Goal: Task Accomplishment & Management: Manage account settings

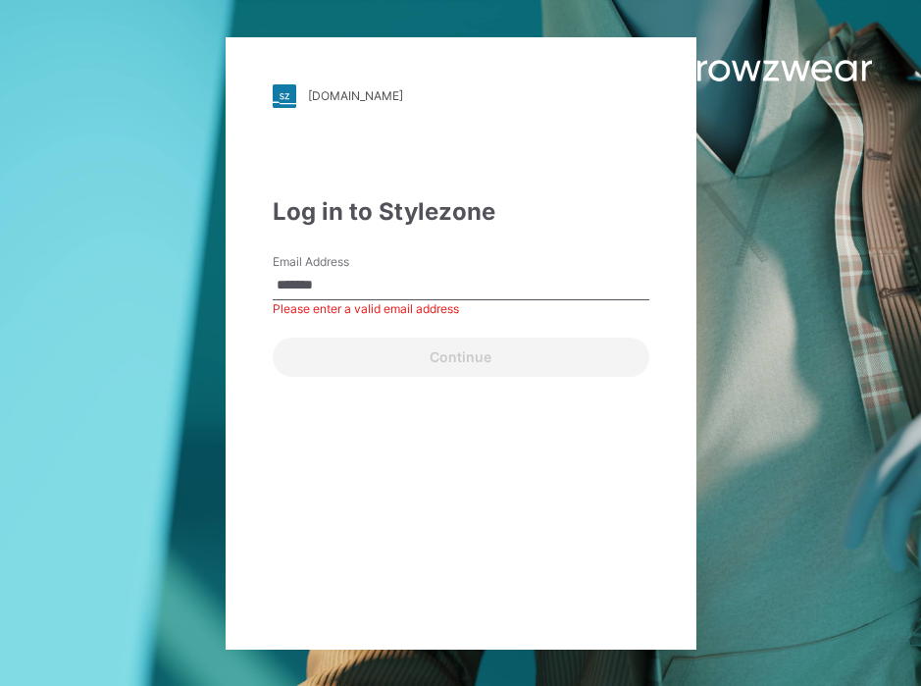
click at [450, 365] on div "Continue" at bounding box center [461, 353] width 377 height 47
click at [391, 286] on input "*******" at bounding box center [461, 285] width 377 height 29
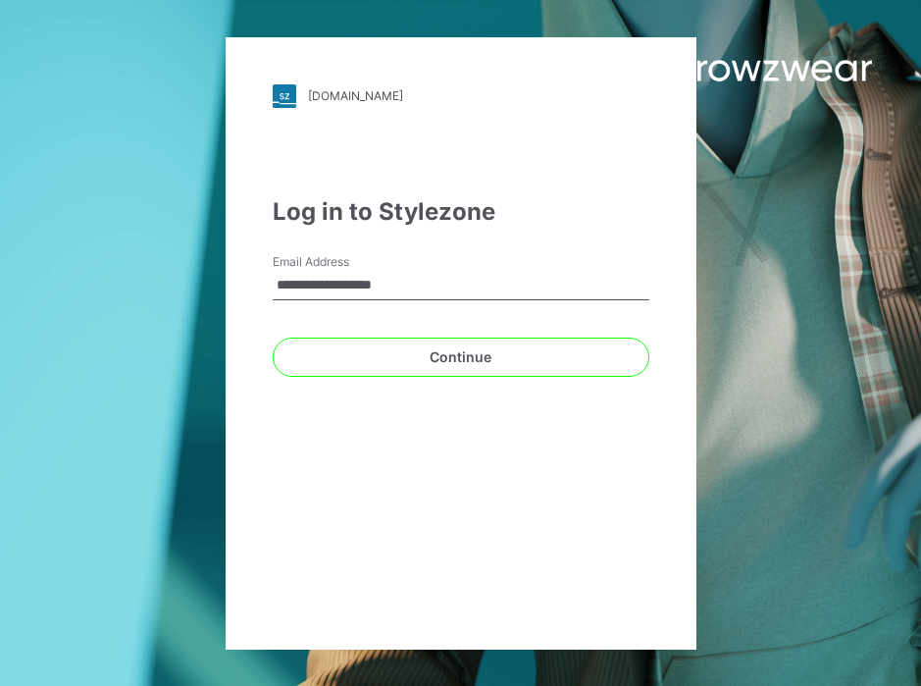
type input "**********"
click at [460, 356] on button "Continue" at bounding box center [461, 356] width 377 height 39
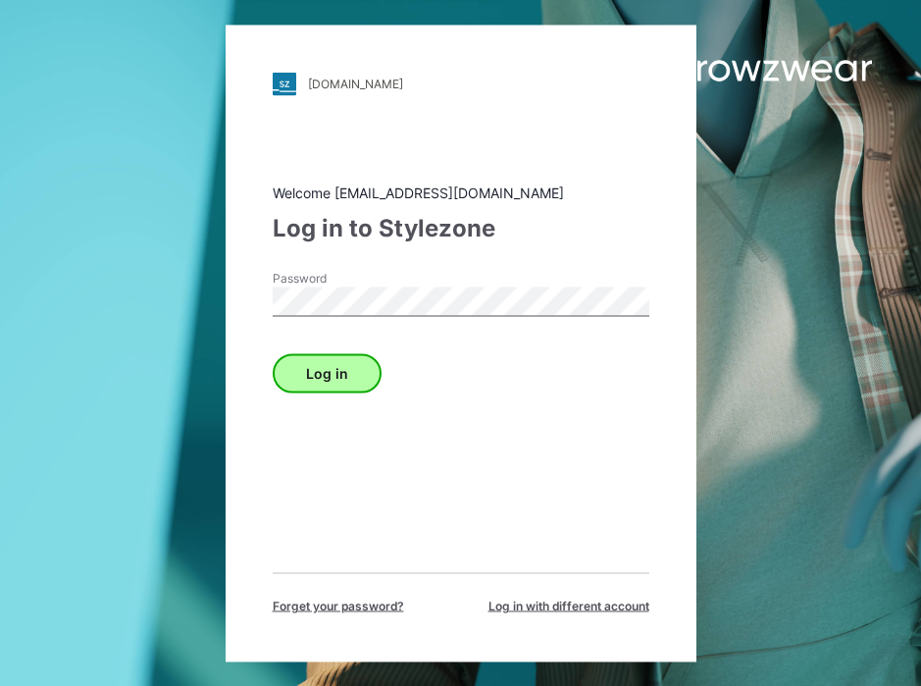
click at [356, 374] on button "Log in" at bounding box center [327, 372] width 109 height 39
click at [335, 377] on button "Log in" at bounding box center [327, 372] width 109 height 39
click at [325, 373] on button "Log in" at bounding box center [327, 372] width 109 height 39
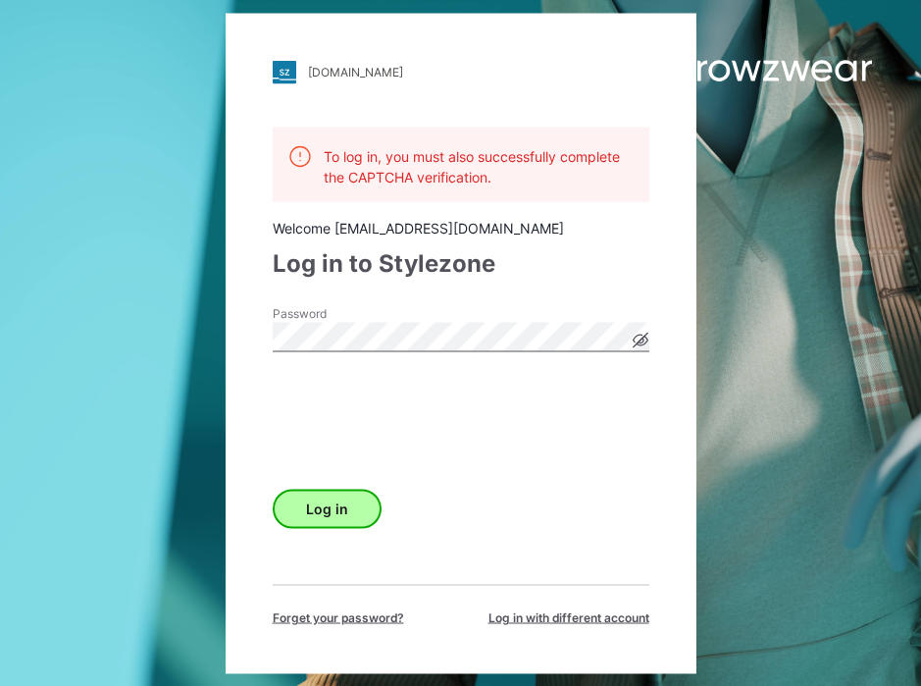
click at [323, 502] on button "Log in" at bounding box center [327, 508] width 109 height 39
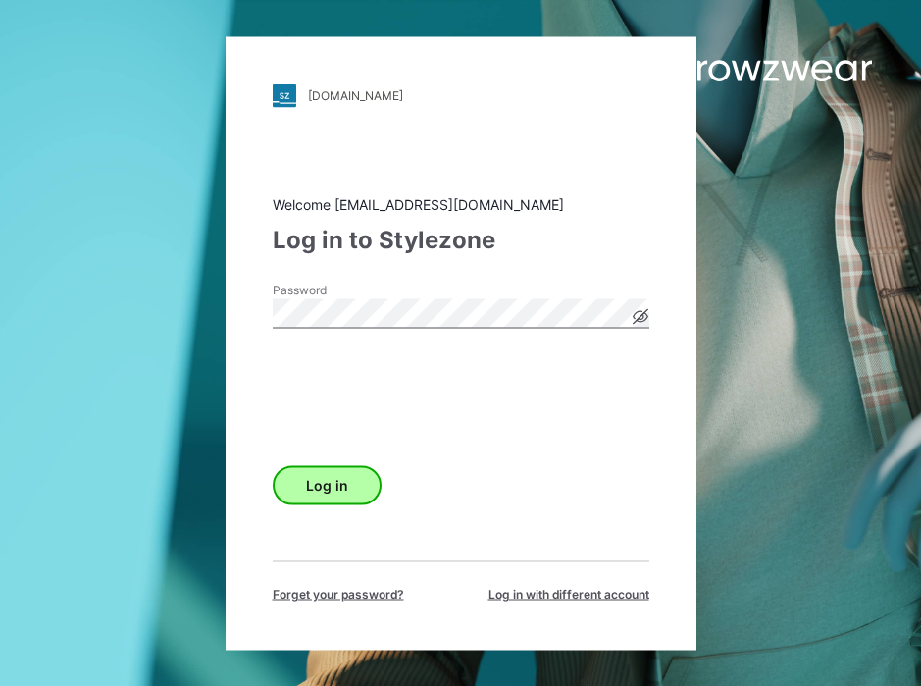
click at [331, 478] on button "Log in" at bounding box center [327, 484] width 109 height 39
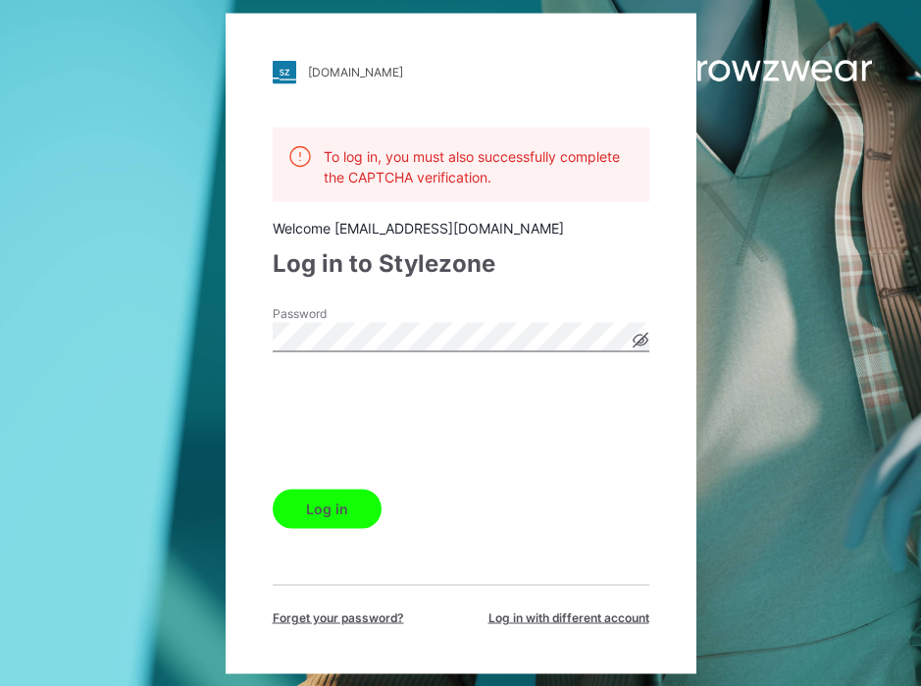
click at [639, 343] on icon at bounding box center [640, 340] width 15 height 11
click at [351, 501] on button "Log in" at bounding box center [327, 508] width 109 height 39
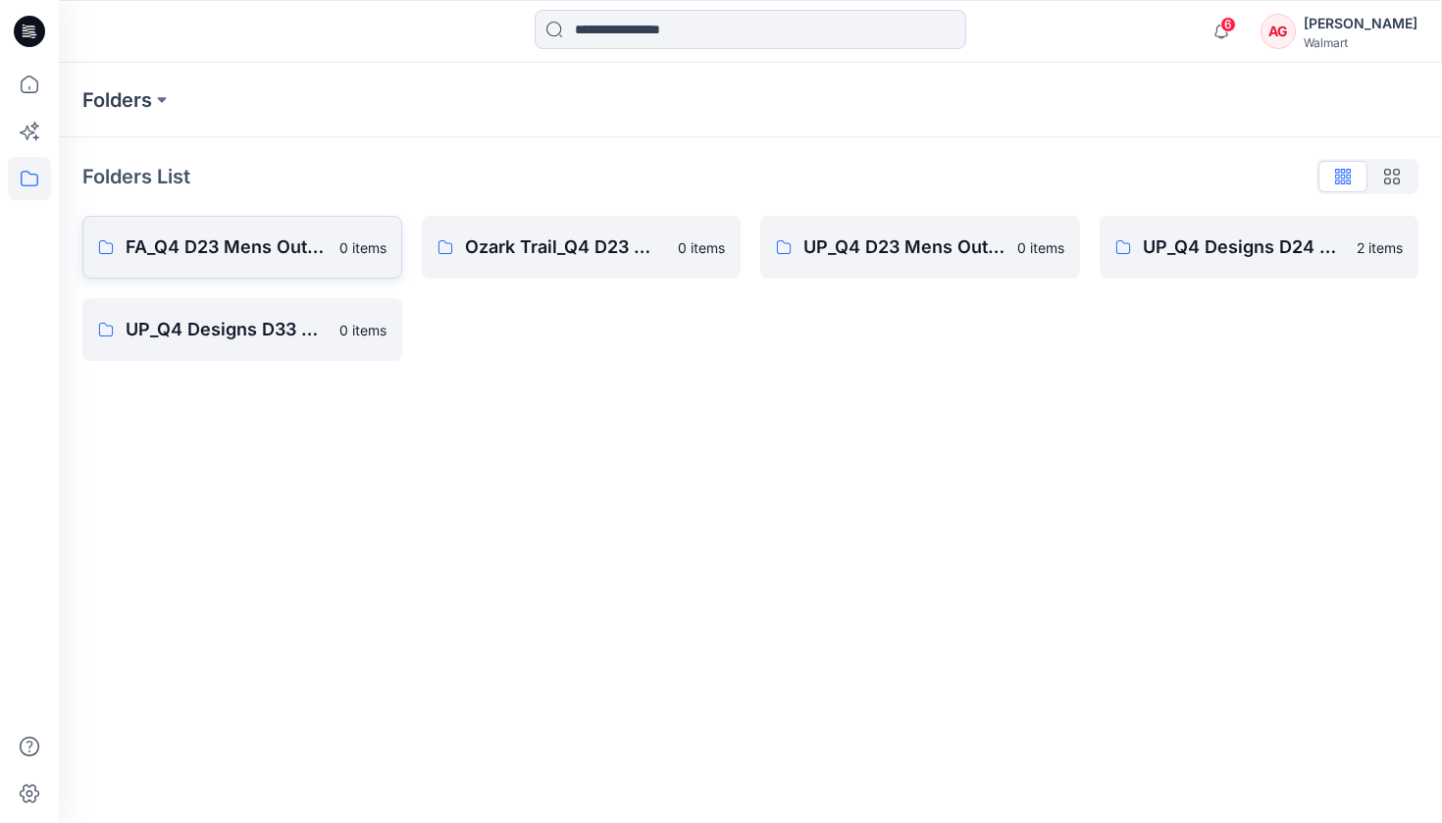
click at [297, 225] on link "FA_Q4 D23 Mens Outerwear 0 items" at bounding box center [242, 247] width 320 height 63
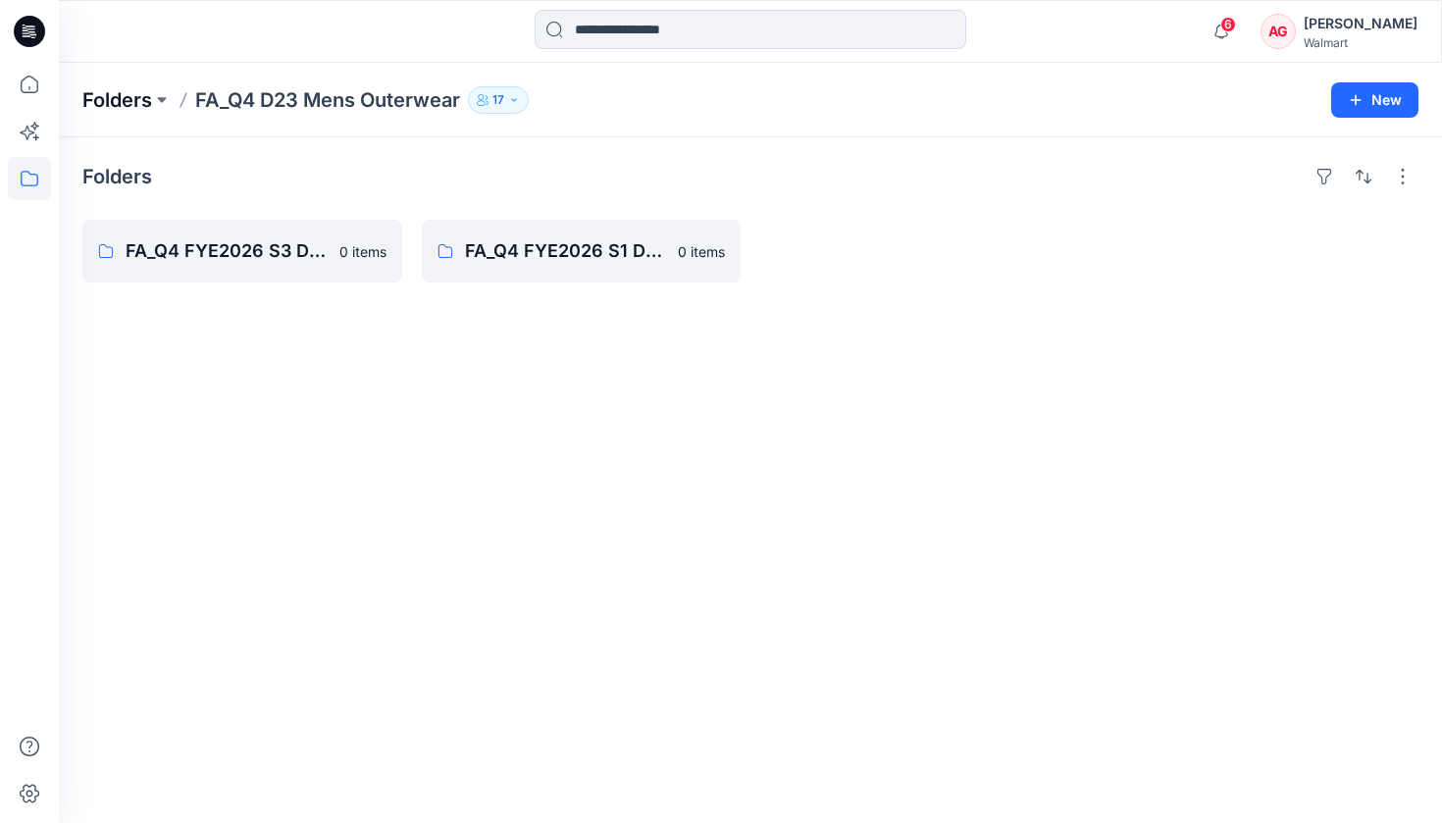
click at [141, 108] on p "Folders" at bounding box center [117, 99] width 70 height 27
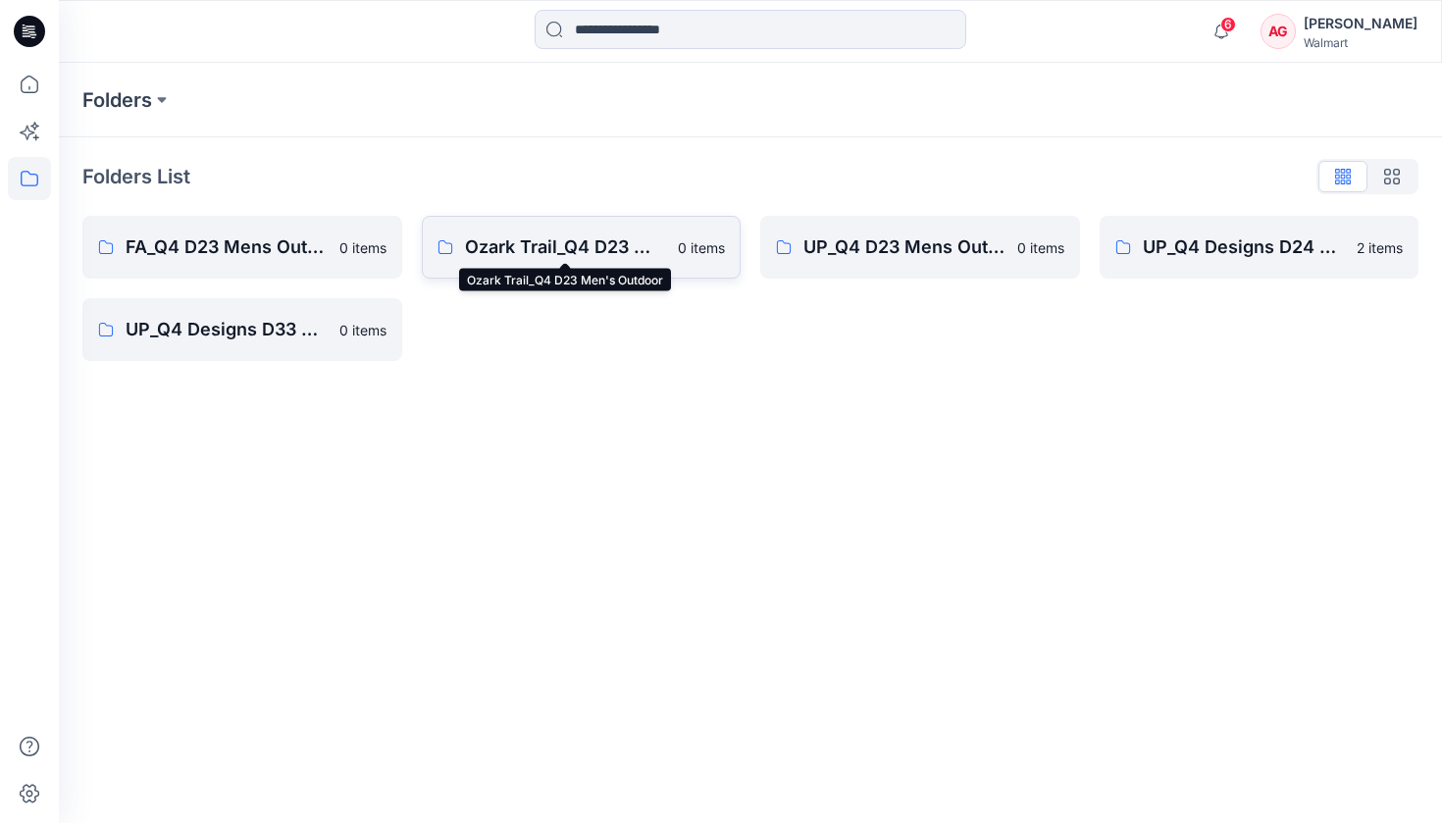
click at [593, 250] on p "Ozark Trail_Q4 D23 Men's Outdoor" at bounding box center [566, 246] width 202 height 27
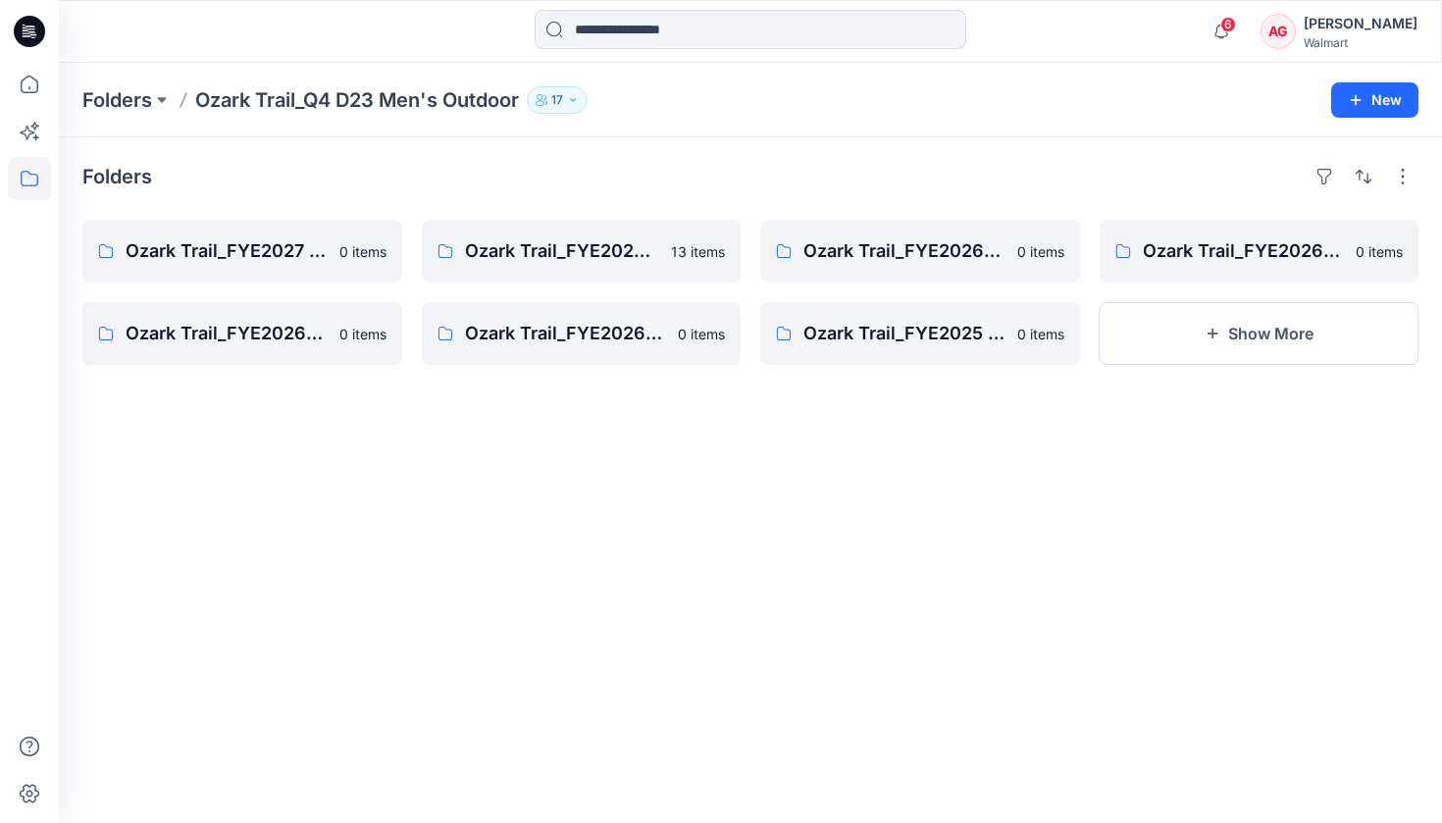
click at [593, 250] on p "Ozark Trail_FYE2027 S1_D23 Men's Outdoor - Q4" at bounding box center [562, 250] width 195 height 27
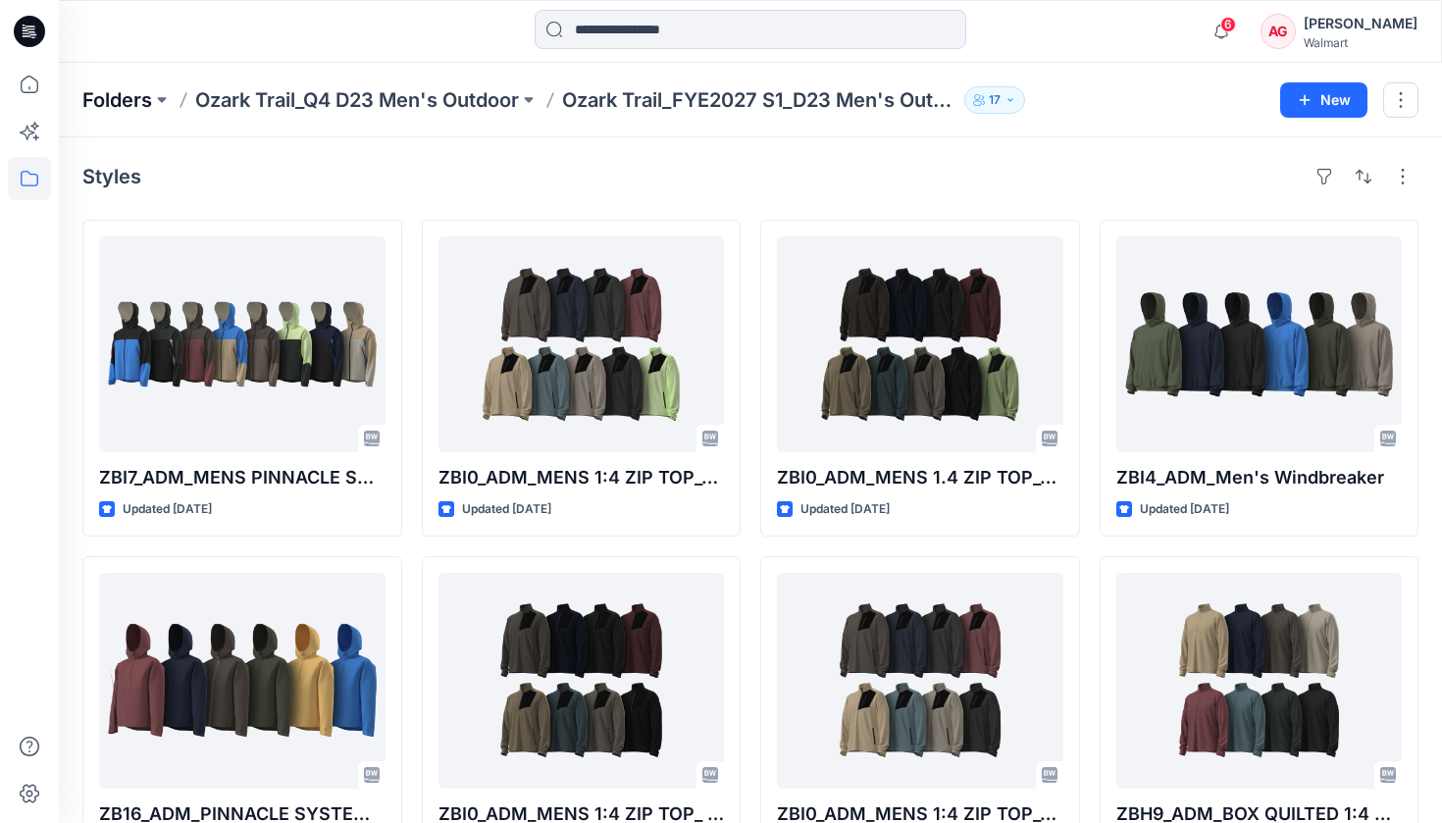
click at [136, 93] on p "Folders" at bounding box center [117, 99] width 70 height 27
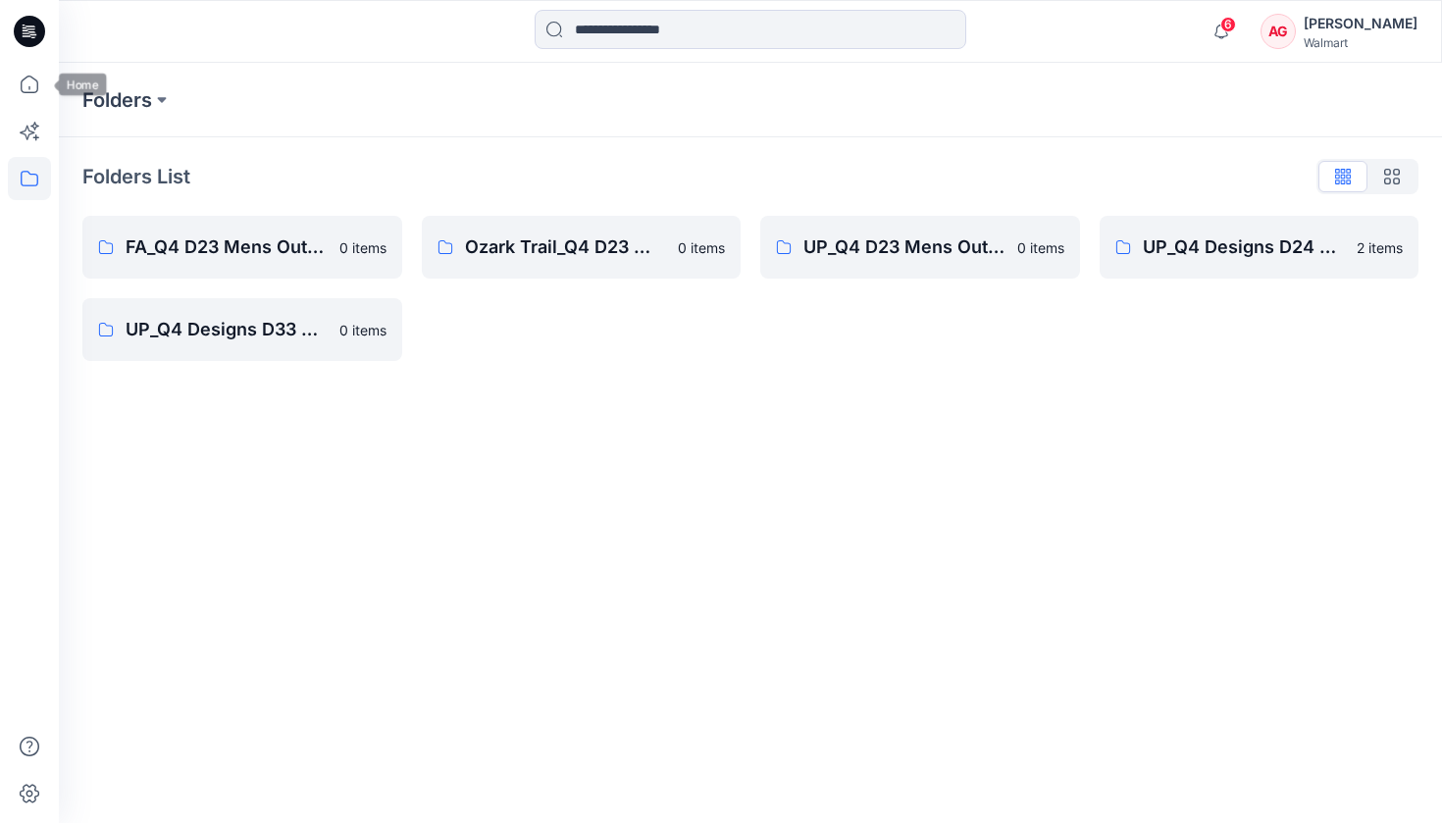
click at [21, 38] on icon at bounding box center [29, 31] width 31 height 31
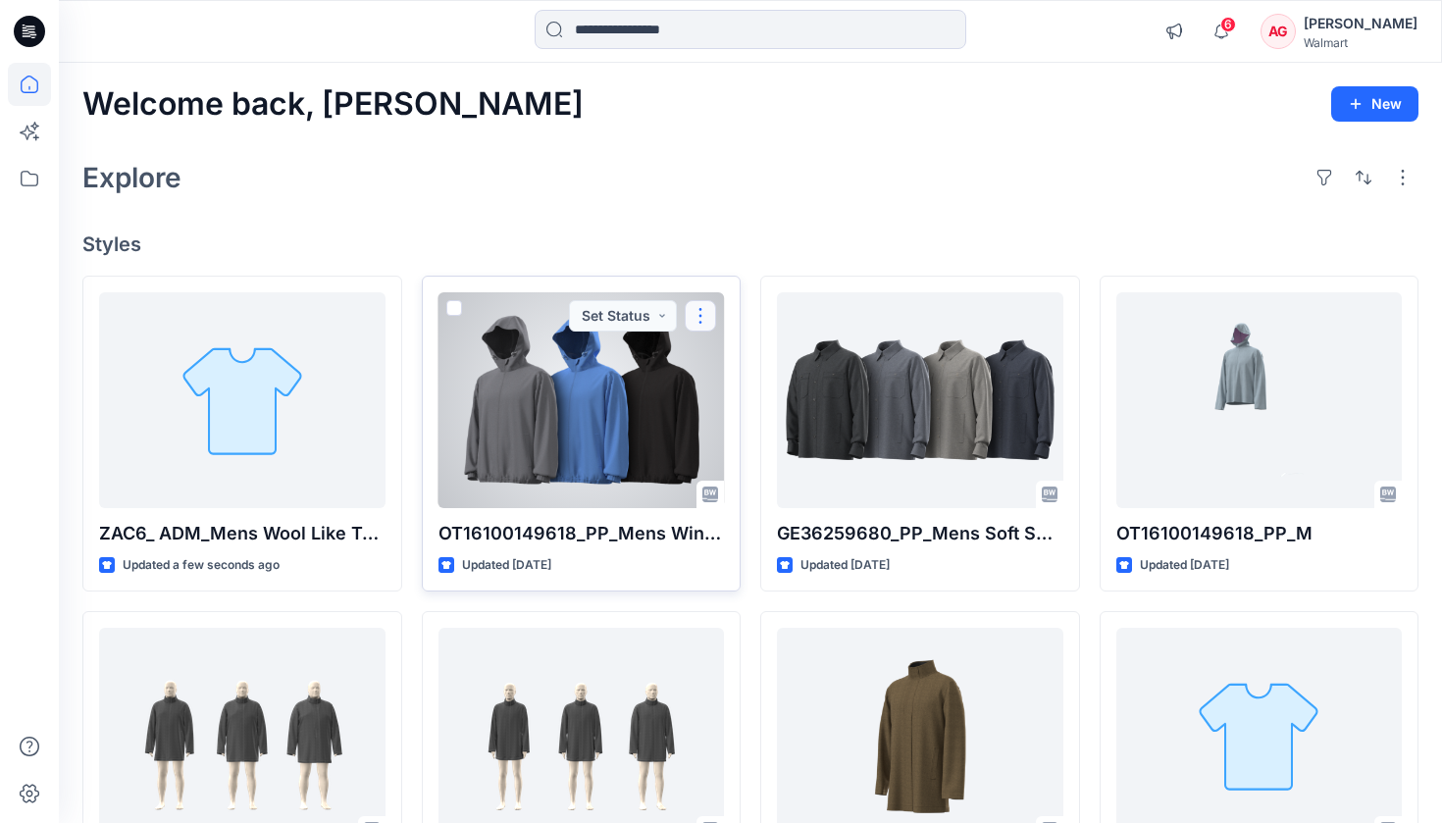
click at [684, 324] on button "button" at bounding box center [700, 315] width 31 height 31
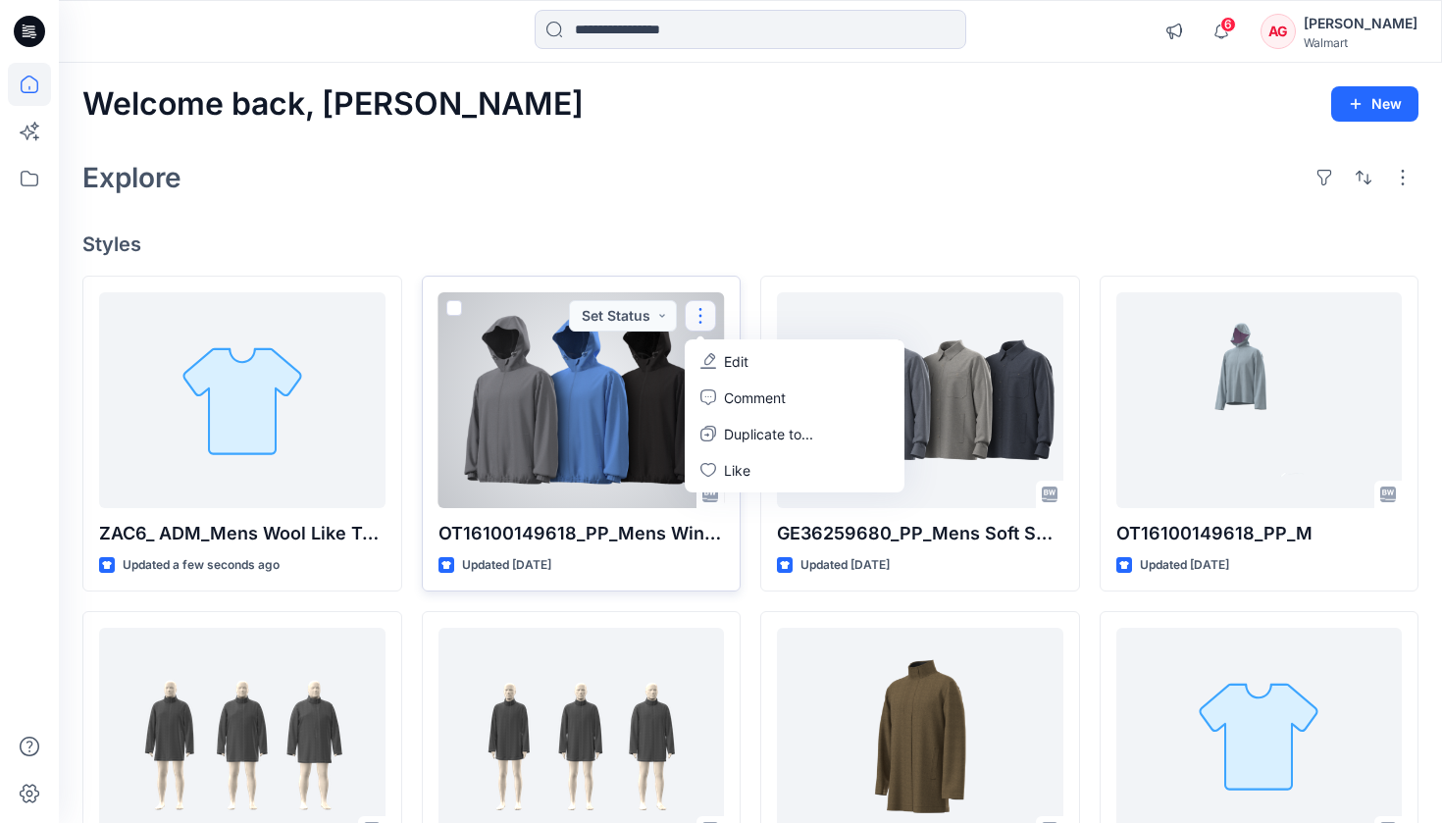
click at [457, 318] on div at bounding box center [454, 312] width 16 height 24
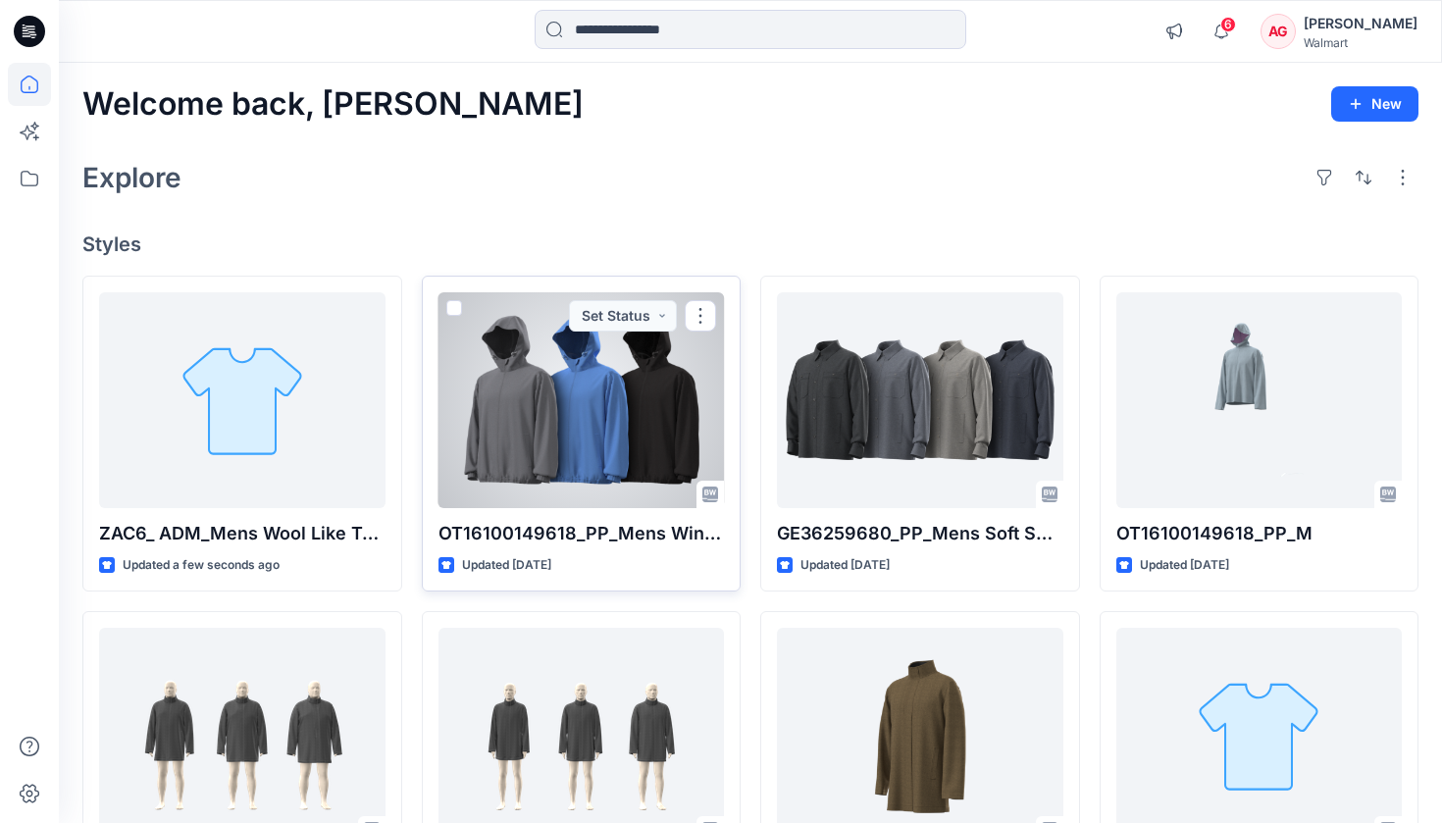
click at [454, 313] on span at bounding box center [454, 308] width 16 height 16
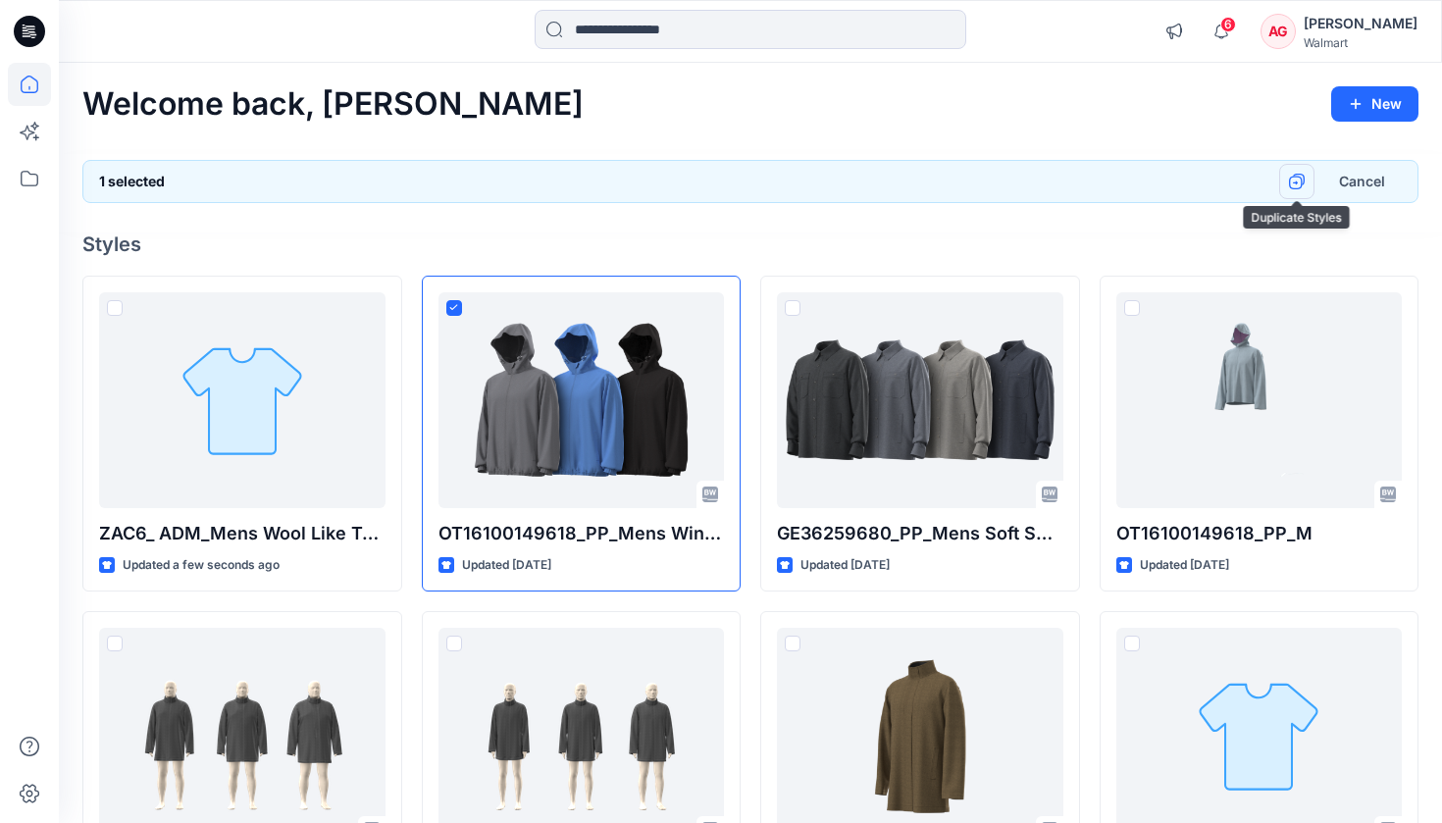
click at [684, 178] on icon "button" at bounding box center [1297, 182] width 16 height 16
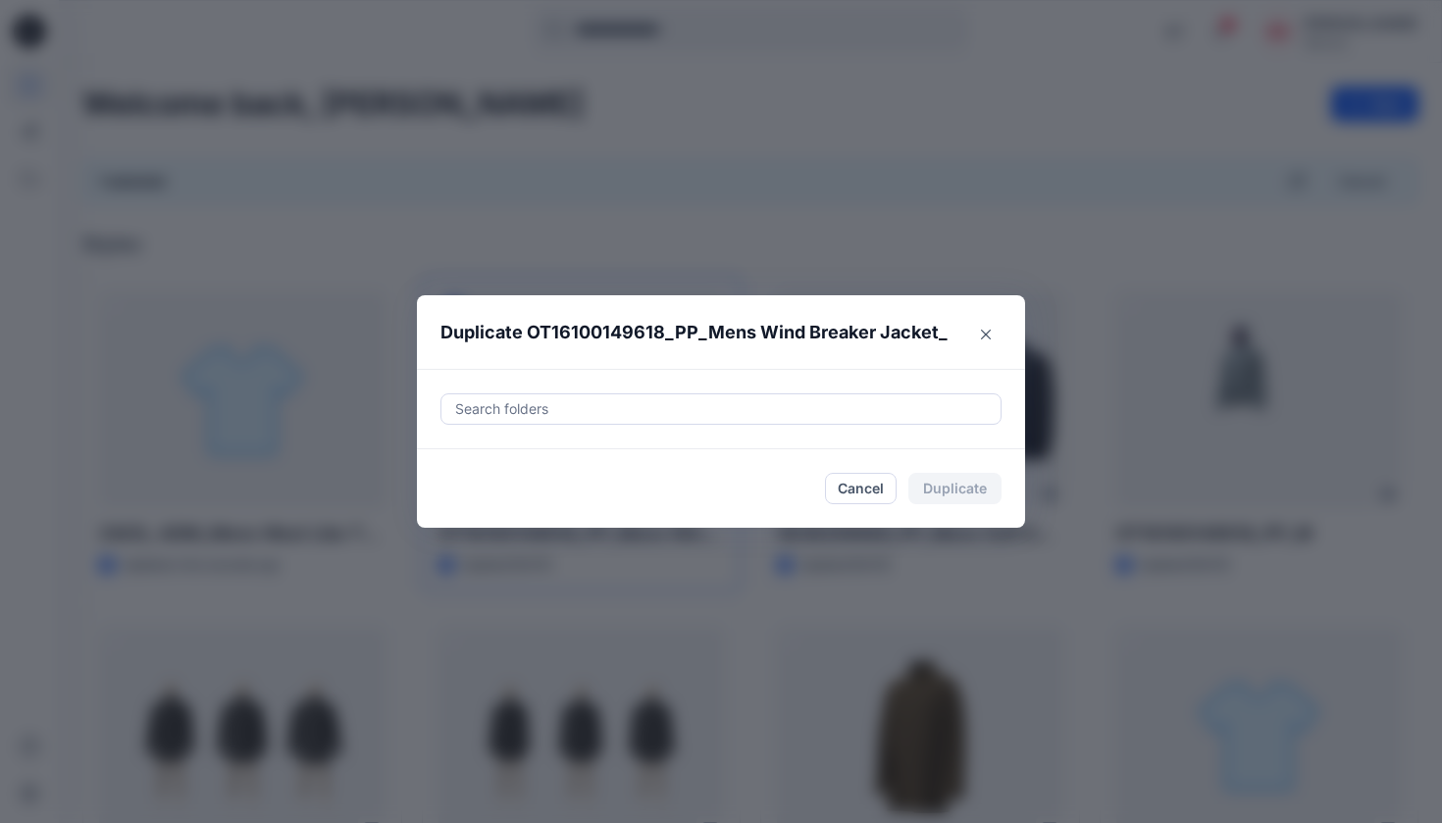
click at [684, 425] on div "Search folders" at bounding box center [721, 409] width 608 height 80
click at [684, 408] on div at bounding box center [721, 409] width 536 height 24
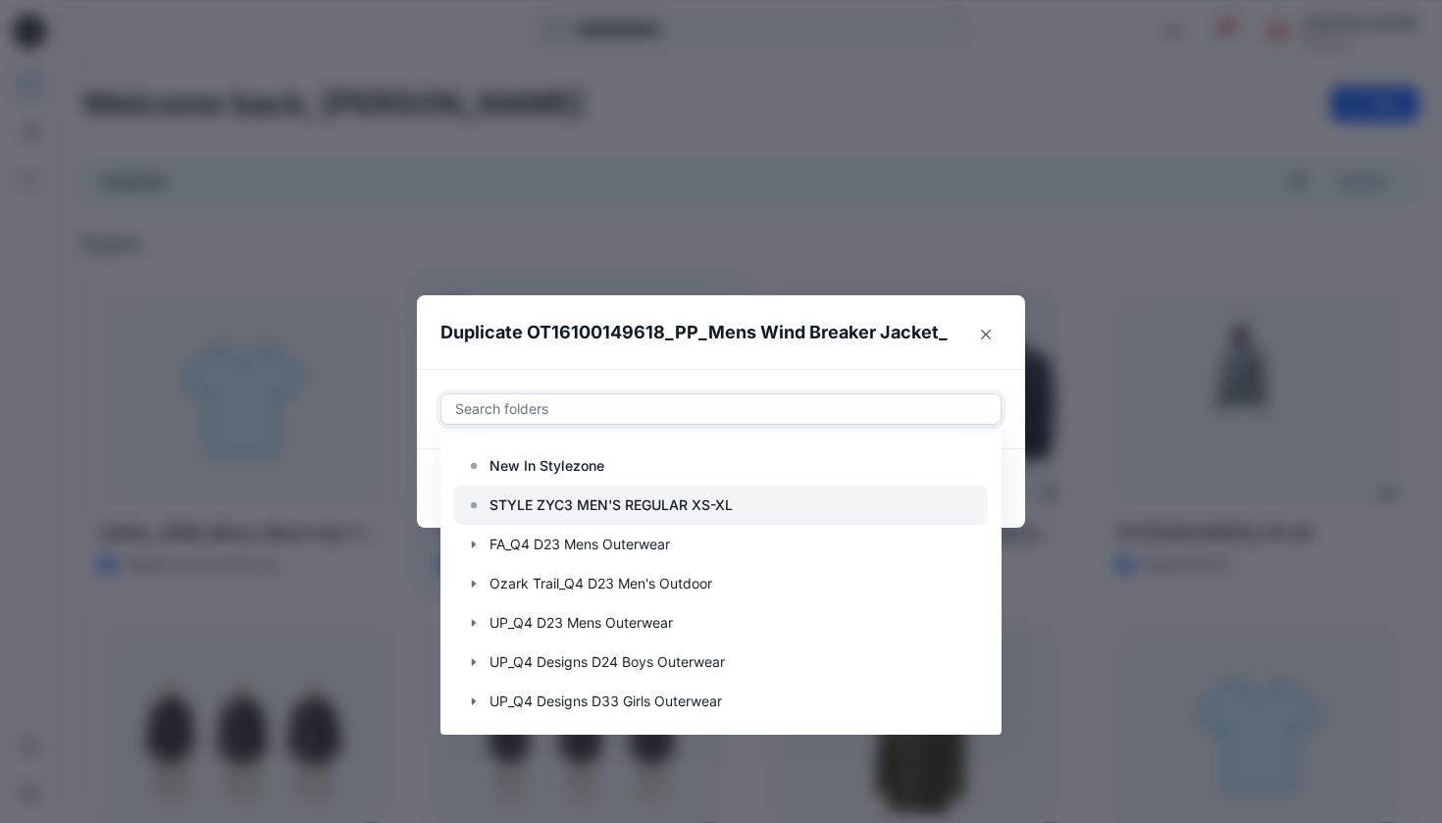
scroll to position [39, 0]
click at [684, 327] on button "Close" at bounding box center [985, 334] width 31 height 31
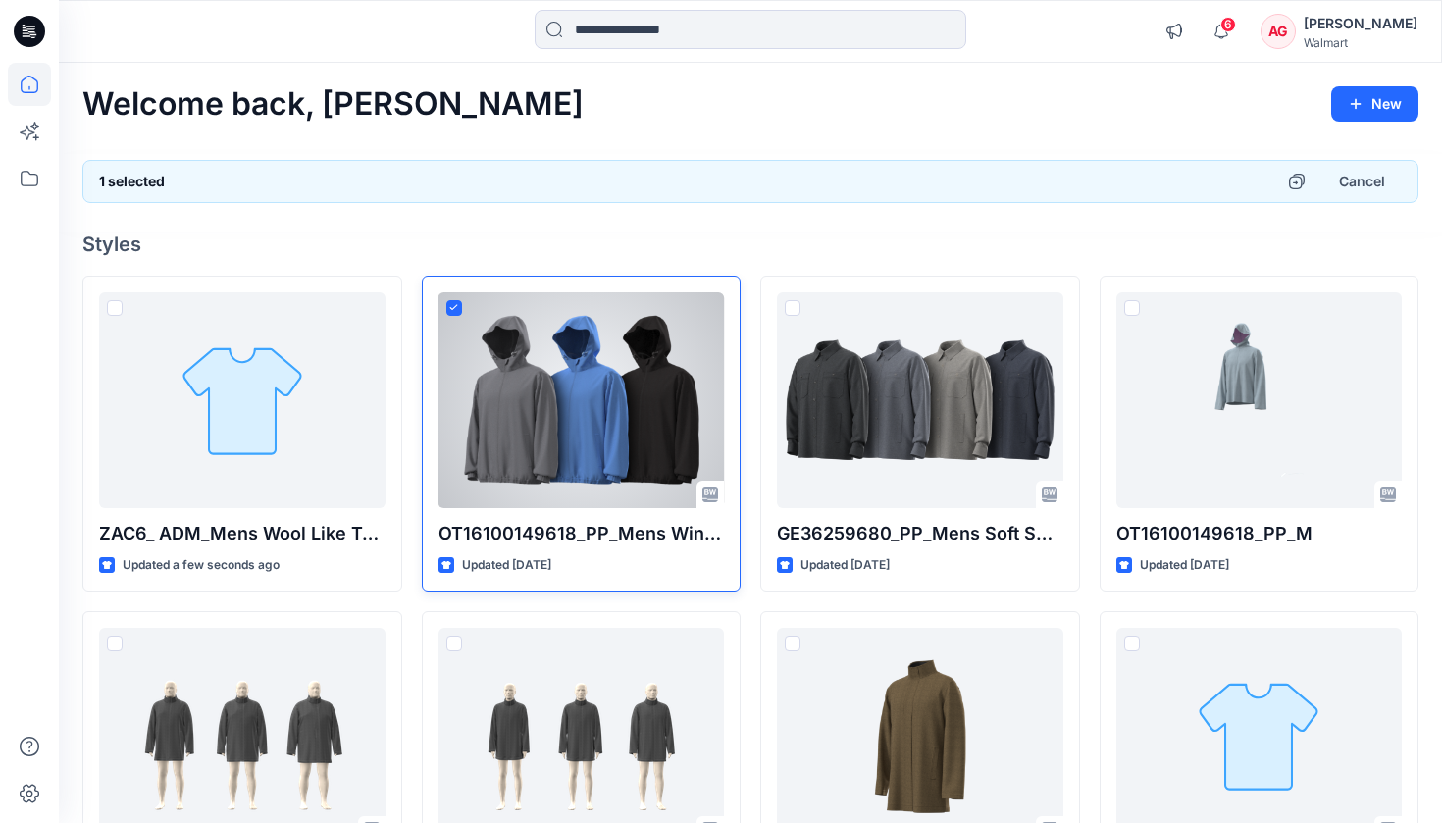
click at [612, 470] on div at bounding box center [581, 400] width 286 height 216
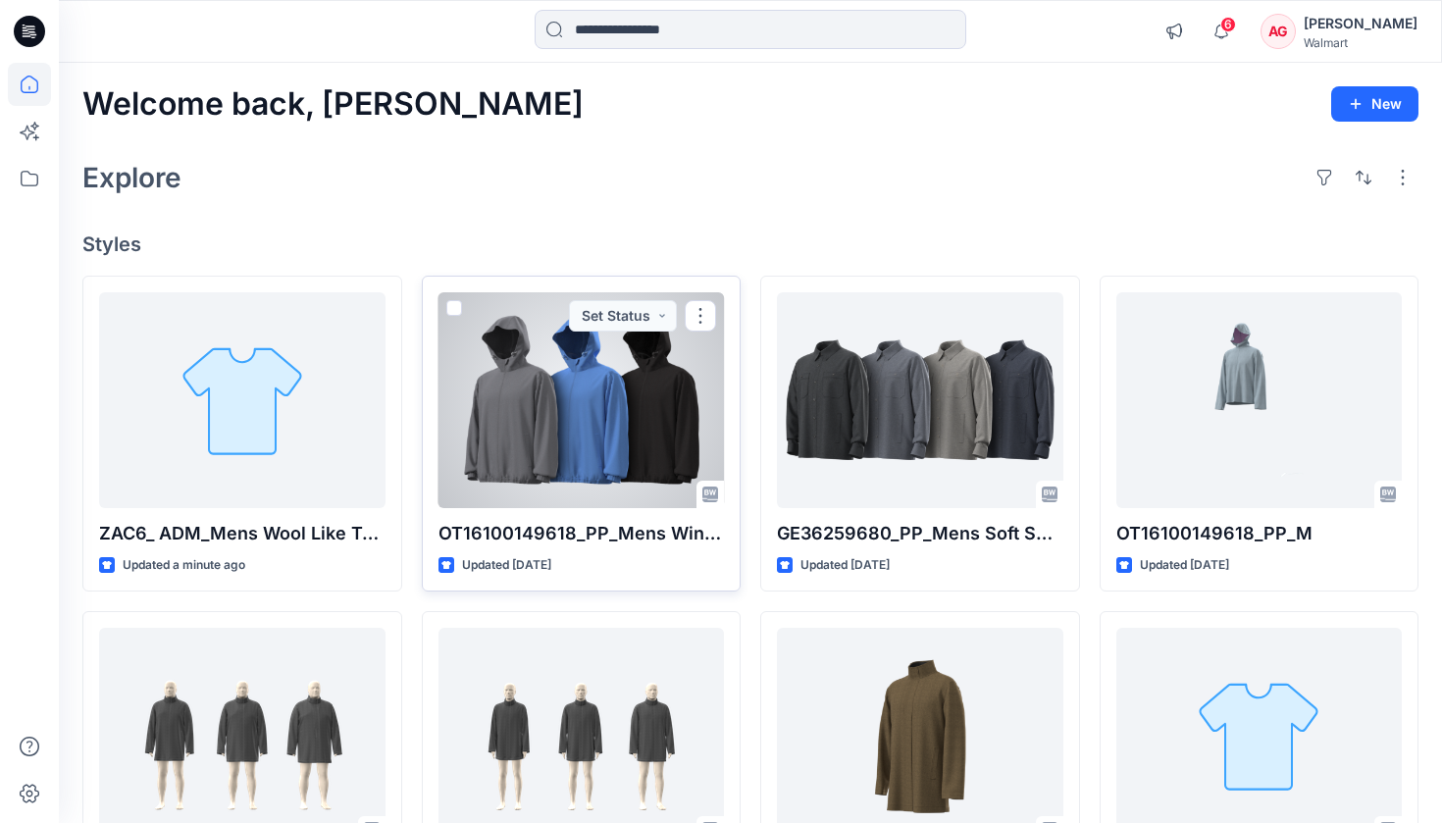
click at [618, 399] on div at bounding box center [581, 400] width 286 height 216
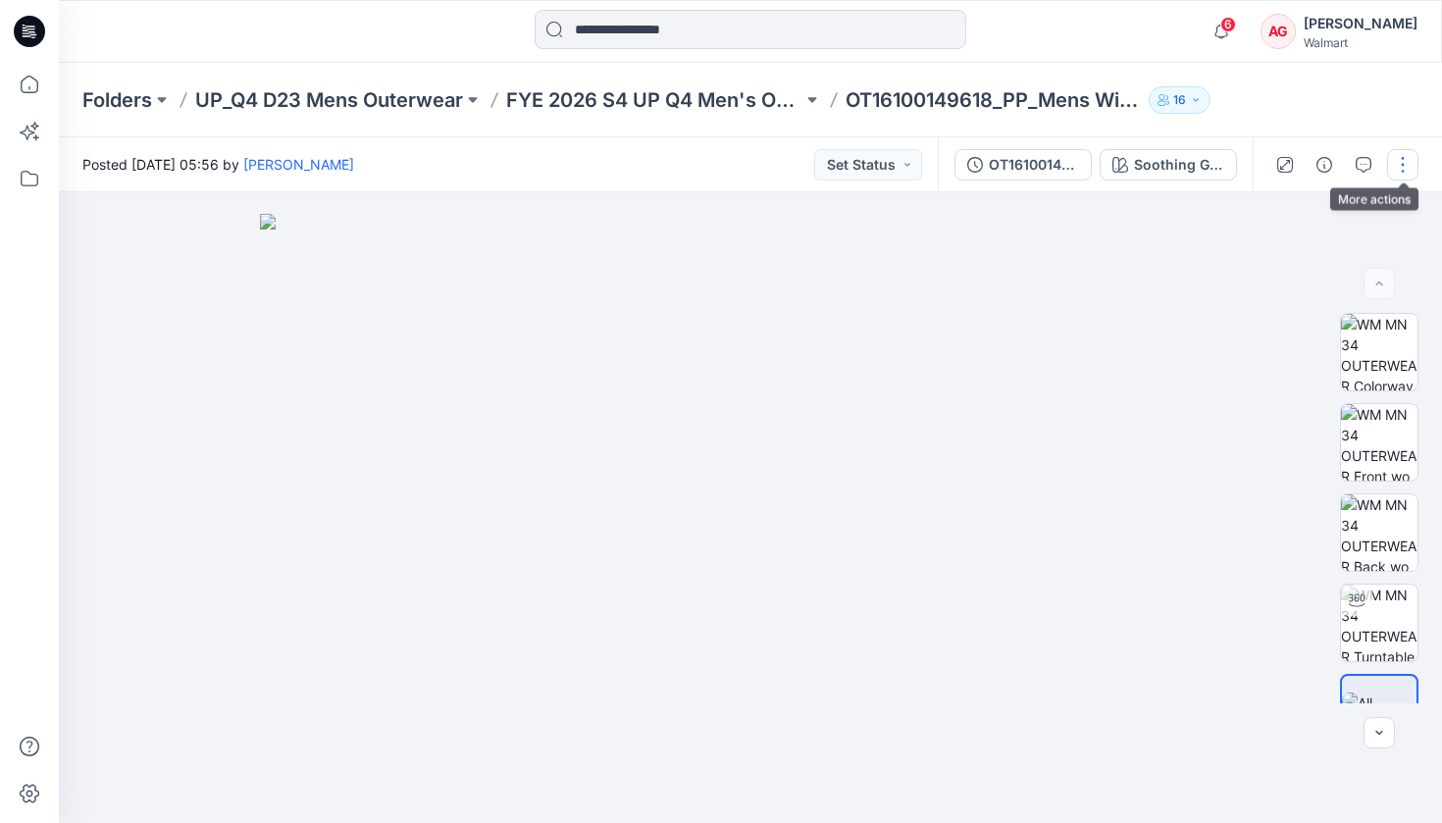
click at [684, 163] on button "button" at bounding box center [1402, 164] width 31 height 31
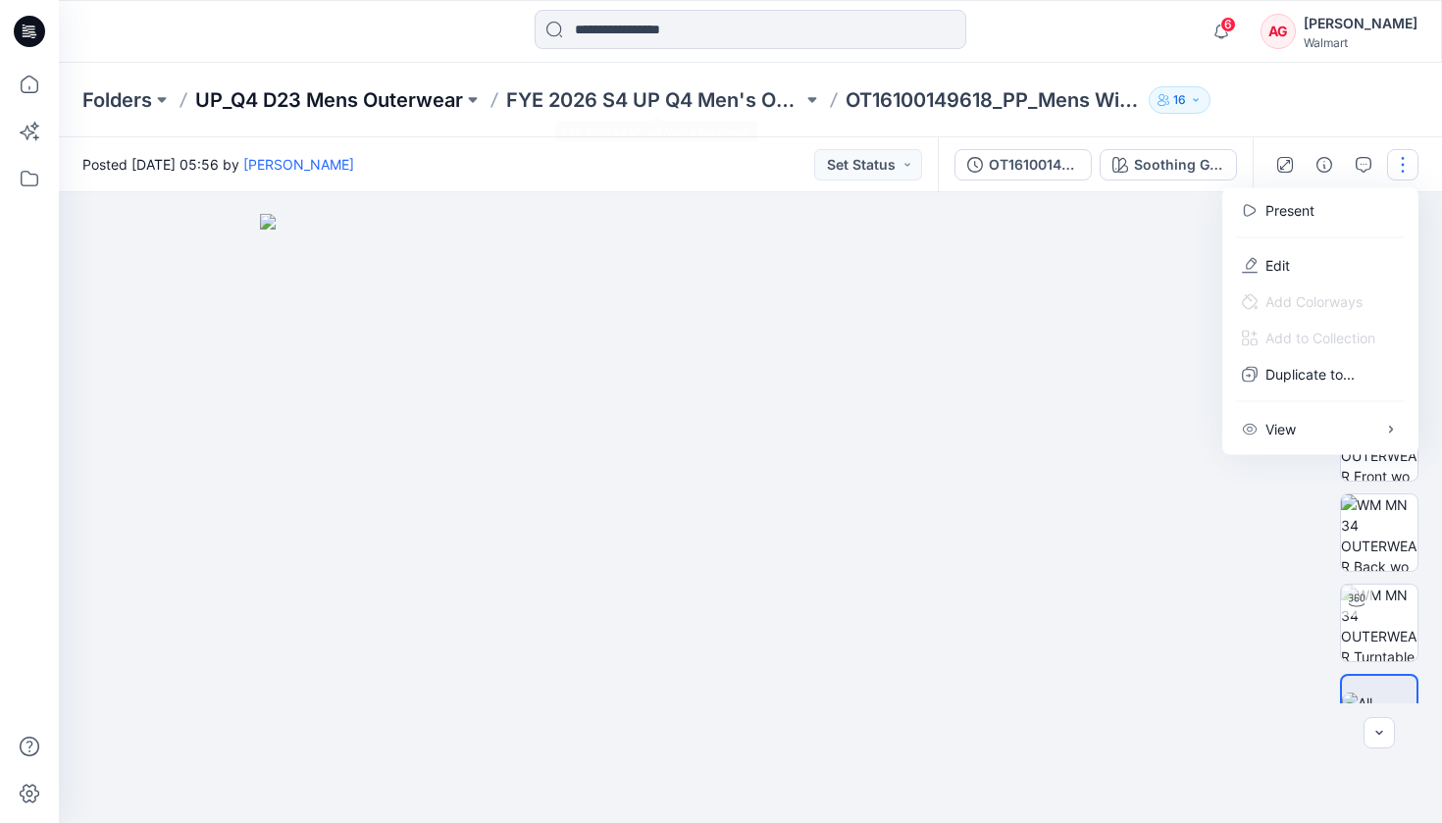
click at [349, 111] on p "UP_Q4 D23 Mens Outerwear" at bounding box center [329, 99] width 268 height 27
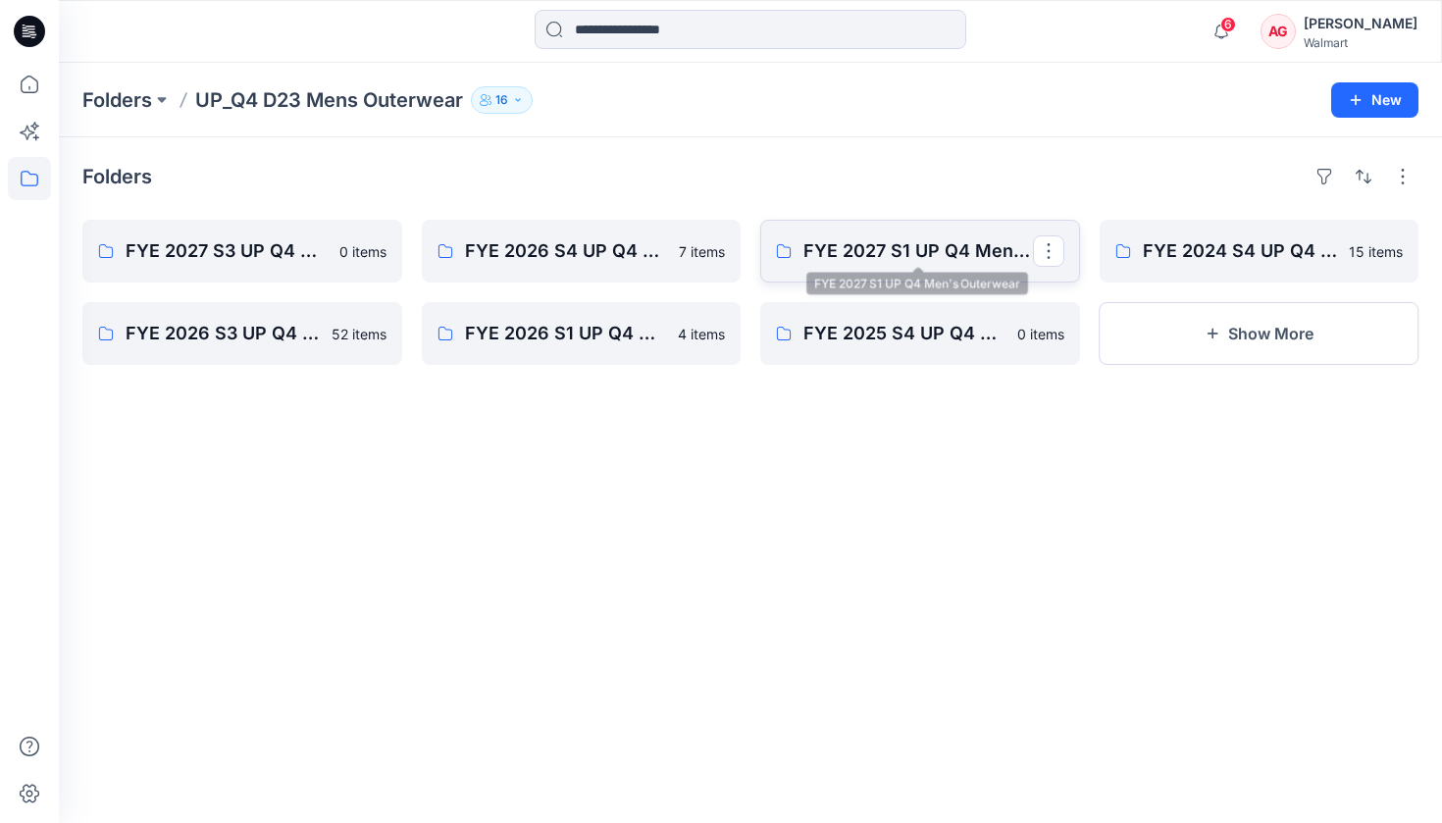
click at [684, 249] on p "FYE 2027 S1 UP Q4 Men's Outerwear" at bounding box center [918, 250] width 230 height 27
click at [558, 247] on p "FYE 2026 S4 UP Q4 Men's Outerwear" at bounding box center [580, 250] width 230 height 27
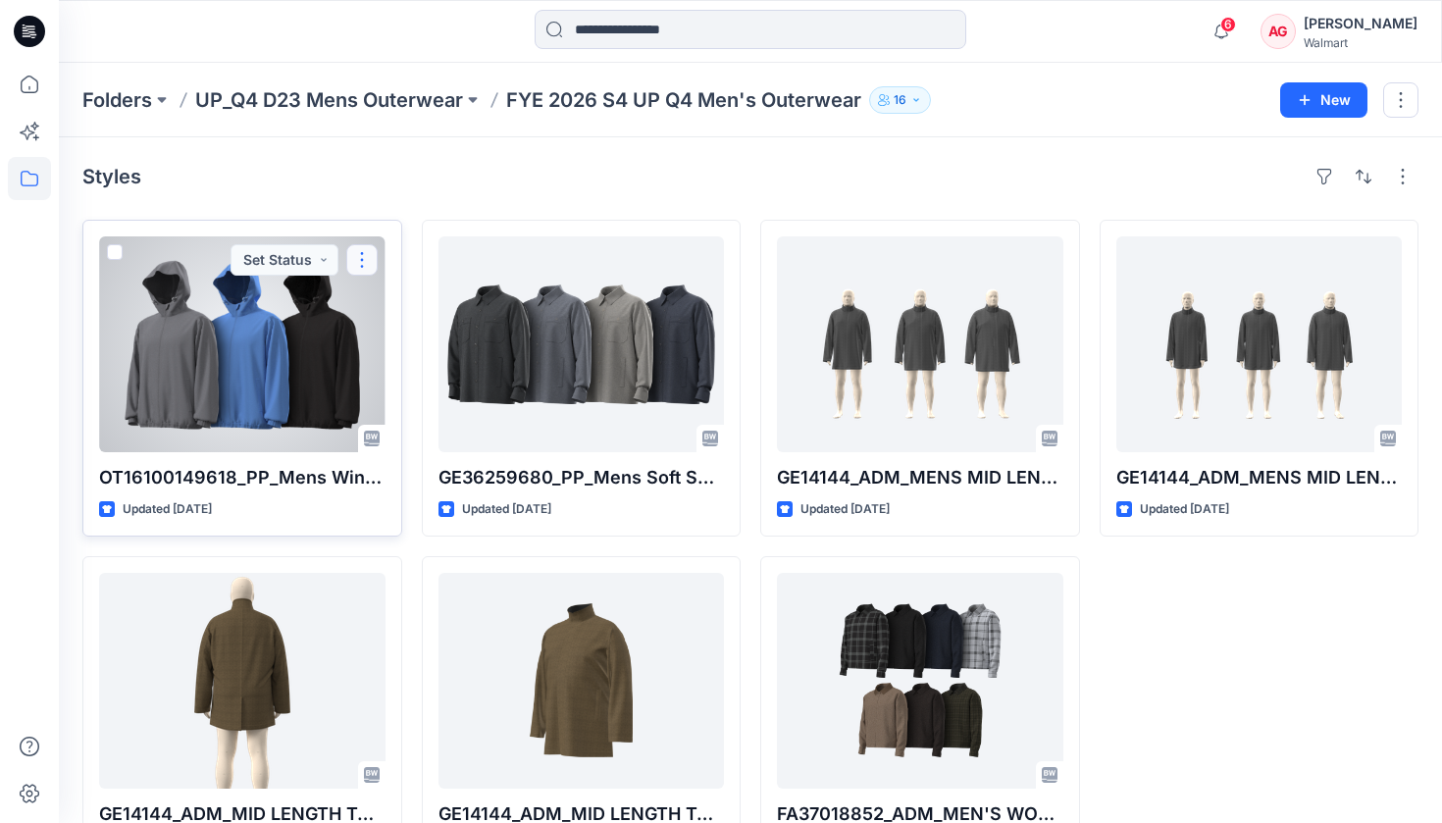
click at [364, 259] on button "button" at bounding box center [361, 259] width 31 height 31
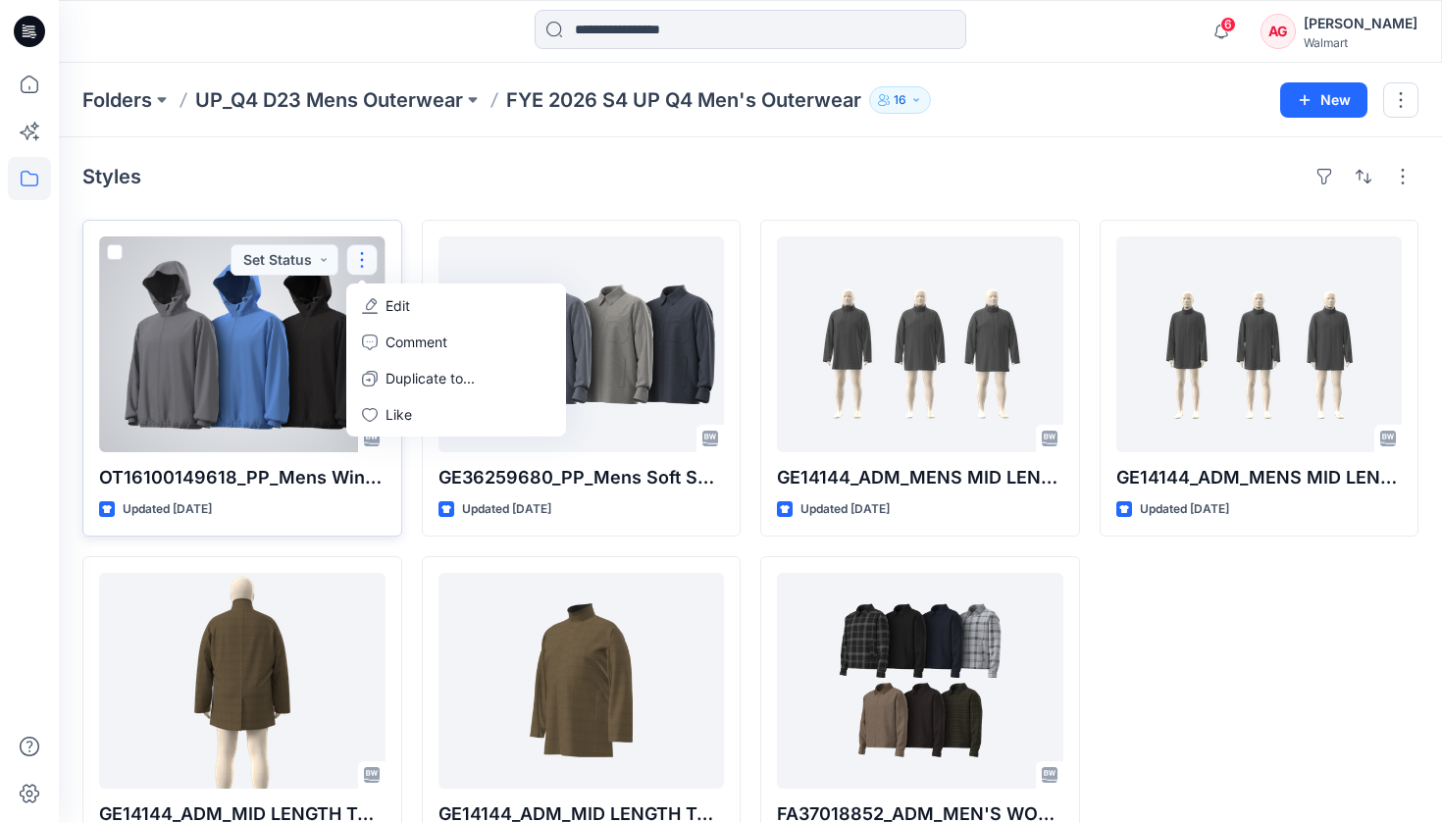
click at [111, 251] on span at bounding box center [115, 252] width 16 height 16
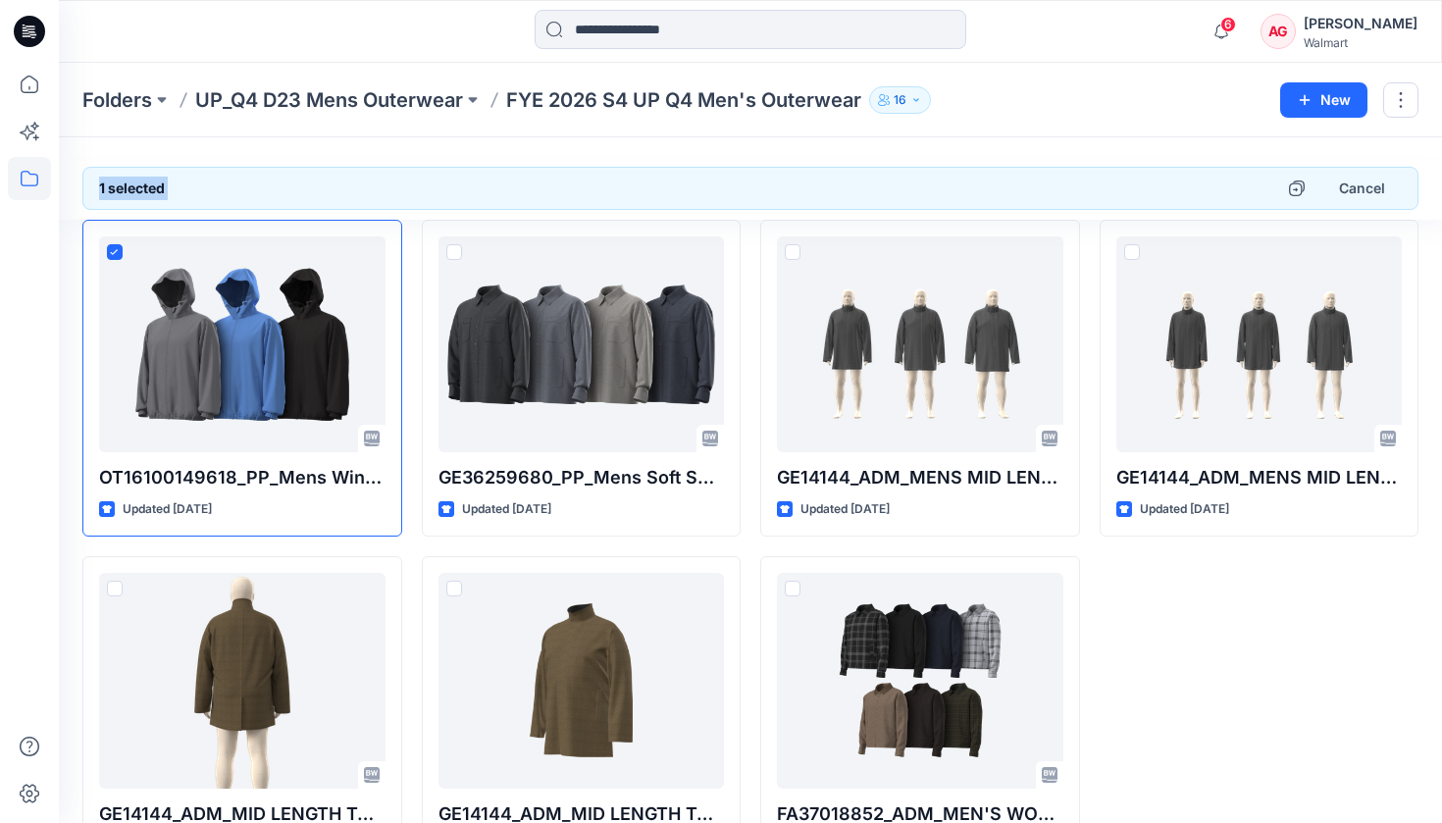
drag, startPoint x: 212, startPoint y: 326, endPoint x: 355, endPoint y: 155, distance: 222.8
click at [684, 181] on icon "button" at bounding box center [1297, 188] width 16 height 16
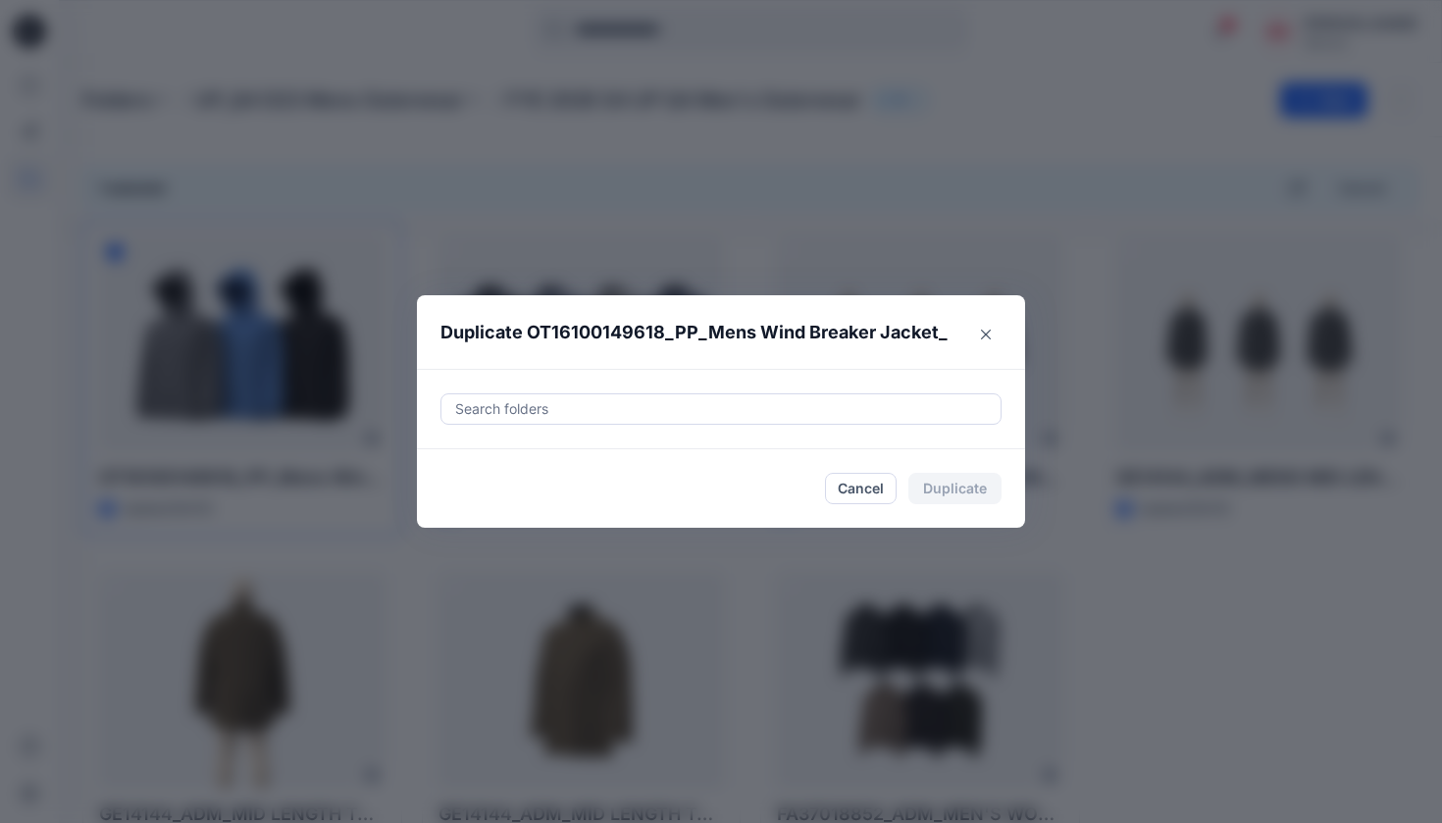
click at [684, 409] on div at bounding box center [721, 409] width 536 height 24
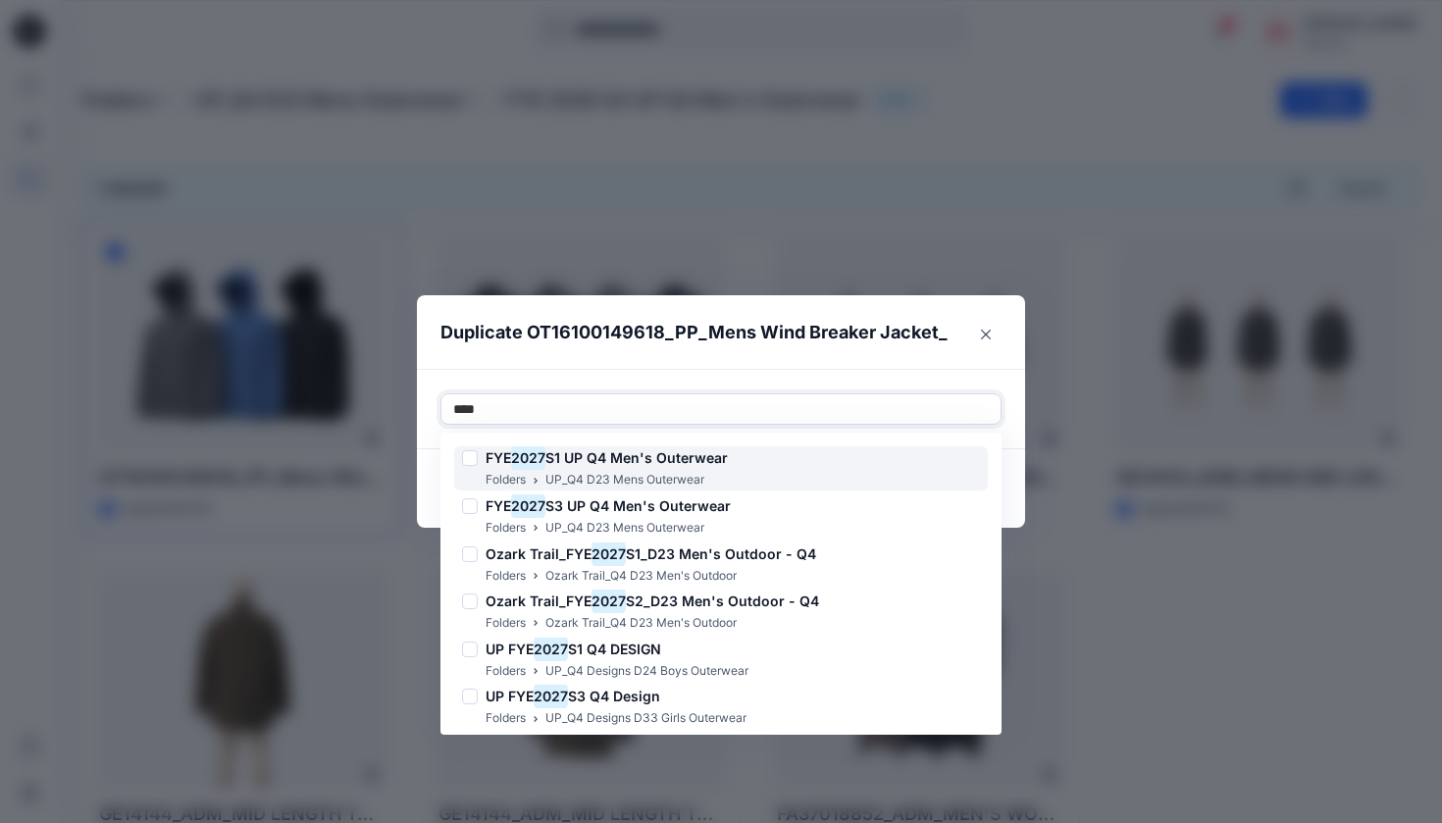
click at [523, 451] on mark "2027" at bounding box center [528, 457] width 34 height 26
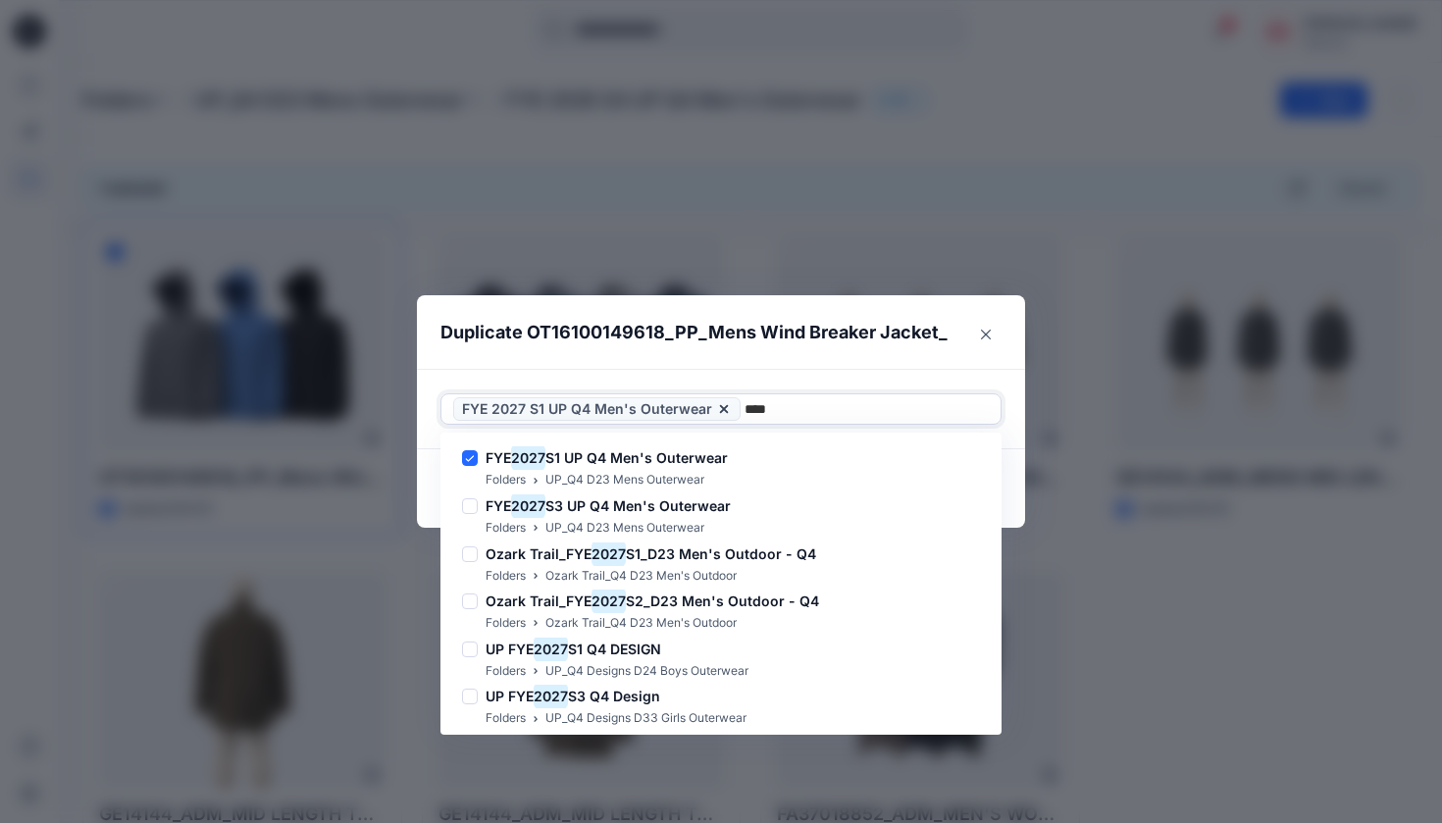
type input "****"
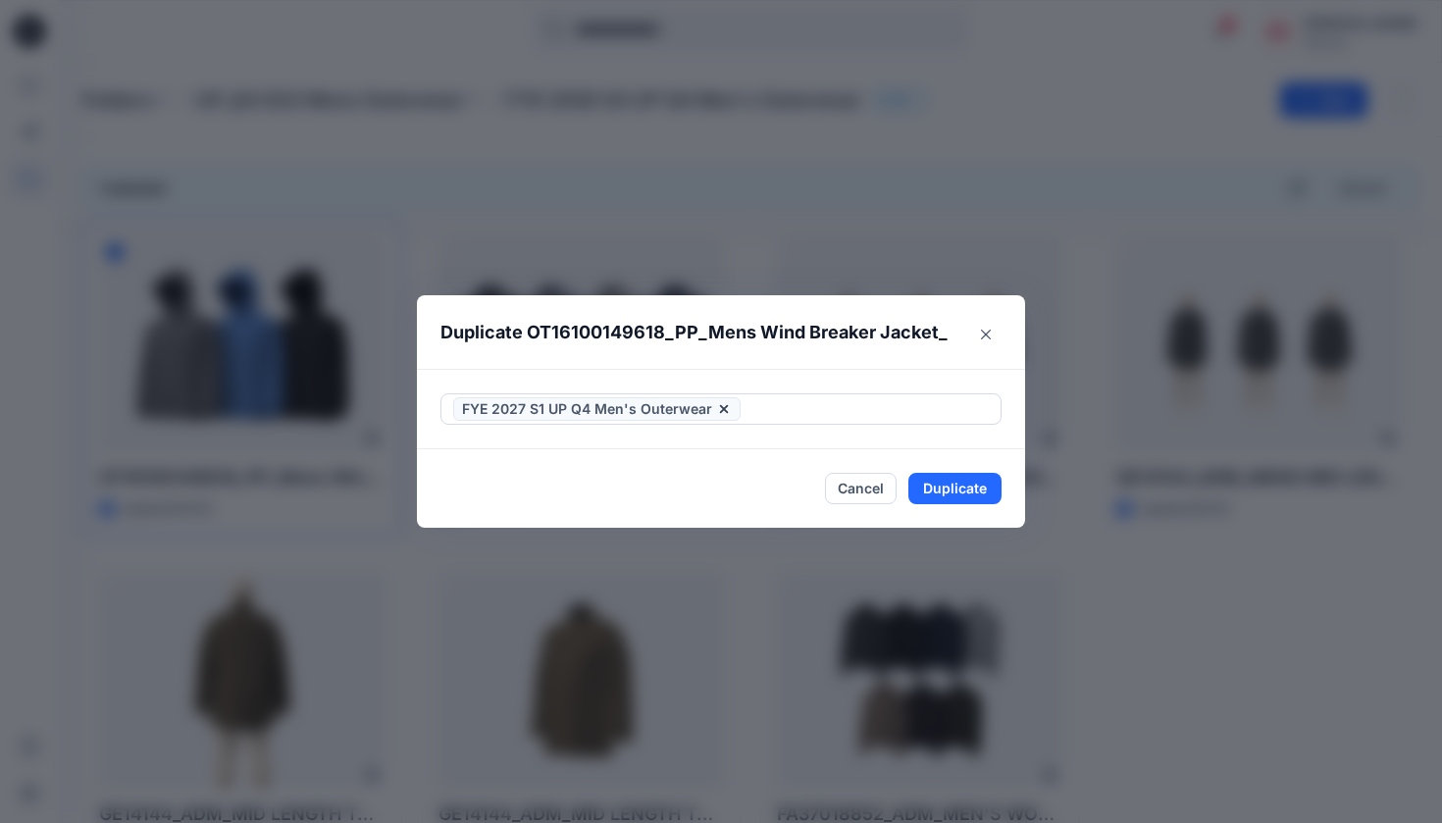
click at [684, 362] on header "Duplicate OT16100149618_PP_Mens Wind Breaker Jacket_" at bounding box center [701, 332] width 569 height 75
click at [684, 485] on button "Duplicate" at bounding box center [954, 488] width 93 height 31
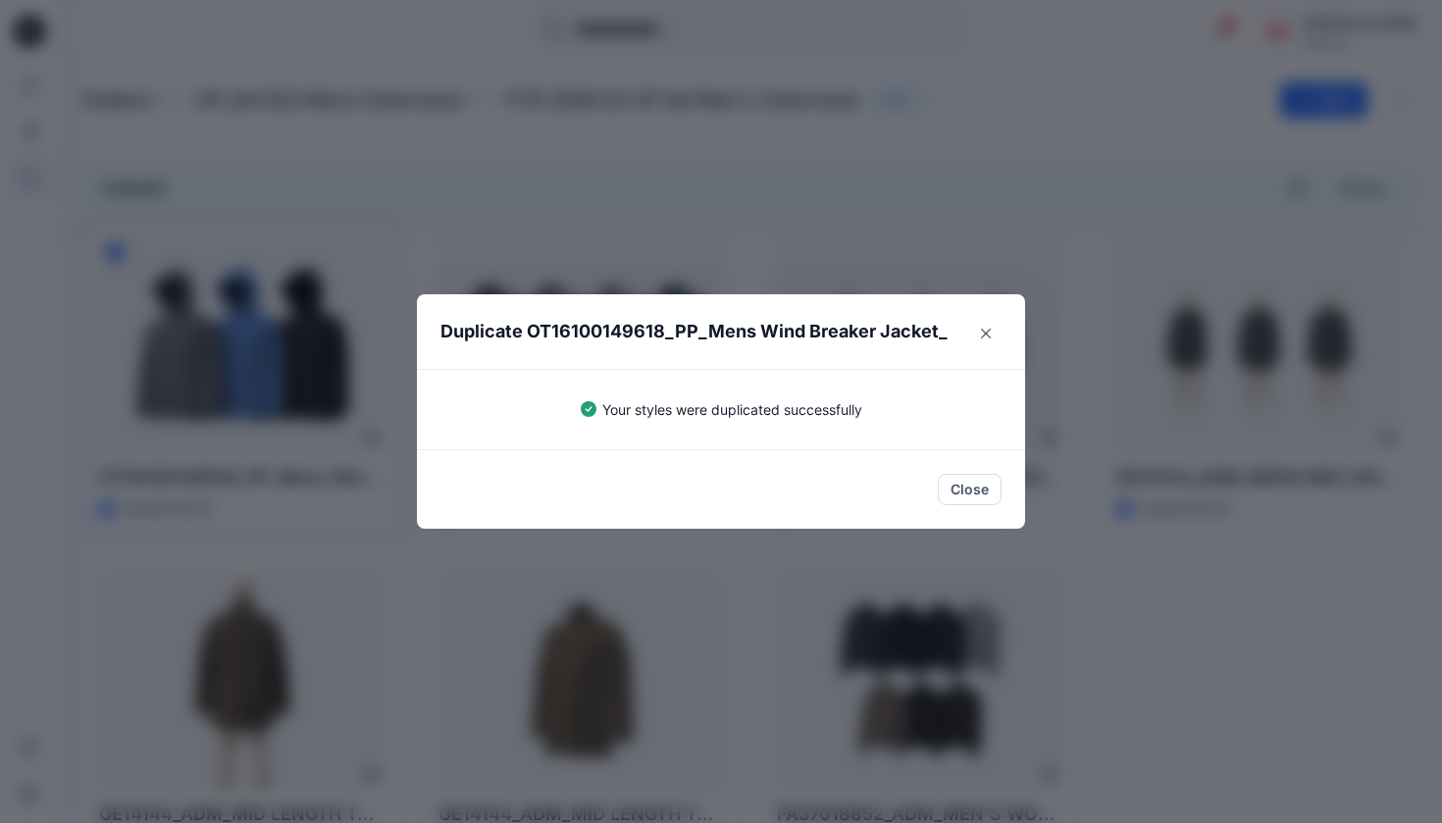
click at [684, 485] on button "Close" at bounding box center [970, 489] width 64 height 31
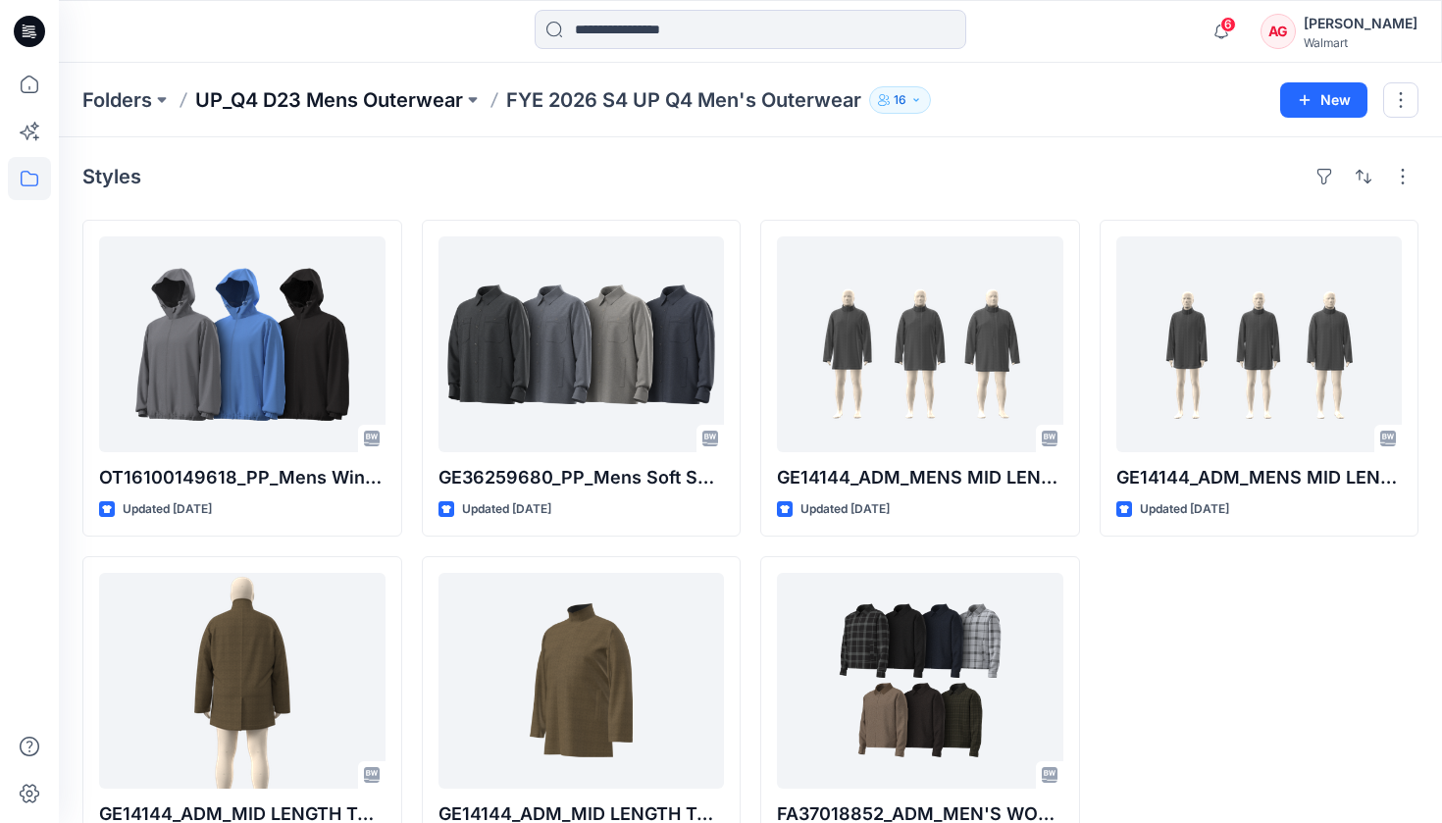
click at [349, 109] on p "UP_Q4 D23 Mens Outerwear" at bounding box center [329, 99] width 268 height 27
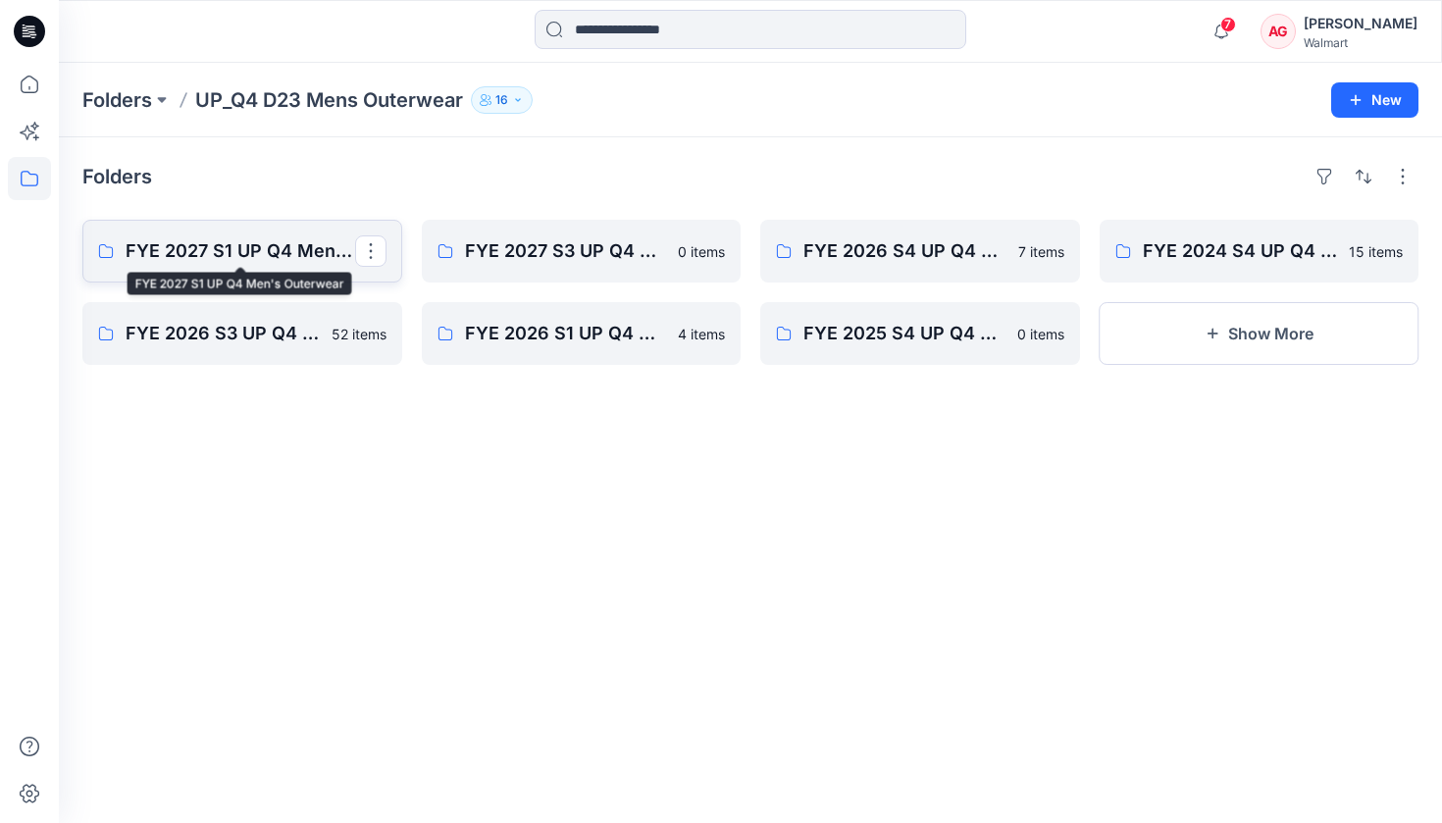
click at [200, 245] on p "FYE 2027 S1 UP Q4 Men's Outerwear" at bounding box center [241, 250] width 230 height 27
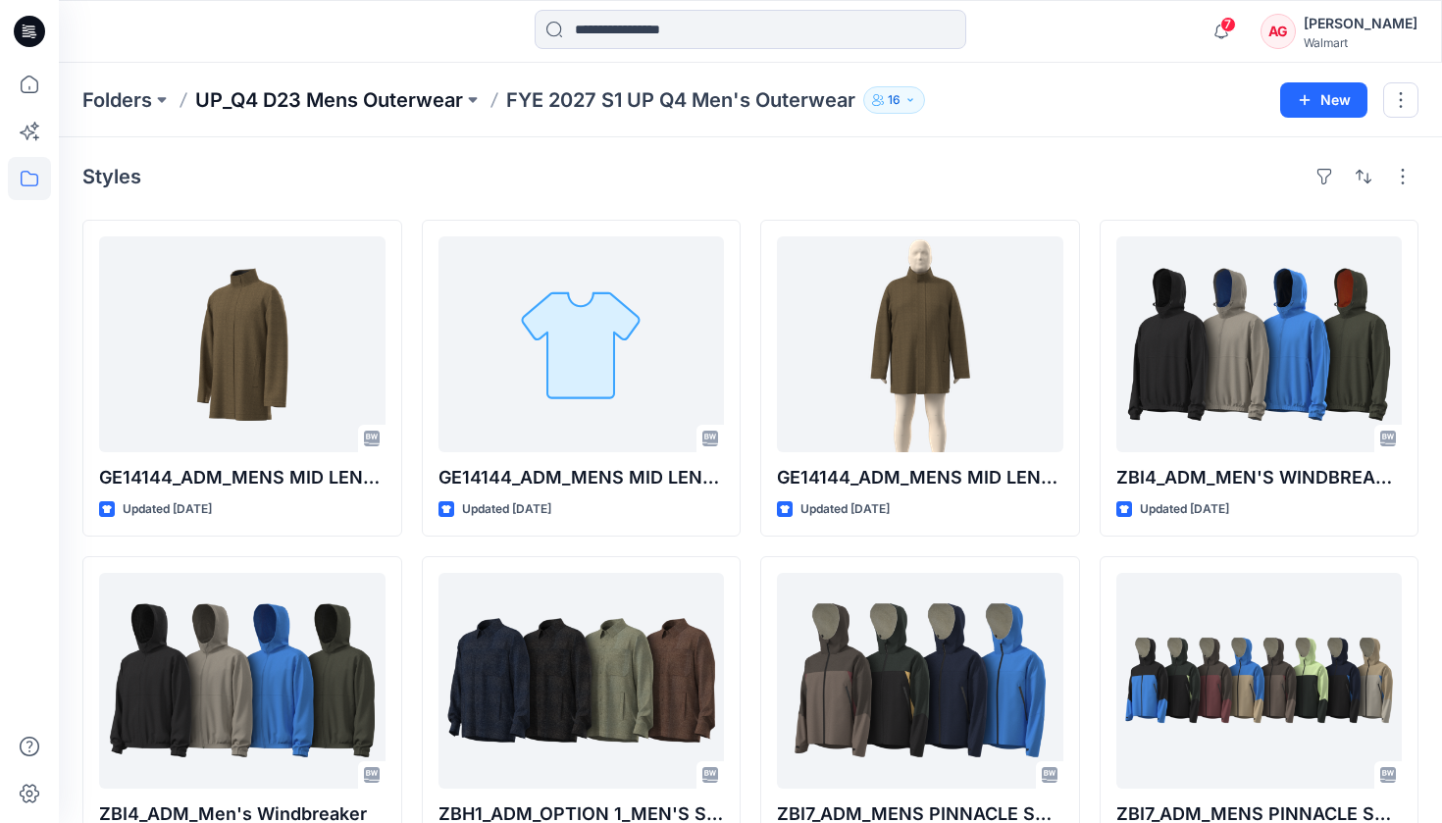
click at [431, 98] on p "UP_Q4 D23 Mens Outerwear" at bounding box center [329, 99] width 268 height 27
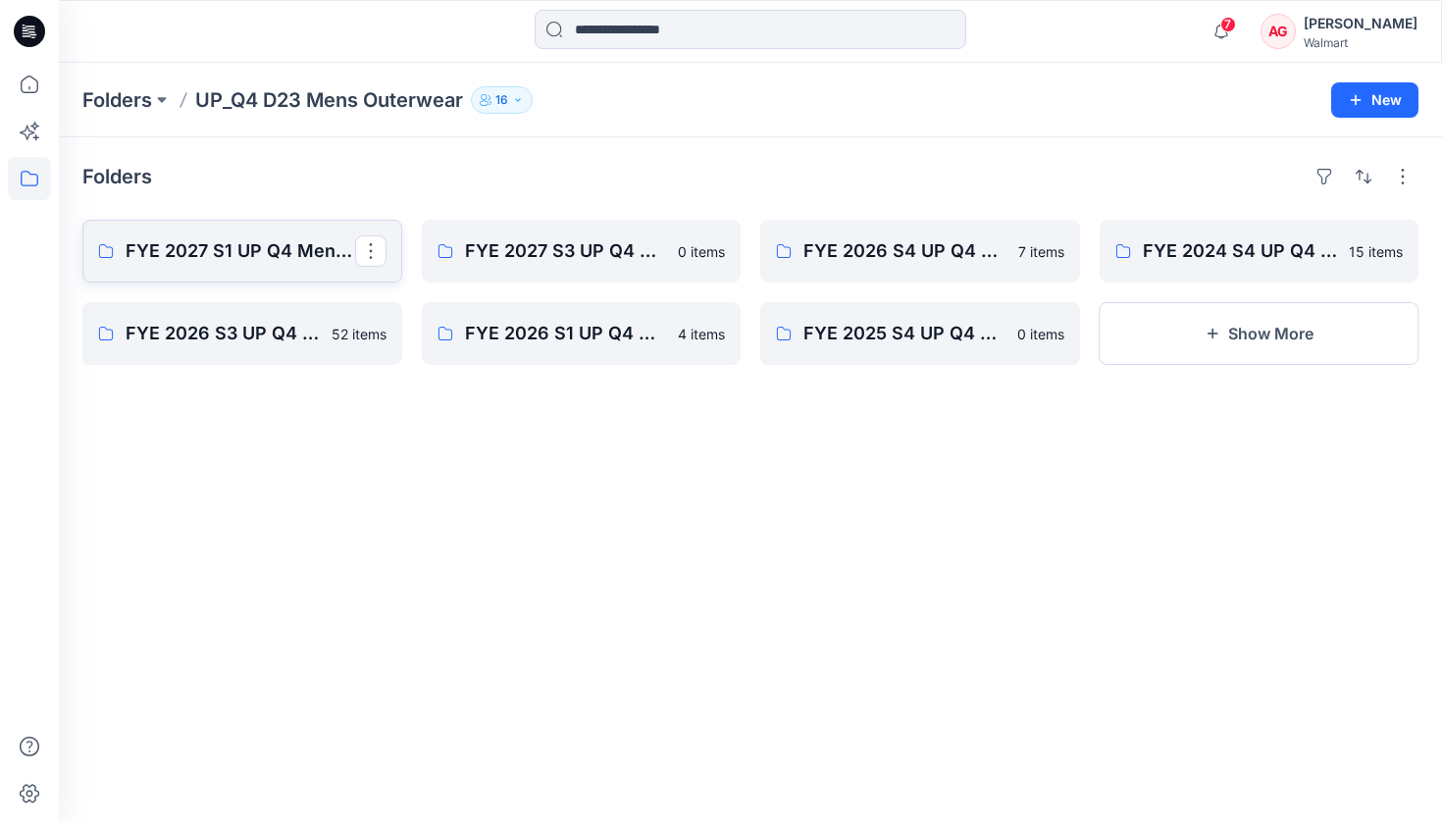
click at [268, 244] on p "FYE 2027 S1 UP Q4 Men's Outerwear" at bounding box center [241, 250] width 230 height 27
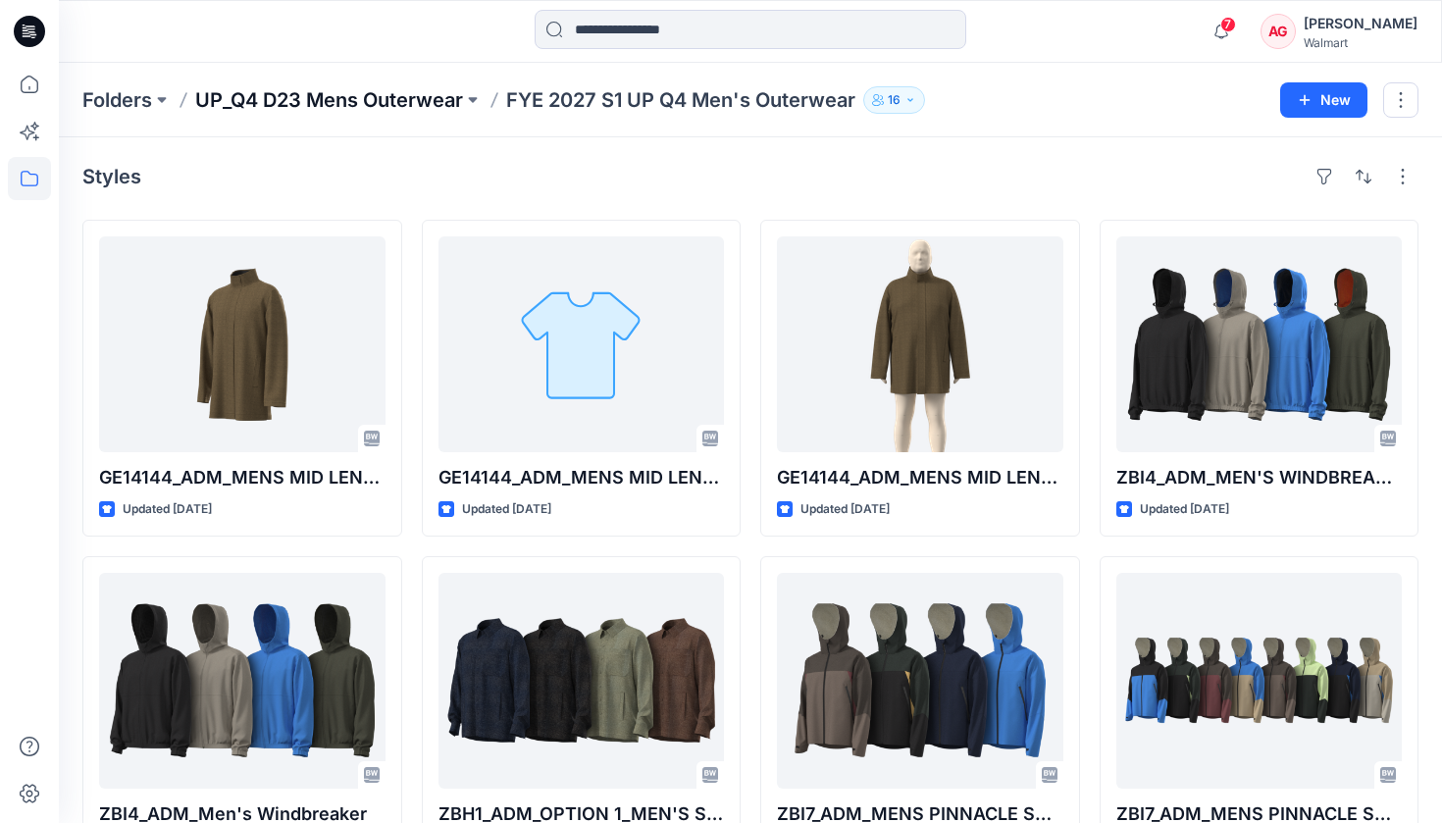
click at [337, 100] on p "UP_Q4 D23 Mens Outerwear" at bounding box center [329, 99] width 268 height 27
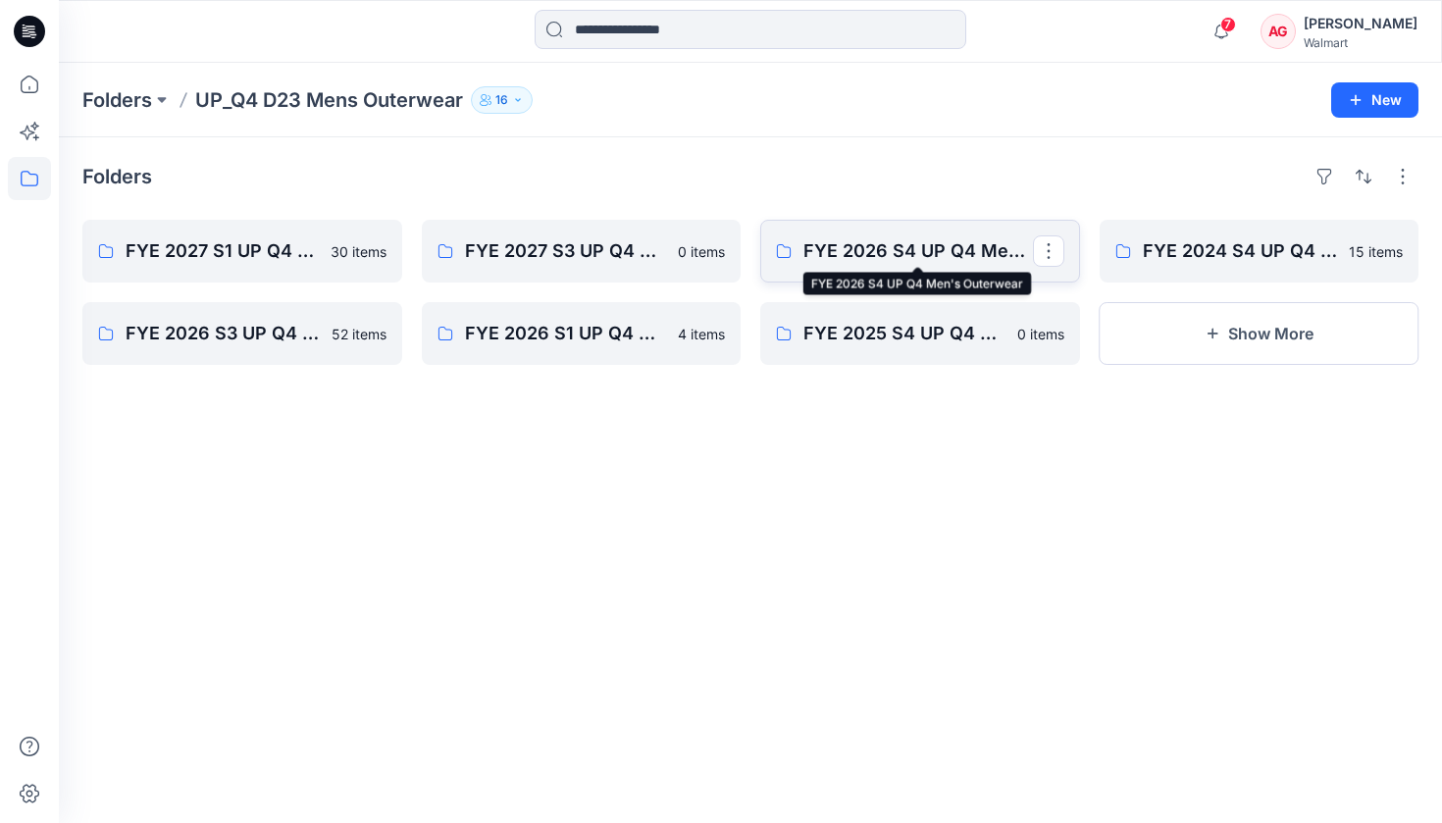
click at [684, 246] on p "FYE 2026 S4 UP Q4 Men's Outerwear" at bounding box center [918, 250] width 230 height 27
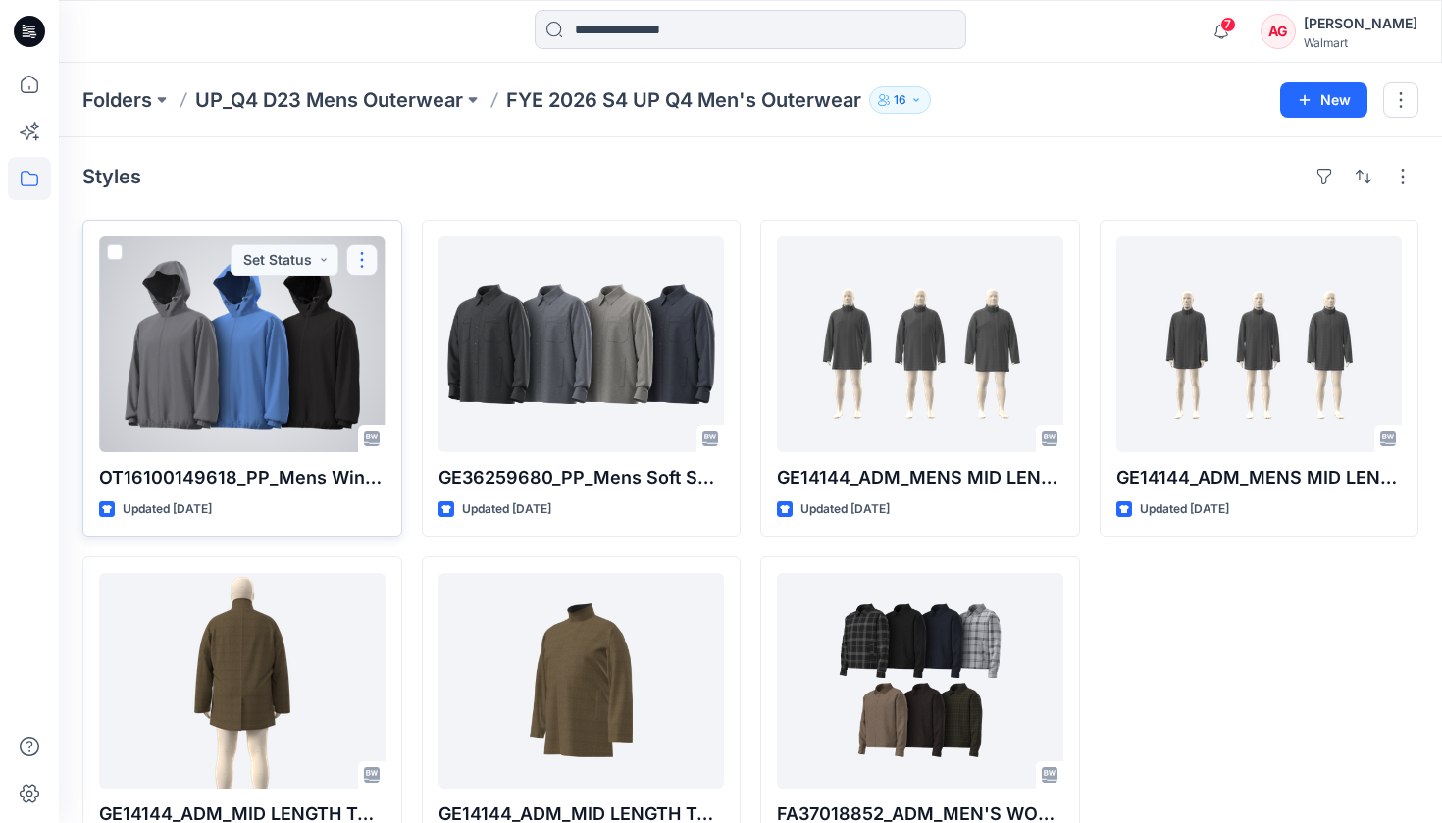
click at [363, 268] on button "button" at bounding box center [361, 259] width 31 height 31
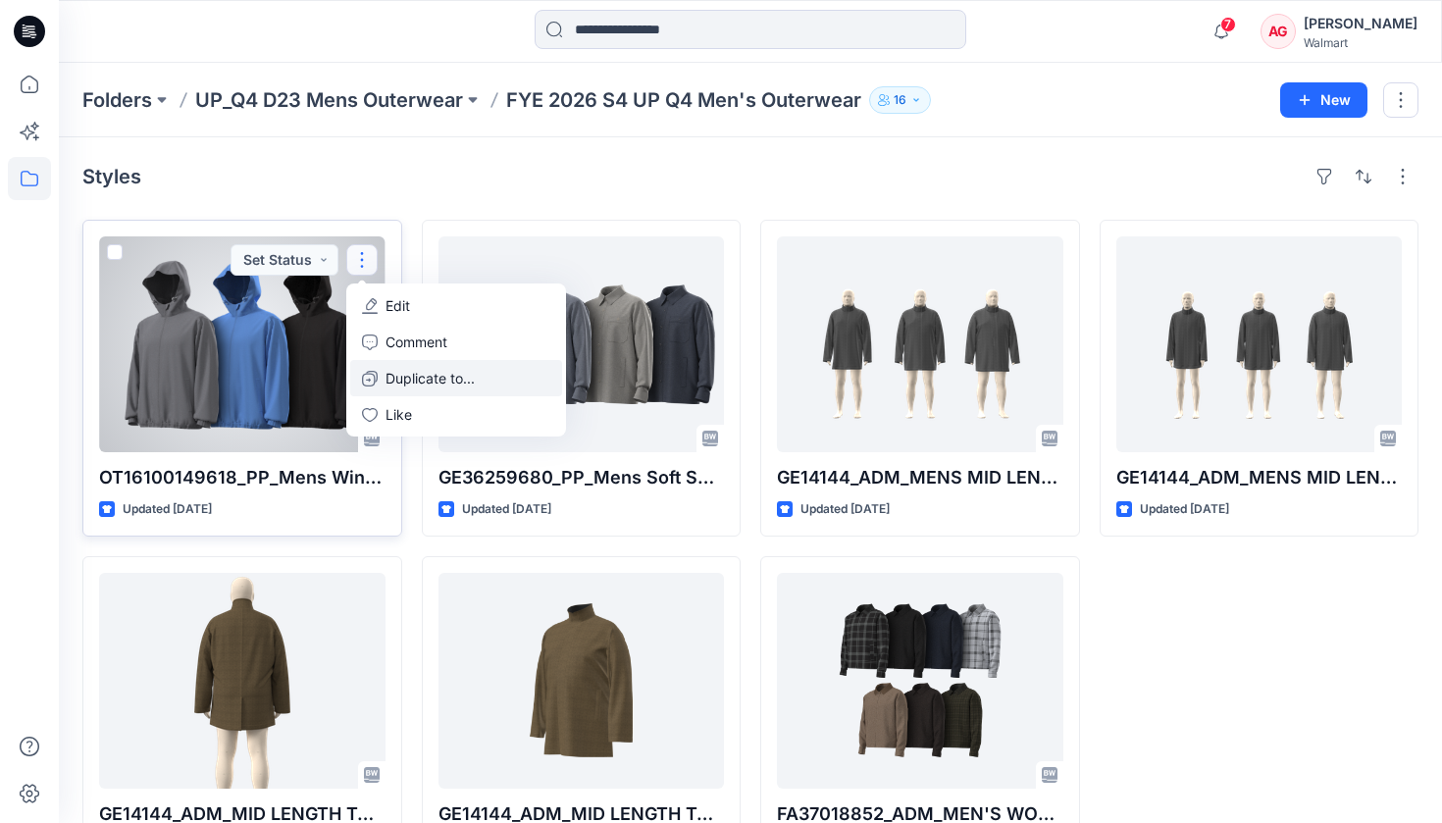
click at [401, 376] on p "Duplicate to..." at bounding box center [430, 378] width 89 height 21
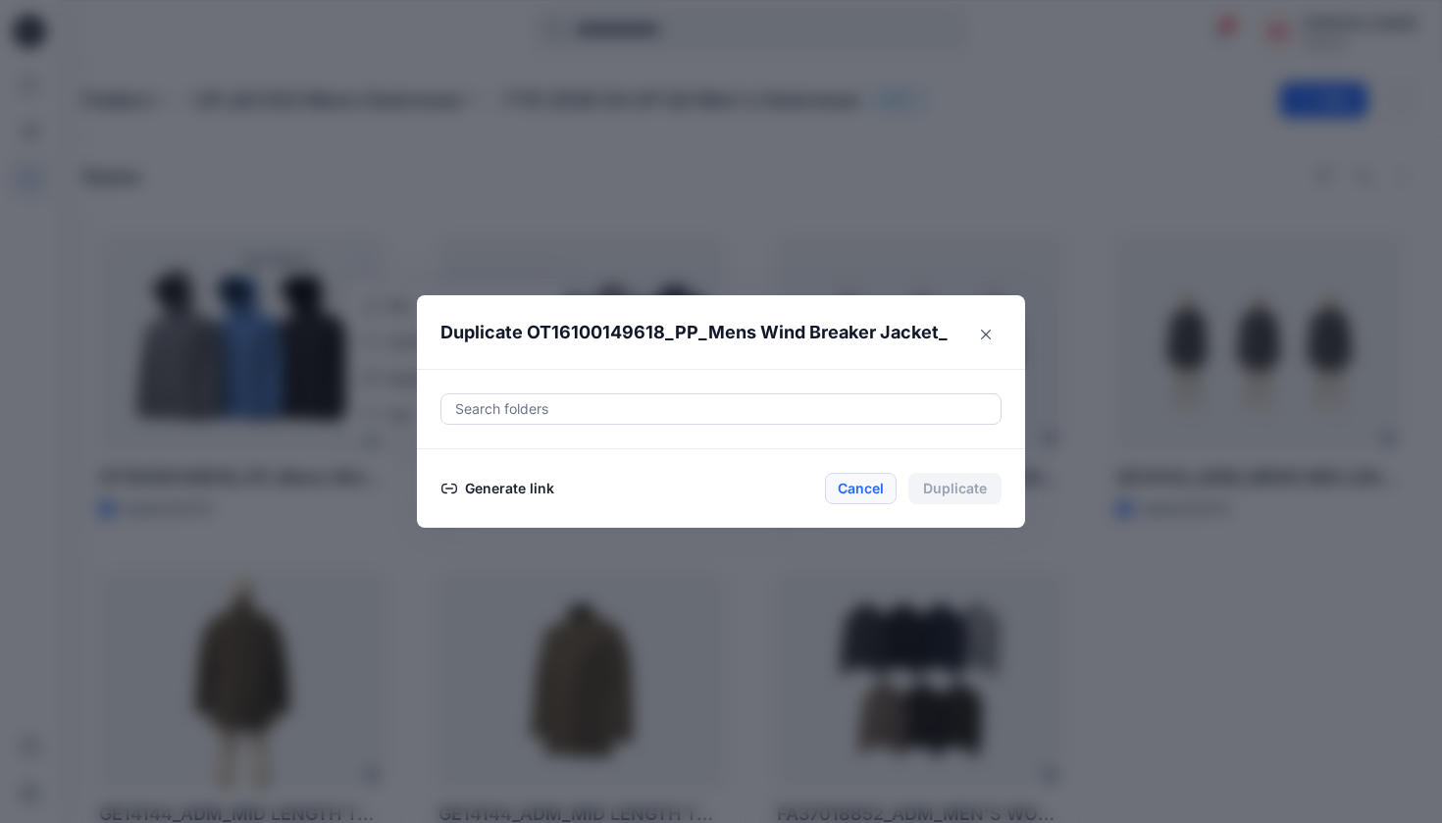
click at [684, 493] on button "Cancel" at bounding box center [861, 488] width 72 height 31
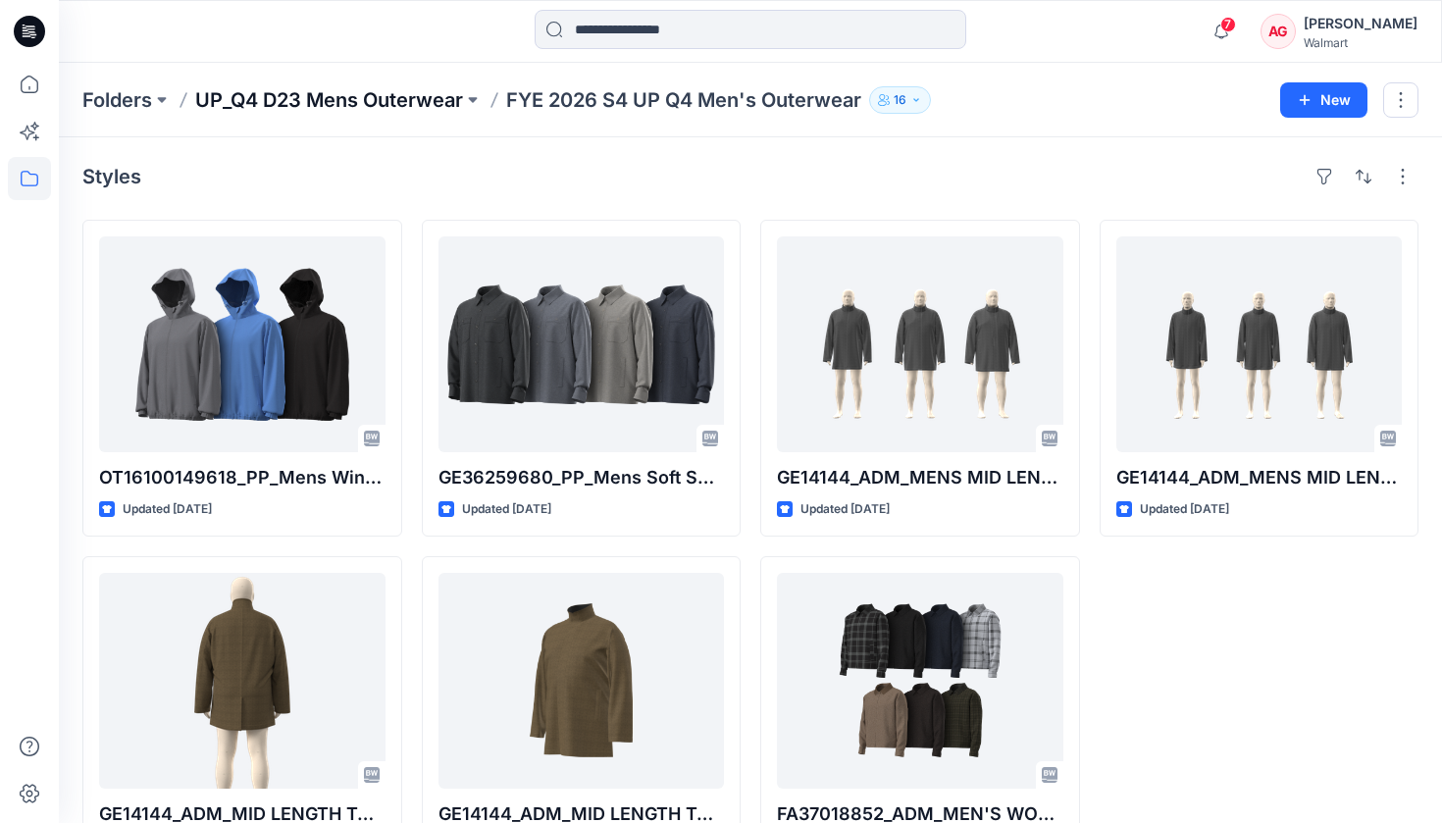
click at [331, 90] on p "UP_Q4 D23 Mens Outerwear" at bounding box center [329, 99] width 268 height 27
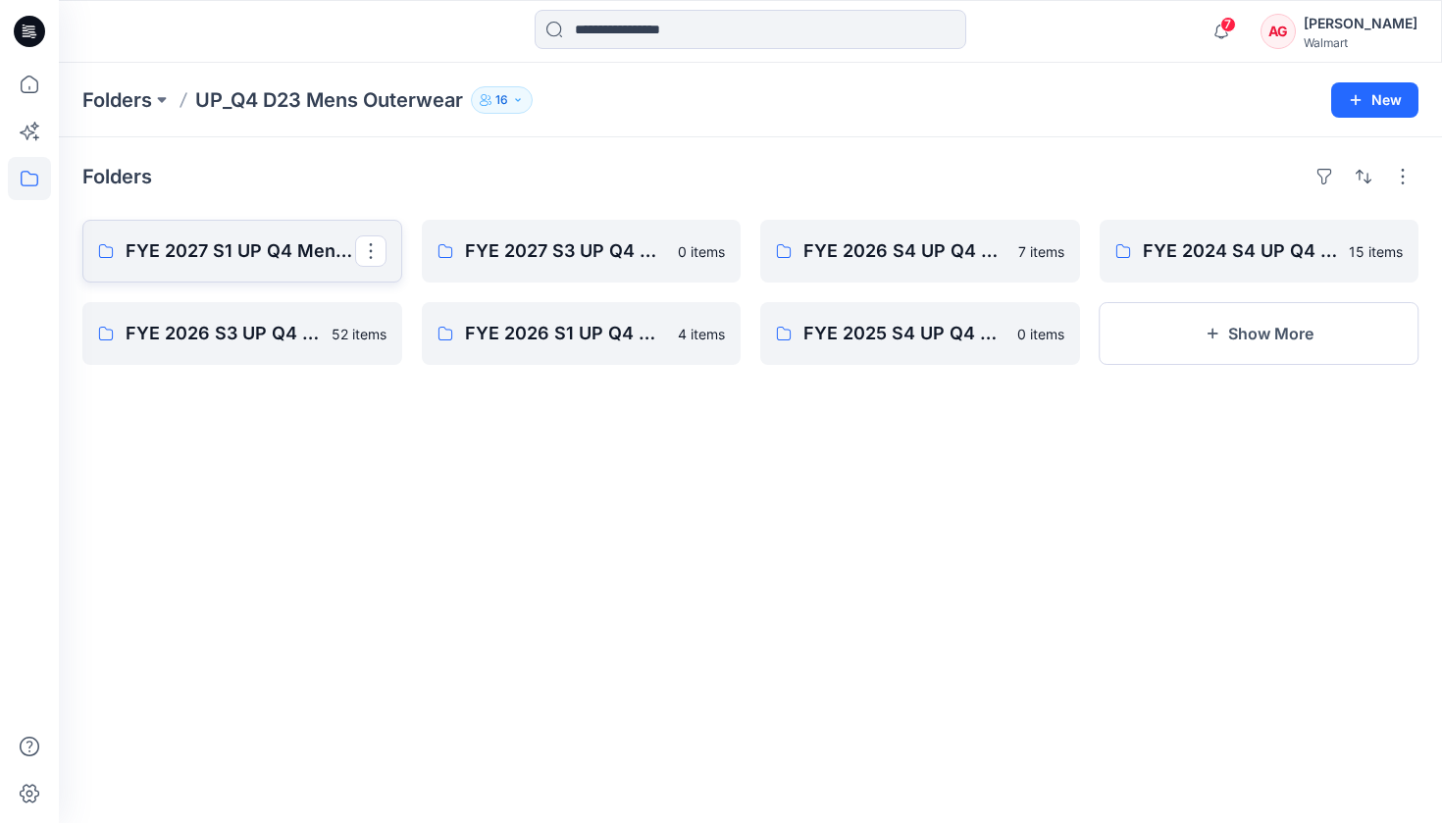
click at [265, 239] on p "FYE 2027 S1 UP Q4 Men's Outerwear" at bounding box center [241, 250] width 230 height 27
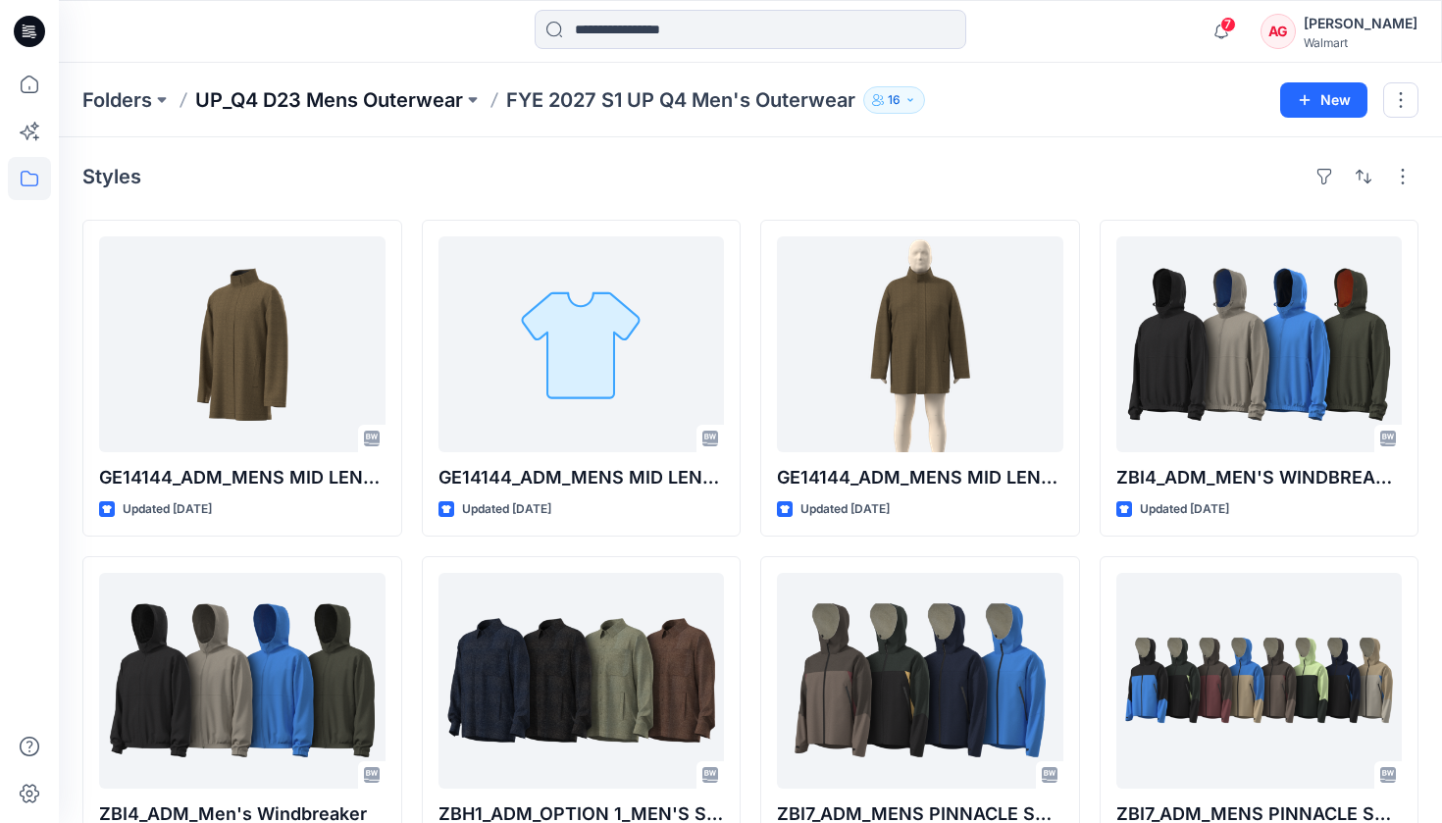
click at [301, 102] on p "UP_Q4 D23 Mens Outerwear" at bounding box center [329, 99] width 268 height 27
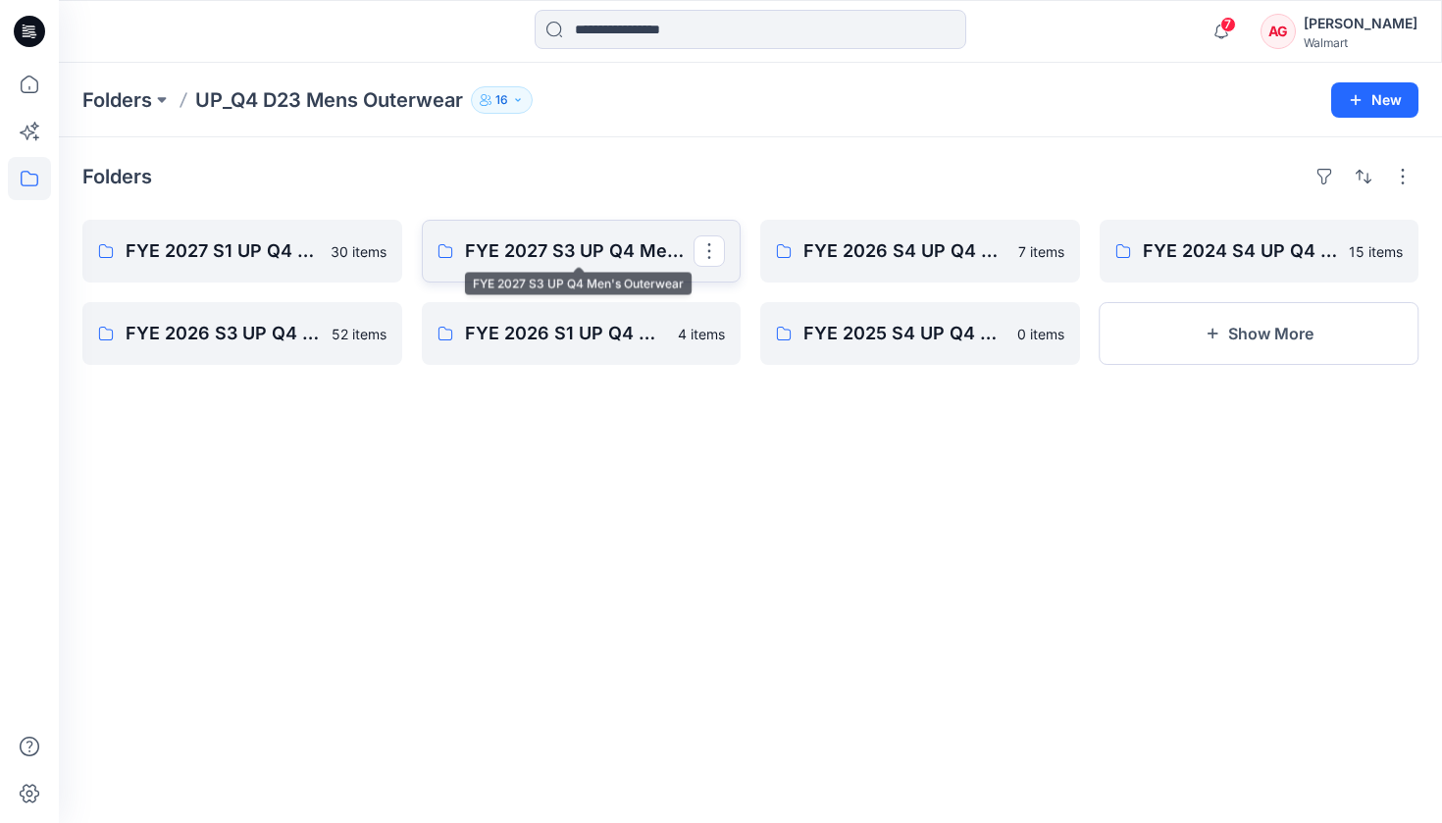
click at [605, 263] on p "FYE 2027 S3 UP Q4 Men's Outerwear" at bounding box center [580, 250] width 230 height 27
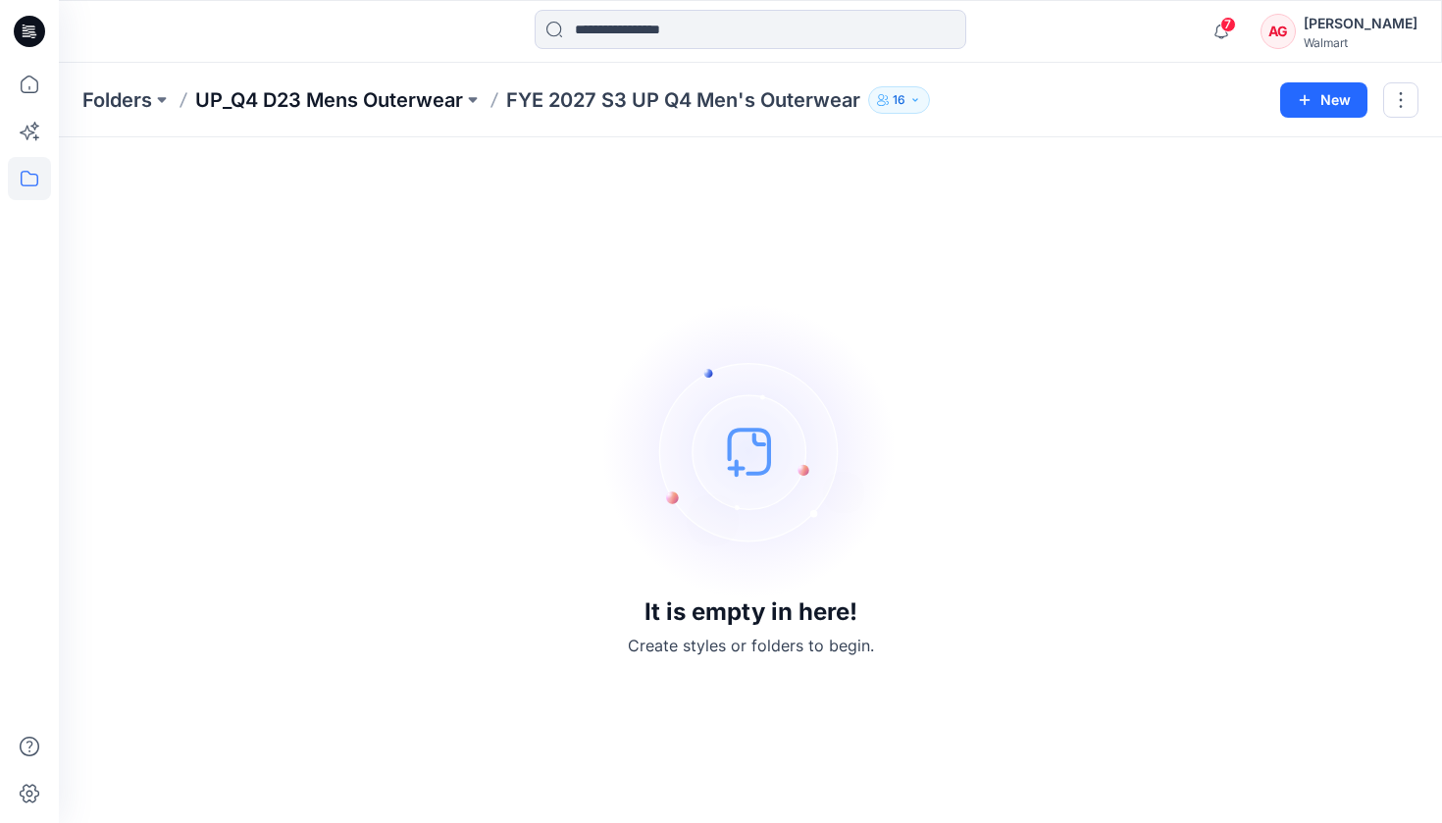
click at [385, 89] on p "UP_Q4 D23 Mens Outerwear" at bounding box center [329, 99] width 268 height 27
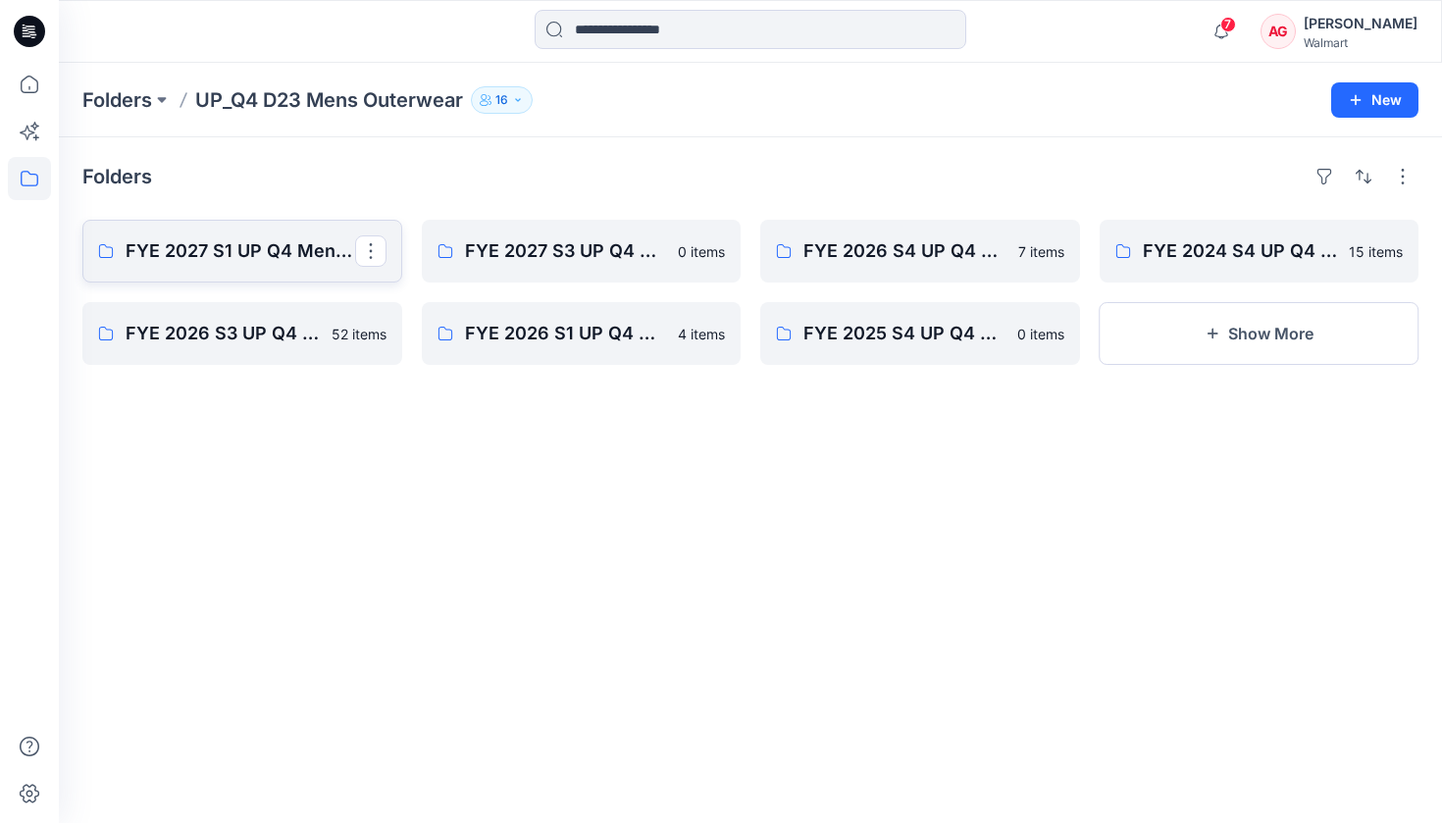
click at [286, 245] on p "FYE 2027 S1 UP Q4 Men's Outerwear" at bounding box center [241, 250] width 230 height 27
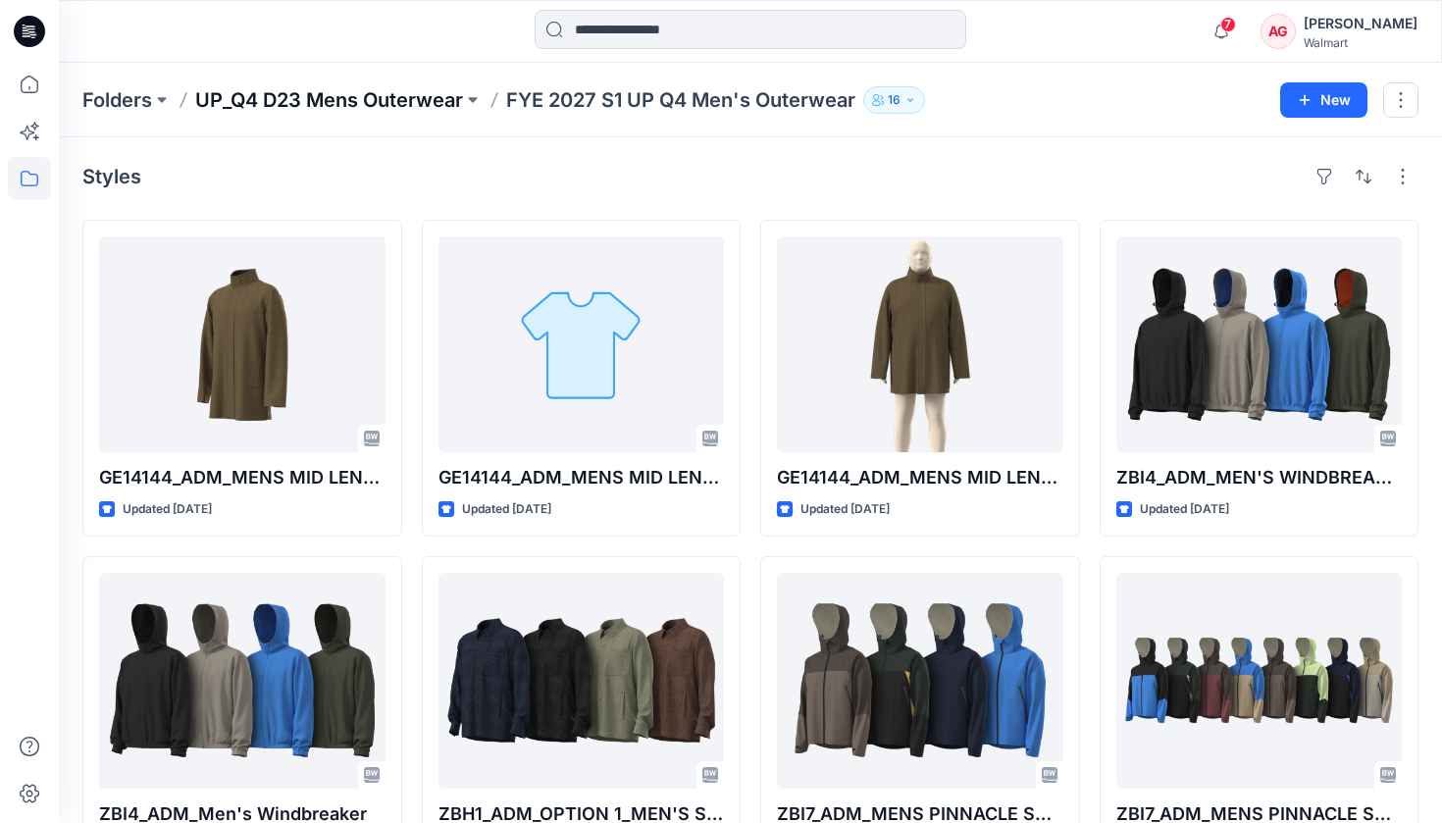
click at [419, 106] on p "UP_Q4 D23 Mens Outerwear" at bounding box center [329, 99] width 268 height 27
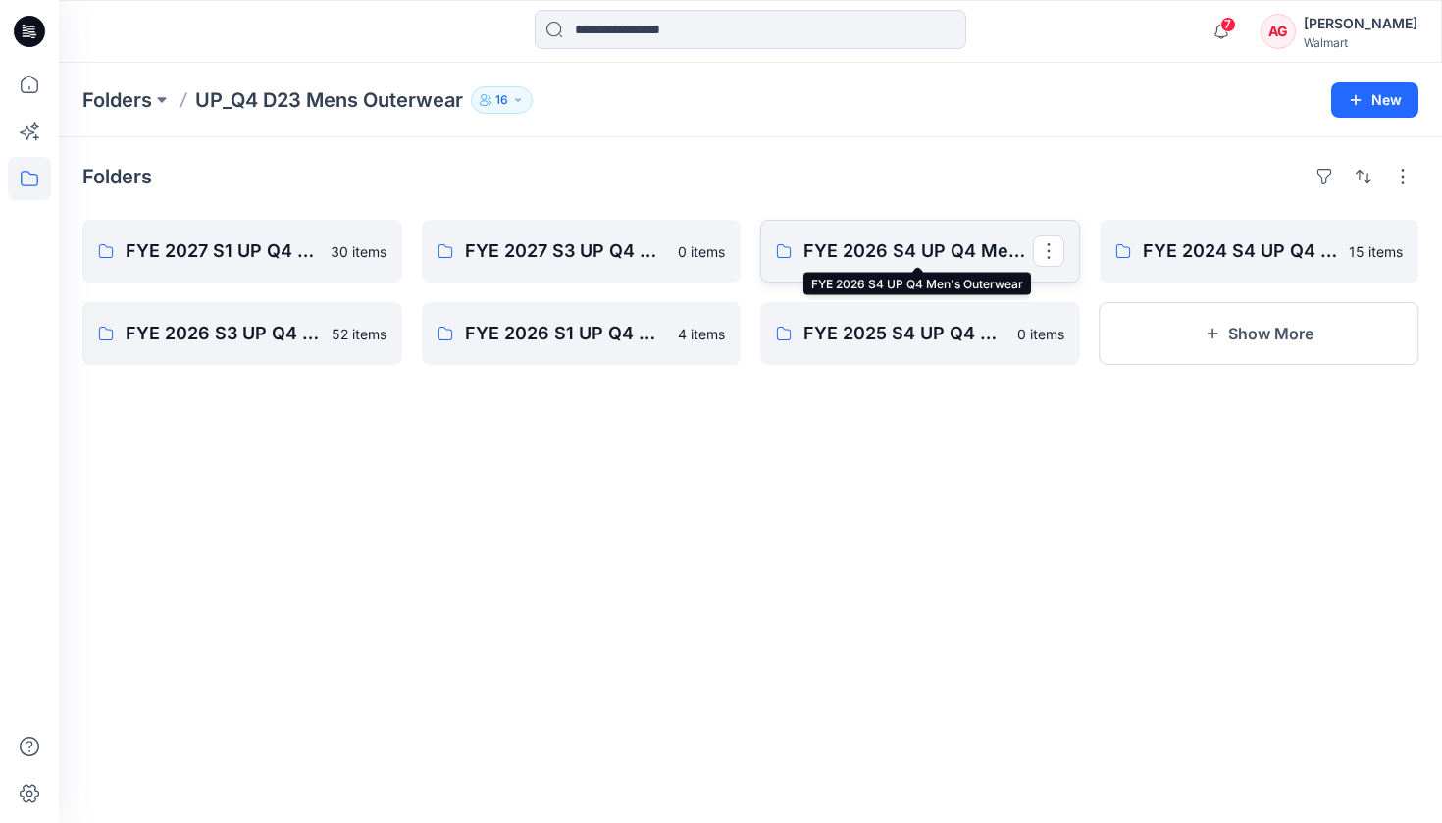
click at [684, 255] on p "FYE 2026 S4 UP Q4 Men's Outerwear" at bounding box center [918, 250] width 230 height 27
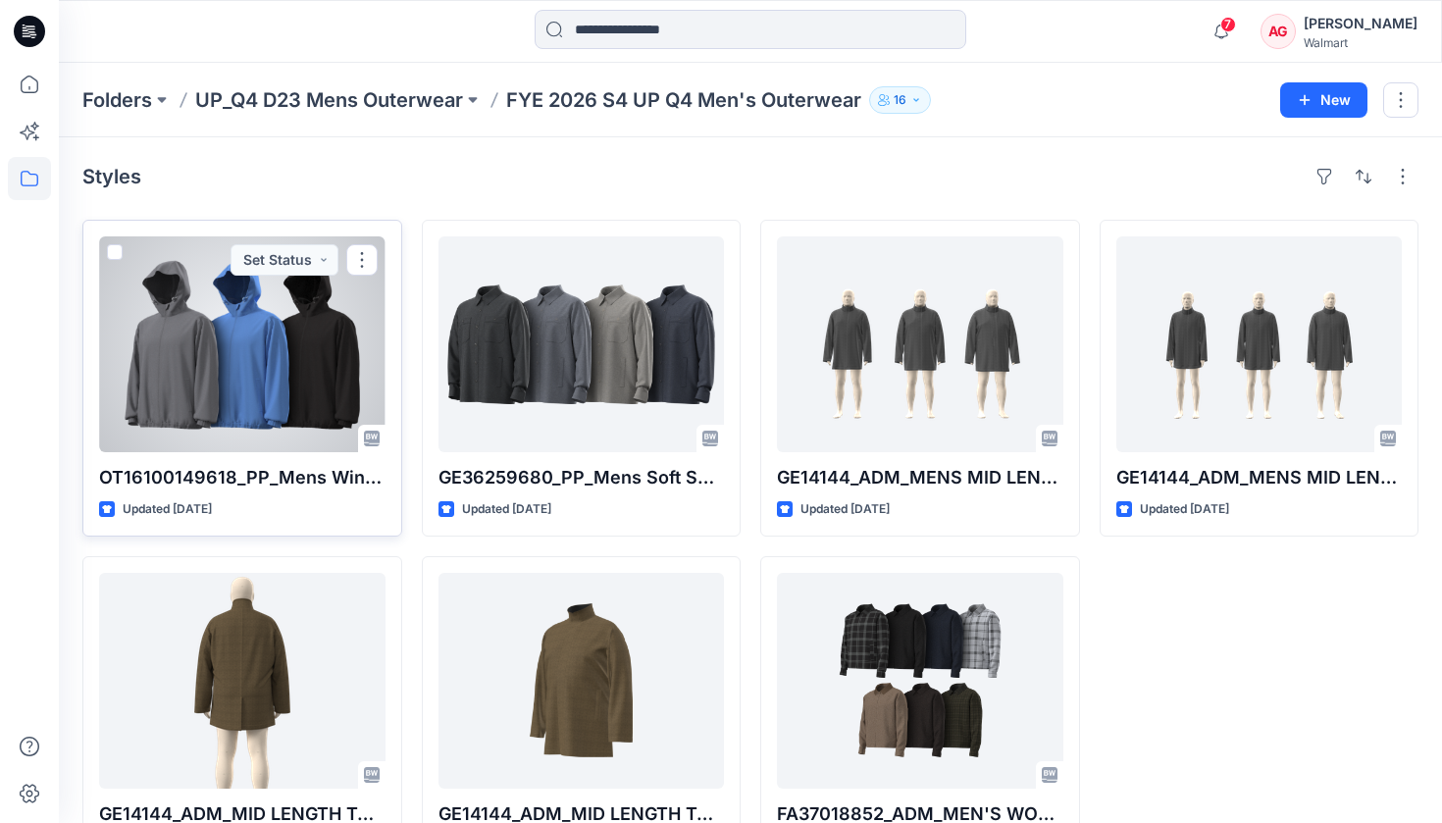
click at [330, 406] on div at bounding box center [242, 344] width 286 height 216
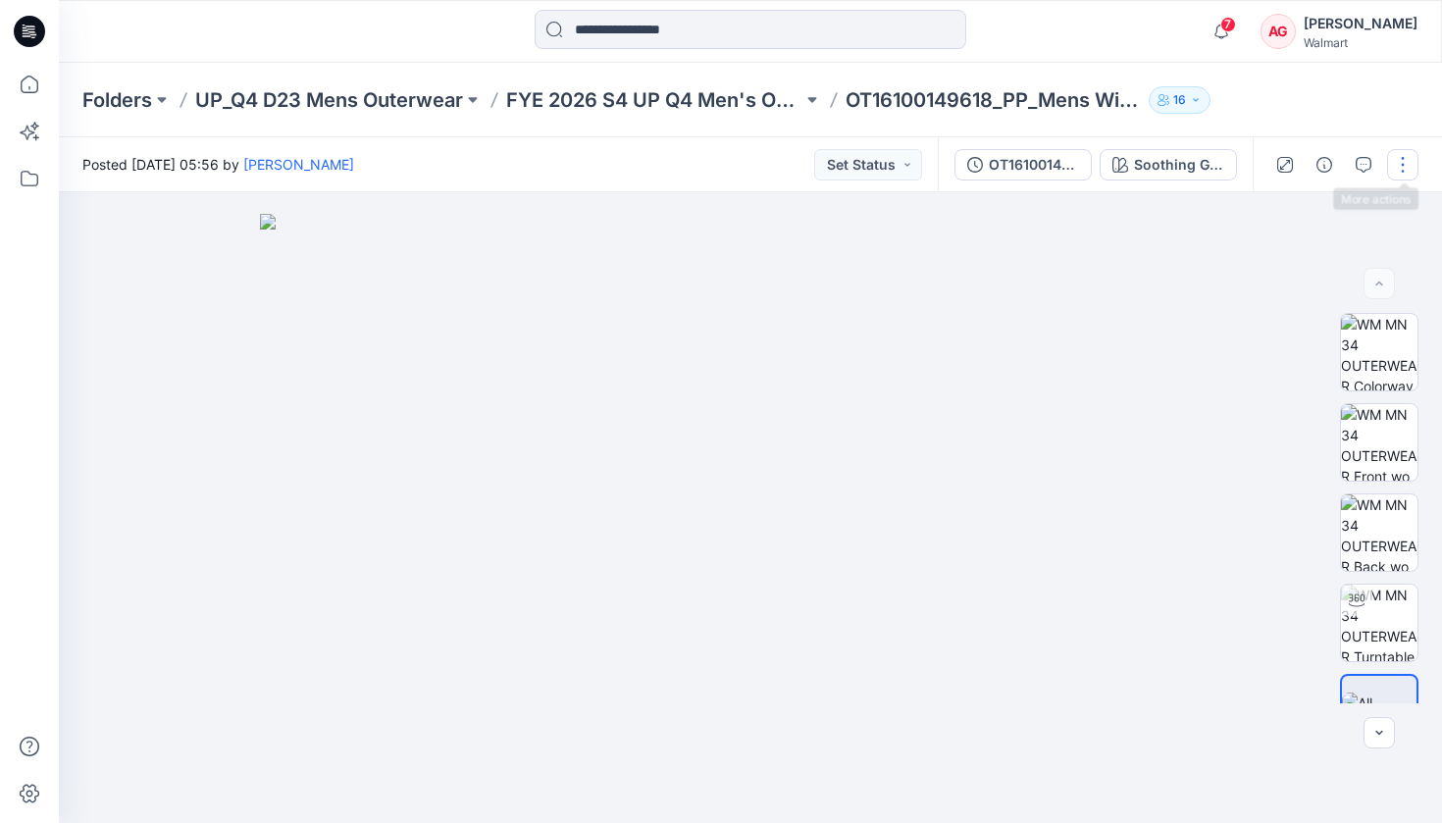
click at [684, 164] on button "button" at bounding box center [1402, 164] width 31 height 31
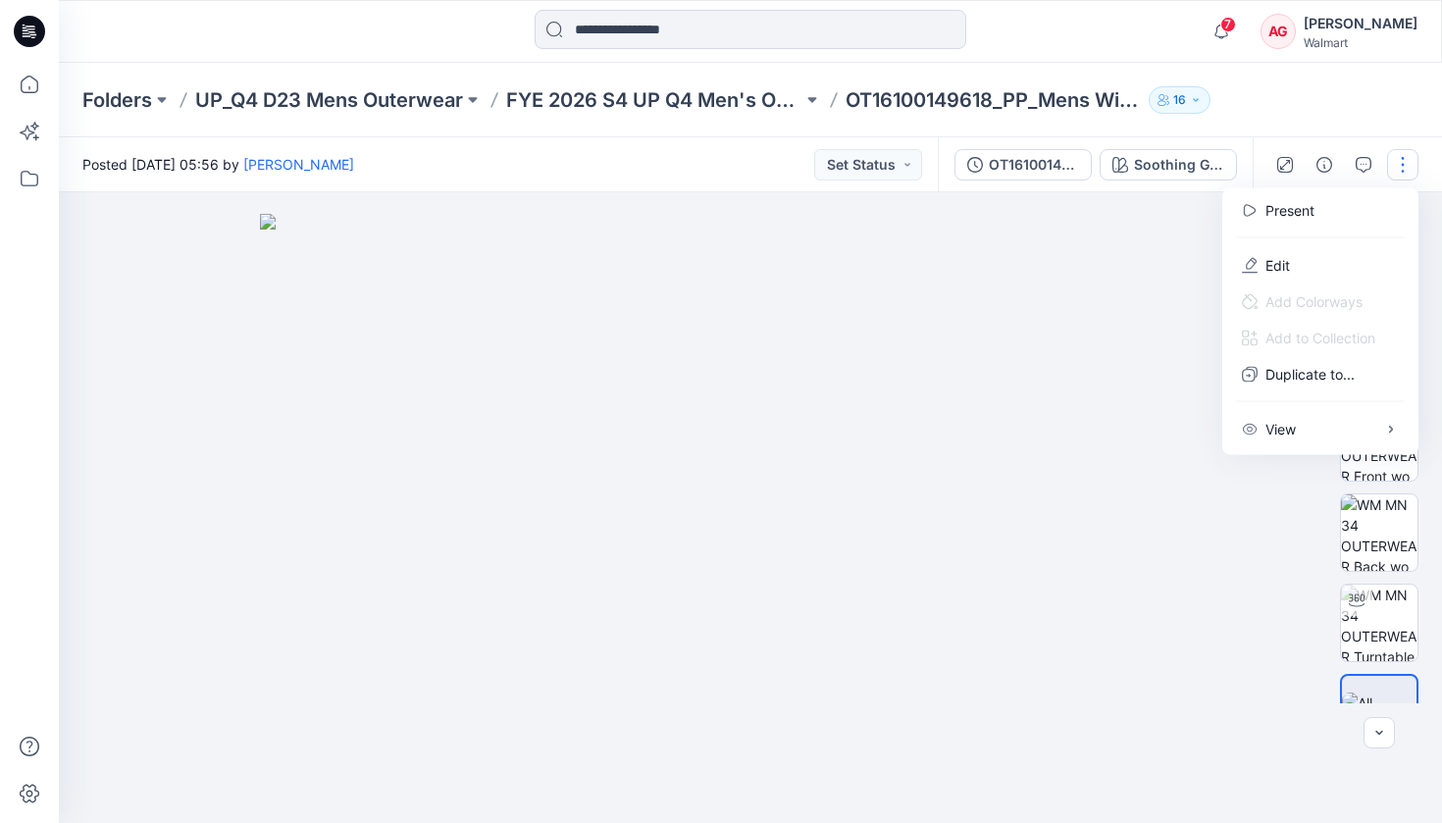
click at [684, 97] on div "Folders UP_Q4 D23 Mens Outerwear FYE 2026 S4 UP Q4 Men's Outerwear OT1610014961…" at bounding box center [750, 100] width 1383 height 75
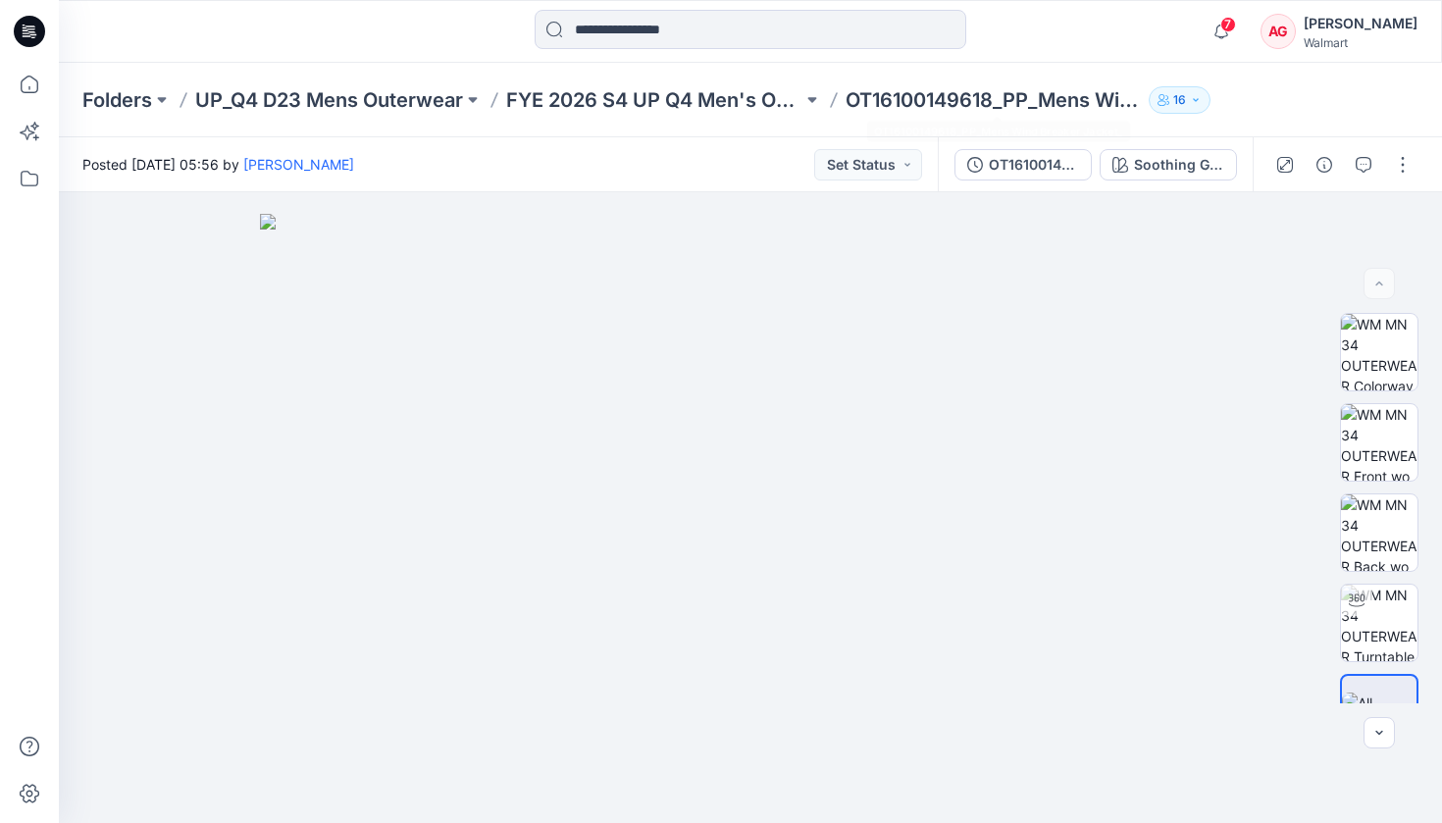
click at [684, 88] on p "OT16100149618_PP_Mens Wind Breaker Jacket_" at bounding box center [994, 99] width 296 height 27
click at [629, 100] on p "FYE 2026 S4 UP Q4 Men's Outerwear" at bounding box center [654, 99] width 296 height 27
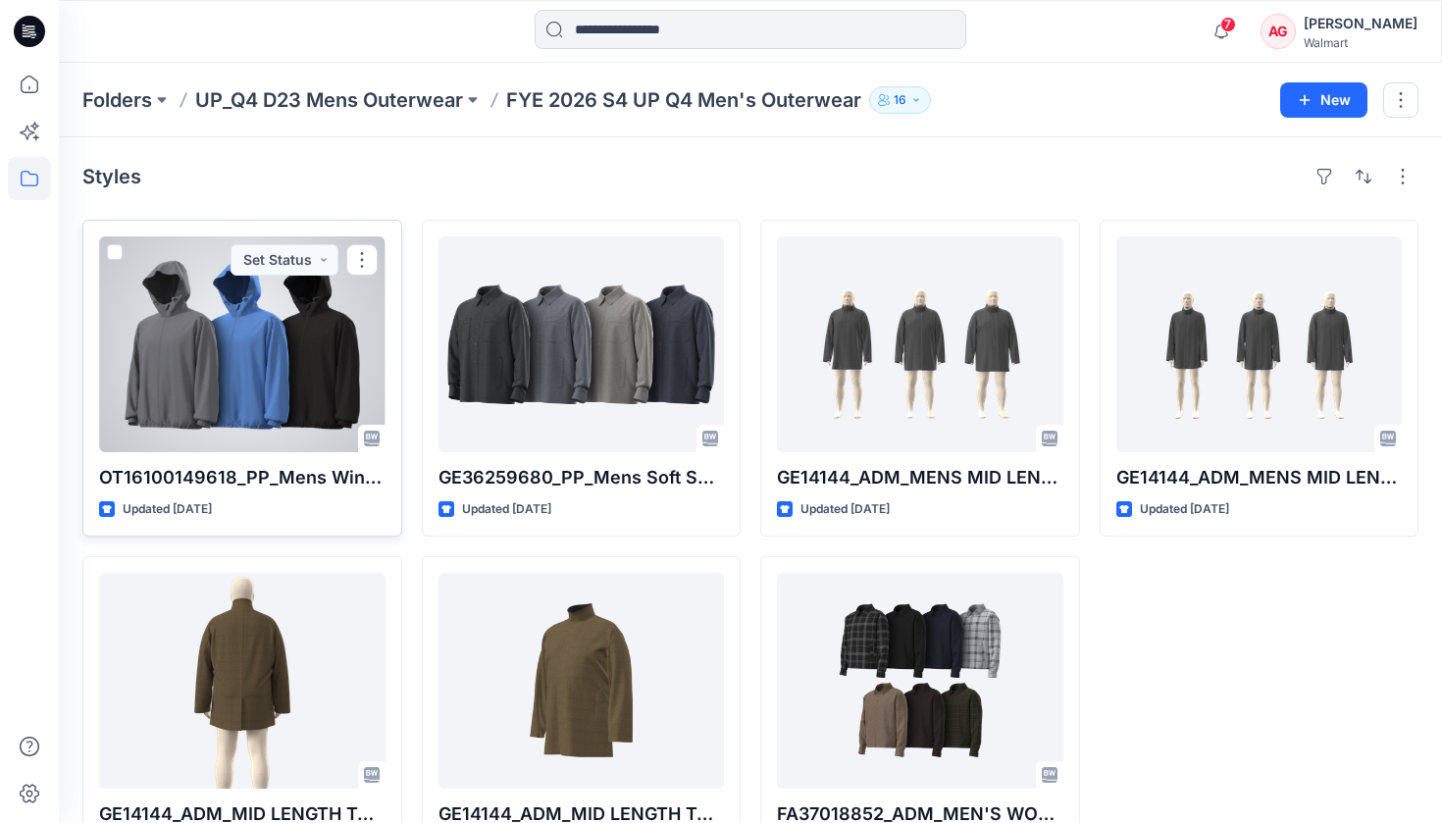
click at [298, 357] on div at bounding box center [242, 344] width 286 height 216
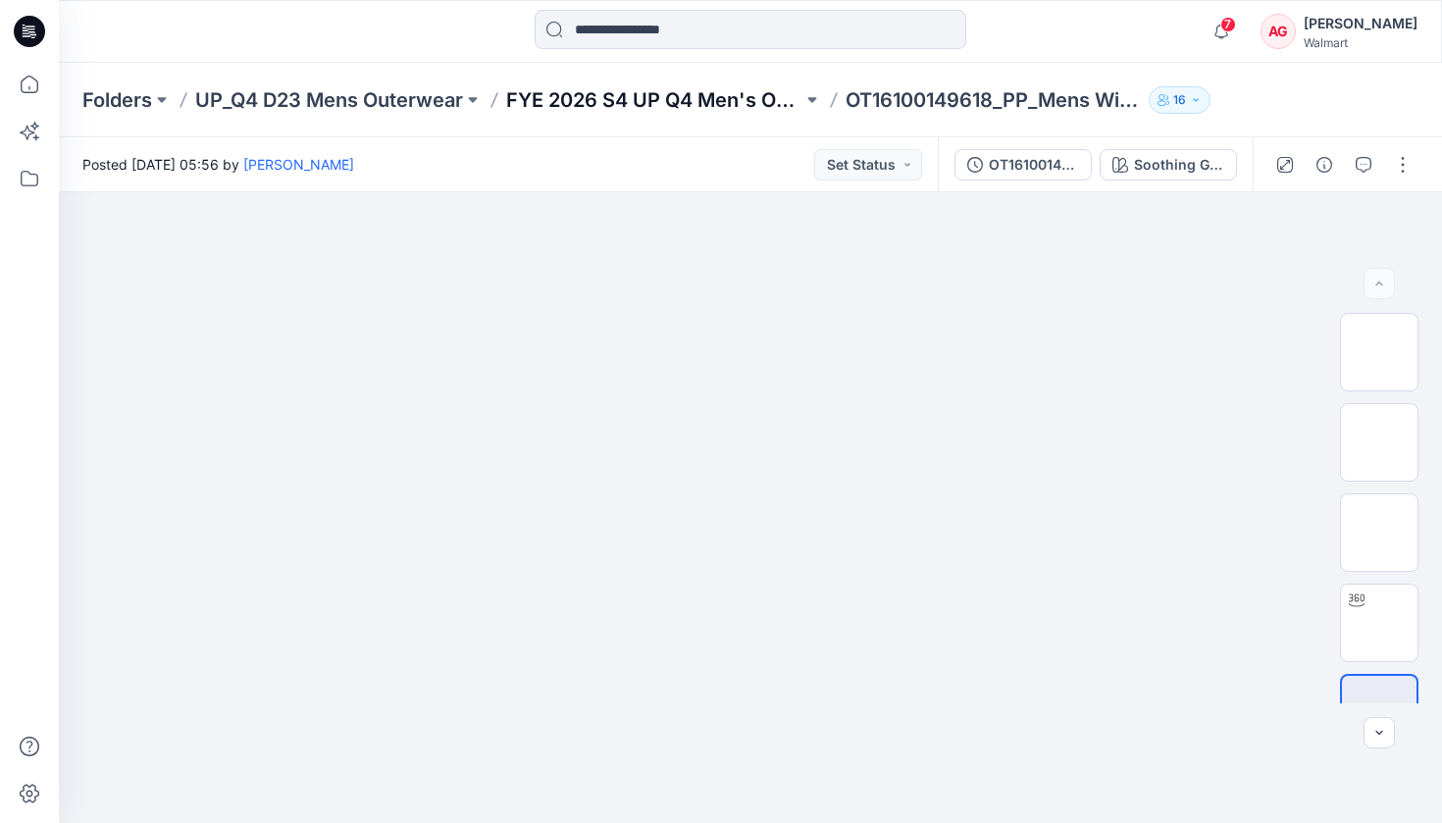
click at [611, 98] on p "FYE 2026 S4 UP Q4 Men's Outerwear" at bounding box center [654, 99] width 296 height 27
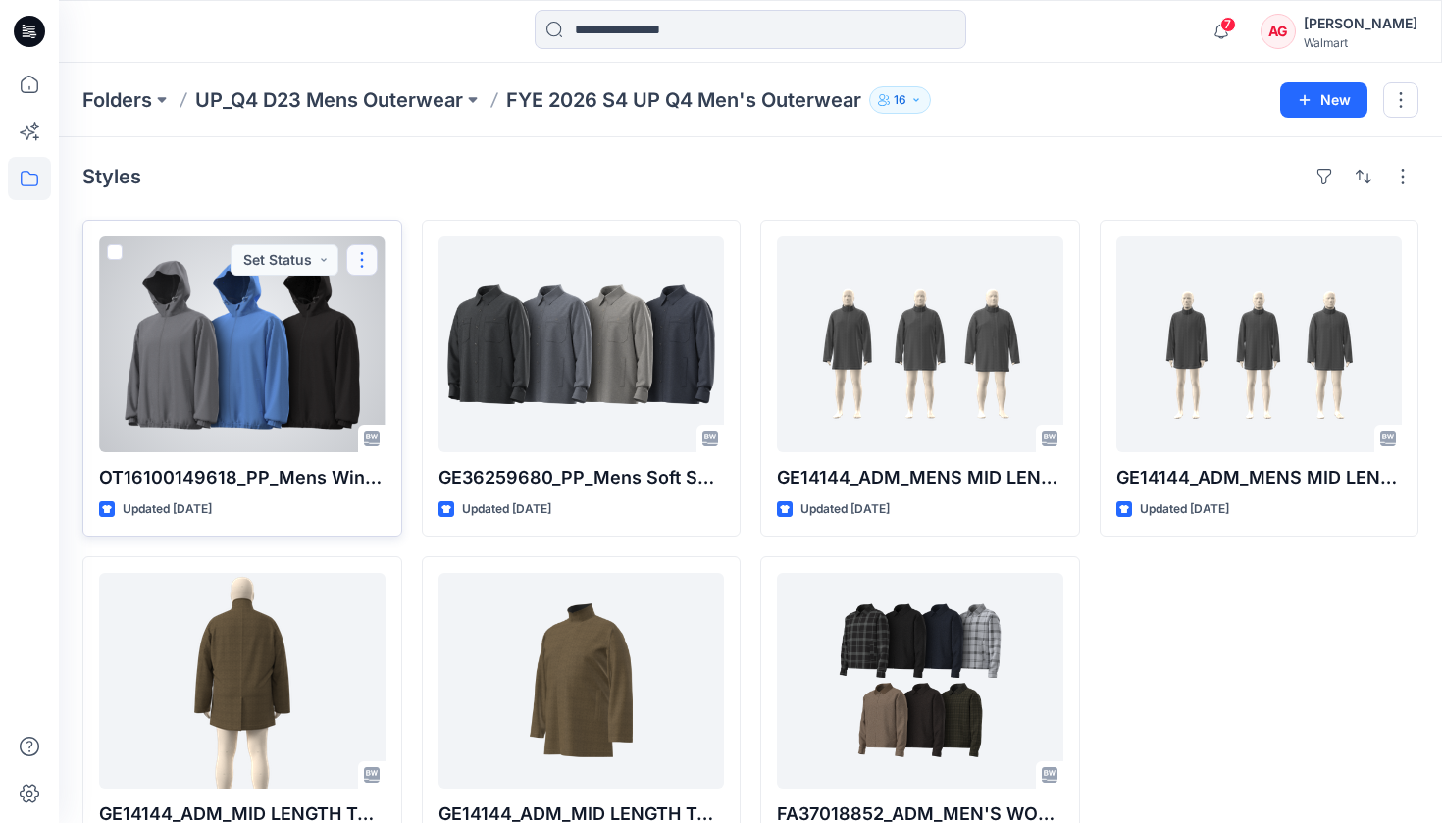
click at [350, 255] on button "button" at bounding box center [361, 259] width 31 height 31
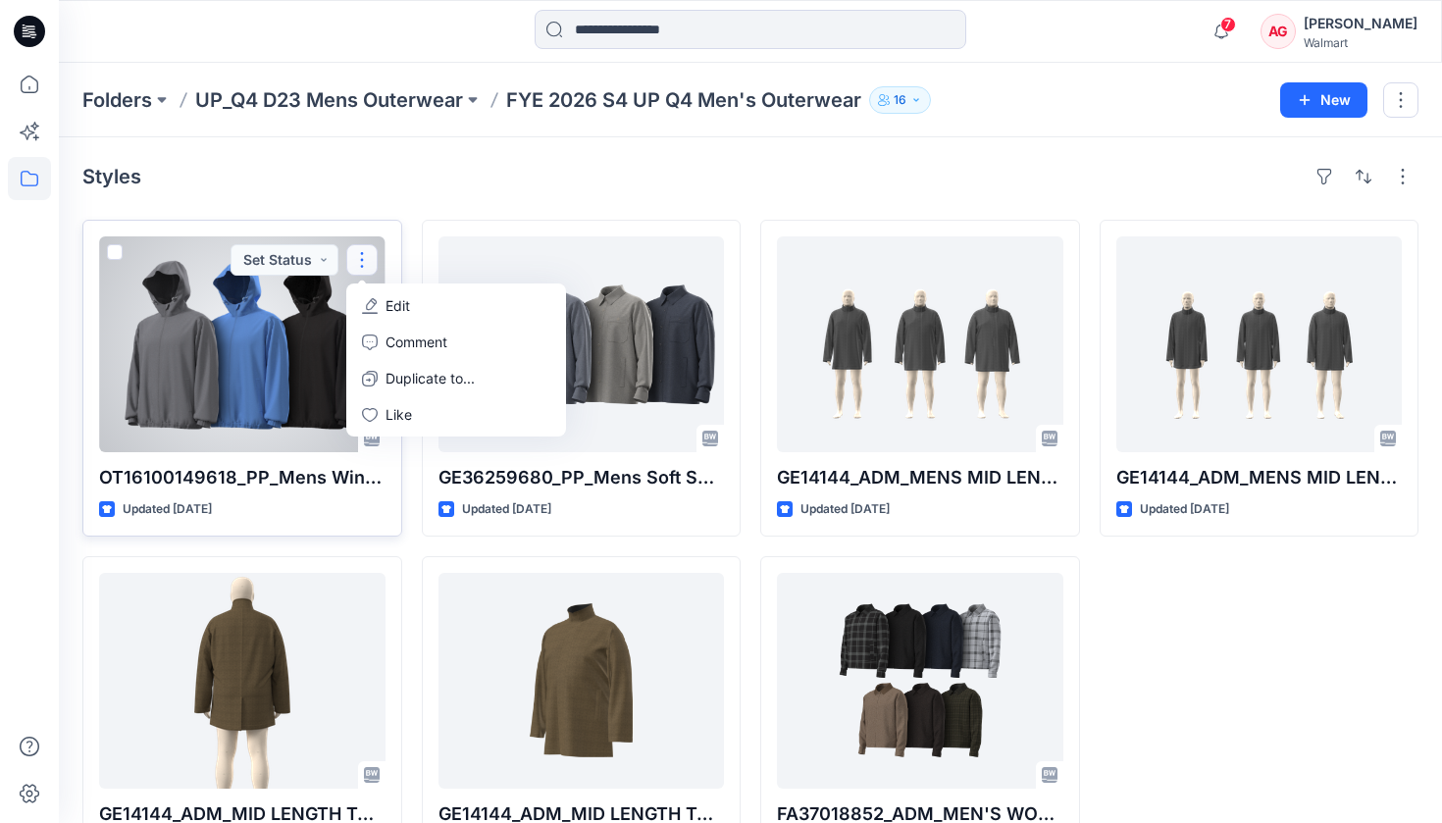
click at [411, 311] on button "Edit" at bounding box center [456, 305] width 212 height 36
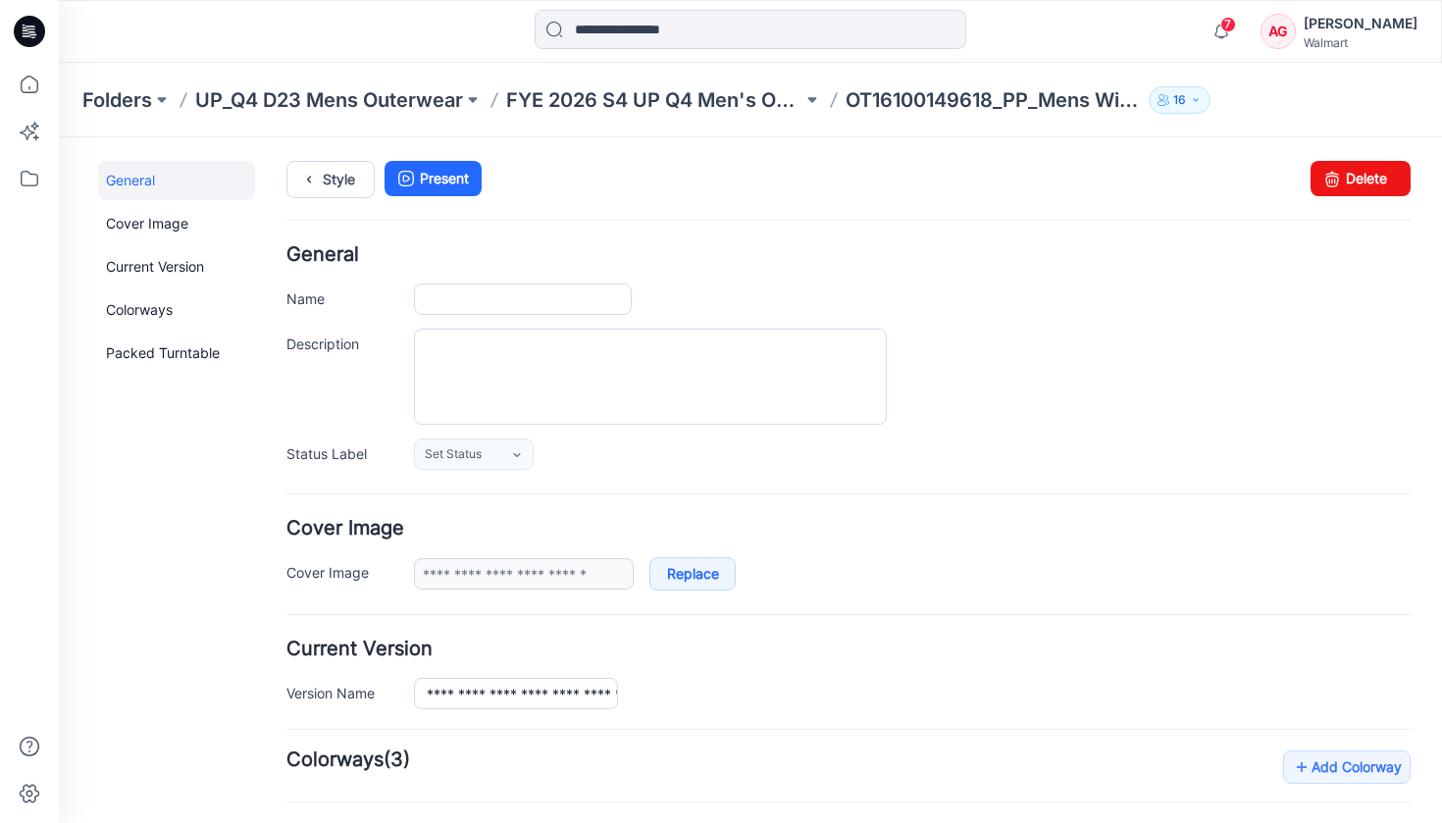
type input "**********"
click at [325, 192] on link "Style" at bounding box center [330, 179] width 88 height 37
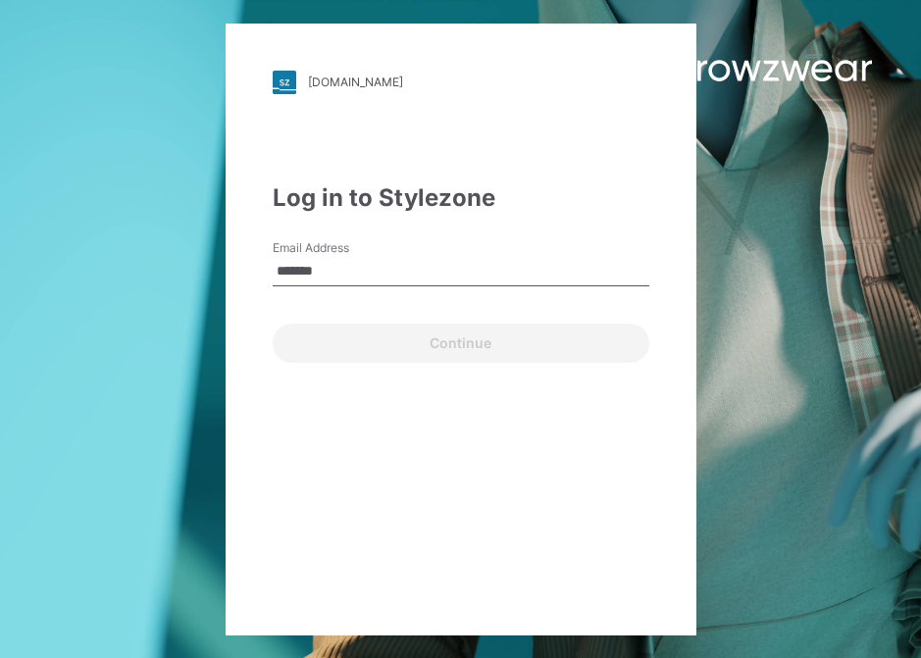
click at [437, 270] on input "*******" at bounding box center [461, 271] width 377 height 29
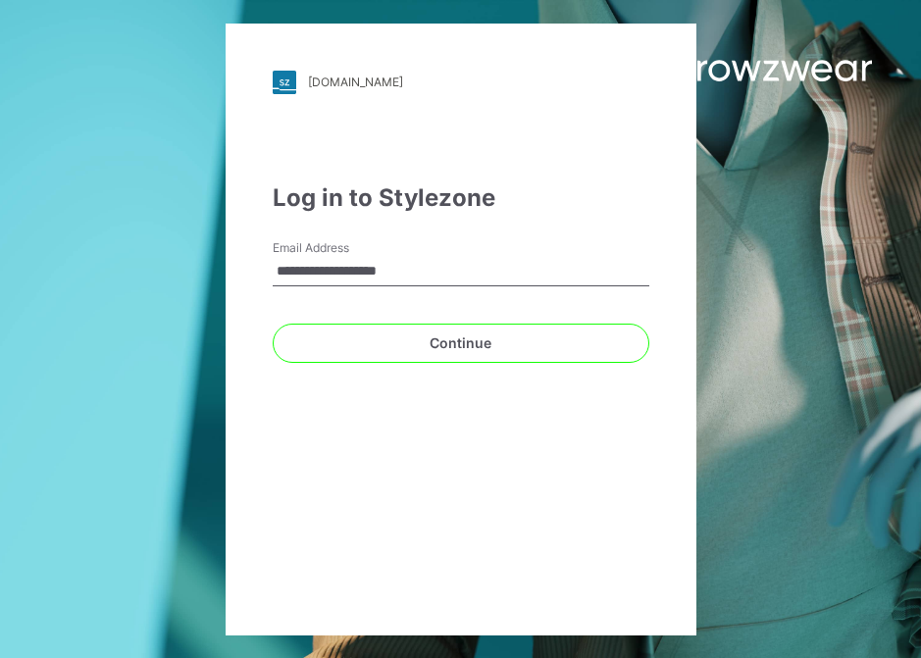
type input "**********"
click at [460, 342] on button "Continue" at bounding box center [461, 343] width 377 height 39
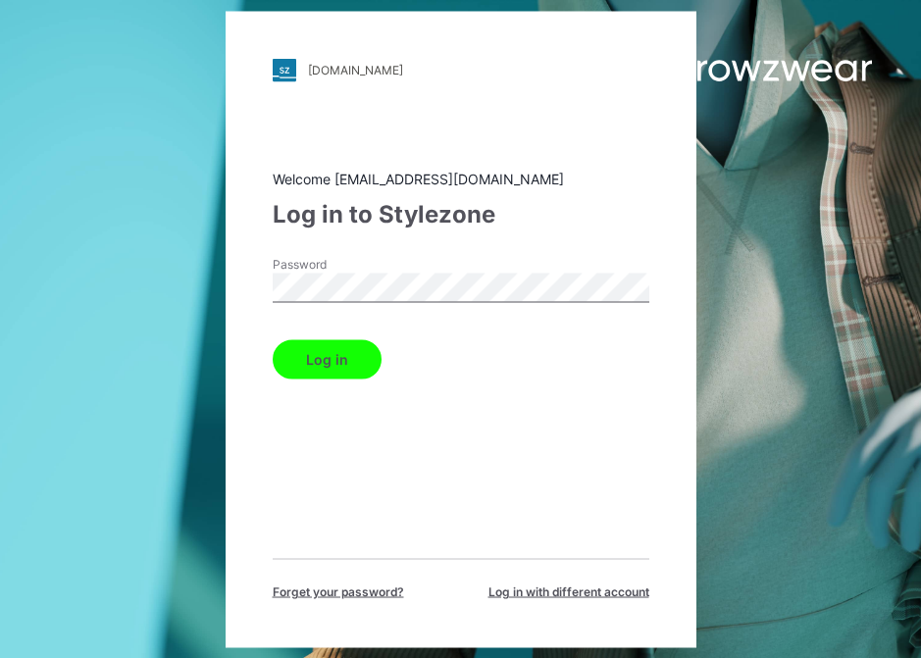
click at [325, 359] on button "Log in" at bounding box center [327, 358] width 109 height 39
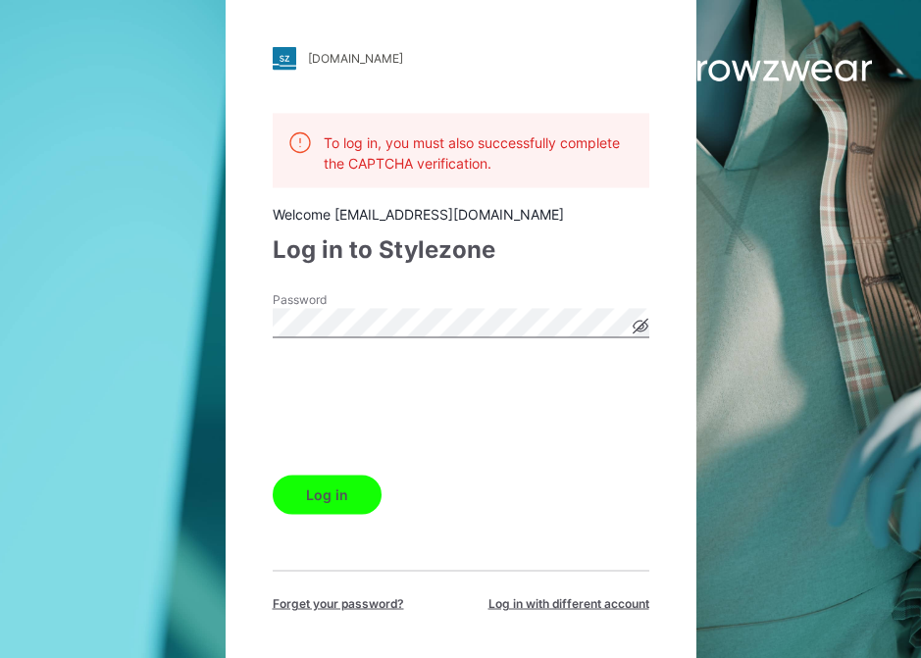
click at [331, 518] on div "To log in, you must also successfully complete the CAPTCHA verification. Welcom…" at bounding box center [461, 362] width 377 height 499
click at [325, 497] on button "Log in" at bounding box center [327, 494] width 109 height 39
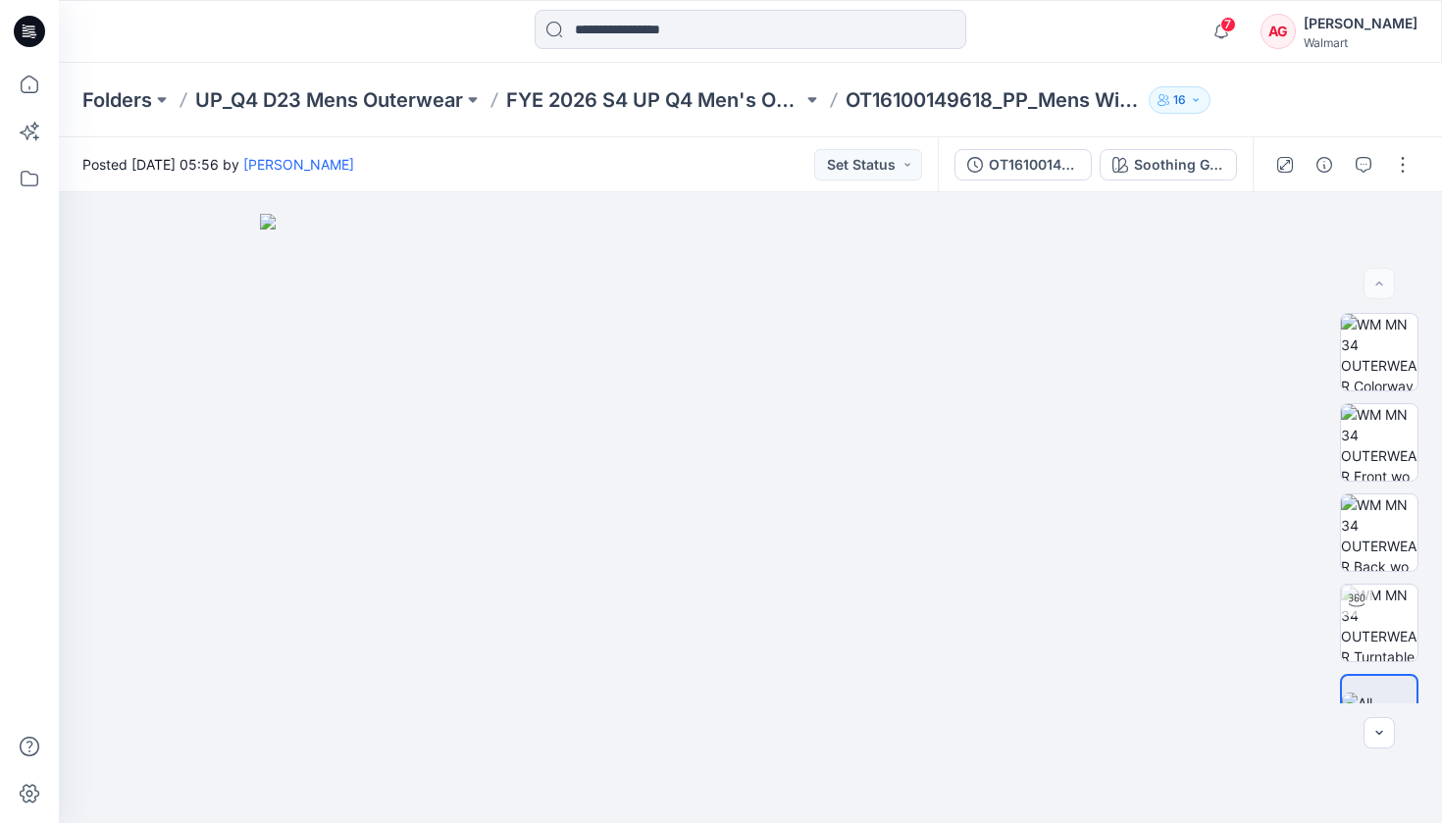
click at [19, 26] on icon at bounding box center [29, 31] width 31 height 31
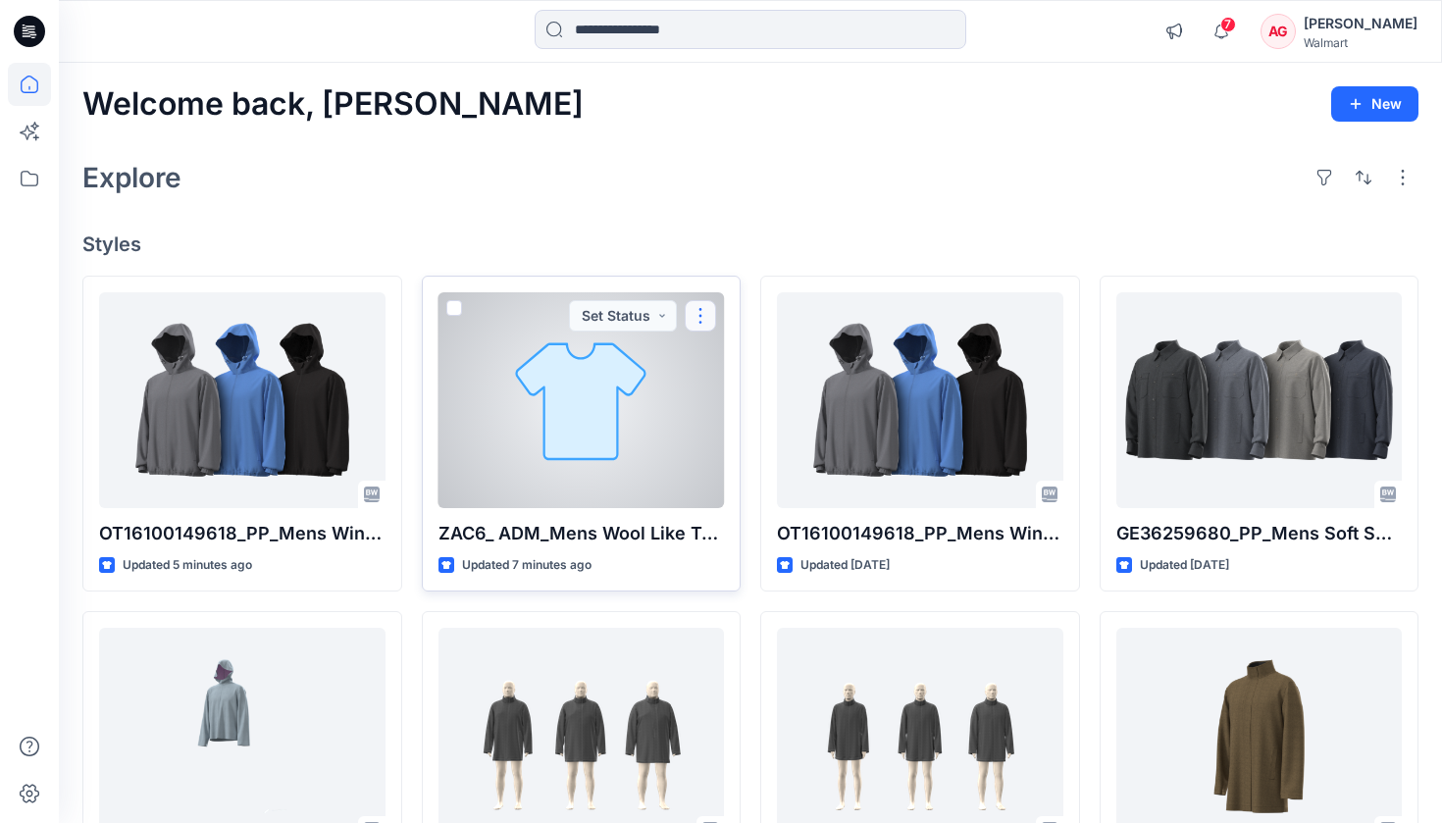
click at [705, 321] on button "button" at bounding box center [700, 315] width 31 height 31
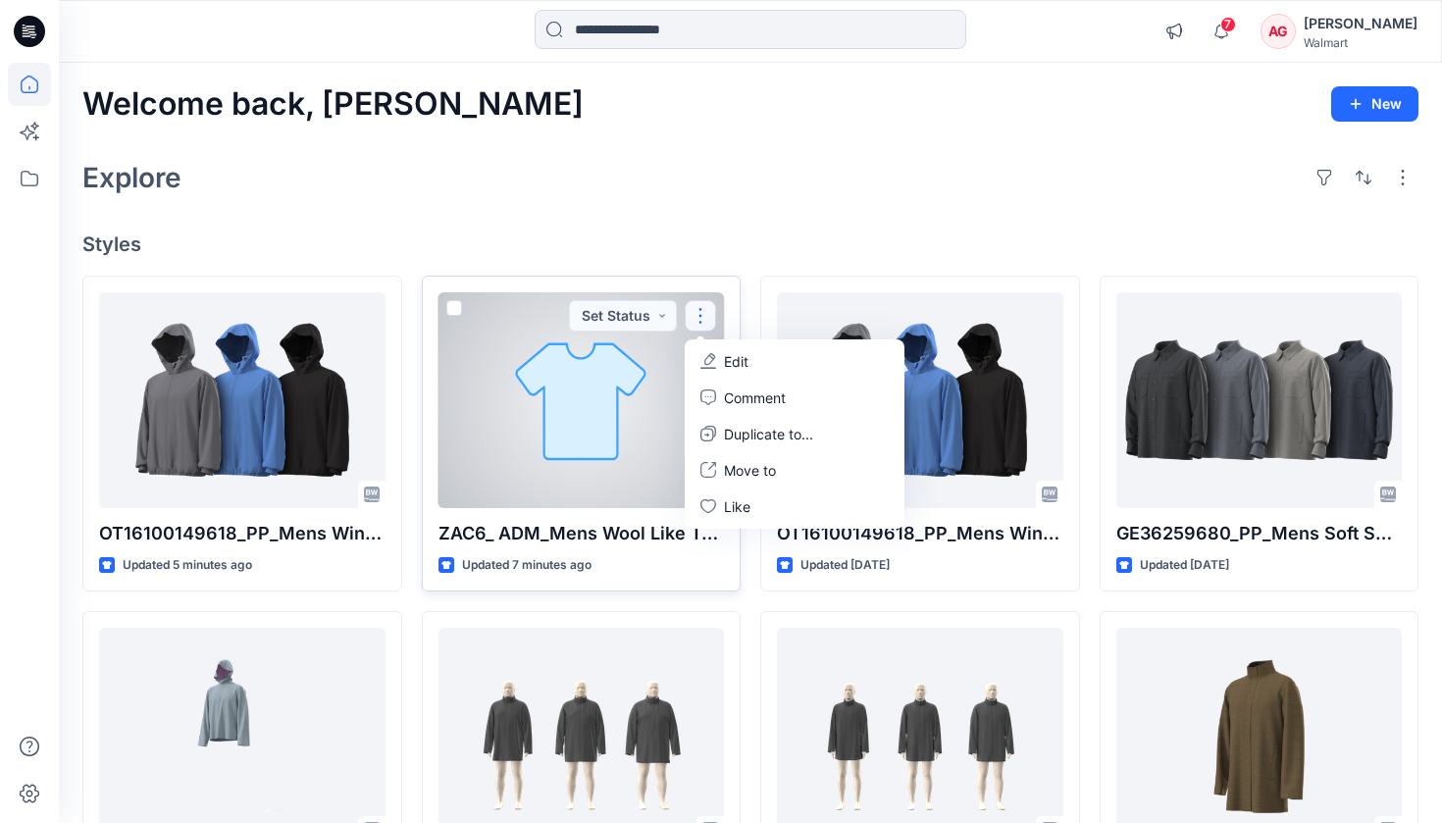
click at [717, 353] on button "Edit" at bounding box center [795, 361] width 212 height 36
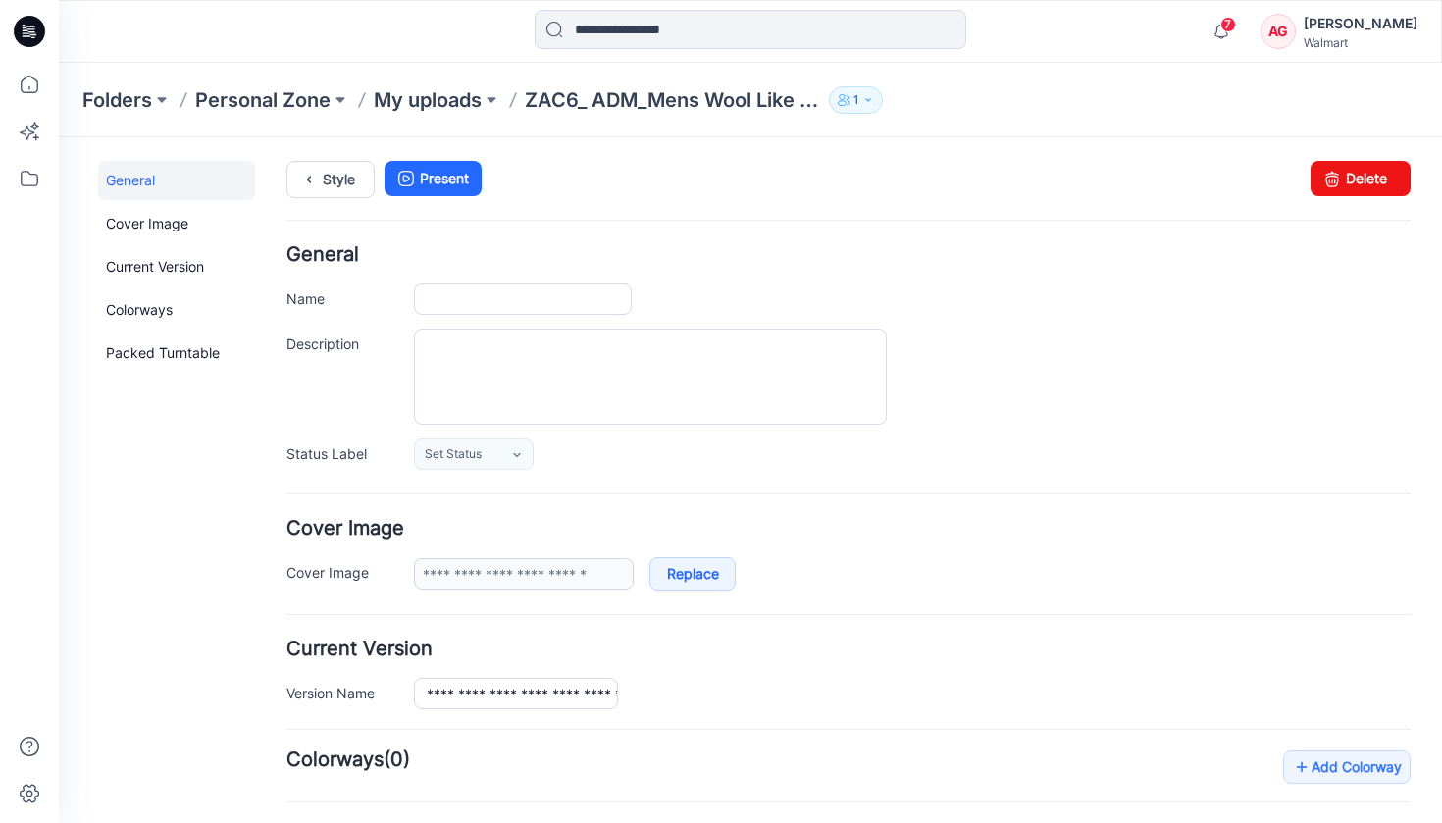
type input "**********"
click at [1362, 173] on link "Delete" at bounding box center [1361, 178] width 100 height 35
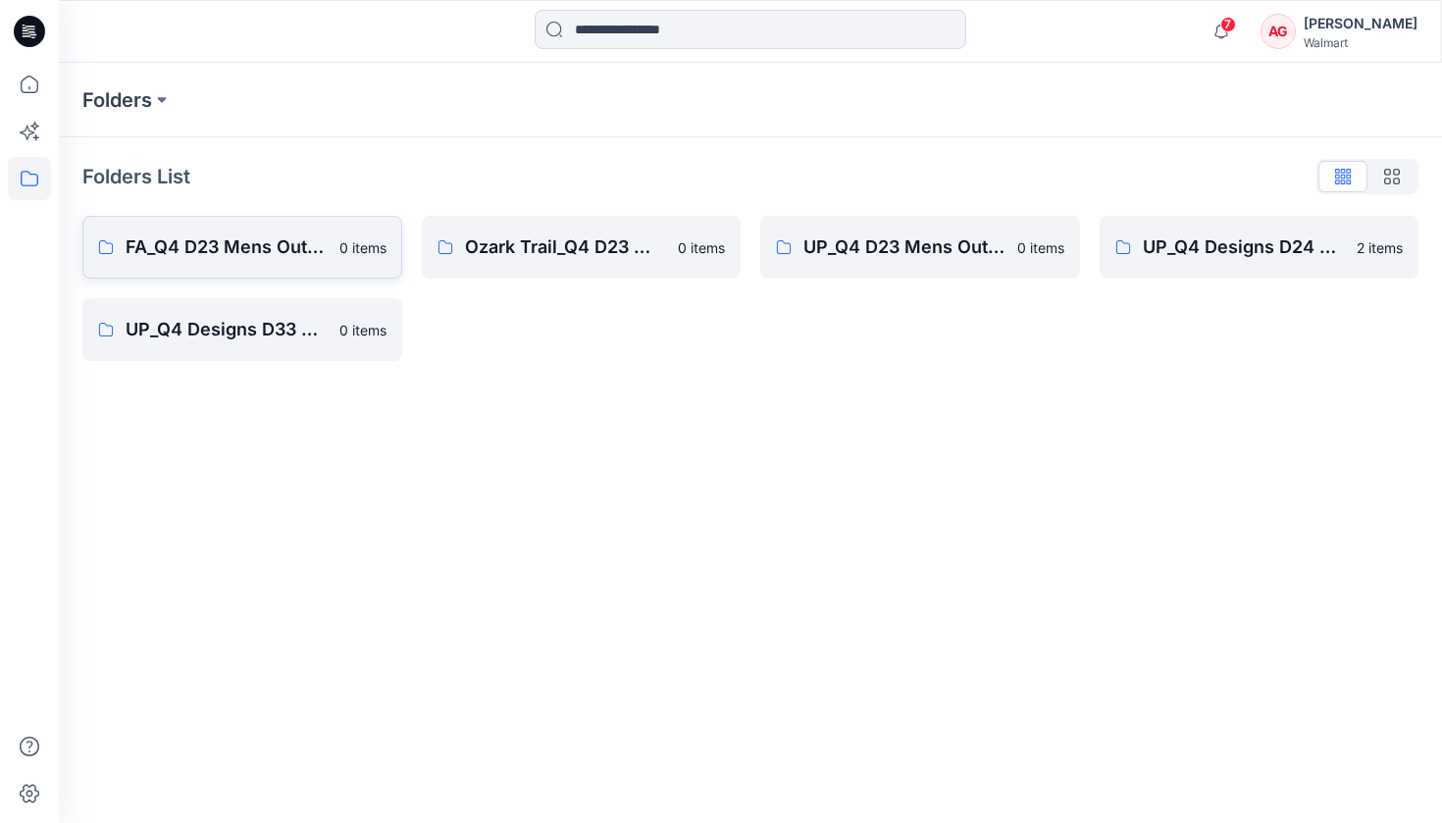
click at [304, 250] on p "FA_Q4 D23 Mens Outerwear" at bounding box center [227, 246] width 202 height 27
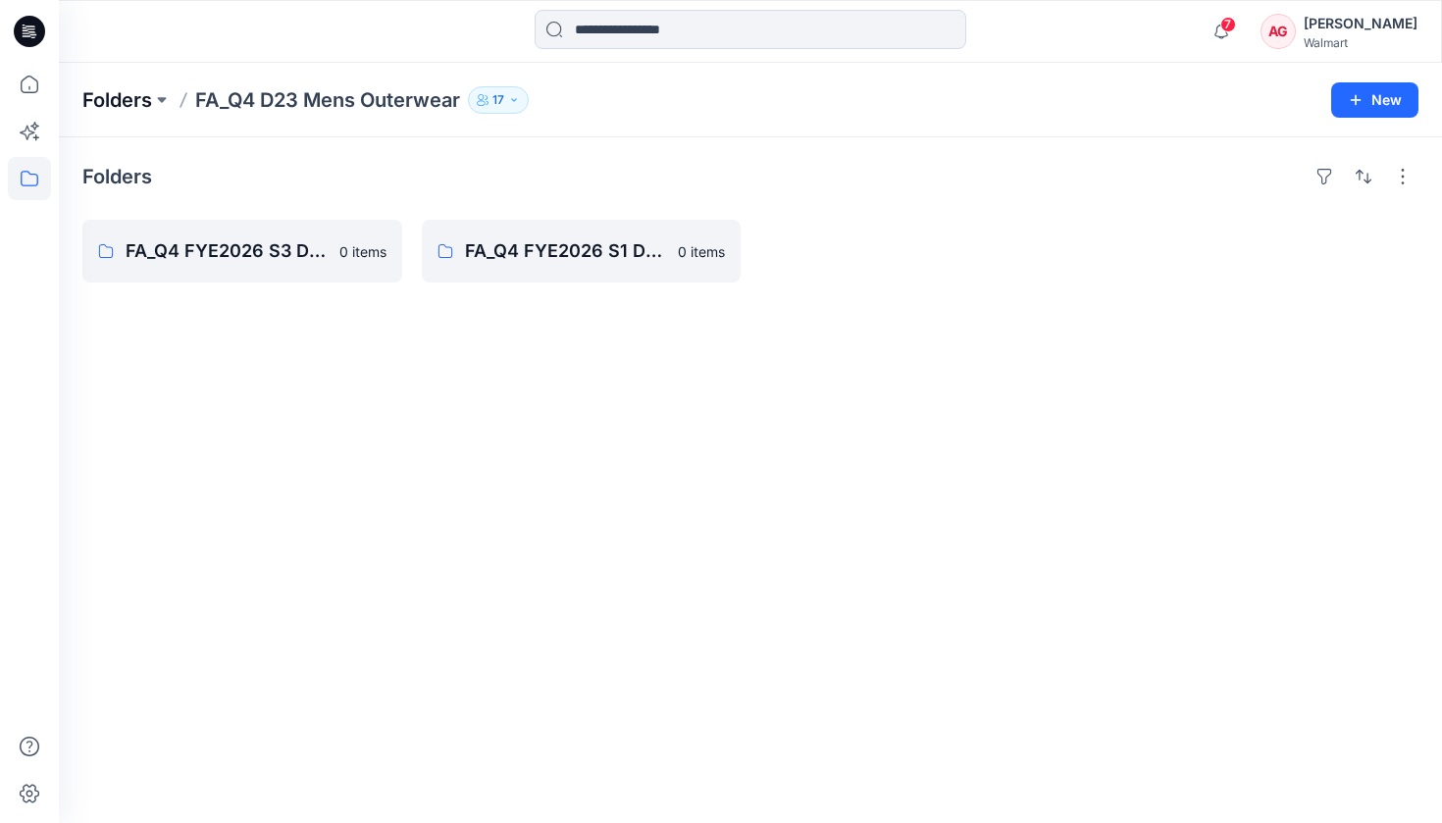
click at [150, 104] on p "Folders" at bounding box center [117, 99] width 70 height 27
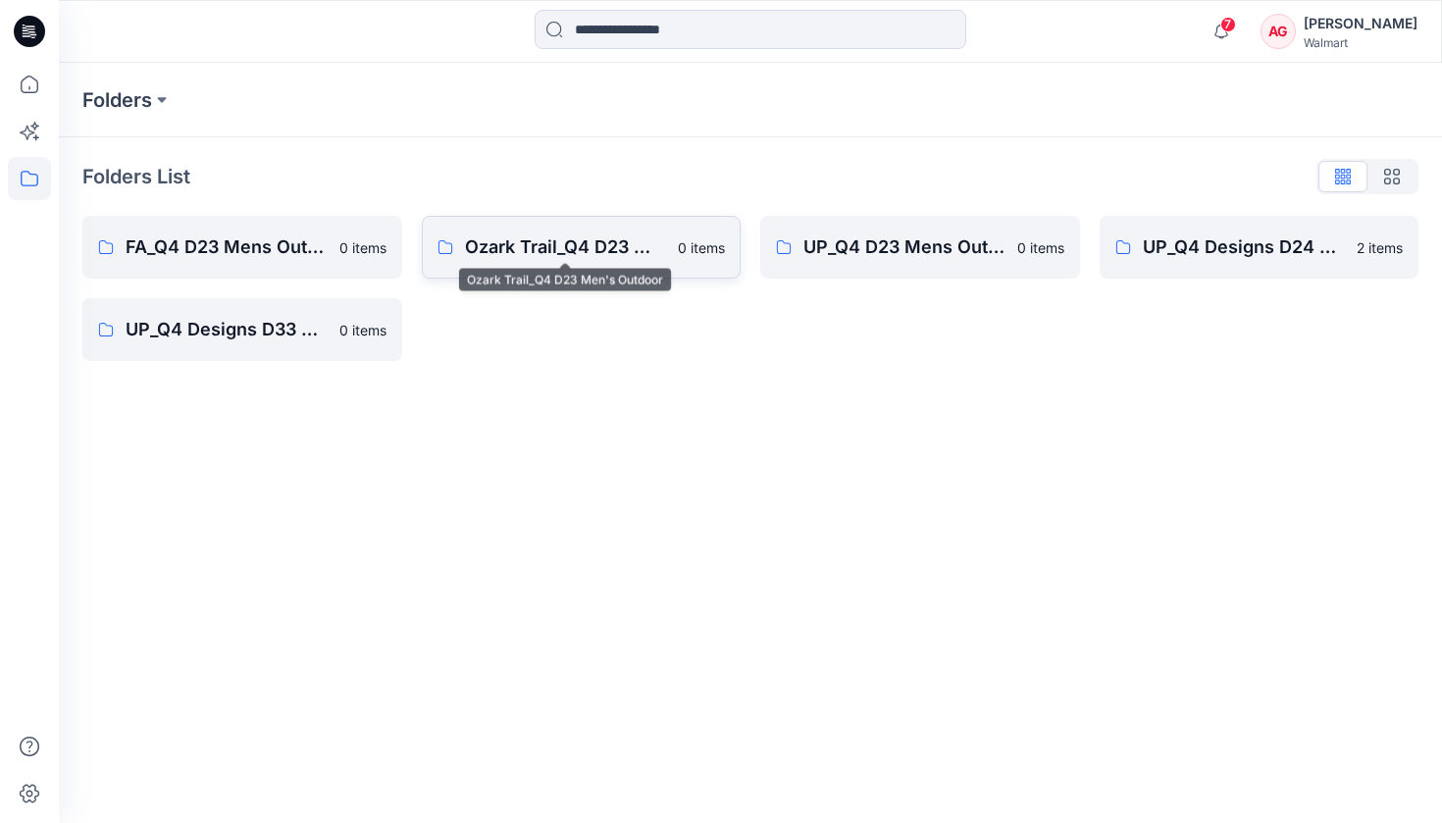
click at [508, 244] on p "Ozark Trail_Q4 D23 Men's Outdoor" at bounding box center [566, 246] width 202 height 27
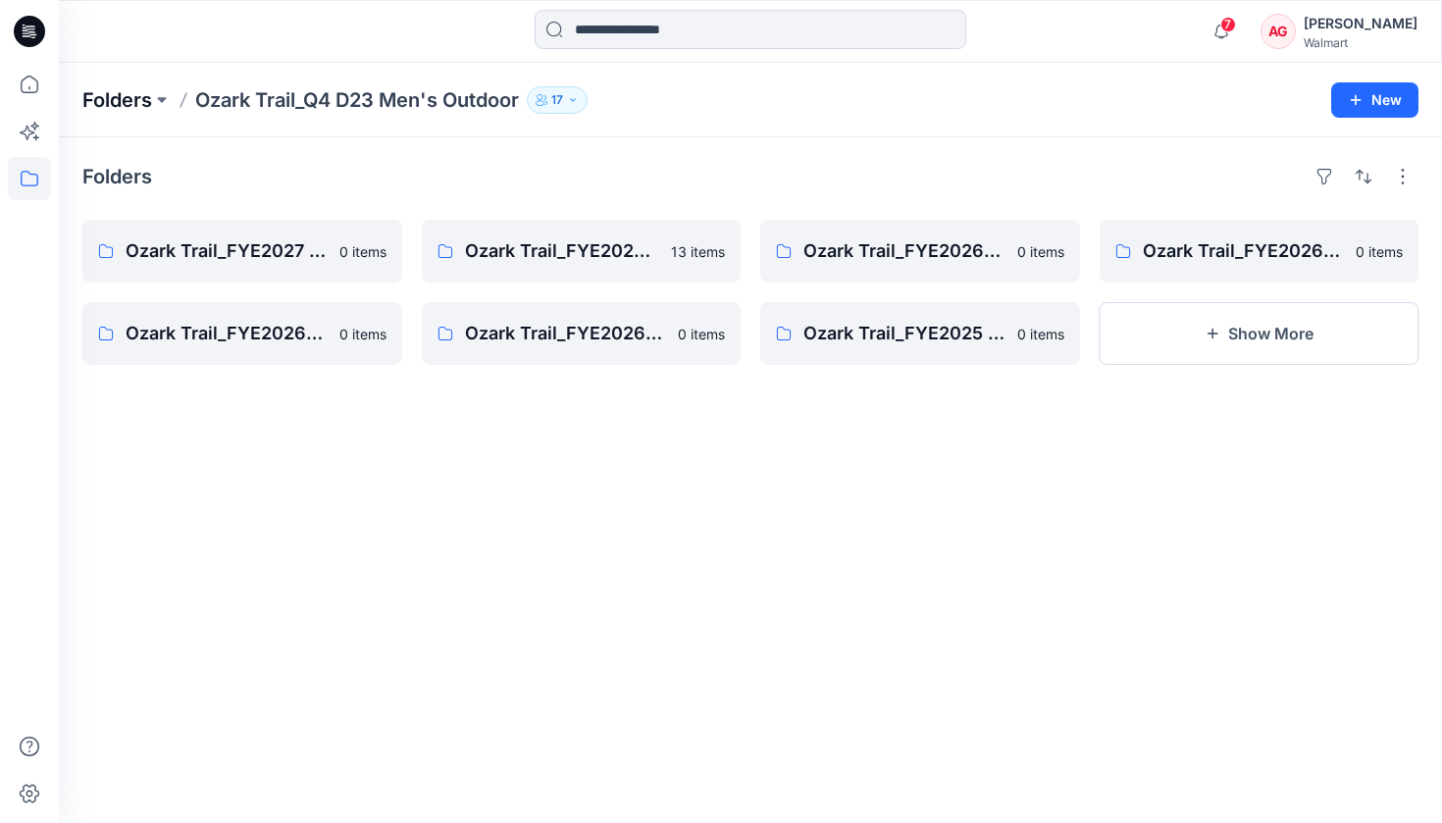
click at [151, 102] on p "Folders" at bounding box center [117, 99] width 70 height 27
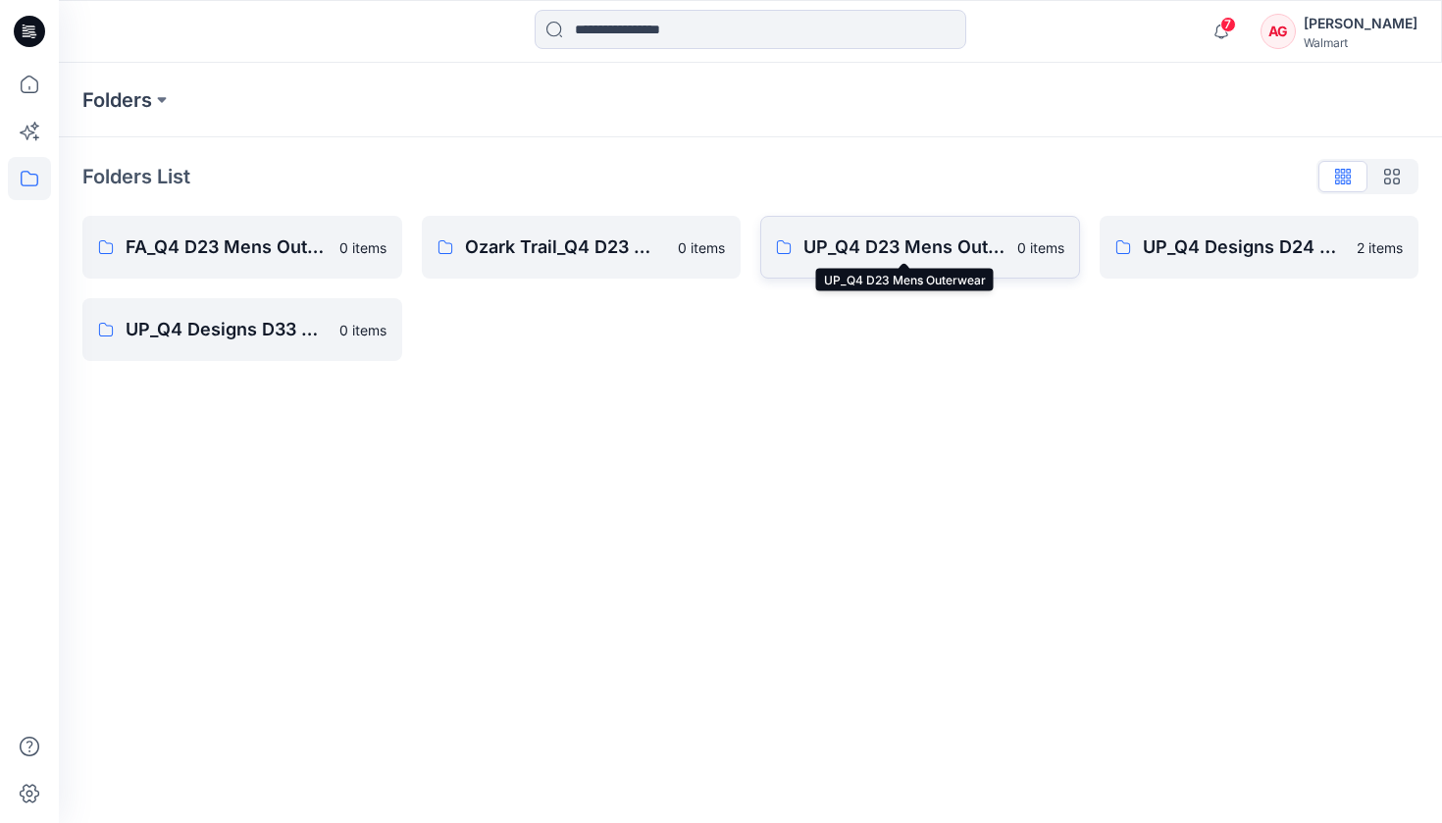
click at [901, 256] on p "UP_Q4 D23 Mens Outerwear" at bounding box center [904, 246] width 202 height 27
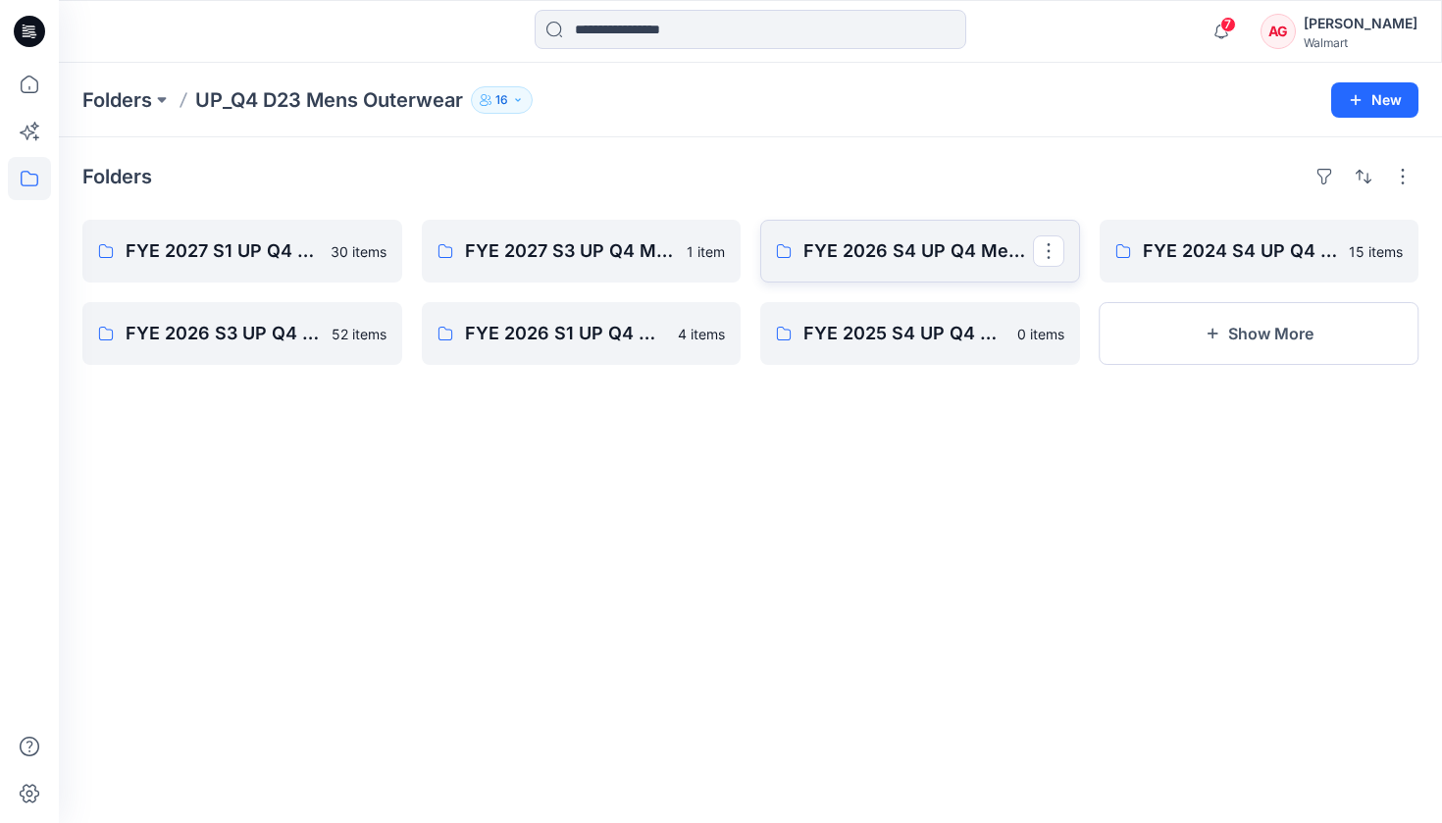
click at [835, 274] on link "FYE 2026 S4 UP Q4 Men's Outerwear" at bounding box center [920, 251] width 320 height 63
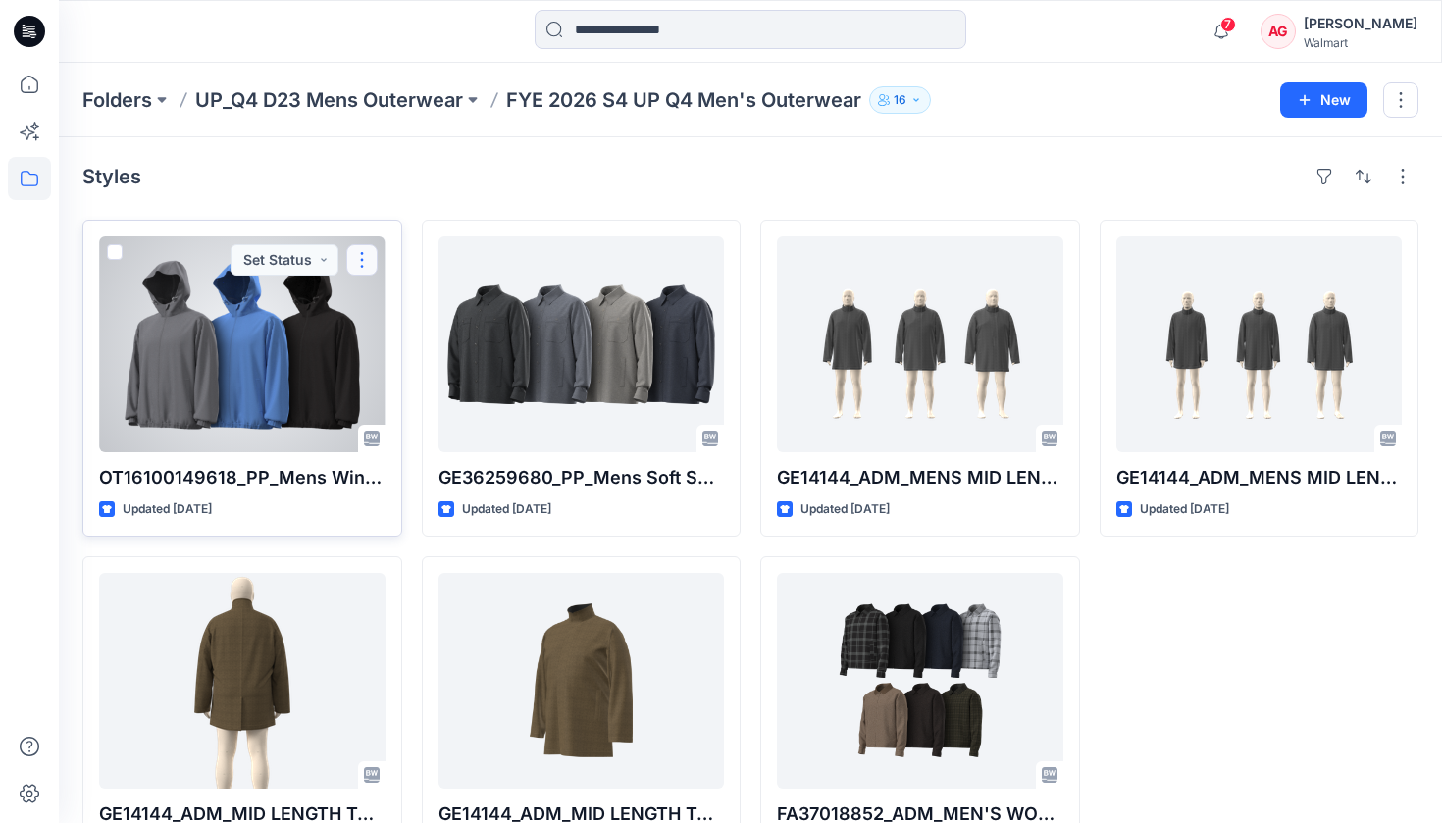
click at [369, 252] on button "button" at bounding box center [361, 259] width 31 height 31
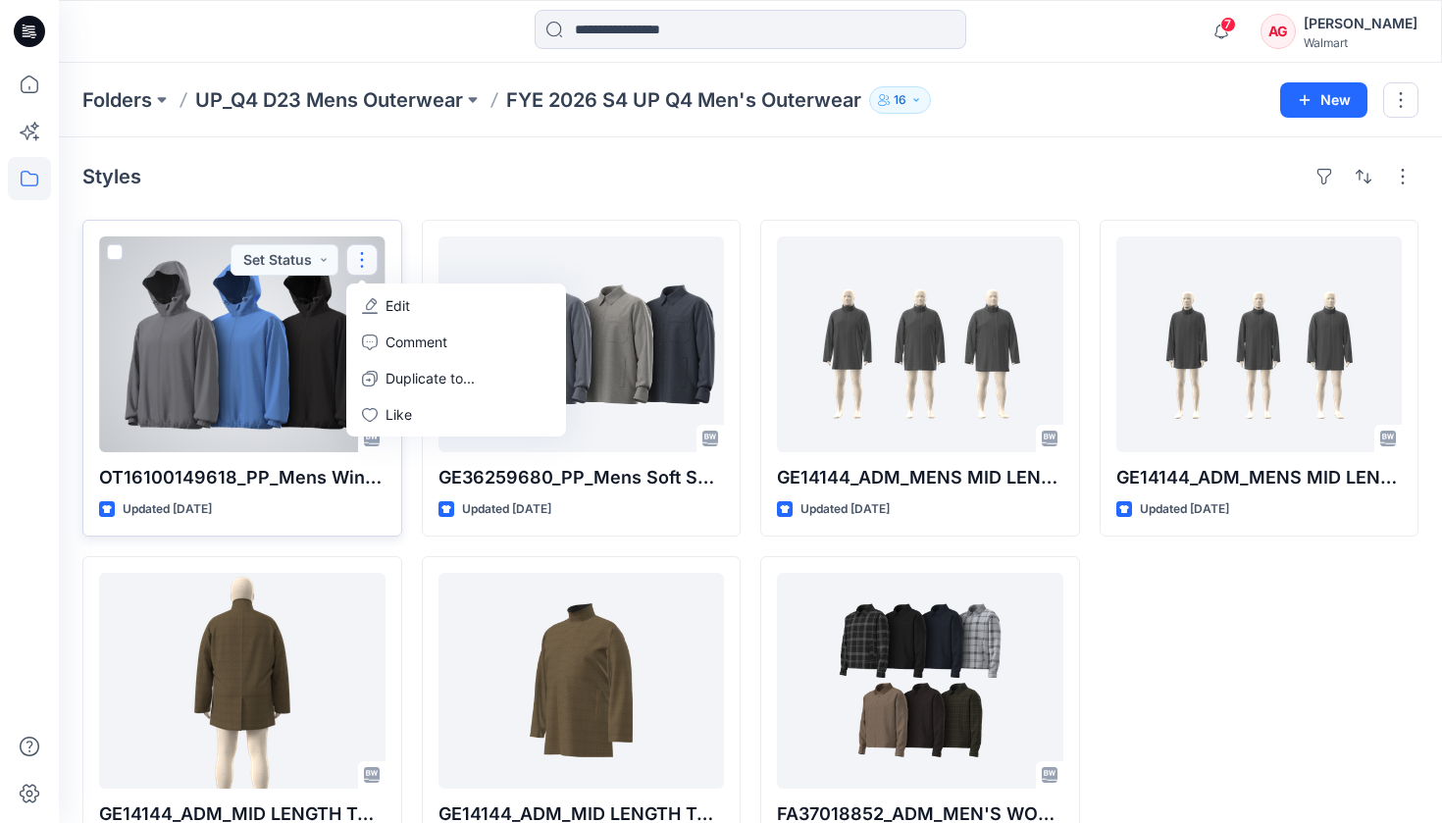
click at [364, 247] on button "button" at bounding box center [361, 259] width 31 height 31
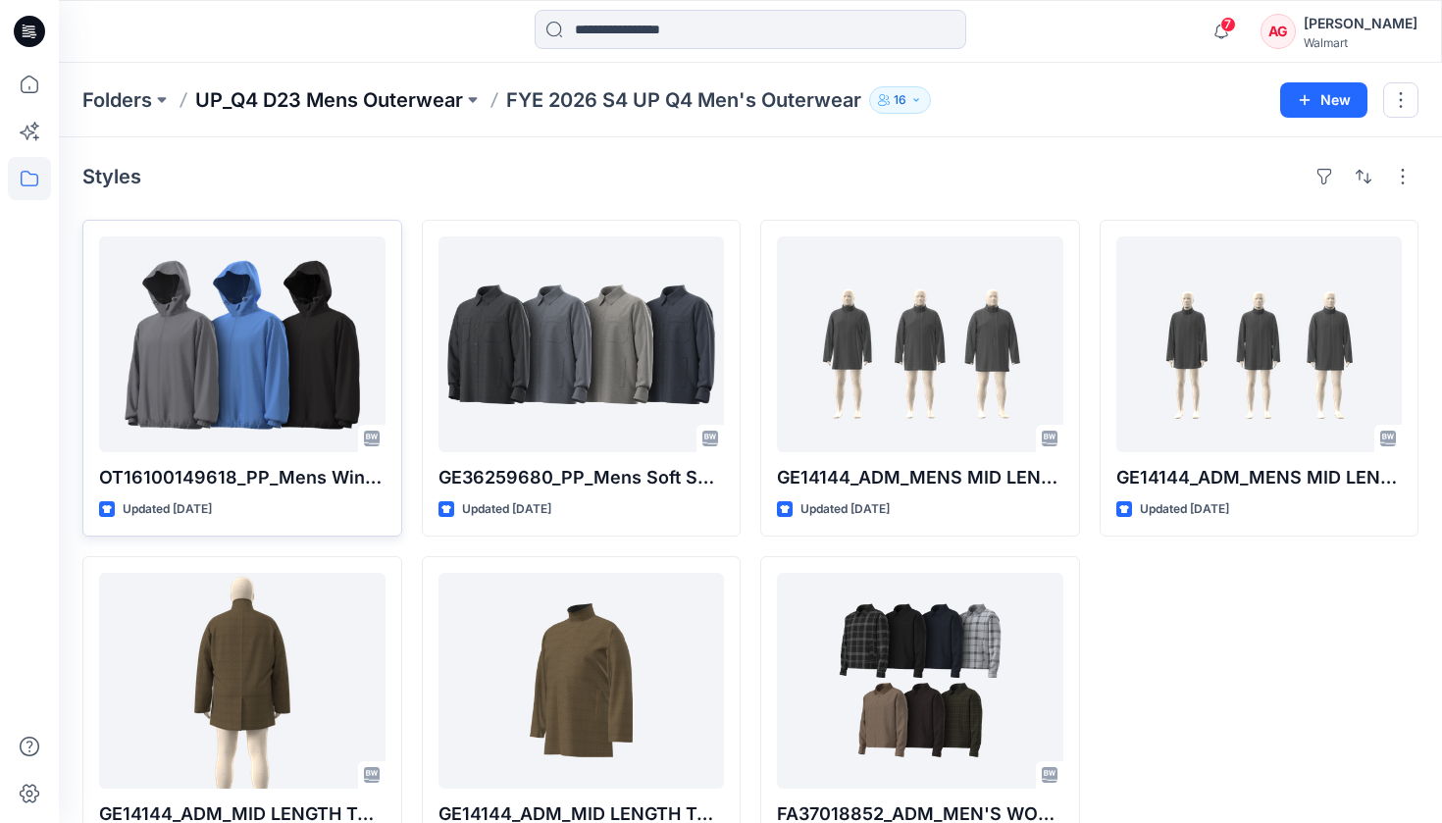
click at [373, 93] on p "UP_Q4 D23 Mens Outerwear" at bounding box center [329, 99] width 268 height 27
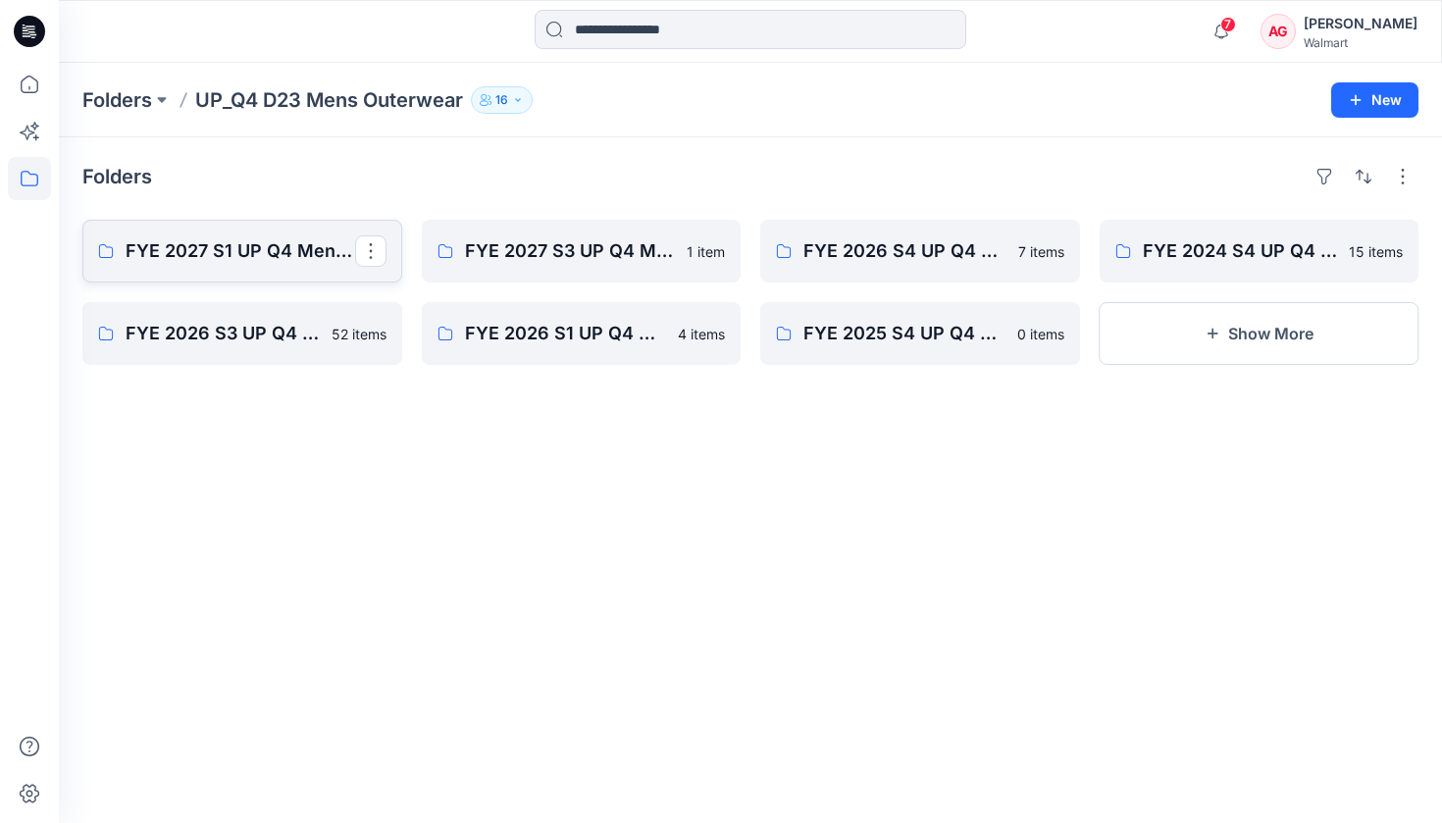
click at [258, 261] on p "FYE 2027 S1 UP Q4 Men's Outerwear" at bounding box center [241, 250] width 230 height 27
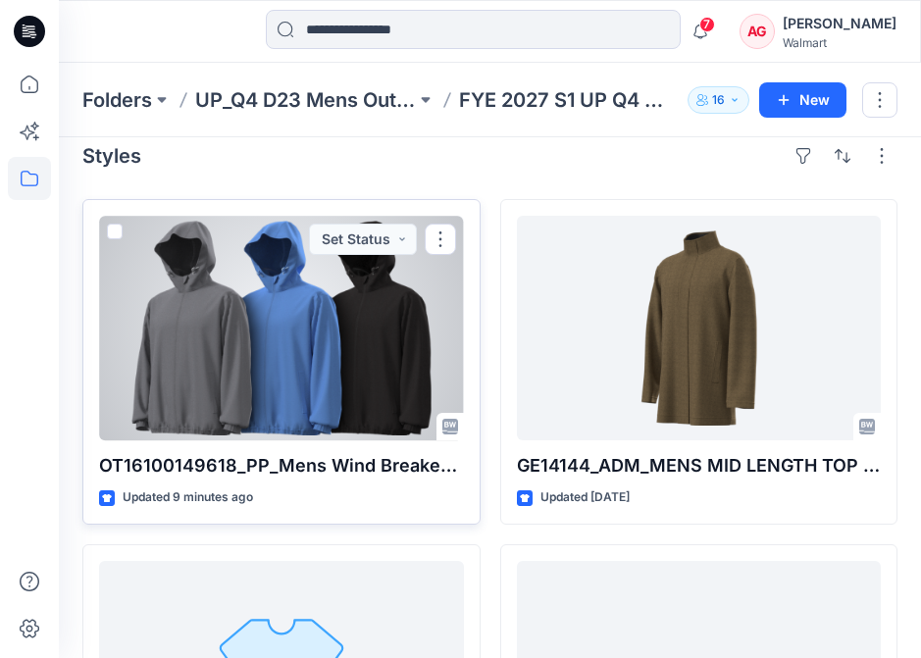
scroll to position [20, 0]
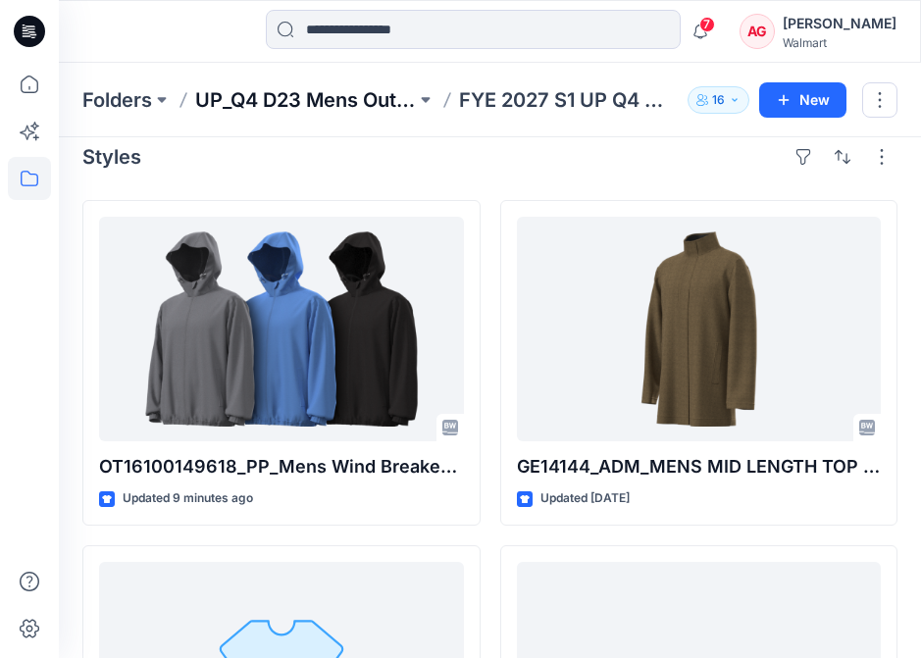
click at [276, 95] on p "UP_Q4 D23 Mens Outerwear" at bounding box center [305, 99] width 221 height 27
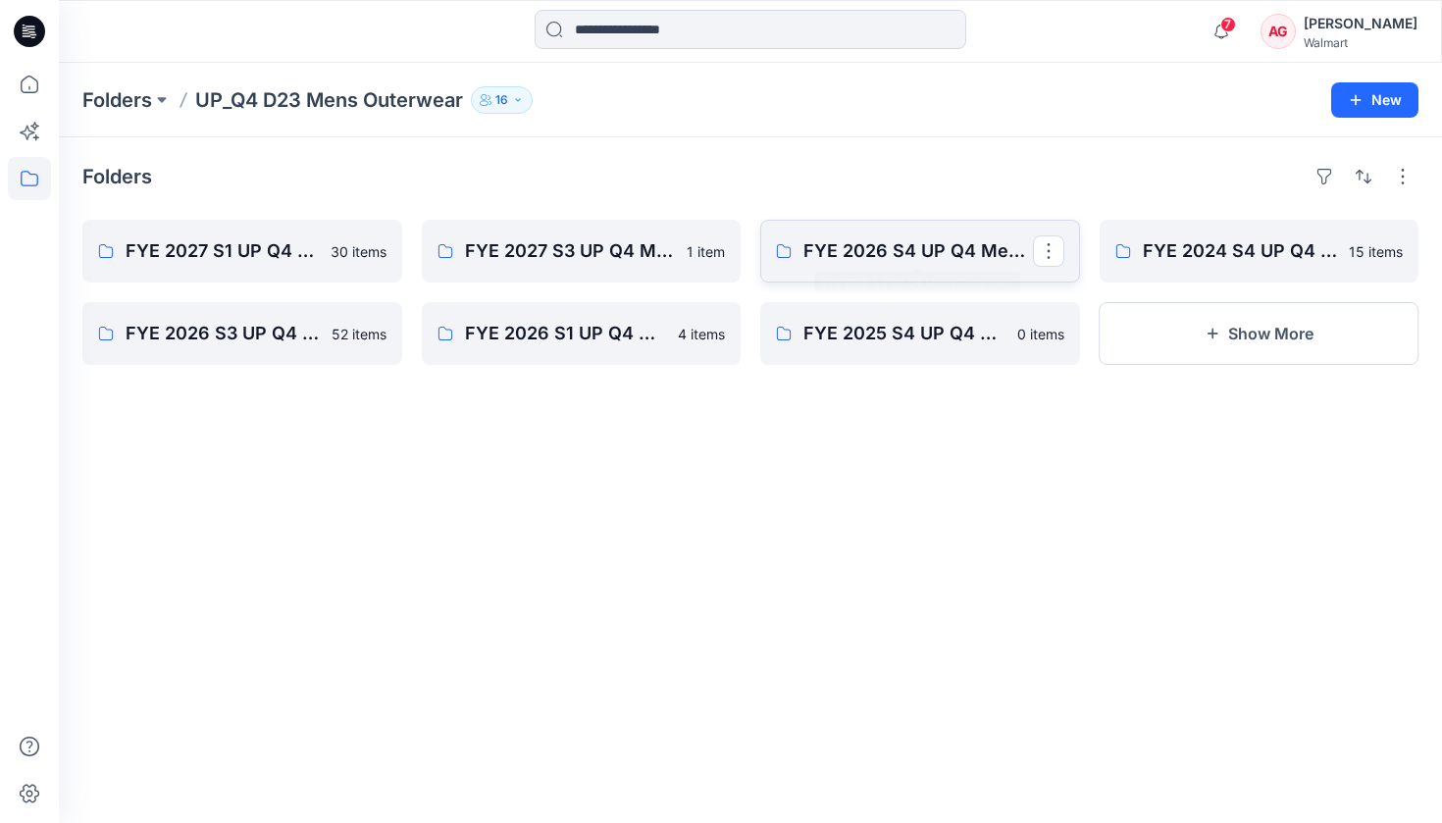
click at [916, 263] on p "FYE 2026 S4 UP Q4 Men's Outerwear" at bounding box center [918, 250] width 230 height 27
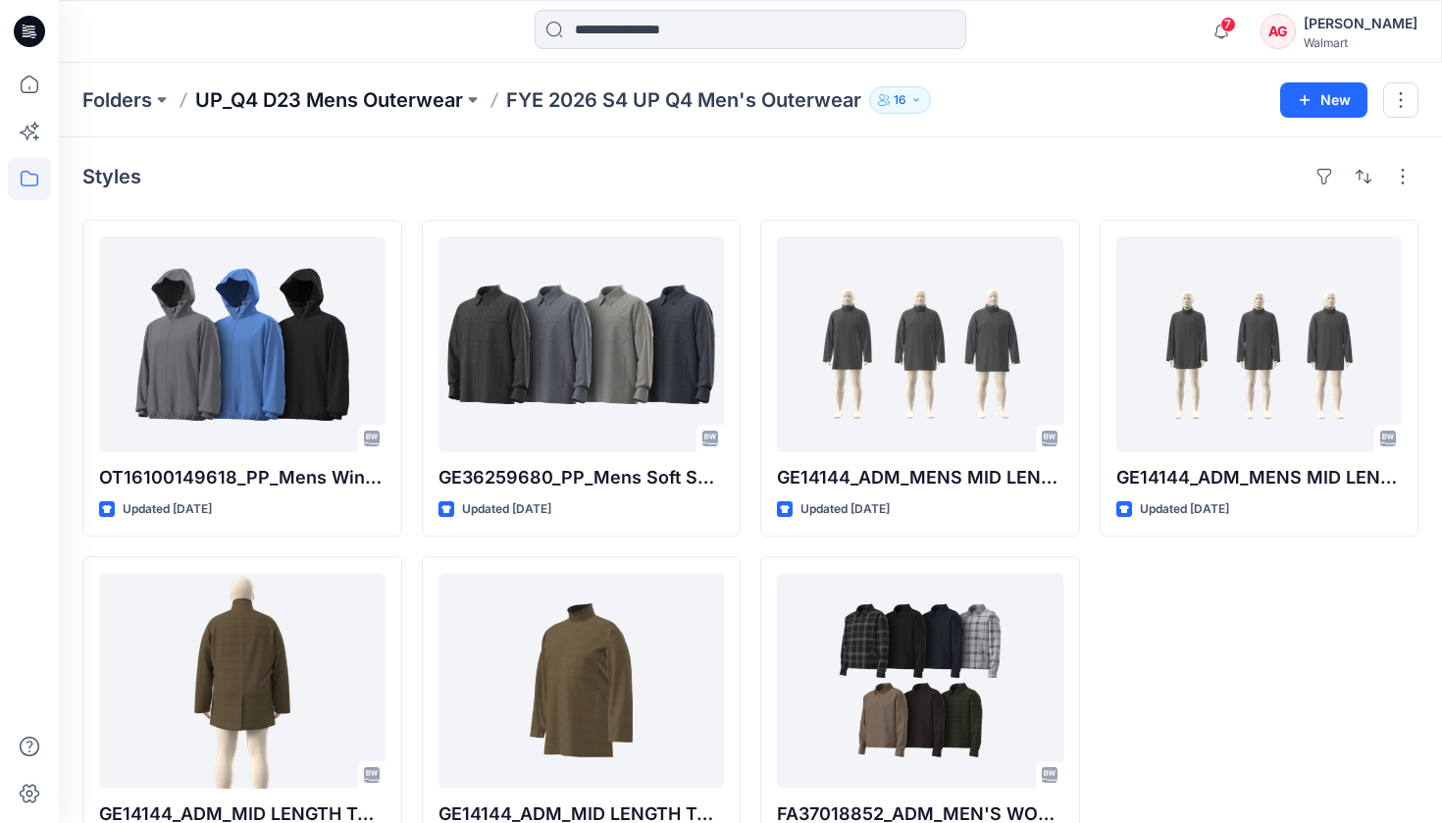
click at [250, 96] on p "UP_Q4 D23 Mens Outerwear" at bounding box center [329, 99] width 268 height 27
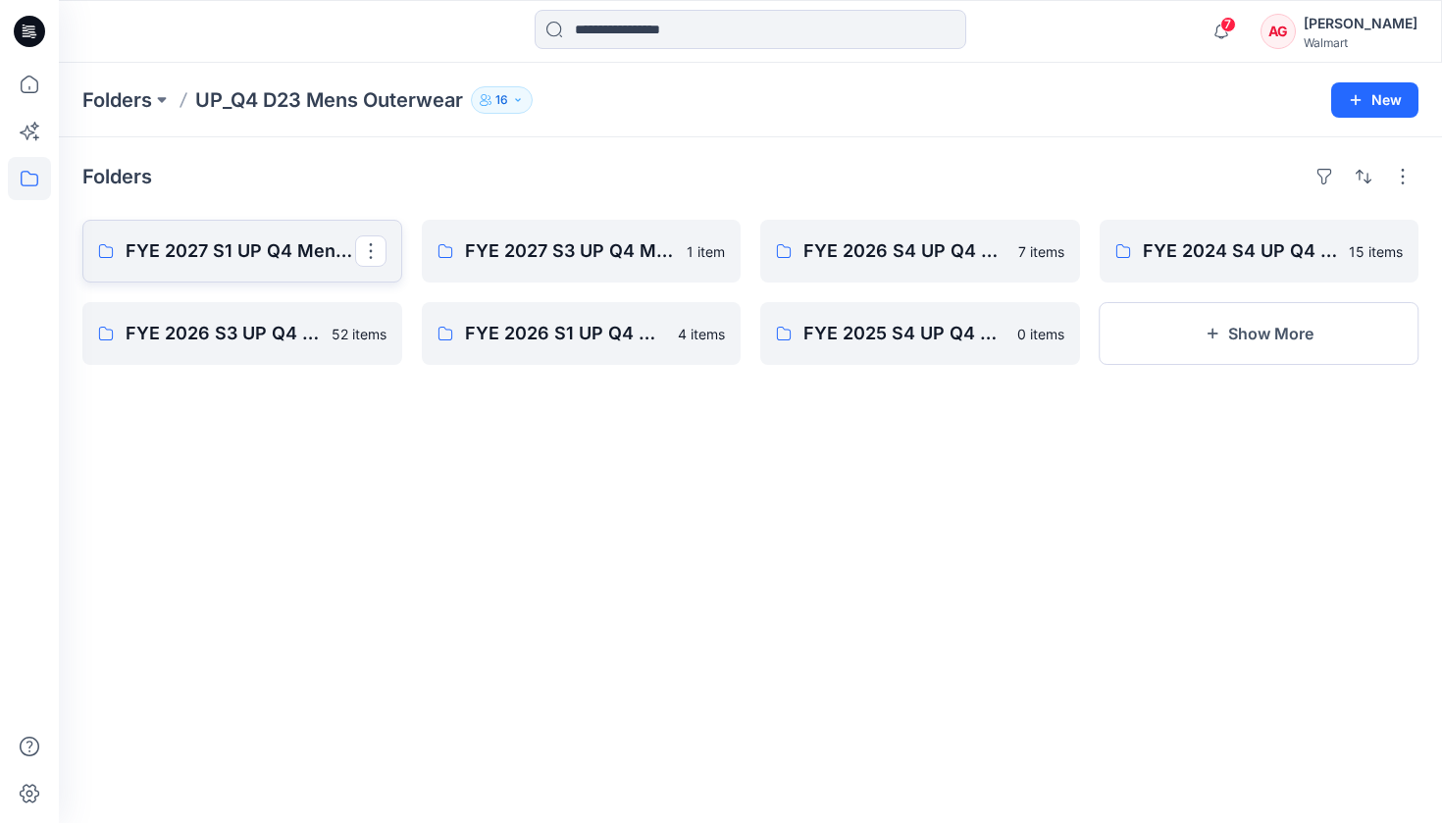
click at [281, 241] on p "FYE 2027 S1 UP Q4 Men's Outerwear" at bounding box center [241, 250] width 230 height 27
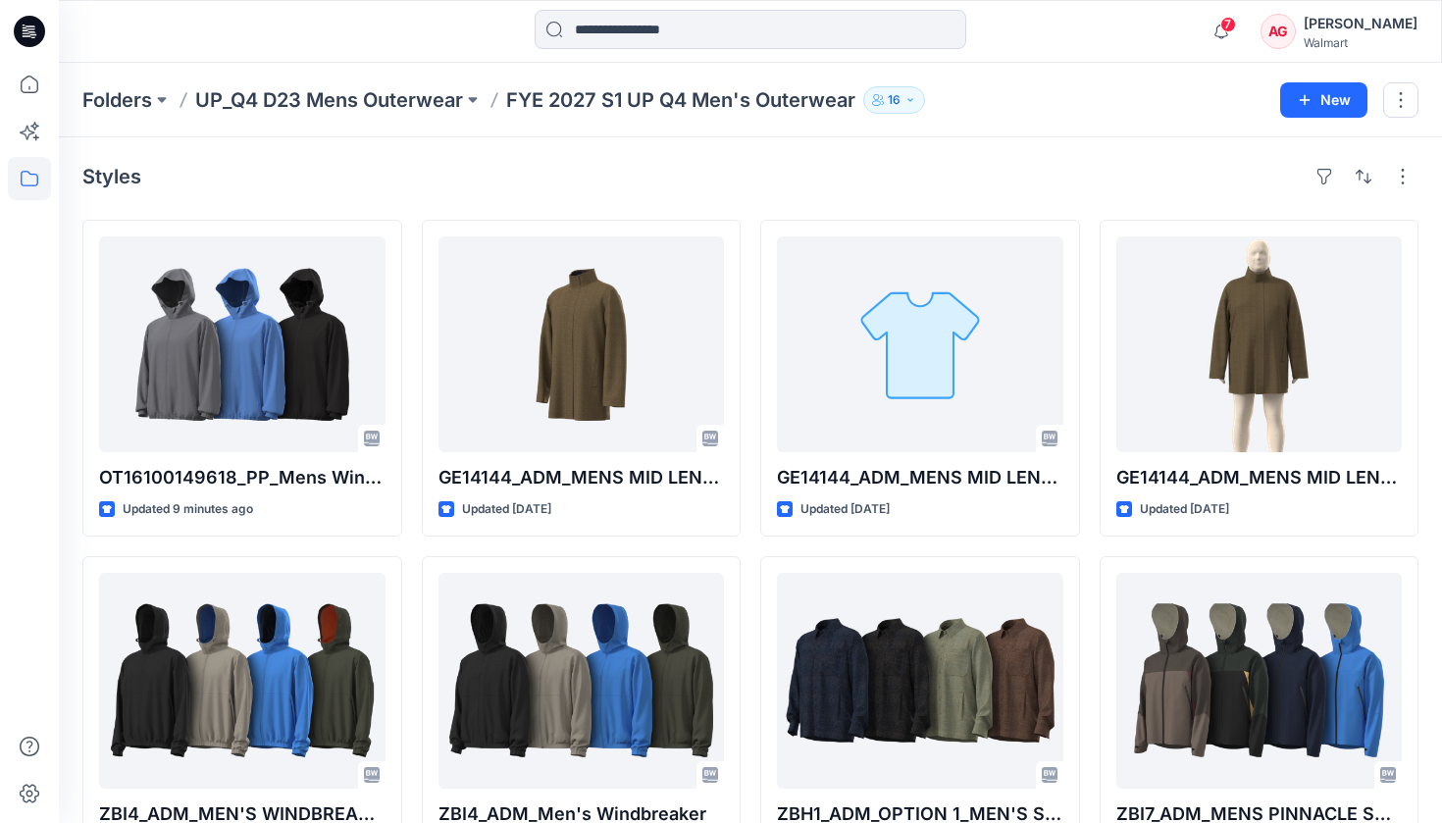
click at [351, 116] on div "Folders UP_Q4 D23 Mens Outerwear FYE 2027 S1 UP Q4 Men's Outerwear 16 New" at bounding box center [750, 100] width 1383 height 75
click at [357, 90] on p "UP_Q4 D23 Mens Outerwear" at bounding box center [329, 99] width 268 height 27
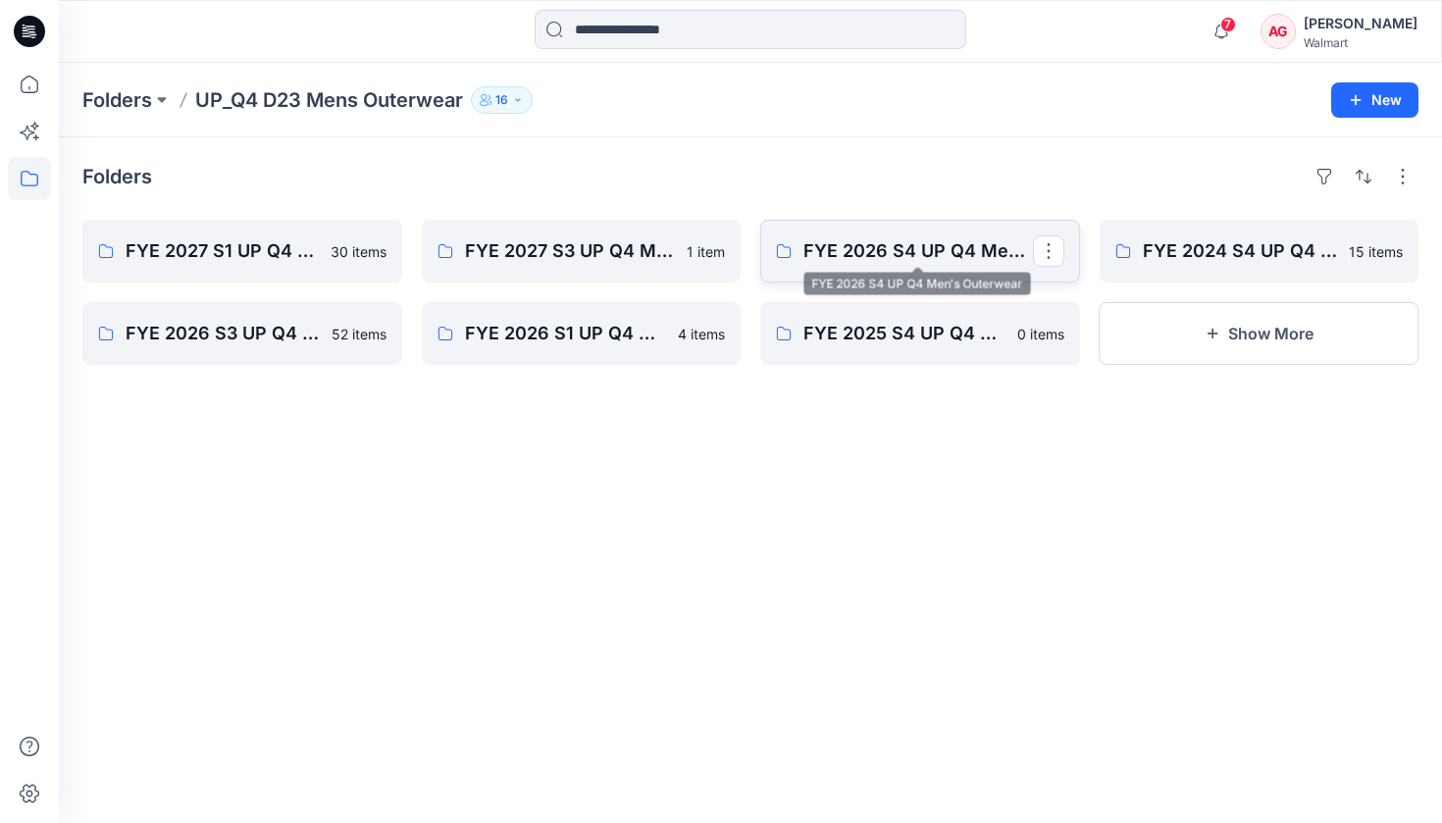
click at [922, 249] on p "FYE 2026 S4 UP Q4 Men's Outerwear" at bounding box center [918, 250] width 230 height 27
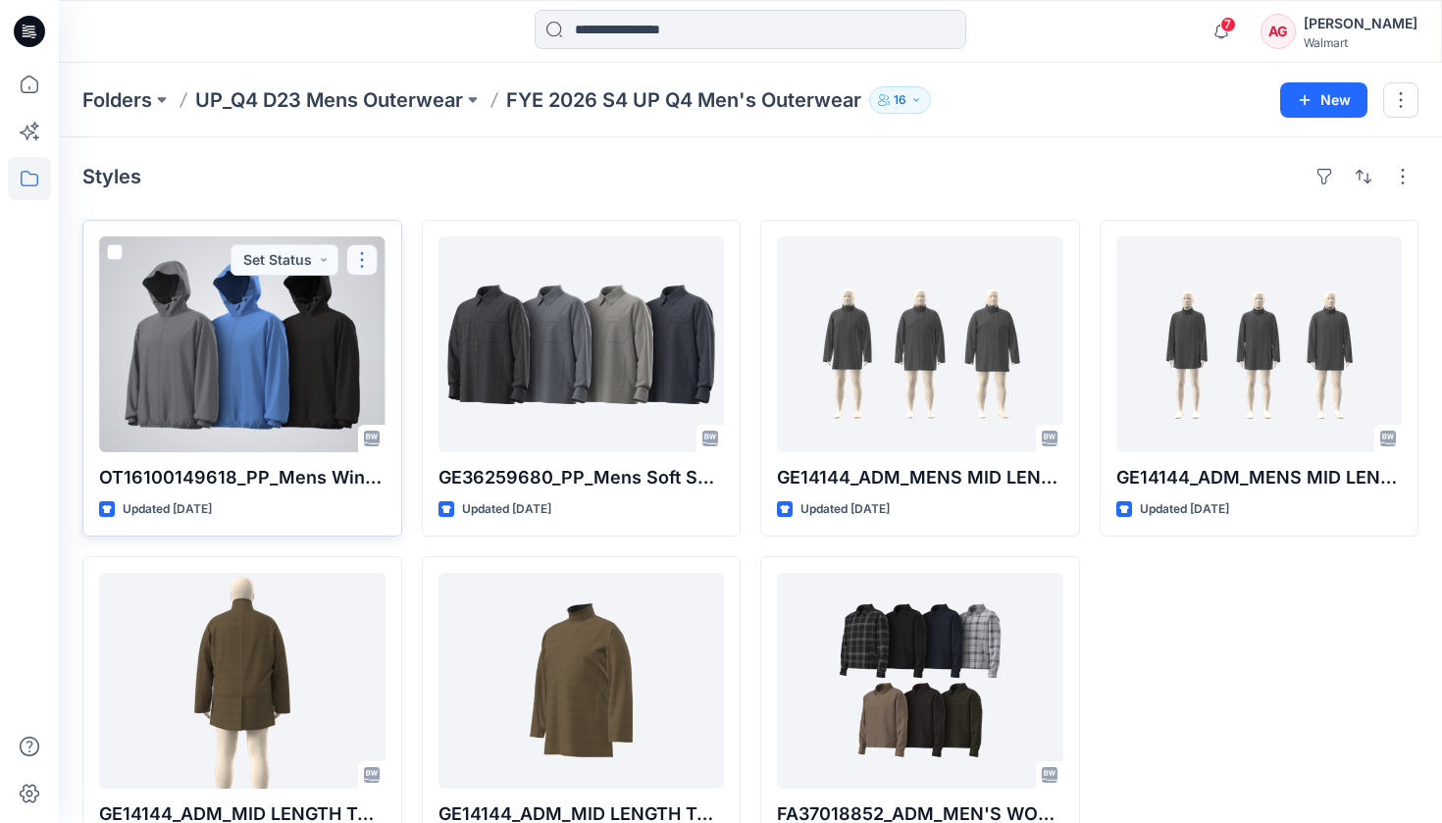
click at [361, 259] on button "button" at bounding box center [361, 259] width 31 height 31
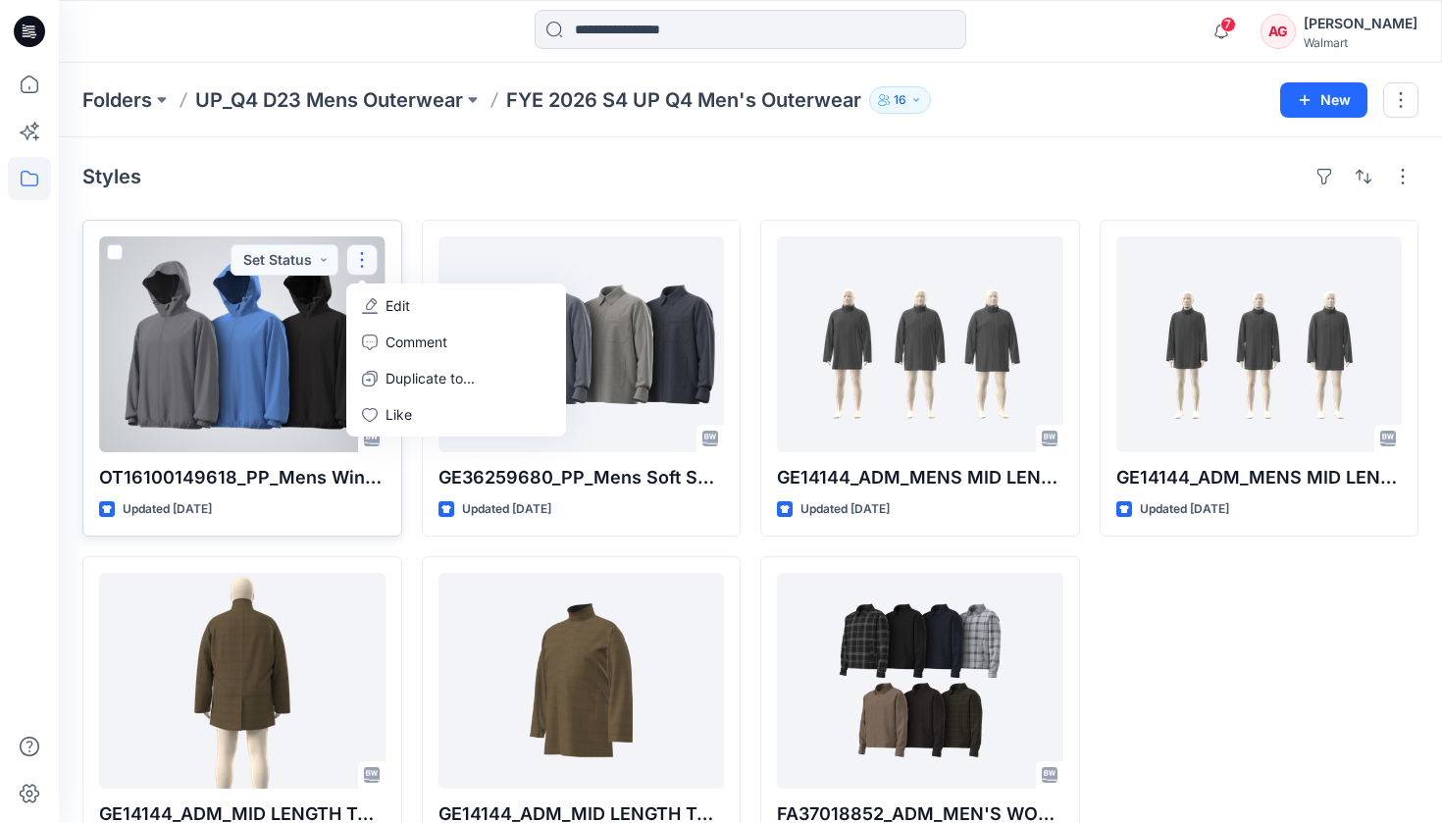
click at [481, 307] on button "Edit" at bounding box center [456, 305] width 212 height 36
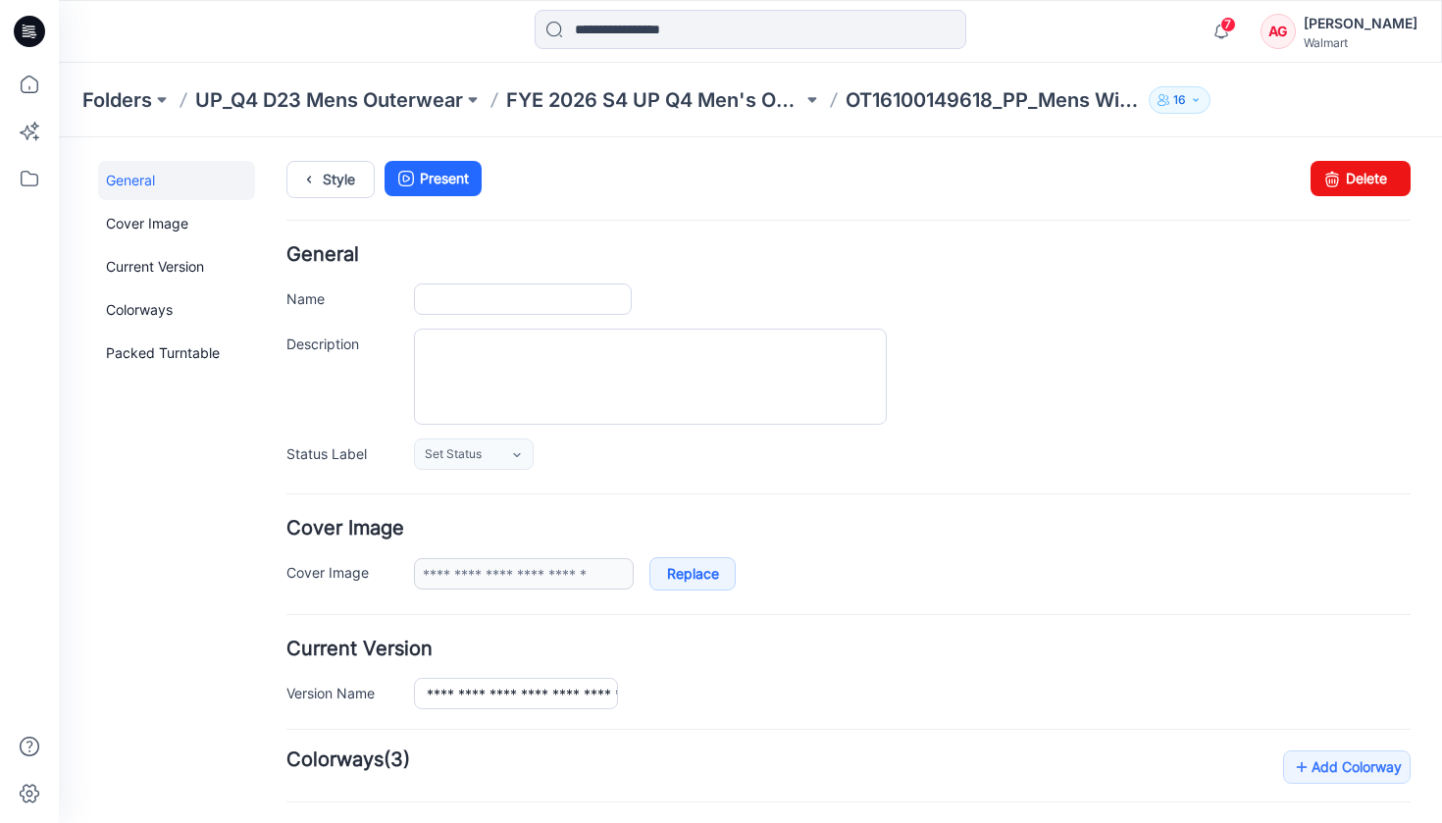
type input "**********"
click at [1359, 181] on link "Delete" at bounding box center [1361, 178] width 100 height 35
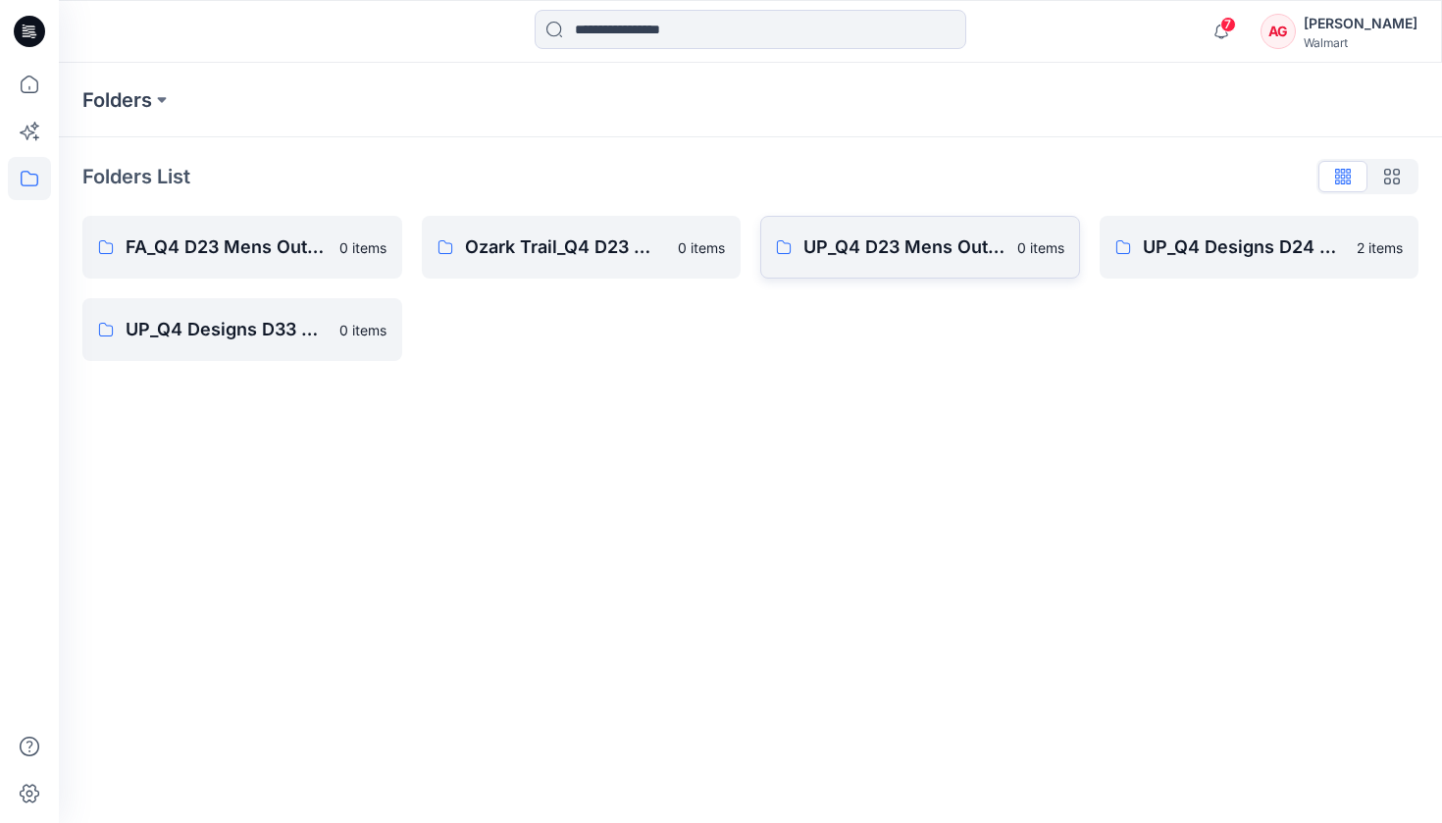
click at [843, 231] on link "UP_Q4 D23 Mens Outerwear 0 items" at bounding box center [920, 247] width 320 height 63
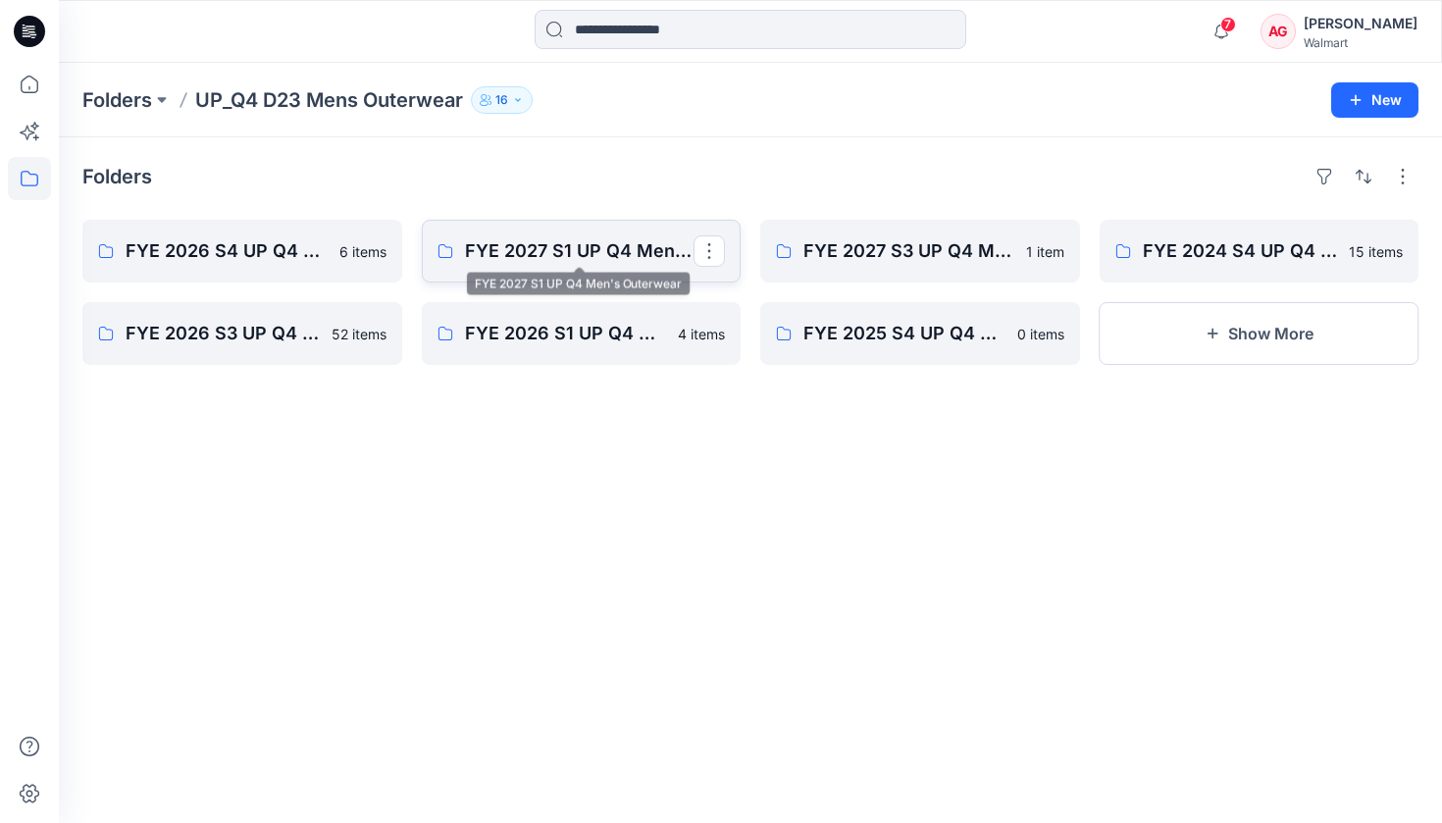
click at [602, 246] on p "FYE 2027 S1 UP Q4 Men's Outerwear" at bounding box center [580, 250] width 230 height 27
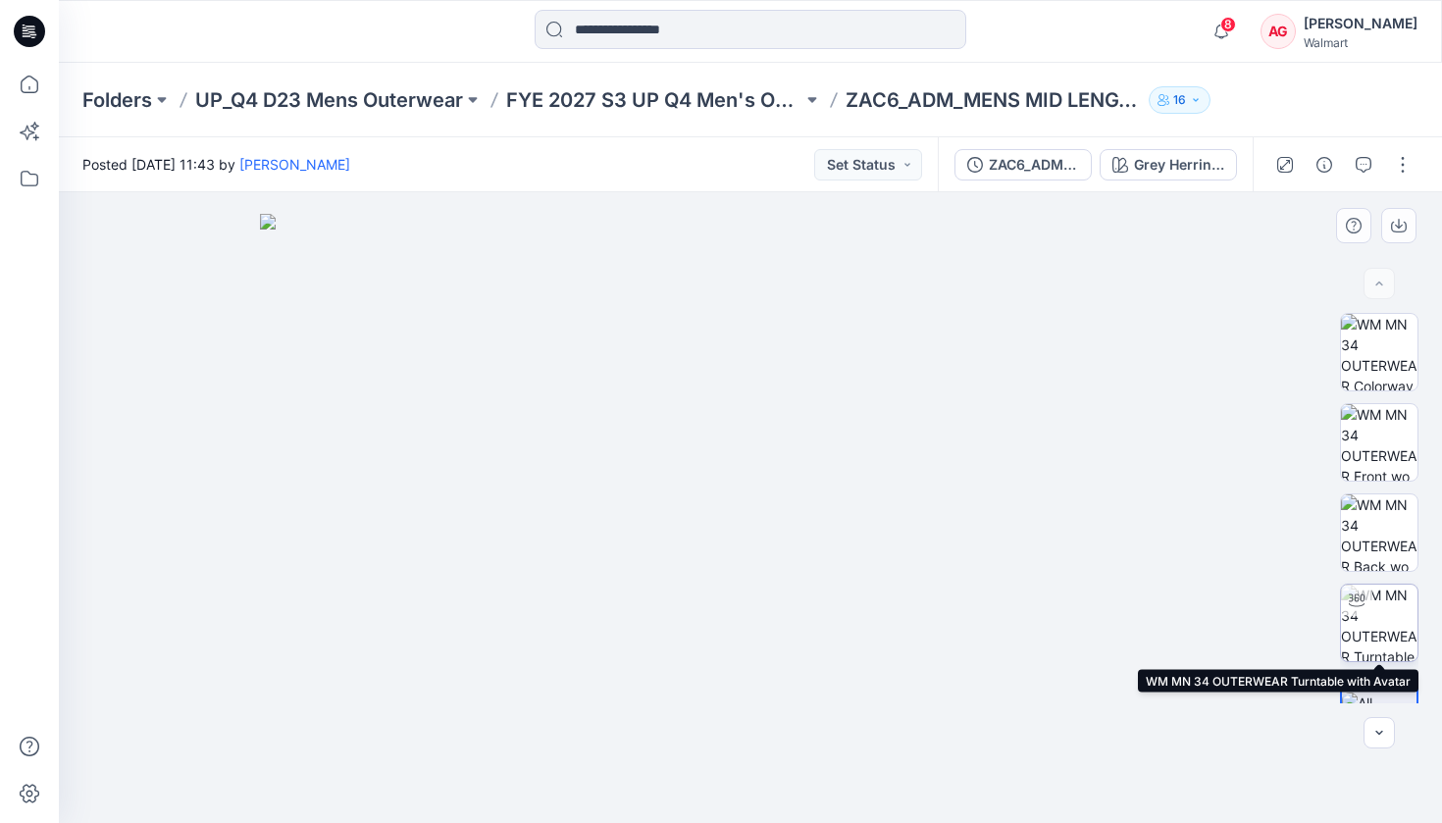
click at [1381, 613] on img at bounding box center [1379, 623] width 77 height 77
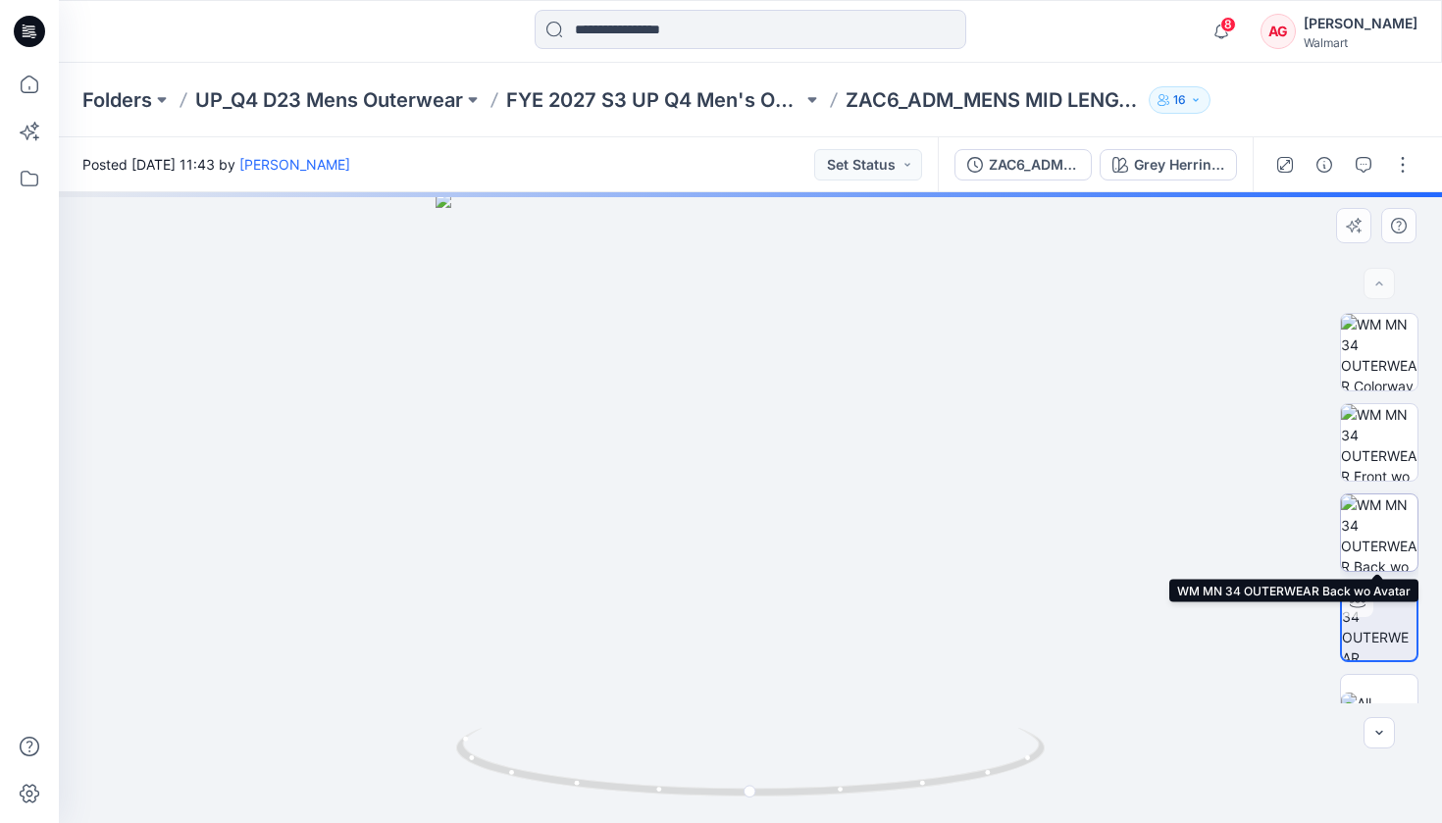
click at [1375, 534] on img at bounding box center [1379, 532] width 77 height 77
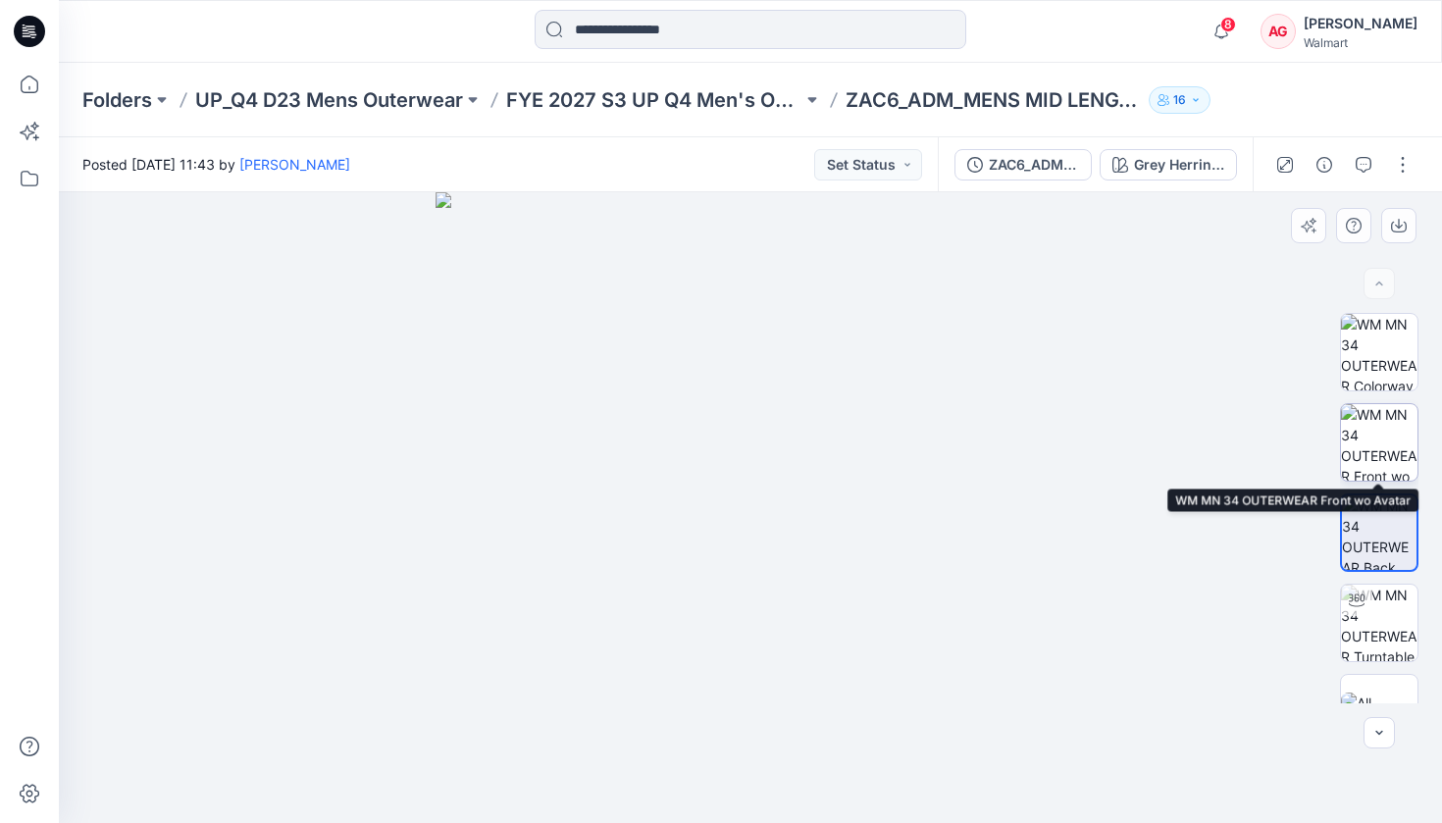
click at [1376, 426] on img at bounding box center [1379, 442] width 77 height 77
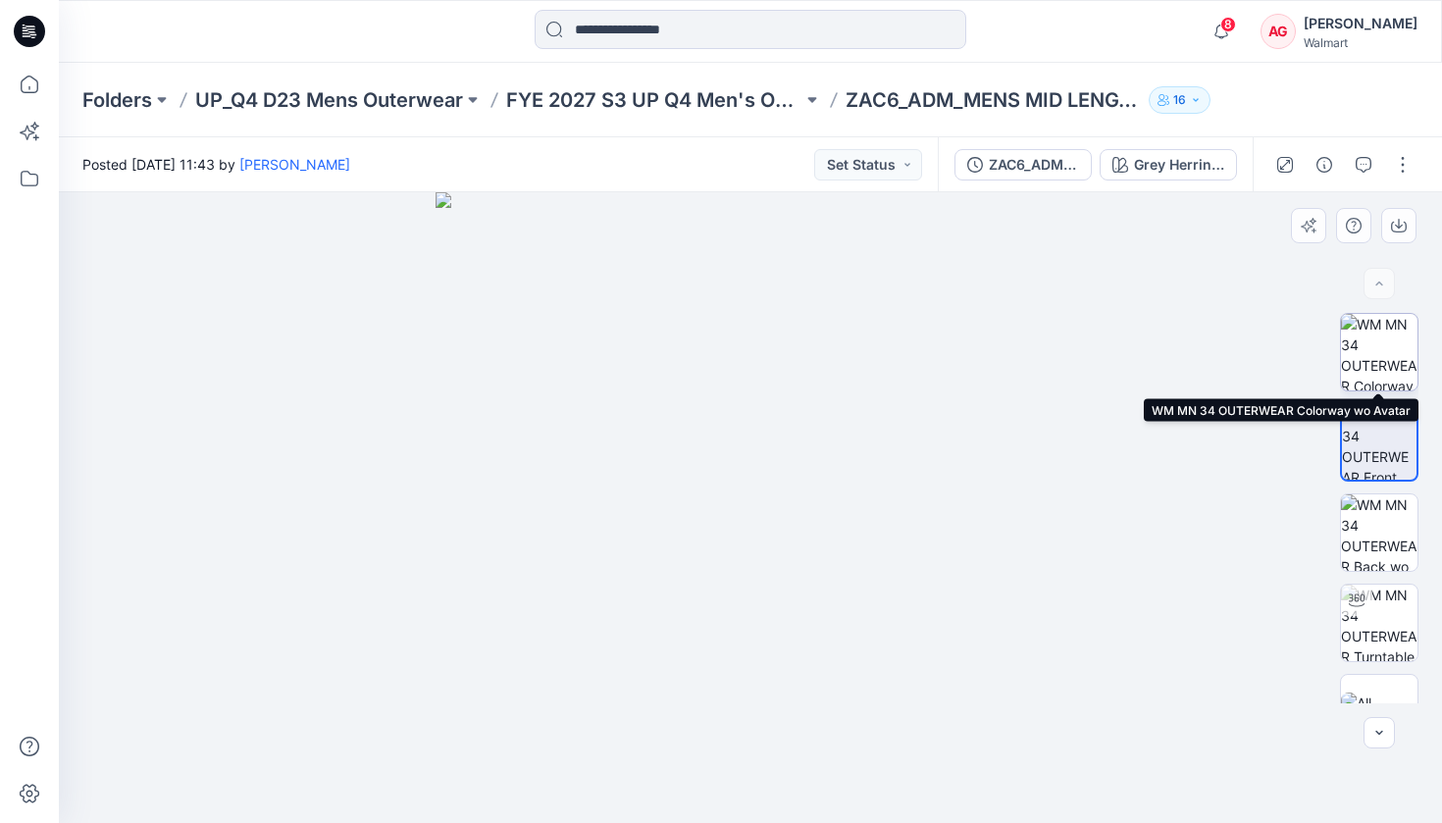
click at [1383, 362] on img at bounding box center [1379, 352] width 77 height 77
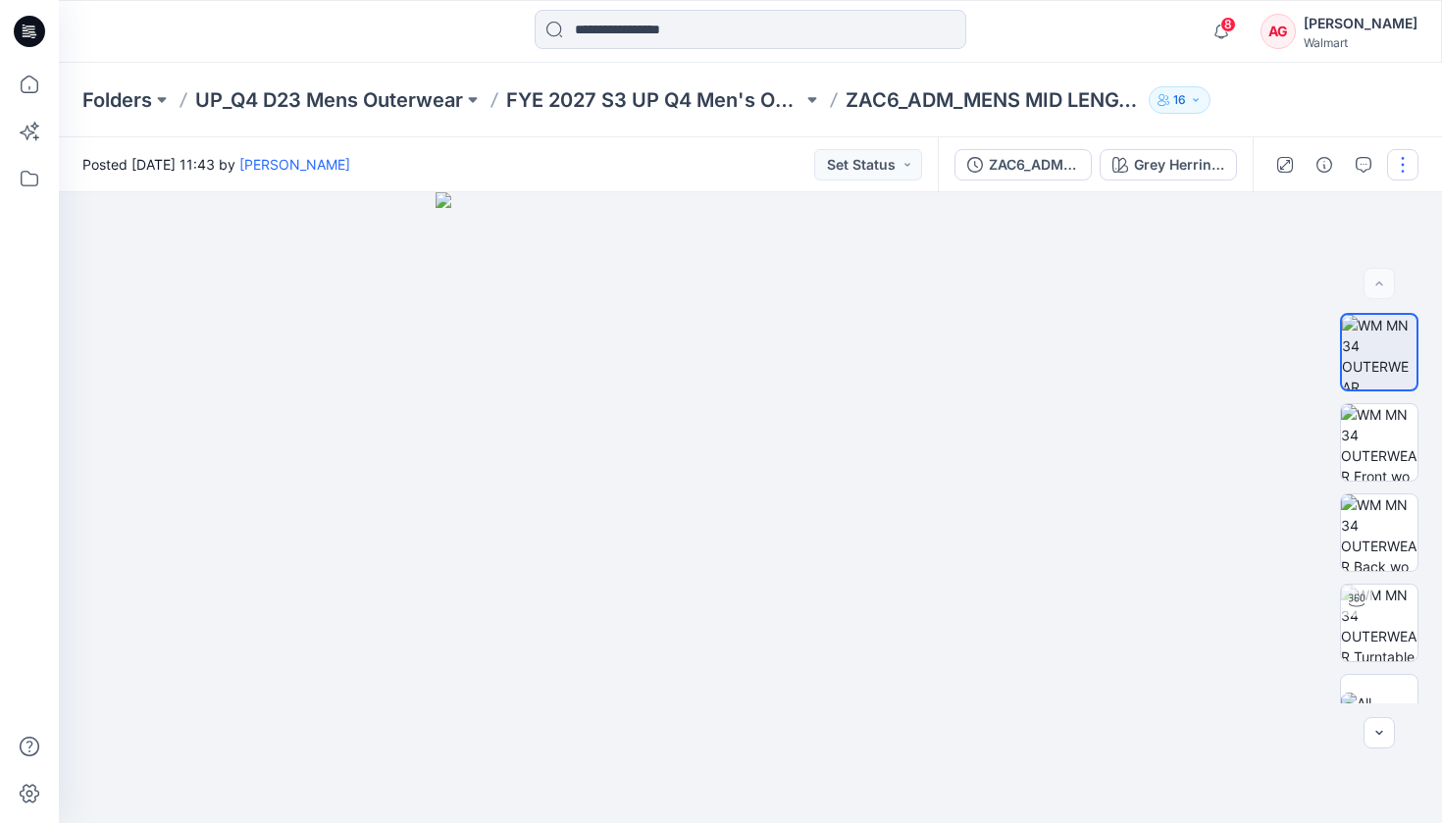
click at [1388, 156] on button "button" at bounding box center [1402, 164] width 31 height 31
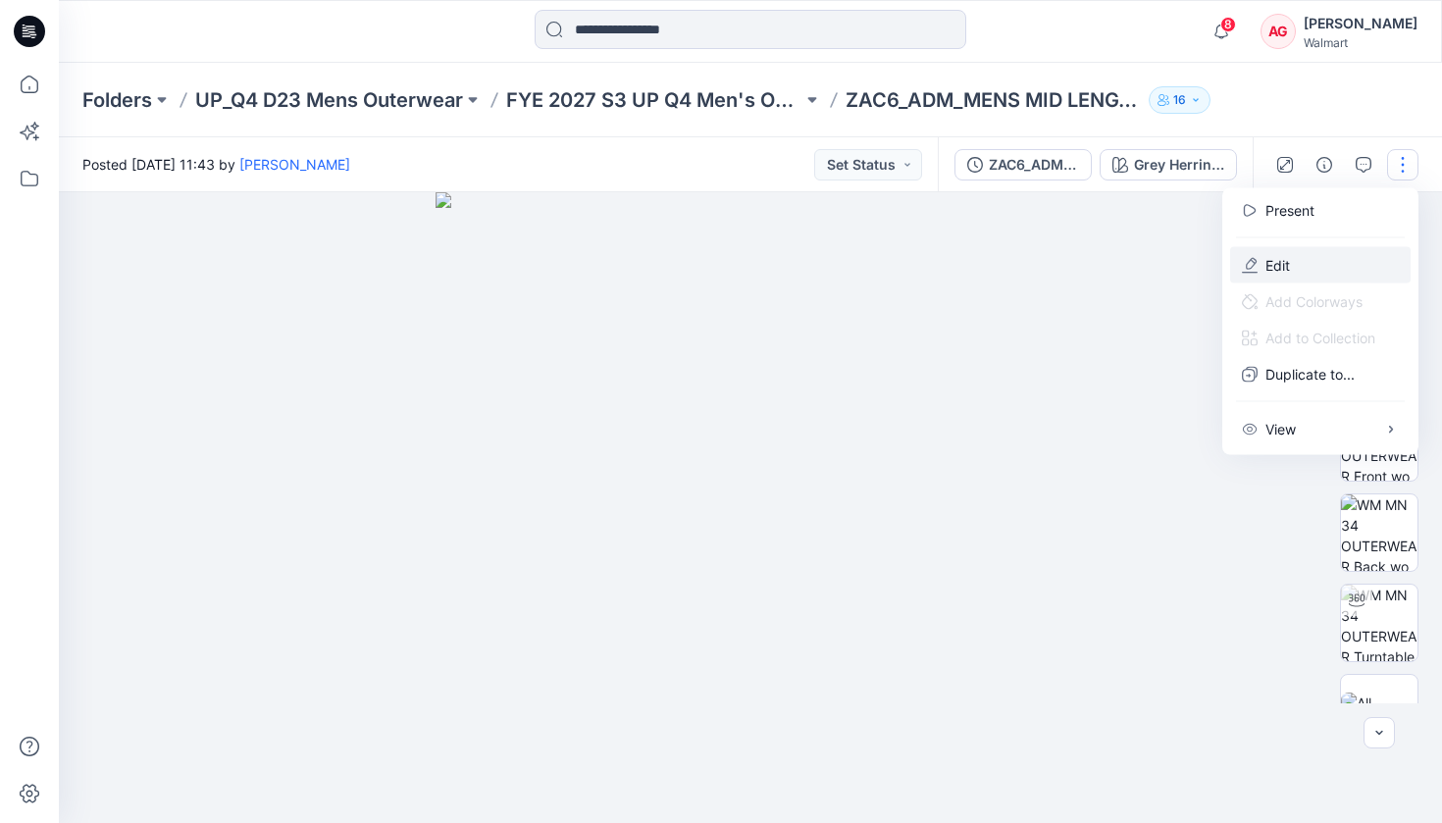
click at [1316, 268] on button "Edit" at bounding box center [1320, 265] width 180 height 36
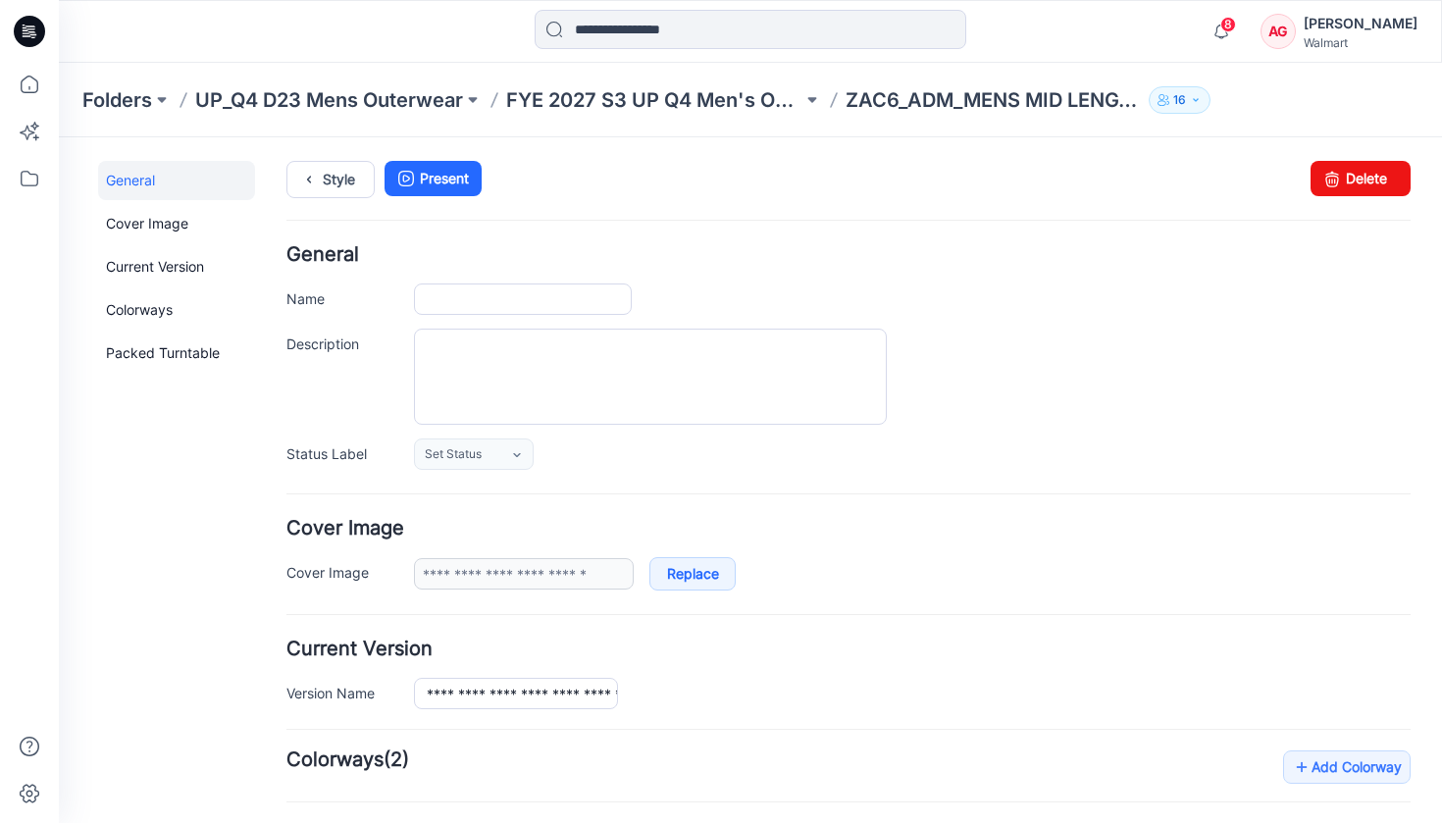
type input "**********"
click at [1349, 180] on link "Delete" at bounding box center [1361, 178] width 100 height 35
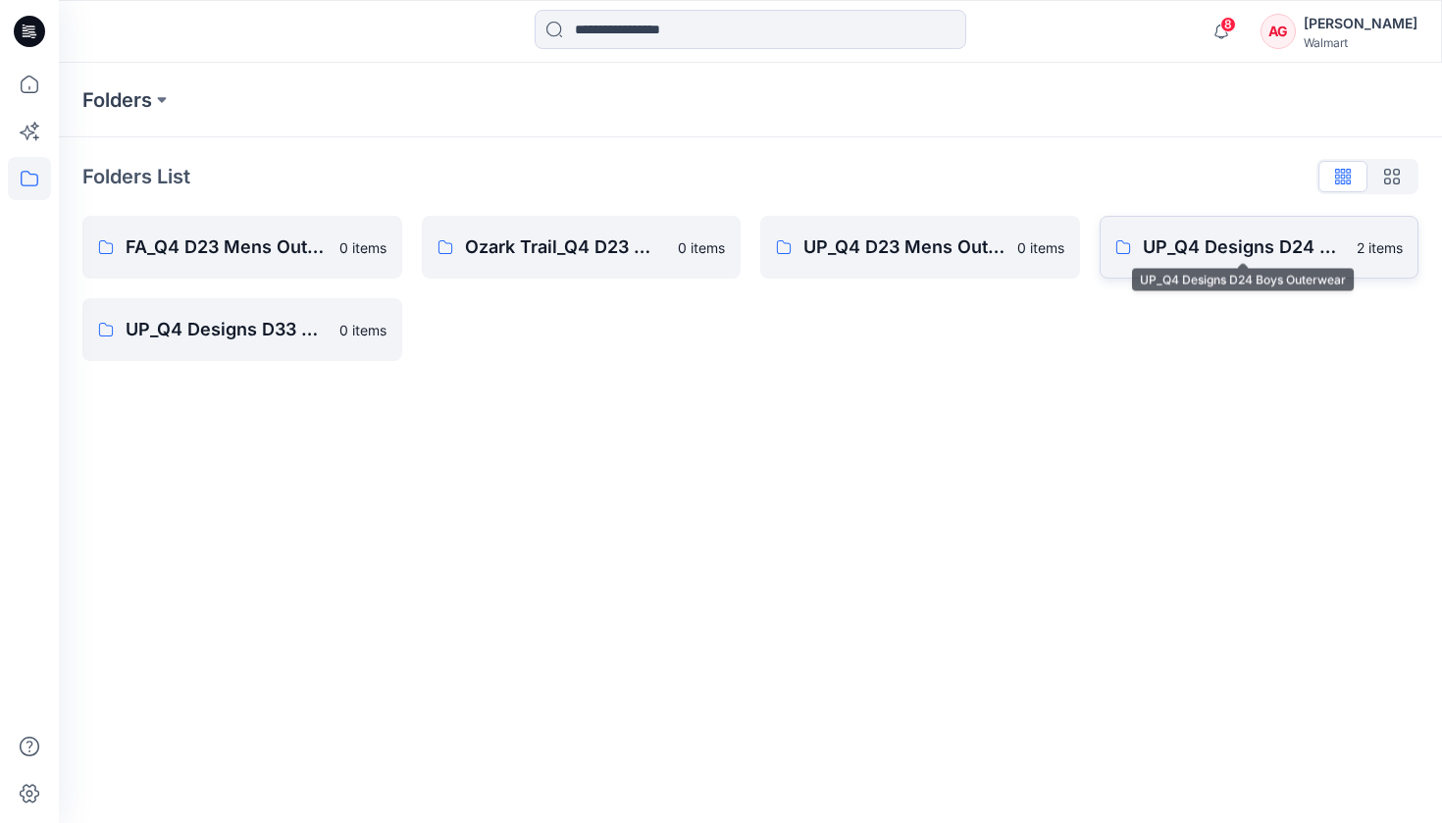
click at [1154, 246] on p "UP_Q4 Designs D24 Boys Outerwear" at bounding box center [1244, 246] width 203 height 27
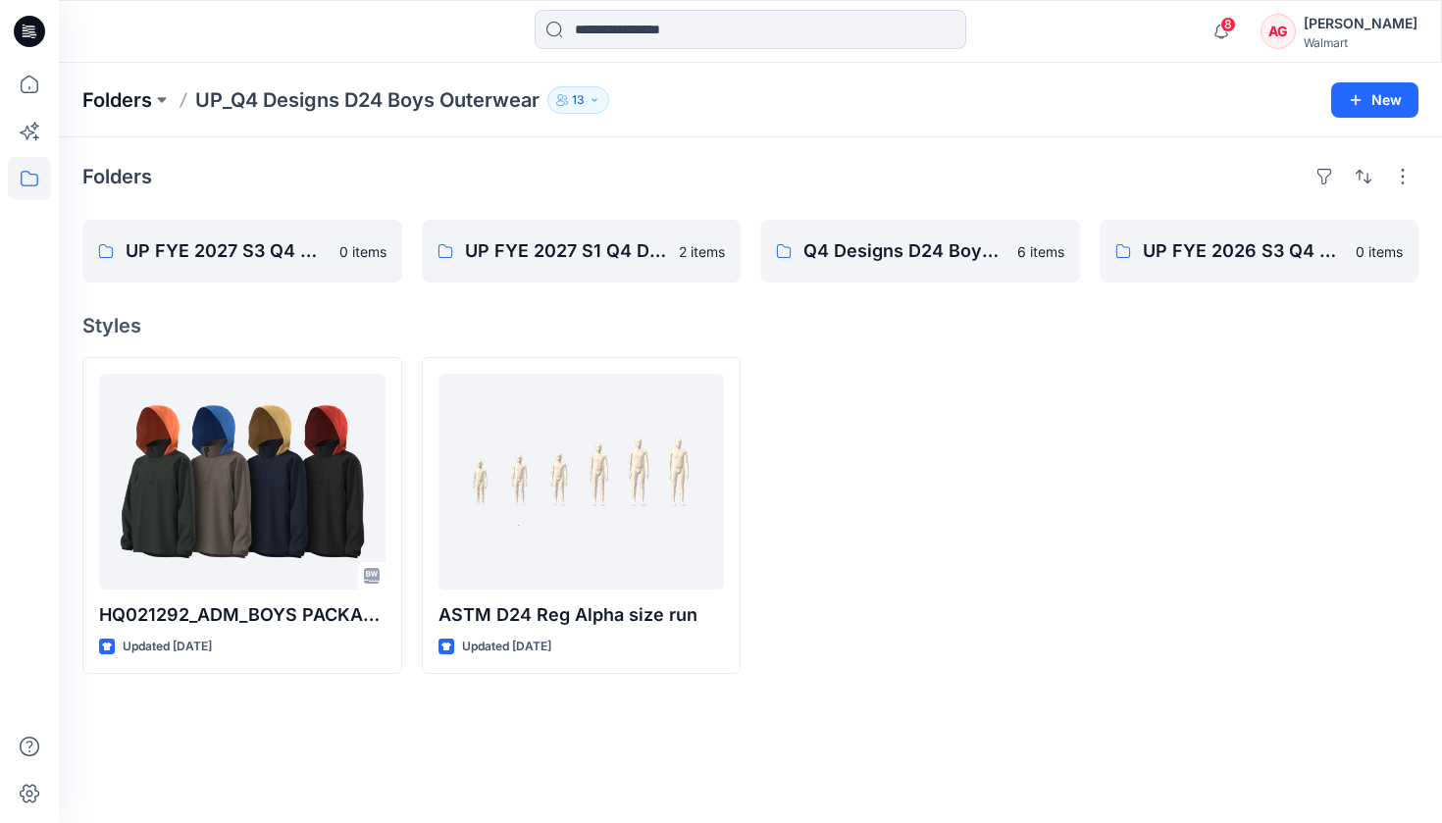
click at [152, 95] on p "Folders" at bounding box center [117, 99] width 70 height 27
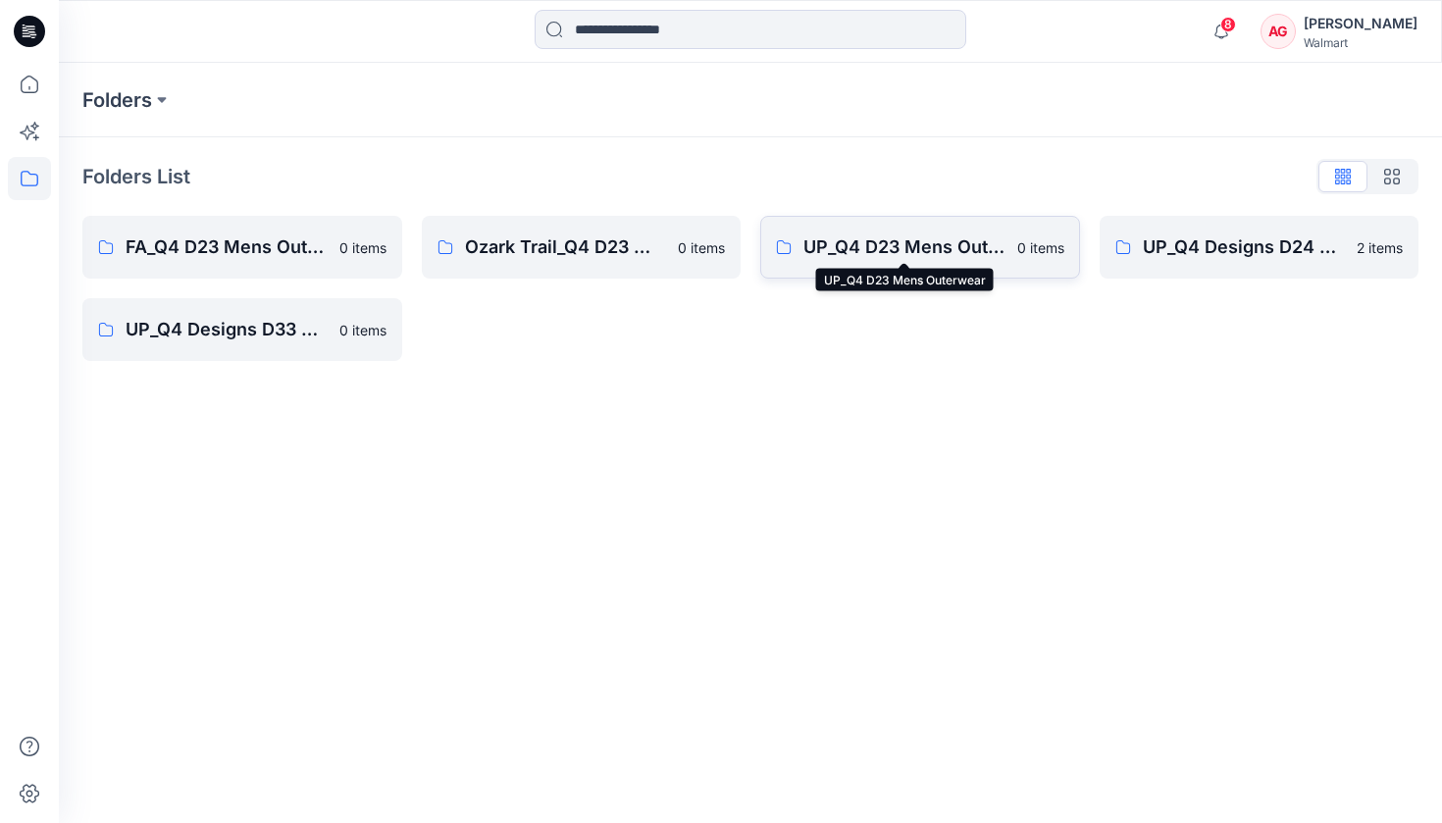
click at [874, 233] on p "UP_Q4 D23 Mens Outerwear" at bounding box center [904, 246] width 202 height 27
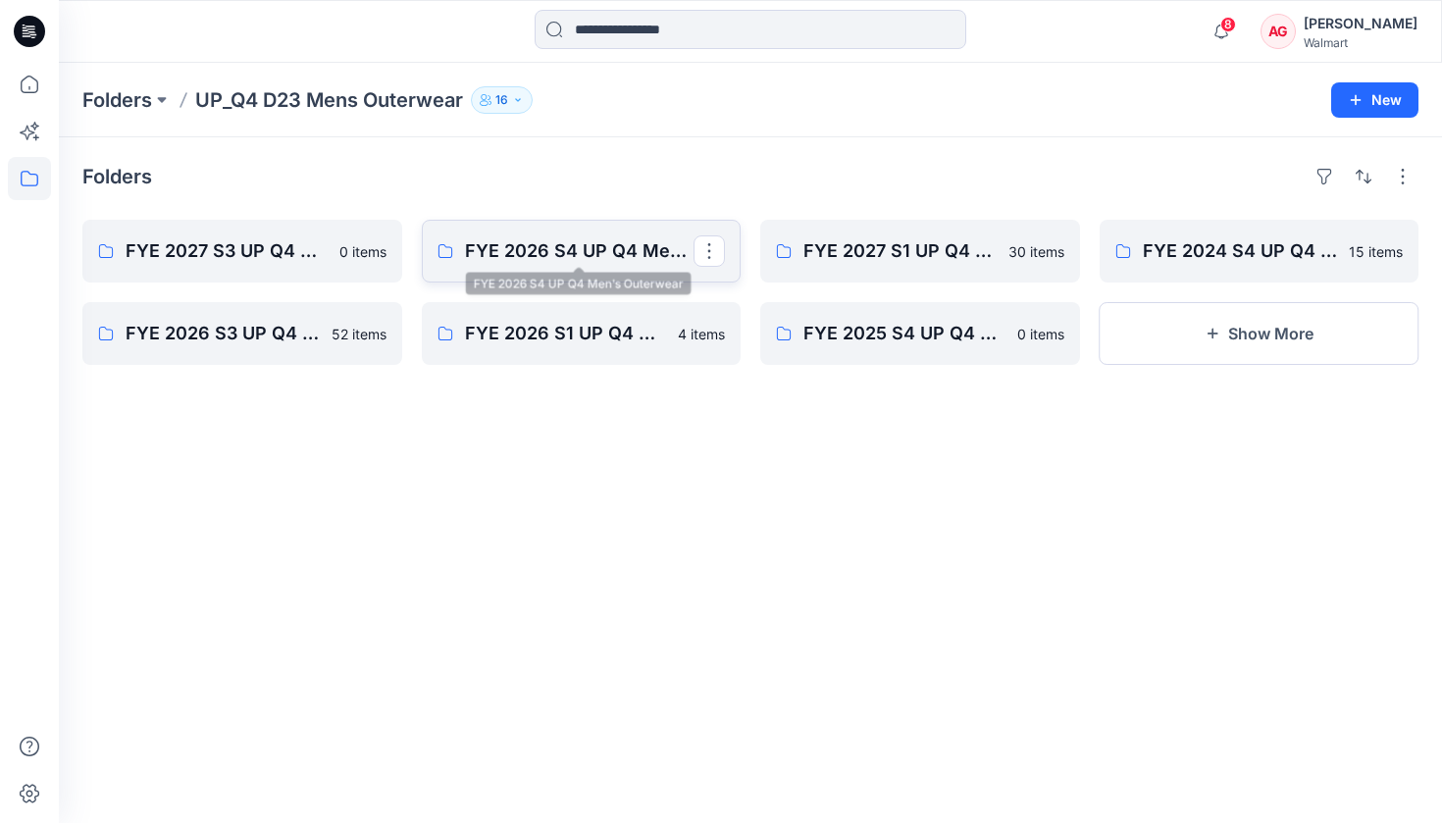
click at [592, 236] on link "FYE 2026 S4 UP Q4 Men's Outerwear" at bounding box center [582, 251] width 320 height 63
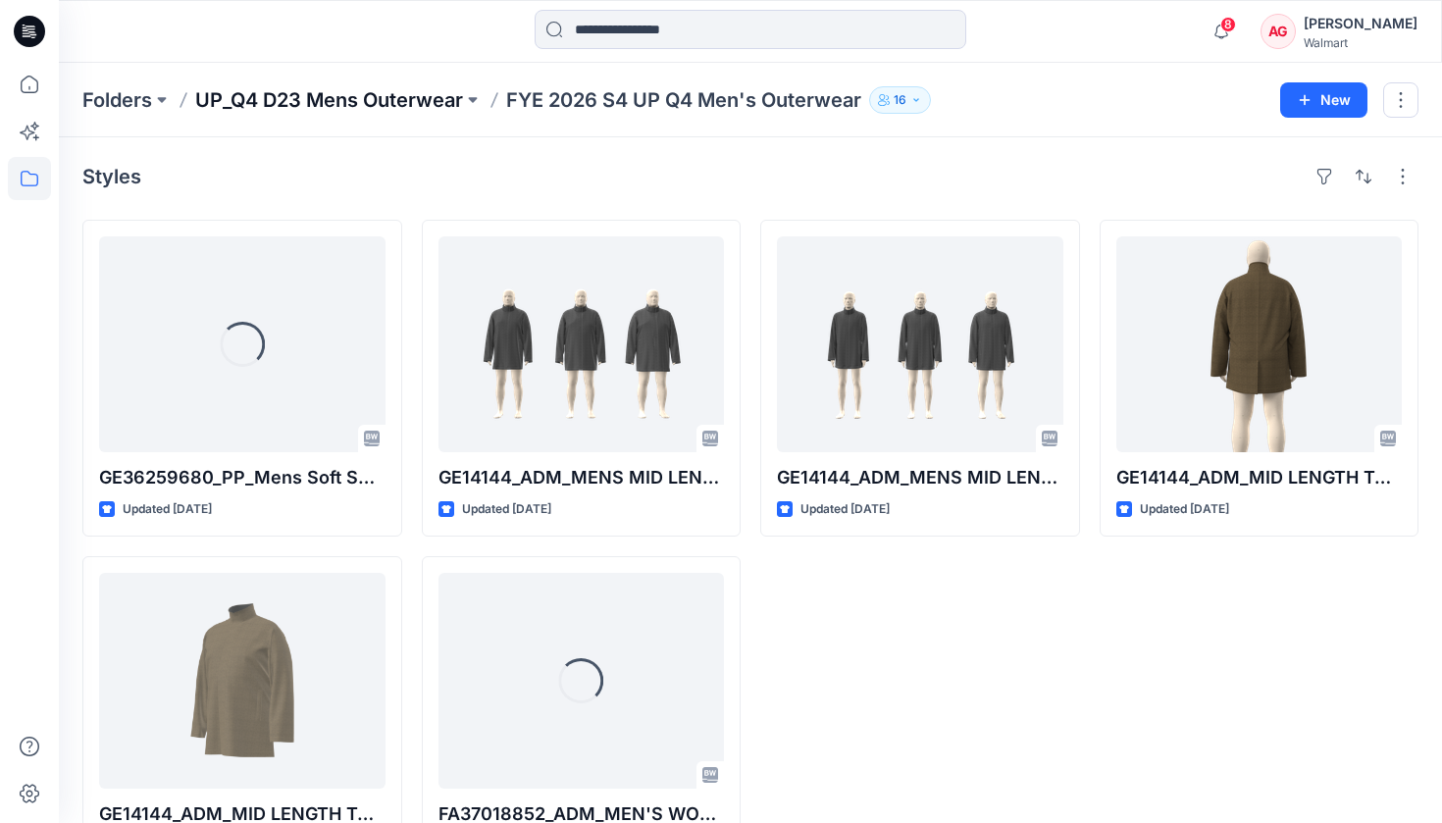
click at [425, 106] on p "UP_Q4 D23 Mens Outerwear" at bounding box center [329, 99] width 268 height 27
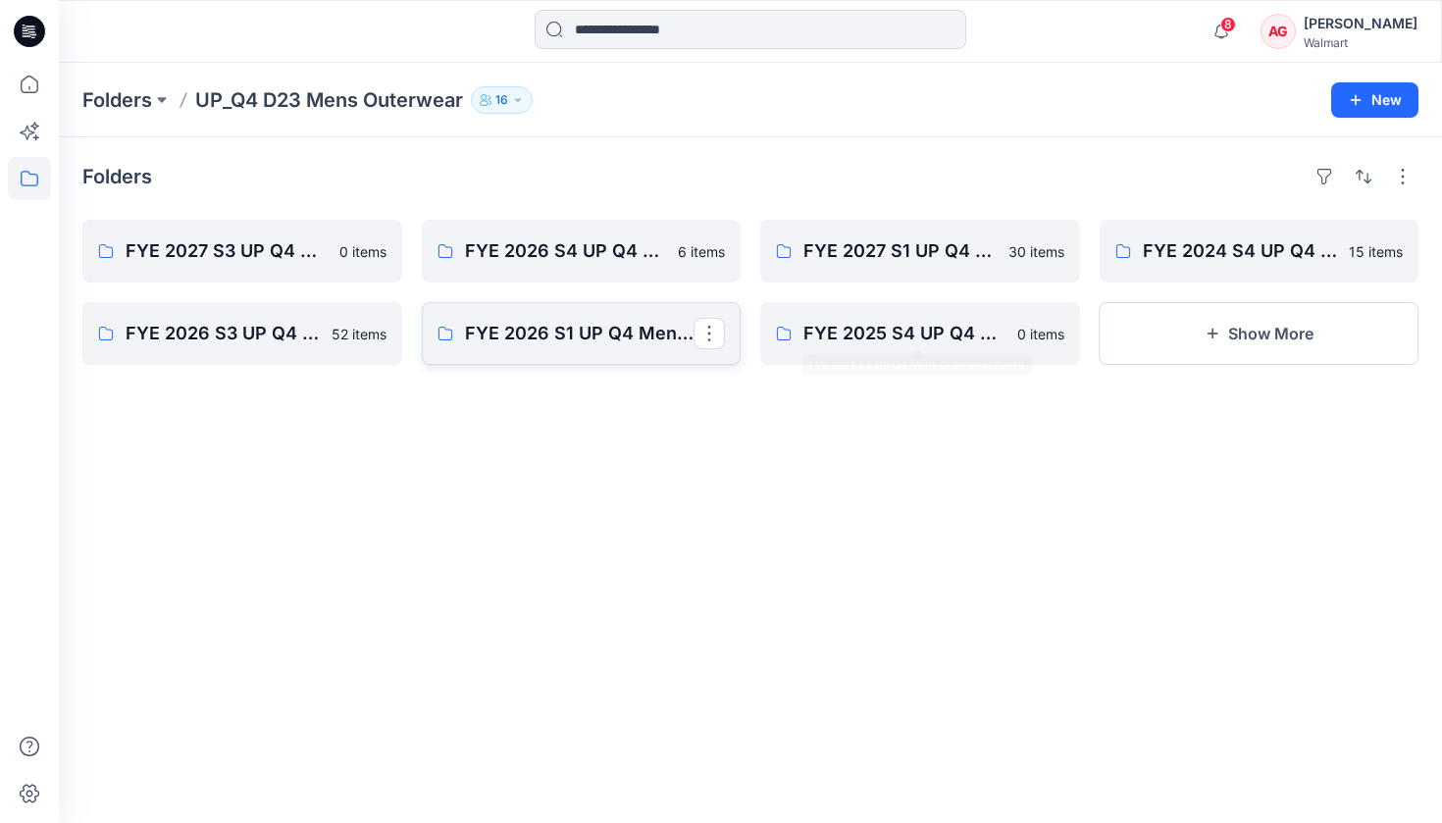
click at [612, 358] on link "FYE 2026 S1 UP Q4 Men's Outerwear" at bounding box center [582, 333] width 320 height 63
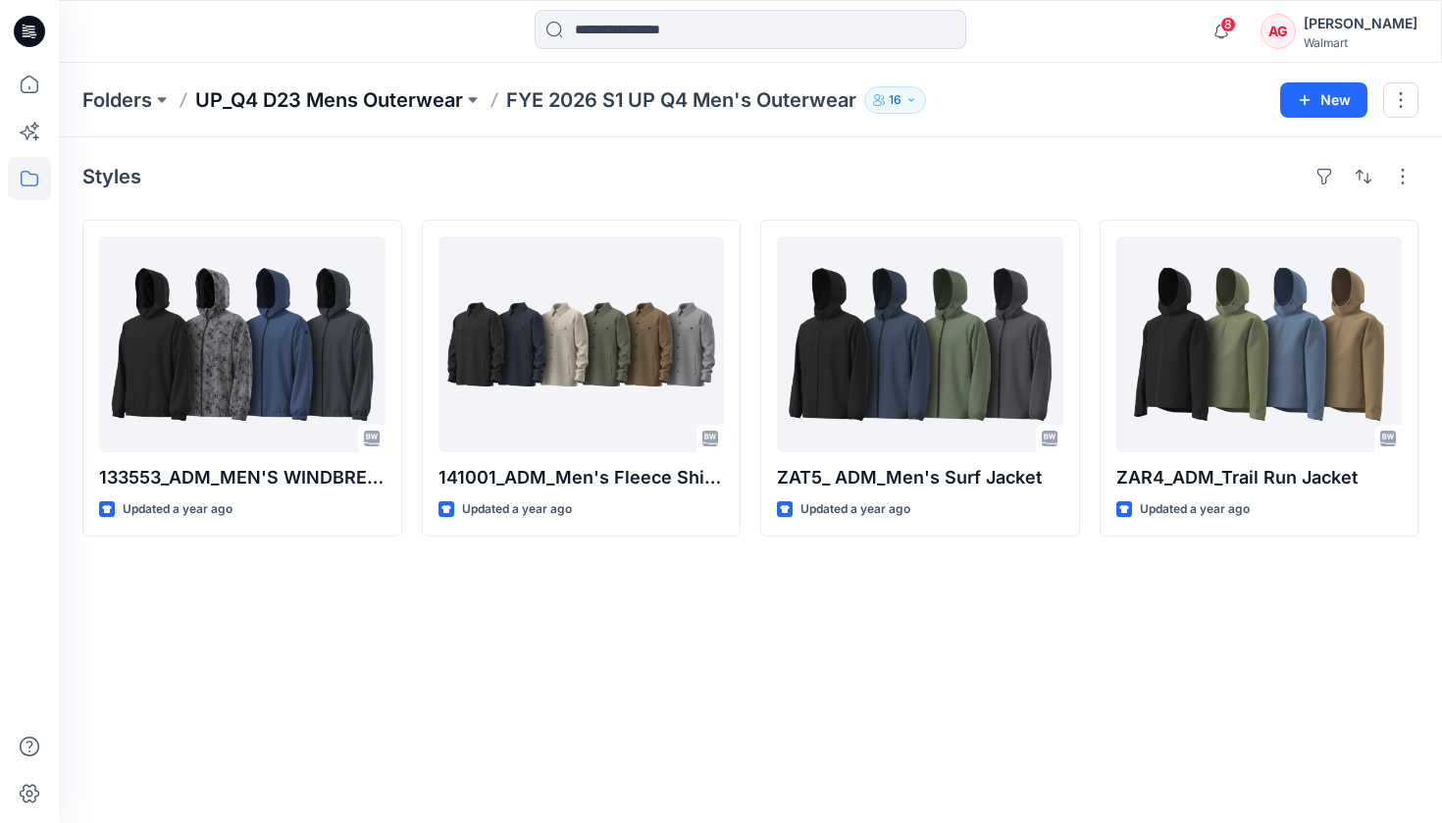
click at [448, 102] on p "UP_Q4 D23 Mens Outerwear" at bounding box center [329, 99] width 268 height 27
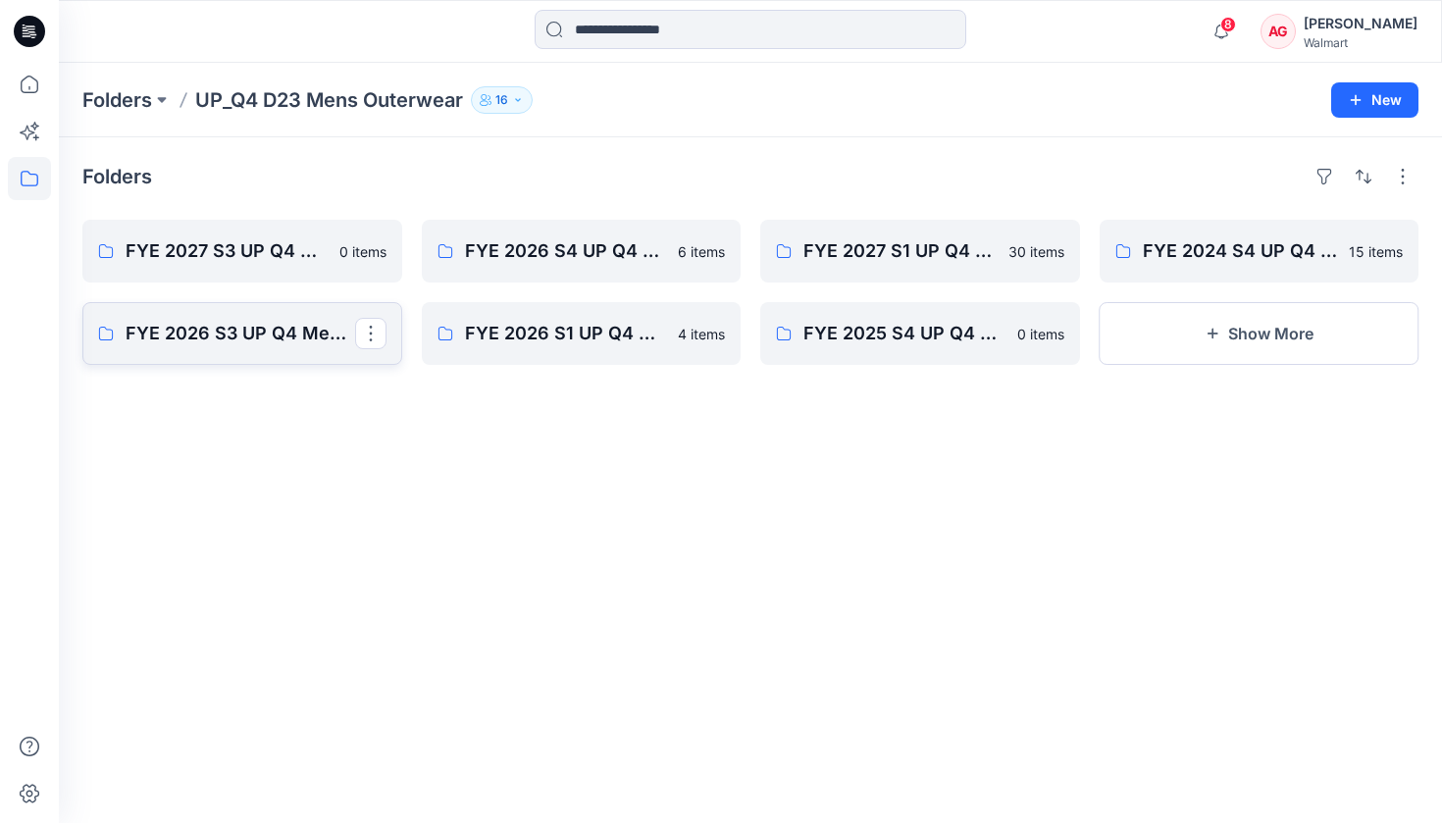
click at [343, 345] on p "FYE 2026 S3 UP Q4 Men's Outerwear" at bounding box center [241, 333] width 230 height 27
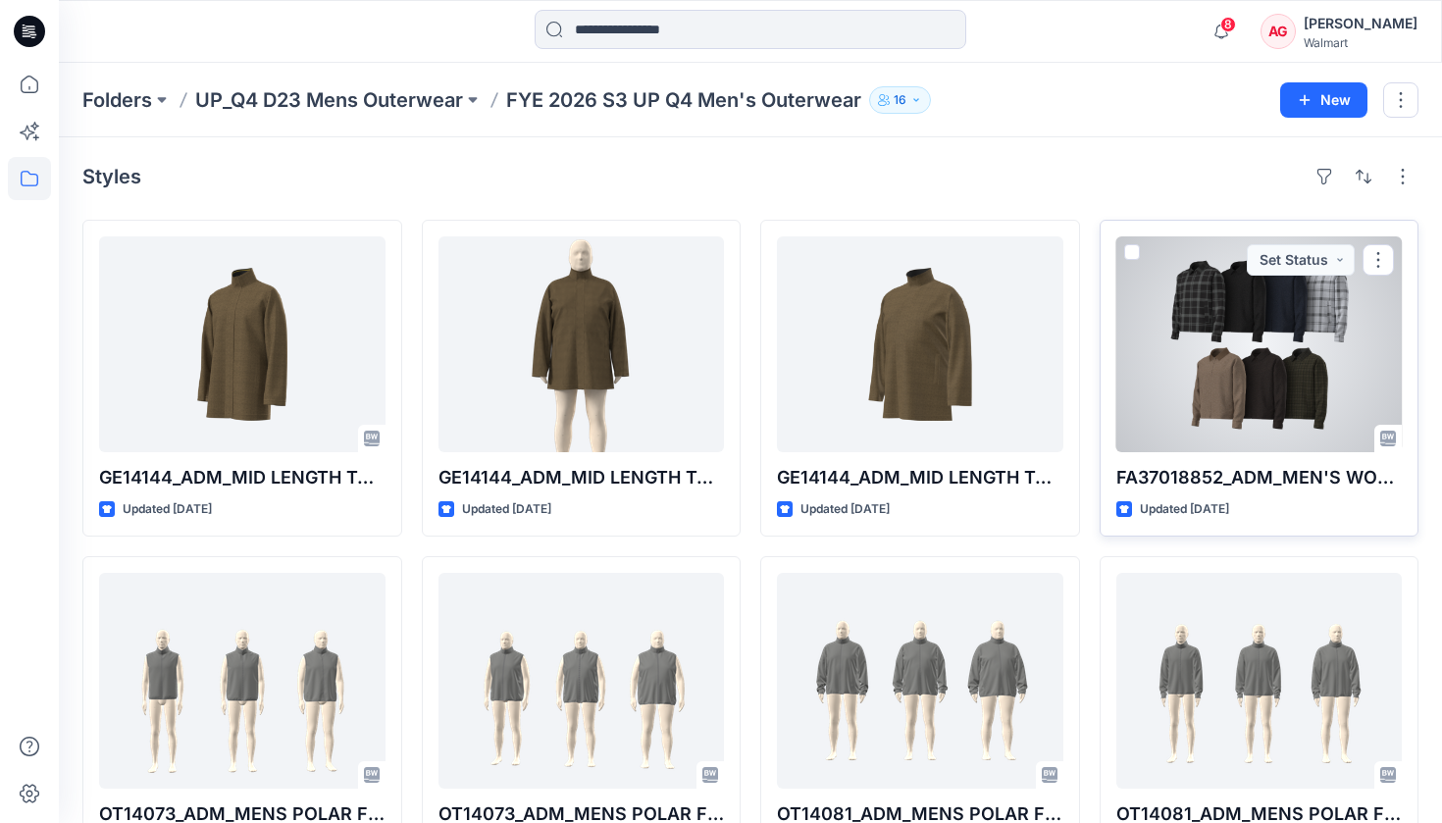
click at [1236, 404] on div at bounding box center [1259, 344] width 286 height 216
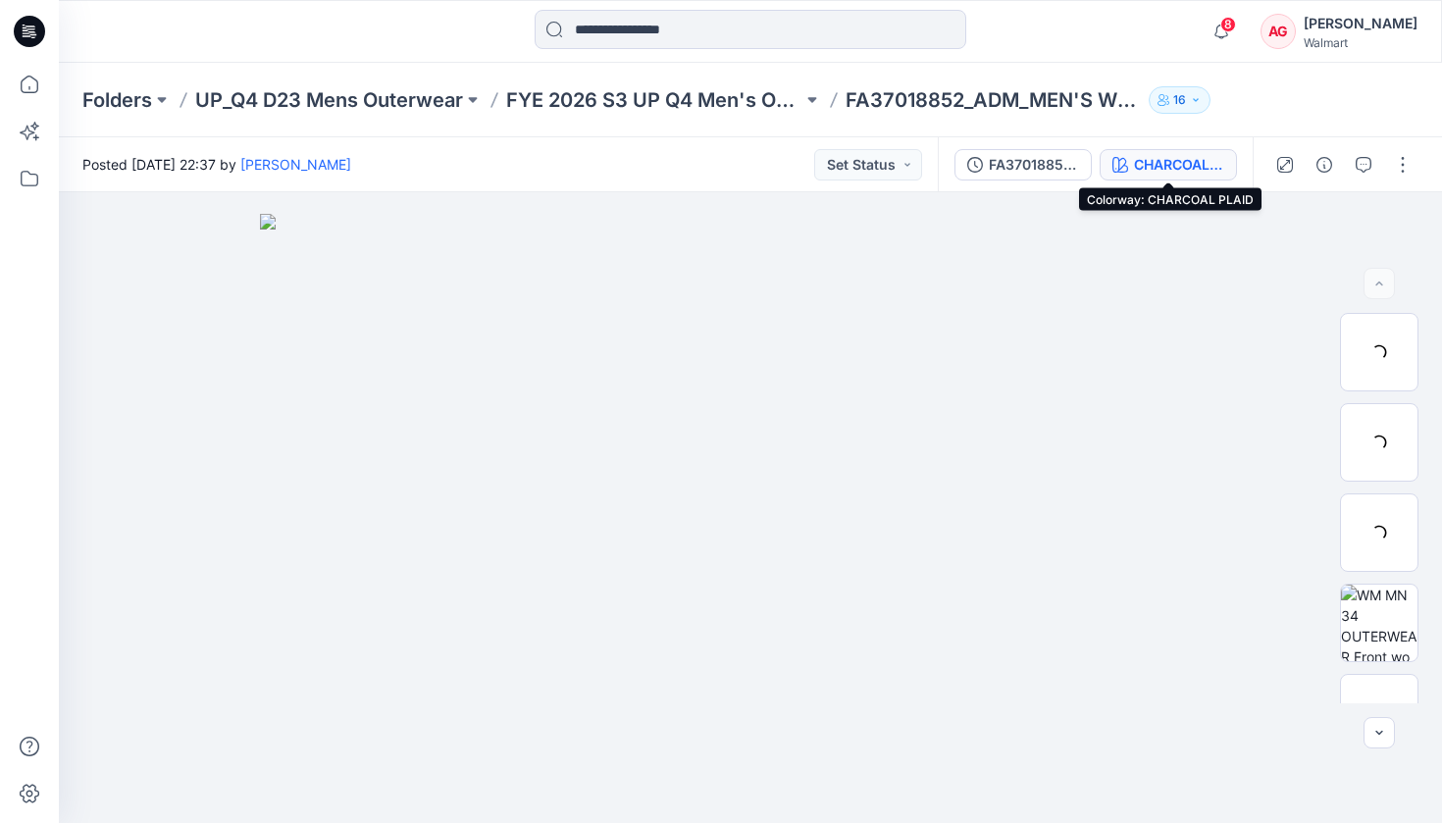
click at [1145, 165] on div "CHARCOAL PLAID" at bounding box center [1179, 165] width 90 height 22
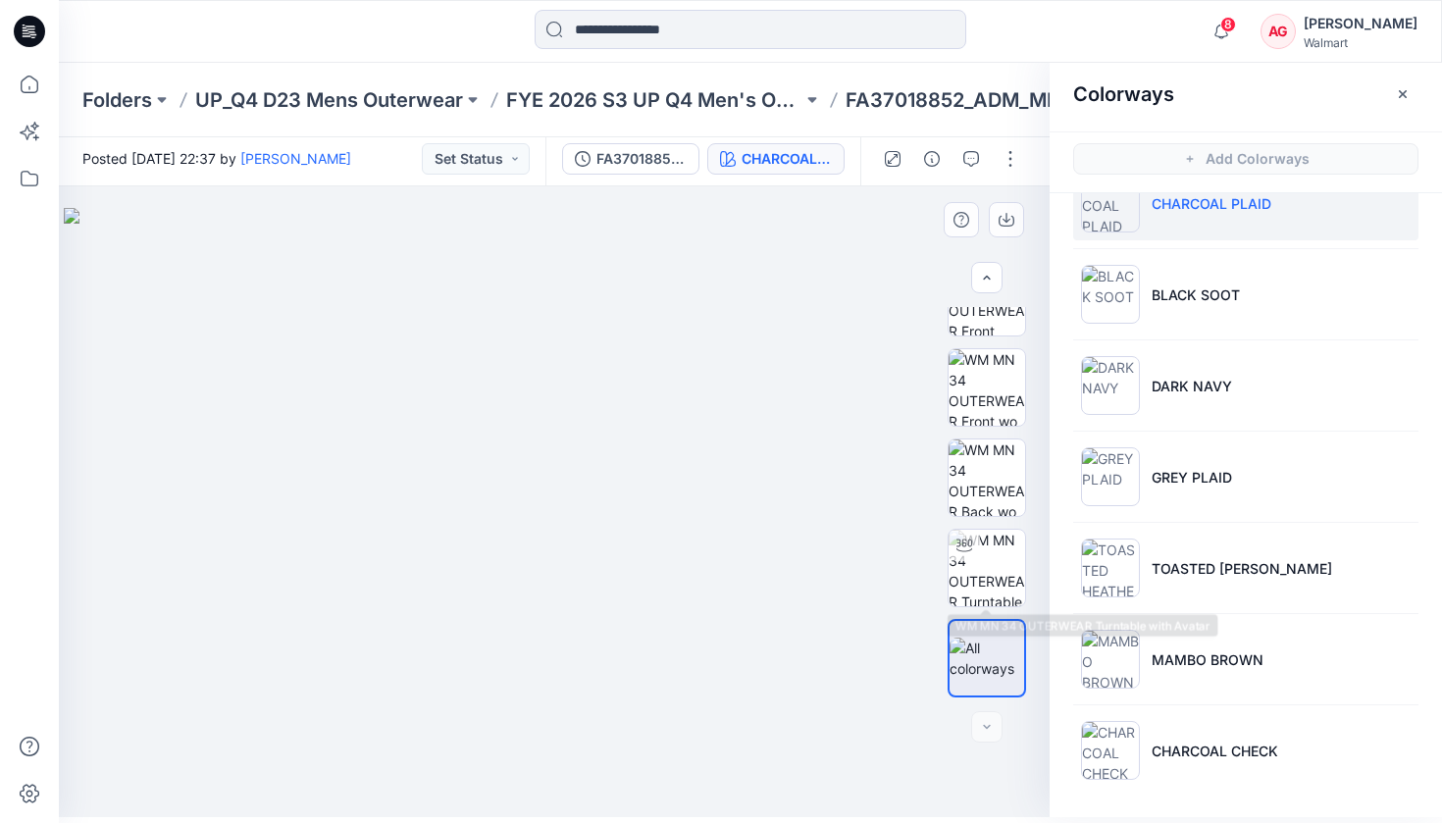
scroll to position [6, 0]
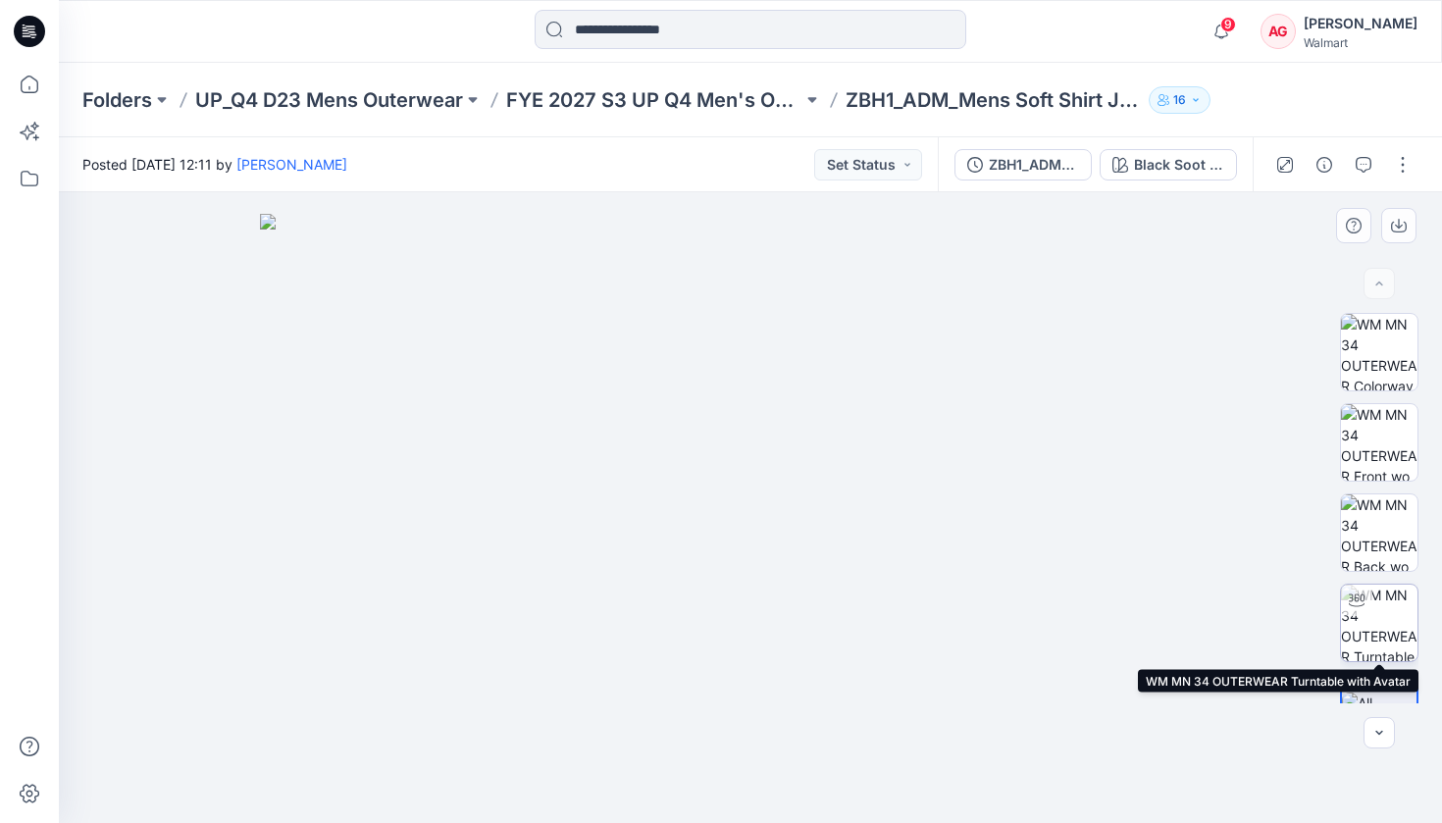
click at [1374, 625] on img at bounding box center [1379, 623] width 77 height 77
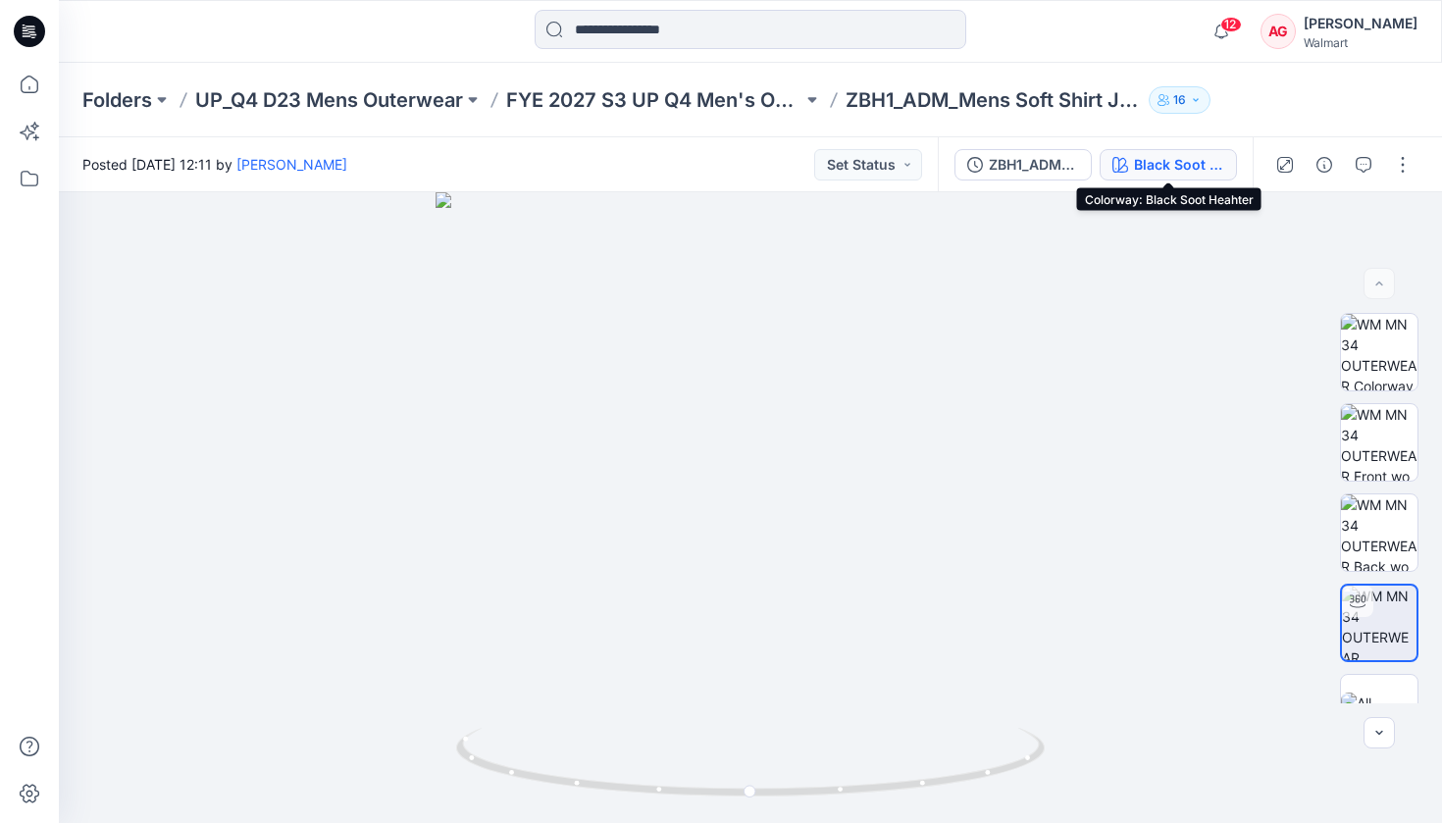
click at [1168, 169] on div "Black Soot Heahter" at bounding box center [1179, 165] width 90 height 22
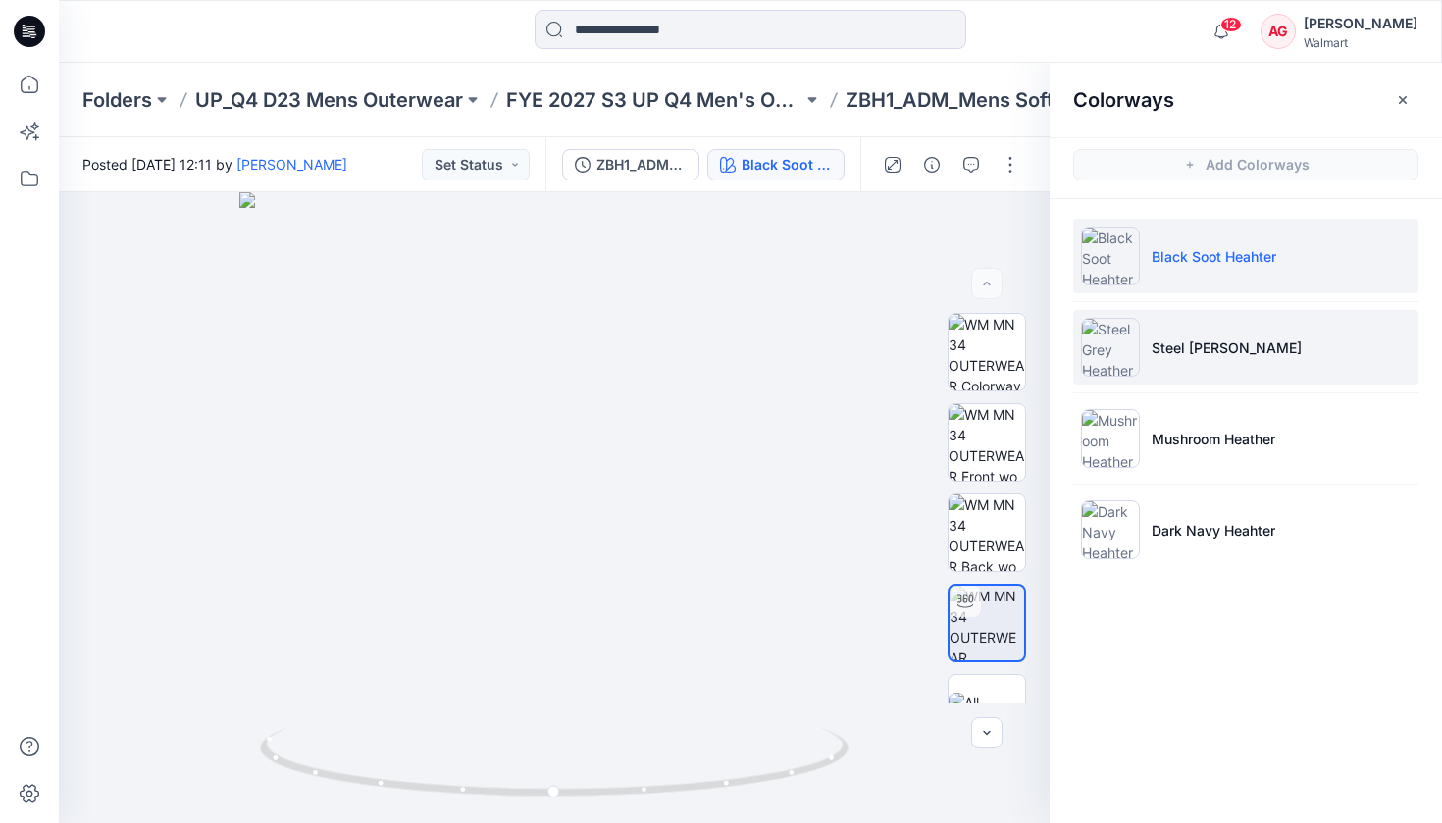
click at [1263, 341] on p "Steel [PERSON_NAME]" at bounding box center [1227, 347] width 150 height 21
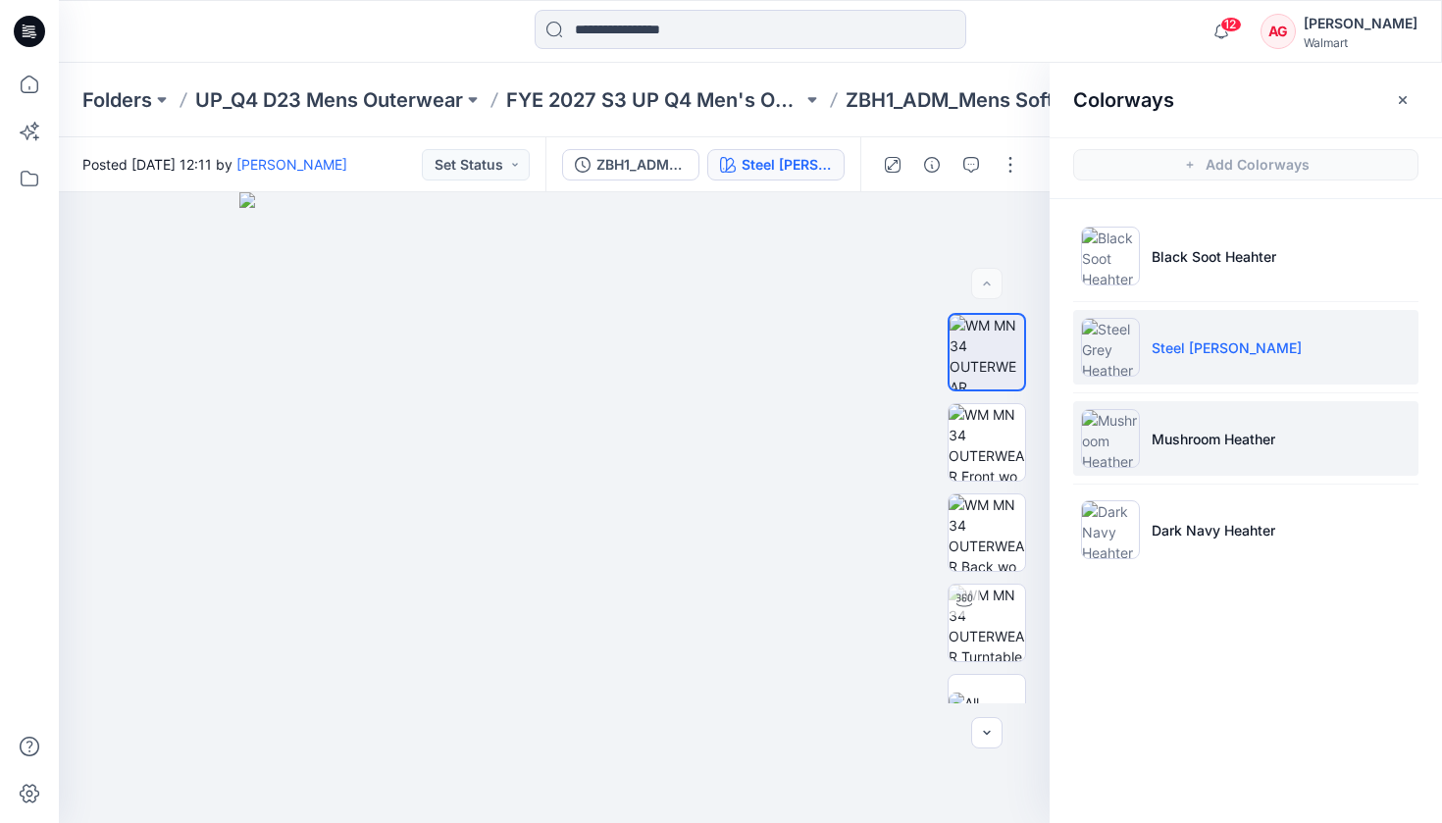
click at [1228, 429] on p "Mushroom Heather" at bounding box center [1214, 439] width 124 height 21
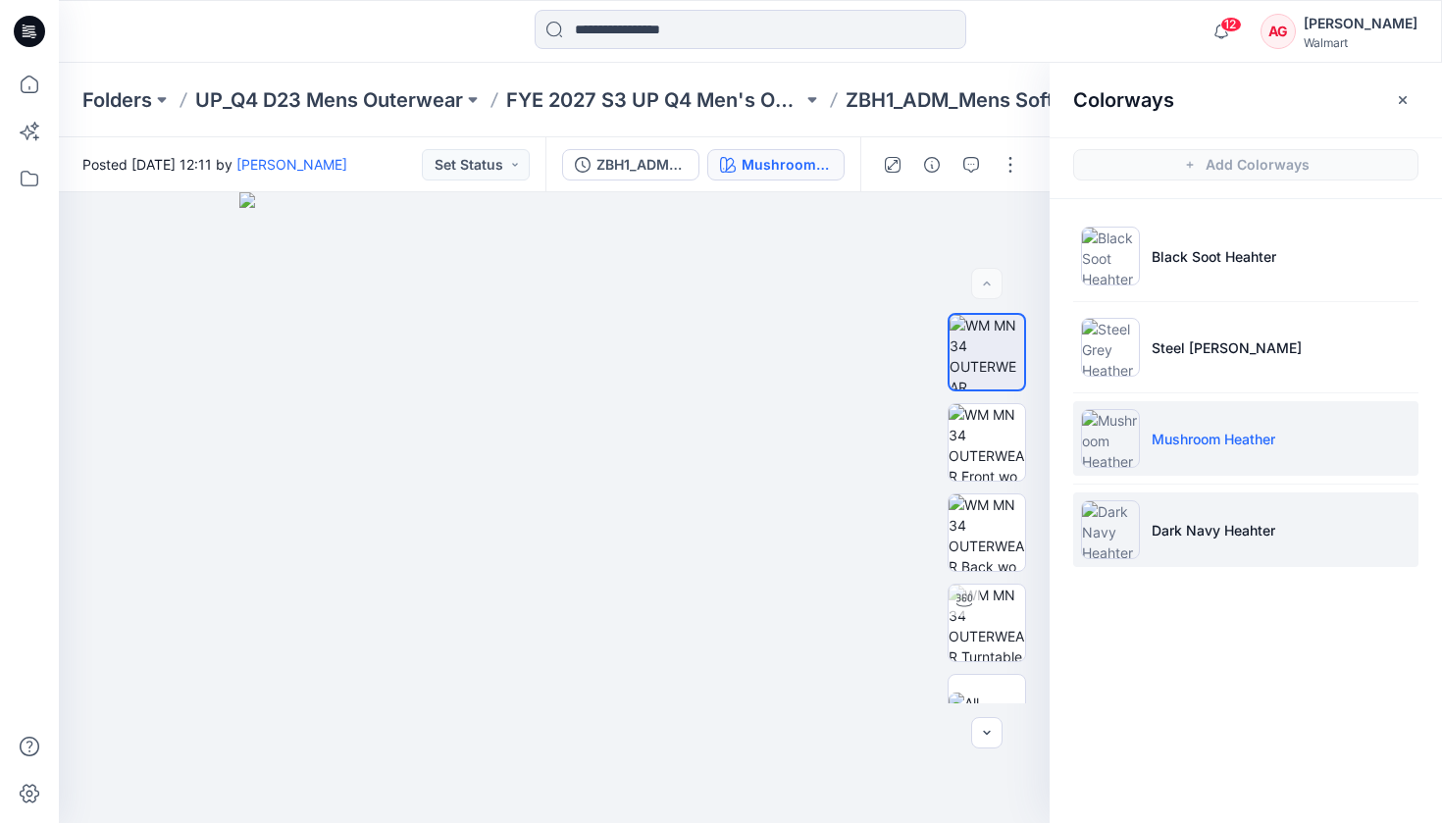
click at [1219, 520] on p "Dark Navy Heahter" at bounding box center [1214, 530] width 124 height 21
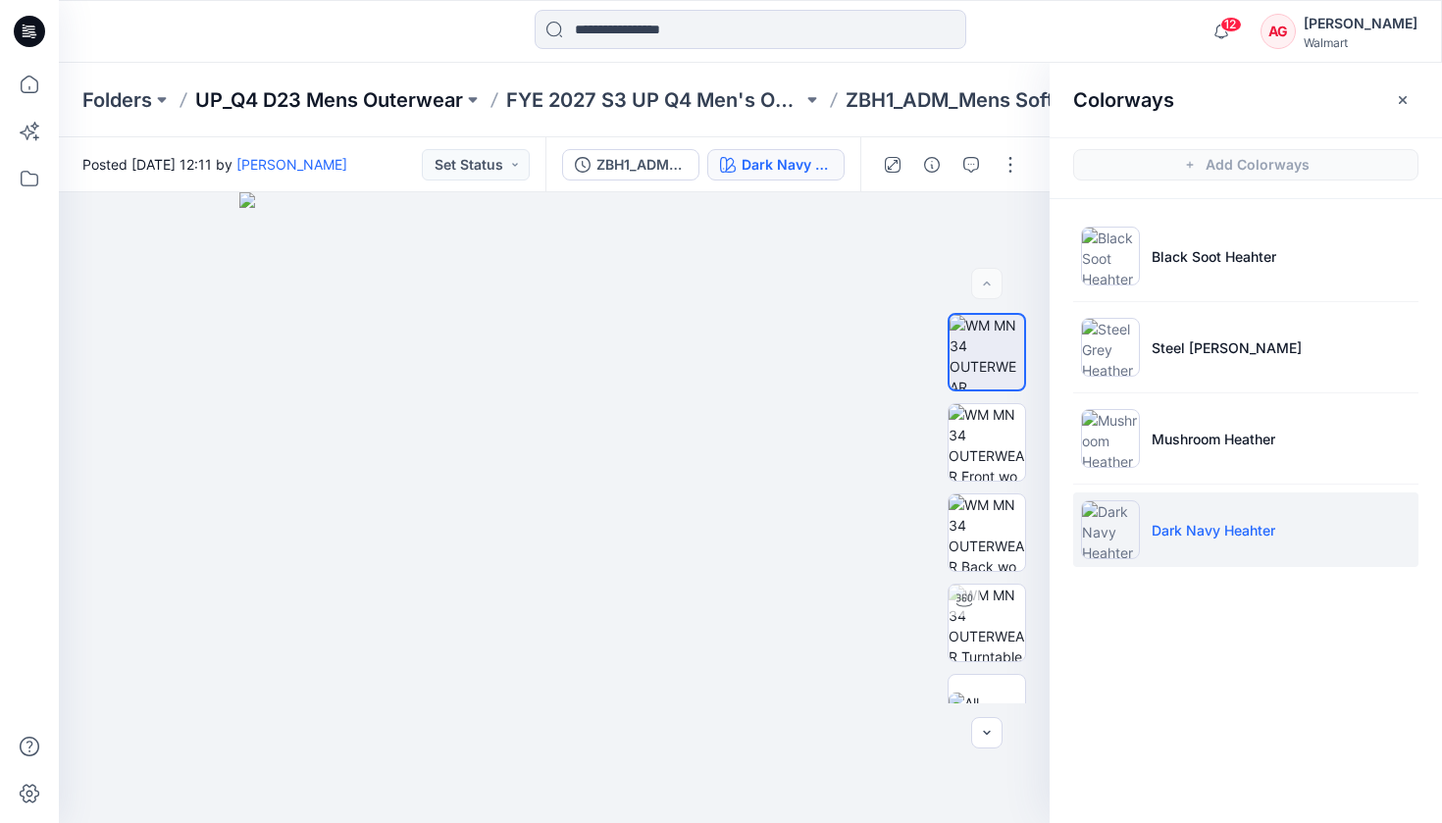
click at [365, 93] on p "UP_Q4 D23 Mens Outerwear" at bounding box center [329, 99] width 268 height 27
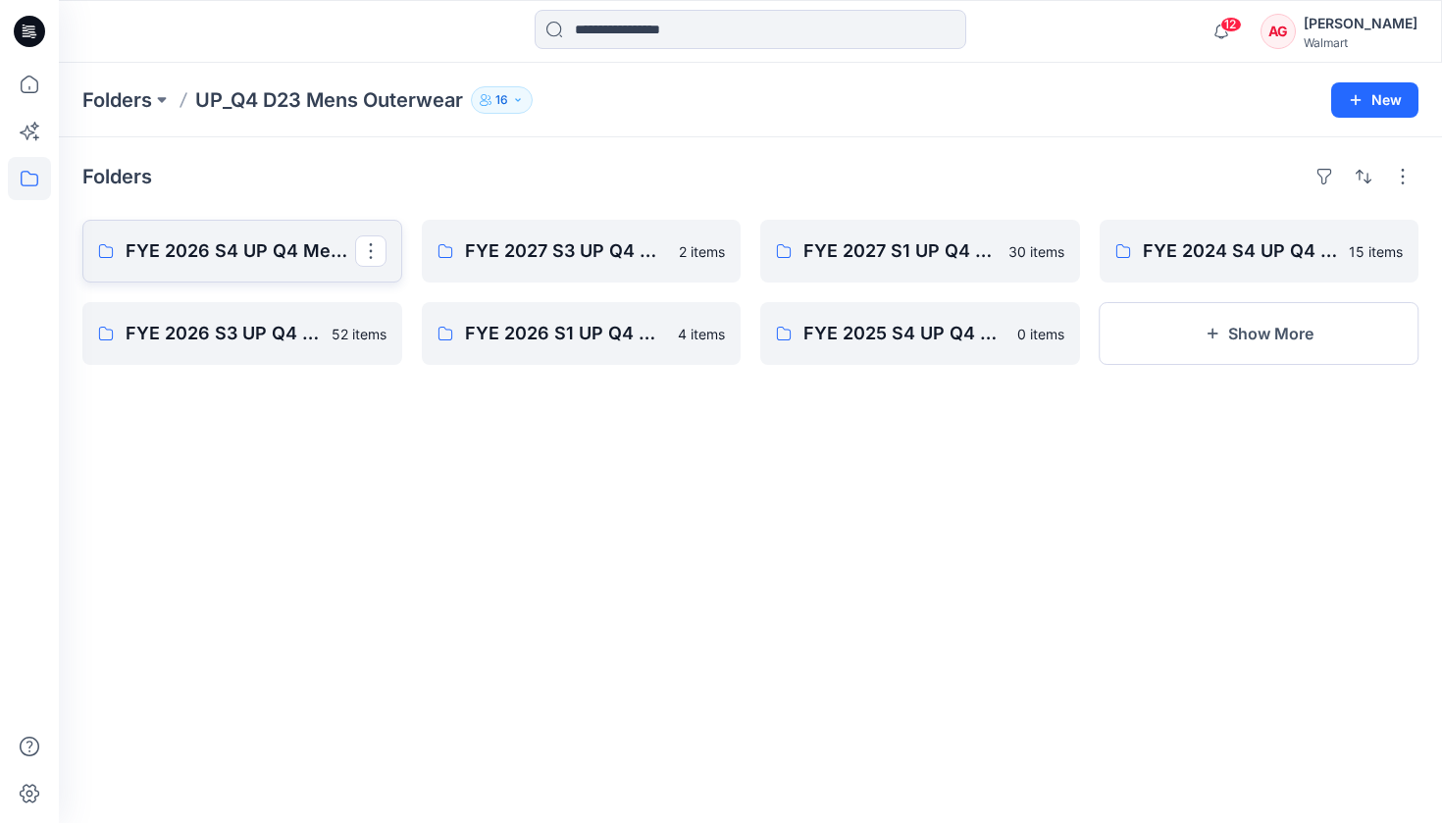
click at [296, 249] on p "FYE 2026 S4 UP Q4 Men's Outerwear" at bounding box center [241, 250] width 230 height 27
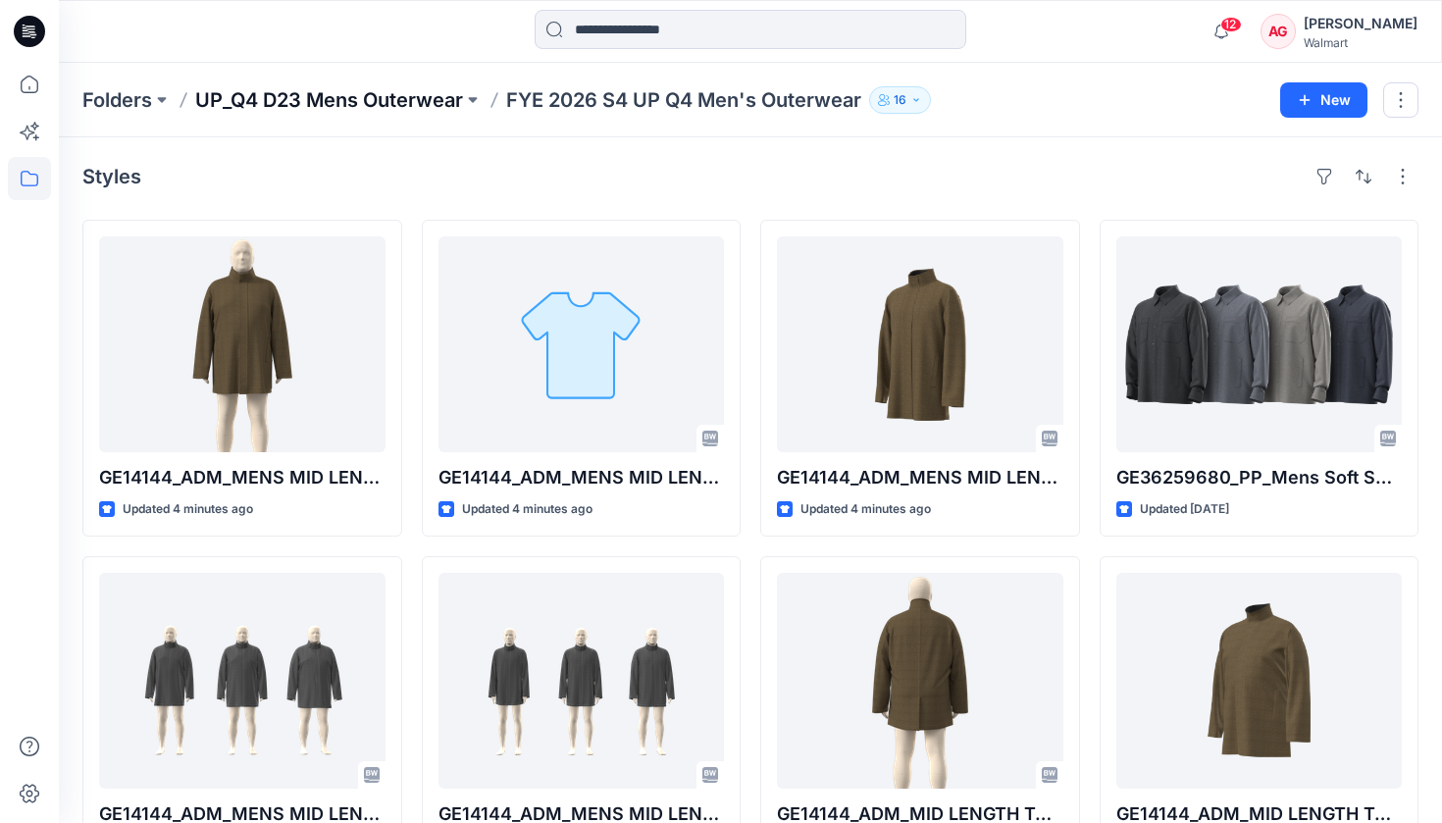
click at [408, 94] on p "UP_Q4 D23 Mens Outerwear" at bounding box center [329, 99] width 268 height 27
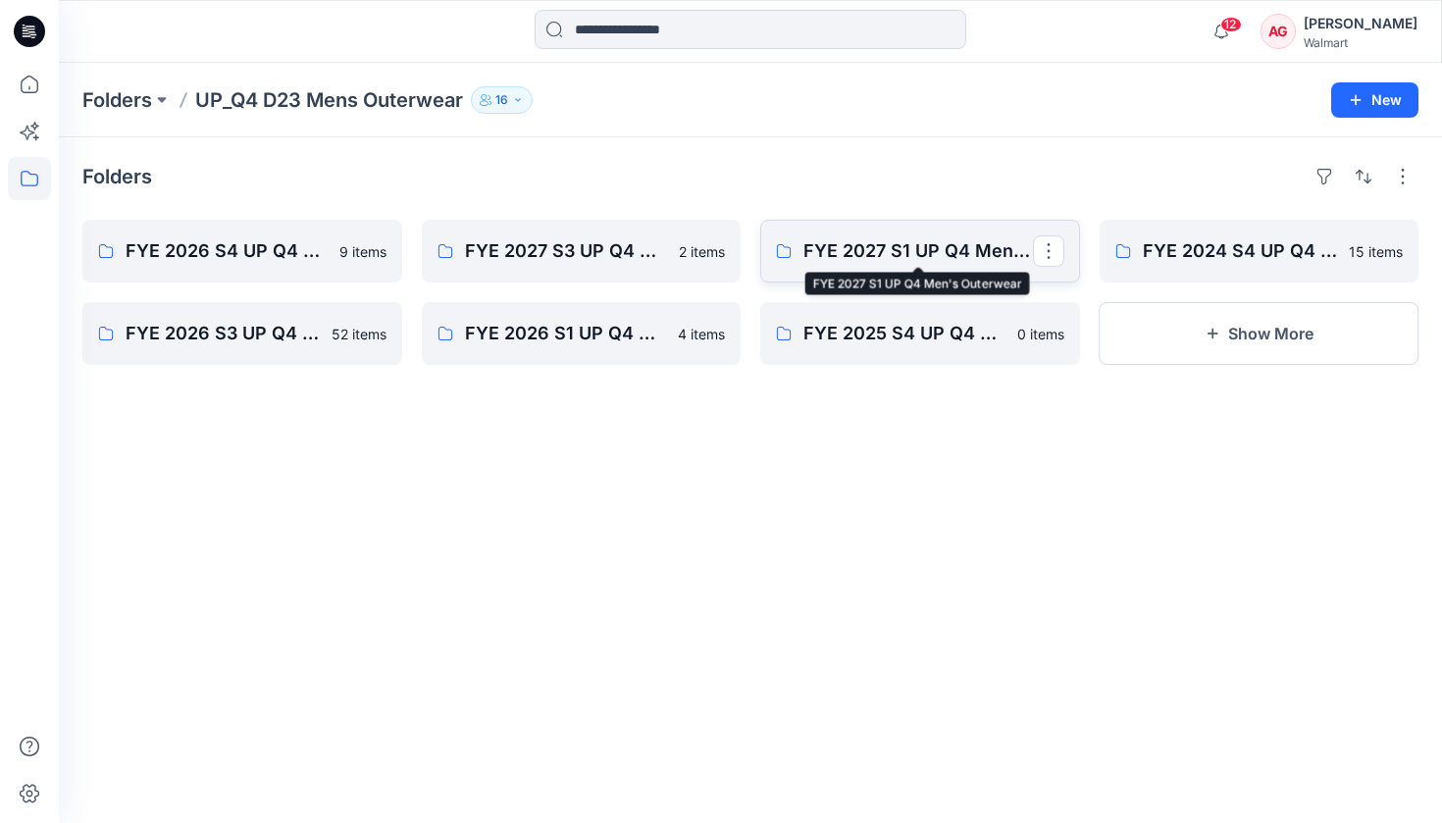
click at [925, 255] on p "FYE 2027 S1 UP Q4 Men's Outerwear" at bounding box center [918, 250] width 230 height 27
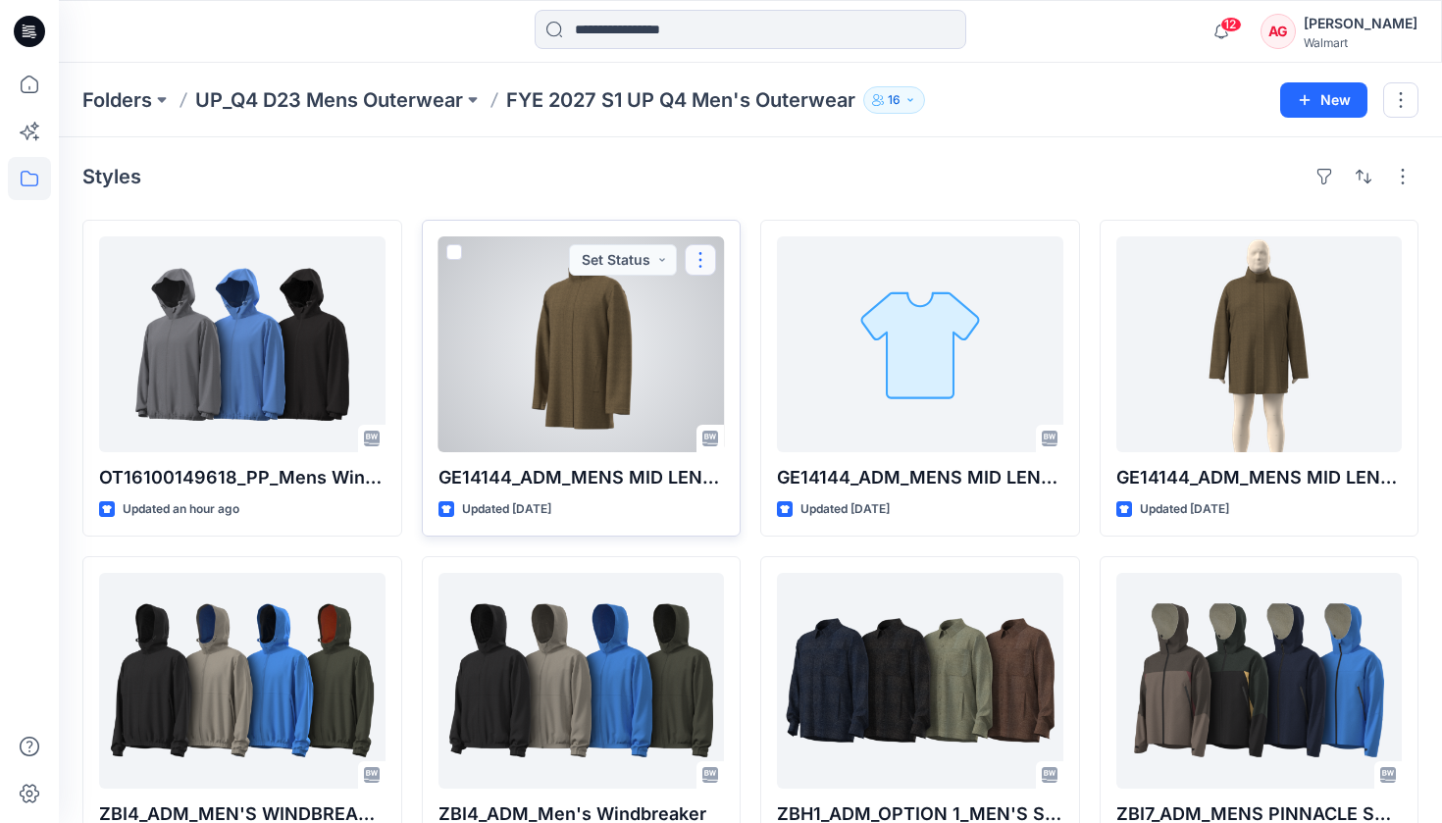
click at [699, 256] on button "button" at bounding box center [700, 259] width 31 height 31
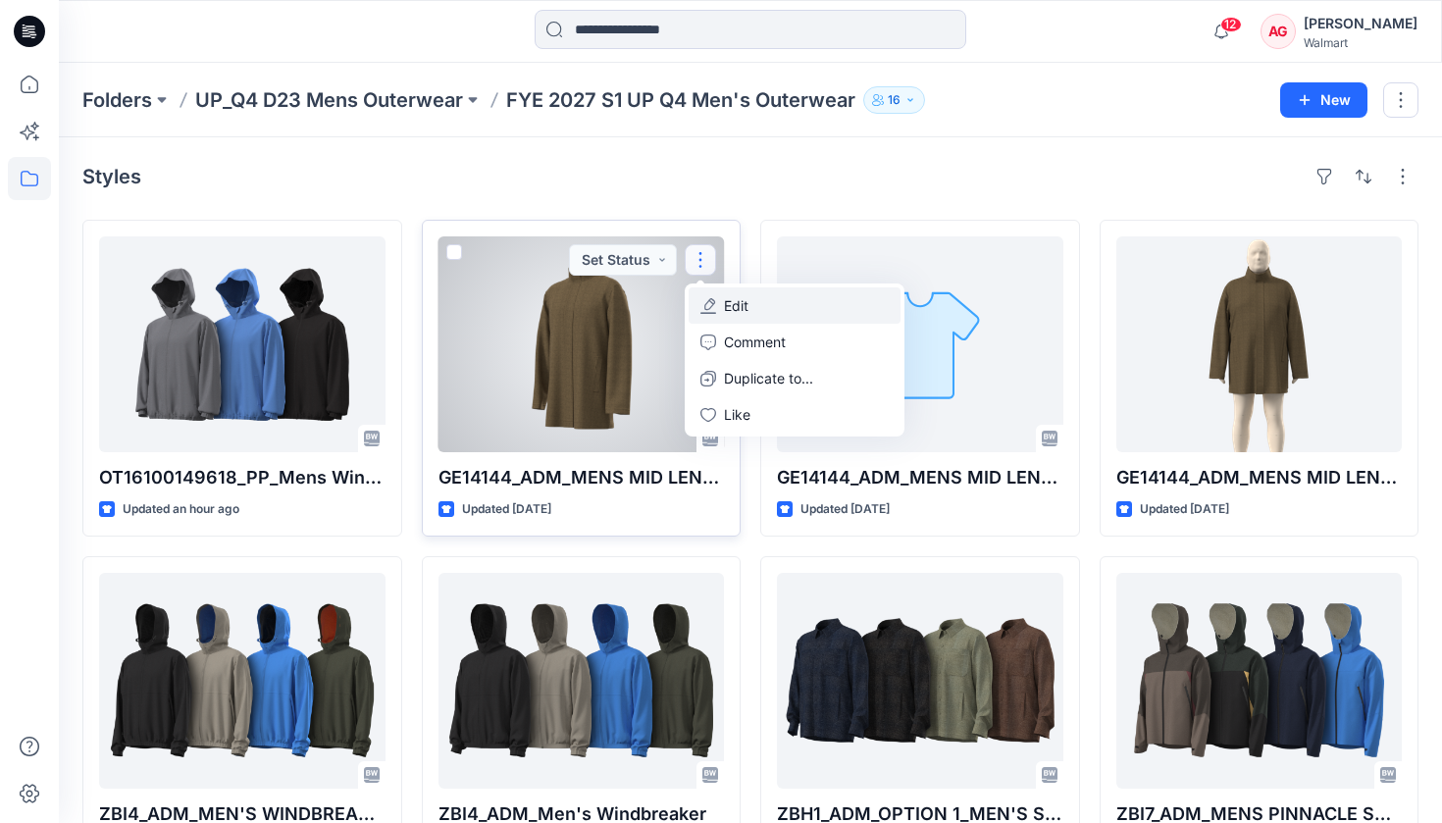
click at [743, 303] on p "Edit" at bounding box center [736, 305] width 25 height 21
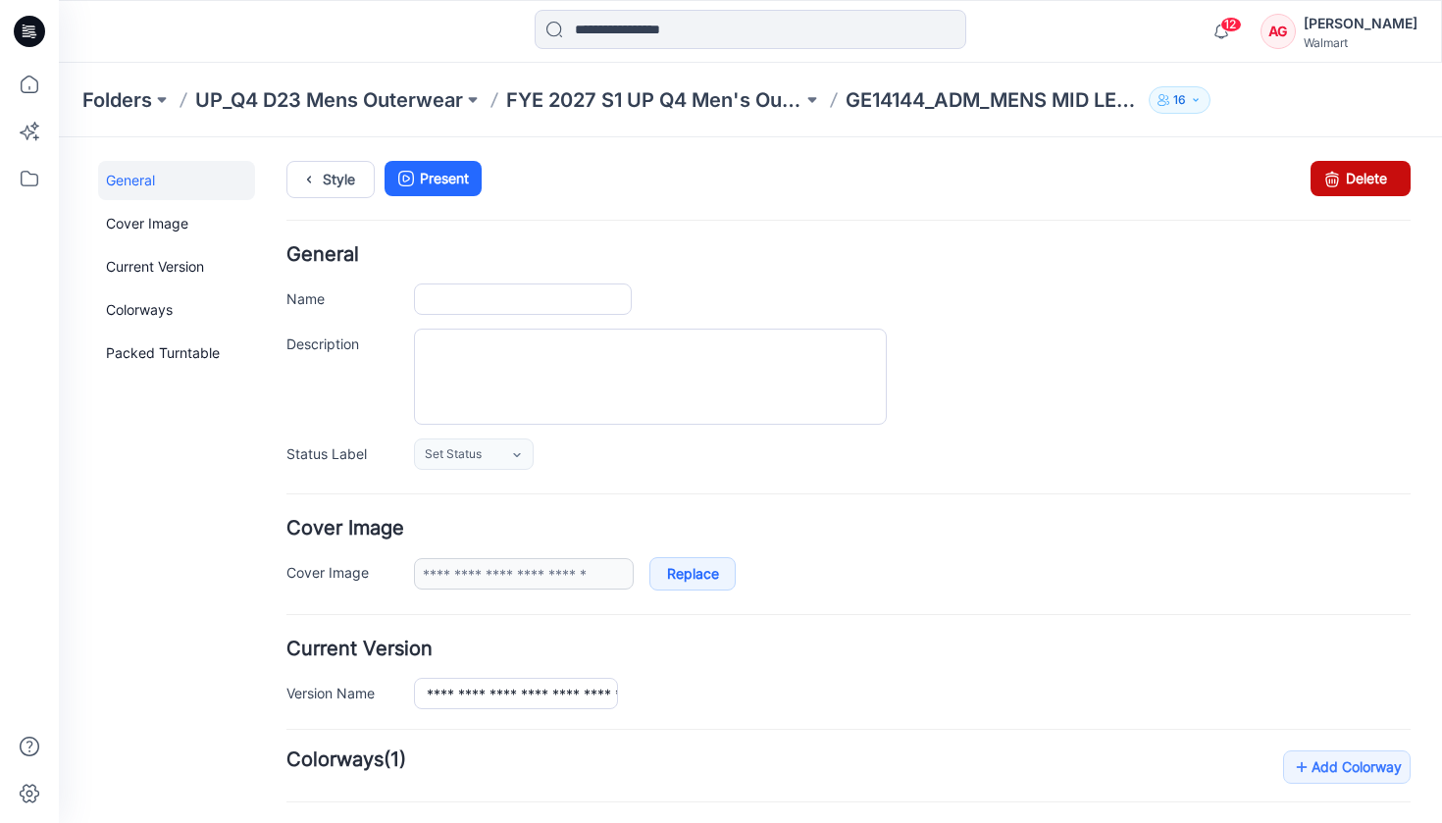
click at [1330, 178] on icon at bounding box center [1331, 178] width 27 height 35
type input "**********"
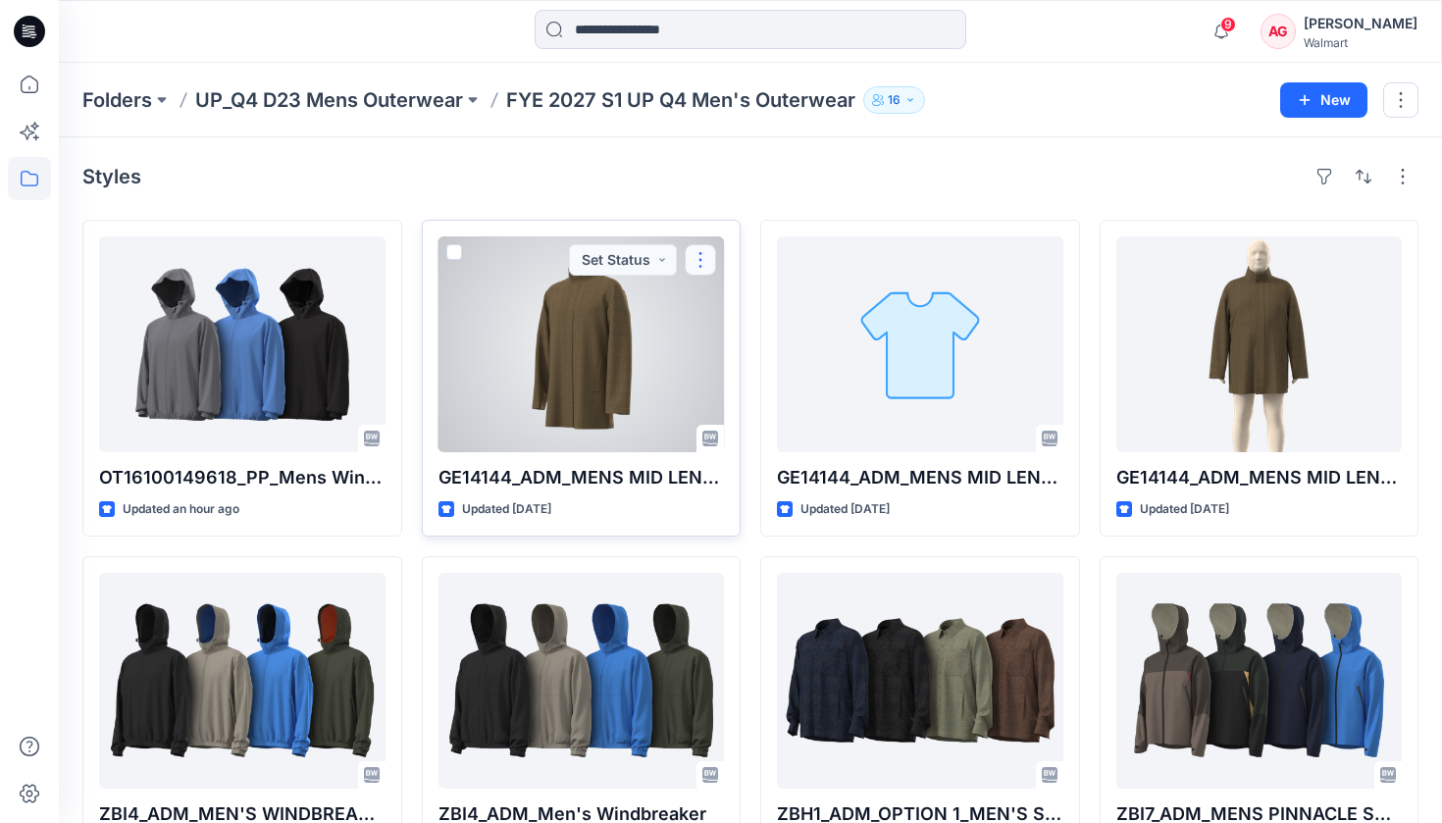
click at [704, 249] on button "button" at bounding box center [700, 259] width 31 height 31
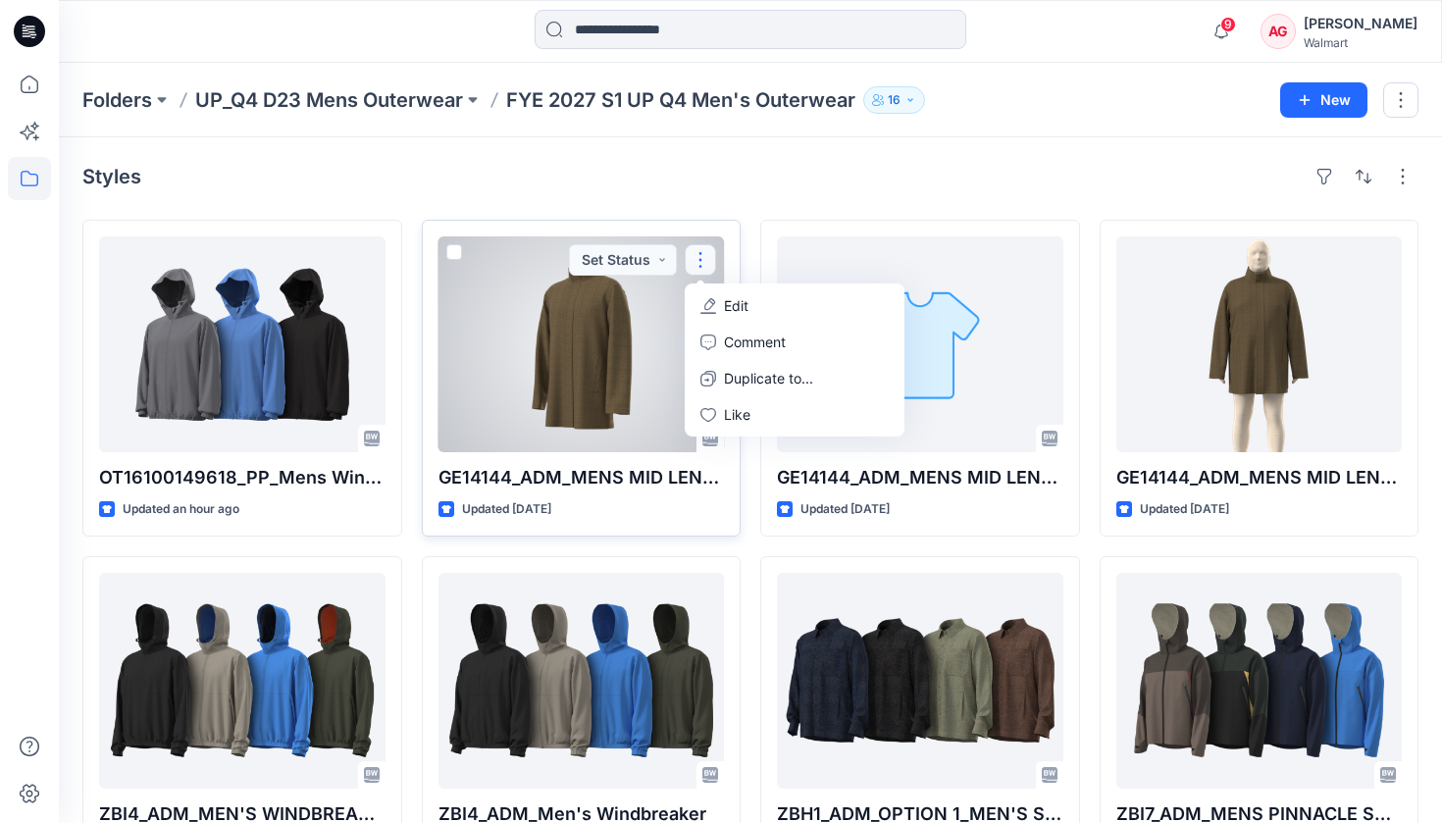
click at [455, 251] on span at bounding box center [454, 252] width 16 height 16
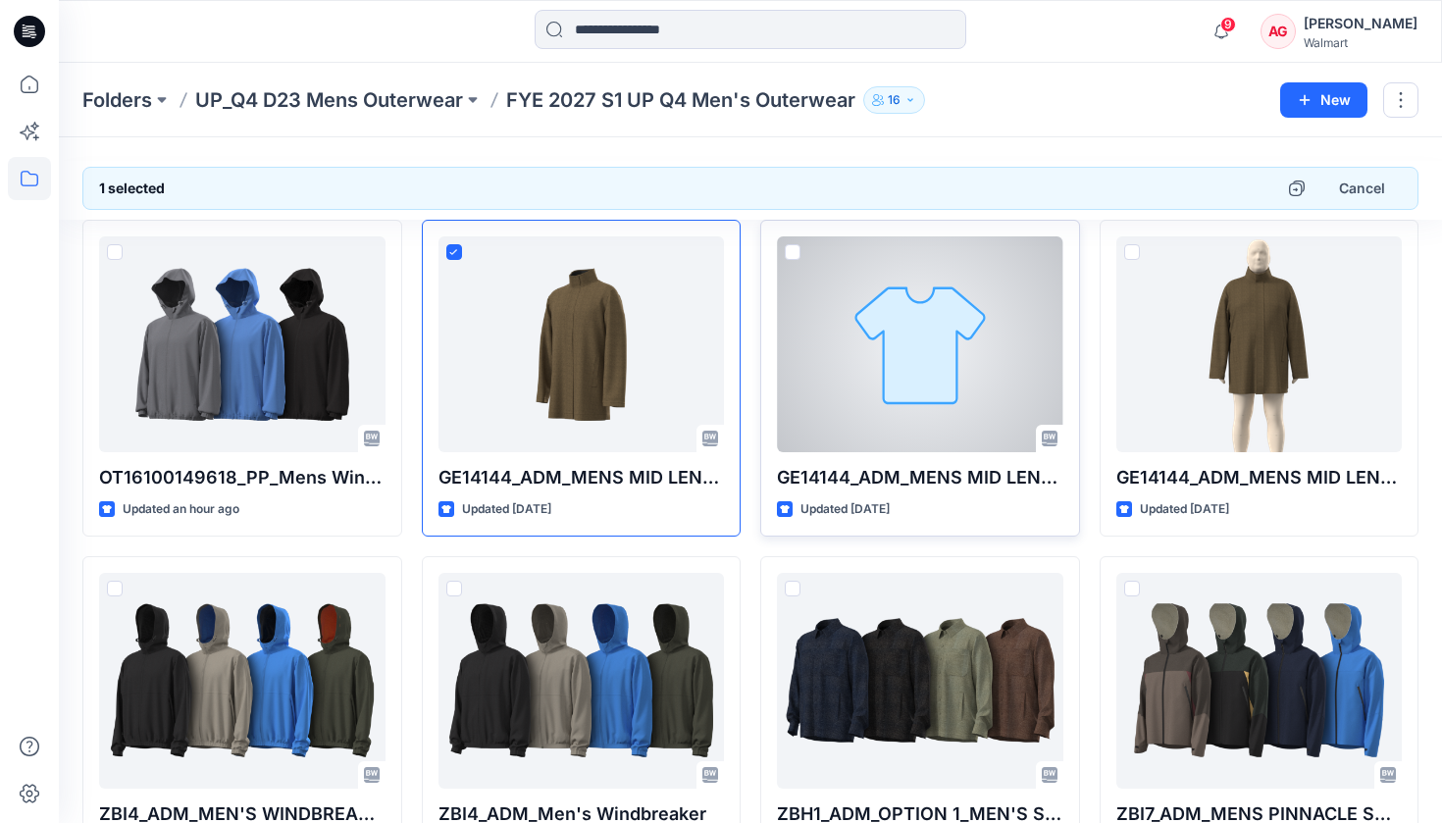
drag, startPoint x: 761, startPoint y: 288, endPoint x: 861, endPoint y: 344, distance: 114.6
click at [861, 344] on div at bounding box center [920, 344] width 286 height 216
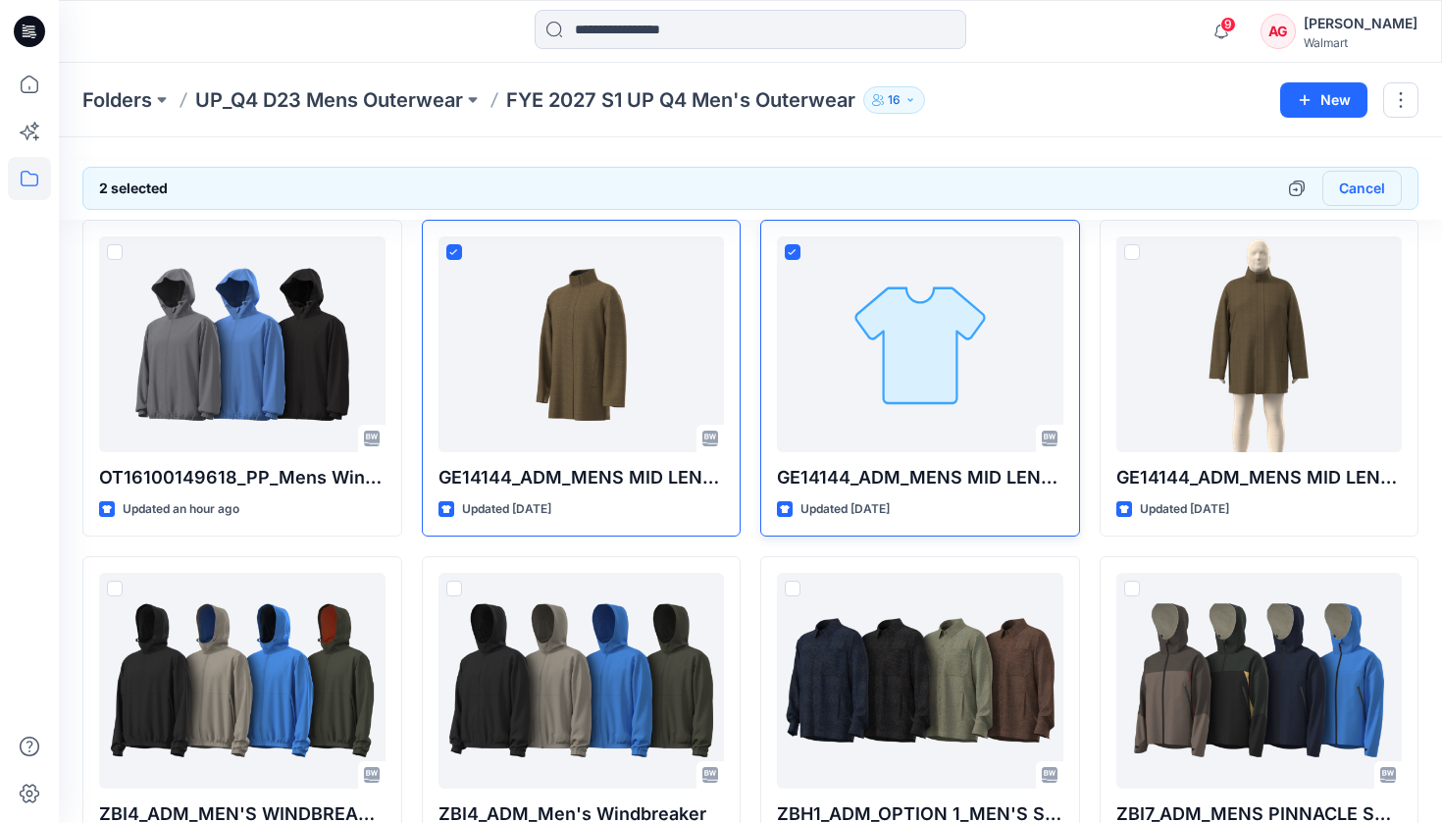
click at [1350, 186] on button "Cancel" at bounding box center [1361, 188] width 79 height 35
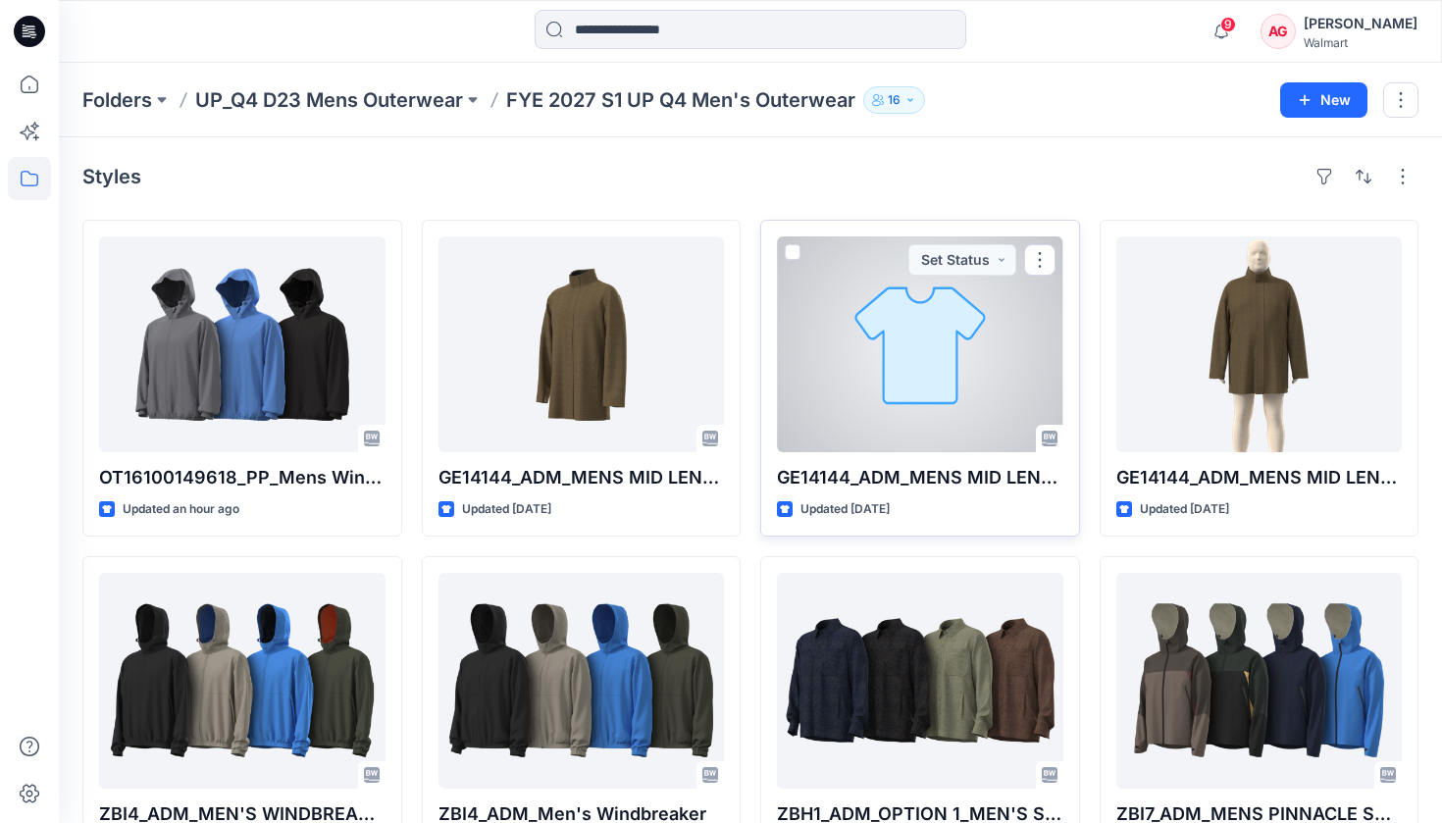
click at [874, 355] on div at bounding box center [920, 344] width 286 height 216
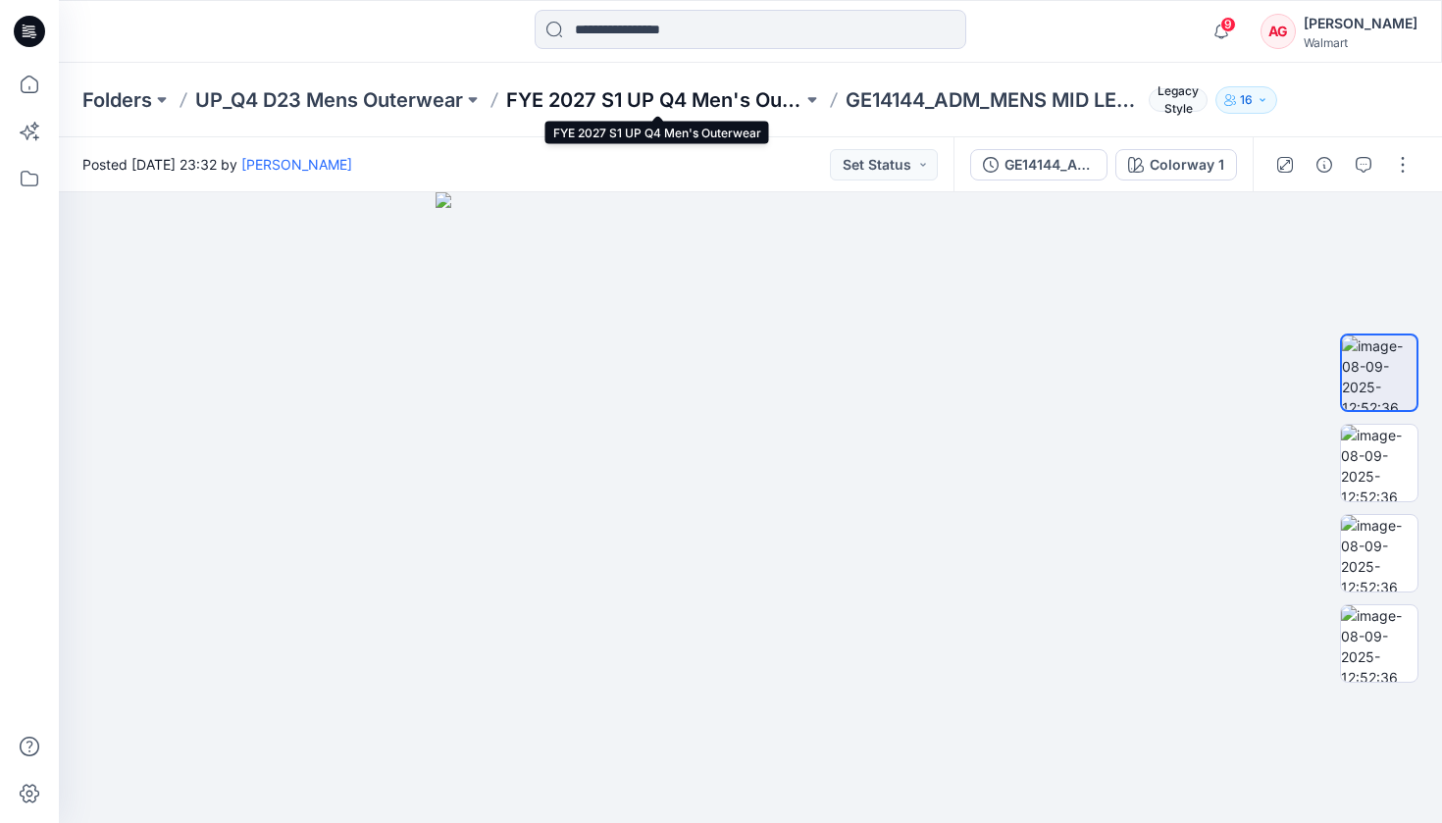
click at [719, 96] on p "FYE 2027 S1 UP Q4 Men's Outerwear" at bounding box center [654, 99] width 296 height 27
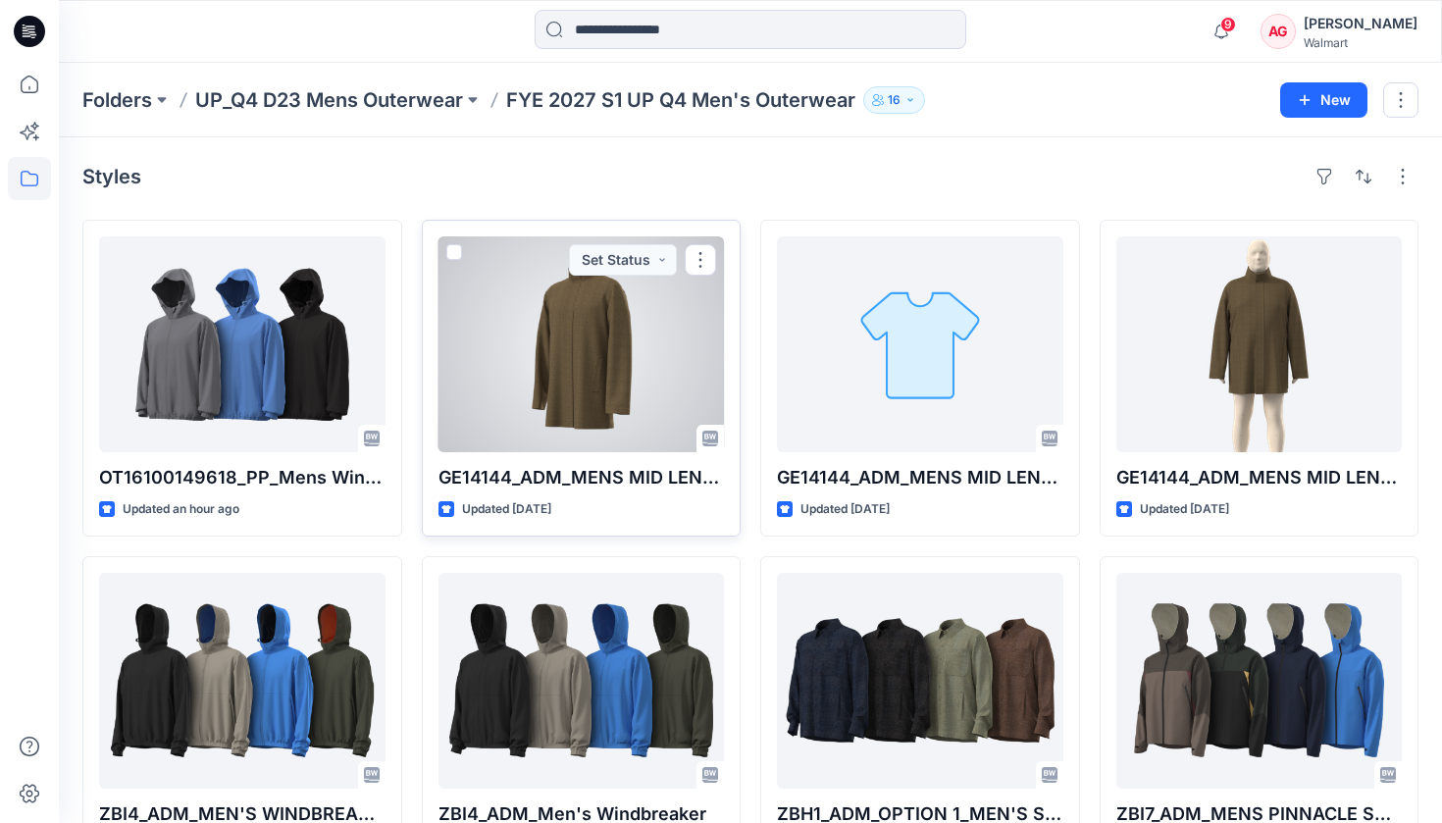
click at [455, 253] on span at bounding box center [454, 252] width 16 height 16
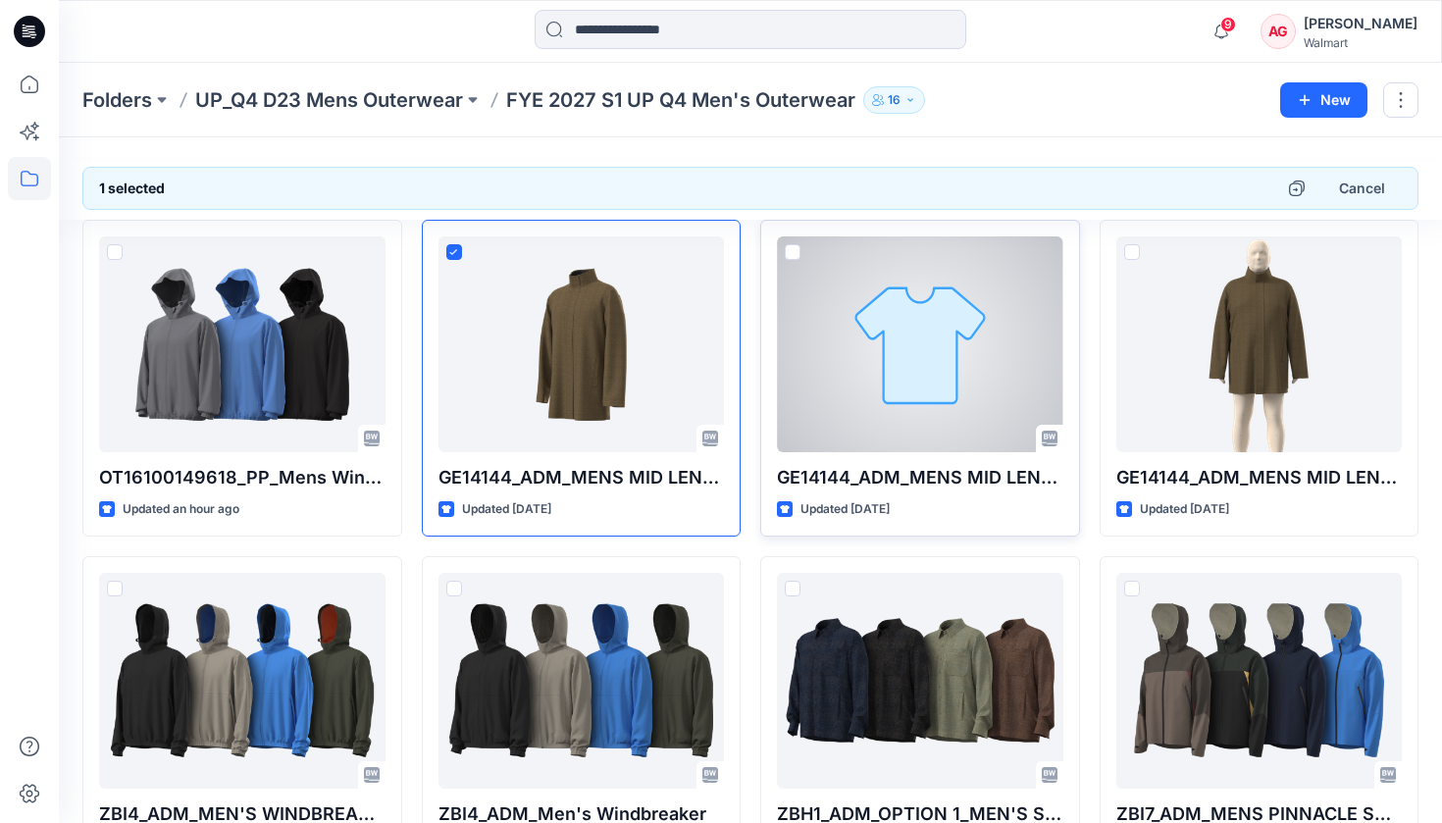
click at [784, 250] on div at bounding box center [920, 344] width 286 height 216
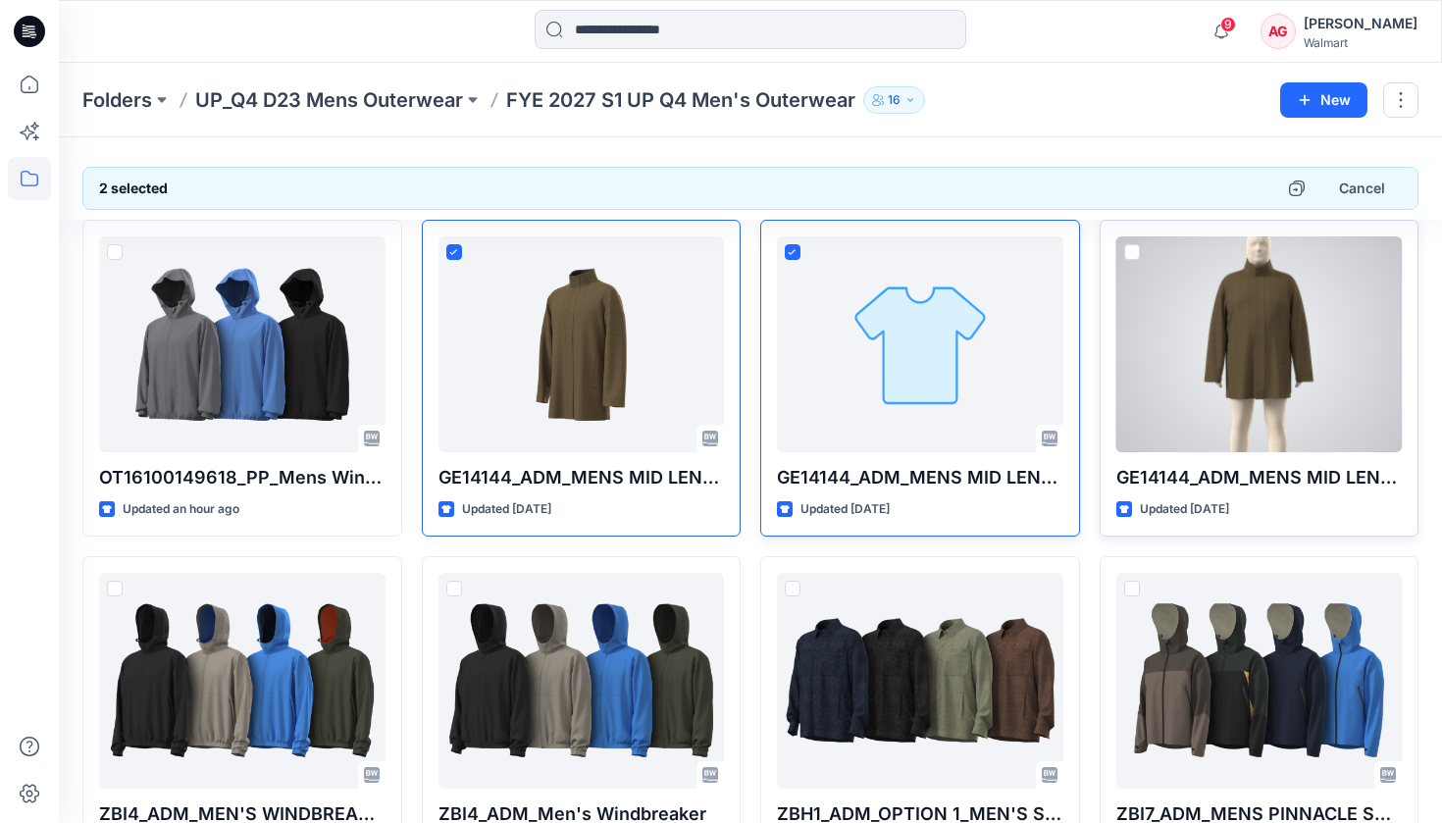
click at [1132, 247] on span at bounding box center [1132, 252] width 16 height 16
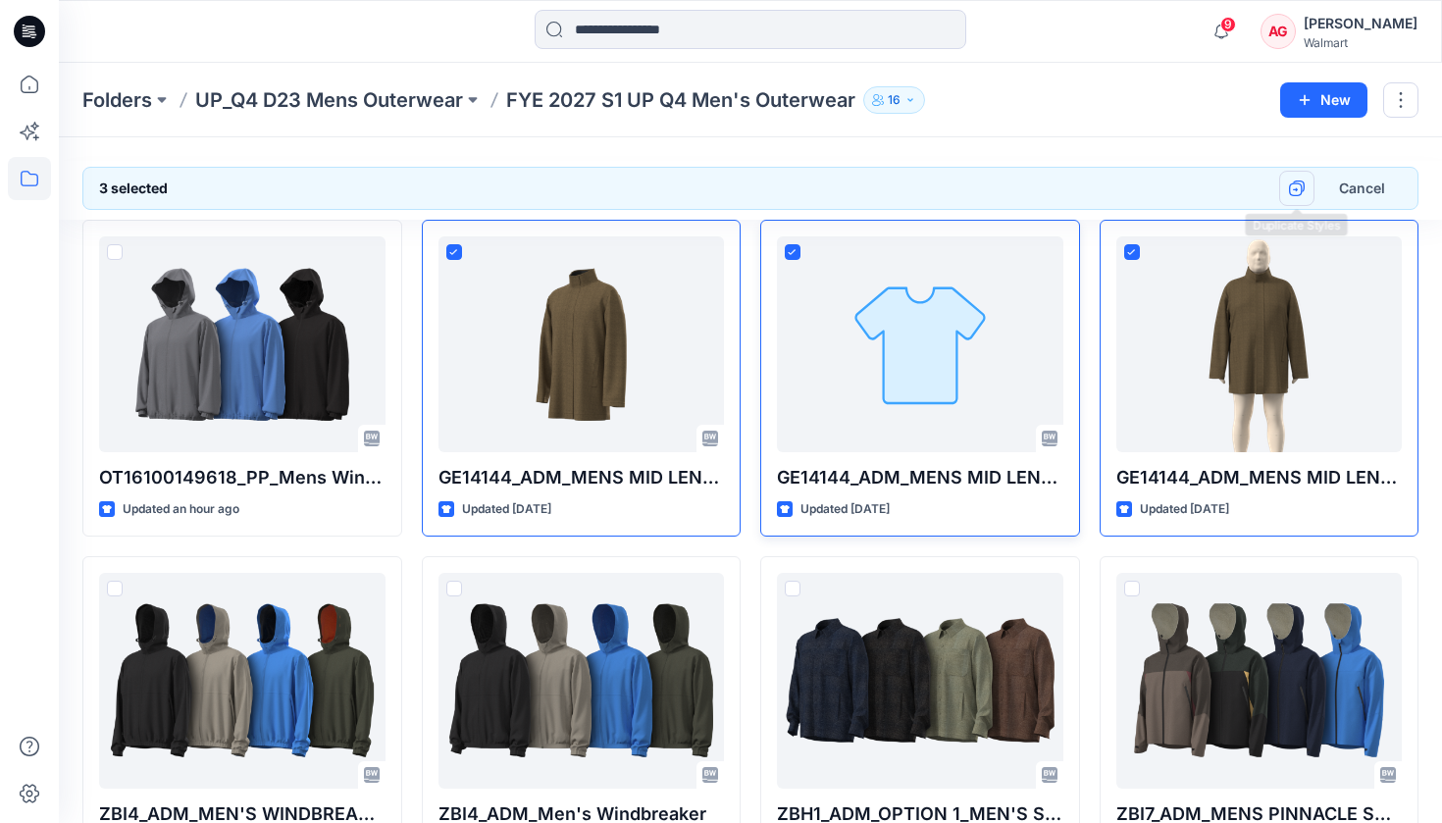
click at [1297, 188] on icon "button" at bounding box center [1297, 188] width 16 height 16
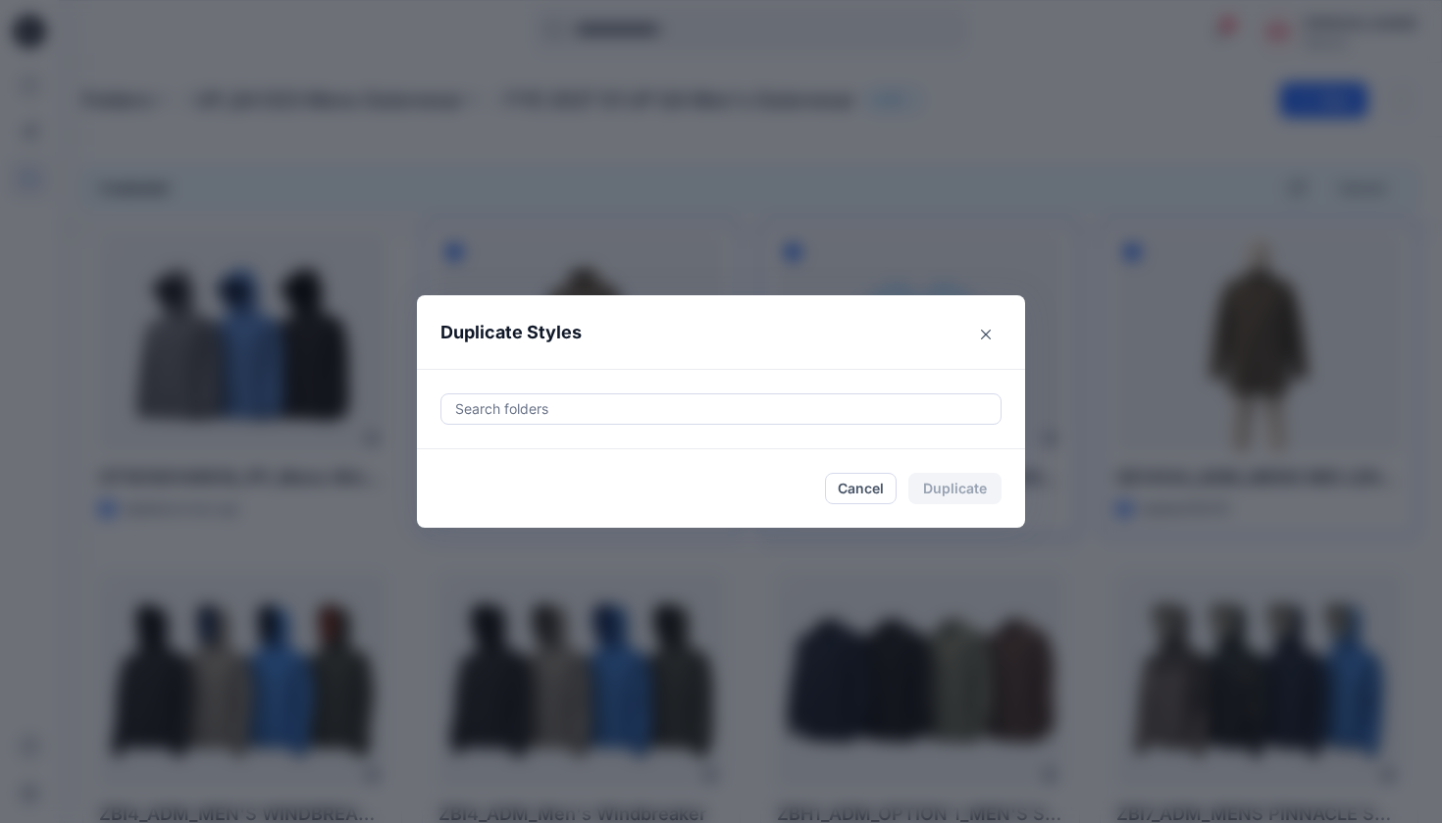
click at [748, 409] on div at bounding box center [721, 409] width 536 height 24
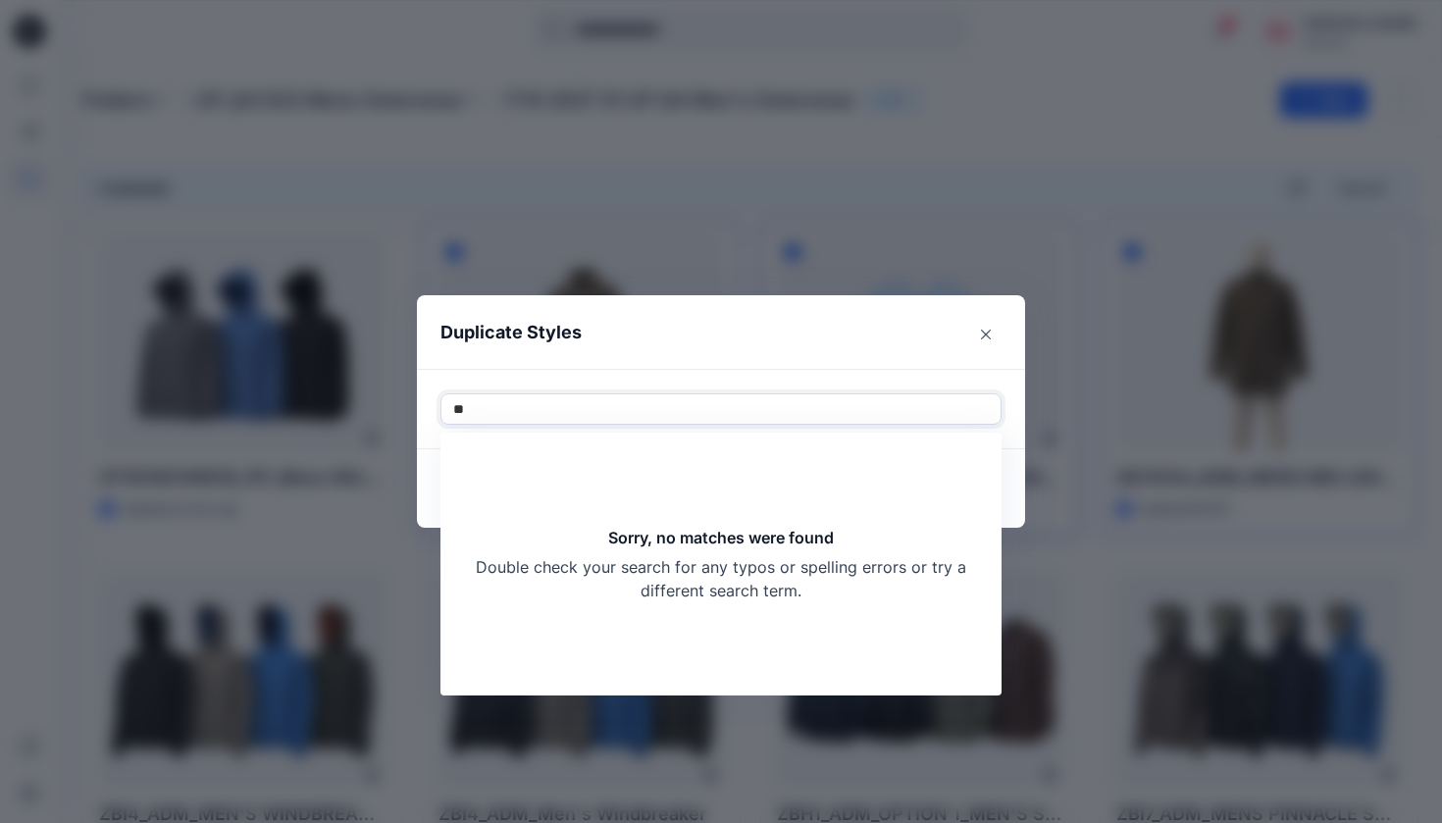
type input "*"
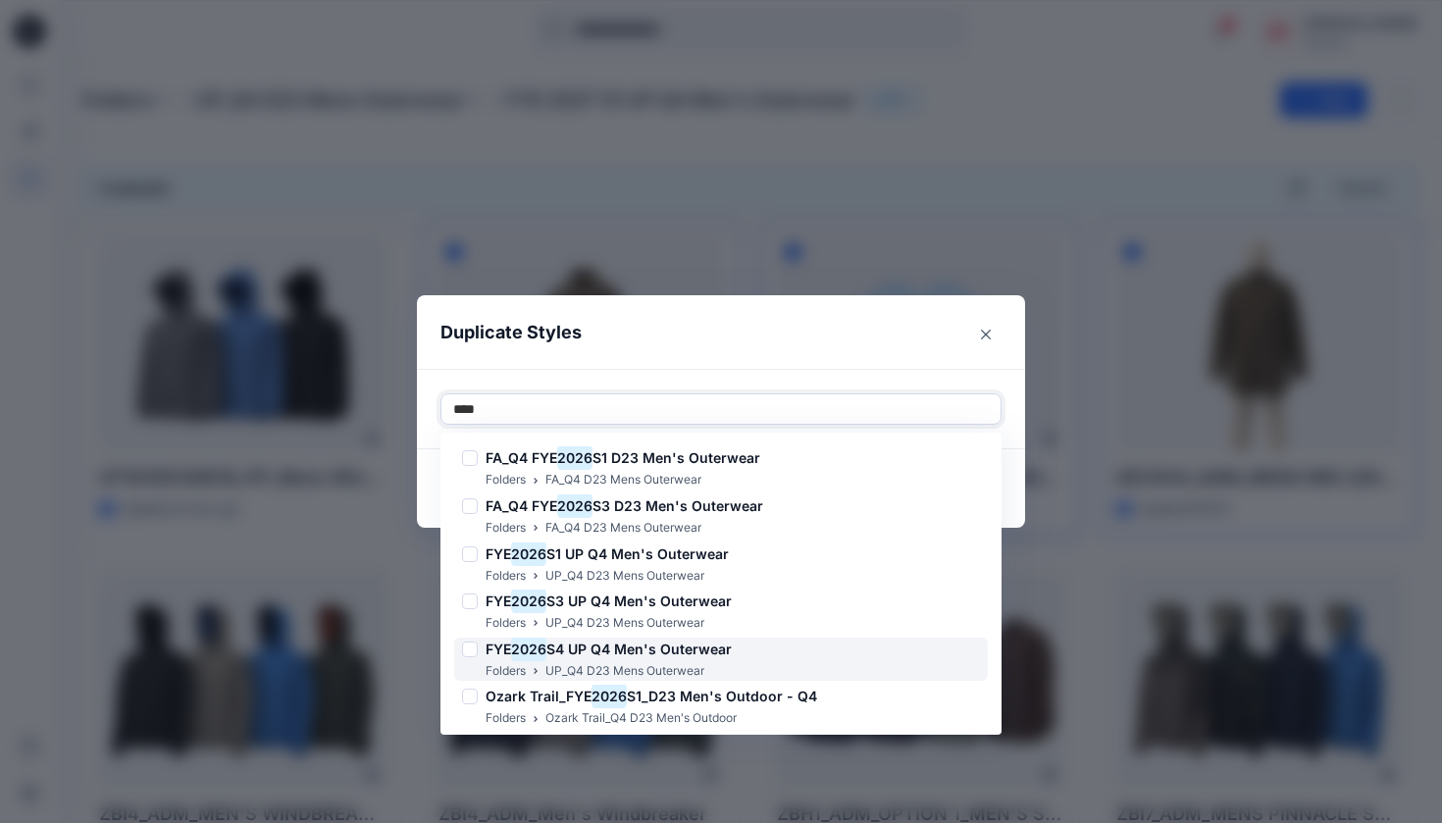
click at [626, 644] on span "S4 UP Q4 Men's Outerwear" at bounding box center [638, 649] width 185 height 17
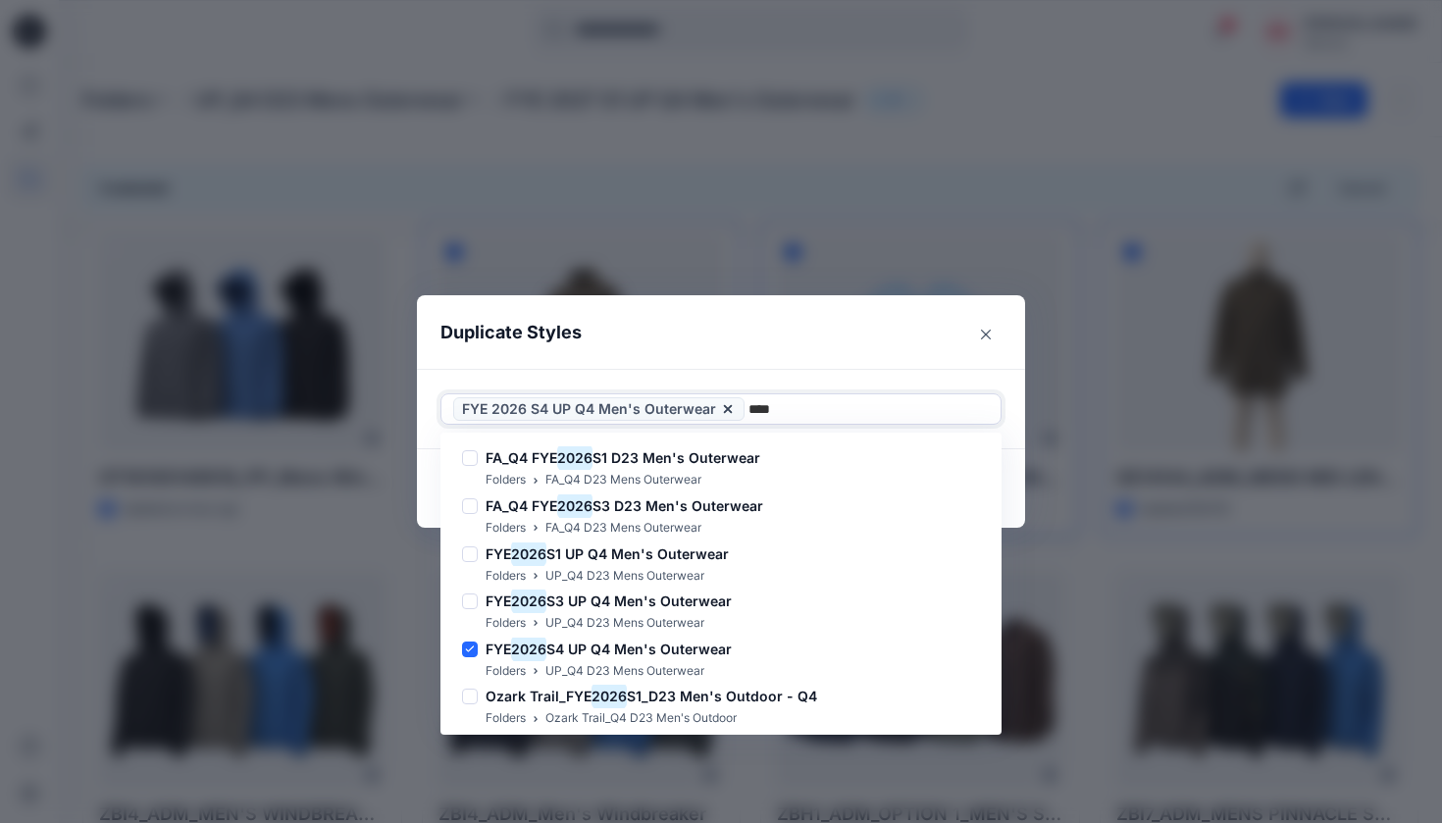
type input "****"
click at [782, 356] on header "Duplicate Styles" at bounding box center [701, 332] width 569 height 75
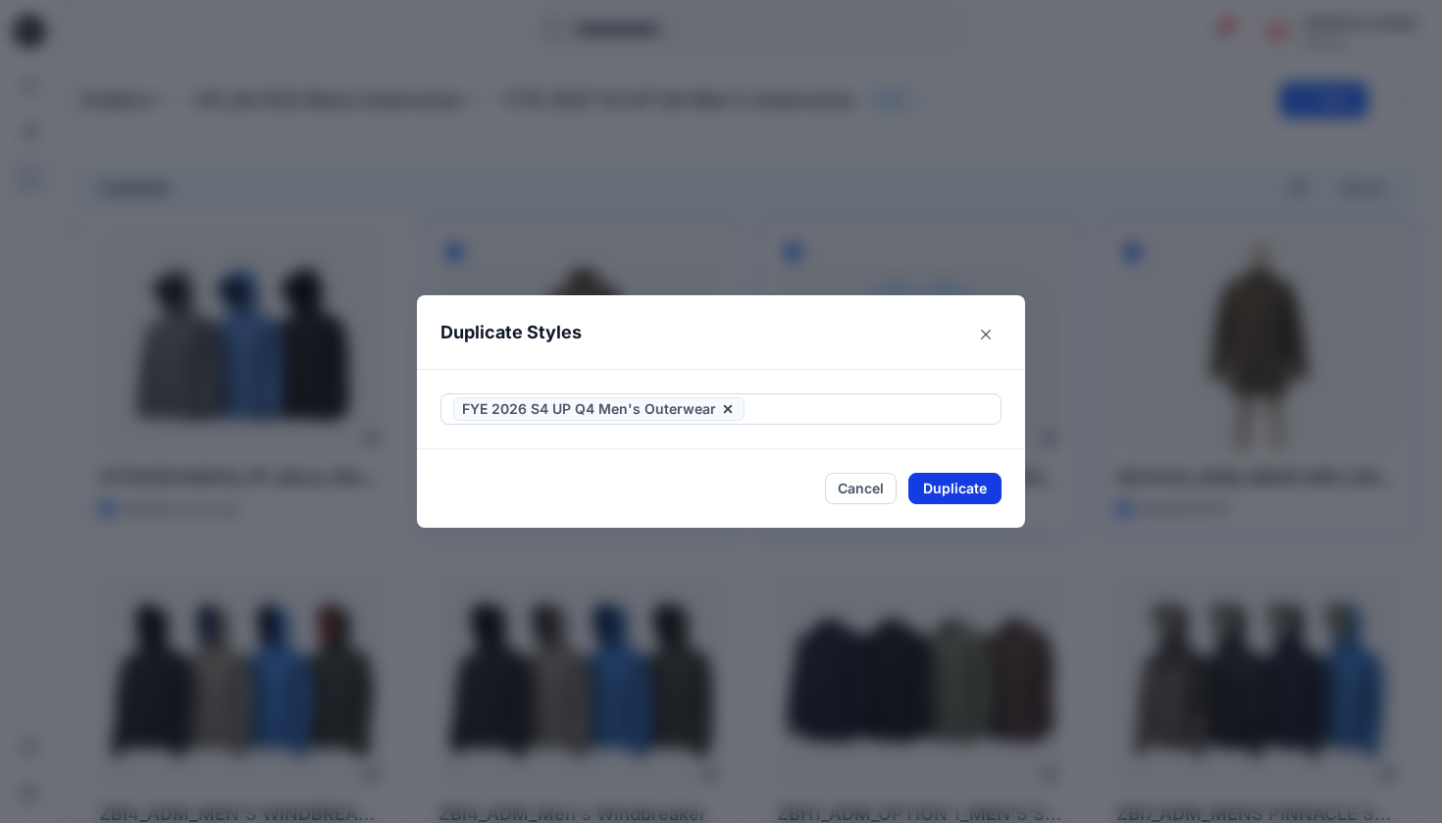
click at [951, 483] on button "Duplicate" at bounding box center [954, 488] width 93 height 31
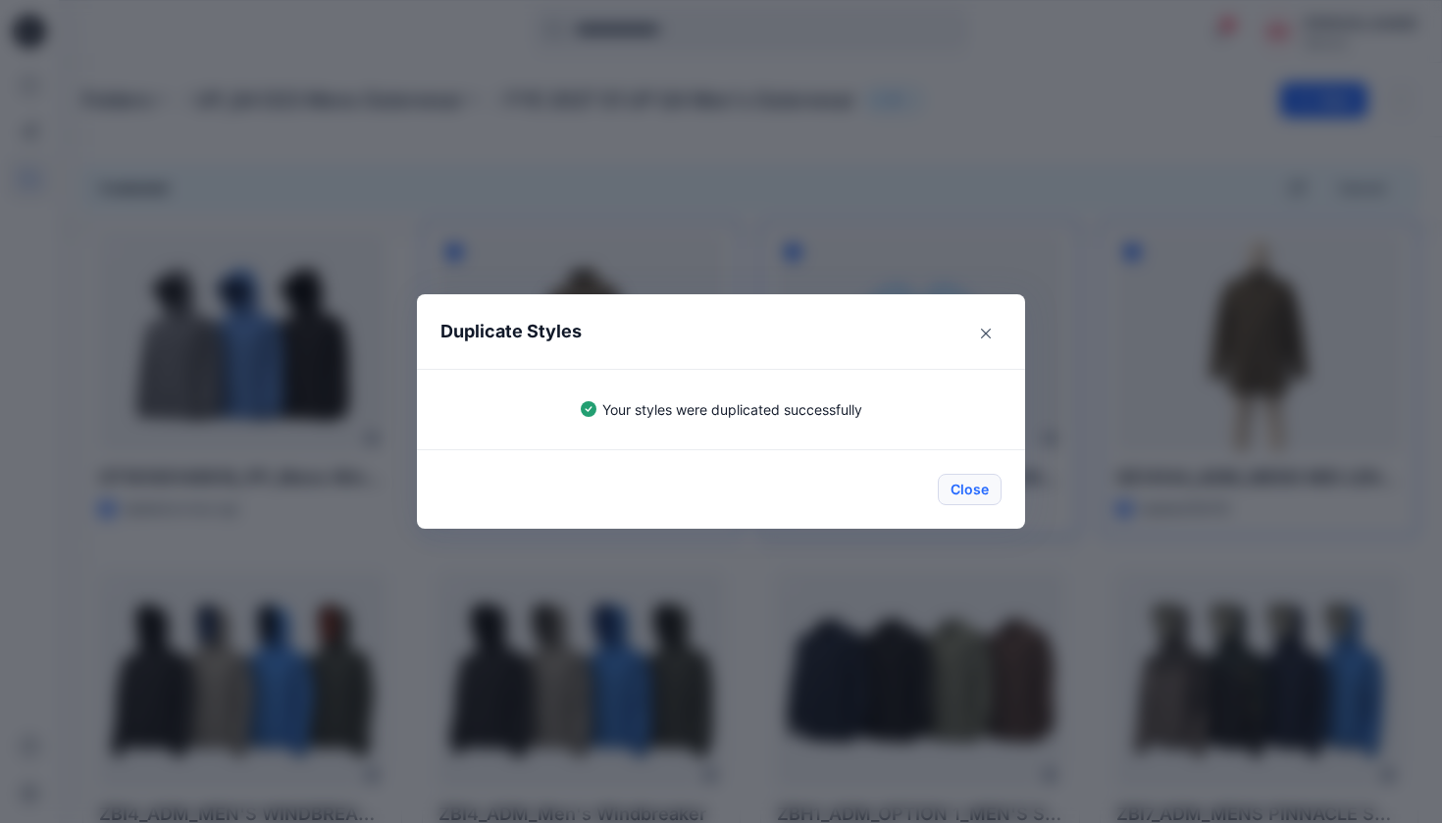
click at [977, 492] on button "Close" at bounding box center [970, 489] width 64 height 31
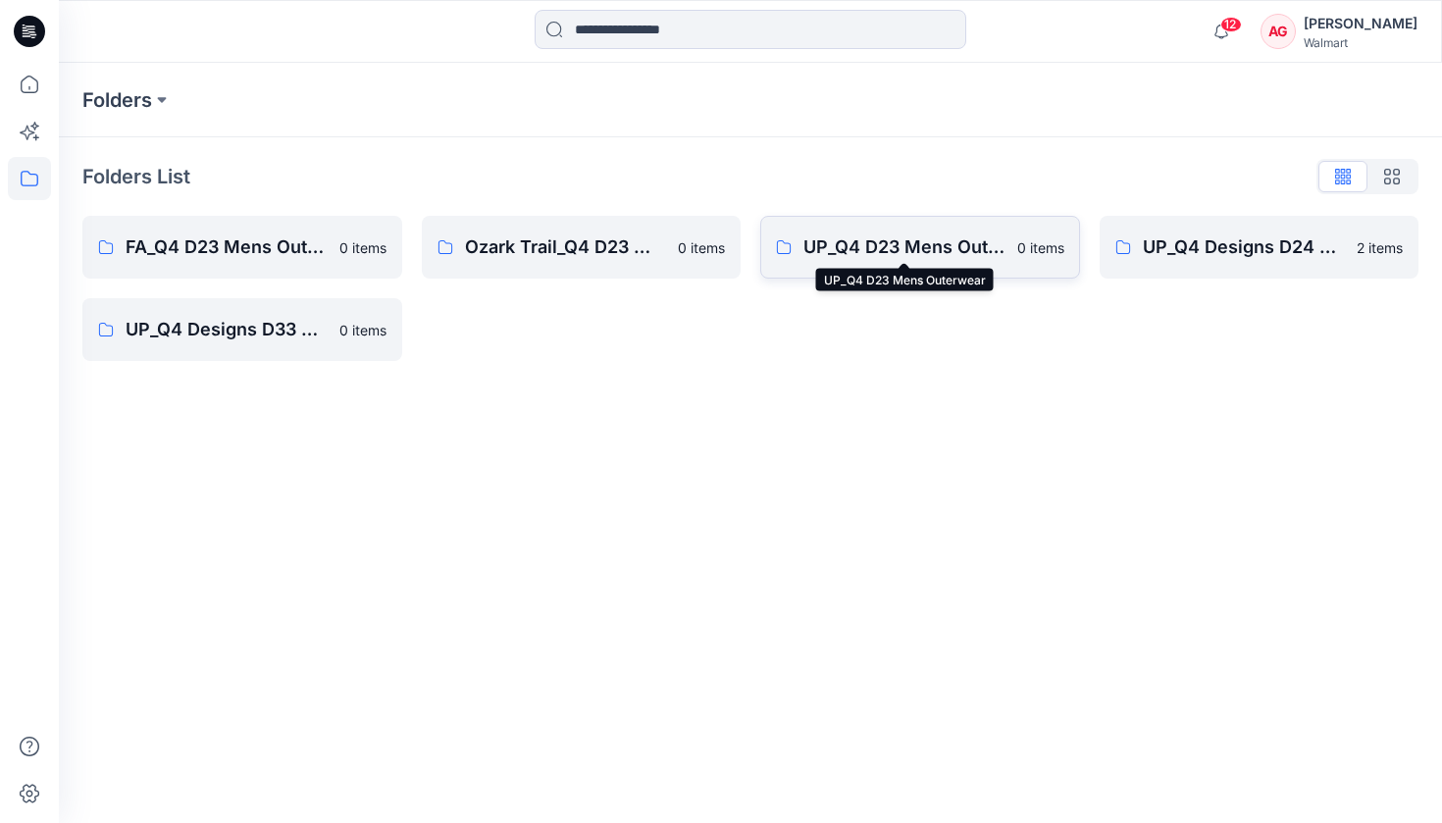
click at [929, 245] on p "UP_Q4 D23 Mens Outerwear" at bounding box center [904, 246] width 202 height 27
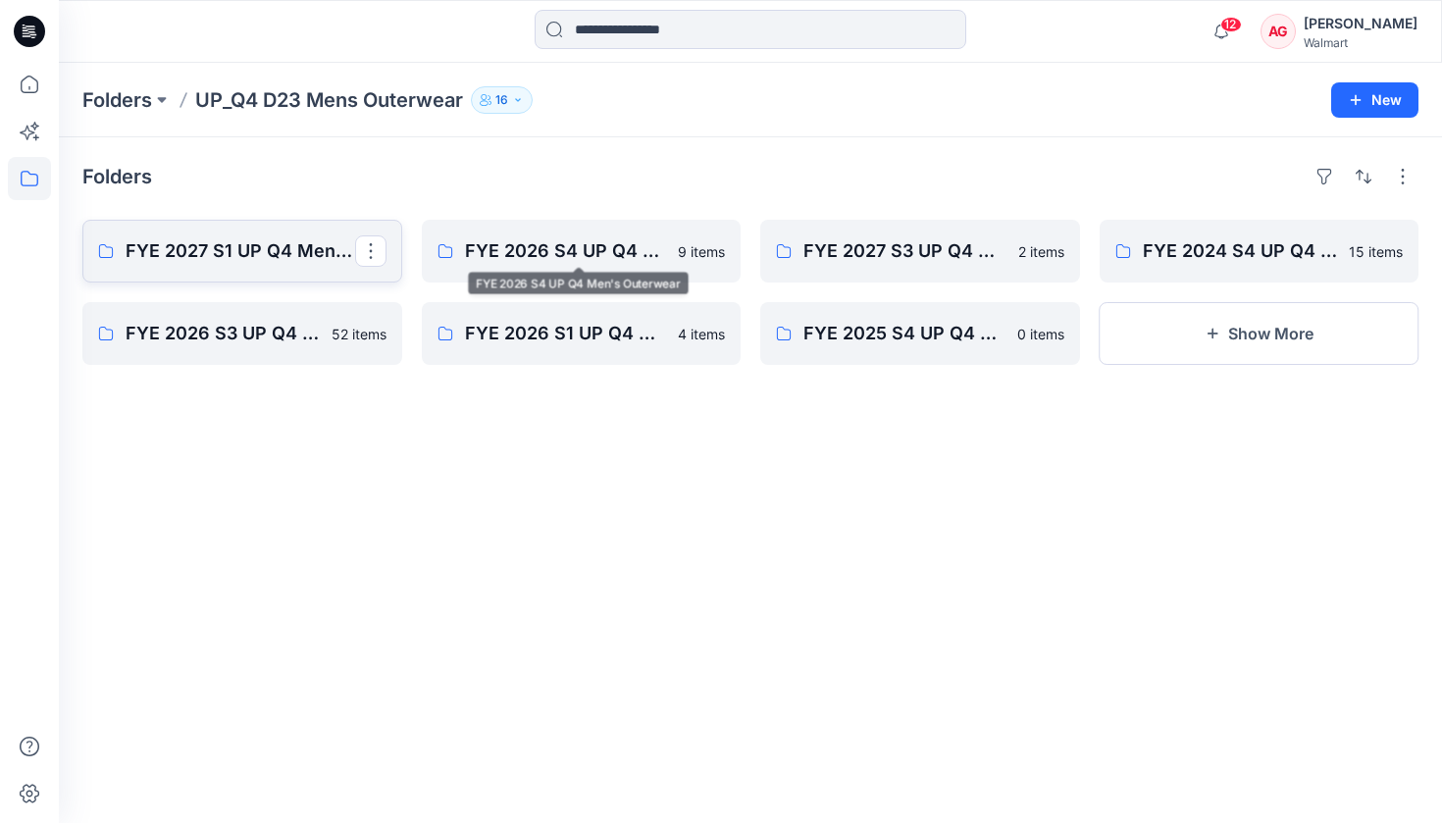
click at [289, 251] on p "FYE 2027 S1 UP Q4 Men's Outerwear" at bounding box center [241, 250] width 230 height 27
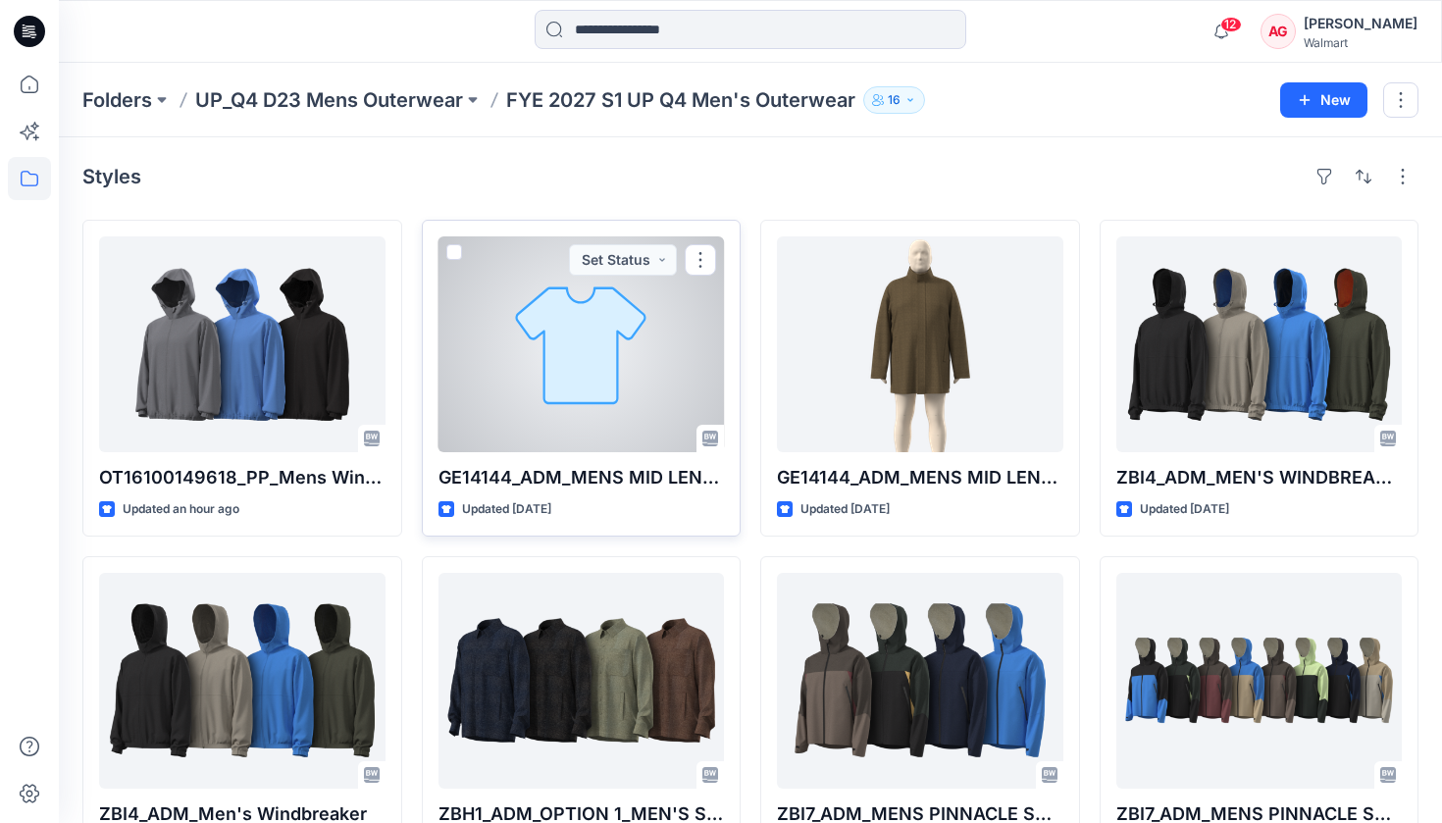
click at [457, 251] on span at bounding box center [454, 252] width 16 height 16
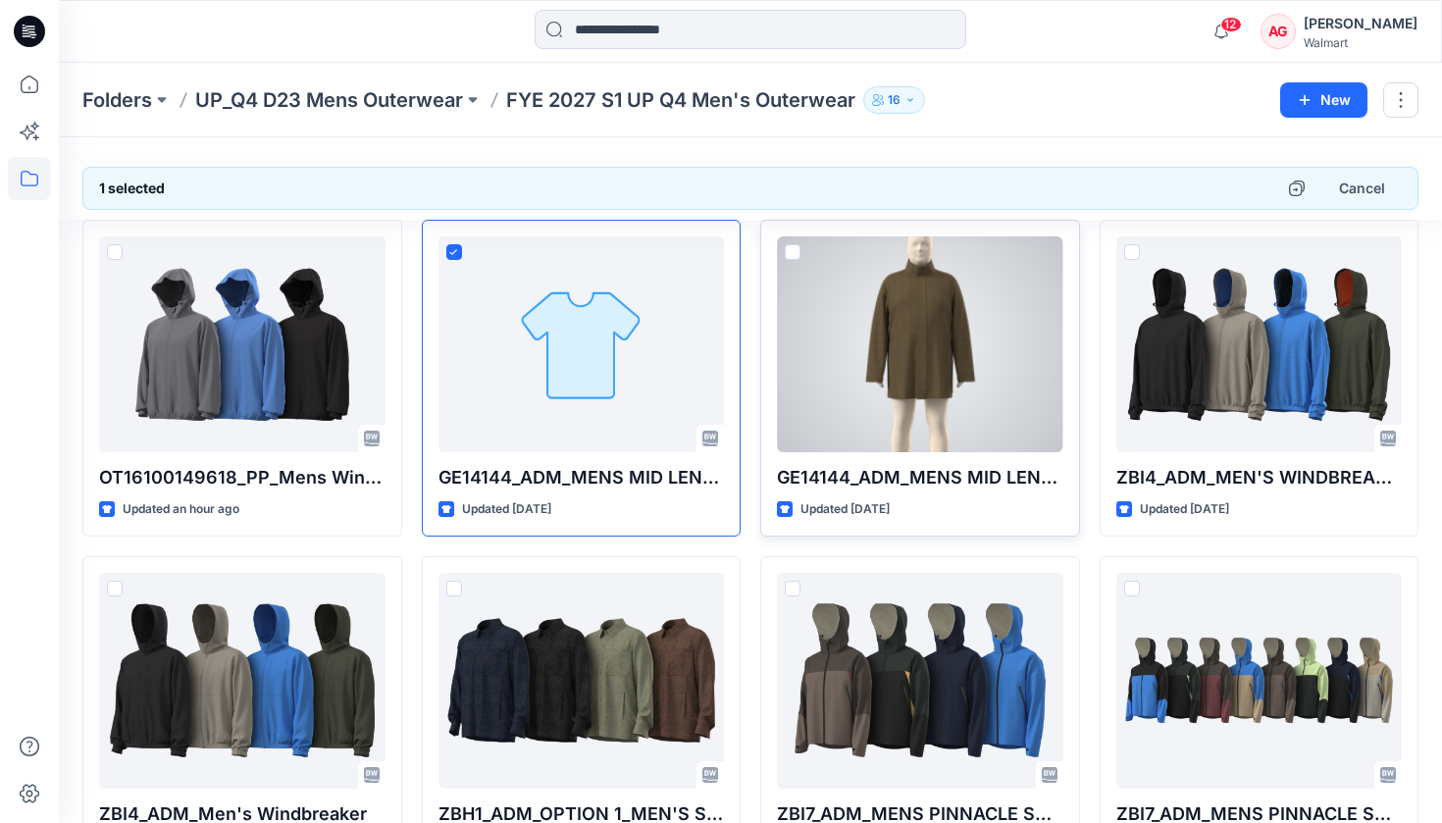
click at [793, 253] on span at bounding box center [793, 252] width 16 height 16
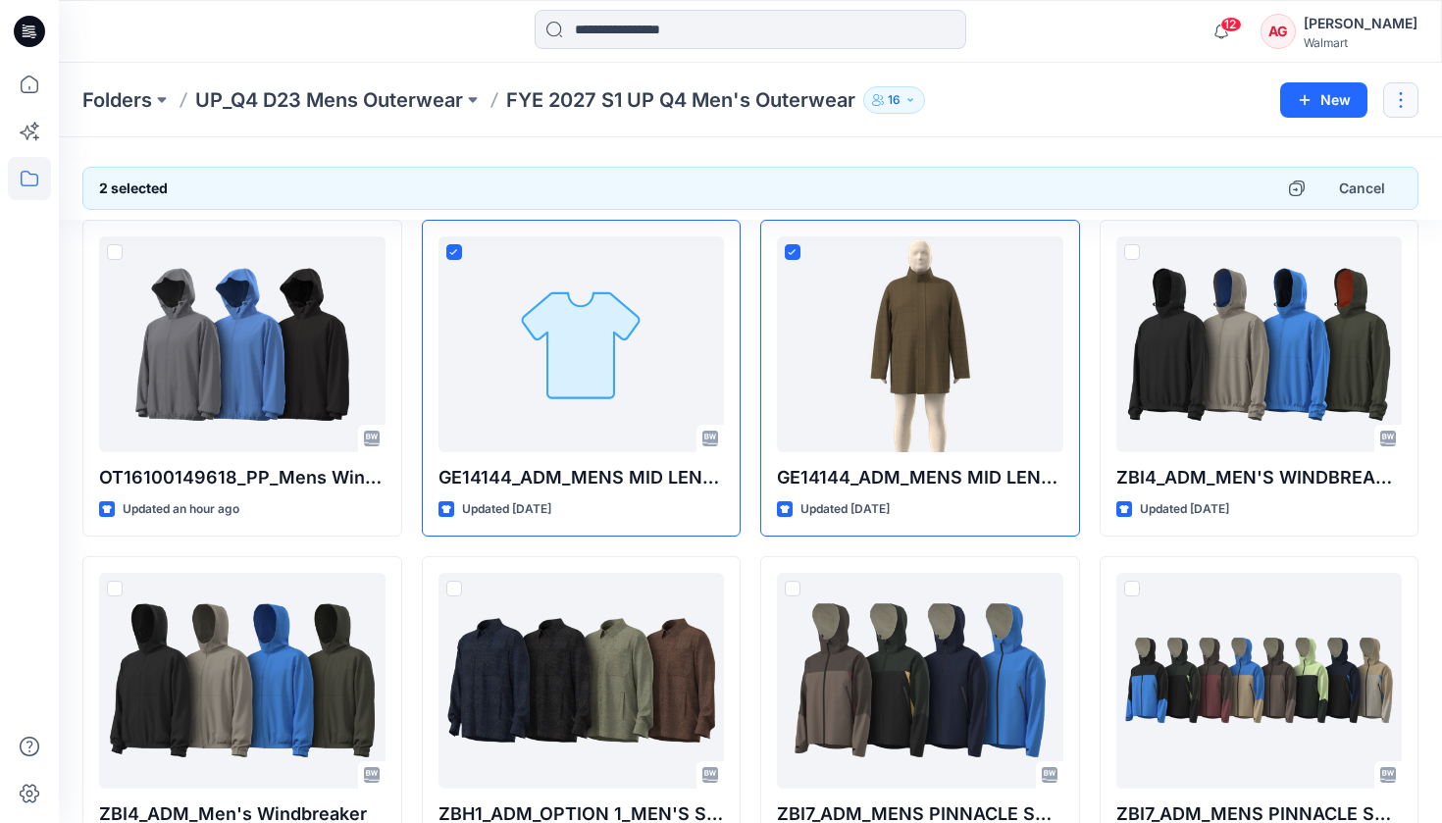
click at [1416, 96] on button "button" at bounding box center [1400, 99] width 35 height 35
click at [1236, 151] on button "Edit" at bounding box center [1309, 147] width 212 height 36
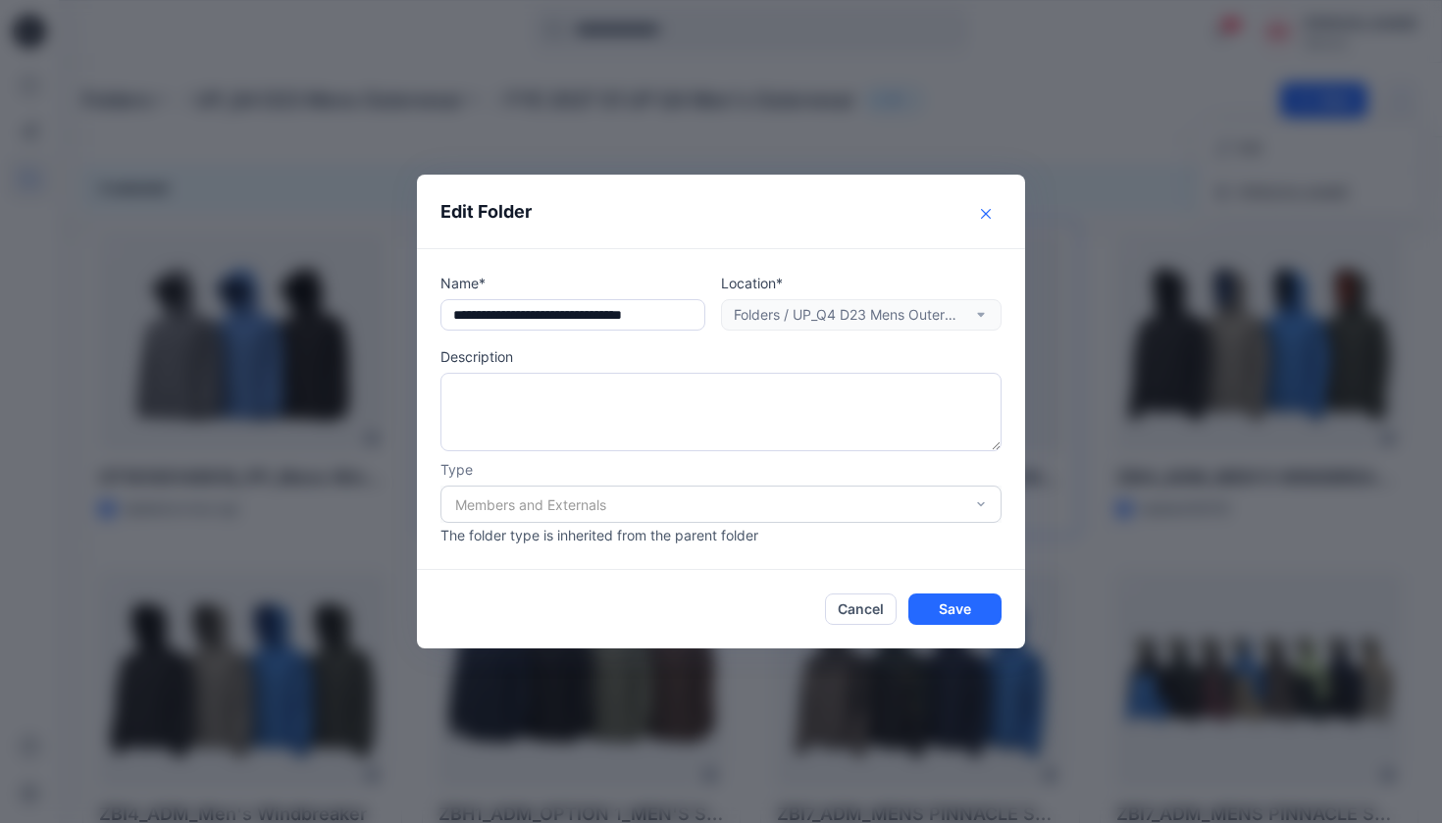
click at [987, 210] on icon "Close" at bounding box center [986, 214] width 10 height 10
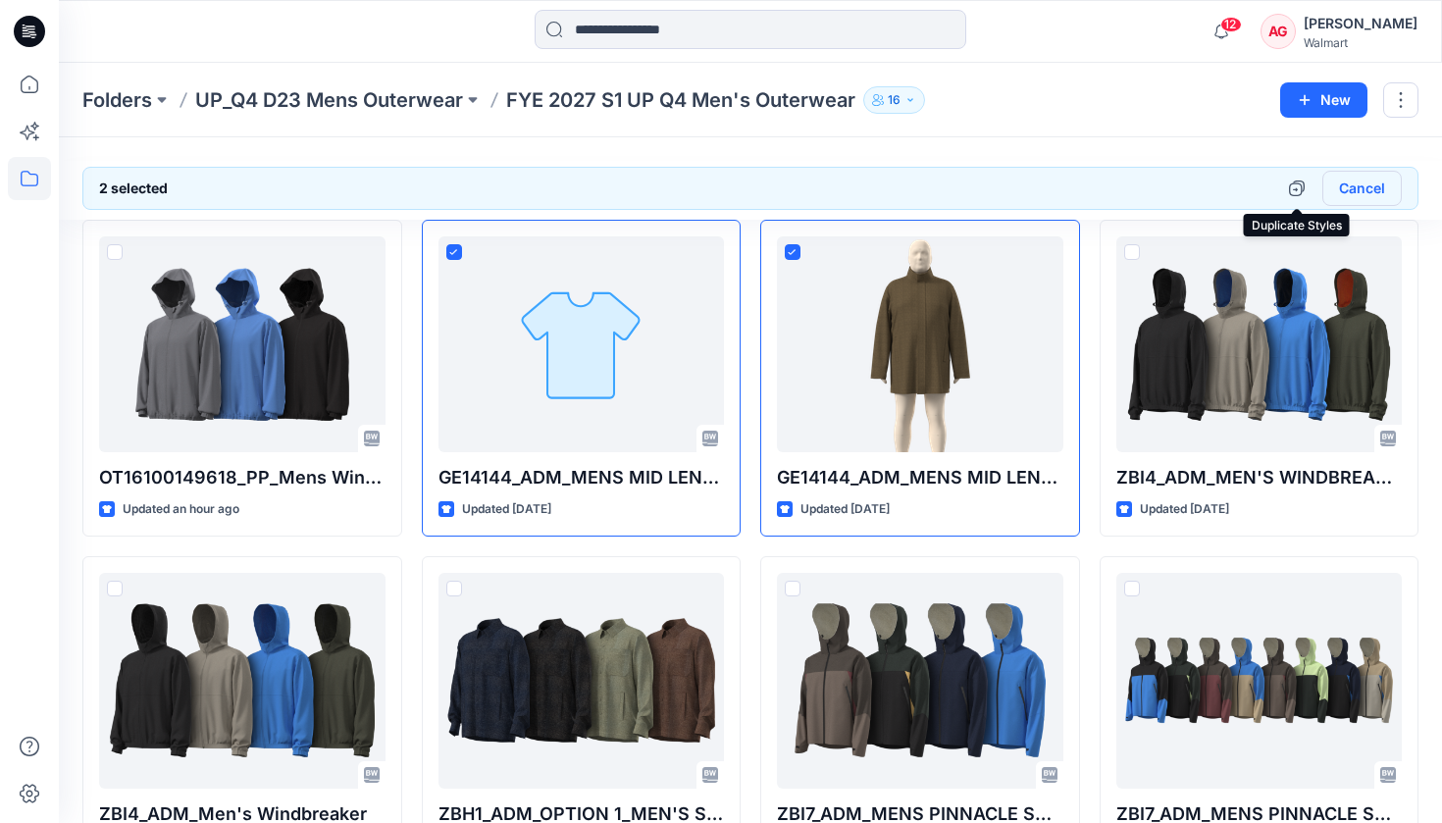
click at [1370, 199] on button "Cancel" at bounding box center [1361, 188] width 79 height 35
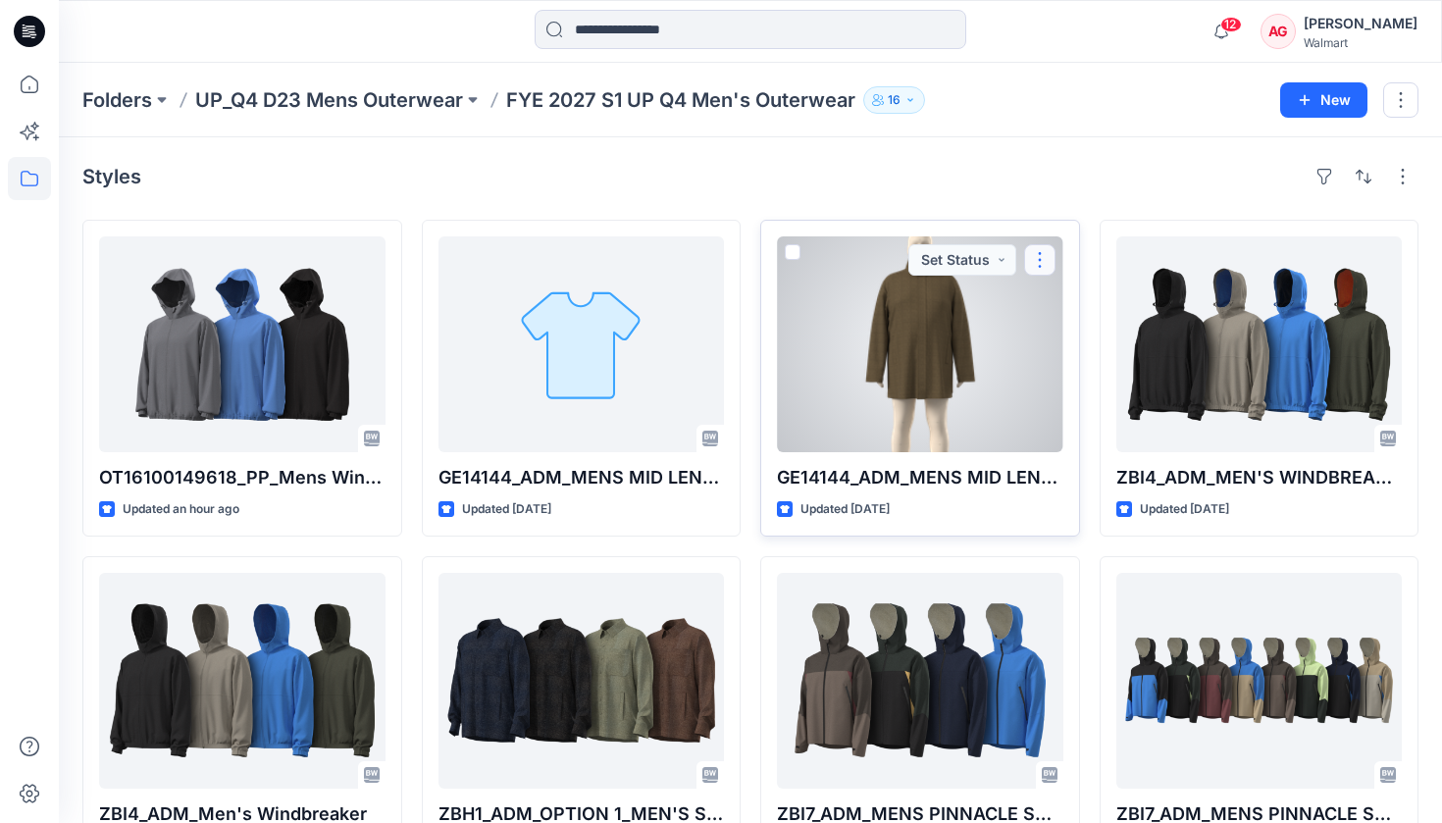
click at [1040, 261] on button "button" at bounding box center [1039, 259] width 31 height 31
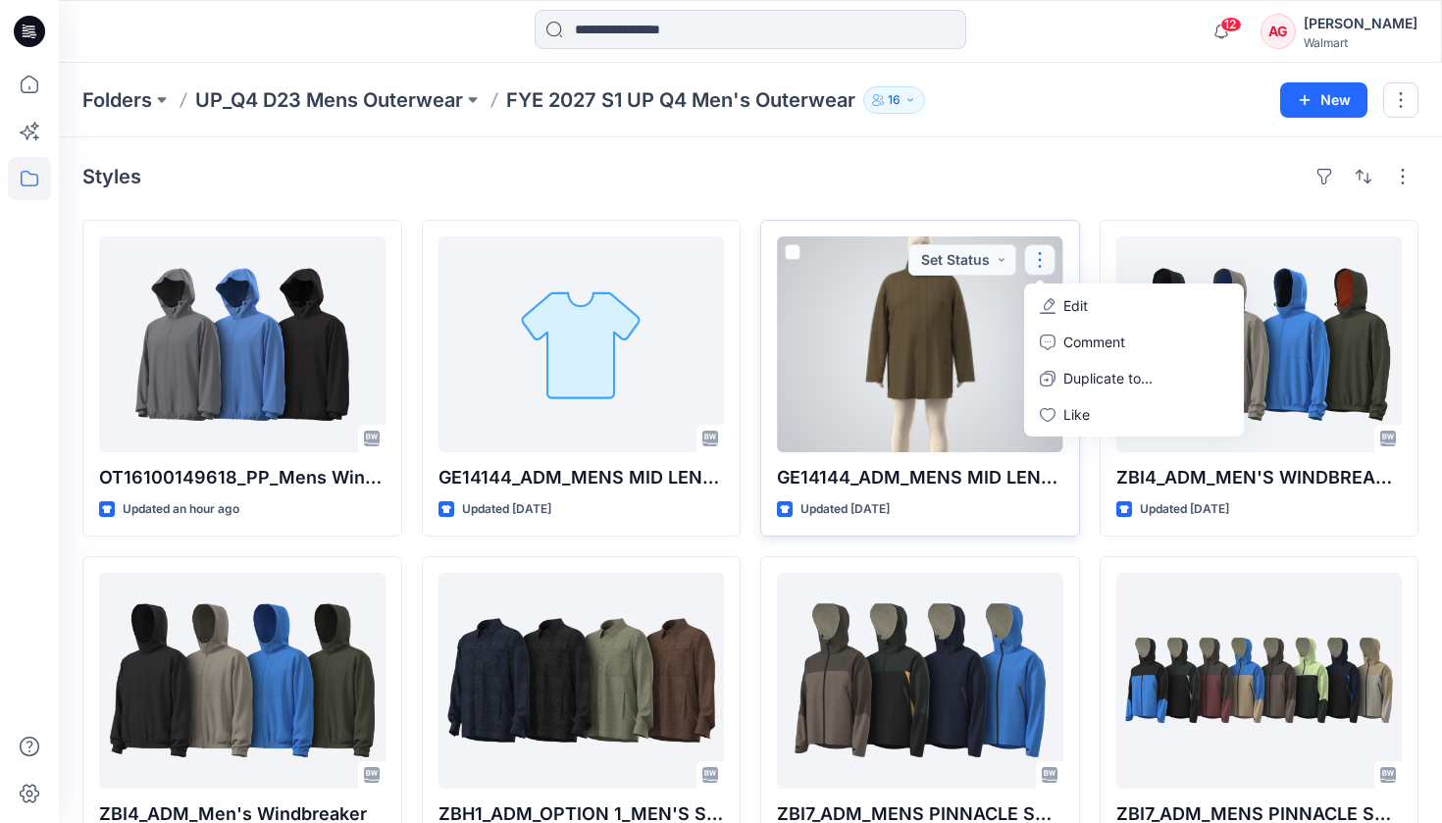
click at [1071, 301] on p "Edit" at bounding box center [1075, 305] width 25 height 21
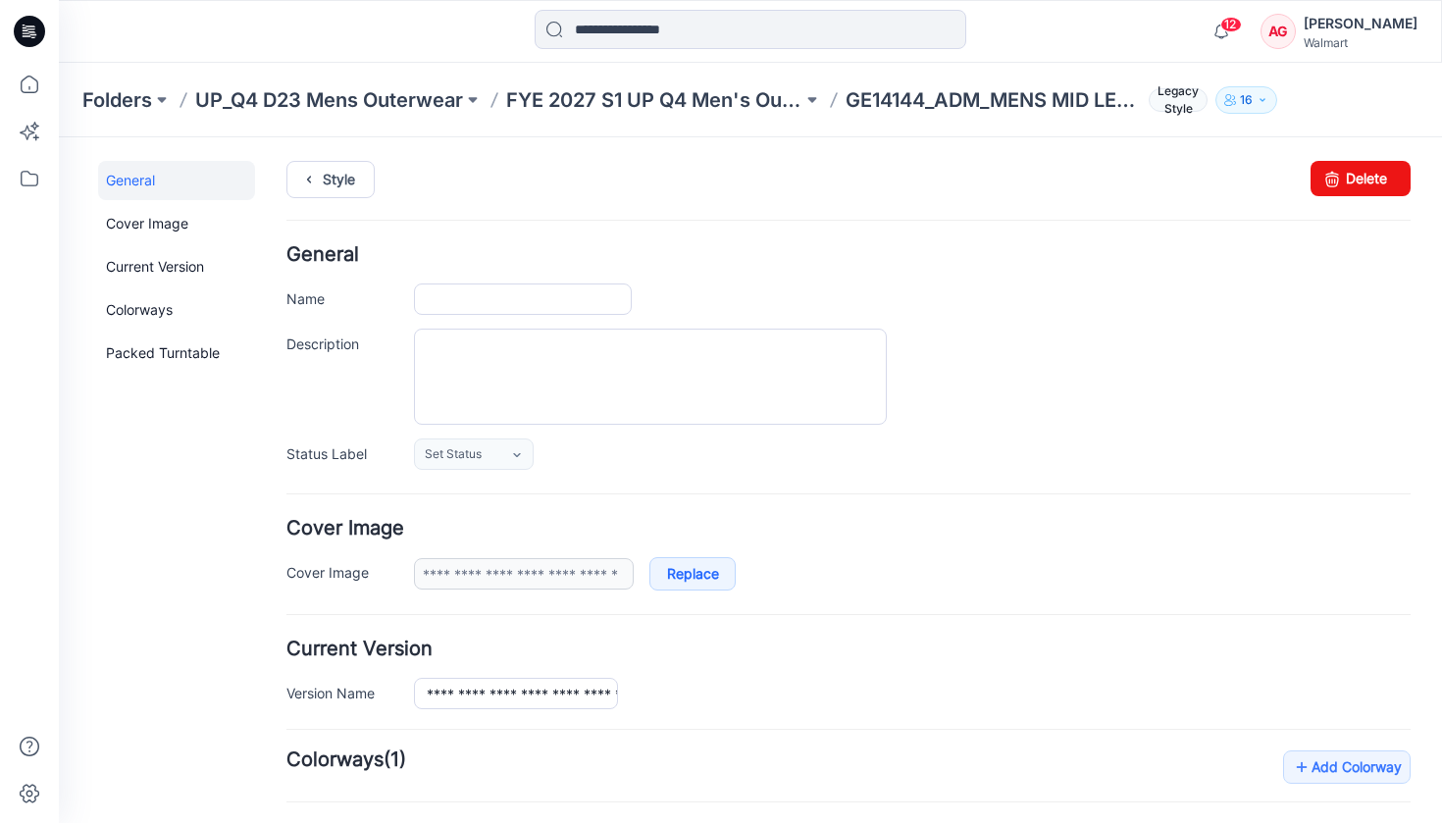
type input "**********"
click at [1382, 165] on link "Delete" at bounding box center [1361, 178] width 100 height 35
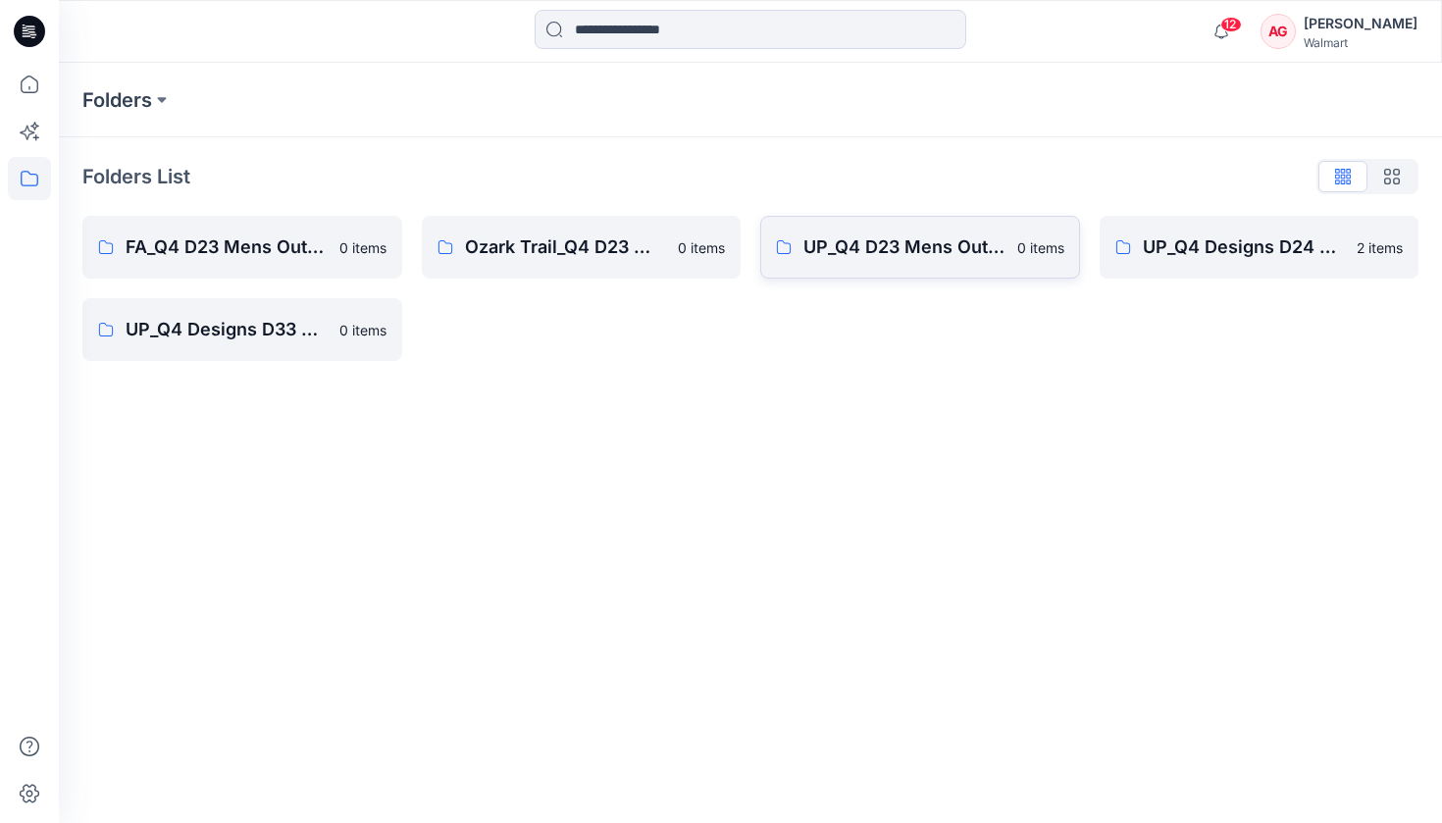
click at [853, 237] on p "UP_Q4 D23 Mens Outerwear" at bounding box center [904, 246] width 202 height 27
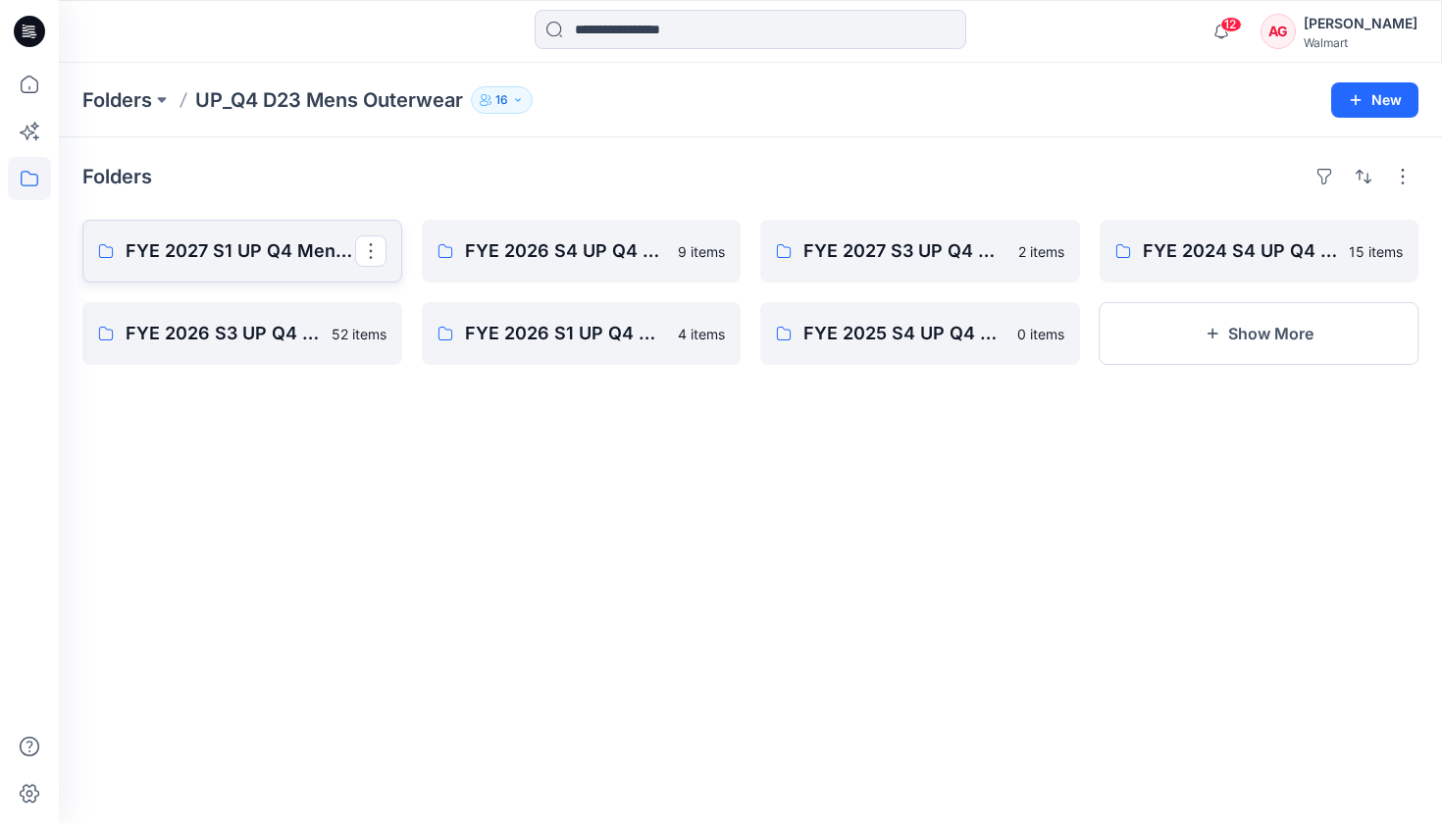
click at [264, 262] on p "FYE 2027 S1 UP Q4 Men's Outerwear" at bounding box center [241, 250] width 230 height 27
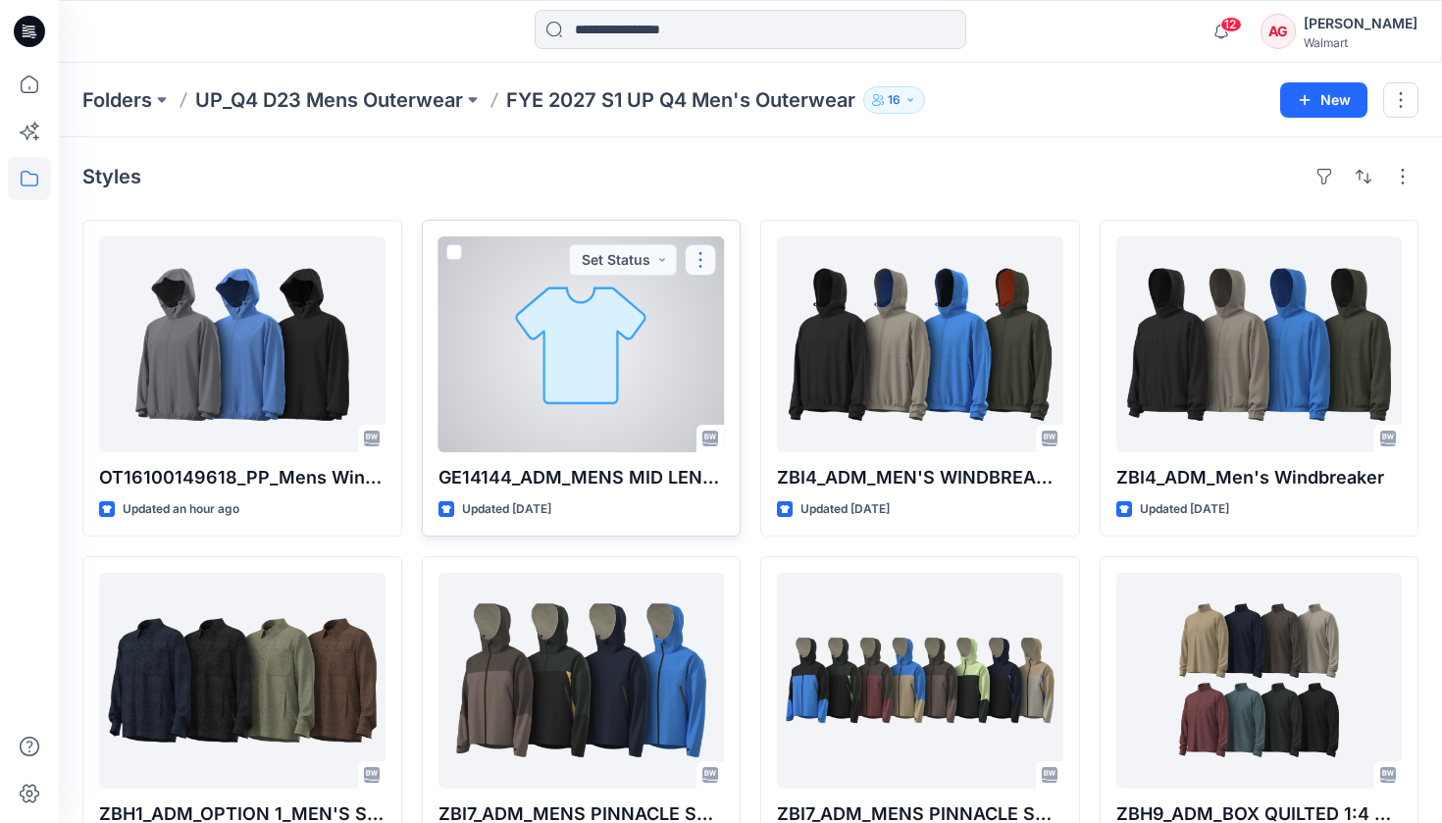
click at [704, 255] on button "button" at bounding box center [700, 259] width 31 height 31
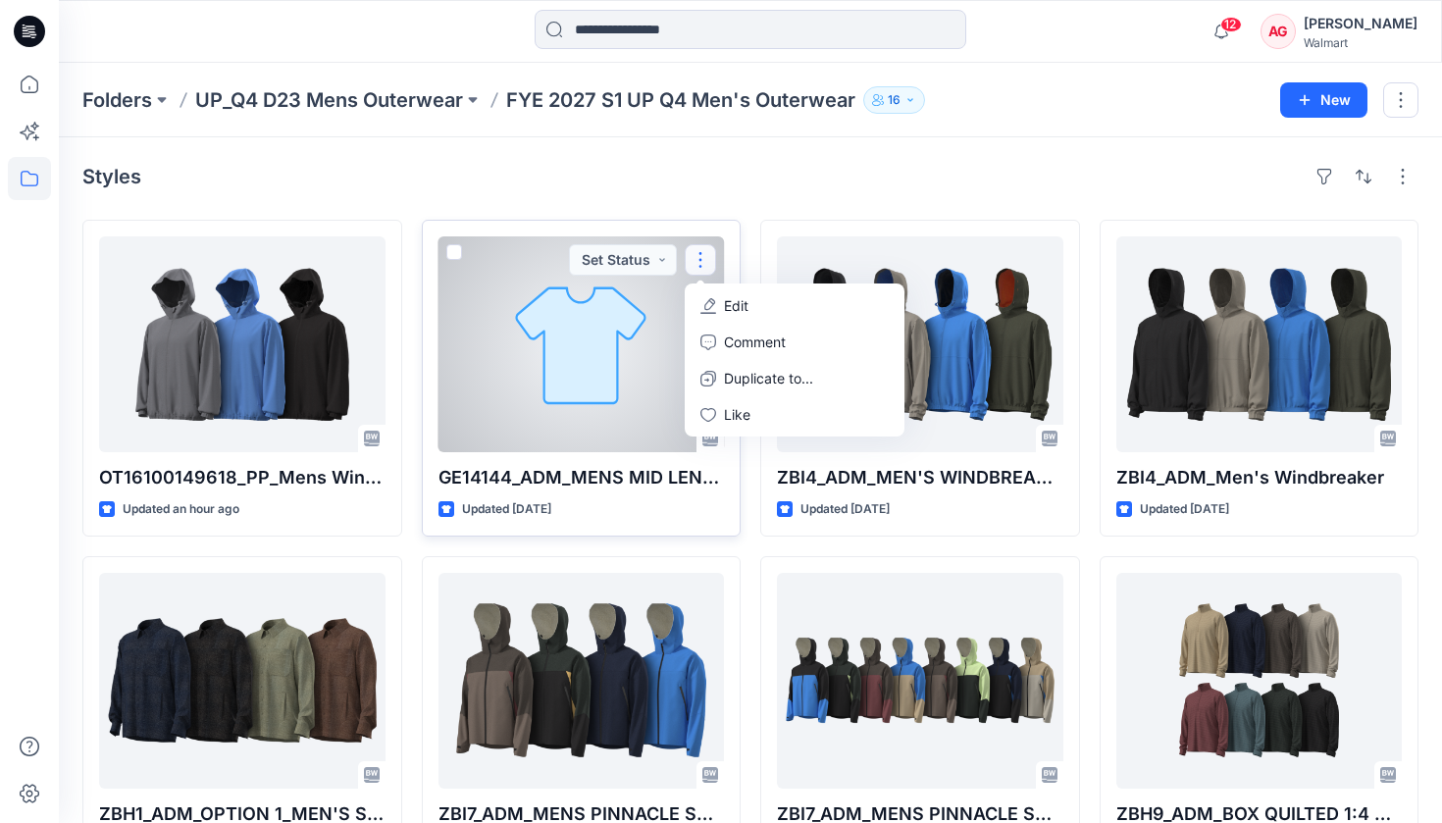
click at [731, 299] on p "Edit" at bounding box center [736, 305] width 25 height 21
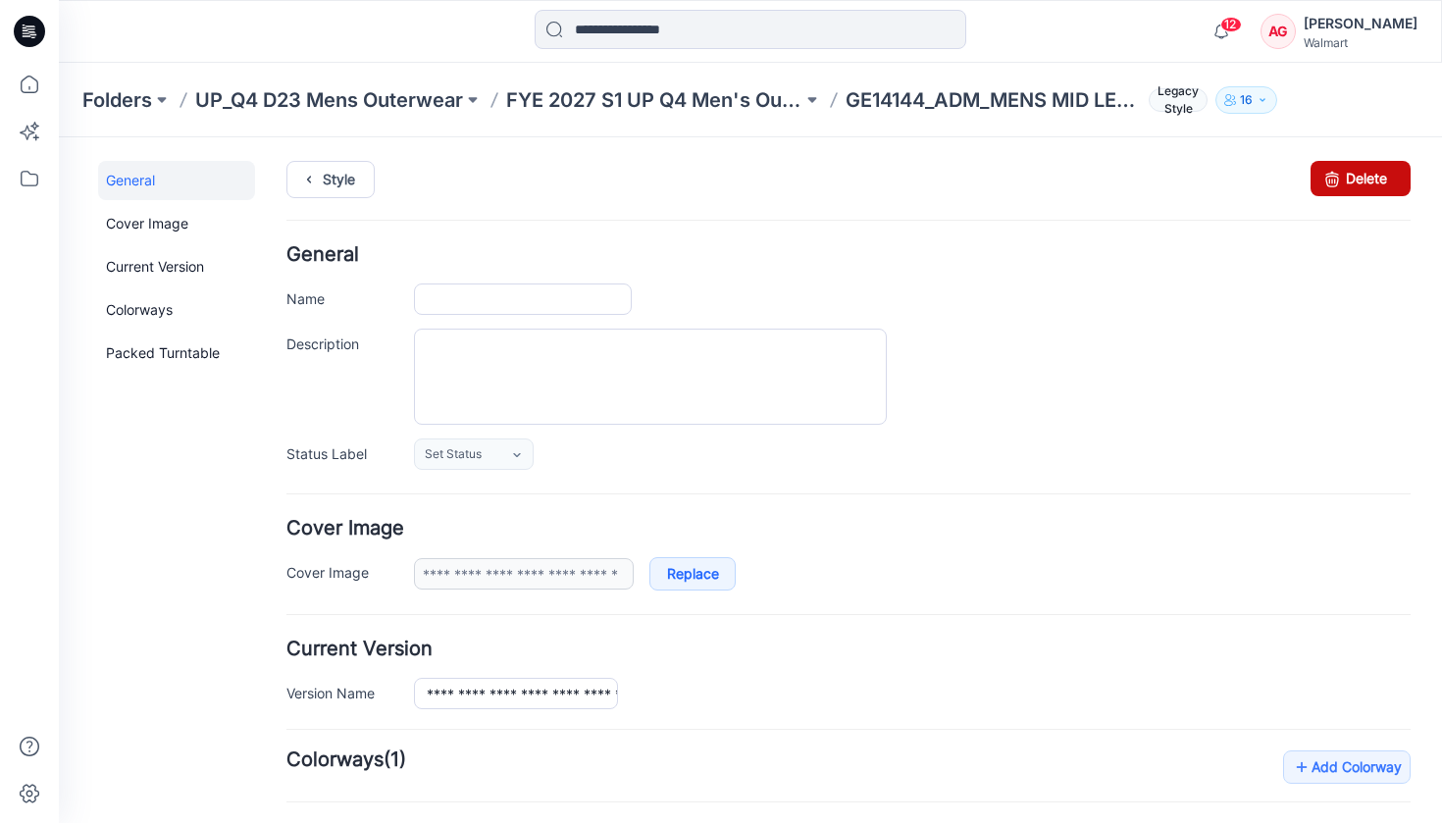
type input "**********"
click at [1345, 173] on icon at bounding box center [1331, 178] width 27 height 35
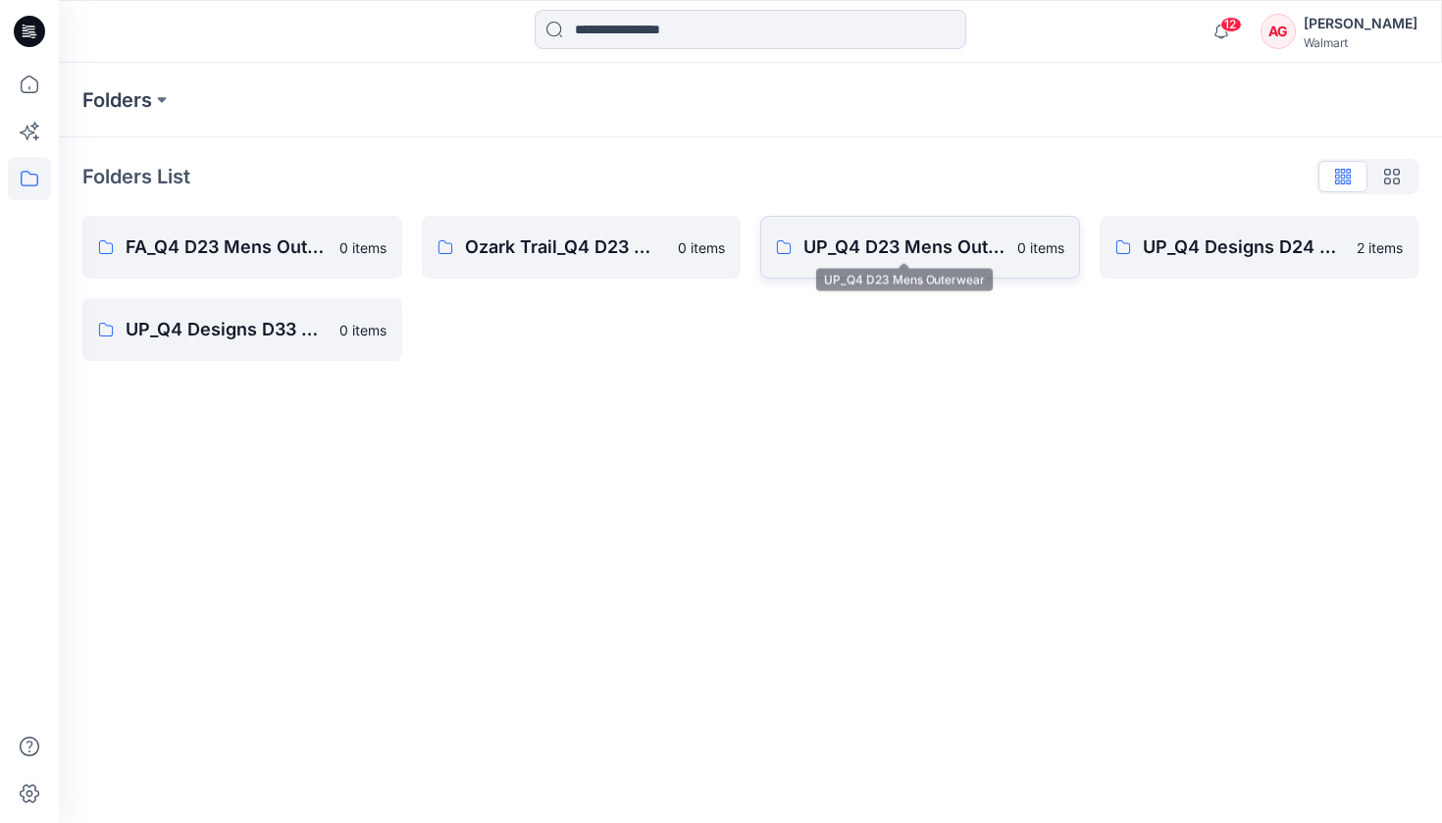
click at [973, 236] on p "UP_Q4 D23 Mens Outerwear" at bounding box center [904, 246] width 202 height 27
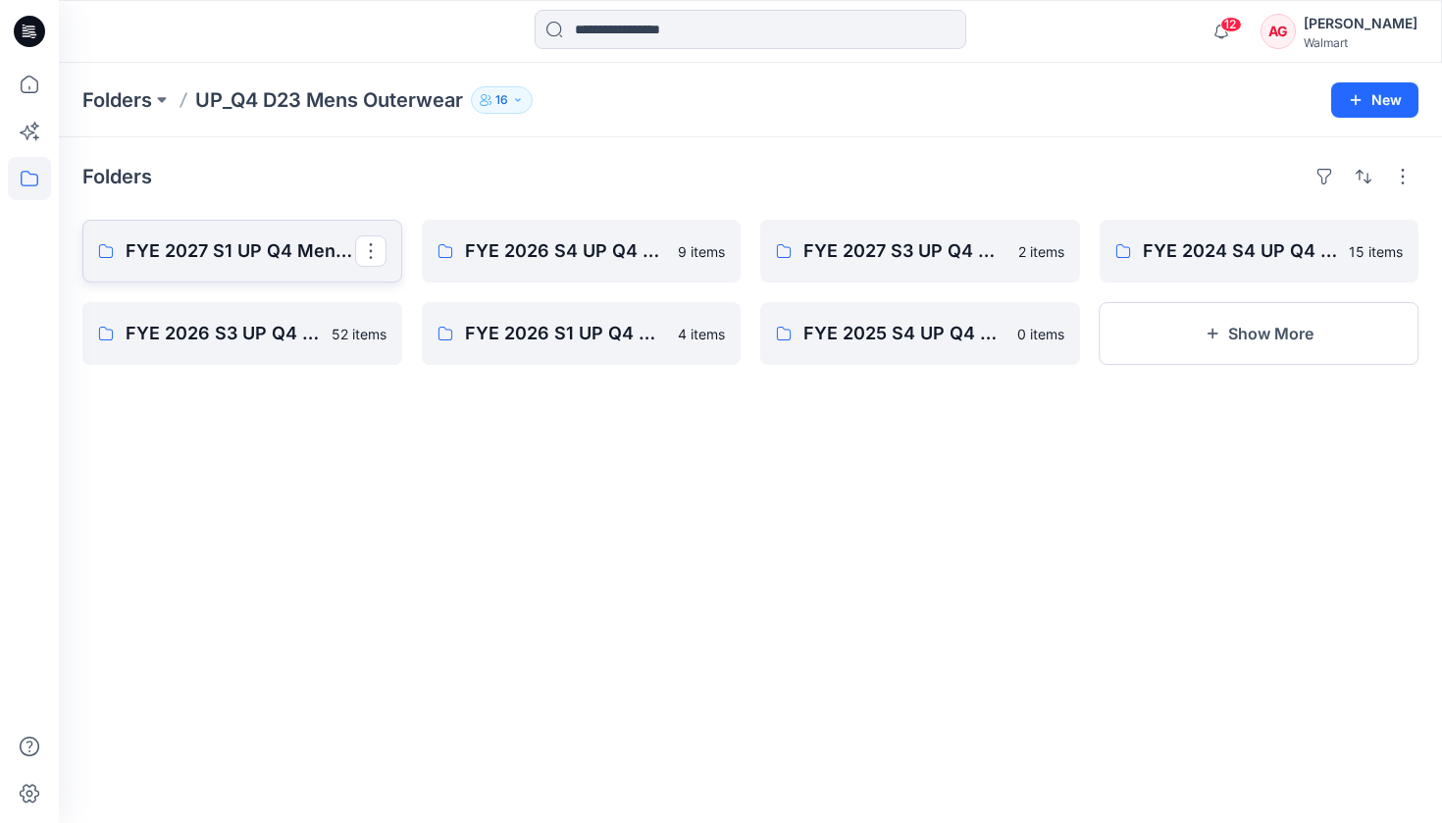
click at [232, 255] on p "FYE 2027 S1 UP Q4 Men's Outerwear" at bounding box center [241, 250] width 230 height 27
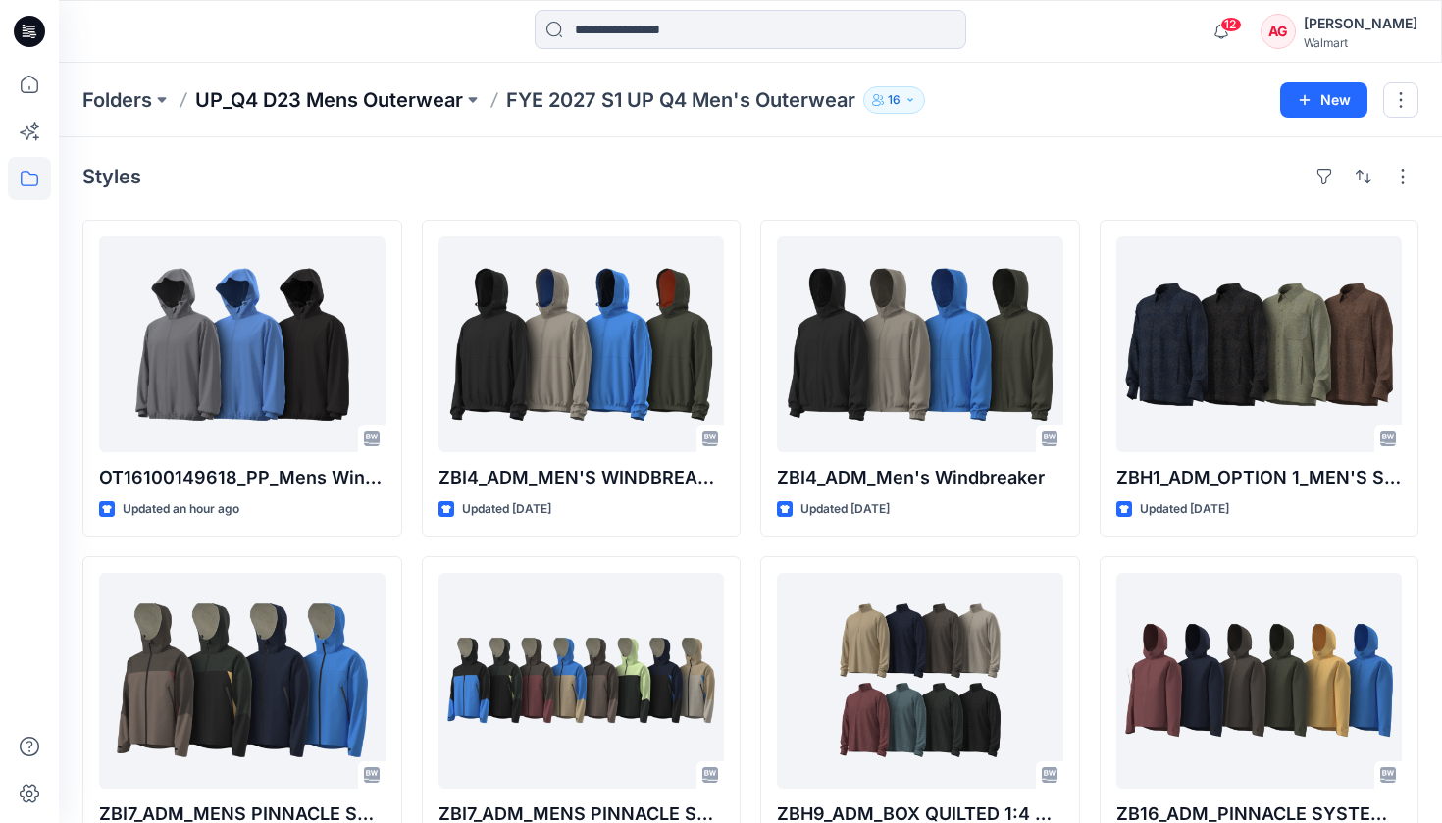
click at [412, 100] on p "UP_Q4 D23 Mens Outerwear" at bounding box center [329, 99] width 268 height 27
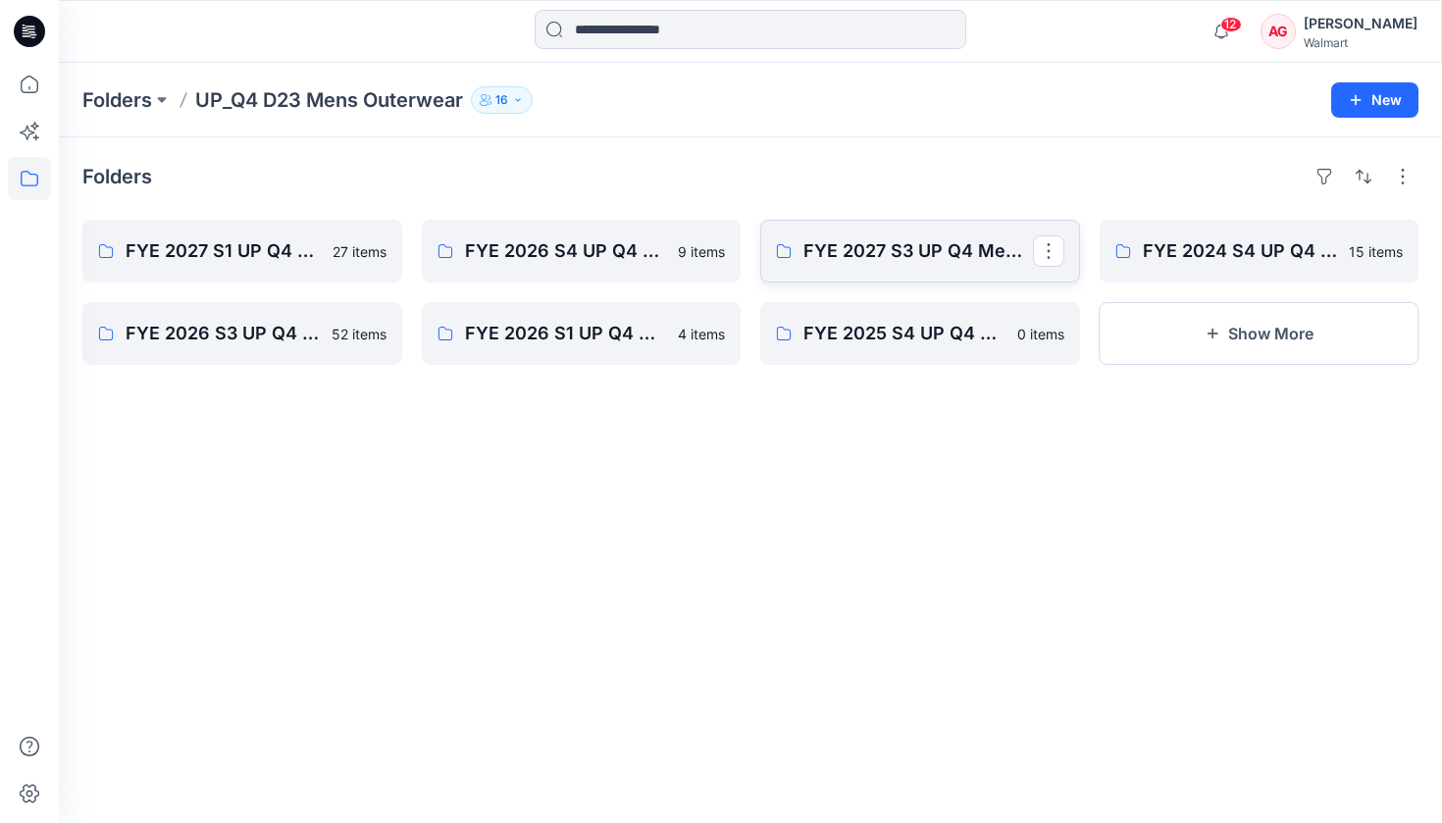
click at [920, 265] on link "FYE 2027 S3 UP Q4 Men's Outerwear" at bounding box center [920, 251] width 320 height 63
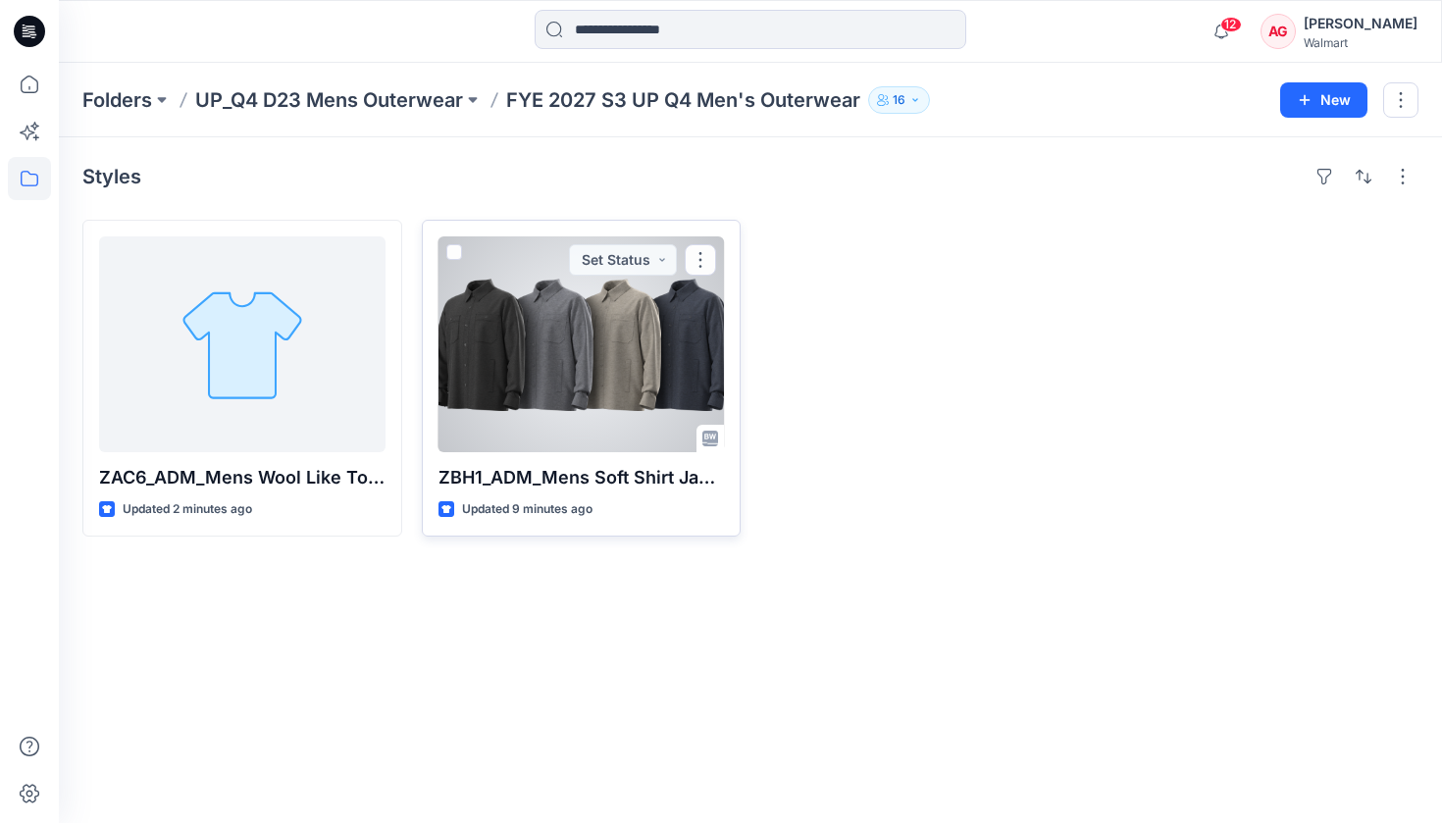
click at [579, 369] on div at bounding box center [581, 344] width 286 height 216
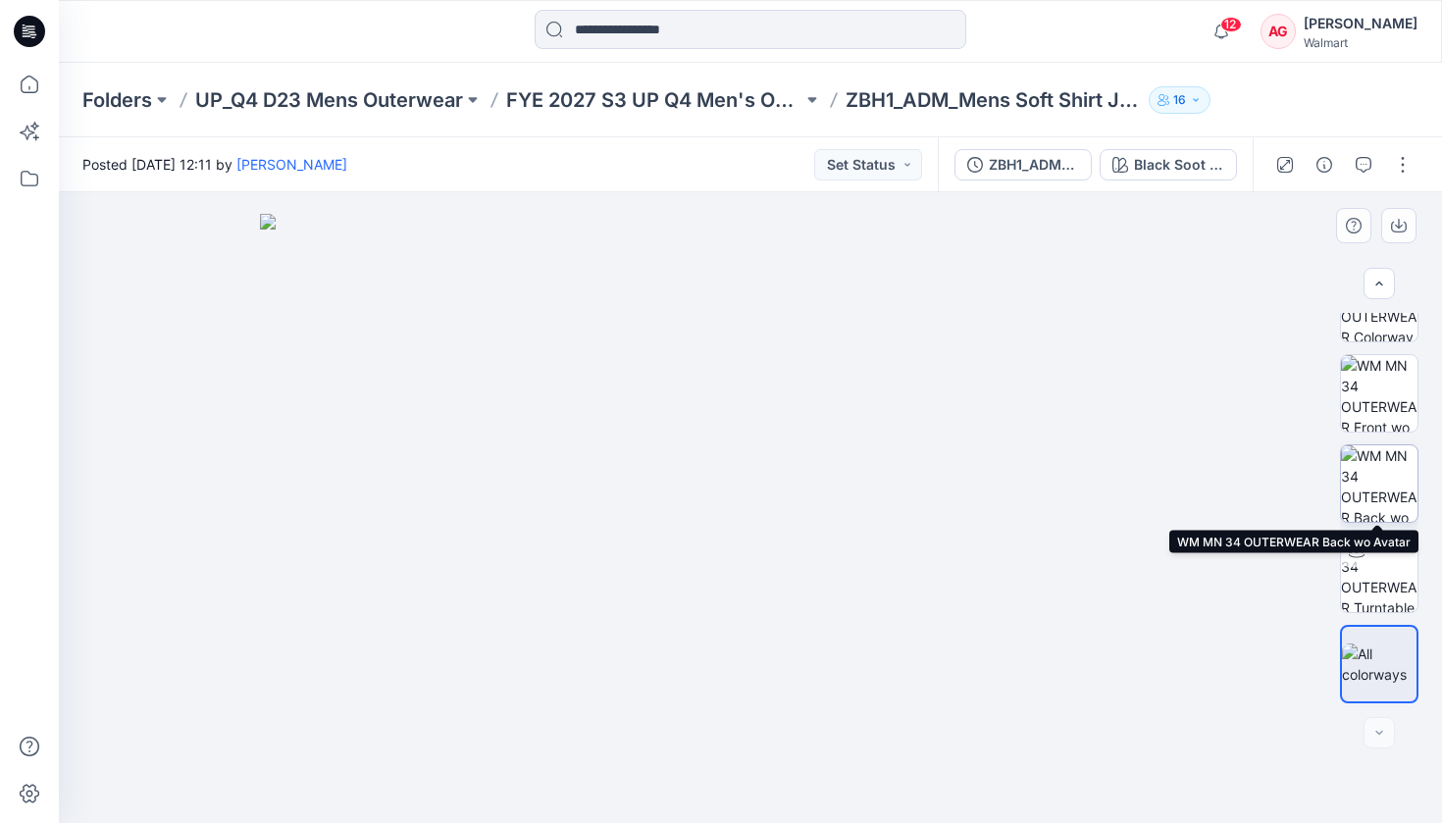
click at [1376, 468] on img at bounding box center [1379, 483] width 77 height 77
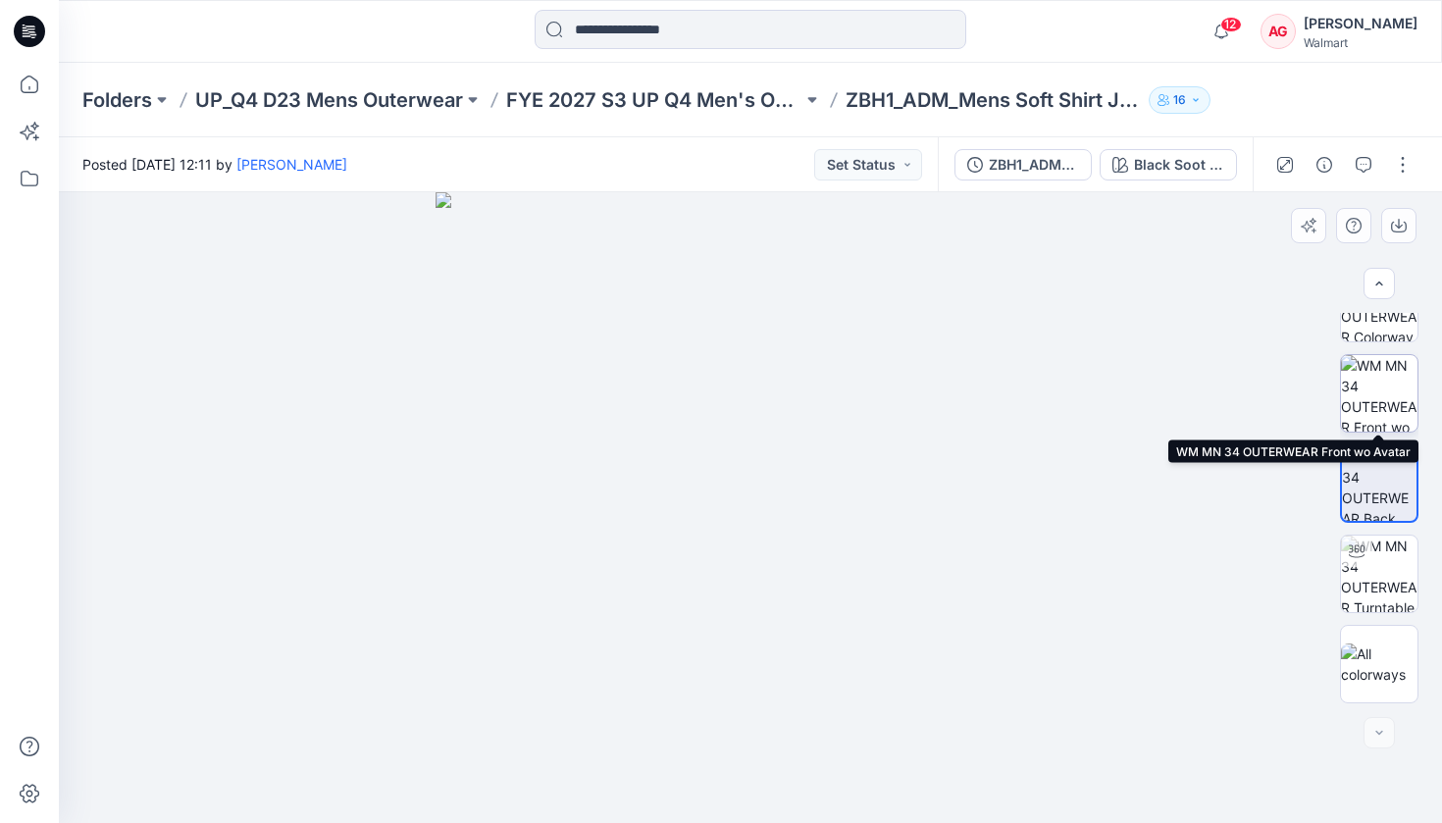
click at [1370, 380] on img at bounding box center [1379, 393] width 77 height 77
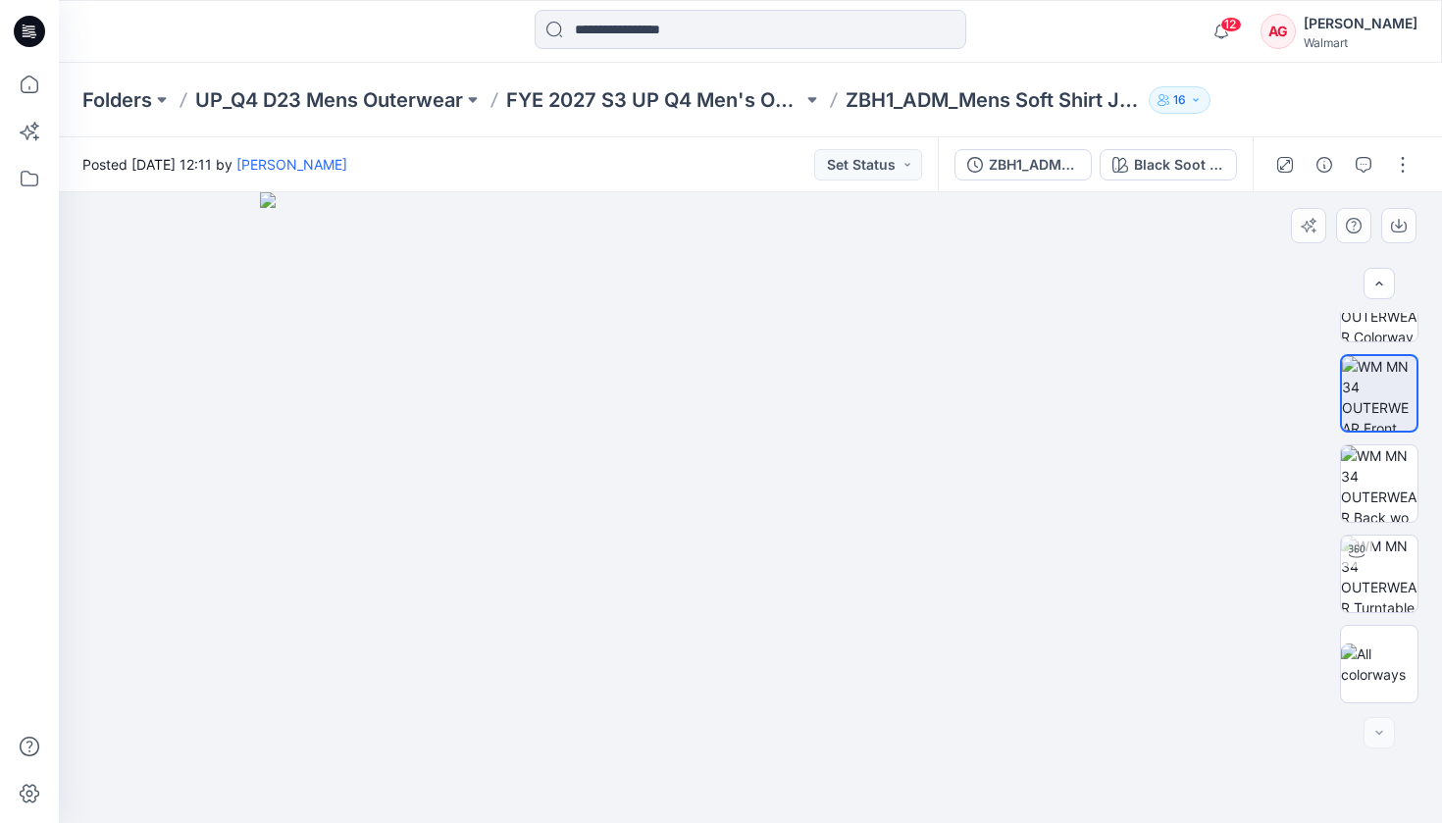
drag, startPoint x: 798, startPoint y: 374, endPoint x: 762, endPoint y: 574, distance: 203.4
click at [762, 574] on img at bounding box center [750, 507] width 981 height 631
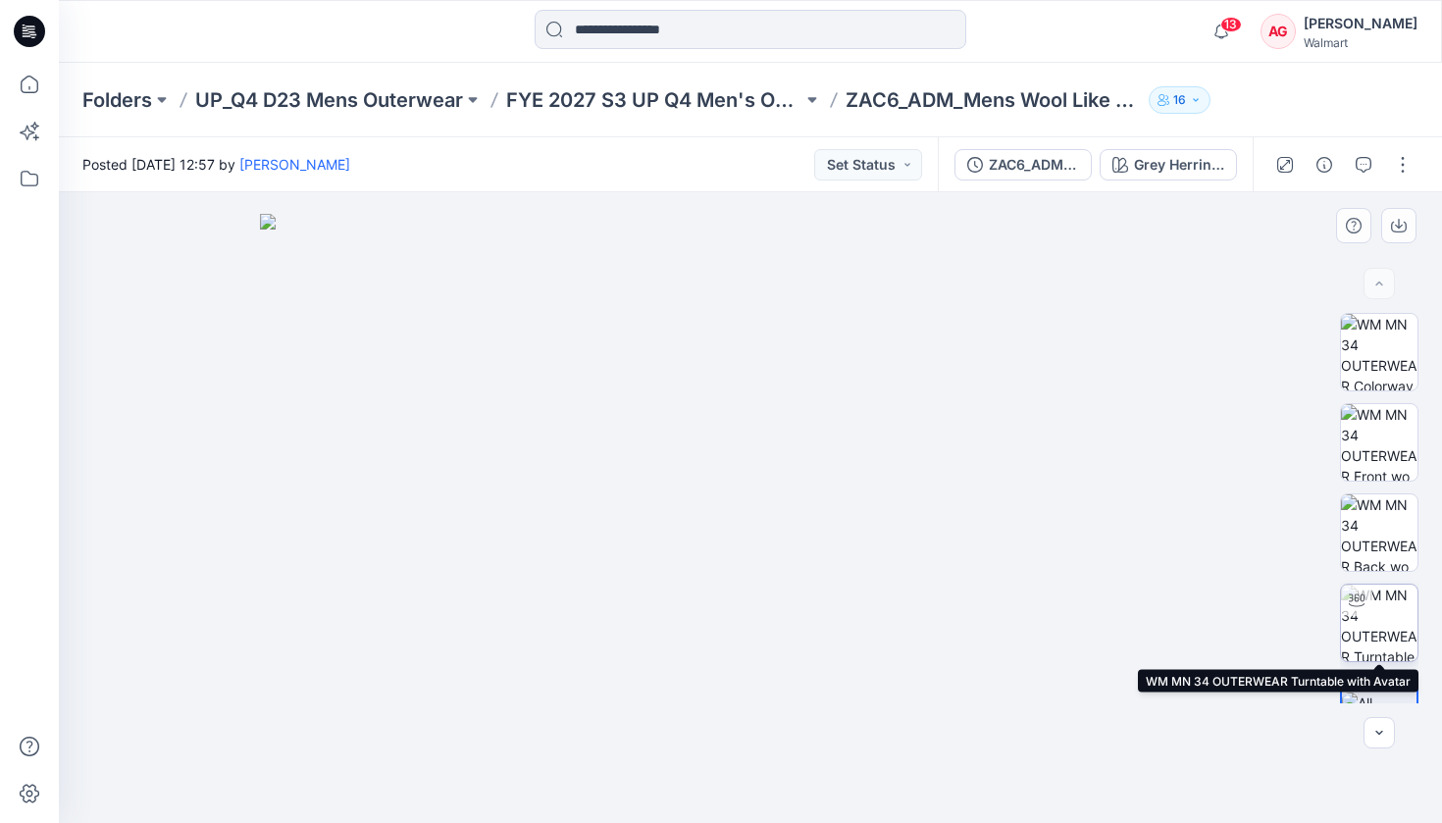
click at [1377, 626] on img at bounding box center [1379, 623] width 77 height 77
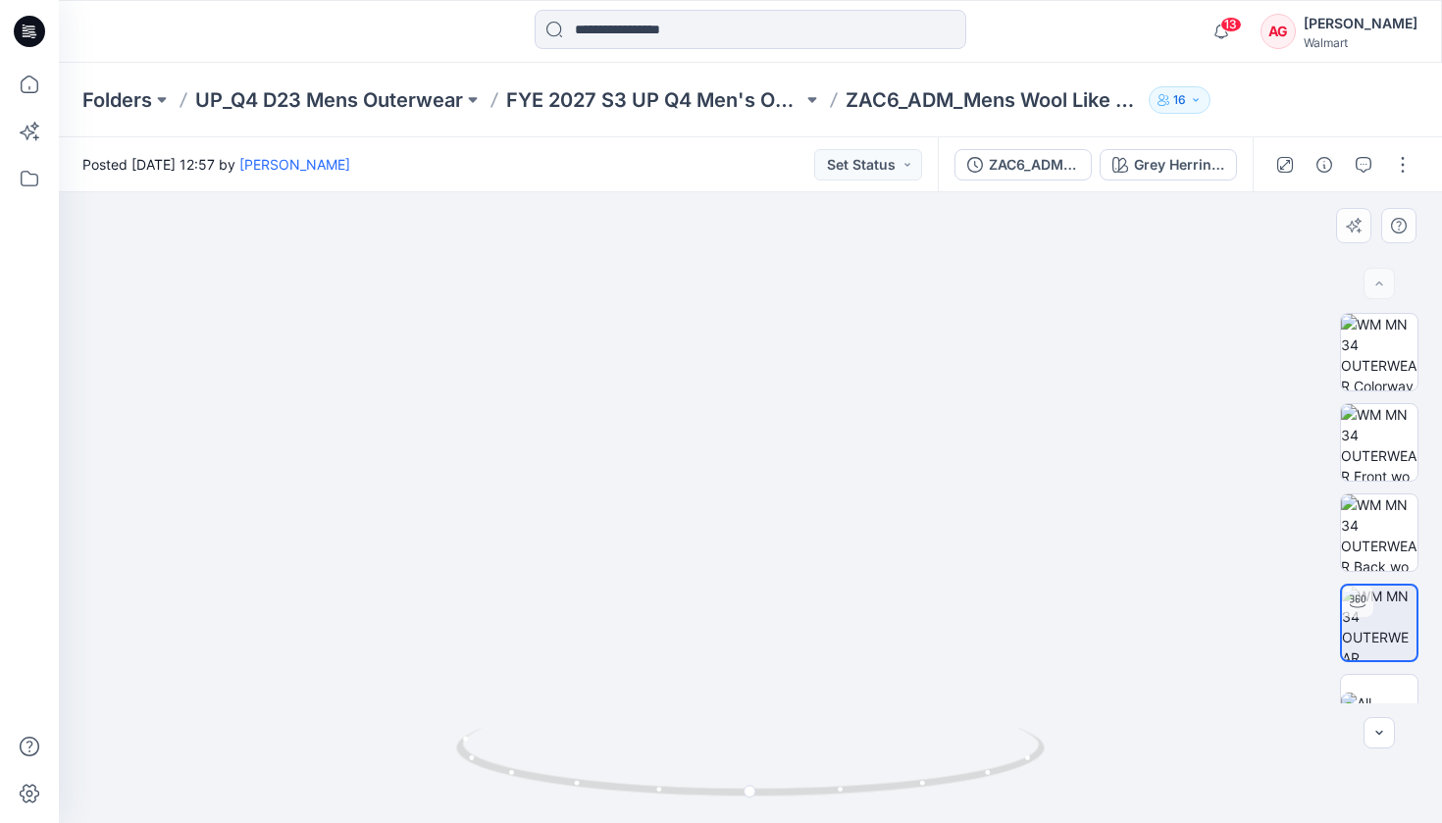
drag, startPoint x: 944, startPoint y: 451, endPoint x: 819, endPoint y: 461, distance: 125.0
click at [819, 461] on img at bounding box center [750, 451] width 881 height 744
drag, startPoint x: 962, startPoint y: 780, endPoint x: 815, endPoint y: 784, distance: 147.2
click at [815, 784] on icon at bounding box center [752, 765] width 593 height 74
drag, startPoint x: 811, startPoint y: 784, endPoint x: 686, endPoint y: 779, distance: 125.7
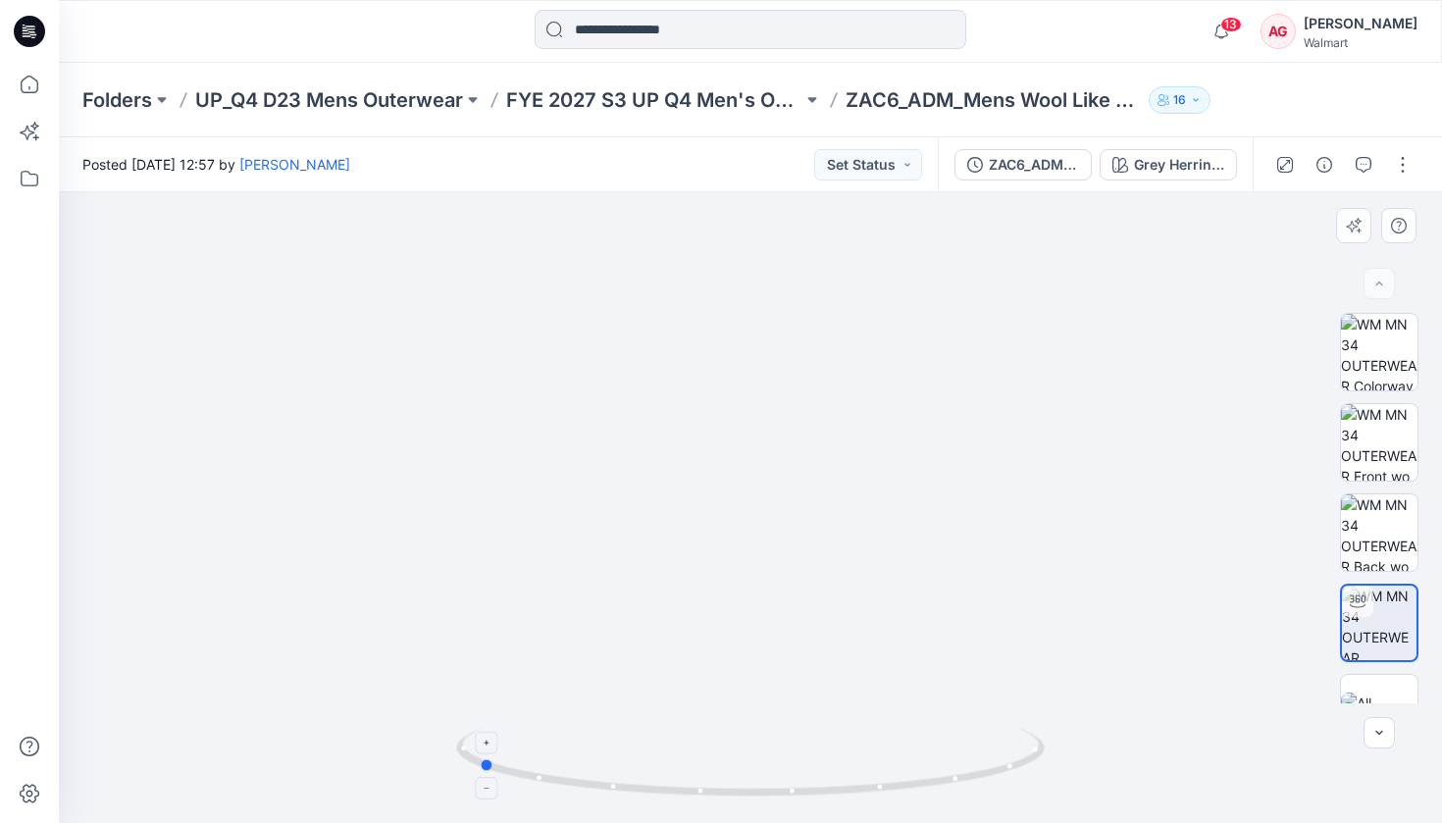
click at [686, 779] on icon at bounding box center [752, 765] width 593 height 74
click at [1400, 166] on button "button" at bounding box center [1402, 164] width 31 height 31
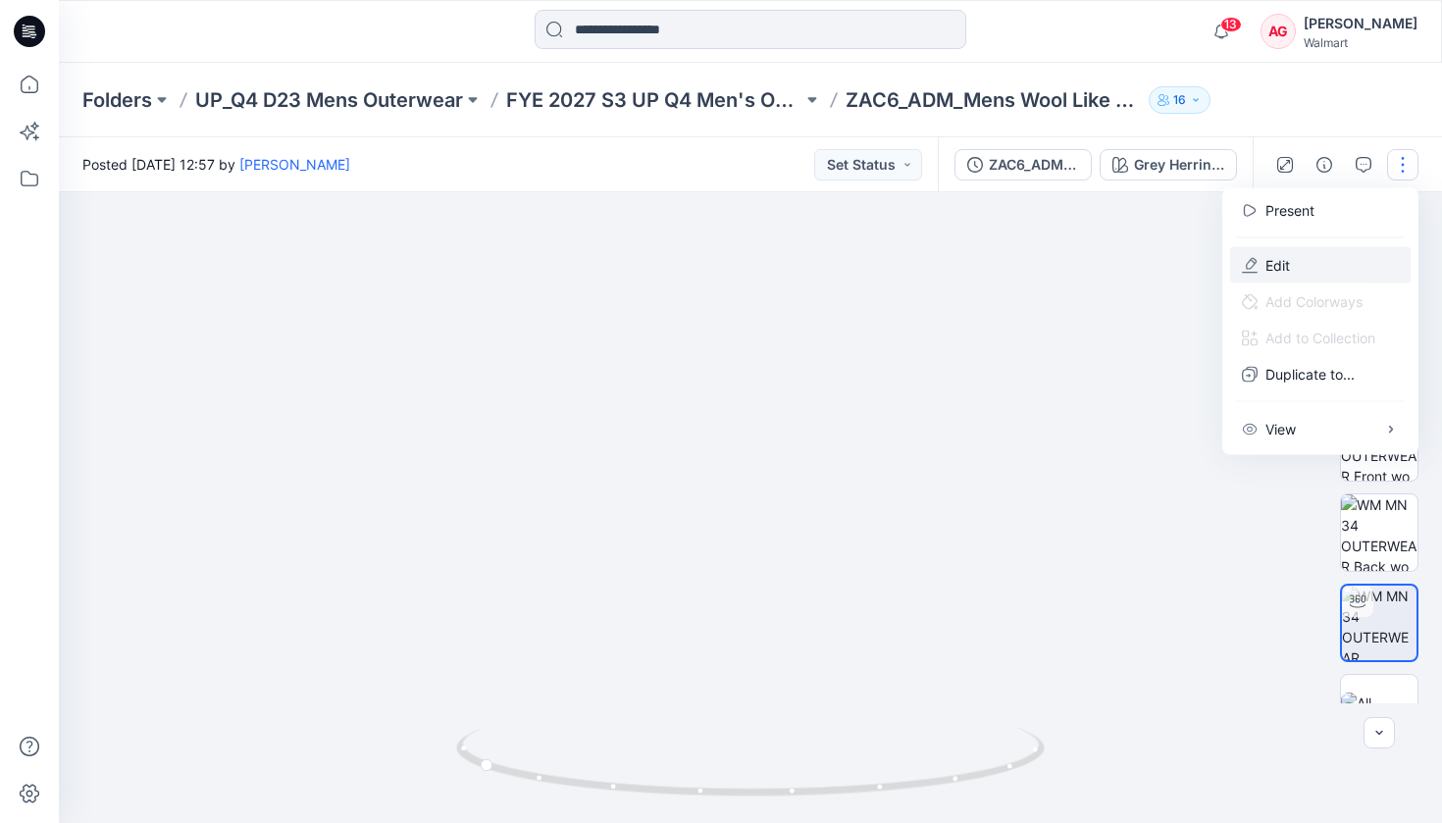
click at [1313, 257] on button "Edit" at bounding box center [1320, 265] width 180 height 36
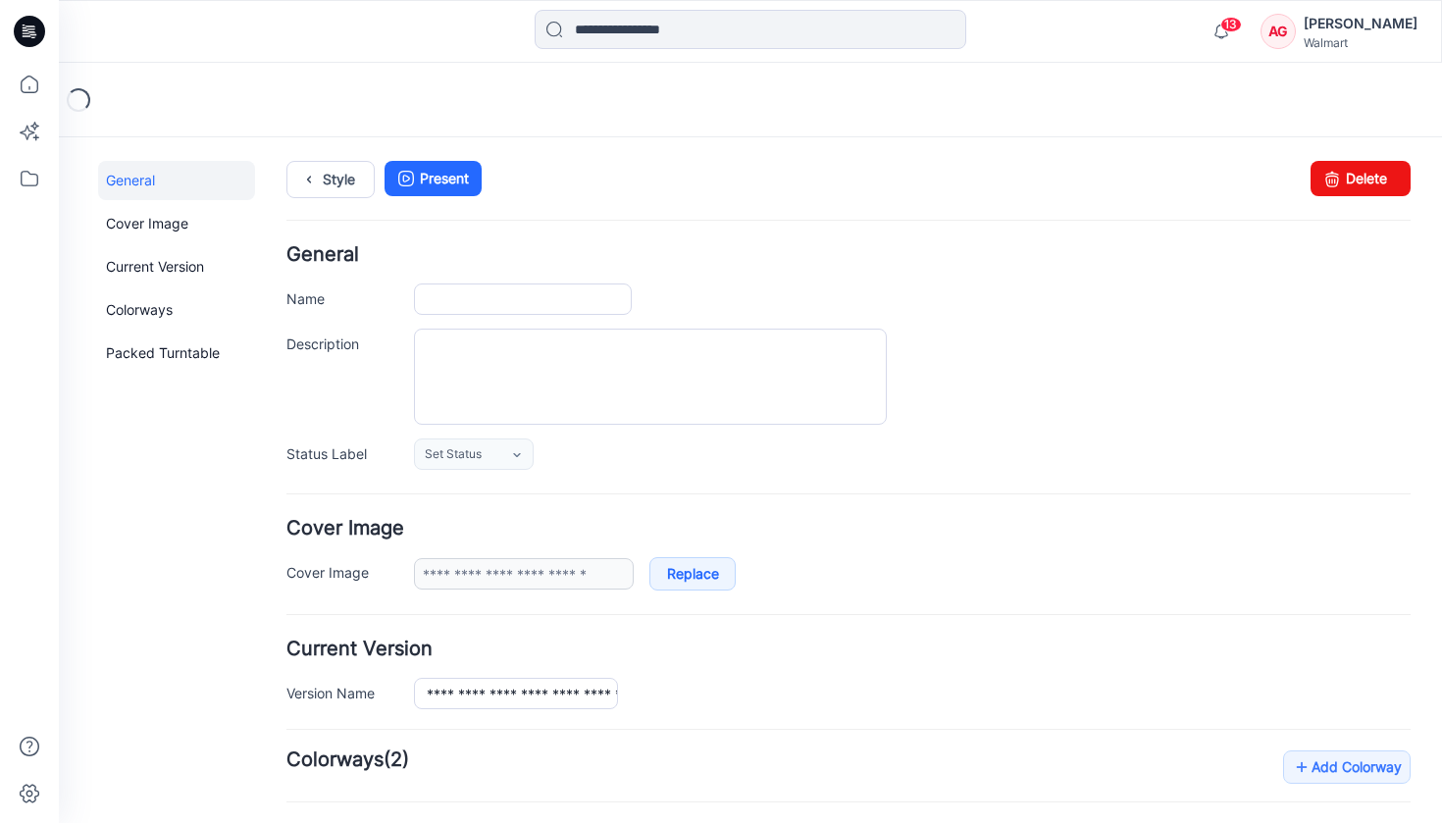
type input "**********"
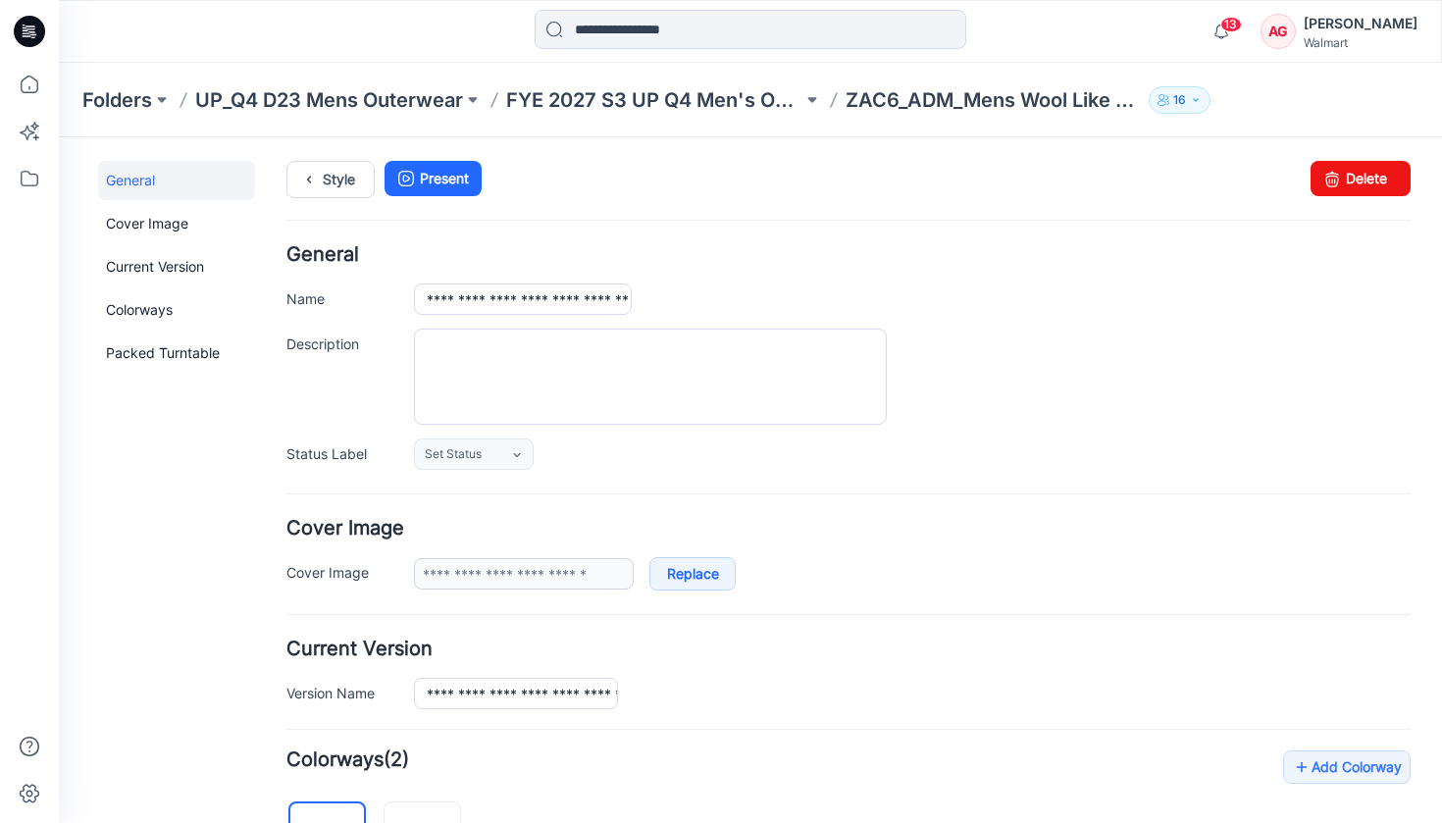
click at [963, 236] on div "Style Present Changes Saved Delete" at bounding box center [848, 203] width 1124 height 84
click at [319, 210] on div "Style Present Changes Saved Delete" at bounding box center [848, 203] width 1124 height 84
click at [326, 178] on link "Style" at bounding box center [330, 179] width 88 height 37
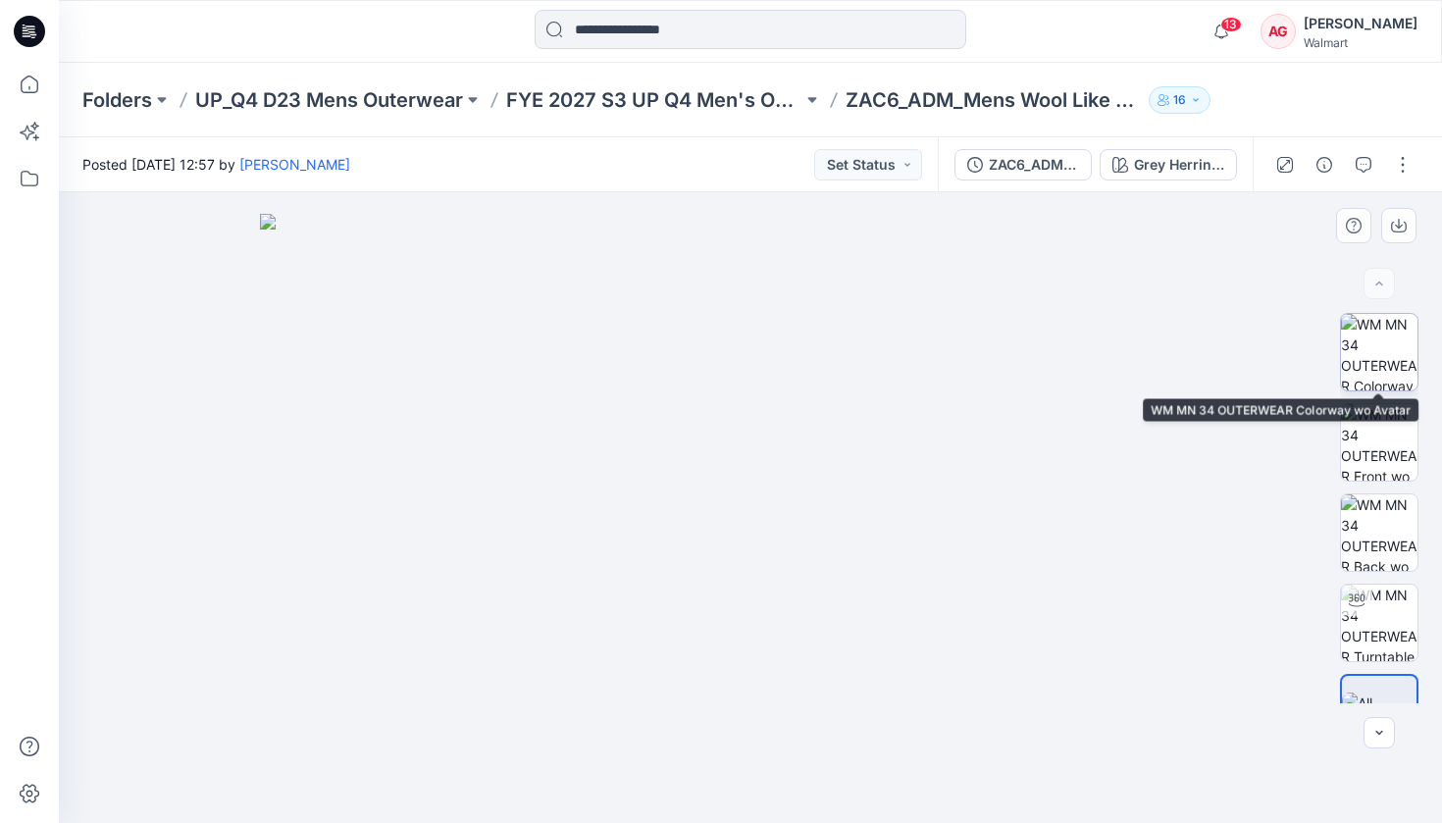
click at [1385, 357] on img at bounding box center [1379, 352] width 77 height 77
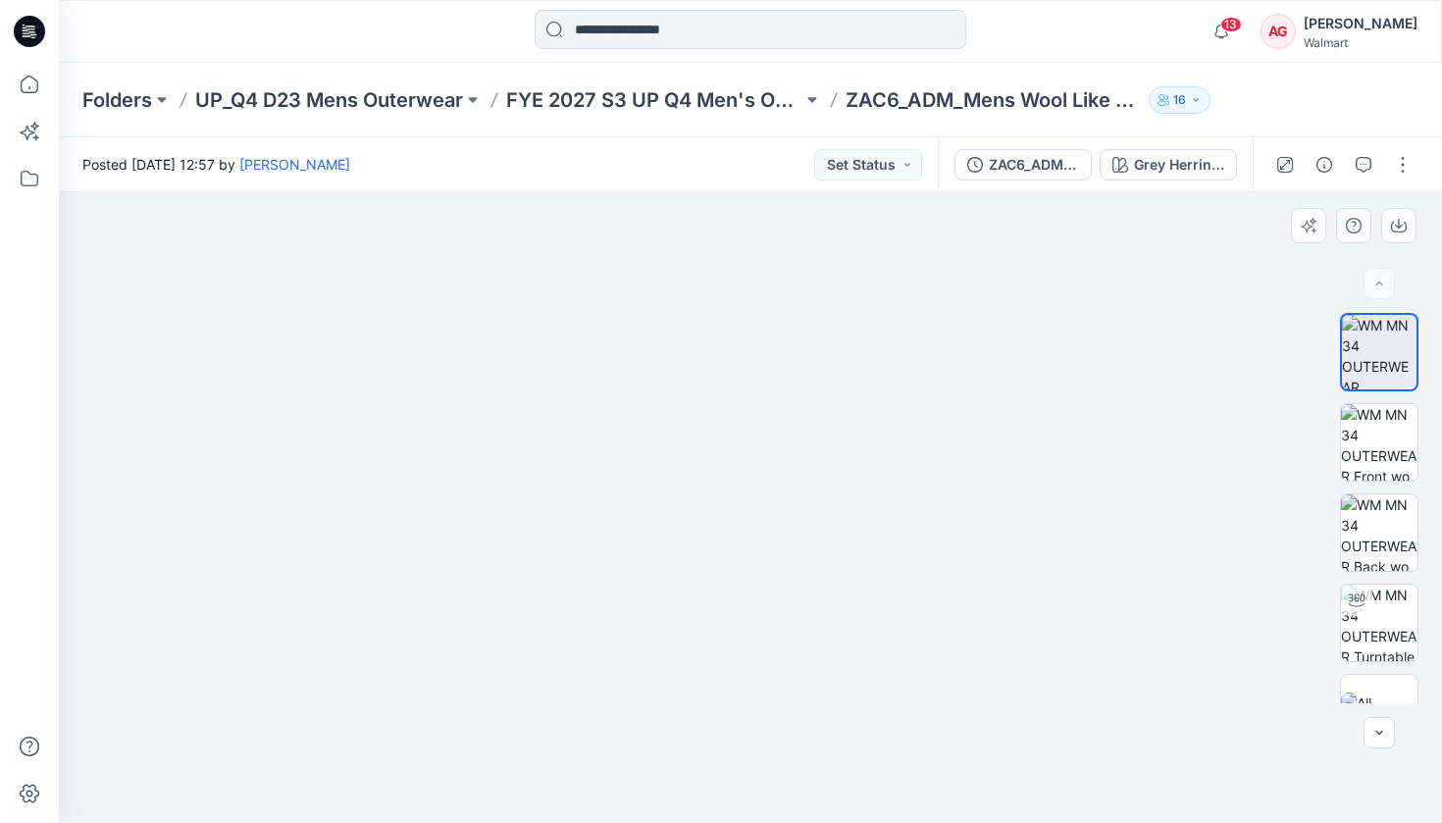
drag, startPoint x: 1026, startPoint y: 622, endPoint x: 791, endPoint y: 693, distance: 245.8
click at [791, 693] on img at bounding box center [750, 456] width 981 height 736
click at [1366, 444] on img at bounding box center [1379, 442] width 77 height 77
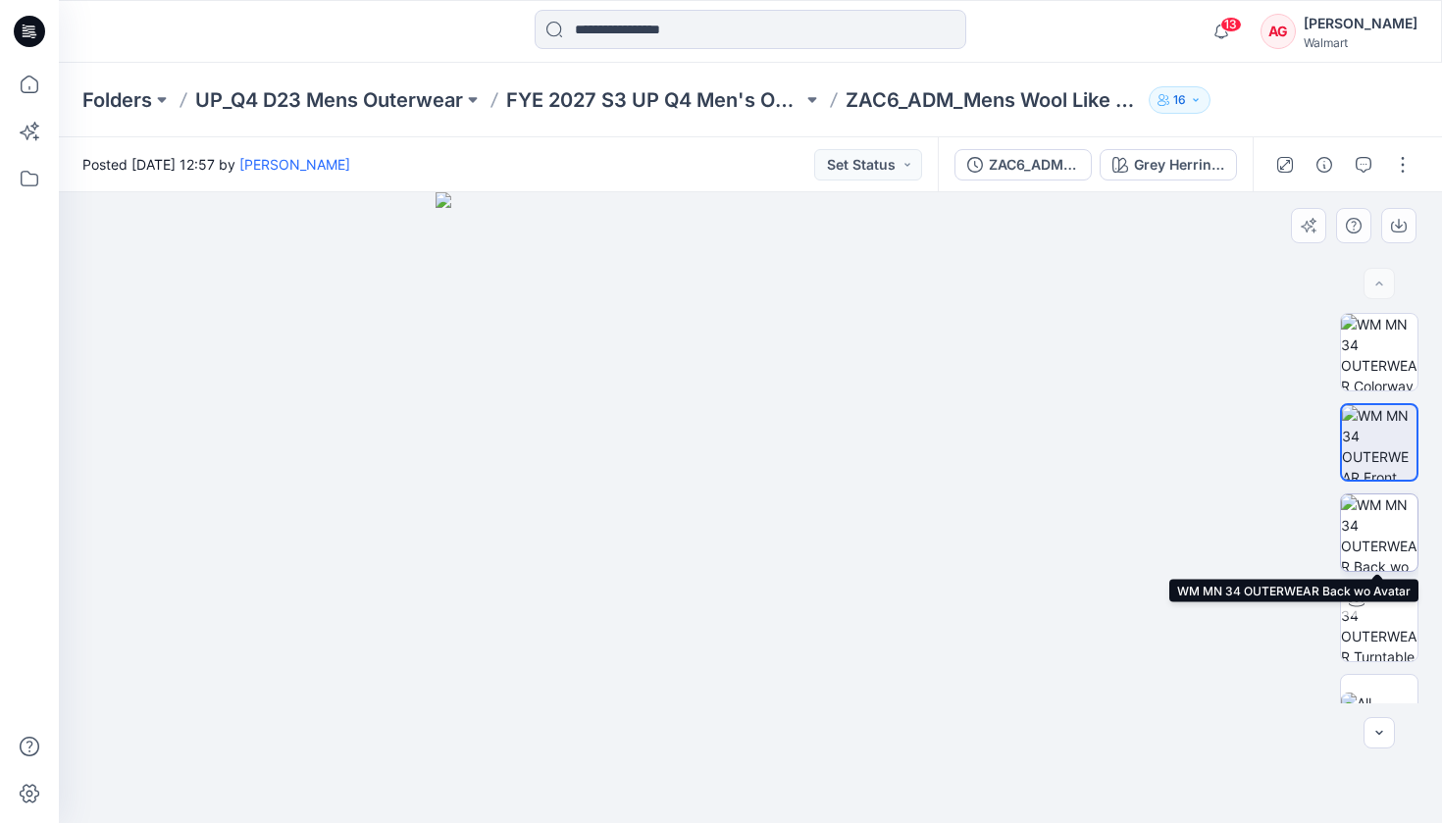
click at [1365, 522] on img at bounding box center [1379, 532] width 77 height 77
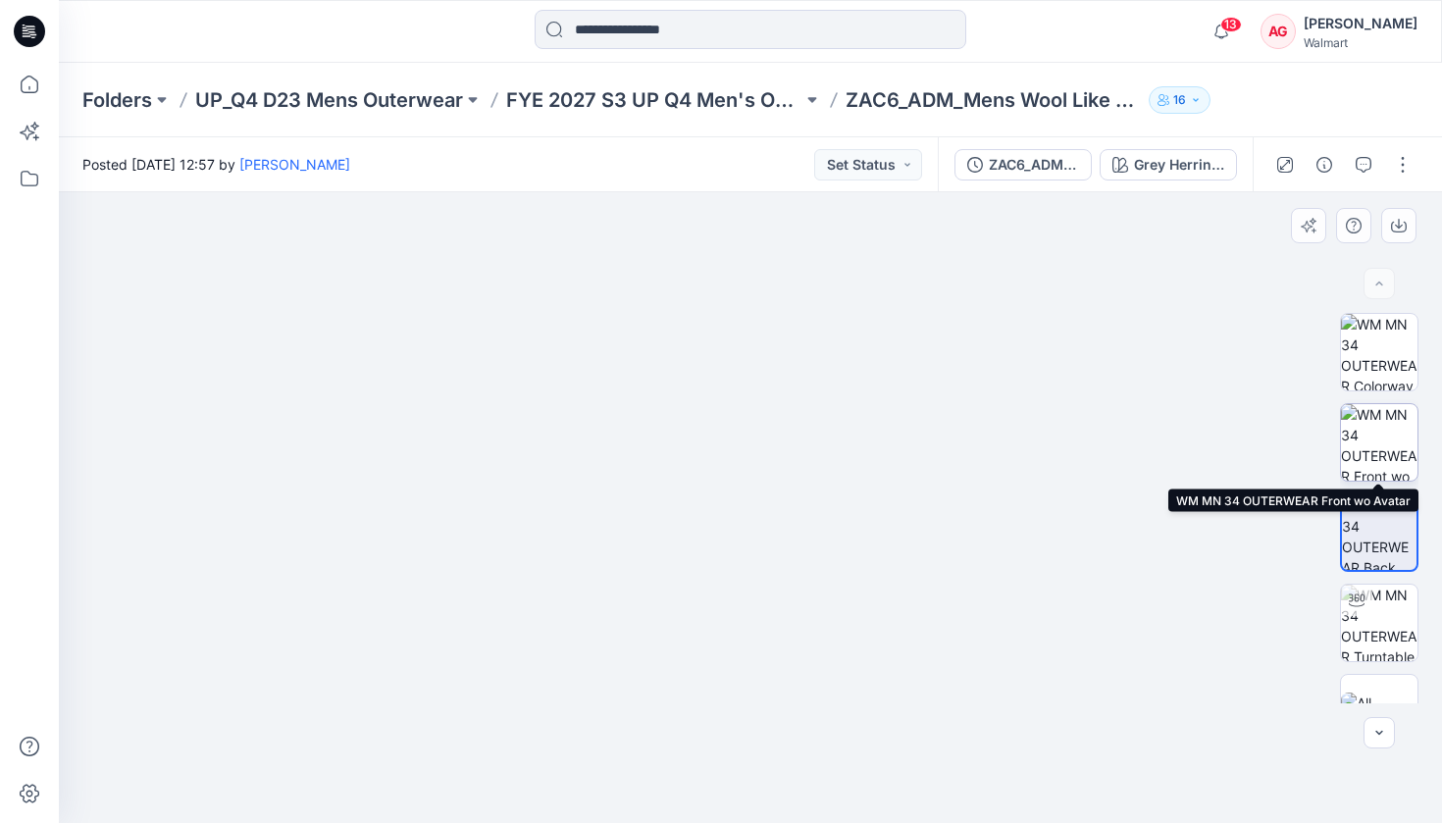
click at [1404, 434] on img at bounding box center [1379, 442] width 77 height 77
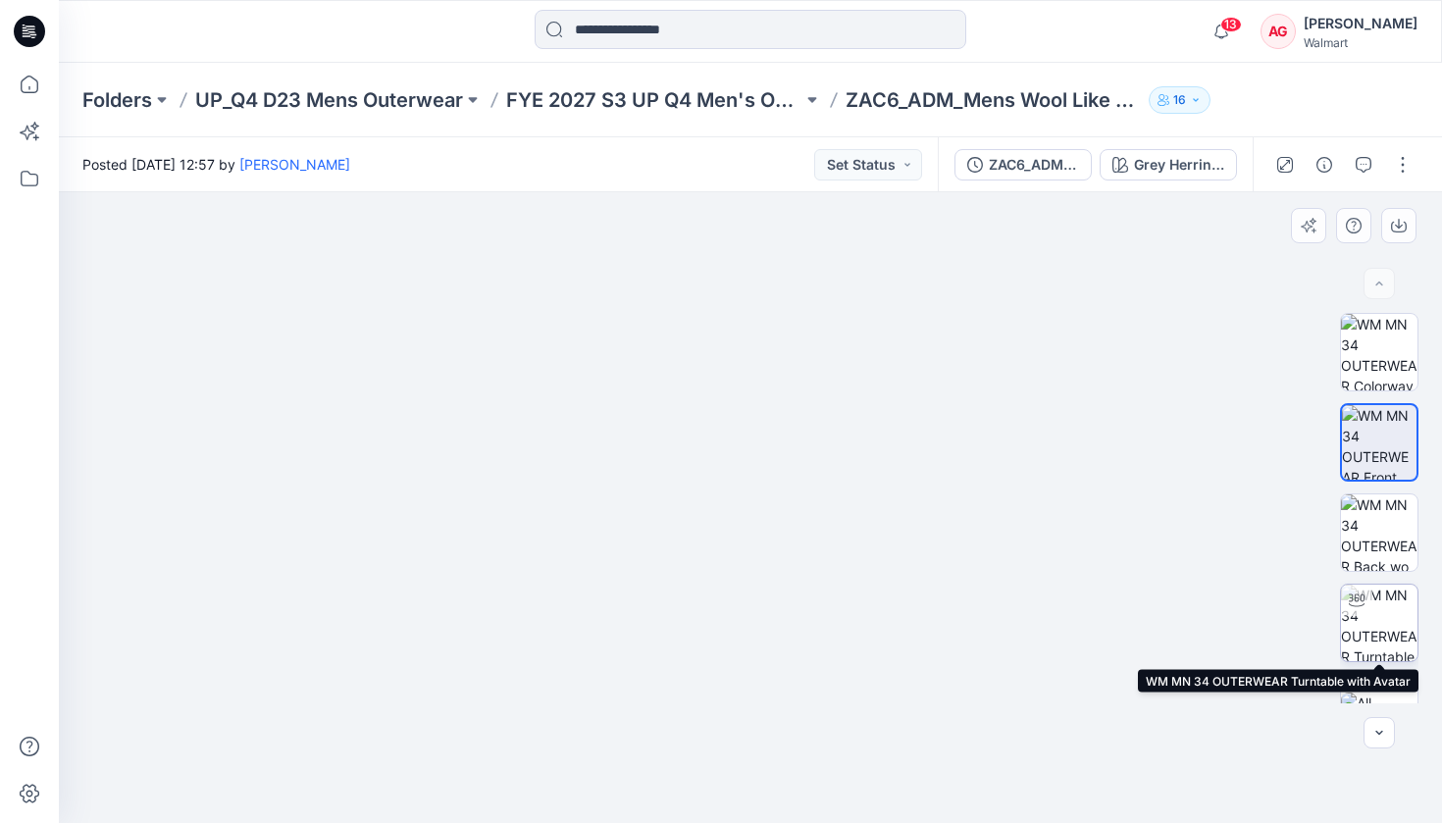
click at [1397, 618] on img at bounding box center [1379, 623] width 77 height 77
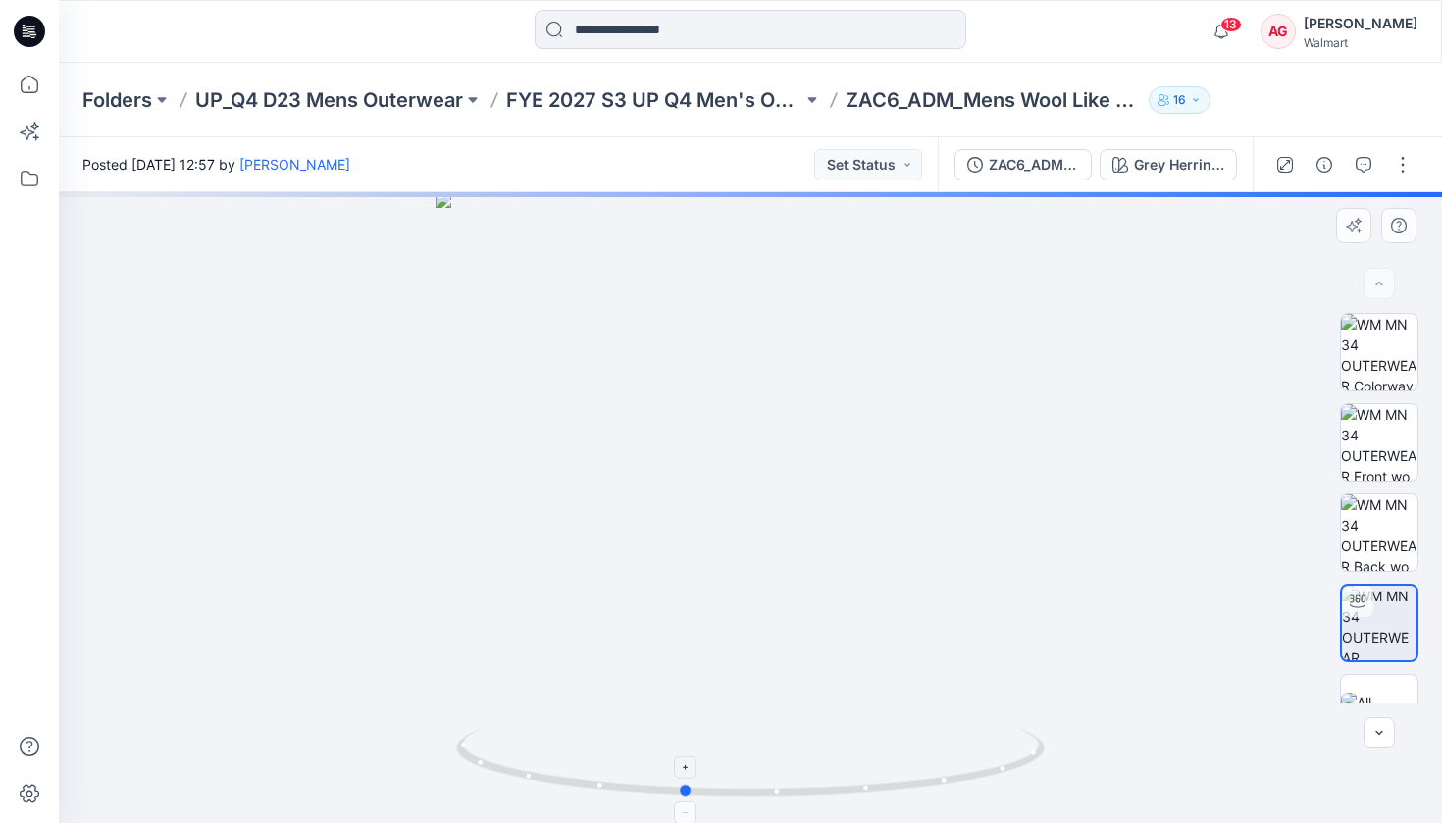
drag, startPoint x: 943, startPoint y: 783, endPoint x: 876, endPoint y: 784, distance: 66.7
click at [876, 784] on icon at bounding box center [752, 765] width 593 height 74
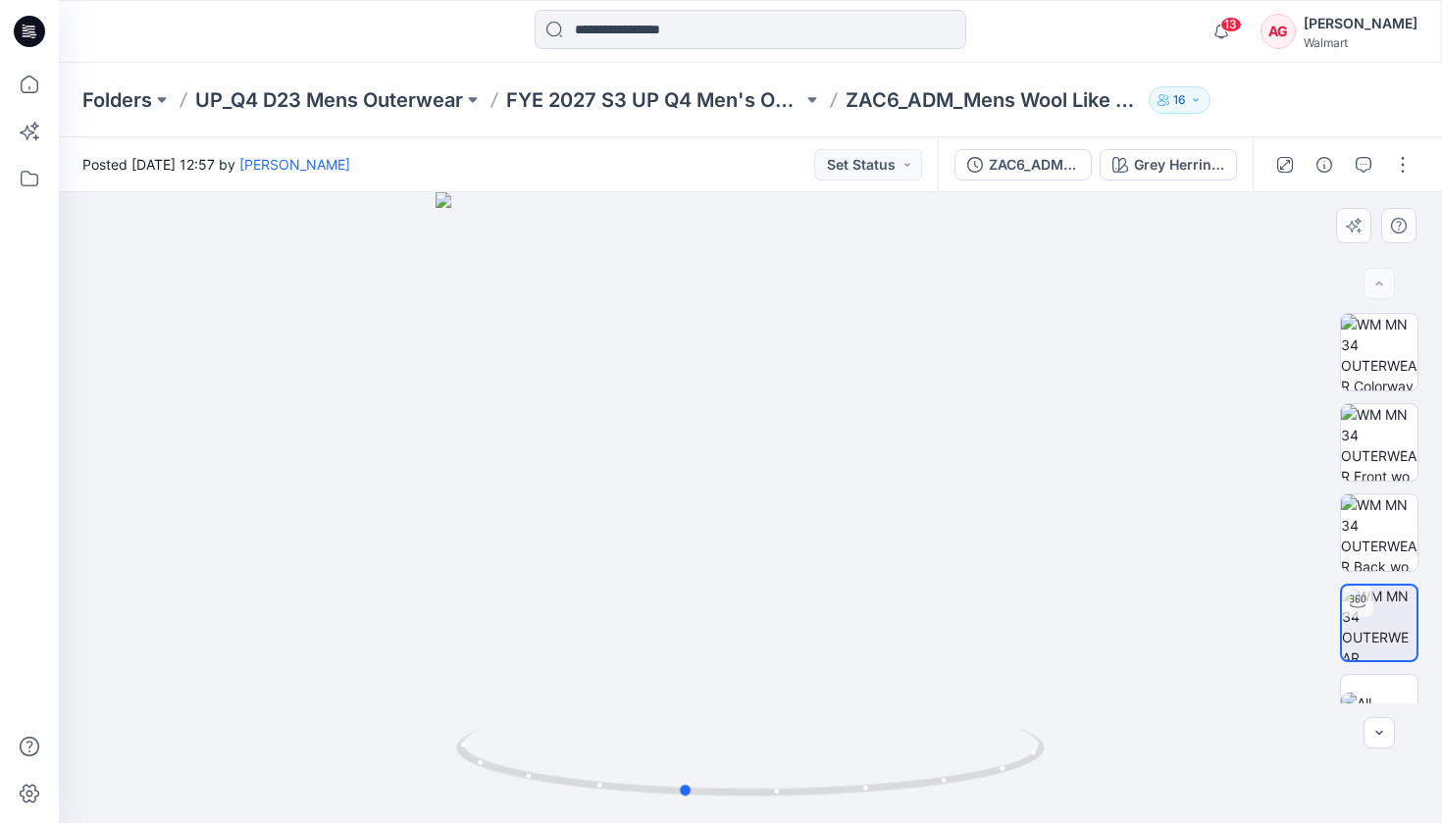
click at [896, 503] on div at bounding box center [750, 507] width 1383 height 631
drag, startPoint x: 913, startPoint y: 546, endPoint x: 975, endPoint y: 572, distance: 66.9
click at [975, 572] on div at bounding box center [750, 507] width 1383 height 631
click at [1385, 689] on div at bounding box center [1379, 713] width 78 height 78
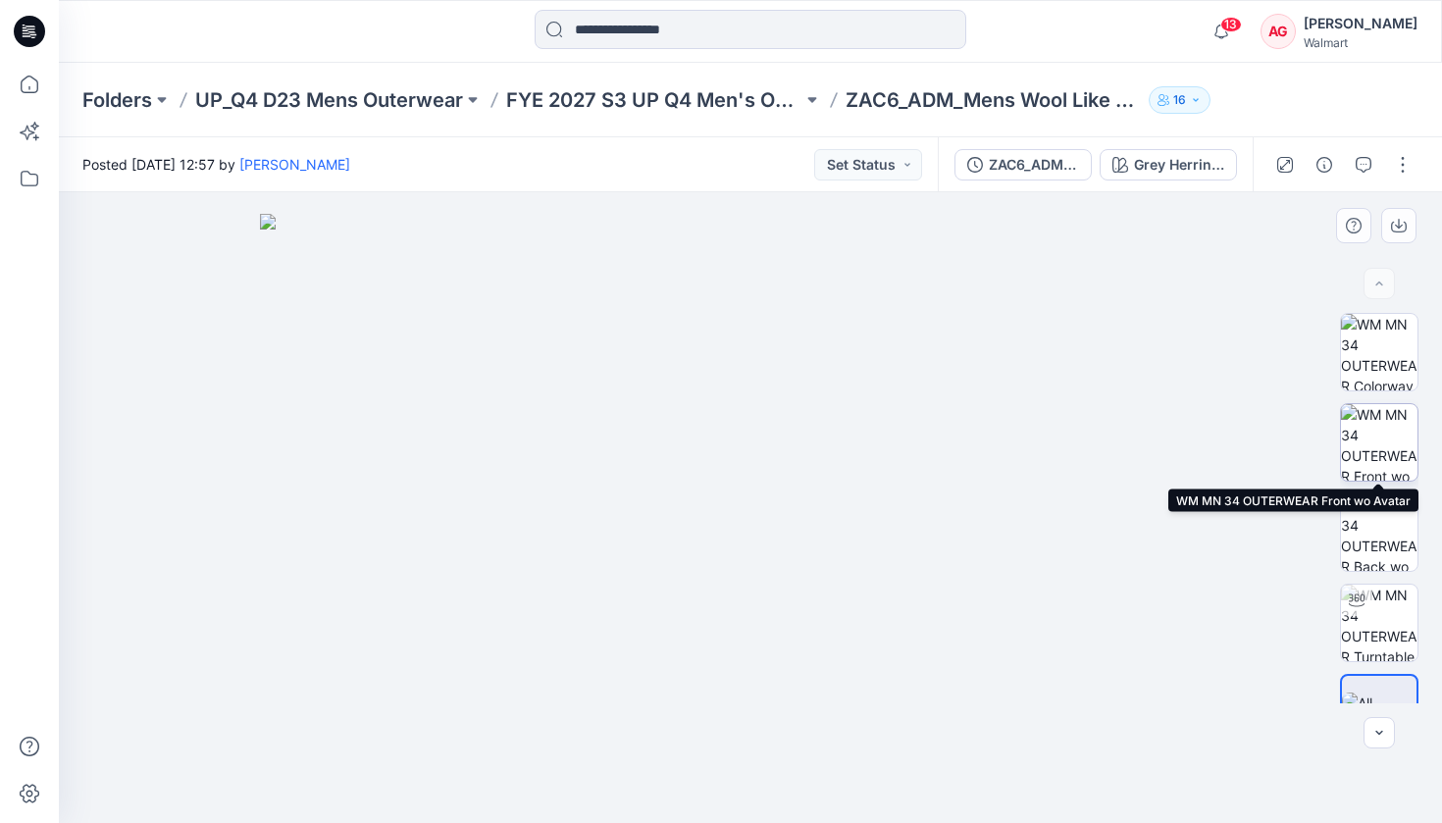
click at [1386, 450] on img at bounding box center [1379, 442] width 77 height 77
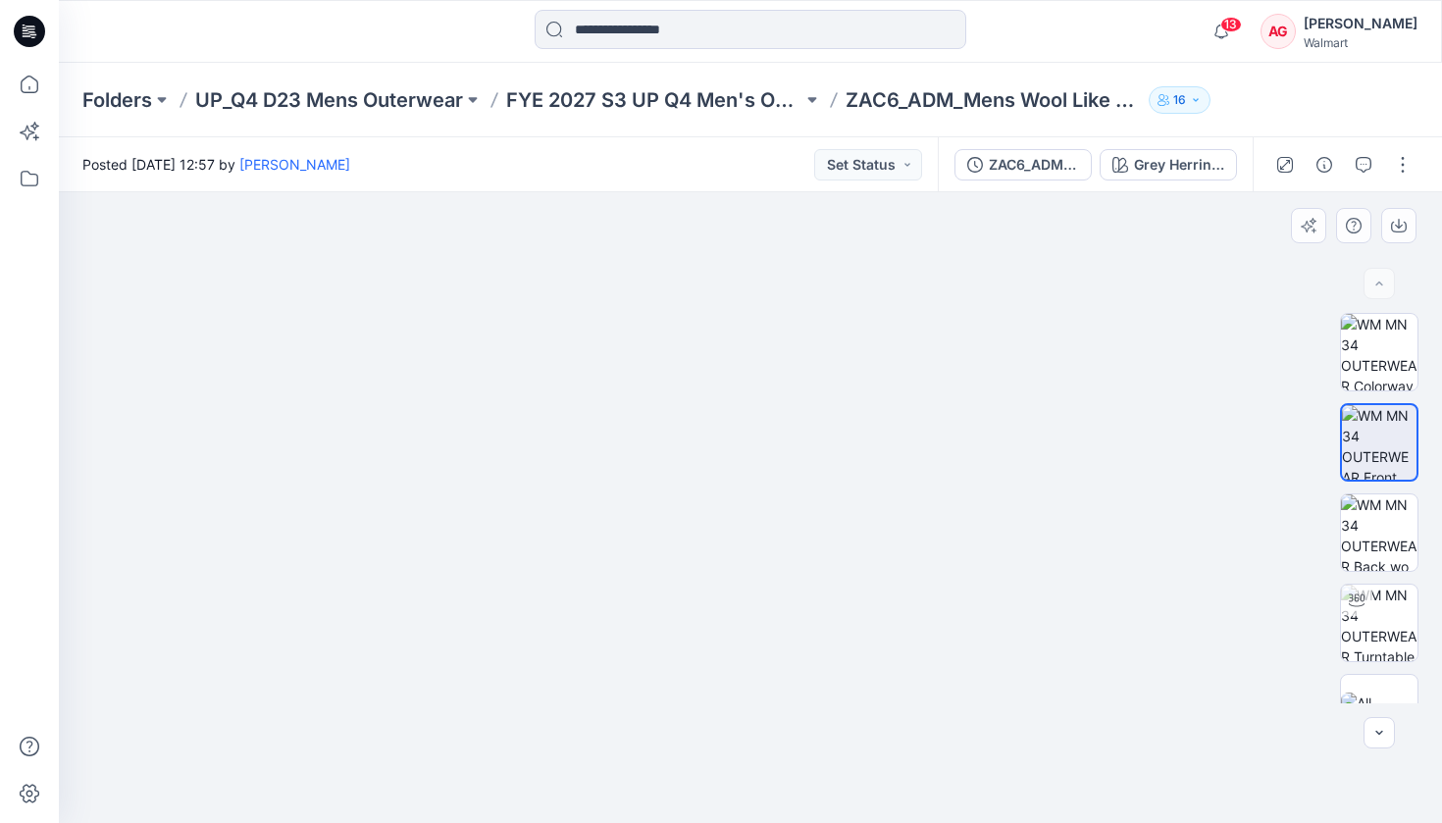
drag, startPoint x: 935, startPoint y: 394, endPoint x: 838, endPoint y: 417, distance: 99.7
click at [838, 417] on img at bounding box center [750, 432] width 981 height 784
click at [1403, 166] on button "button" at bounding box center [1402, 164] width 31 height 31
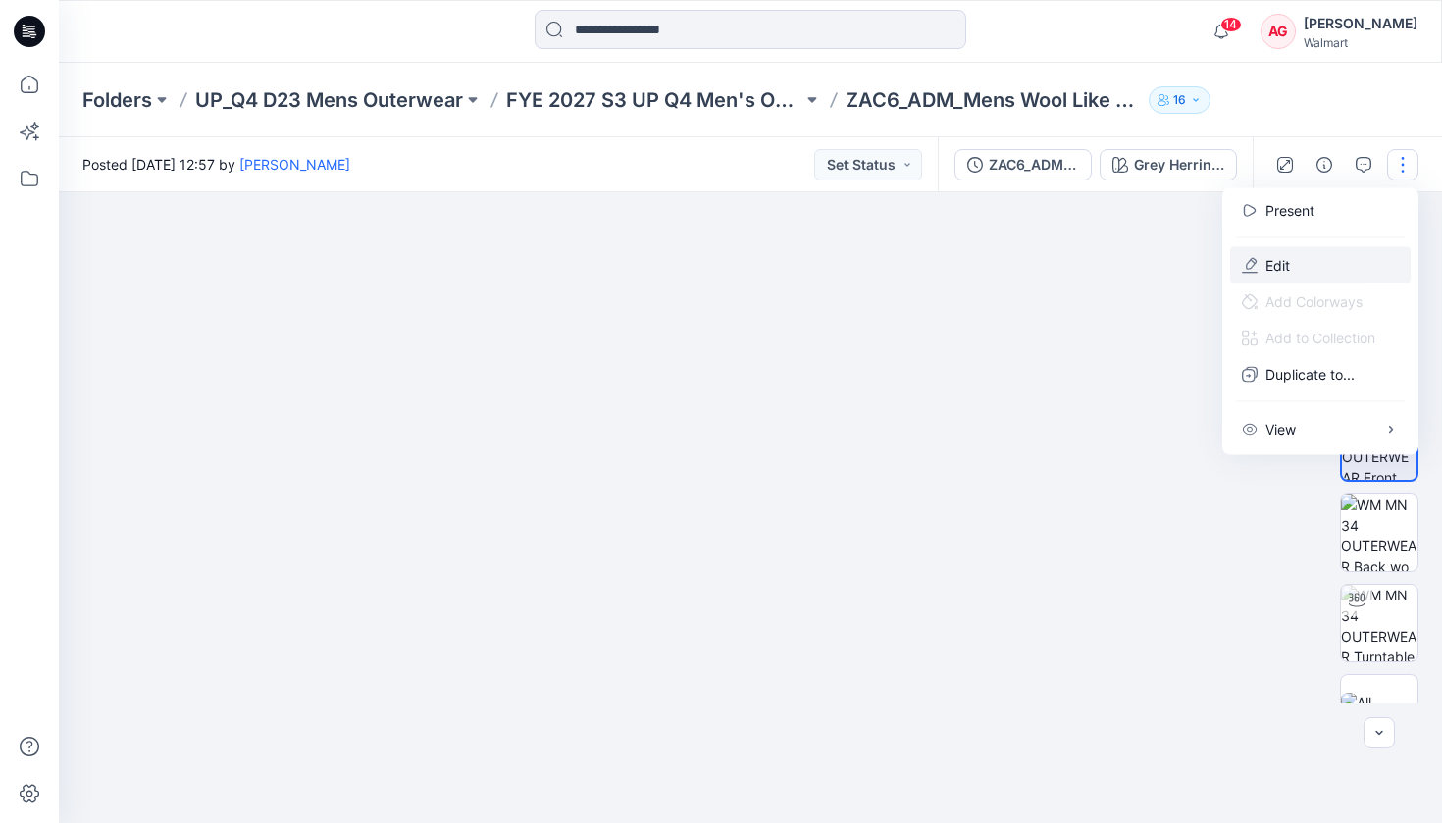
click at [1323, 252] on button "Edit" at bounding box center [1320, 265] width 180 height 36
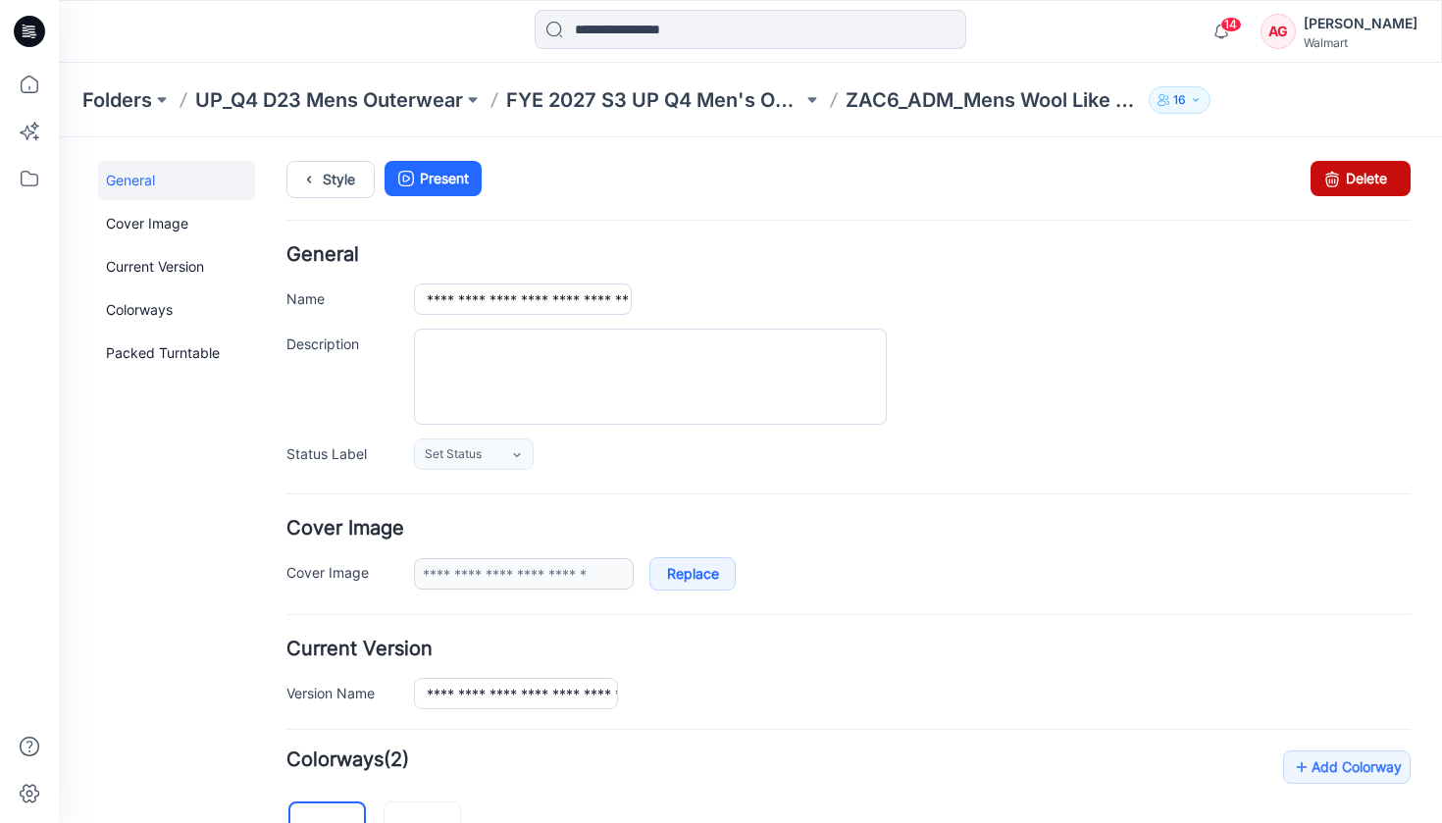
click at [1340, 186] on icon at bounding box center [1331, 178] width 27 height 35
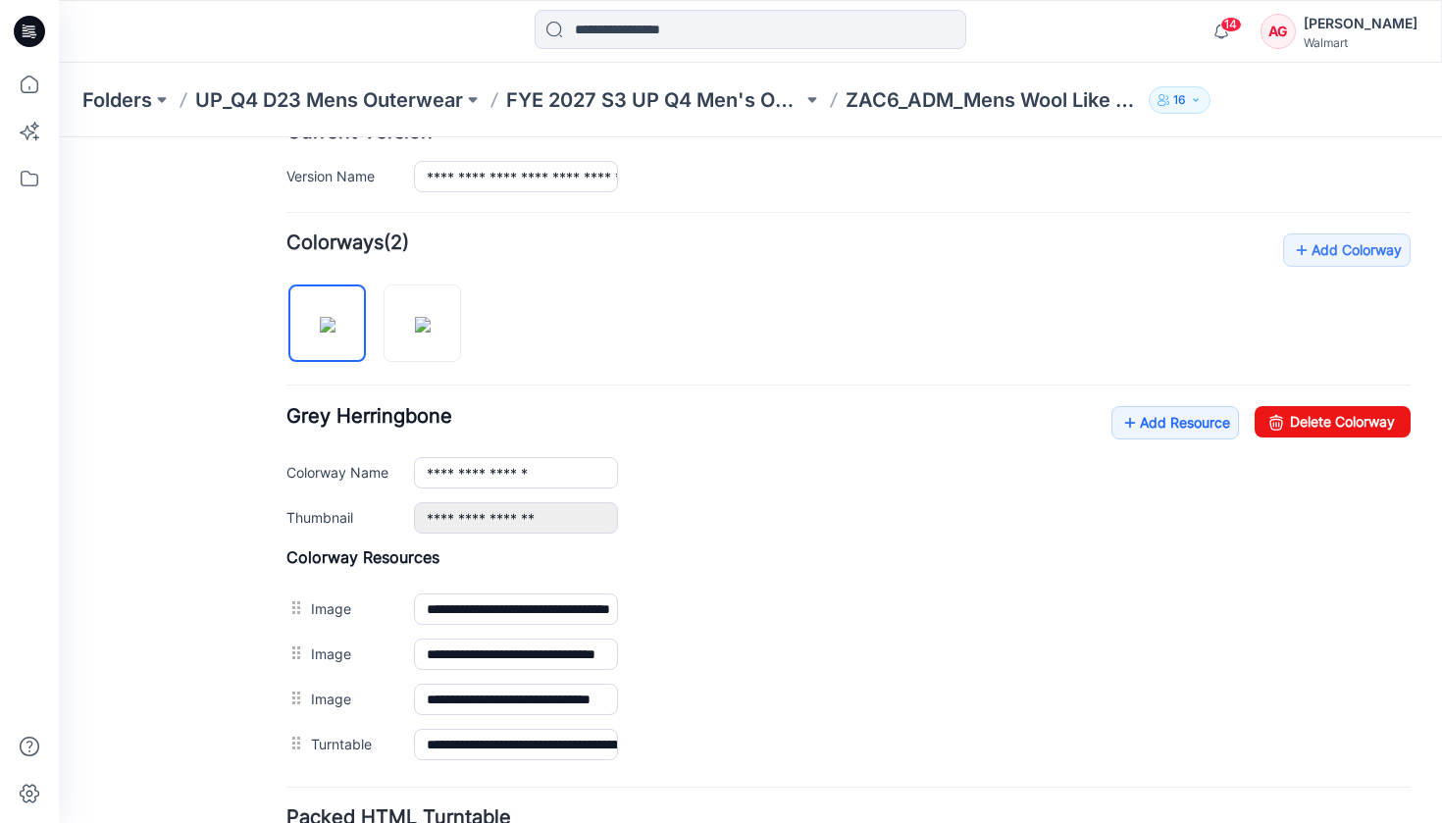
scroll to position [537, 0]
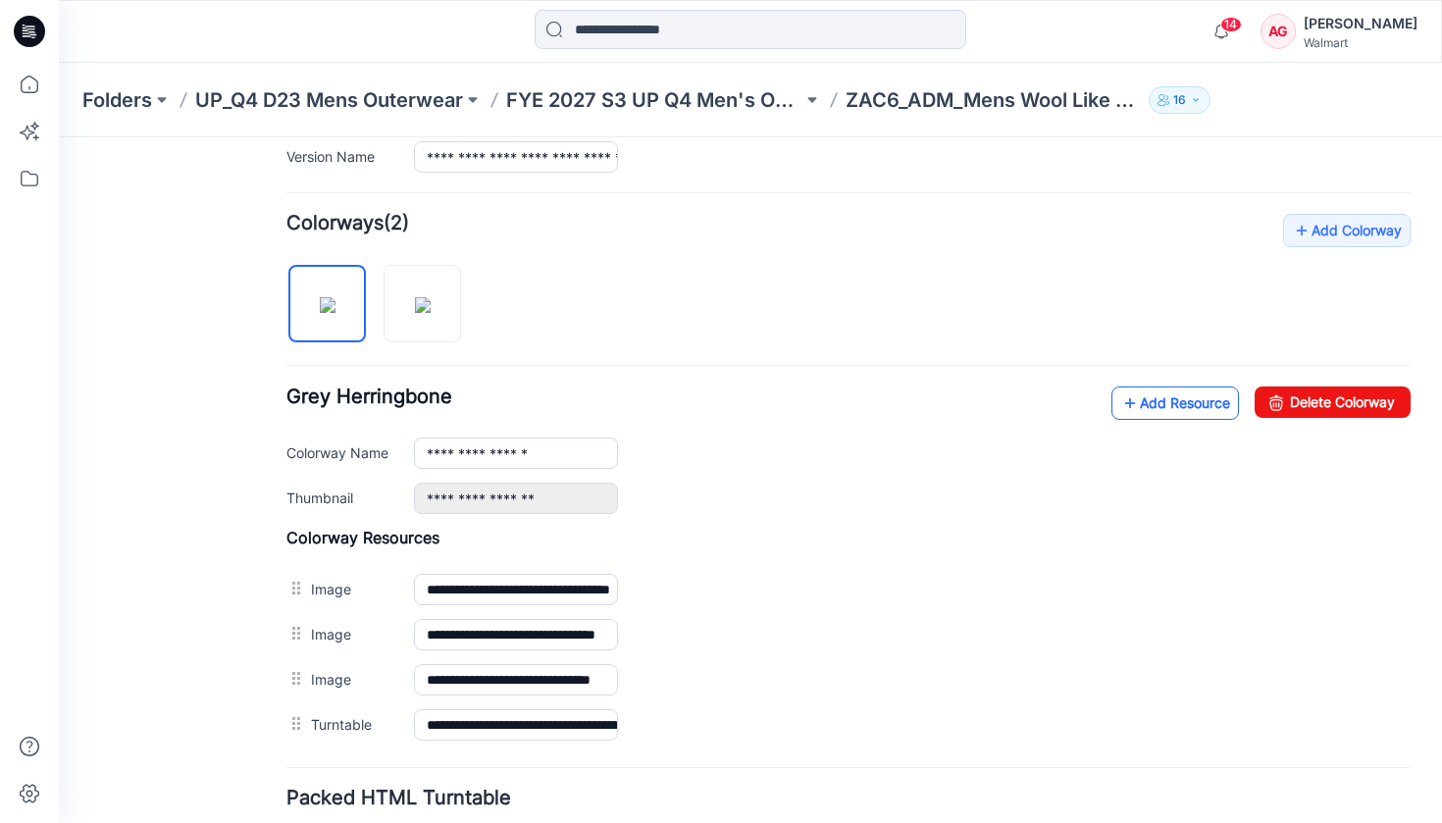
click at [1173, 400] on link "Add Resource" at bounding box center [1175, 402] width 128 height 33
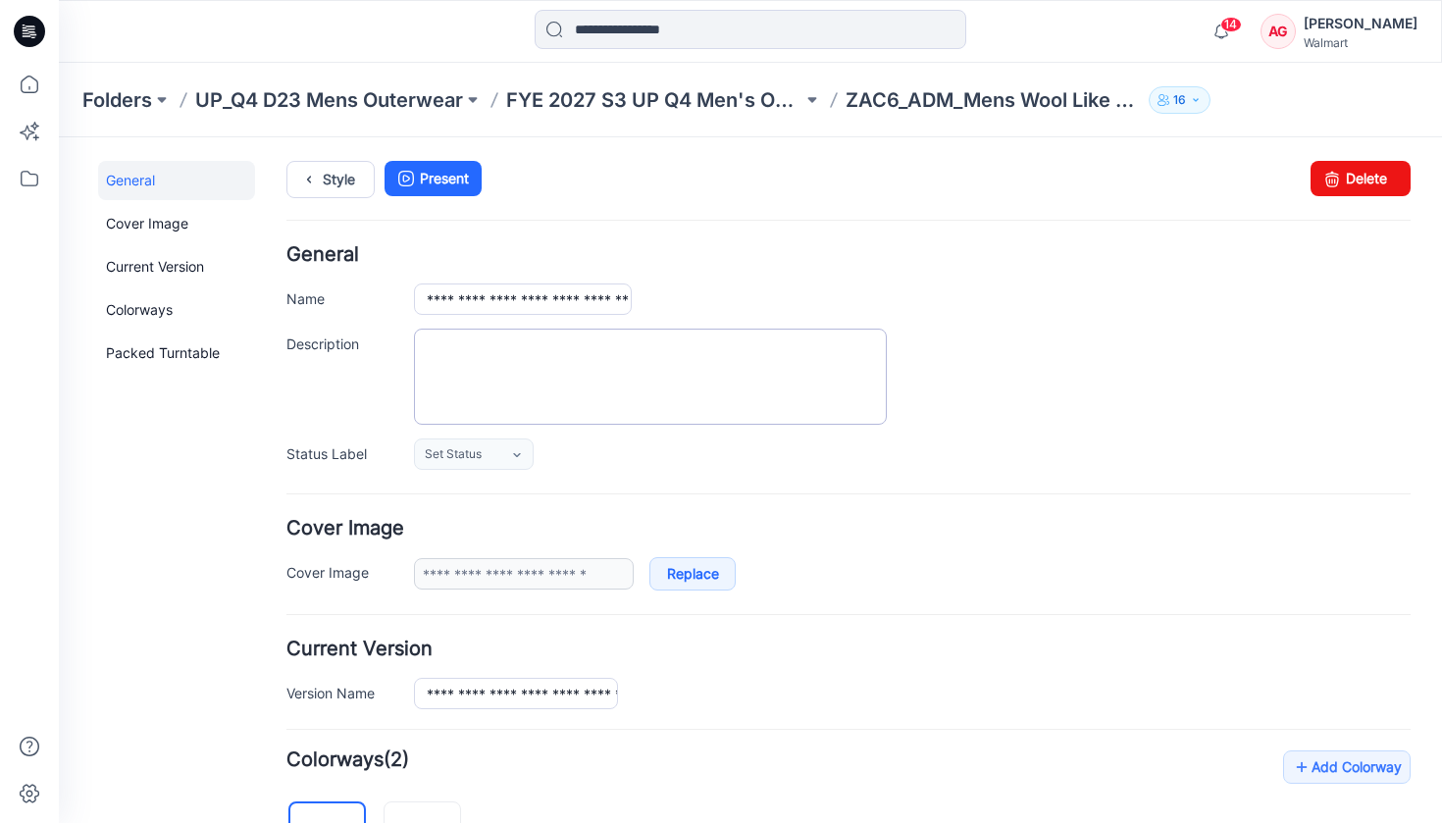
scroll to position [0, 0]
click at [1337, 182] on icon at bounding box center [1331, 178] width 27 height 35
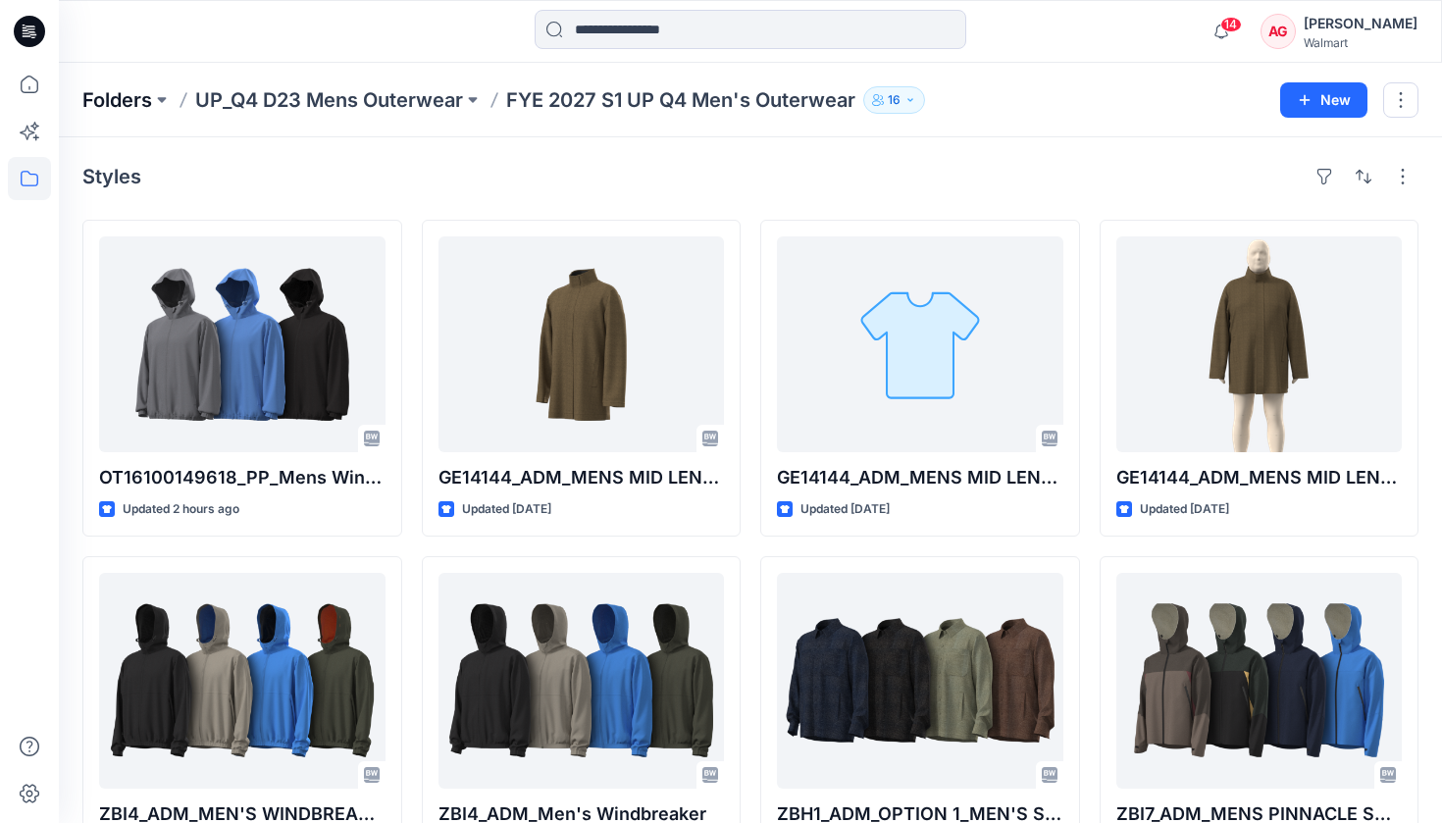
click at [121, 100] on p "Folders" at bounding box center [117, 99] width 70 height 27
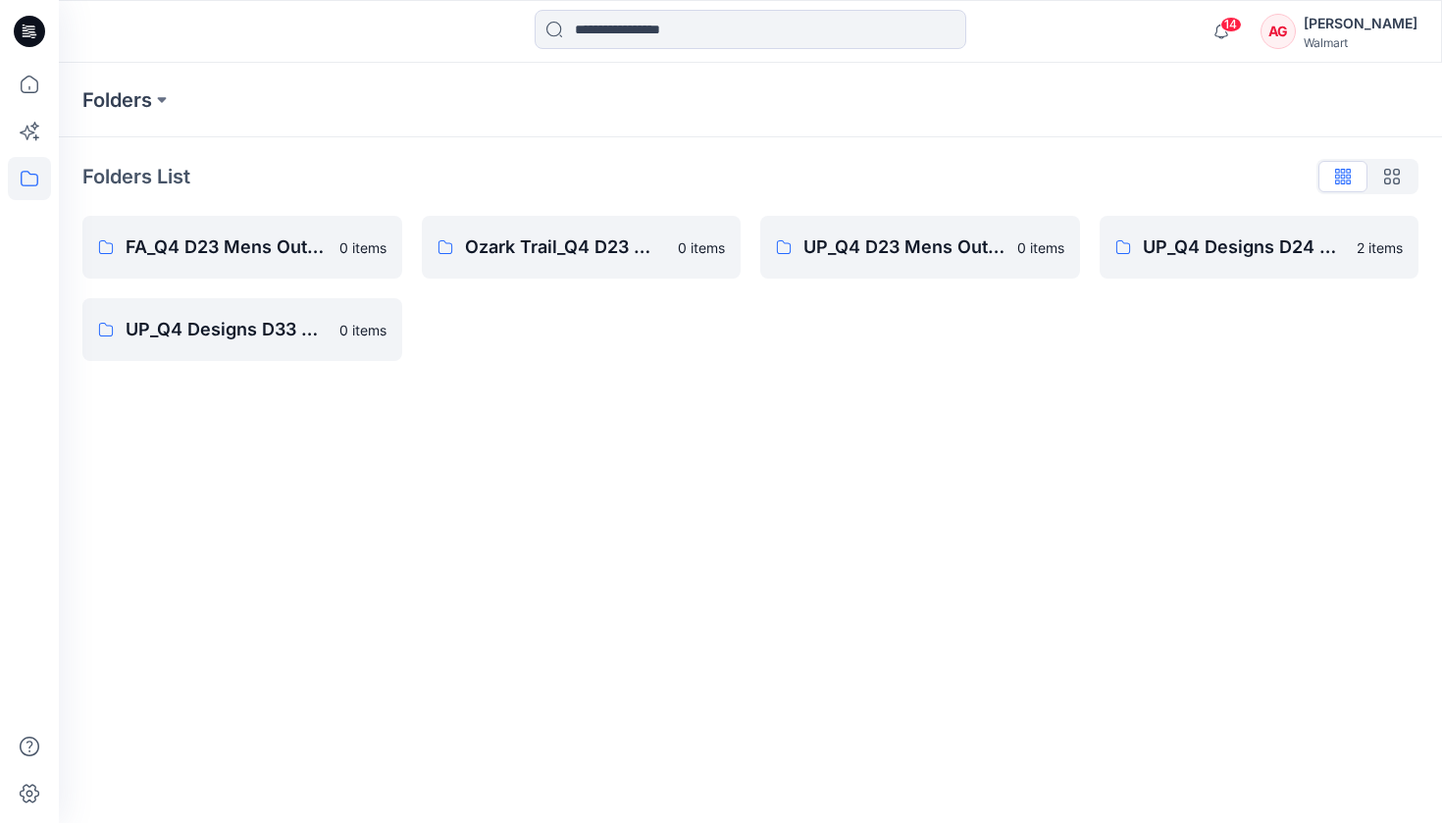
click at [36, 27] on icon at bounding box center [29, 31] width 31 height 31
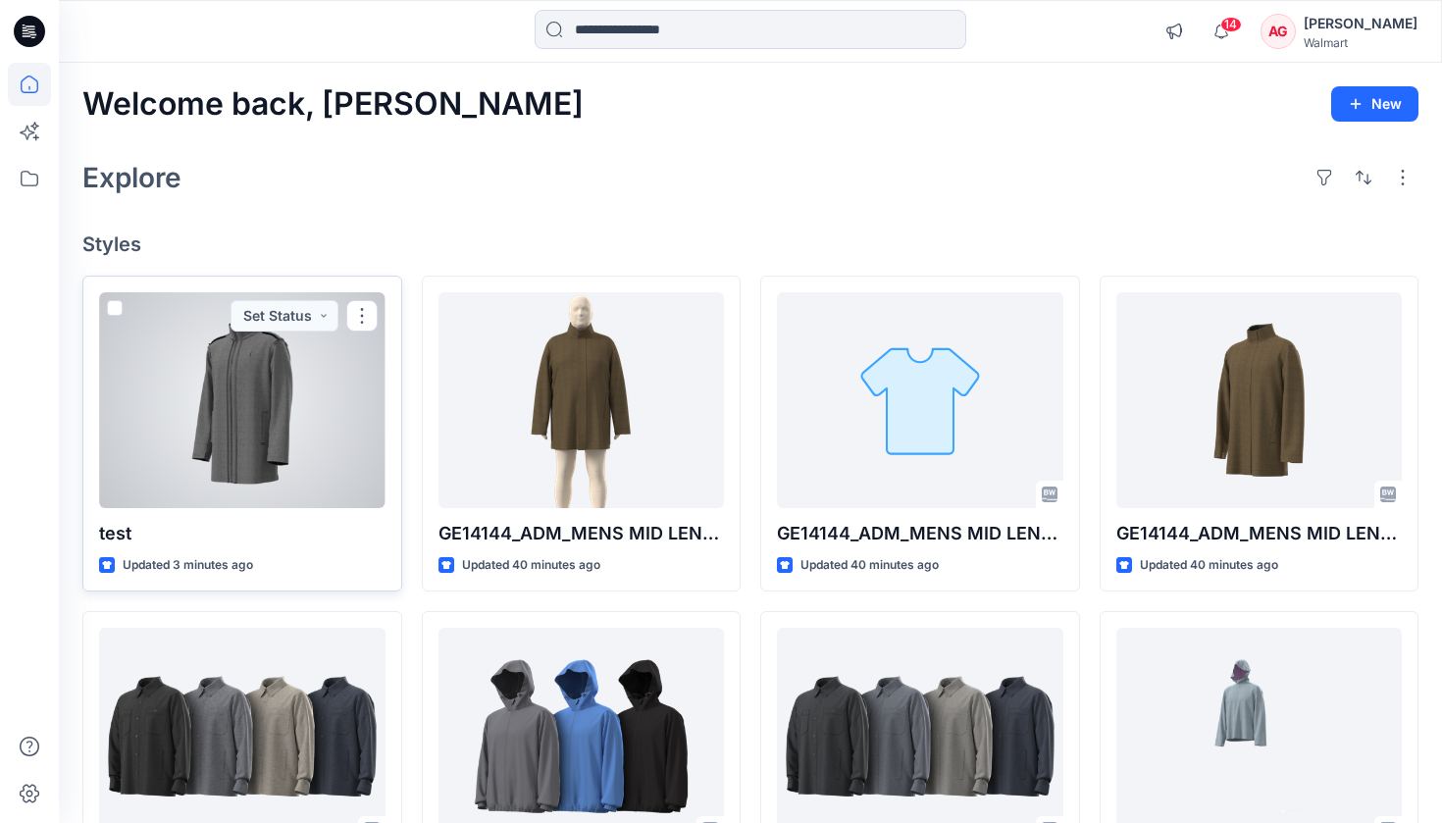
click at [277, 449] on div at bounding box center [242, 400] width 286 height 216
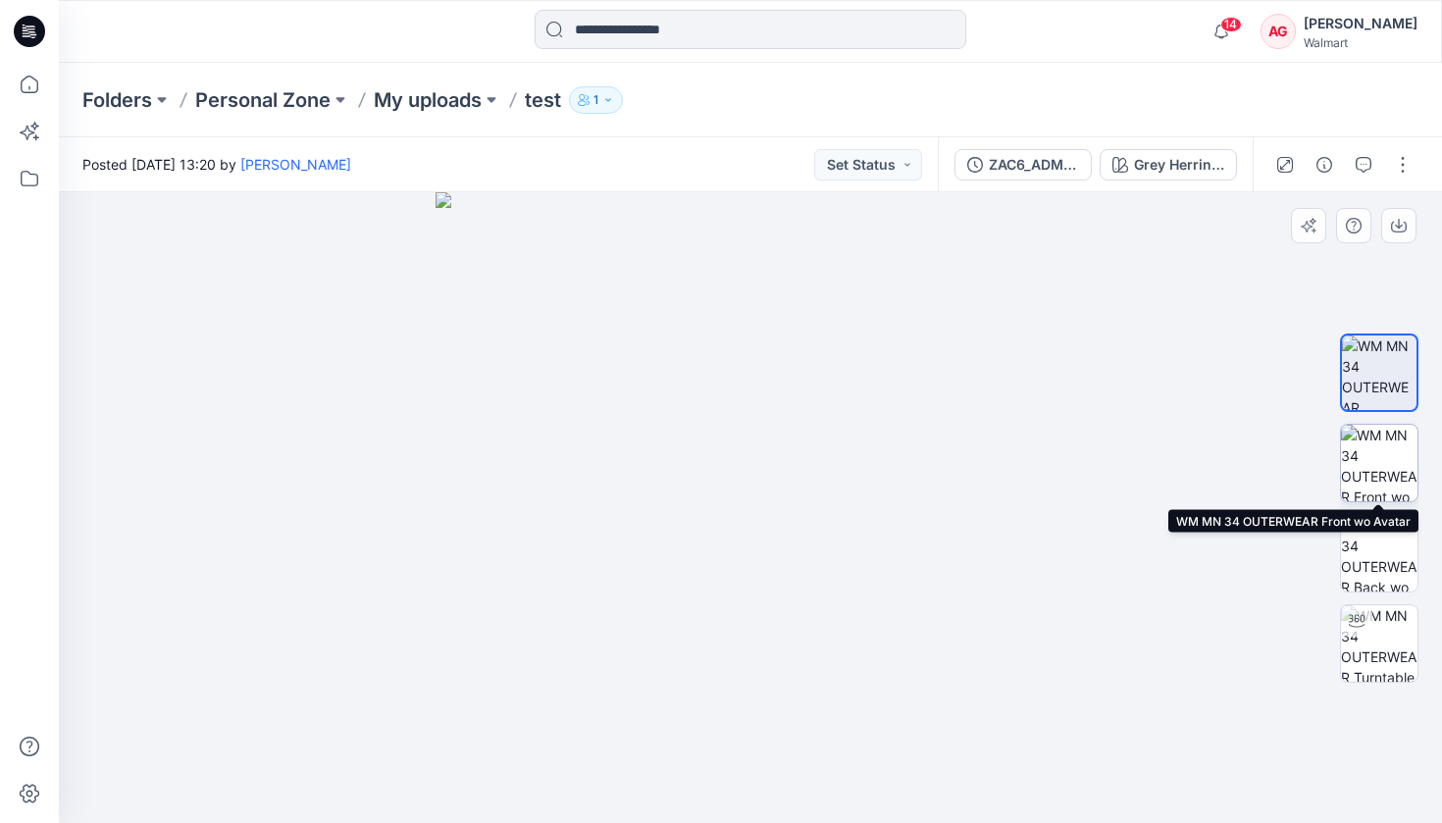
click at [1403, 454] on img at bounding box center [1379, 463] width 77 height 77
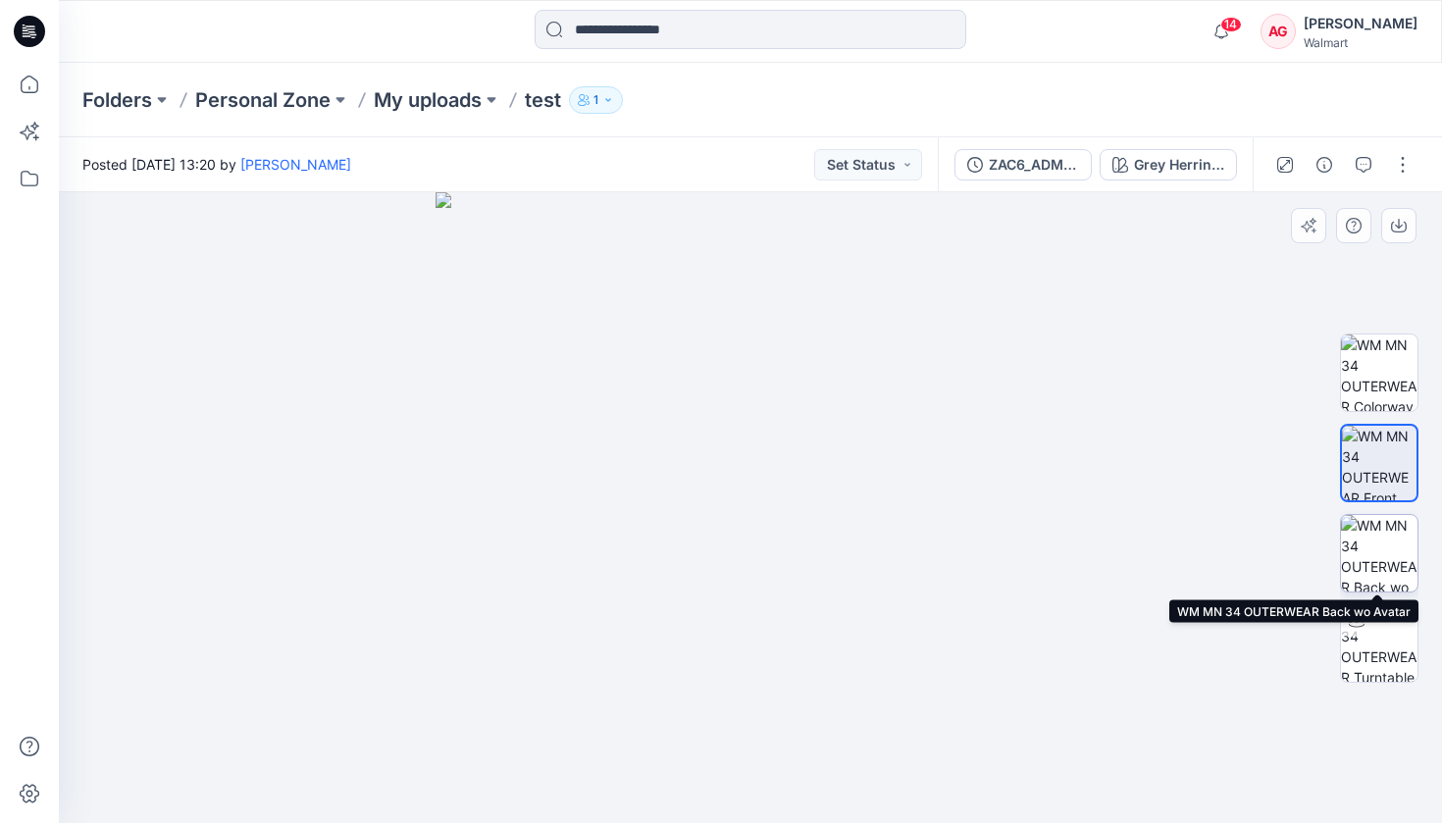
click at [1359, 540] on img at bounding box center [1379, 553] width 77 height 77
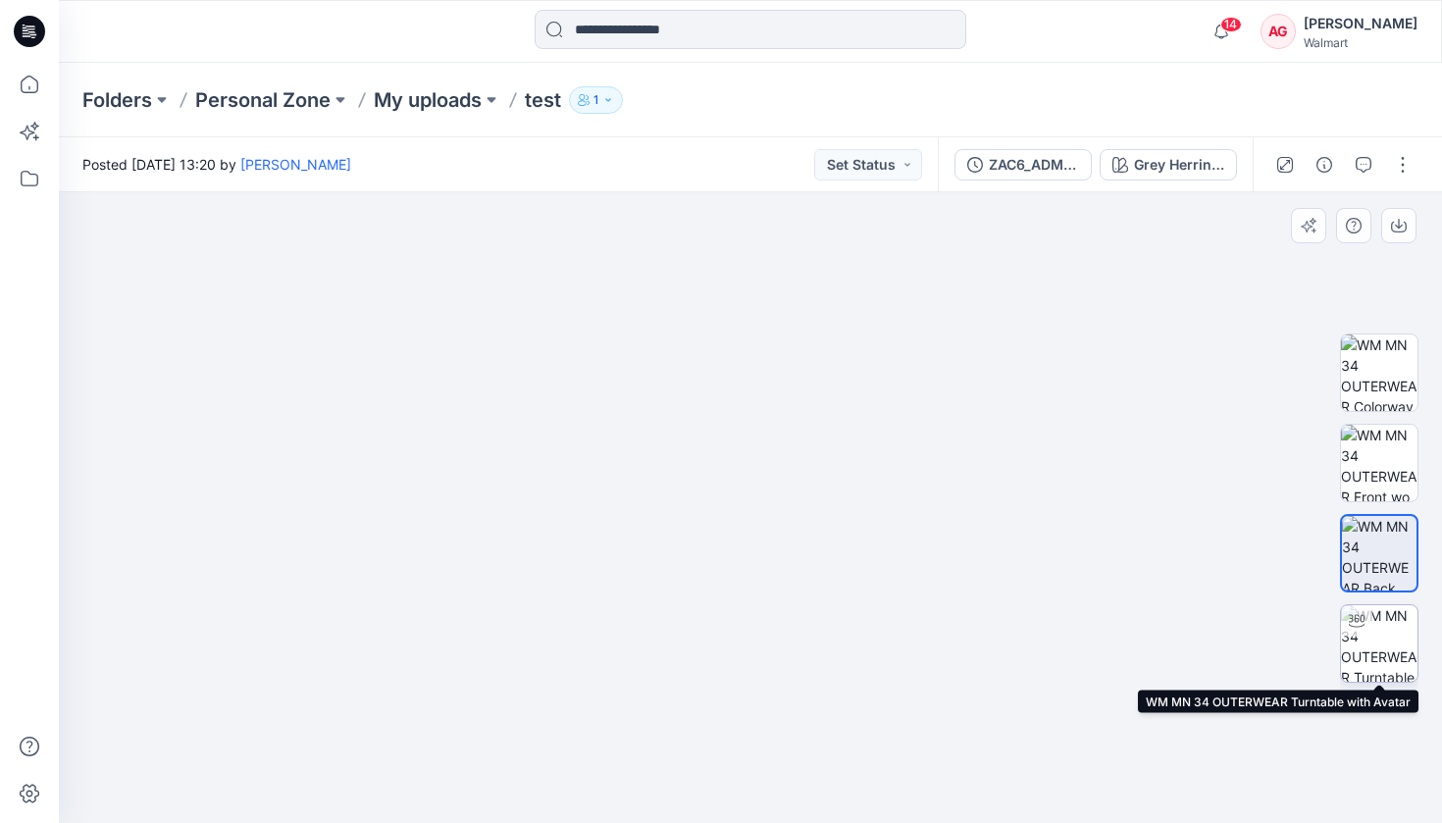
click at [1392, 650] on img at bounding box center [1379, 643] width 77 height 77
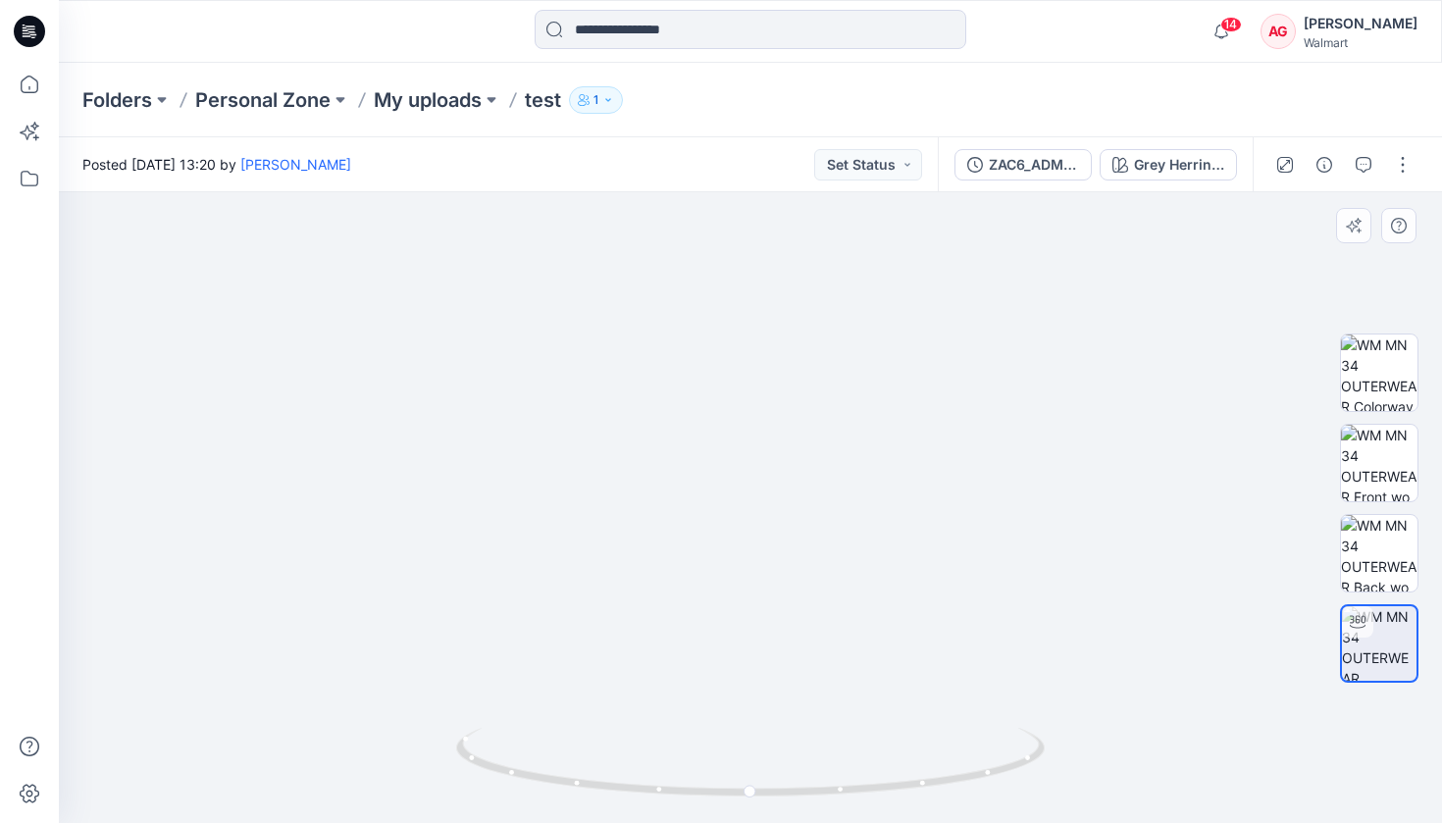
drag, startPoint x: 780, startPoint y: 318, endPoint x: 797, endPoint y: 665, distance: 347.7
click at [797, 665] on img at bounding box center [770, 417] width 1651 height 811
click at [1388, 563] on img at bounding box center [1379, 553] width 77 height 77
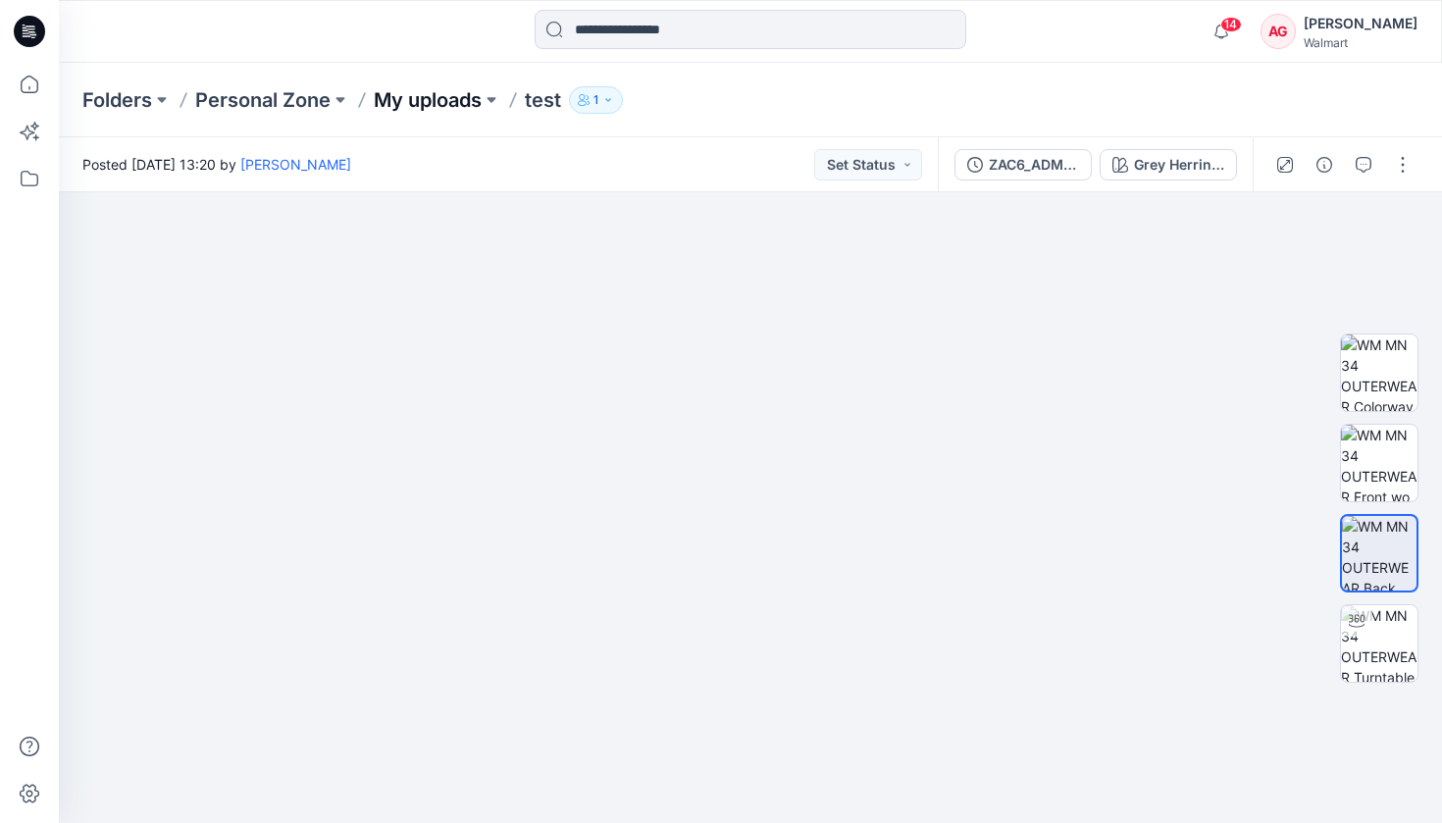
click at [434, 99] on p "My uploads" at bounding box center [428, 99] width 108 height 27
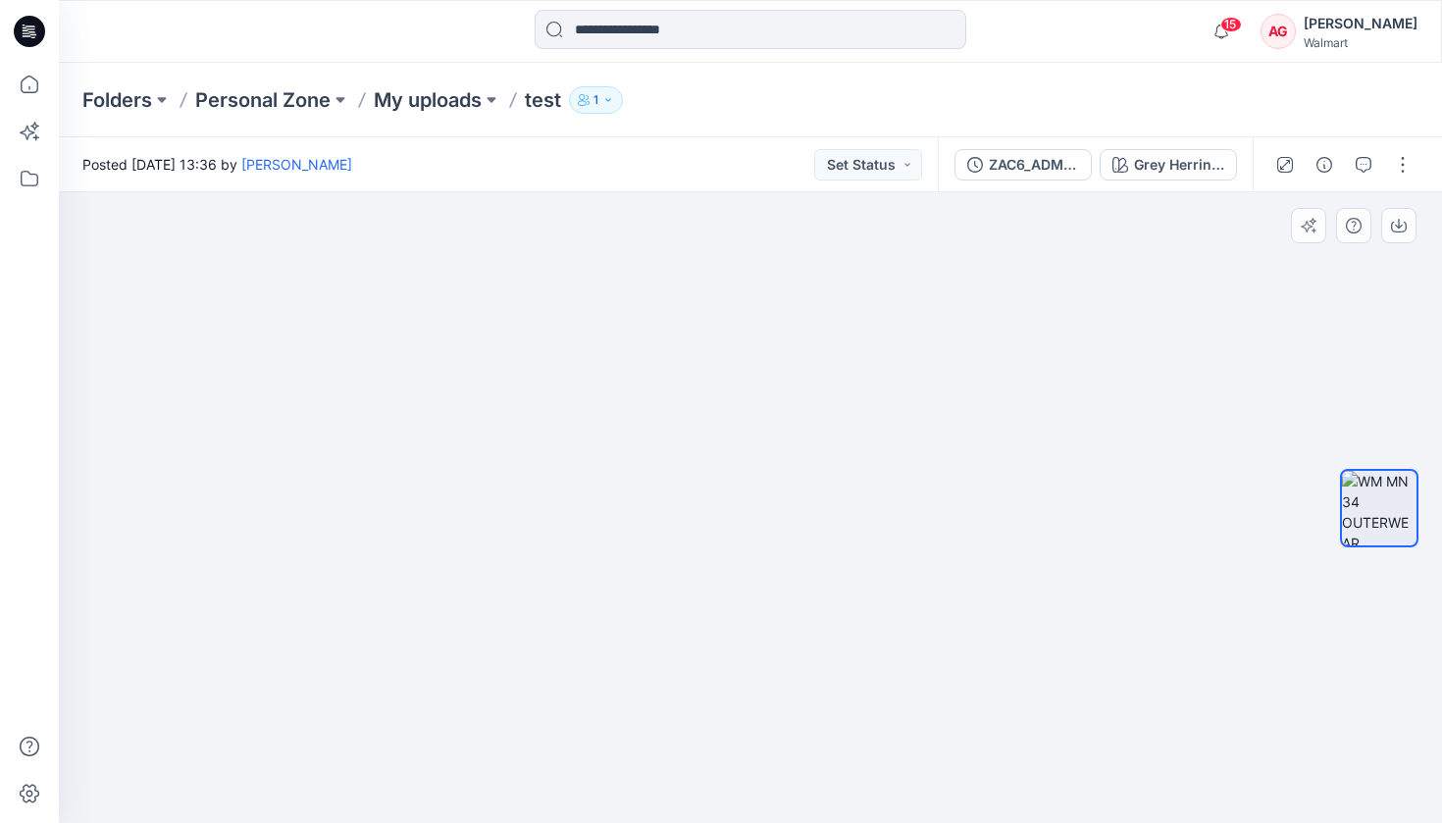
drag, startPoint x: 892, startPoint y: 565, endPoint x: 763, endPoint y: 580, distance: 129.3
click at [763, 580] on img at bounding box center [750, 492] width 724 height 661
click at [427, 87] on p "My uploads" at bounding box center [428, 99] width 108 height 27
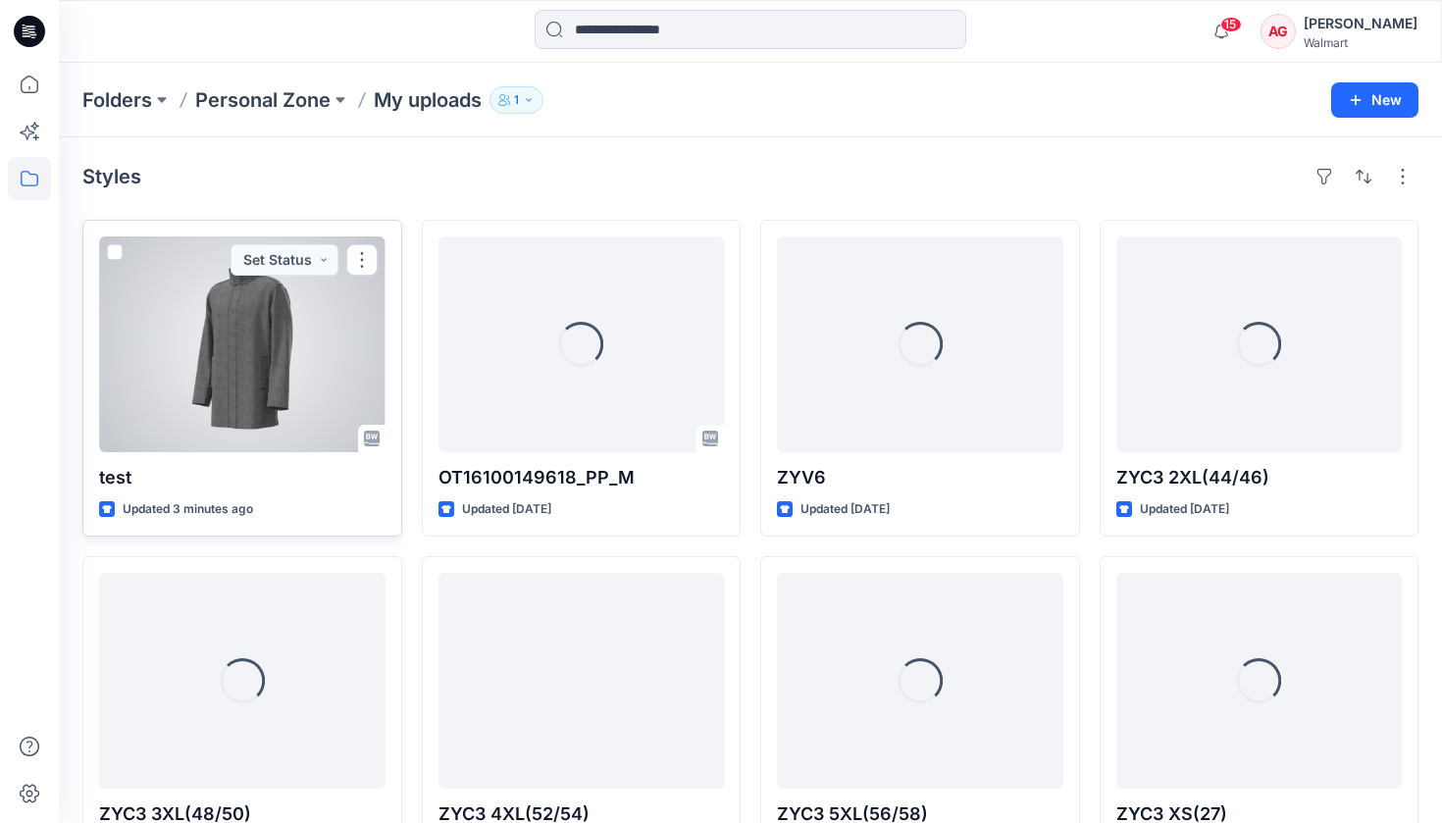
click at [263, 393] on div at bounding box center [242, 344] width 286 height 216
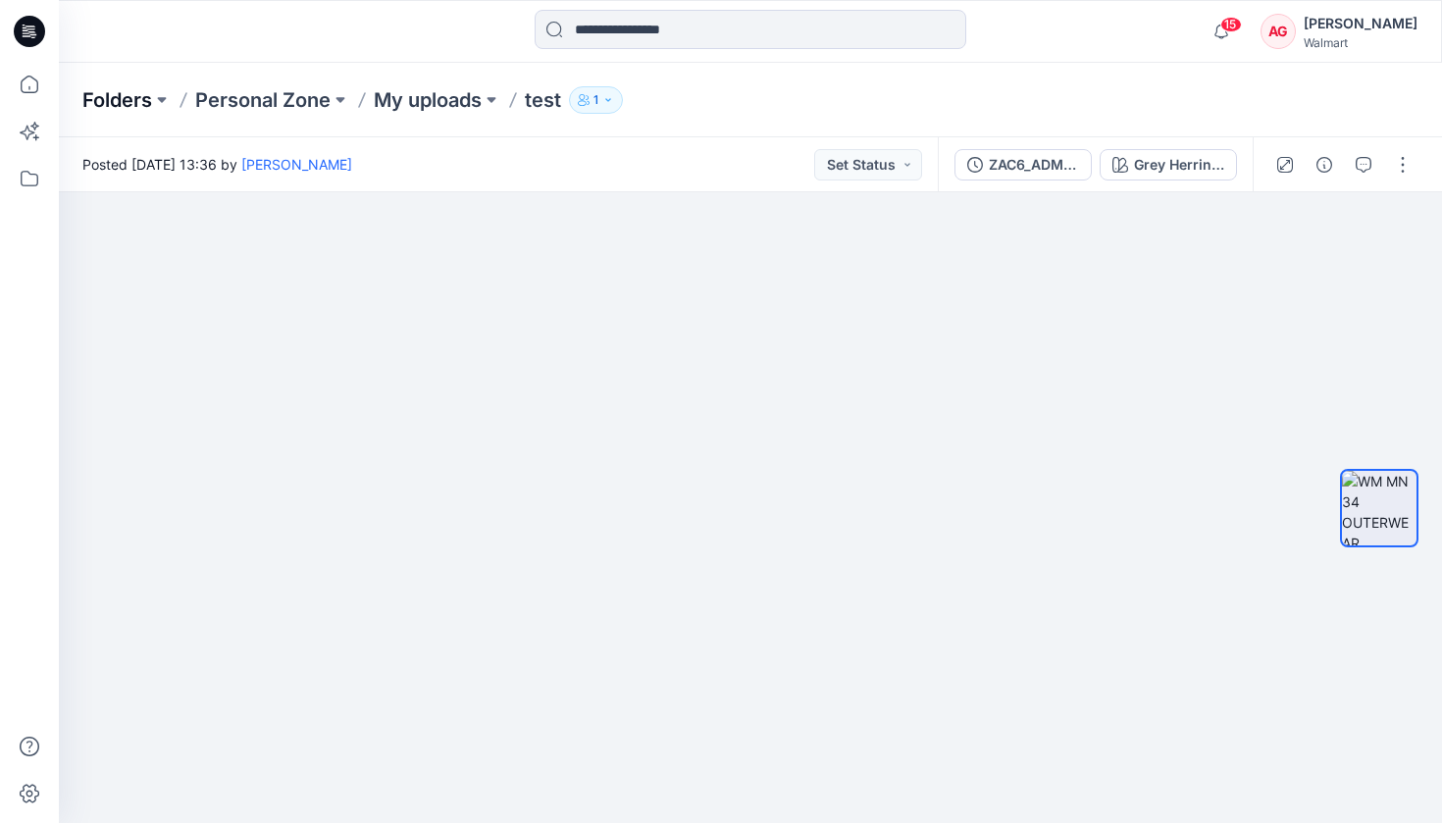
click at [142, 92] on p "Folders" at bounding box center [117, 99] width 70 height 27
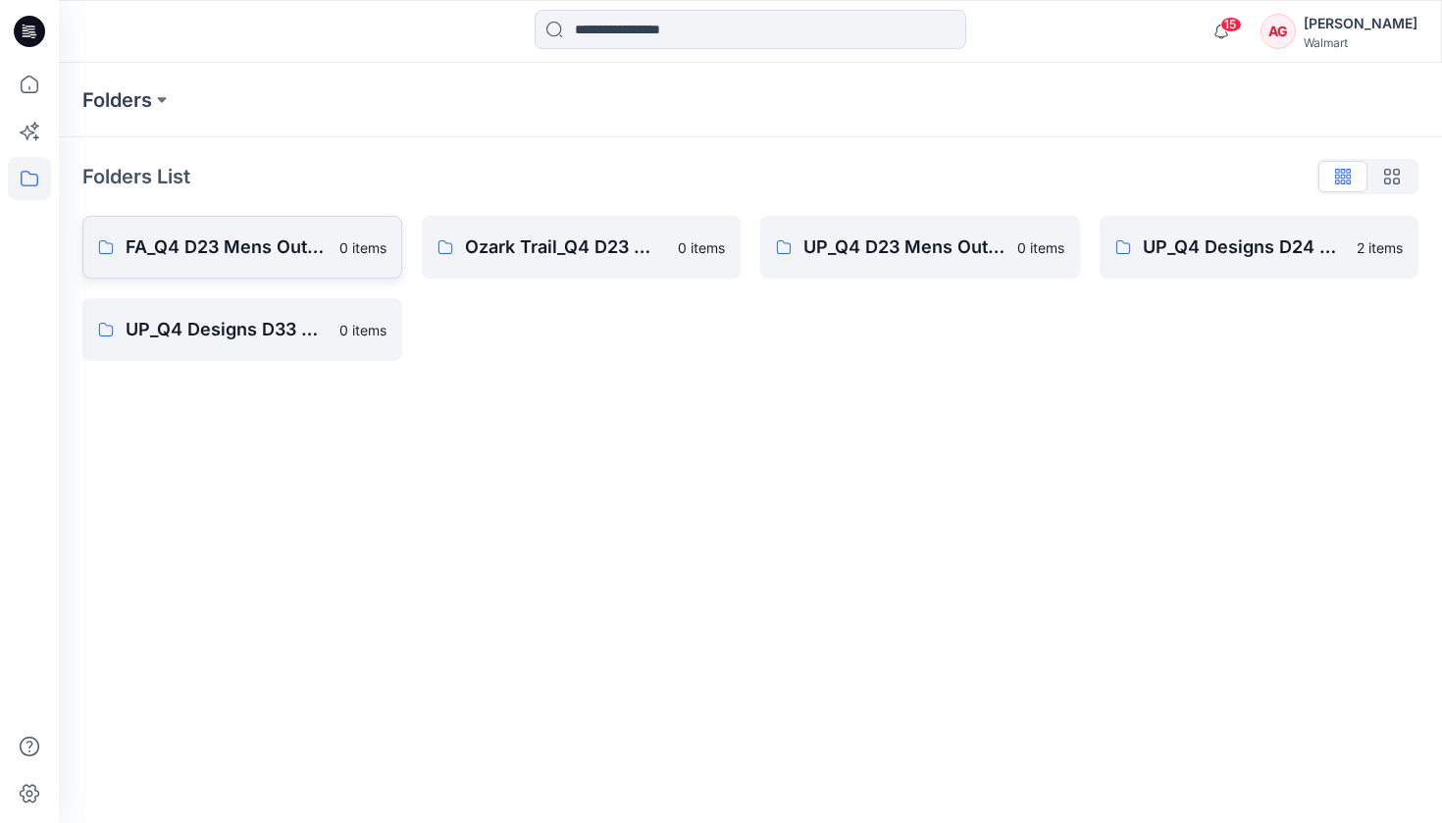
click at [289, 252] on p "FA_Q4 D23 Mens Outerwear" at bounding box center [227, 246] width 202 height 27
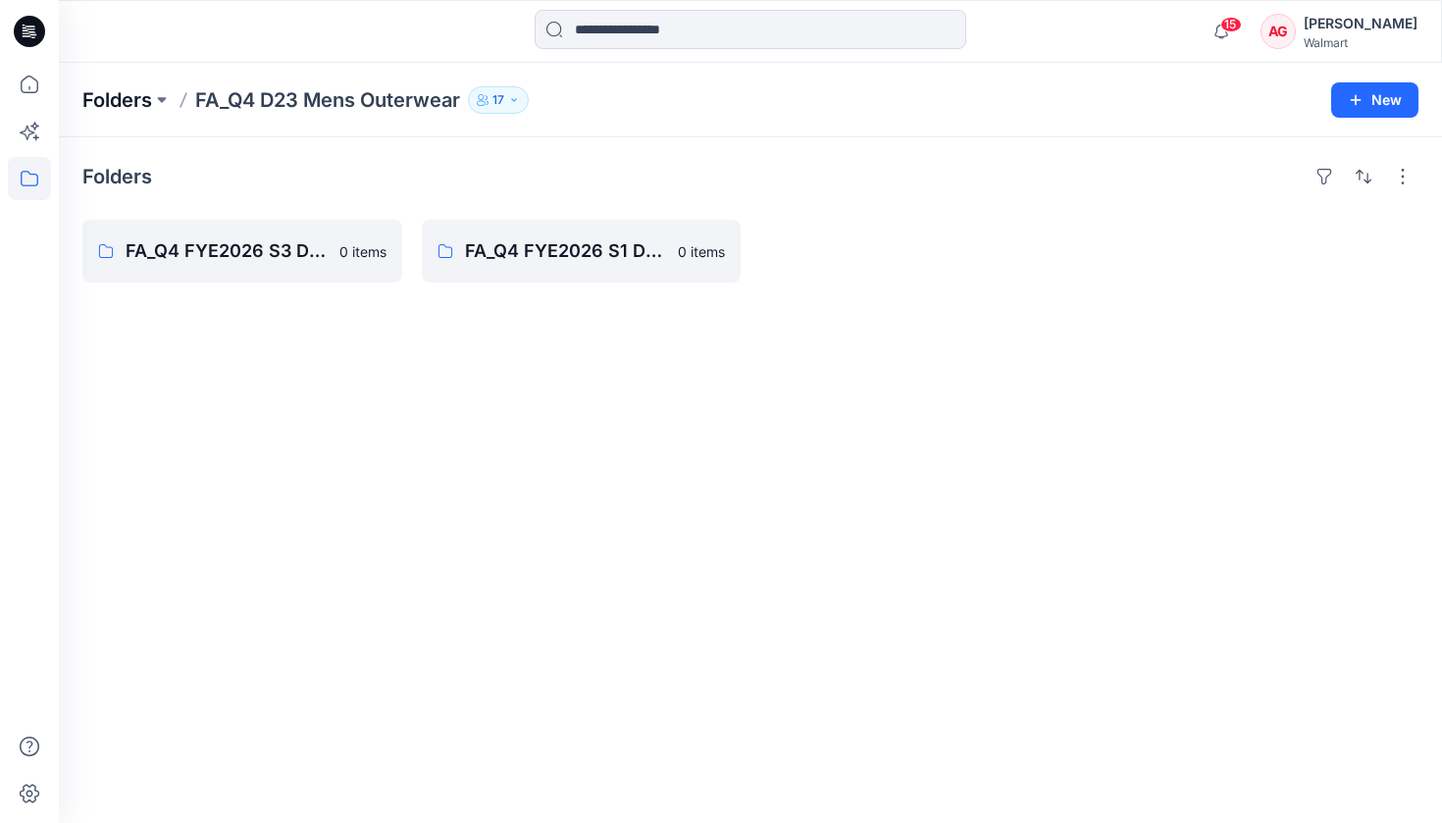
click at [133, 97] on p "Folders" at bounding box center [117, 99] width 70 height 27
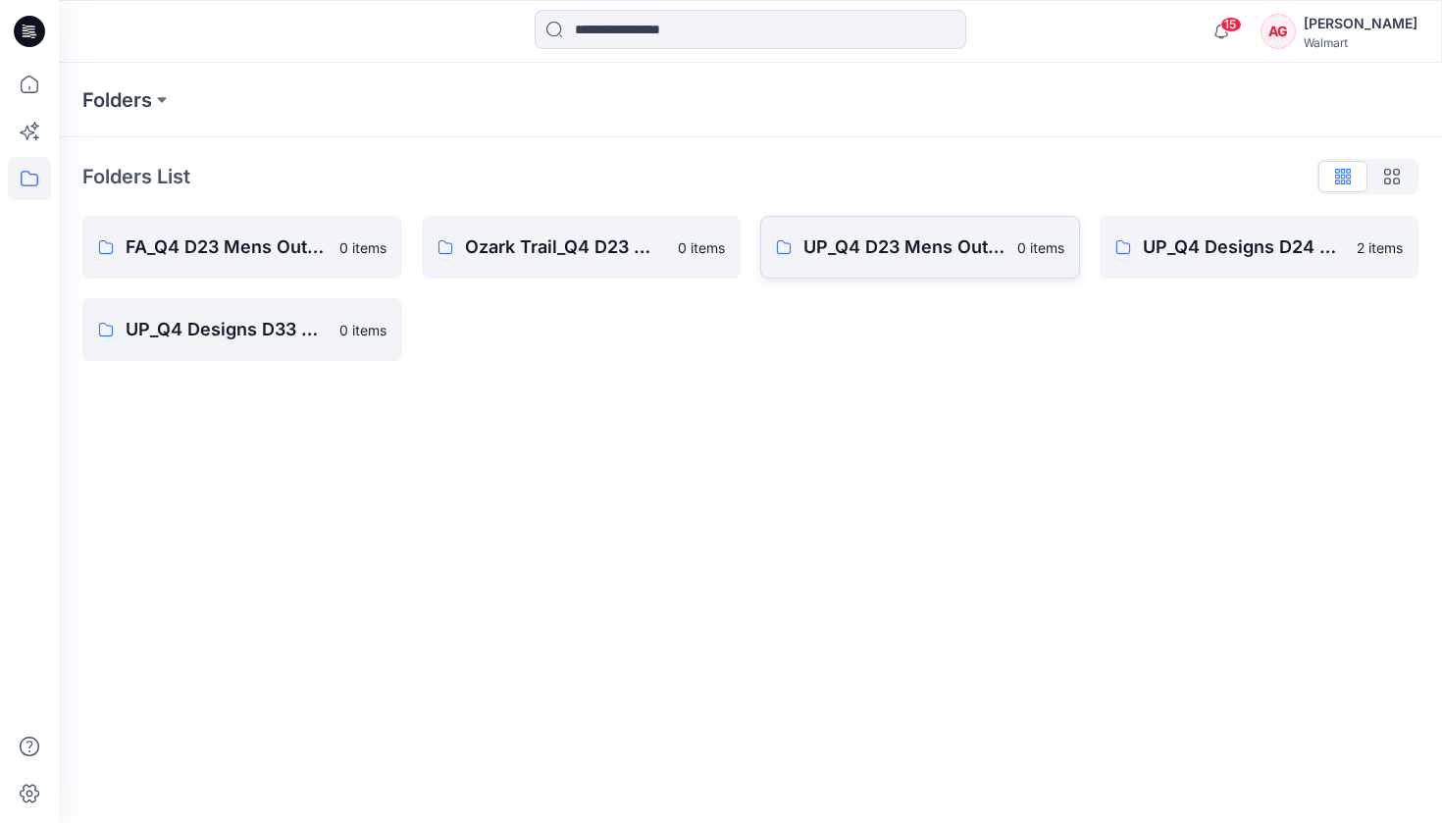
click at [852, 262] on link "UP_Q4 D23 Mens Outerwear 0 items" at bounding box center [920, 247] width 320 height 63
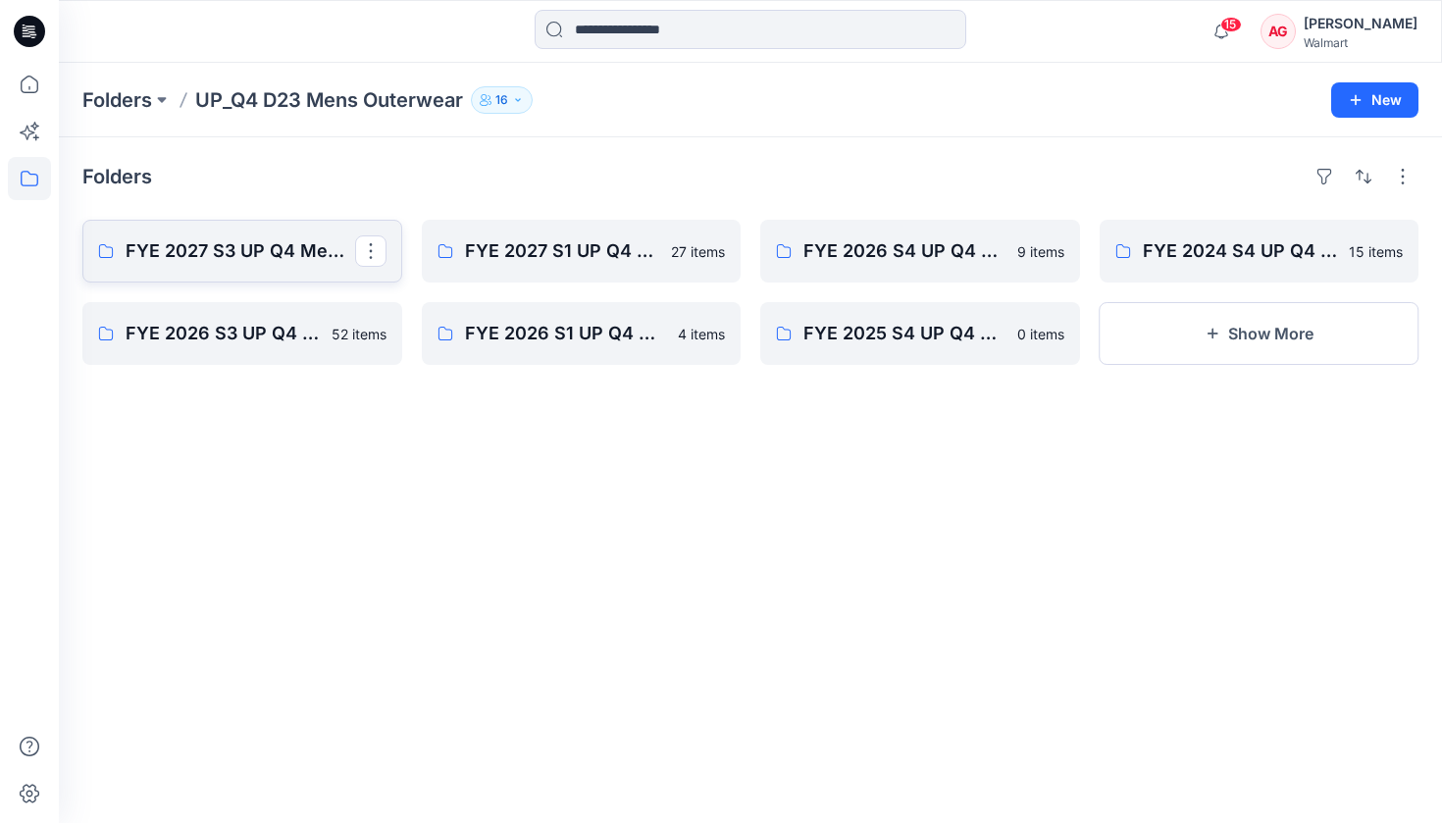
click at [302, 259] on p "FYE 2027 S3 UP Q4 Men's Outerwear" at bounding box center [241, 250] width 230 height 27
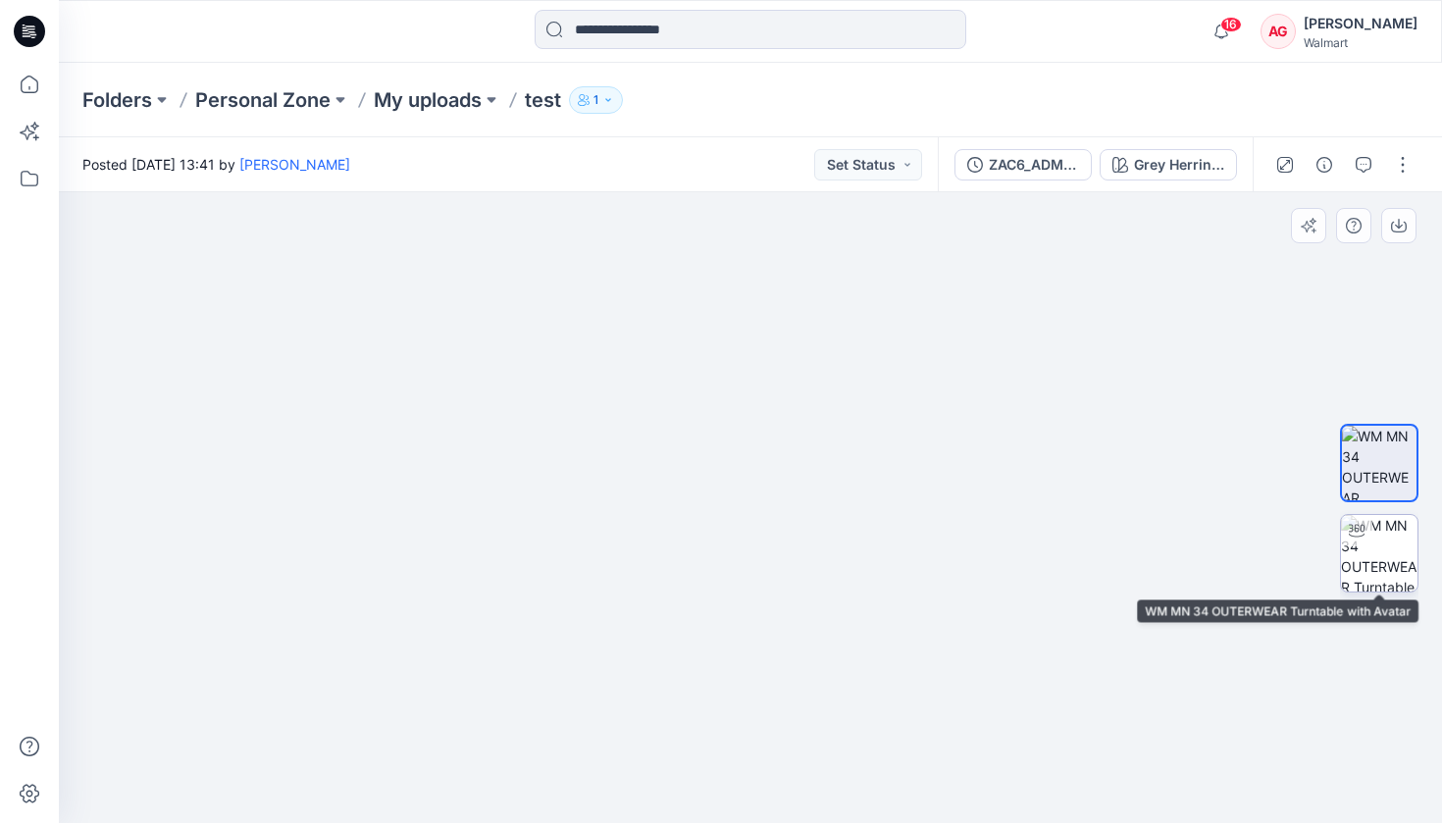
click at [1400, 557] on img at bounding box center [1379, 553] width 77 height 77
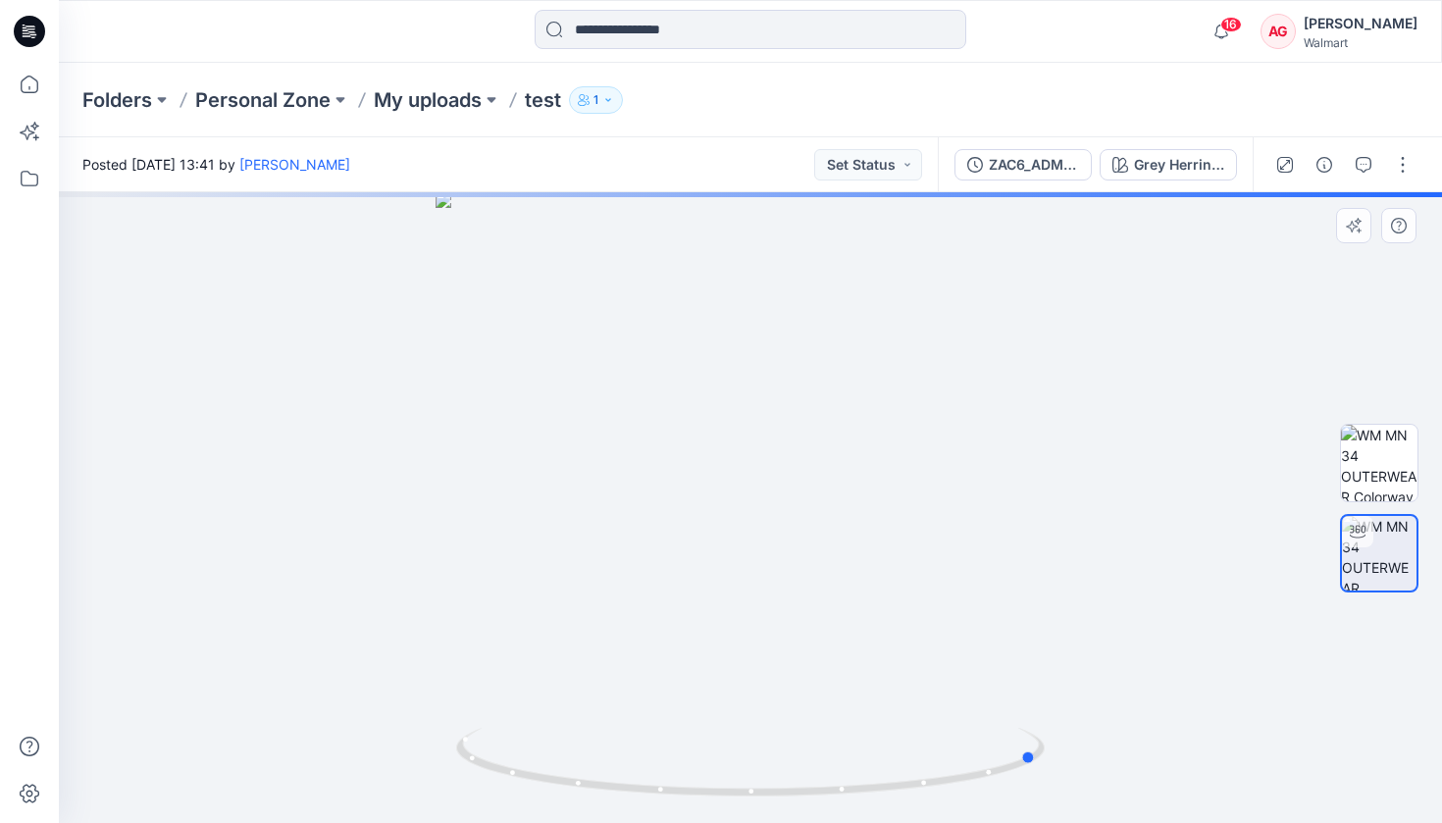
drag, startPoint x: 922, startPoint y: 779, endPoint x: 622, endPoint y: 807, distance: 301.5
click at [622, 807] on div at bounding box center [750, 507] width 1383 height 631
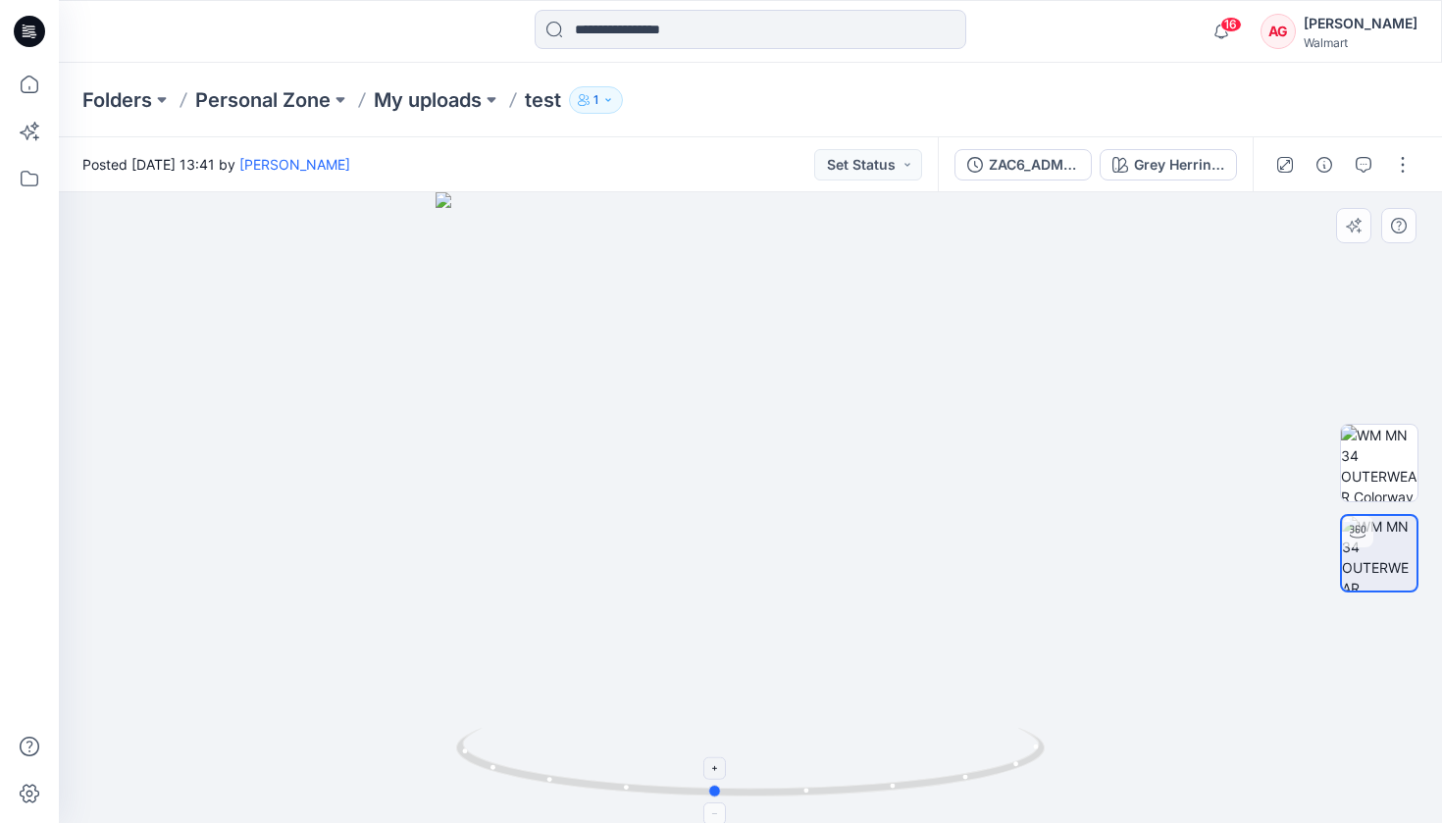
drag, startPoint x: 937, startPoint y: 772, endPoint x: 612, endPoint y: 769, distance: 324.7
click at [612, 769] on icon at bounding box center [752, 765] width 593 height 74
drag, startPoint x: 883, startPoint y: 790, endPoint x: 726, endPoint y: 798, distance: 157.2
click at [726, 798] on icon at bounding box center [752, 765] width 593 height 74
drag, startPoint x: 796, startPoint y: 775, endPoint x: 704, endPoint y: 804, distance: 95.9
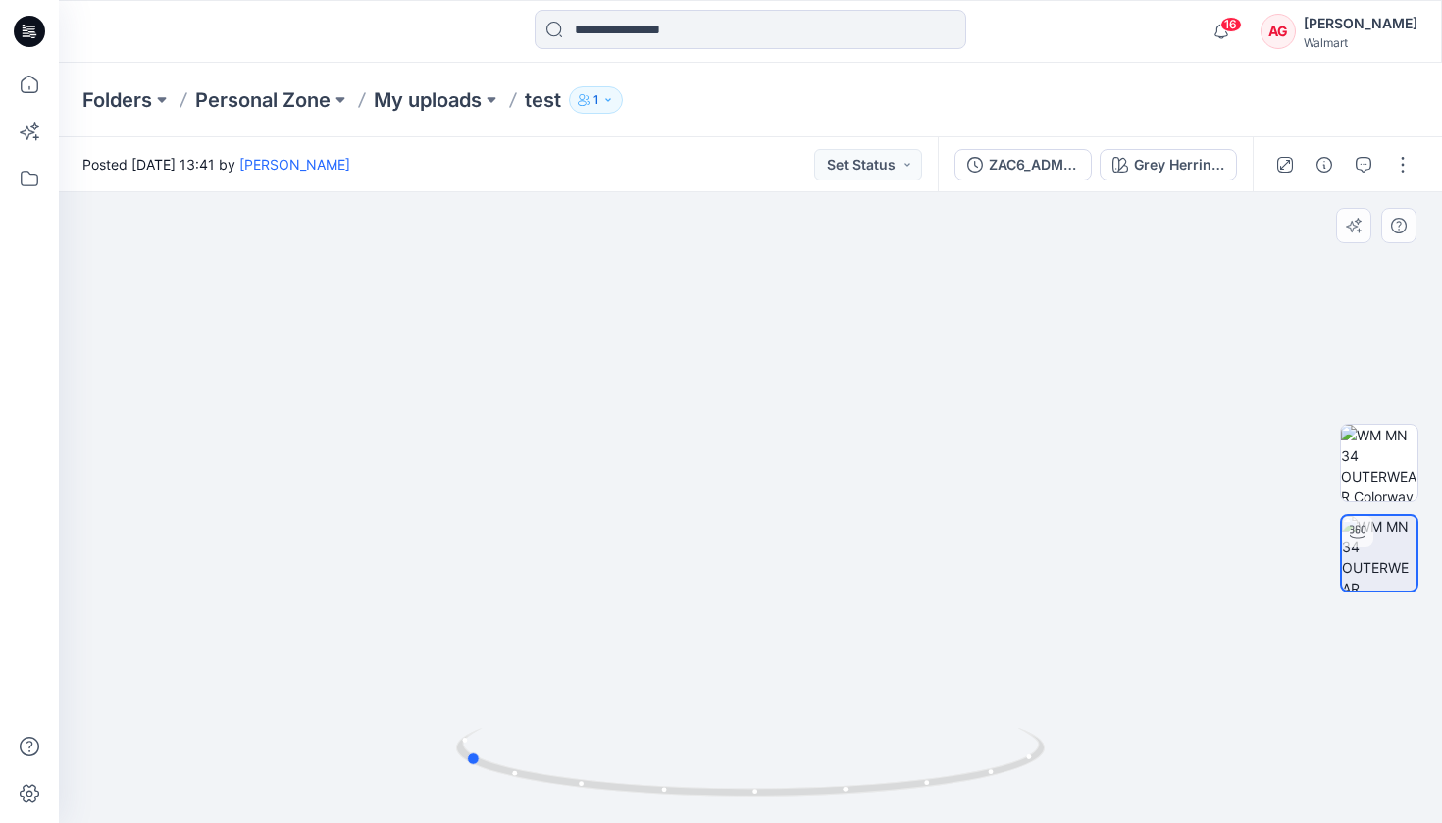
click at [704, 804] on div at bounding box center [750, 774] width 589 height 98
click at [1398, 167] on button "button" at bounding box center [1402, 164] width 31 height 31
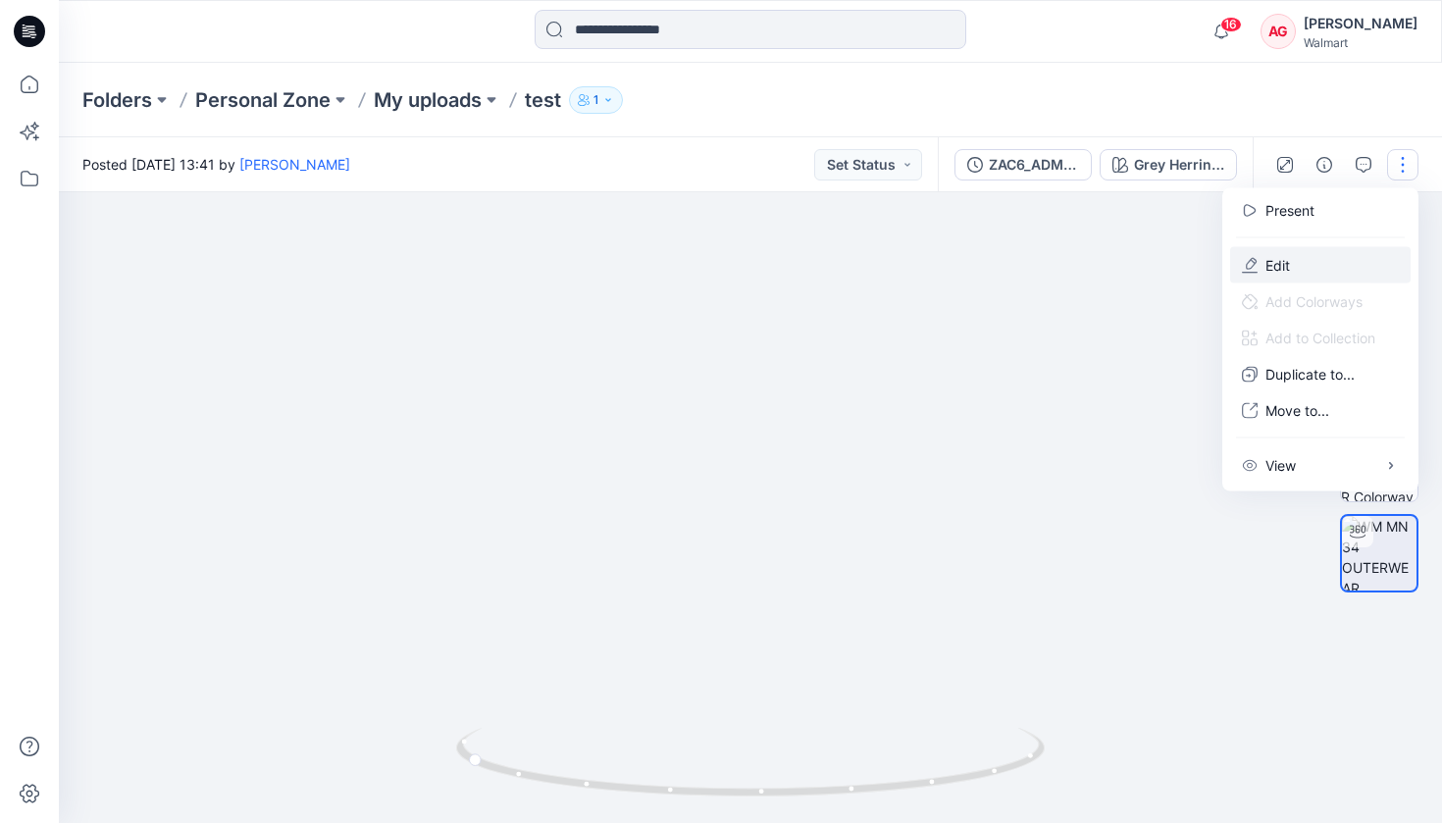
click at [1309, 256] on button "Edit" at bounding box center [1320, 265] width 180 height 36
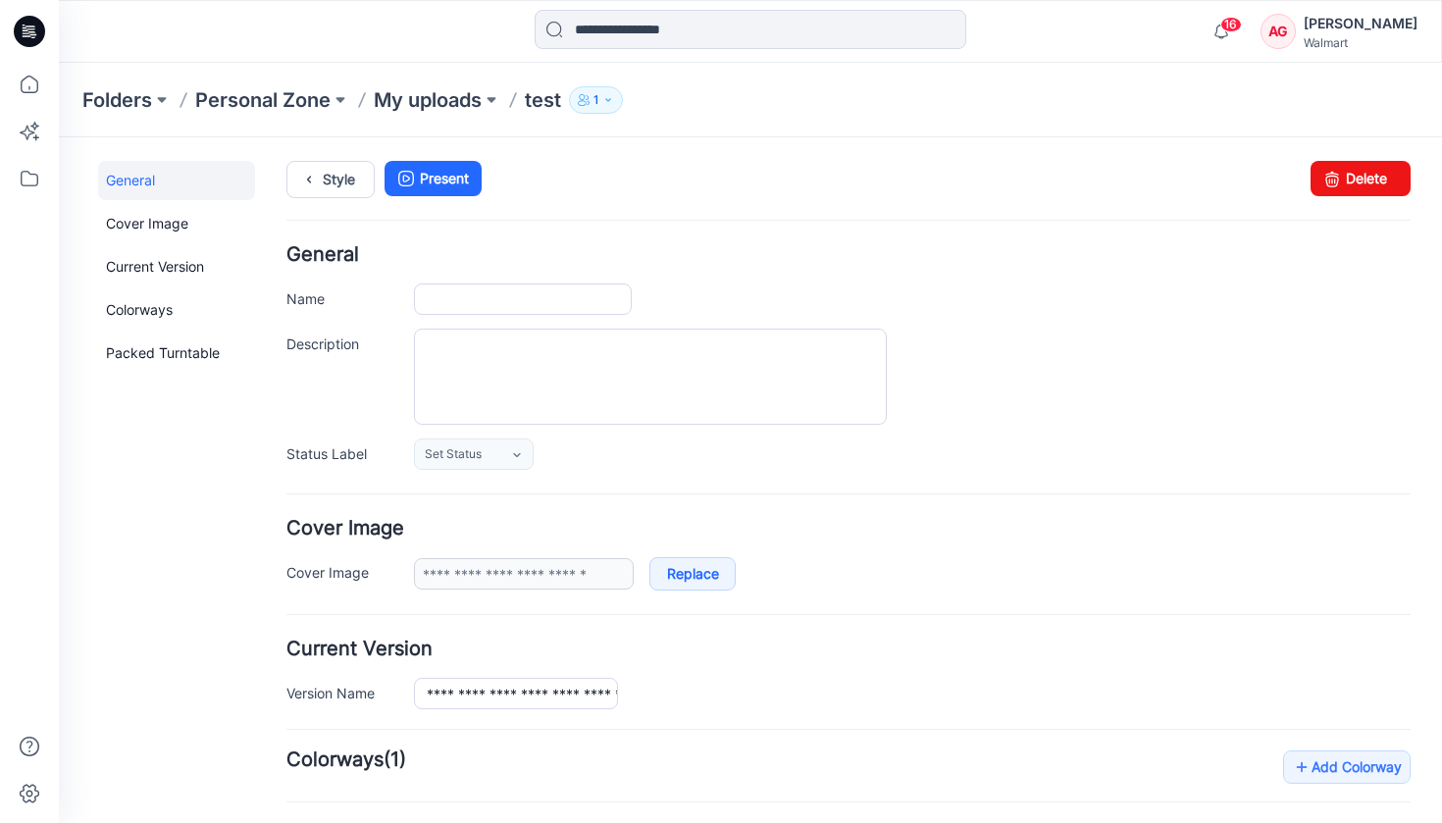
type input "****"
type input "**********"
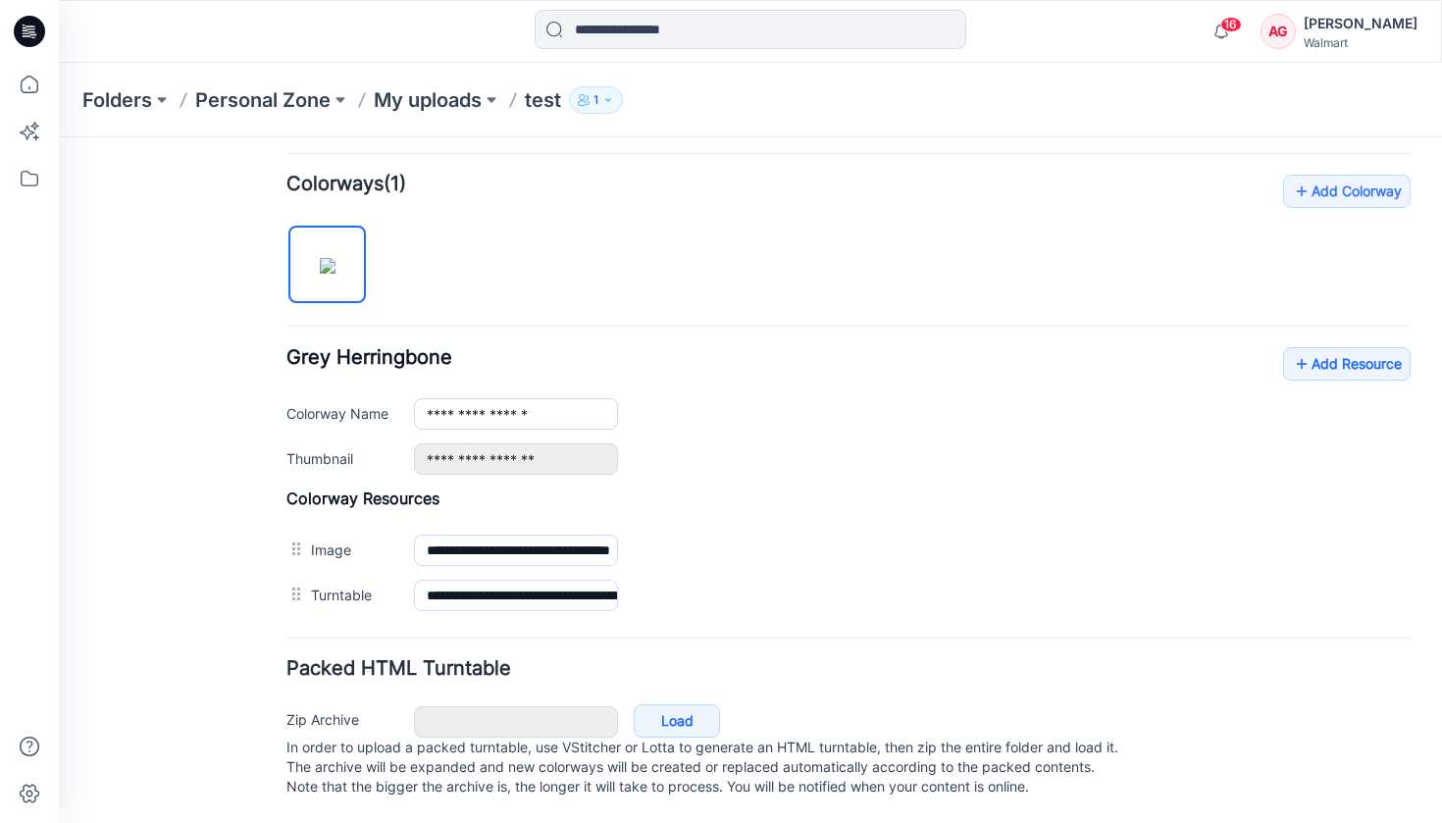
scroll to position [595, 0]
click at [454, 100] on p "My uploads" at bounding box center [428, 99] width 108 height 27
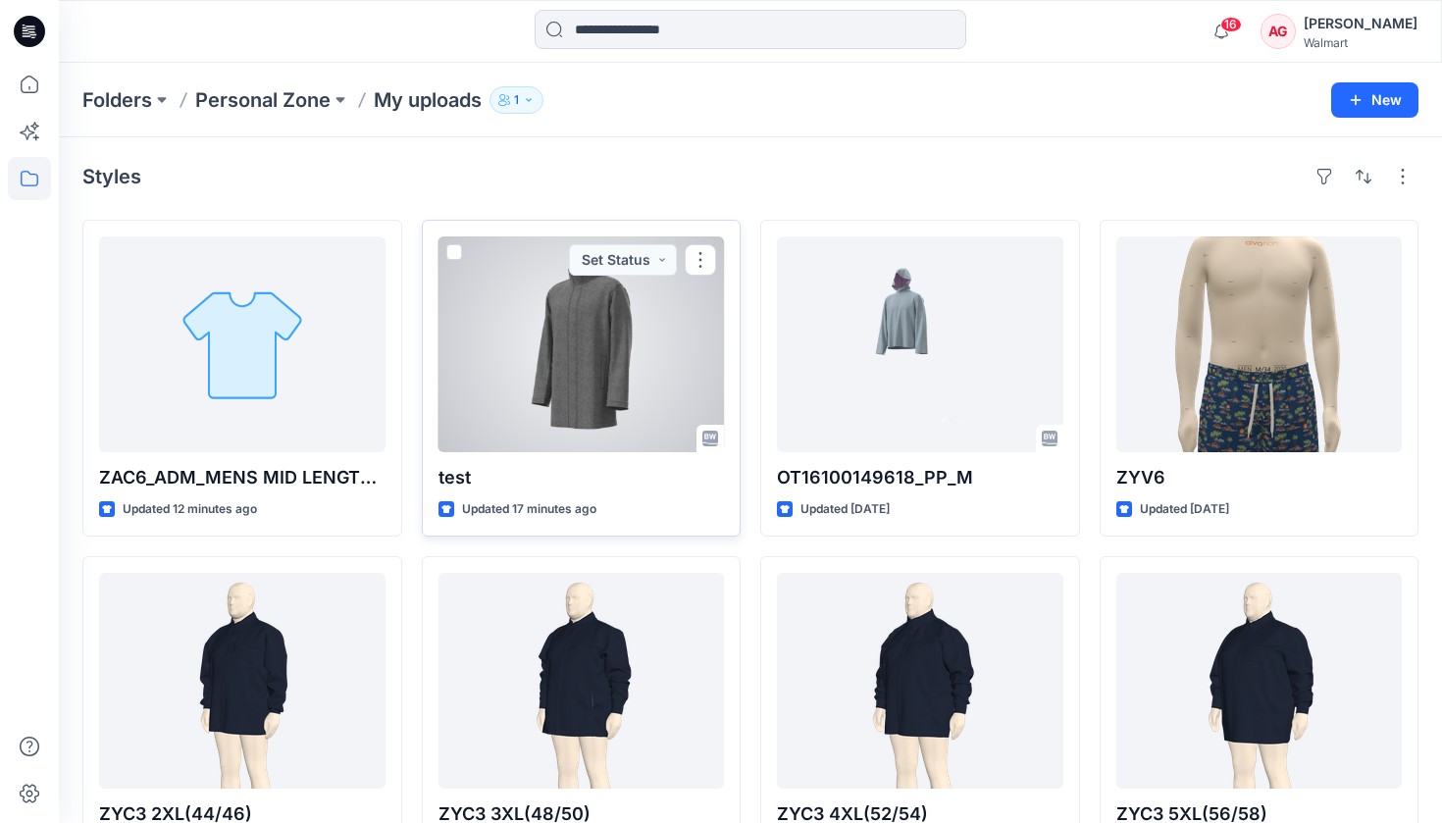
click at [522, 407] on div at bounding box center [581, 344] width 286 height 216
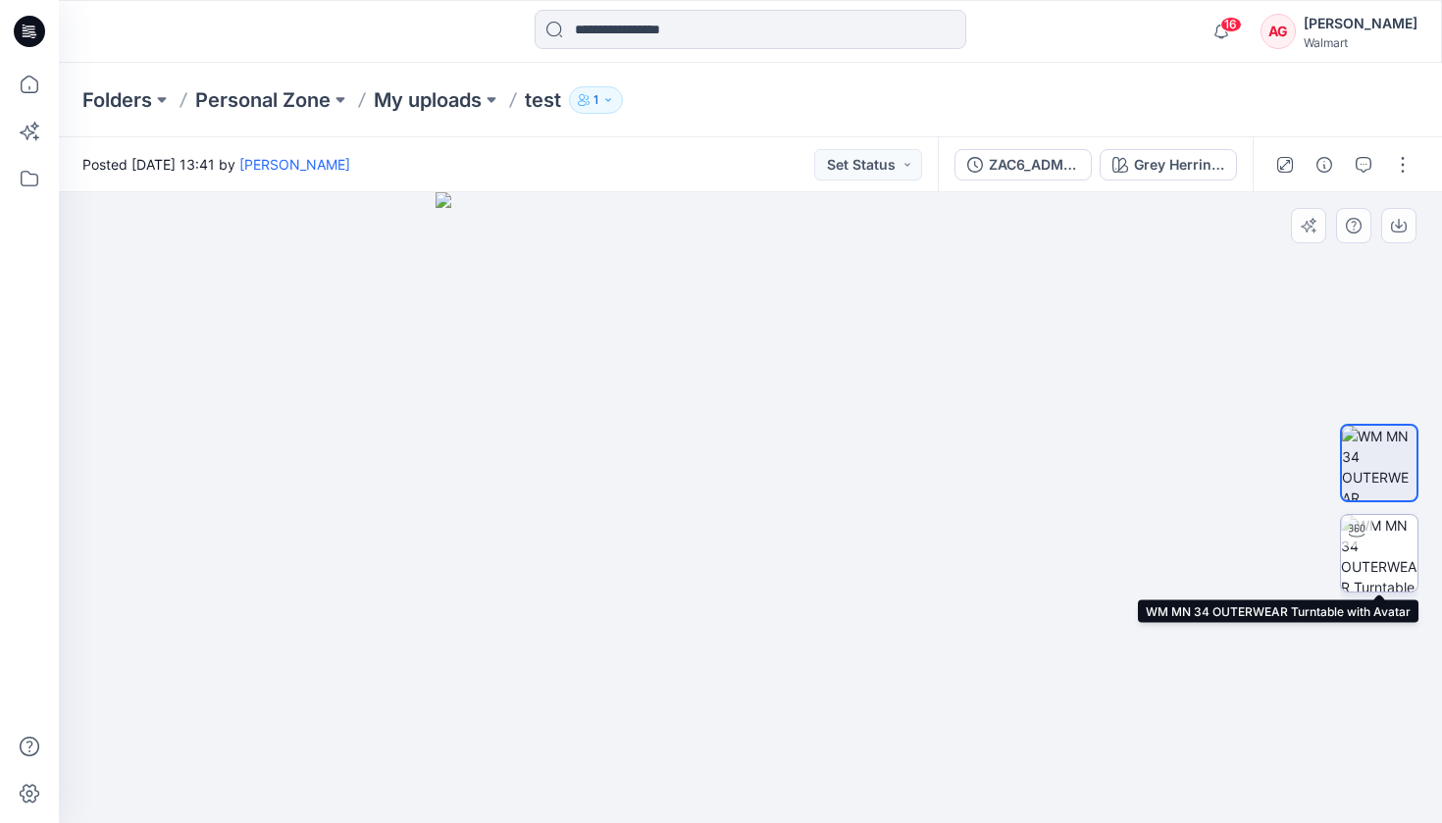
click at [1354, 547] on img at bounding box center [1379, 553] width 77 height 77
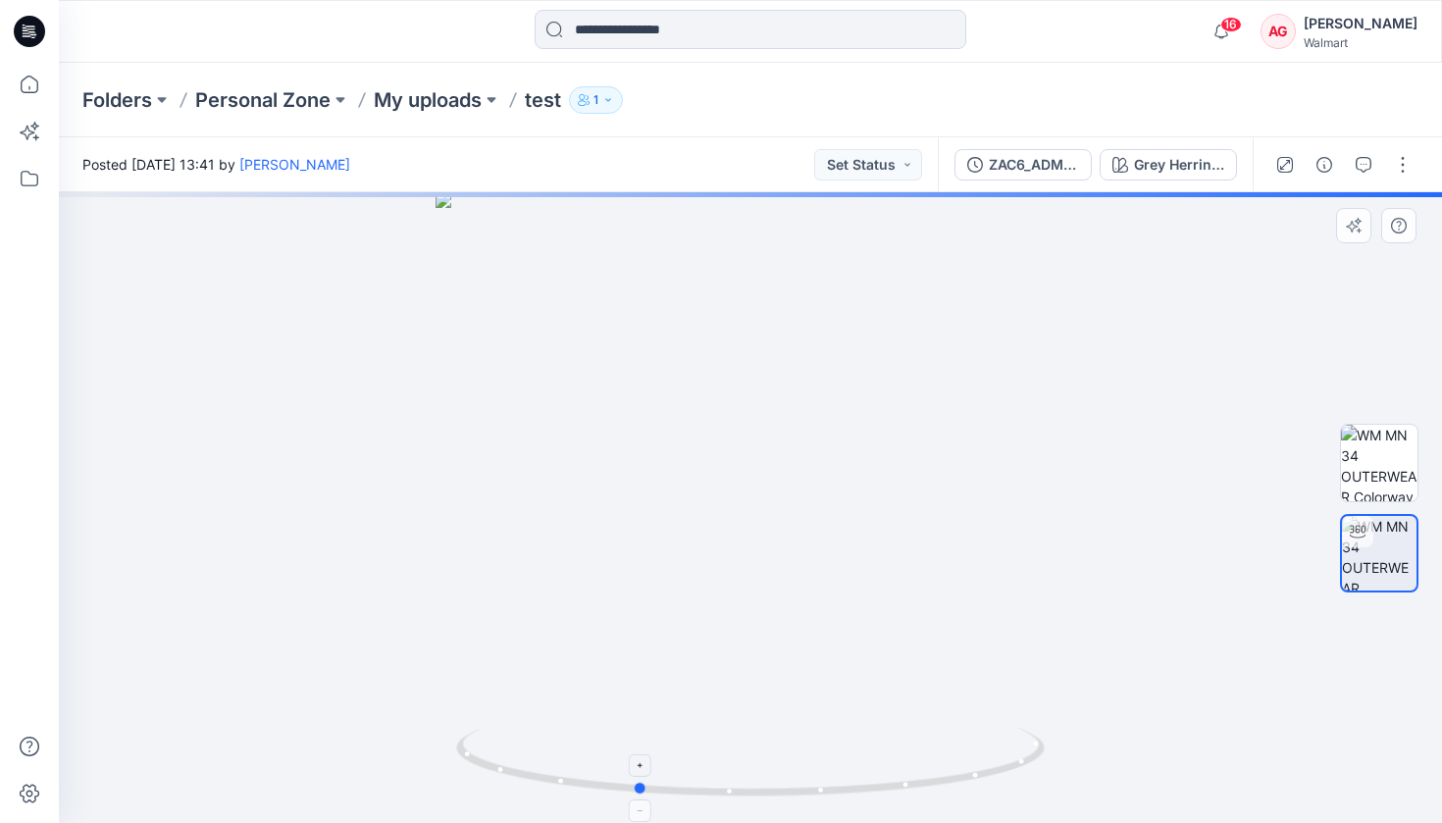
drag, startPoint x: 965, startPoint y: 782, endPoint x: 841, endPoint y: 784, distance: 124.6
click at [841, 784] on icon at bounding box center [752, 765] width 593 height 74
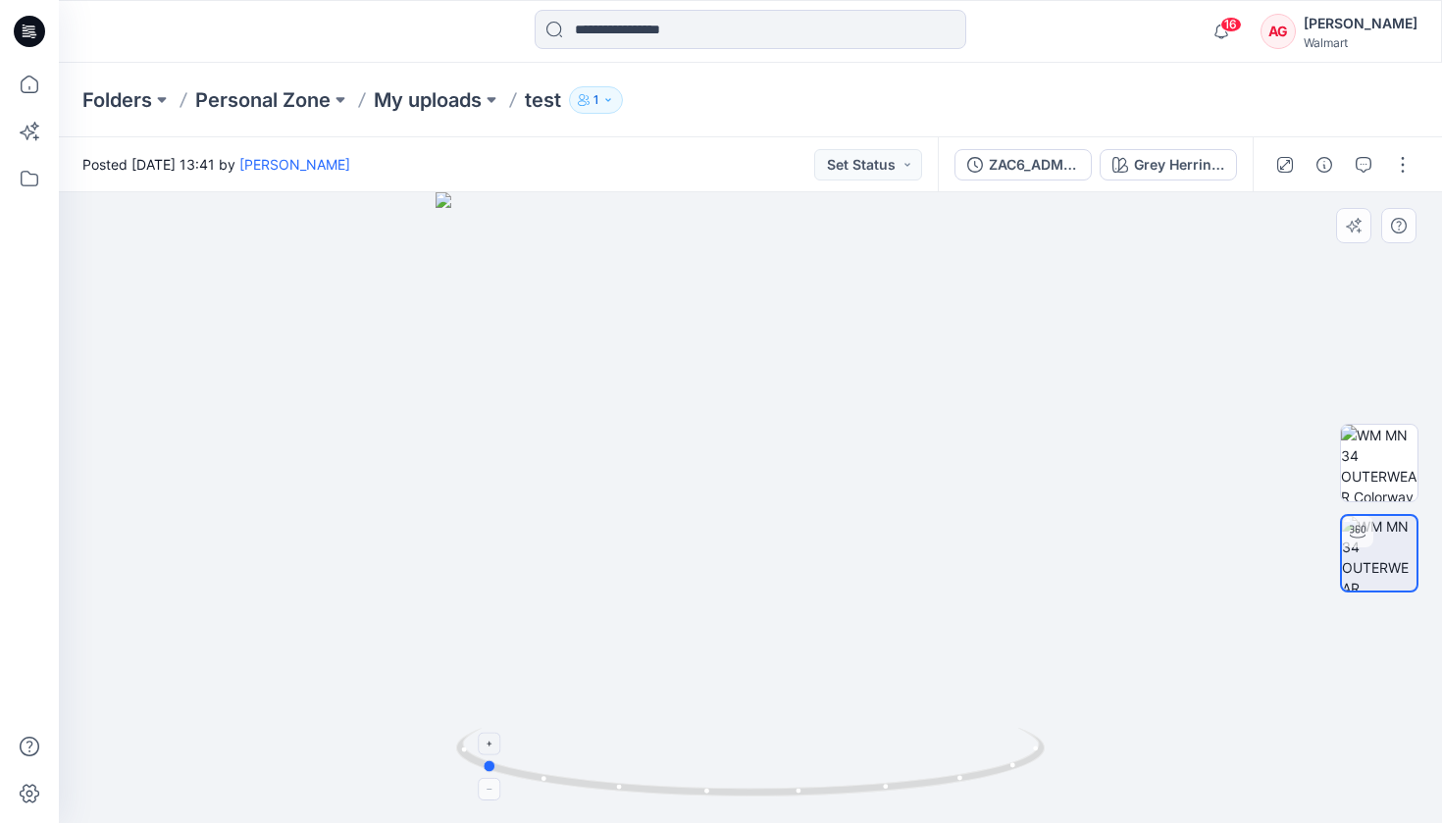
drag, startPoint x: 841, startPoint y: 784, endPoint x: 695, endPoint y: 789, distance: 145.3
click at [695, 789] on icon at bounding box center [752, 765] width 593 height 74
drag, startPoint x: 783, startPoint y: 794, endPoint x: 685, endPoint y: 797, distance: 98.1
click at [685, 797] on icon at bounding box center [752, 765] width 593 height 74
drag, startPoint x: 775, startPoint y: 794, endPoint x: 643, endPoint y: 805, distance: 133.0
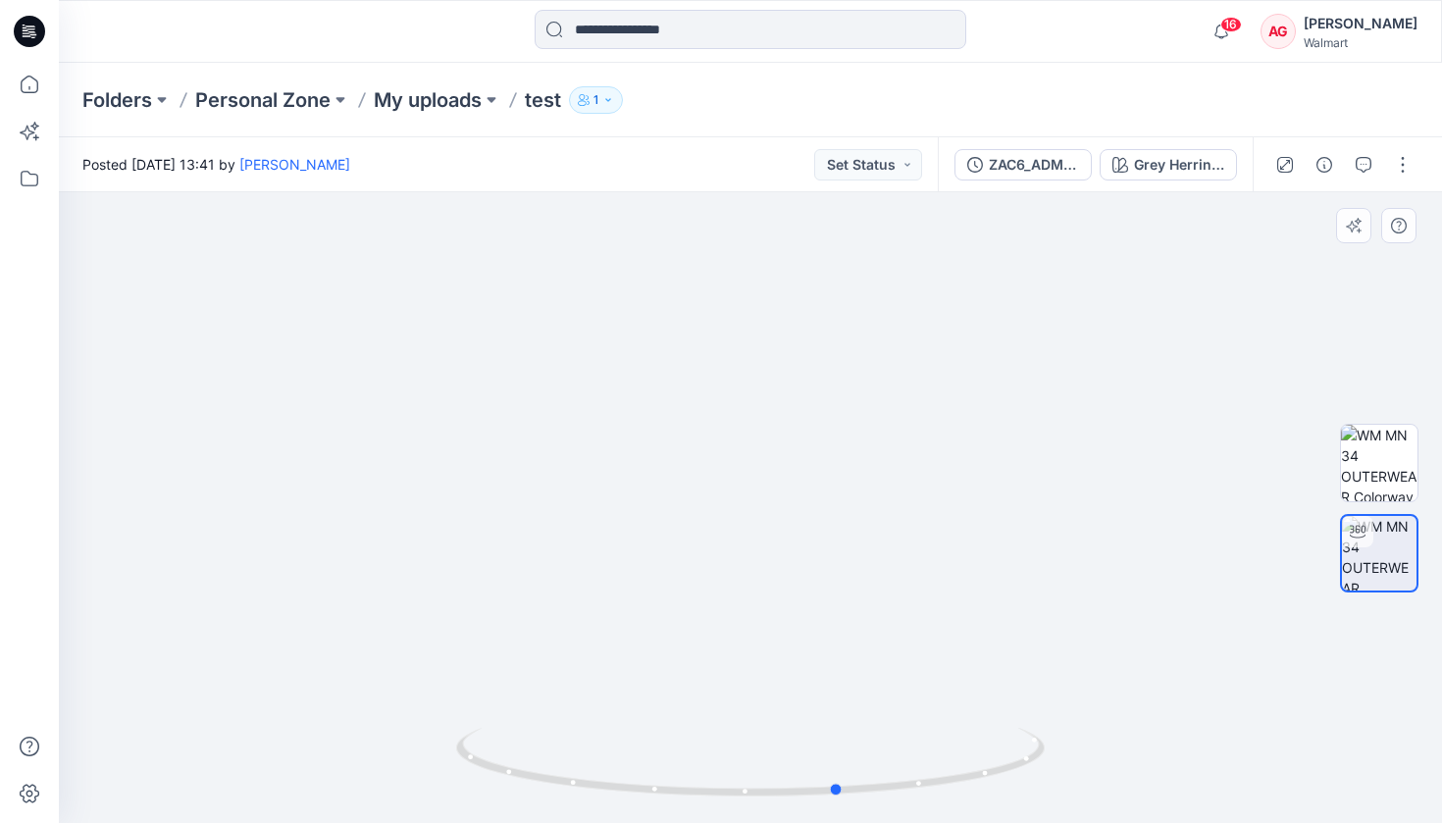
click at [643, 806] on div at bounding box center [750, 774] width 589 height 98
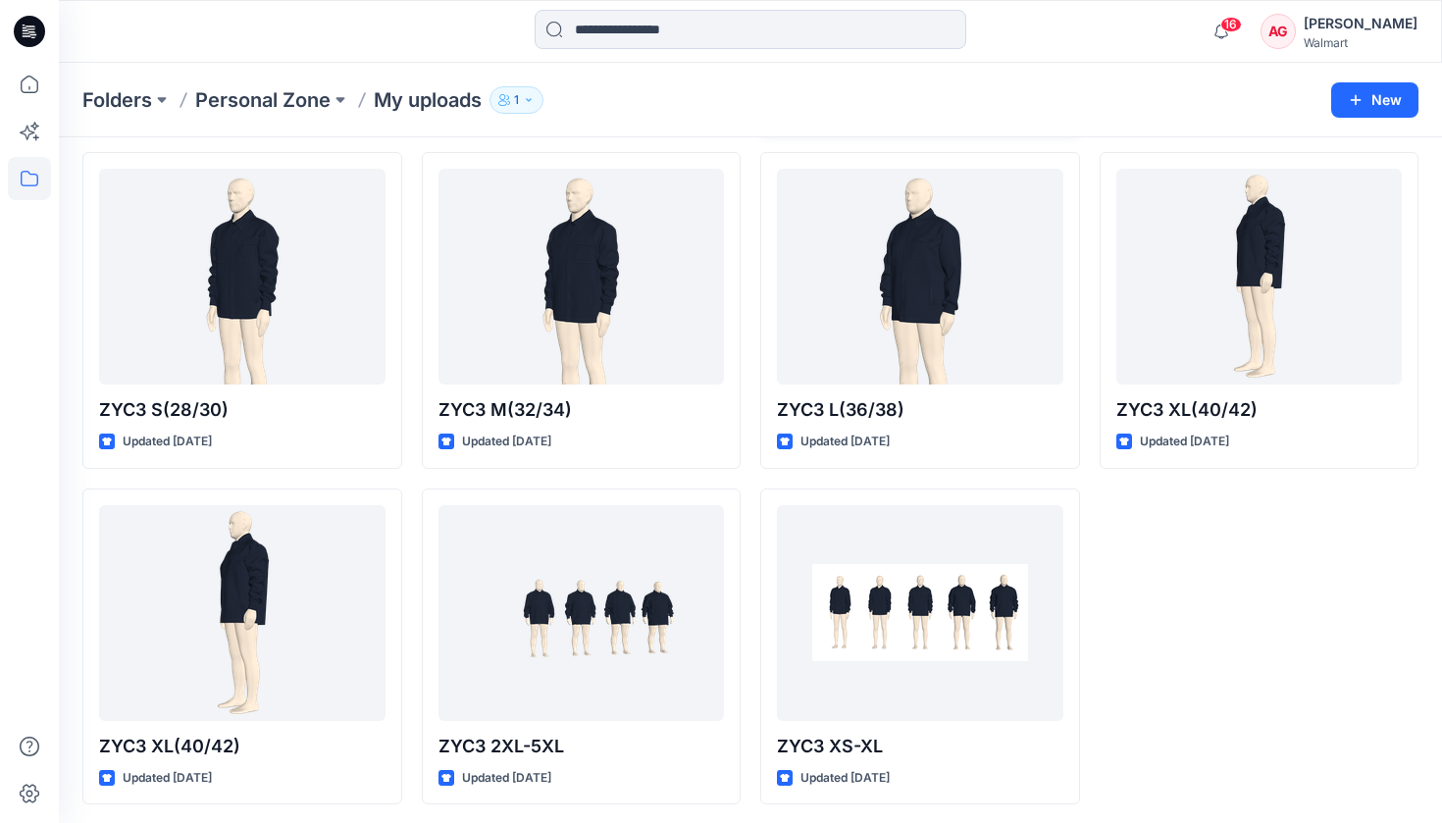
scroll to position [739, 0]
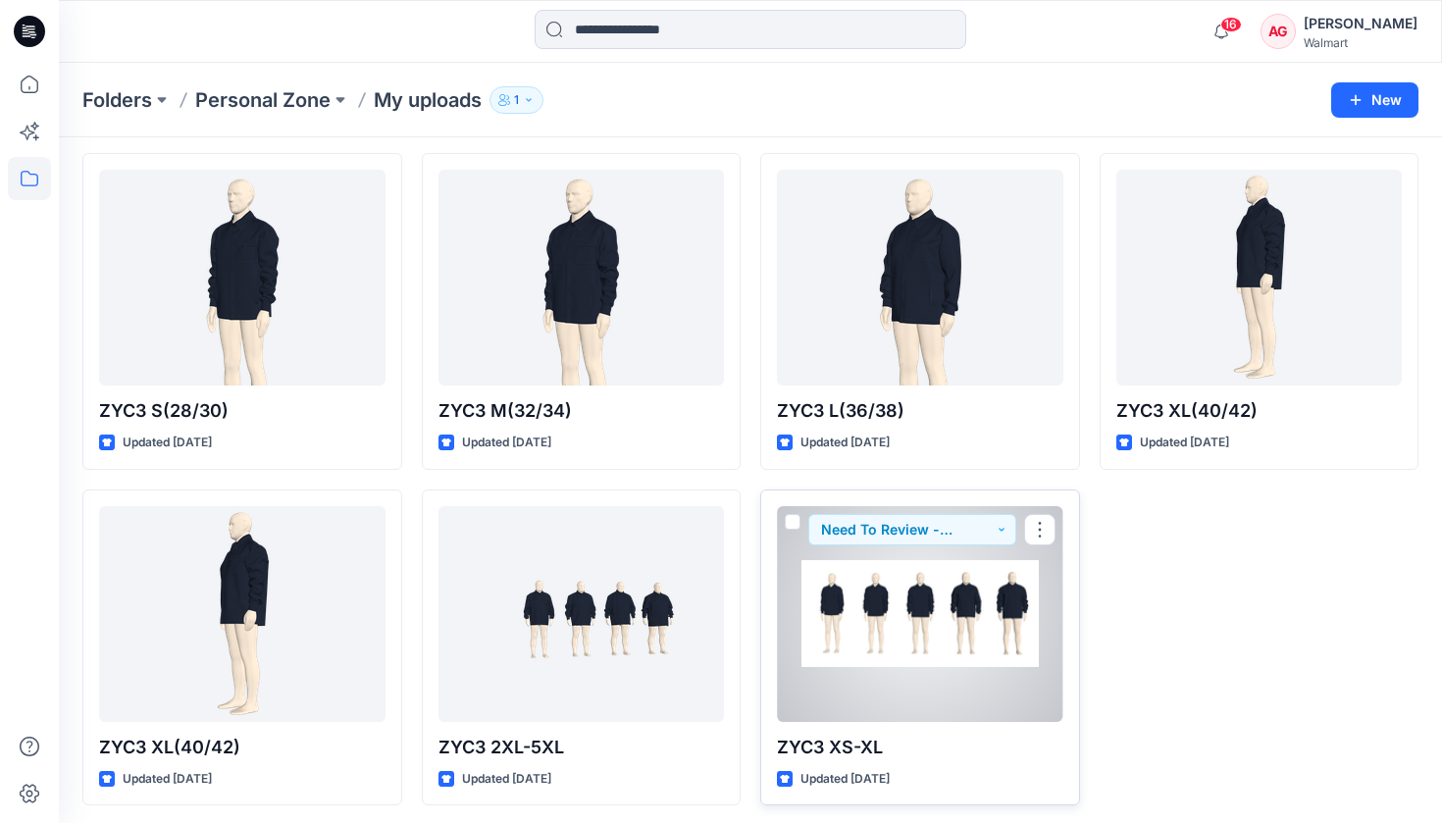
click at [834, 635] on div at bounding box center [920, 614] width 286 height 216
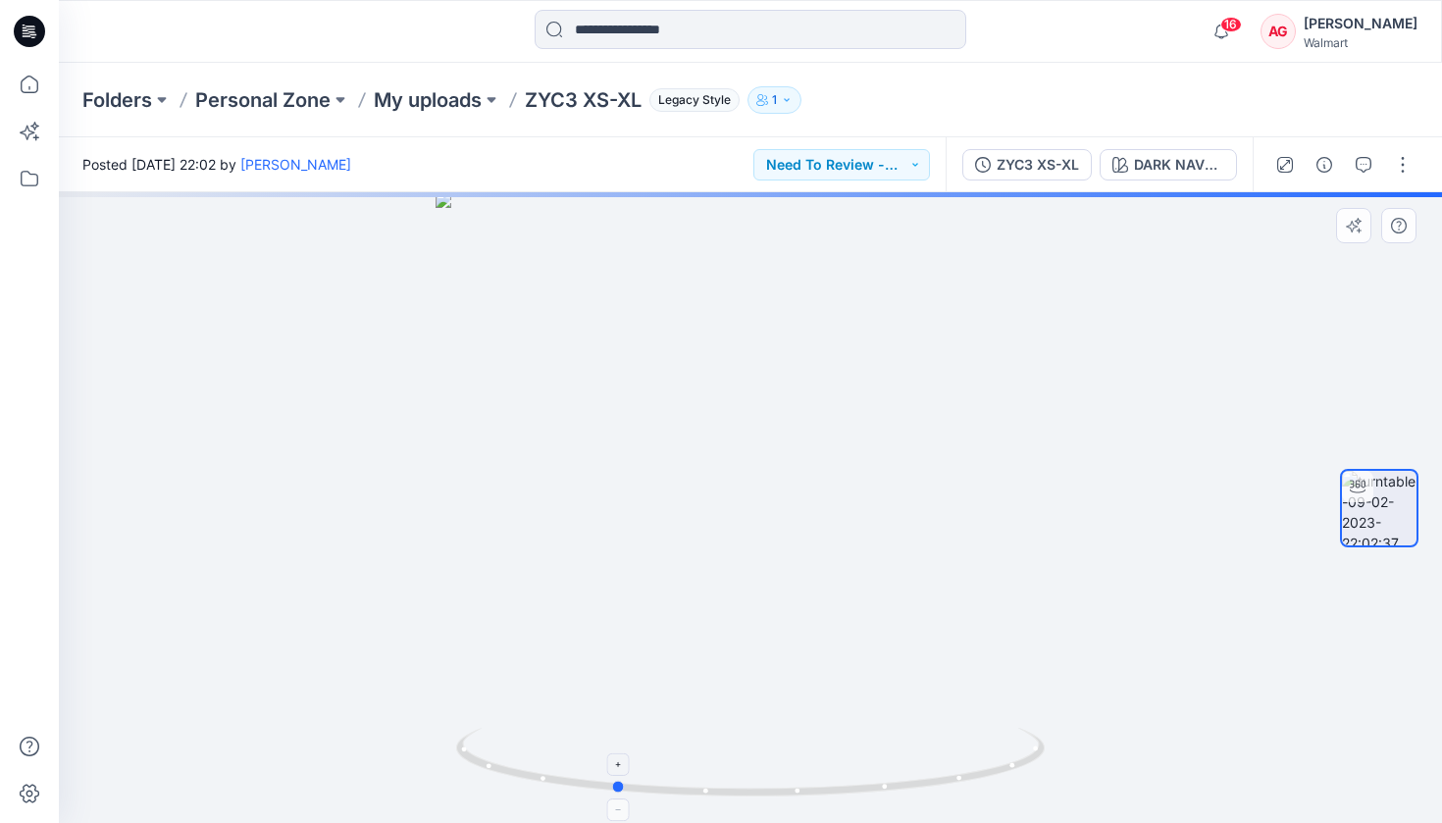
drag, startPoint x: 901, startPoint y: 784, endPoint x: 760, endPoint y: 785, distance: 141.3
click at [760, 785] on icon at bounding box center [752, 765] width 593 height 74
drag, startPoint x: 919, startPoint y: 783, endPoint x: 695, endPoint y: 791, distance: 223.8
click at [695, 791] on icon at bounding box center [752, 765] width 593 height 74
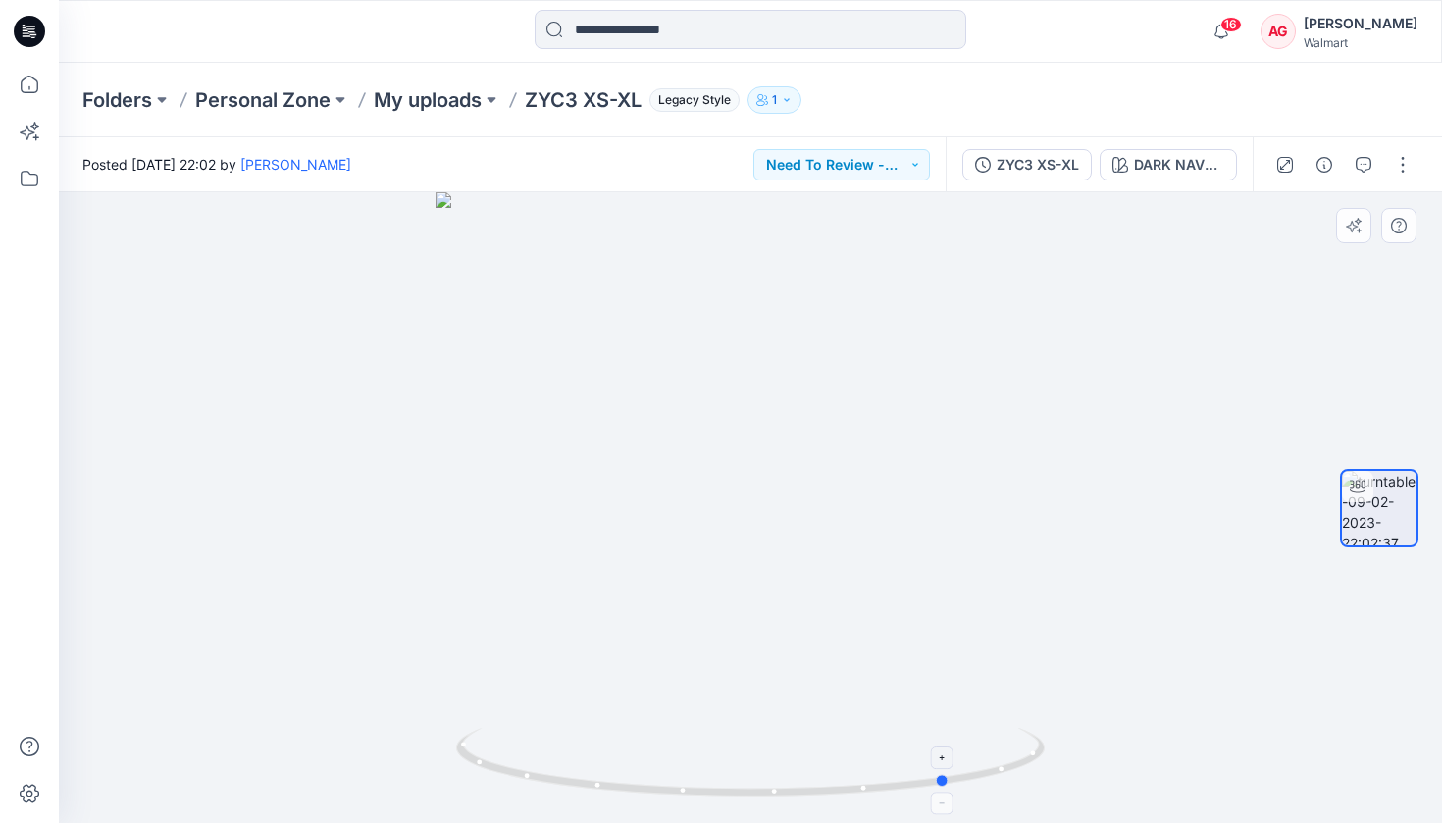
drag, startPoint x: 922, startPoint y: 789, endPoint x: 717, endPoint y: 790, distance: 205.0
click at [718, 791] on icon at bounding box center [752, 765] width 593 height 74
click at [457, 97] on p "My uploads" at bounding box center [428, 99] width 108 height 27
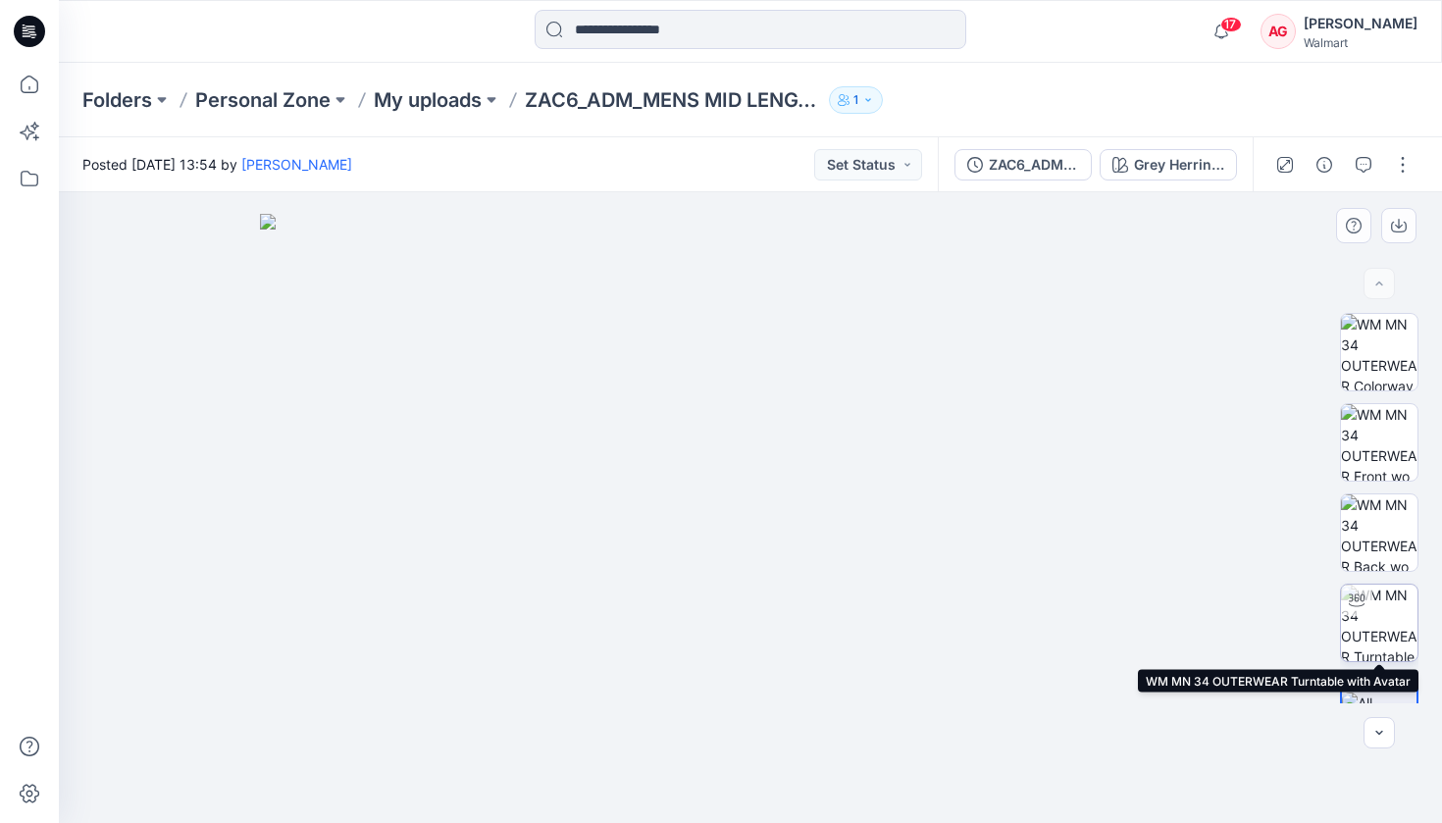
click at [1364, 614] on div at bounding box center [1356, 600] width 31 height 31
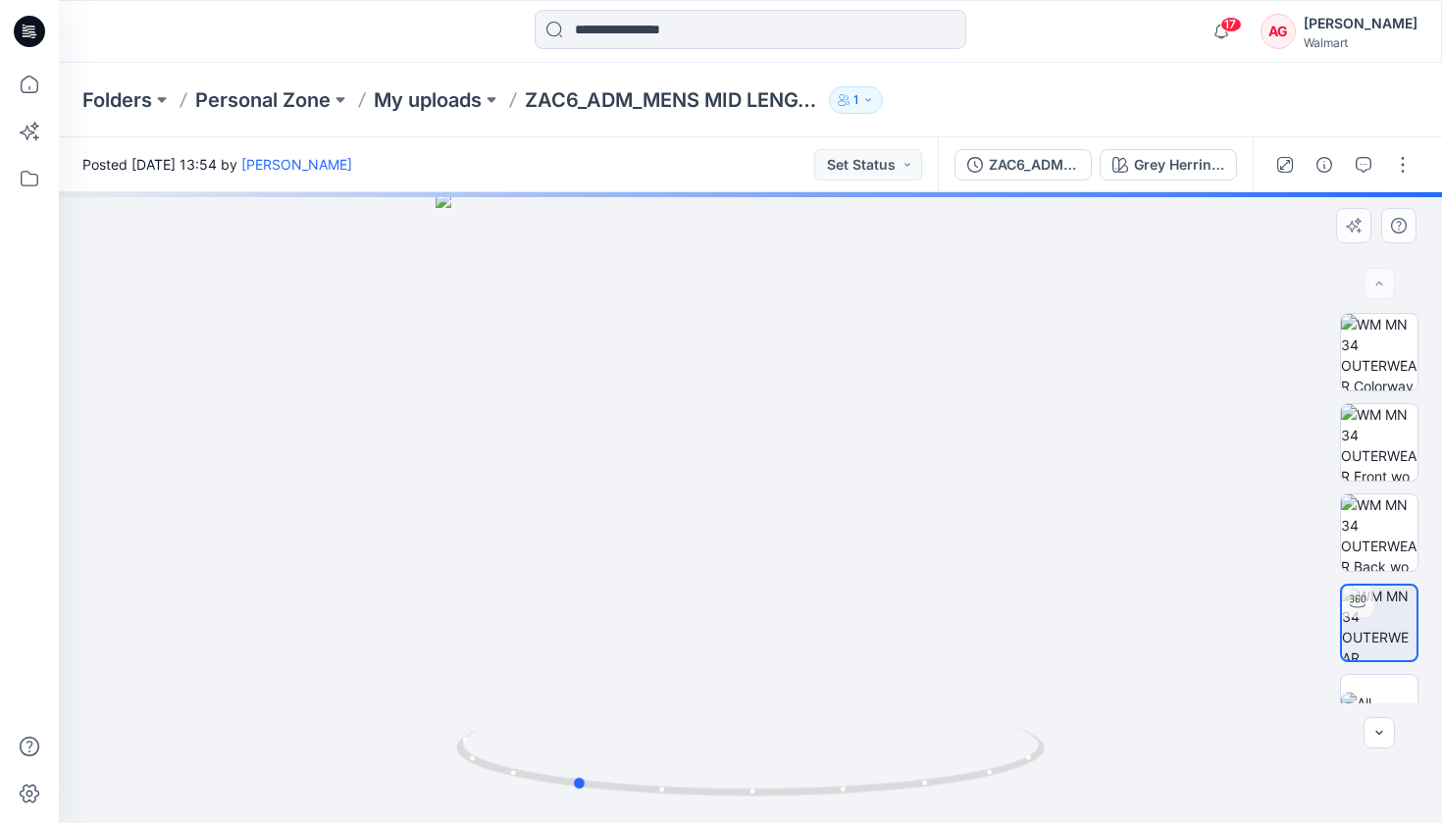
drag, startPoint x: 1012, startPoint y: 762, endPoint x: 833, endPoint y: 807, distance: 185.1
click at [833, 807] on div at bounding box center [750, 507] width 1383 height 631
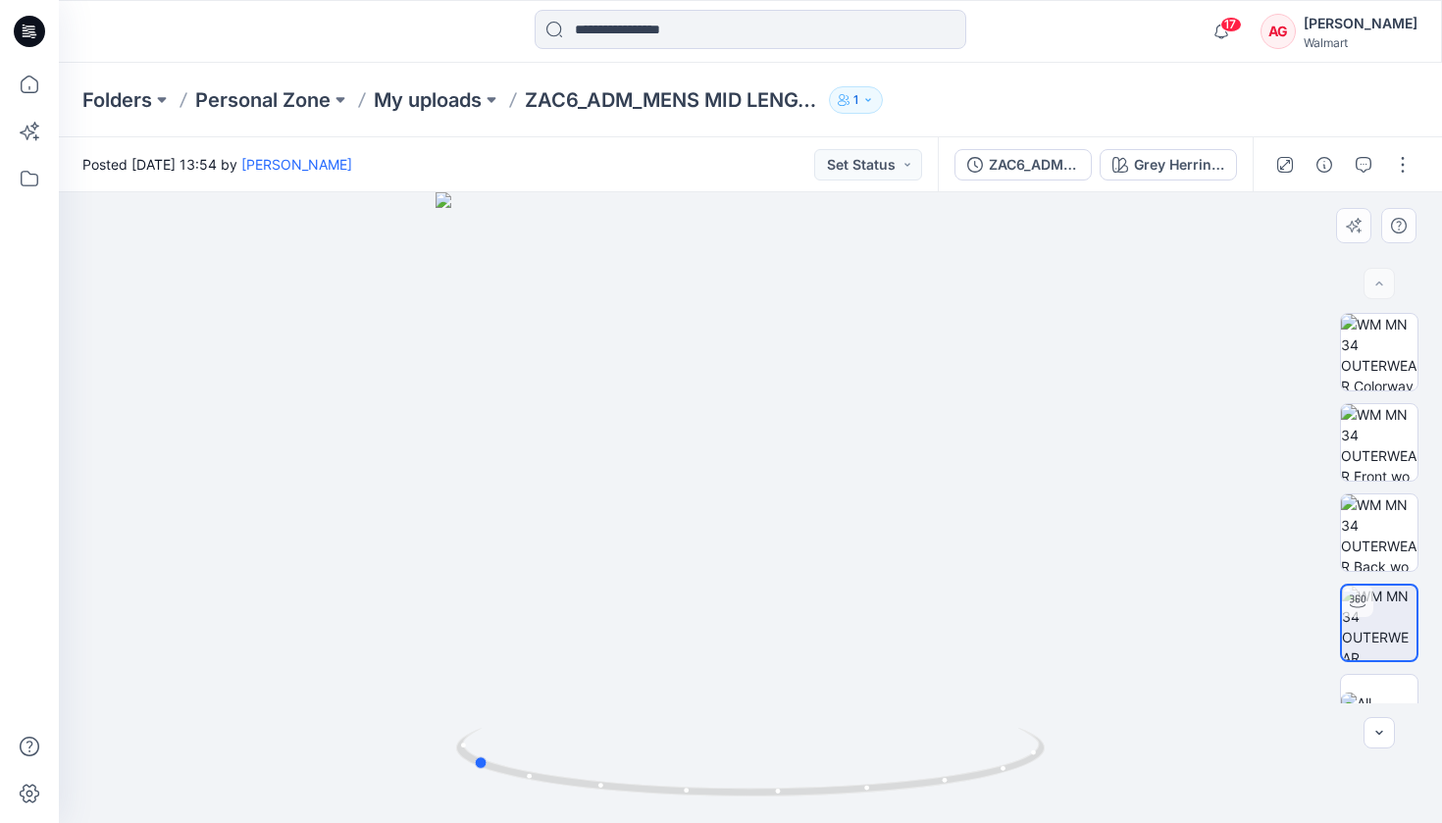
drag, startPoint x: 956, startPoint y: 771, endPoint x: 857, endPoint y: 803, distance: 104.2
click at [857, 803] on div at bounding box center [750, 507] width 1383 height 631
drag, startPoint x: 890, startPoint y: 769, endPoint x: 958, endPoint y: 775, distance: 68.9
click at [958, 775] on icon at bounding box center [752, 765] width 593 height 74
drag, startPoint x: 958, startPoint y: 775, endPoint x: 858, endPoint y: 673, distance: 142.9
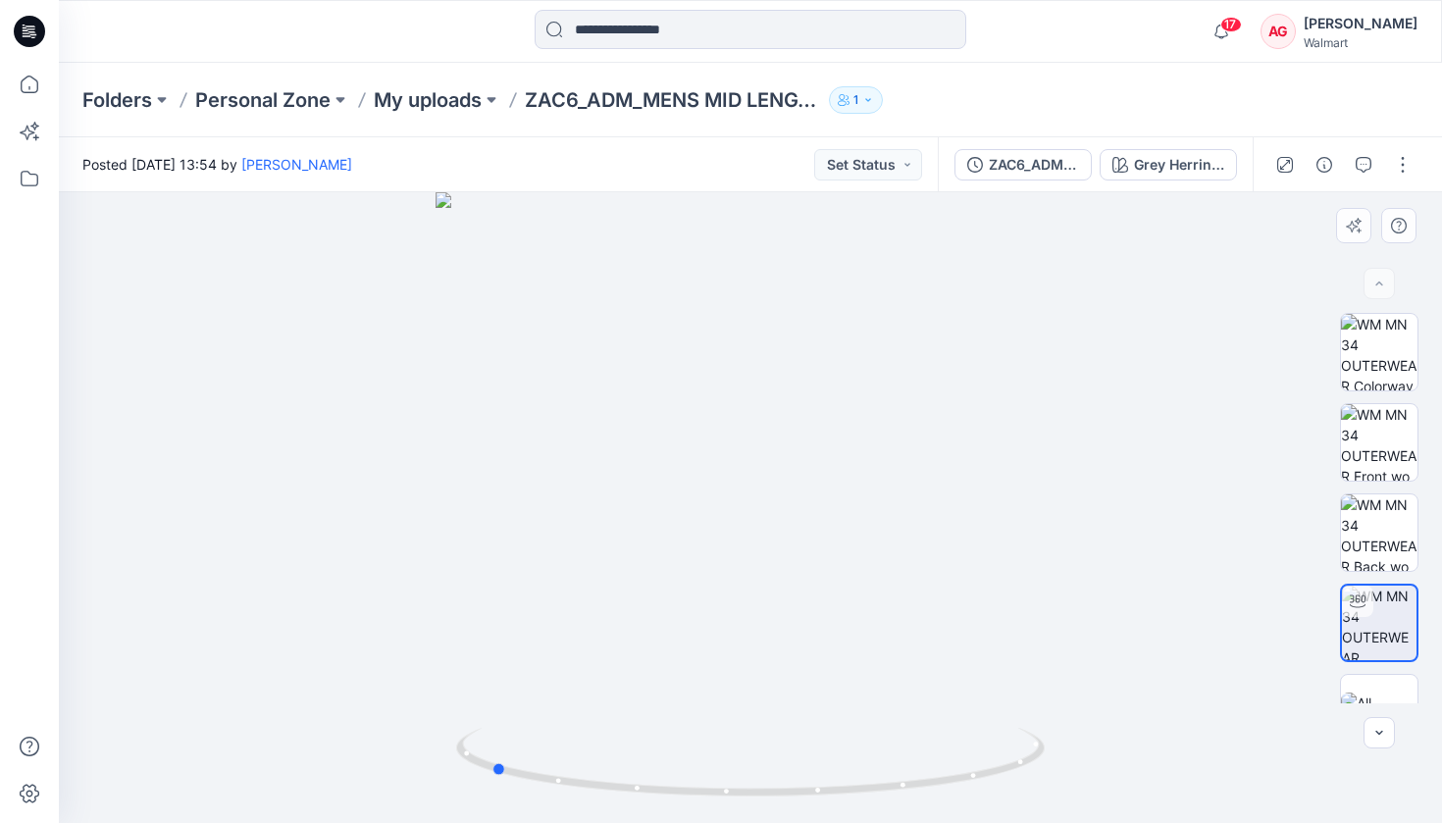
click at [860, 684] on div at bounding box center [750, 507] width 1383 height 631
drag, startPoint x: 853, startPoint y: 796, endPoint x: 978, endPoint y: 751, distance: 132.2
click at [978, 751] on icon at bounding box center [752, 765] width 593 height 74
click at [1380, 529] on img at bounding box center [1379, 532] width 77 height 77
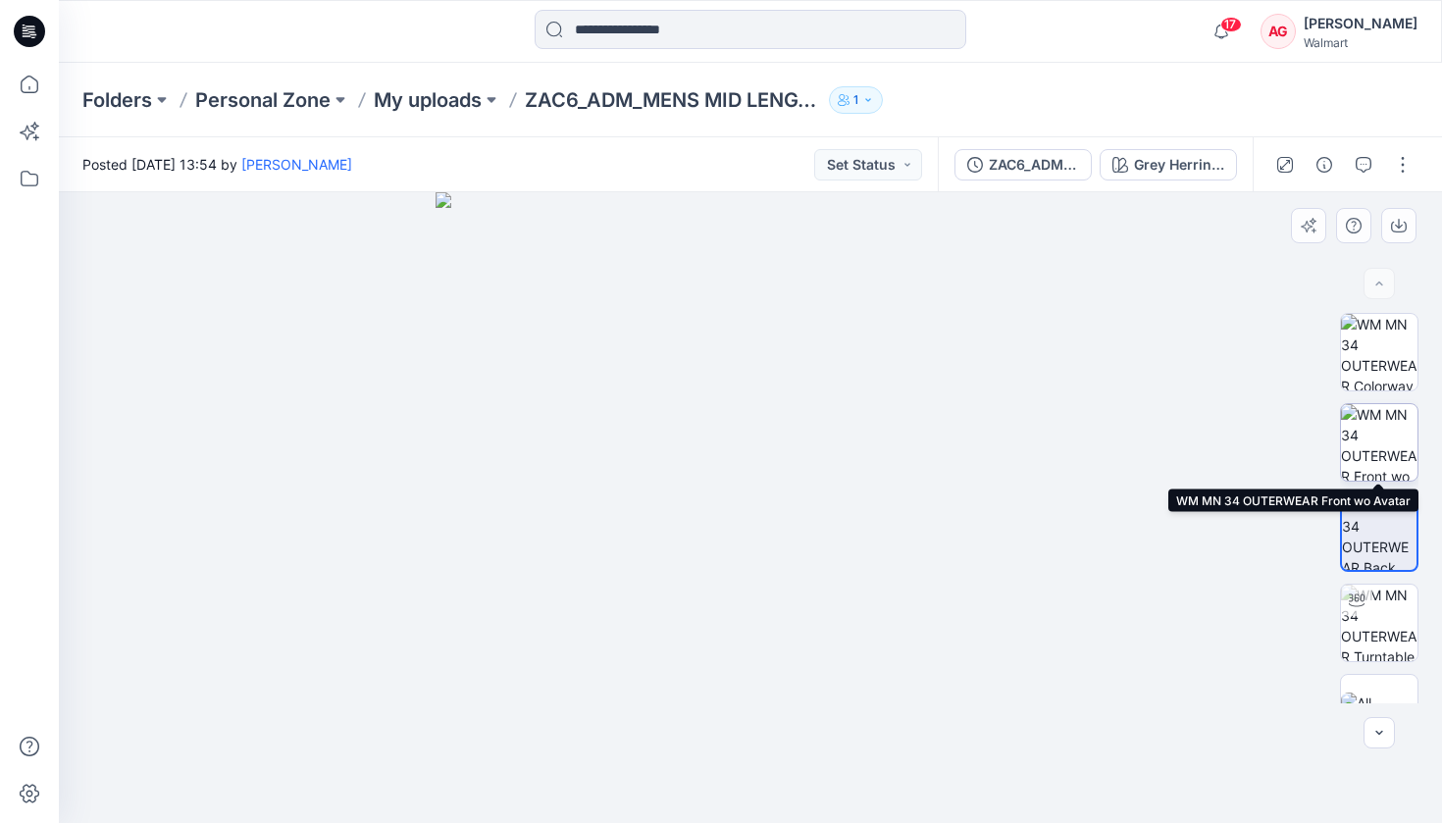
click at [1396, 436] on img at bounding box center [1379, 442] width 77 height 77
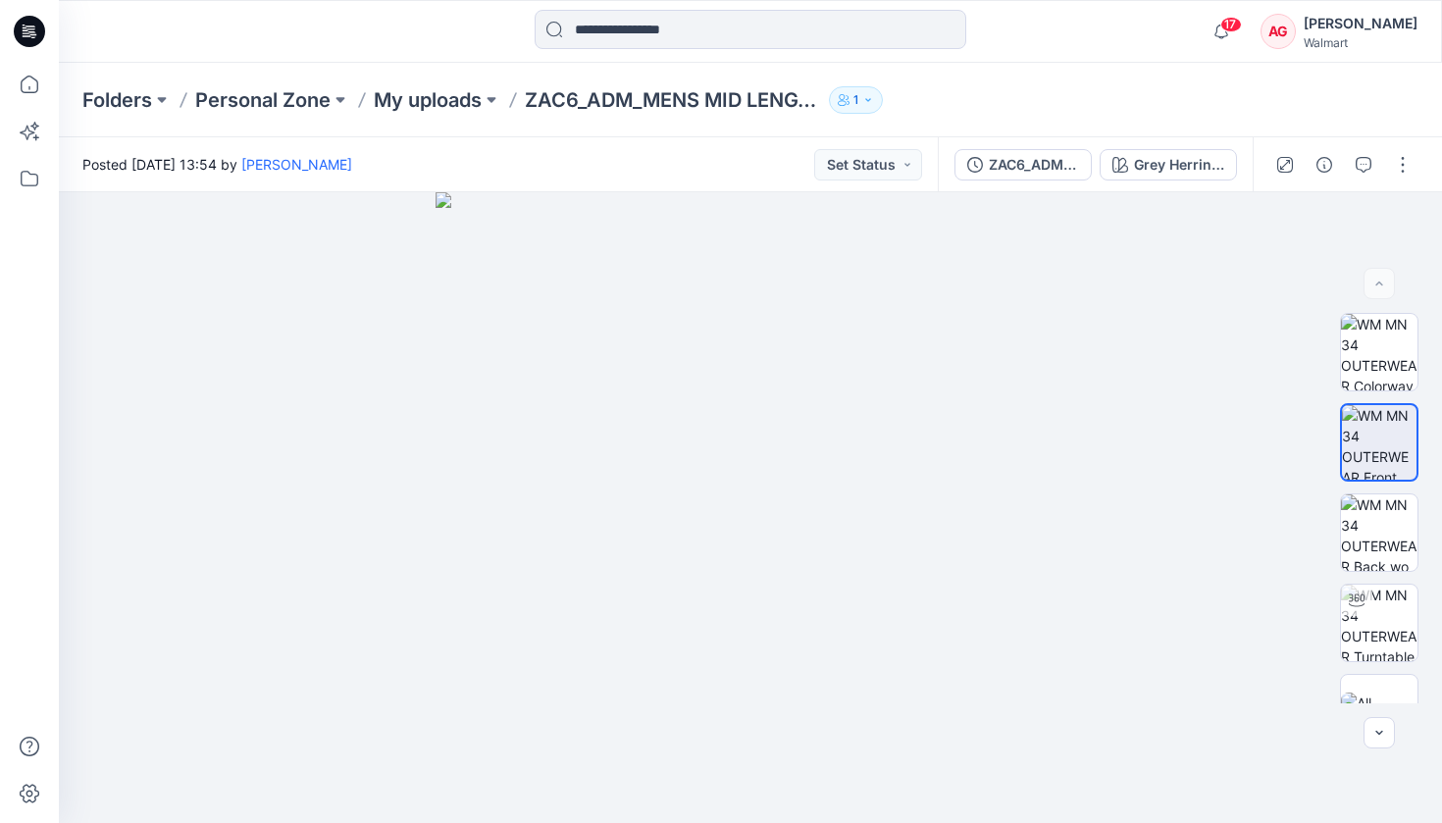
click at [1423, 158] on div at bounding box center [1343, 164] width 181 height 55
click at [1408, 155] on button "button" at bounding box center [1402, 164] width 31 height 31
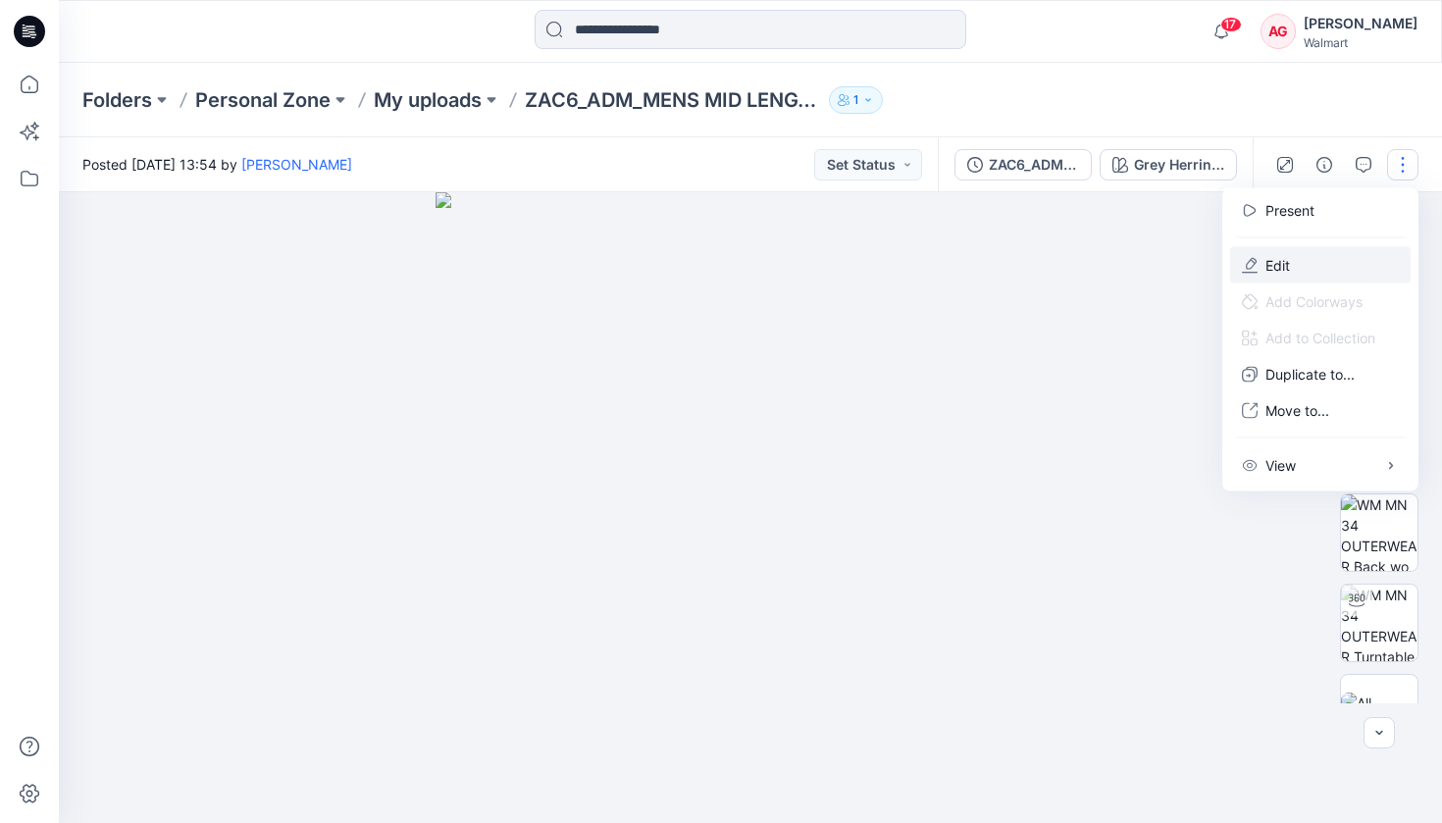
click at [1325, 254] on button "Edit" at bounding box center [1320, 265] width 180 height 36
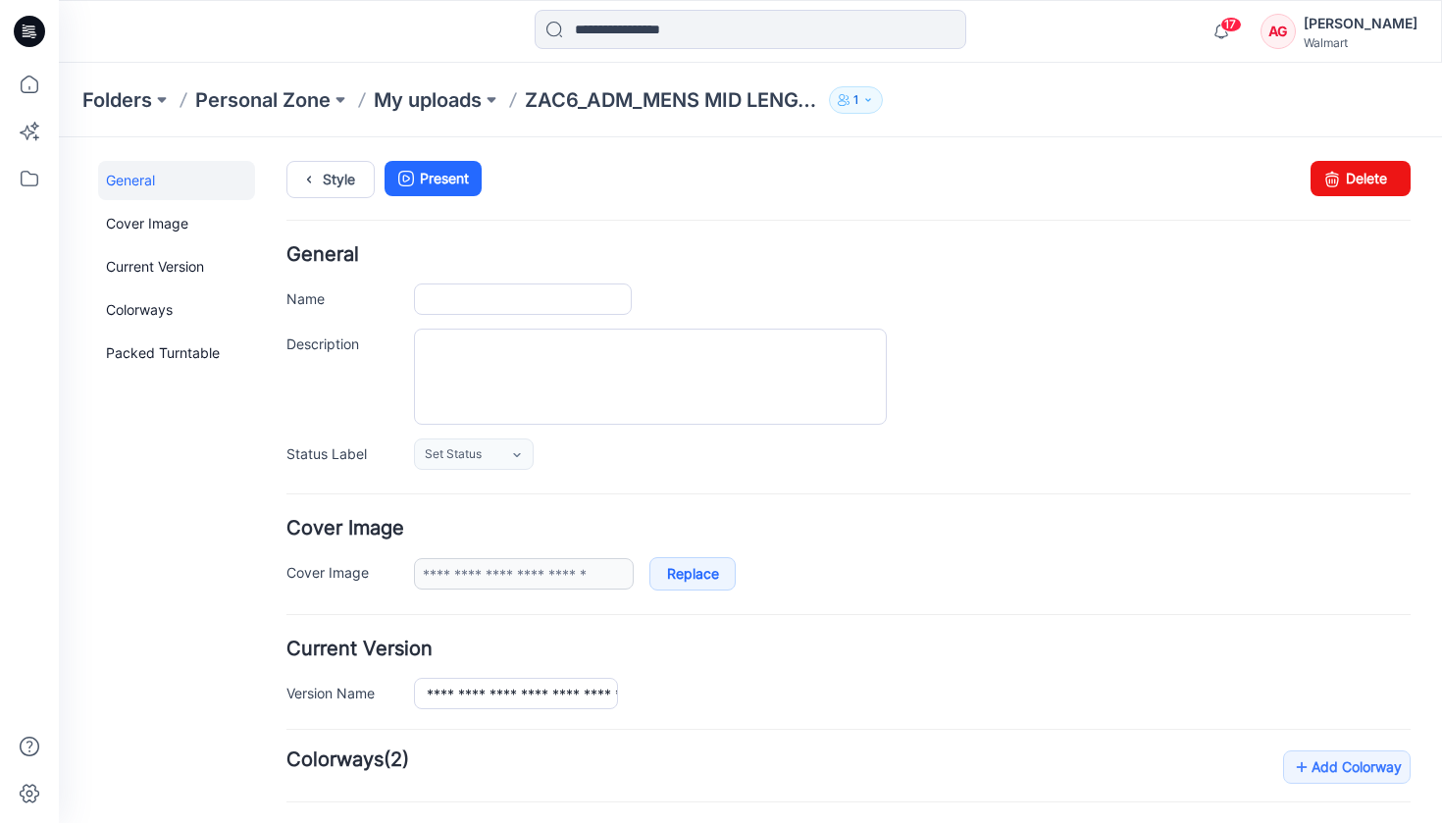
type input "**********"
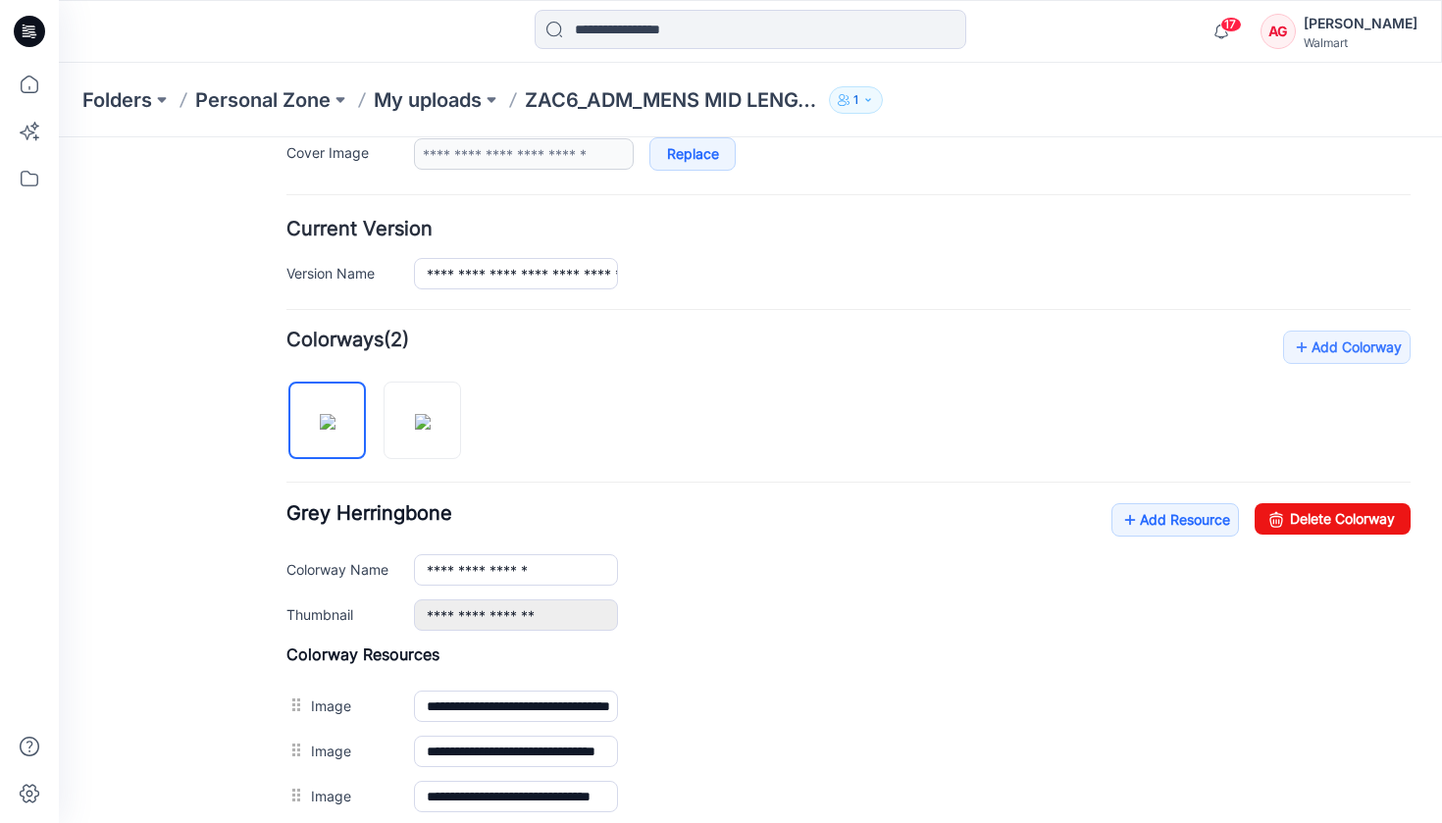
scroll to position [440, 0]
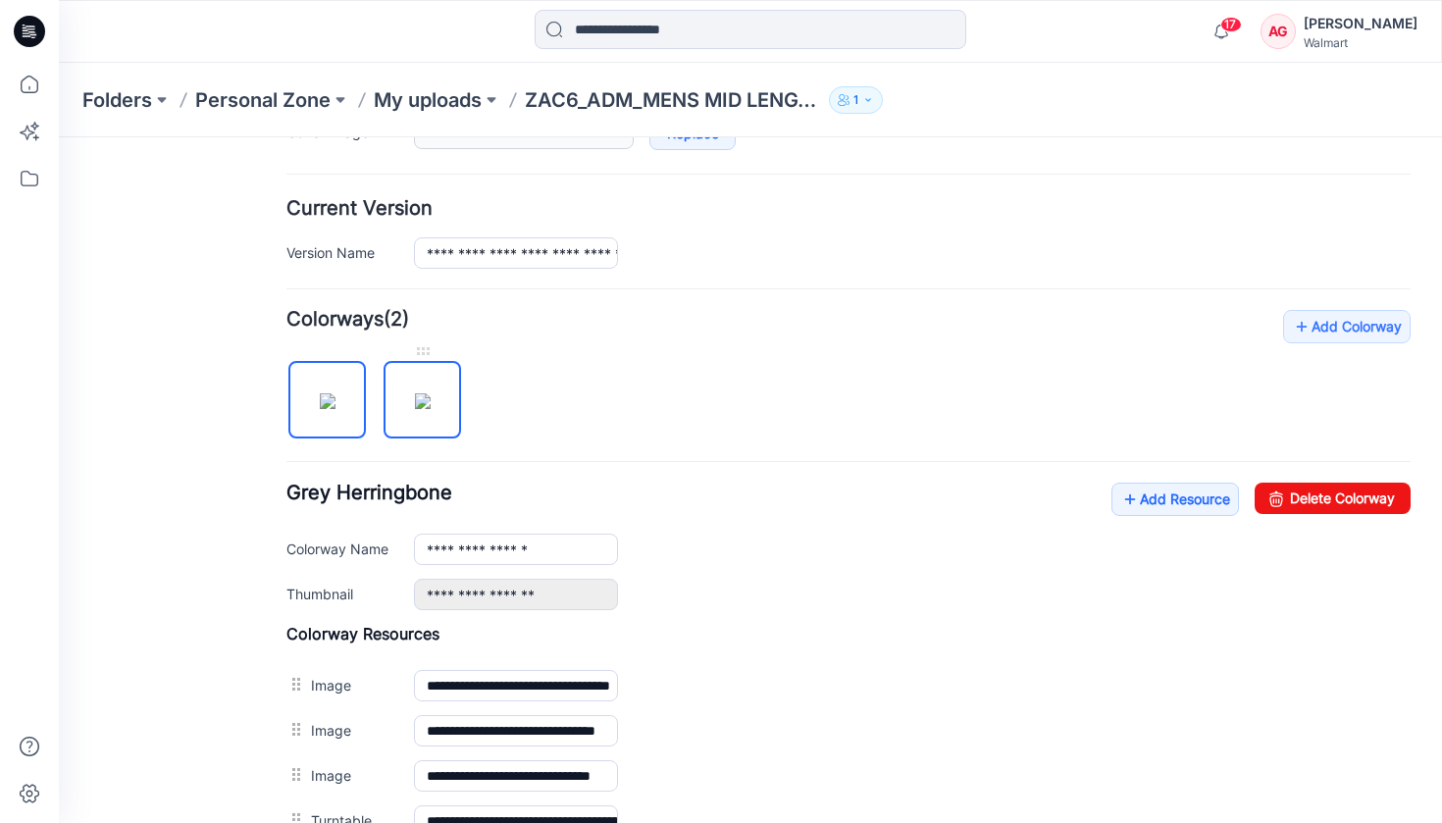
click at [418, 399] on img at bounding box center [423, 401] width 16 height 16
click at [508, 552] on input "**********" at bounding box center [516, 549] width 204 height 31
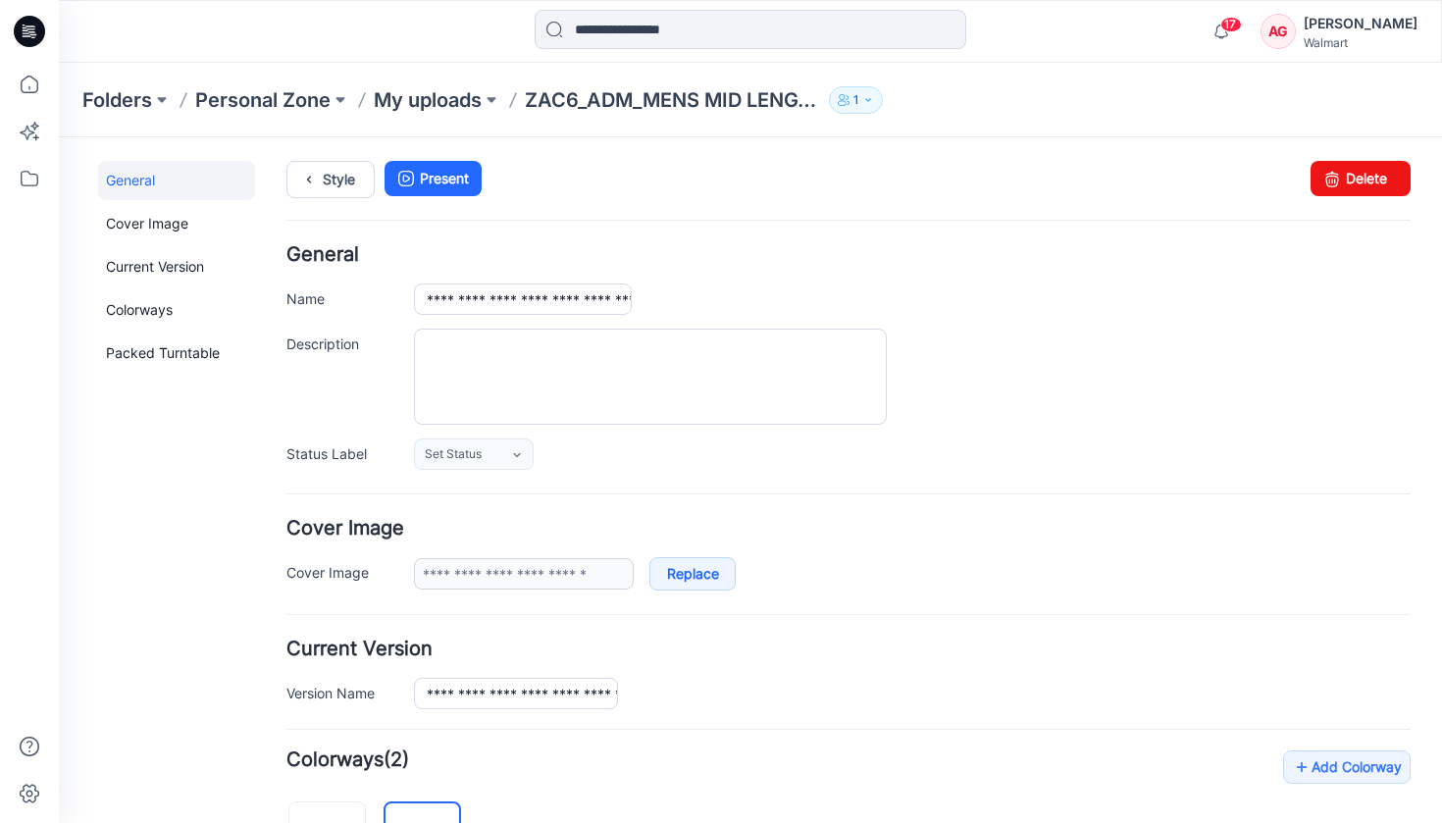
scroll to position [0, 0]
type input "**********"
click at [852, 179] on ul "Style Present" at bounding box center [848, 178] width 1124 height 35
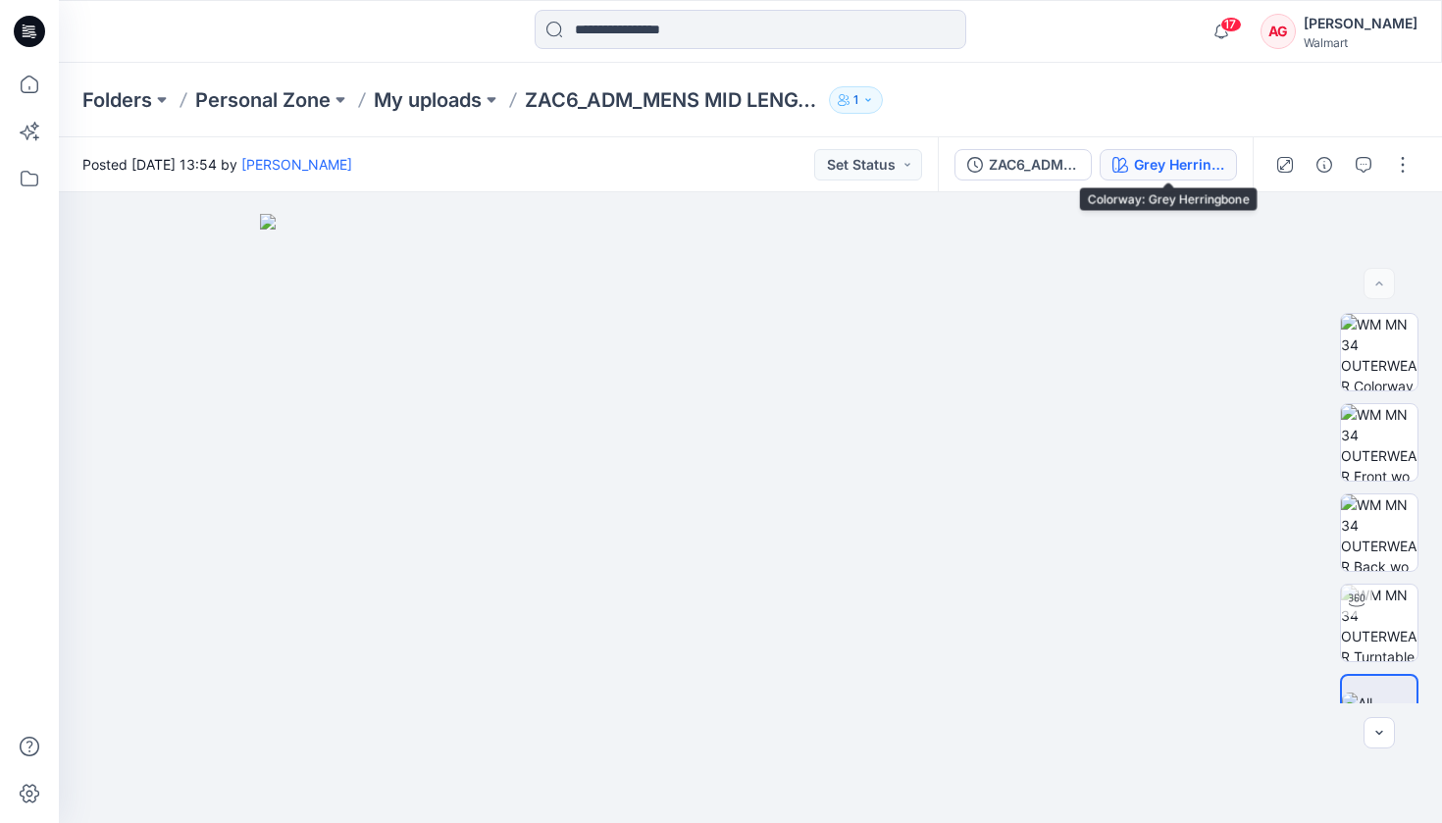
click at [1170, 155] on div "Grey Herringbone" at bounding box center [1179, 165] width 90 height 22
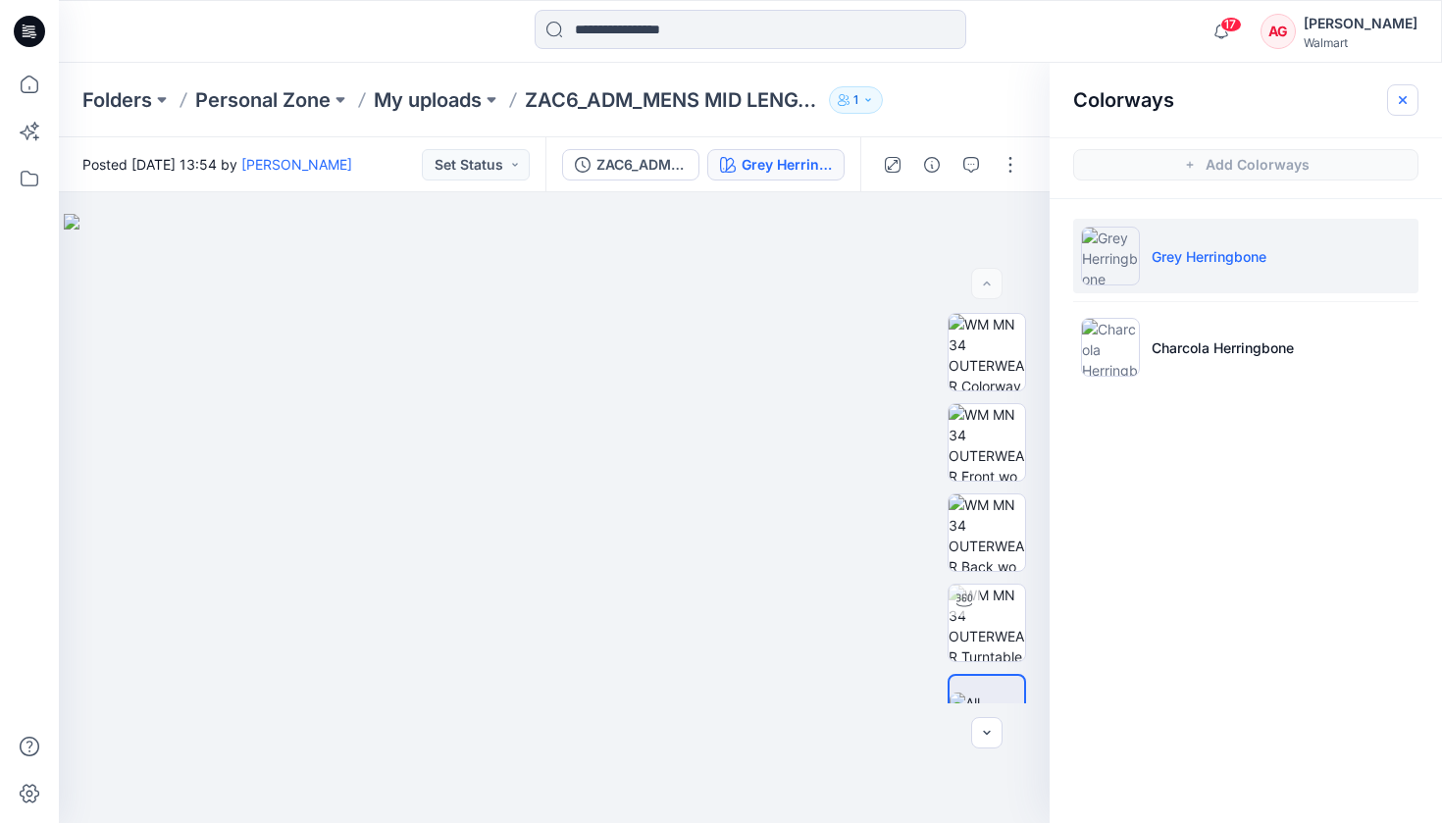
click at [1410, 104] on icon "button" at bounding box center [1403, 100] width 16 height 16
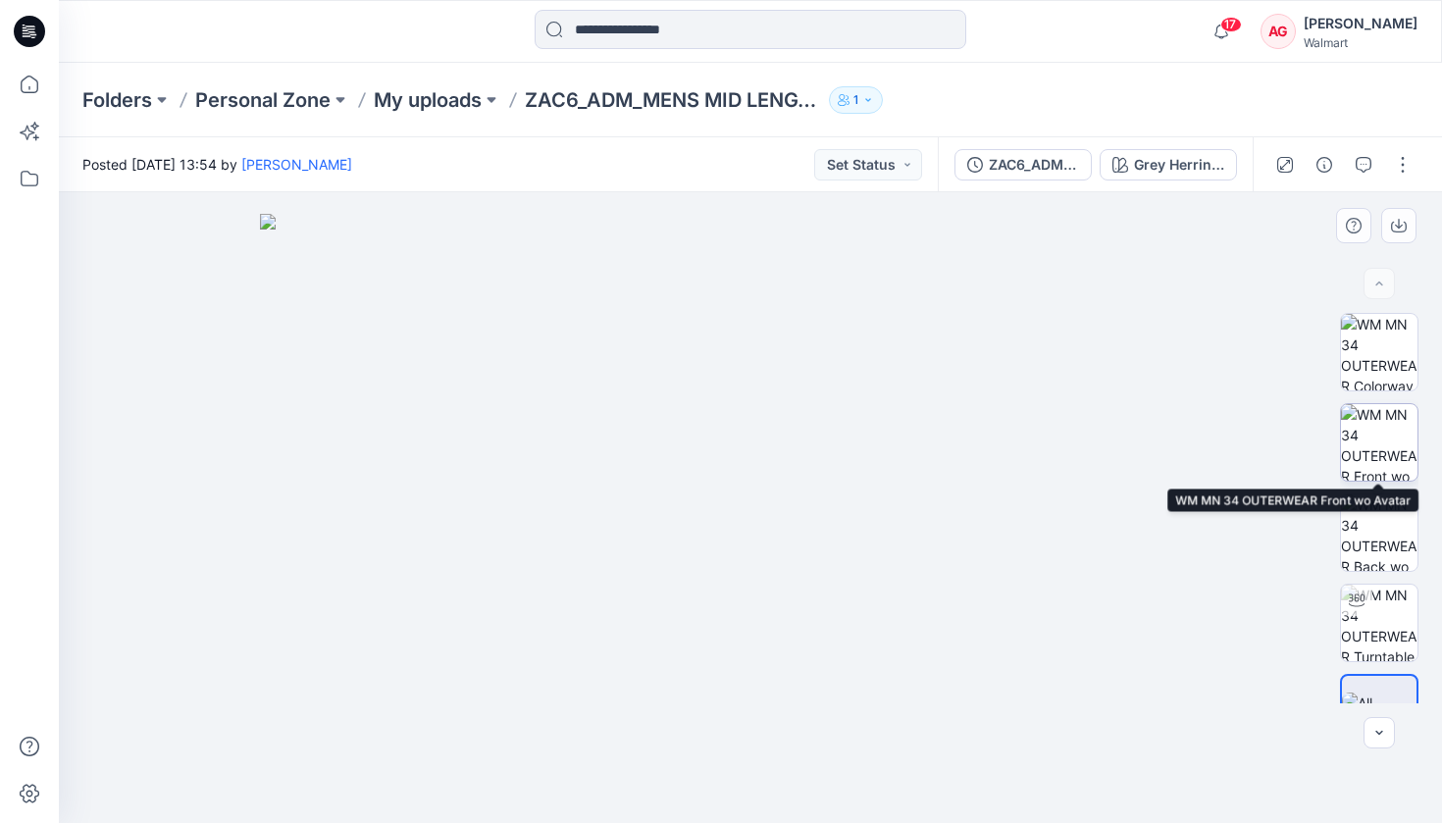
click at [1395, 431] on img at bounding box center [1379, 442] width 77 height 77
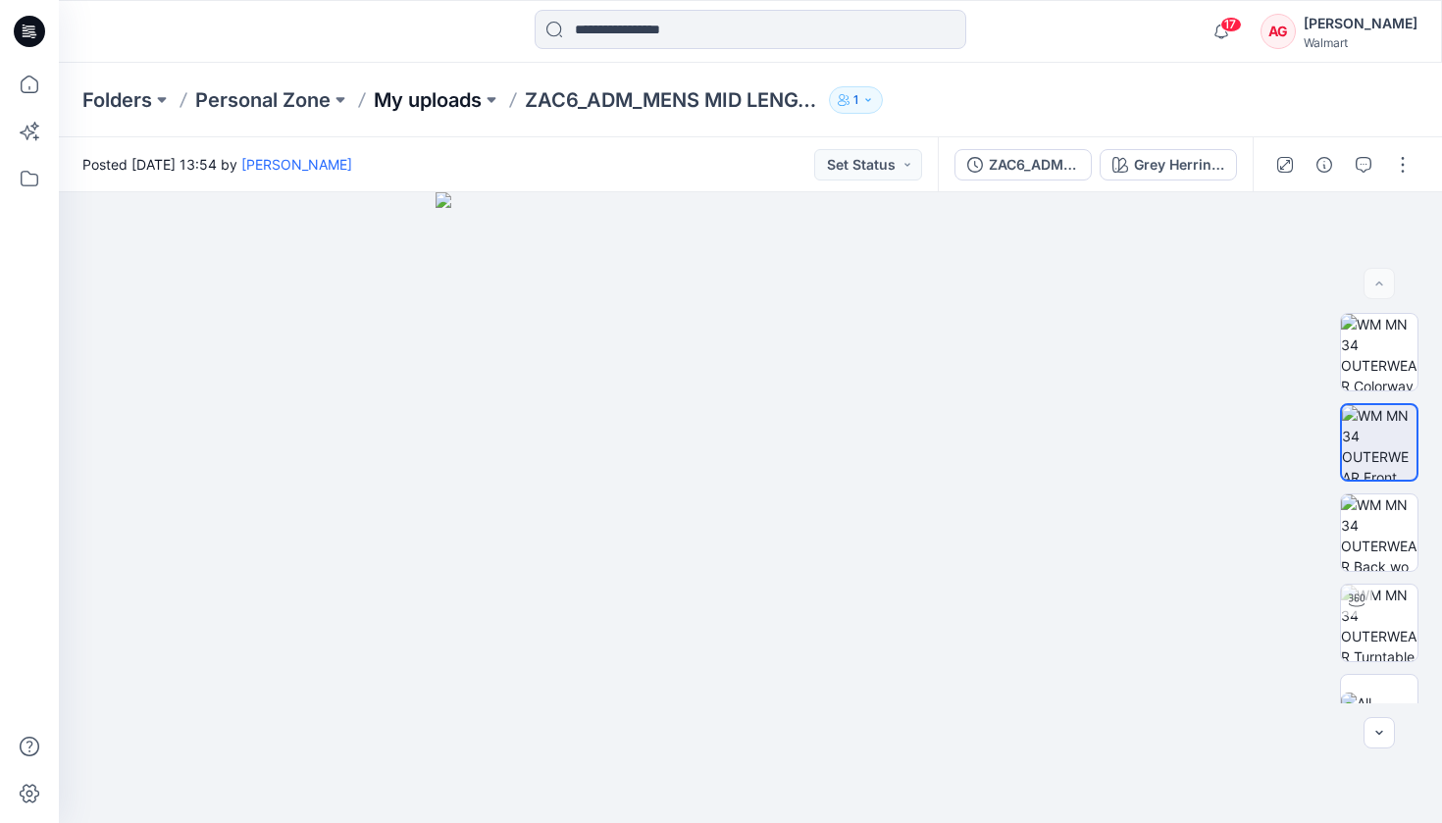
click at [417, 113] on p "My uploads" at bounding box center [428, 99] width 108 height 27
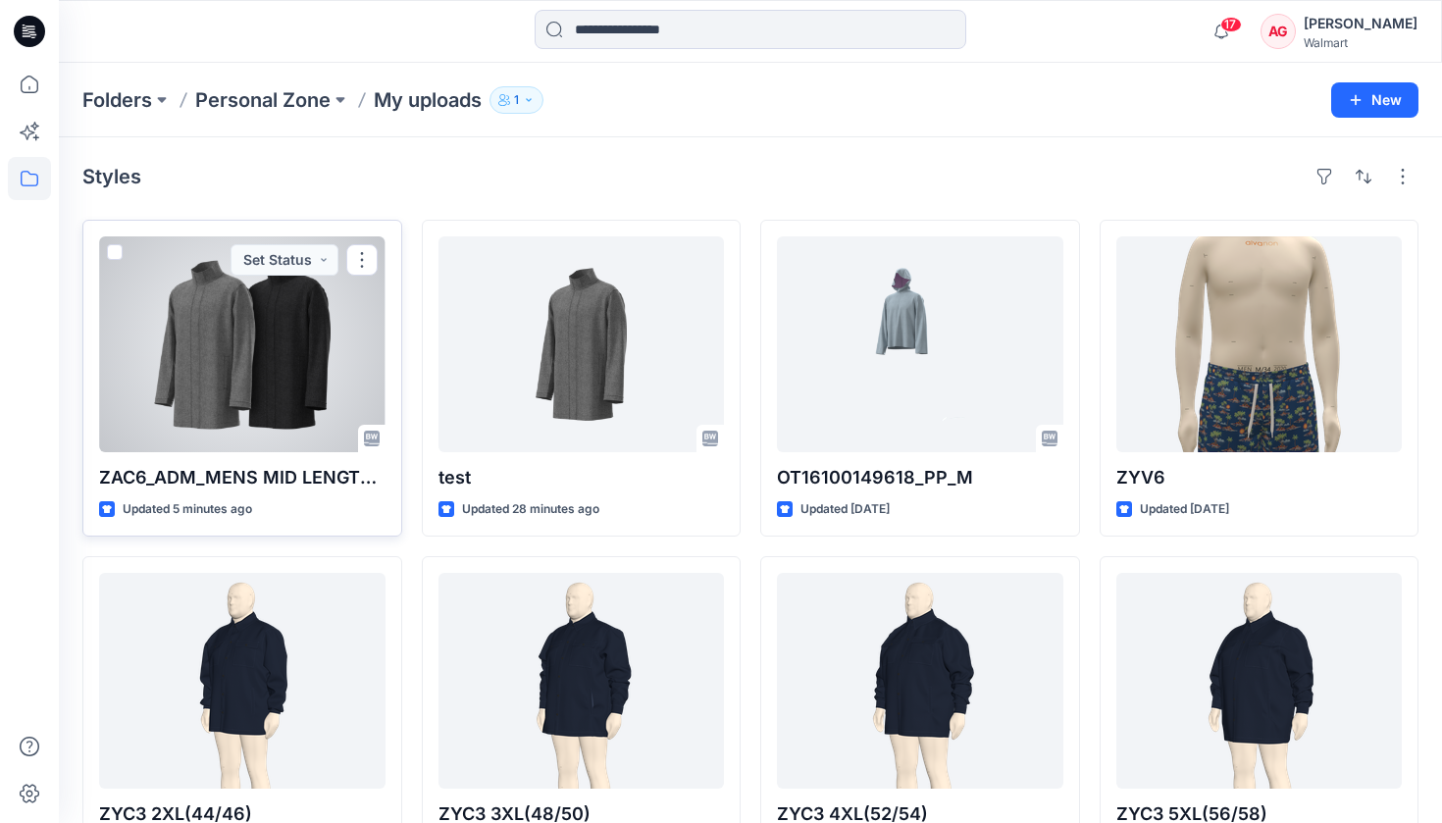
click at [112, 249] on span at bounding box center [115, 252] width 16 height 16
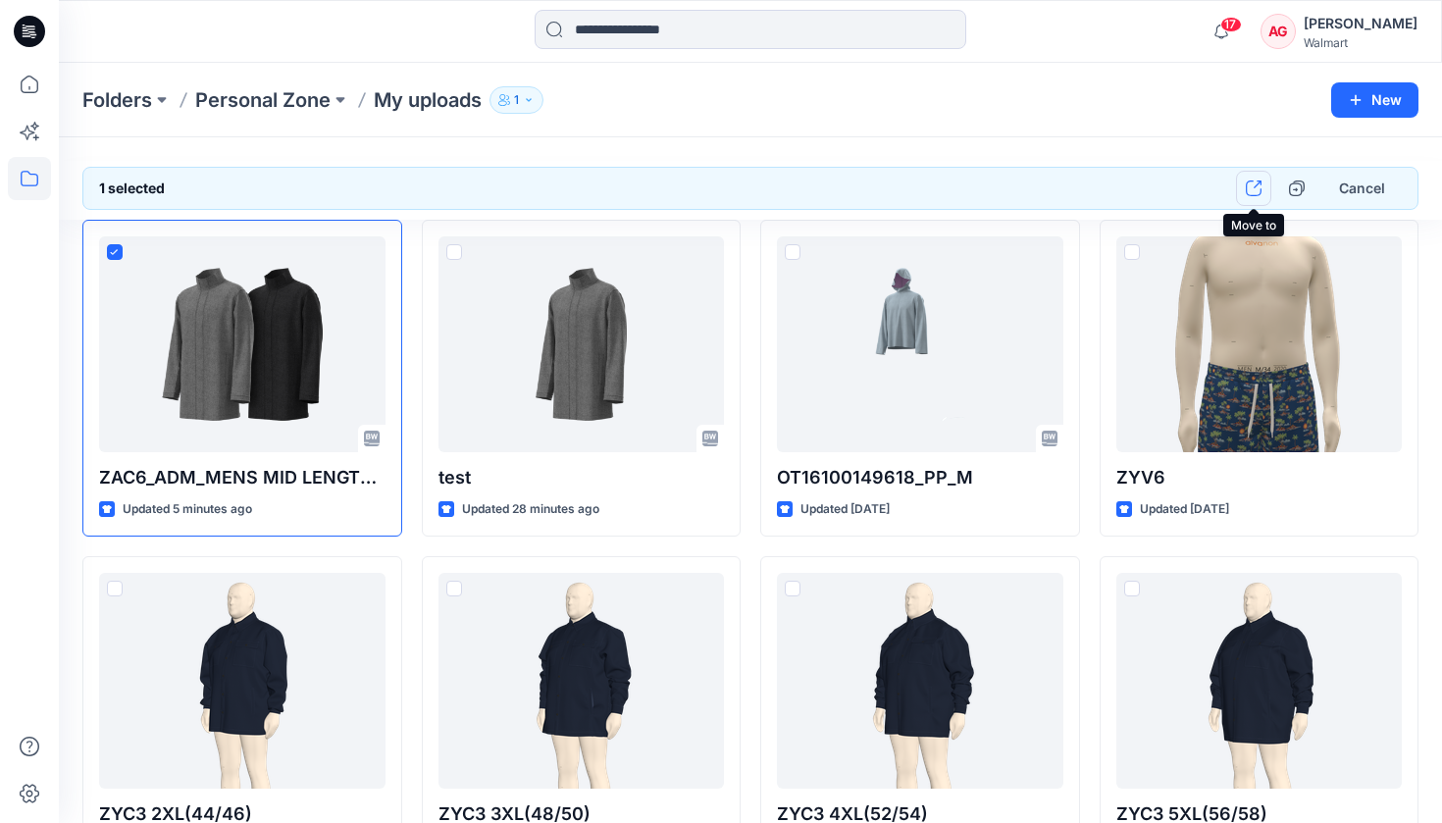
click at [1267, 189] on button "button" at bounding box center [1253, 188] width 35 height 35
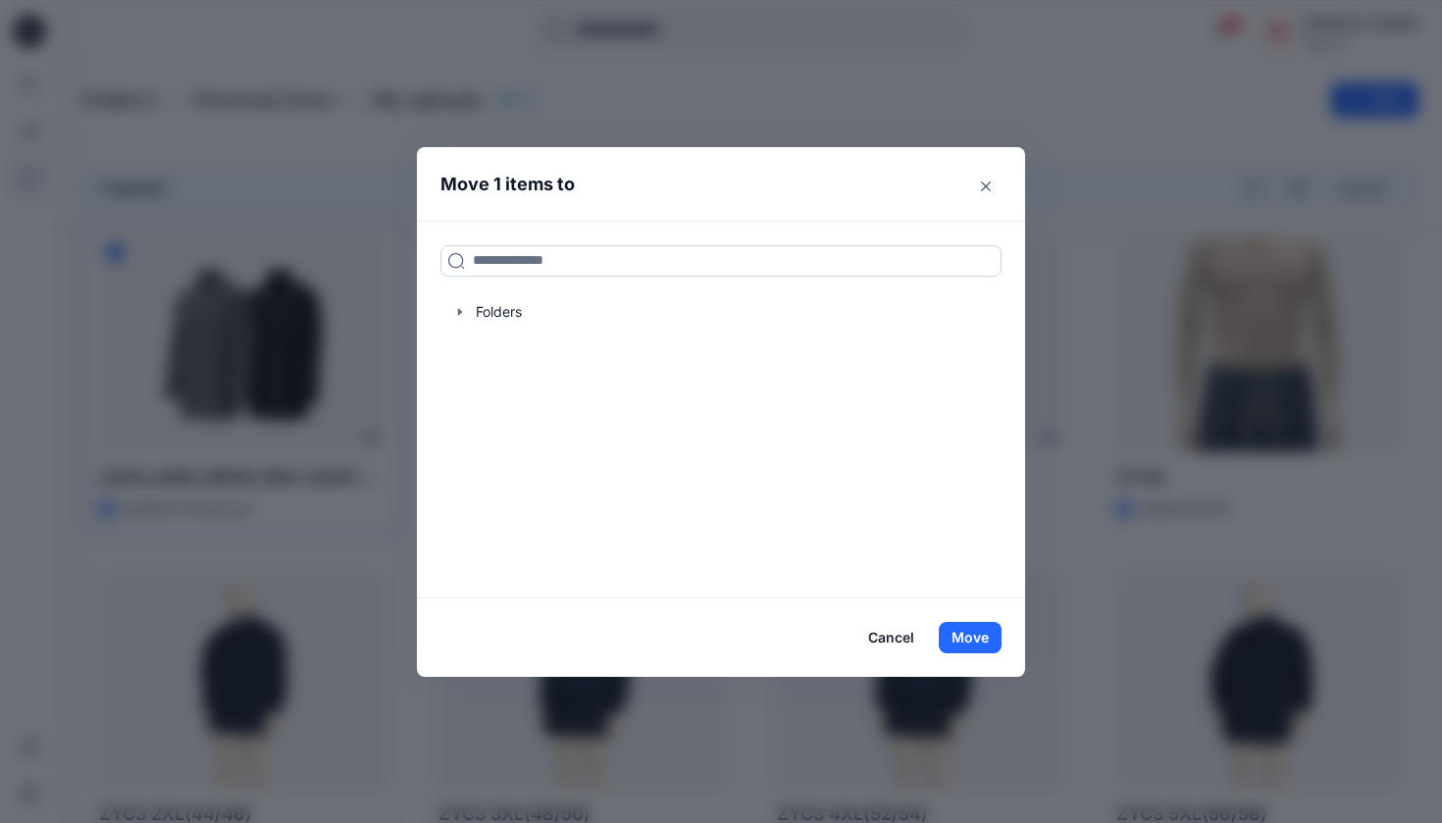
click at [795, 270] on input at bounding box center [720, 260] width 561 height 31
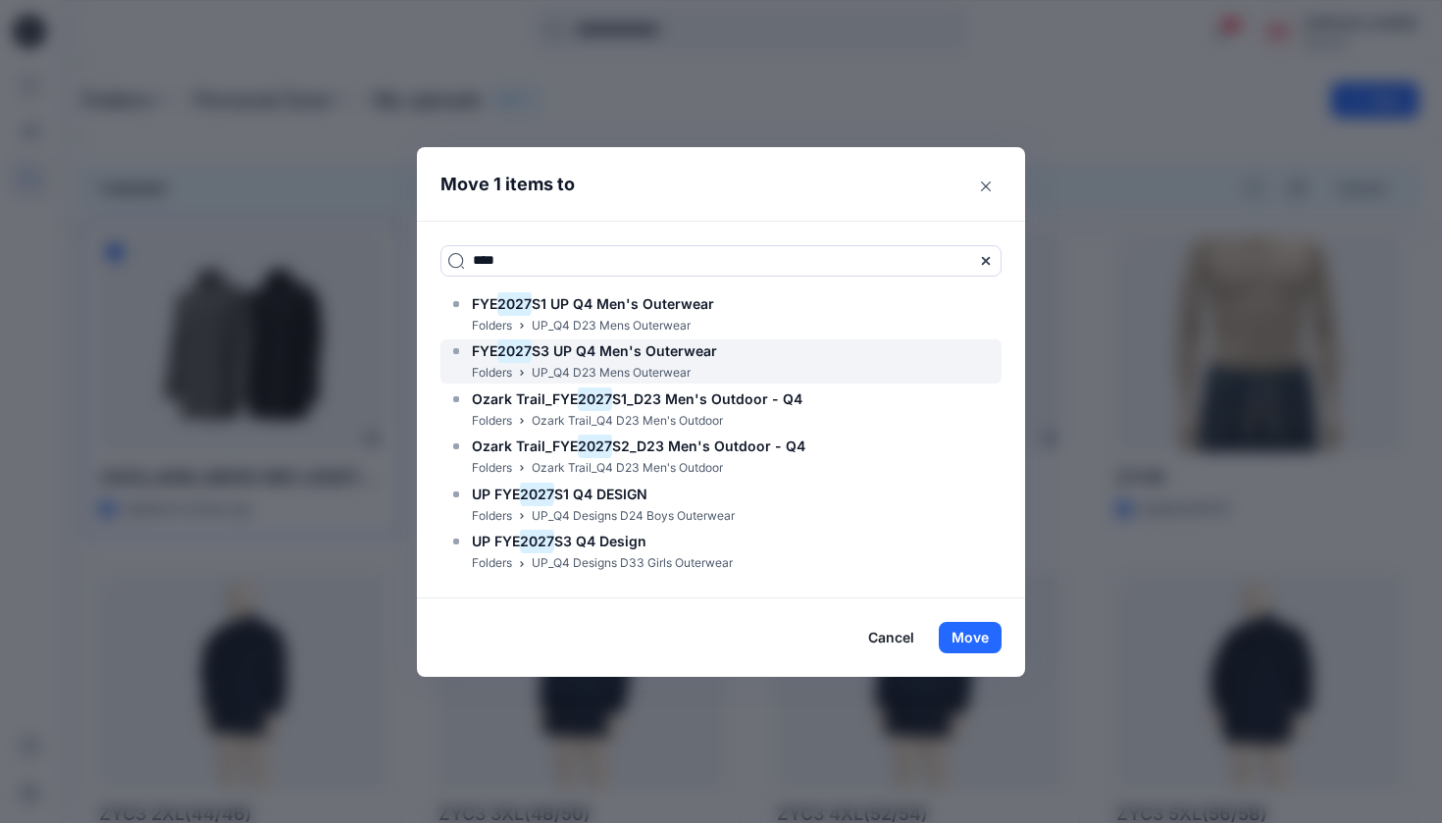
type input "****"
click at [679, 360] on h6 "FYE 2027 S3 UP Q4 Men's Outerwear" at bounding box center [594, 351] width 245 height 24
click at [584, 344] on span "S3 UP Q4 Men's Outerwear" at bounding box center [624, 350] width 185 height 17
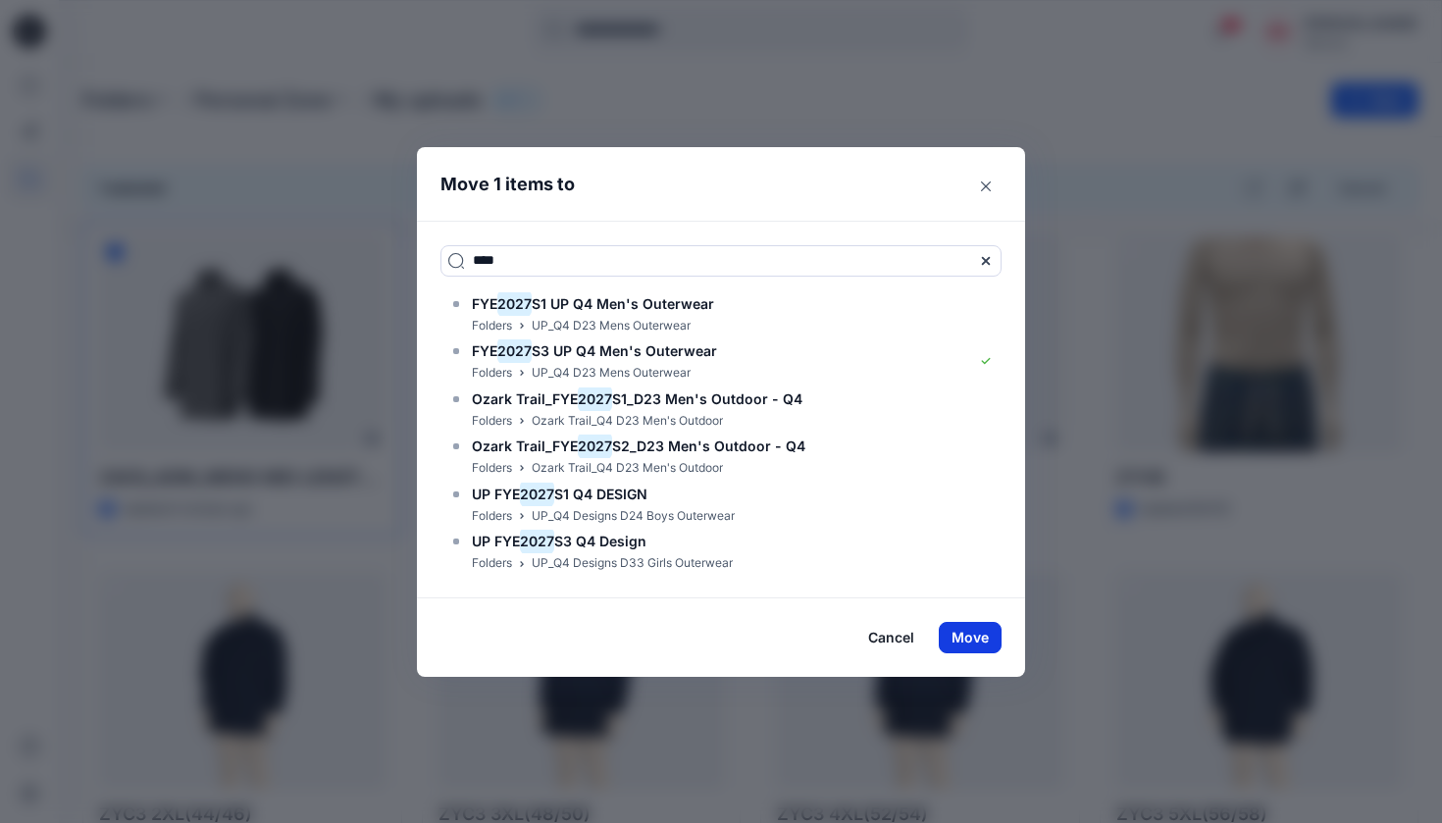
click at [984, 639] on button "Move" at bounding box center [970, 637] width 63 height 31
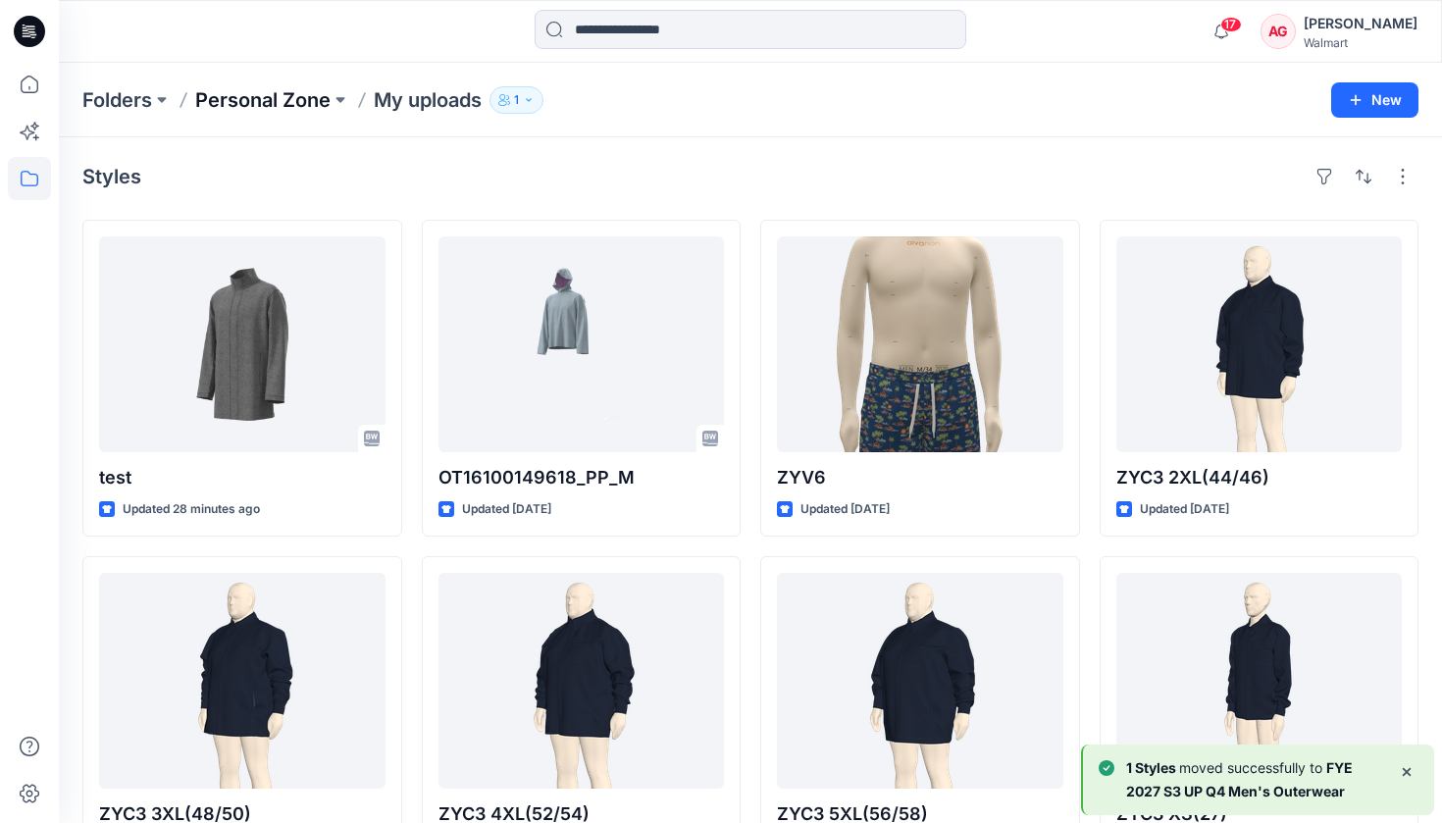
click at [258, 96] on p "Personal Zone" at bounding box center [262, 99] width 135 height 27
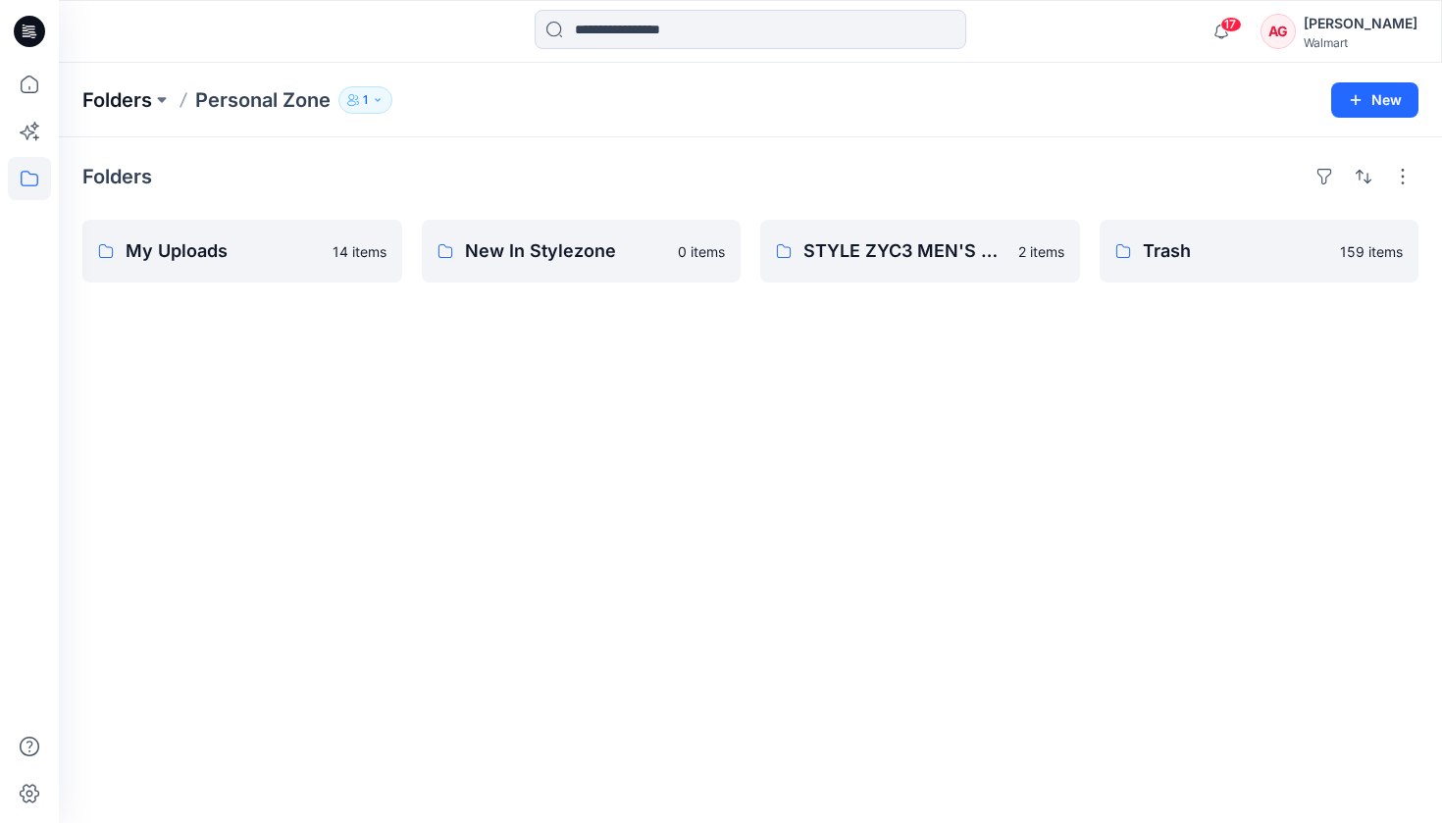
click at [122, 99] on p "Folders" at bounding box center [117, 99] width 70 height 27
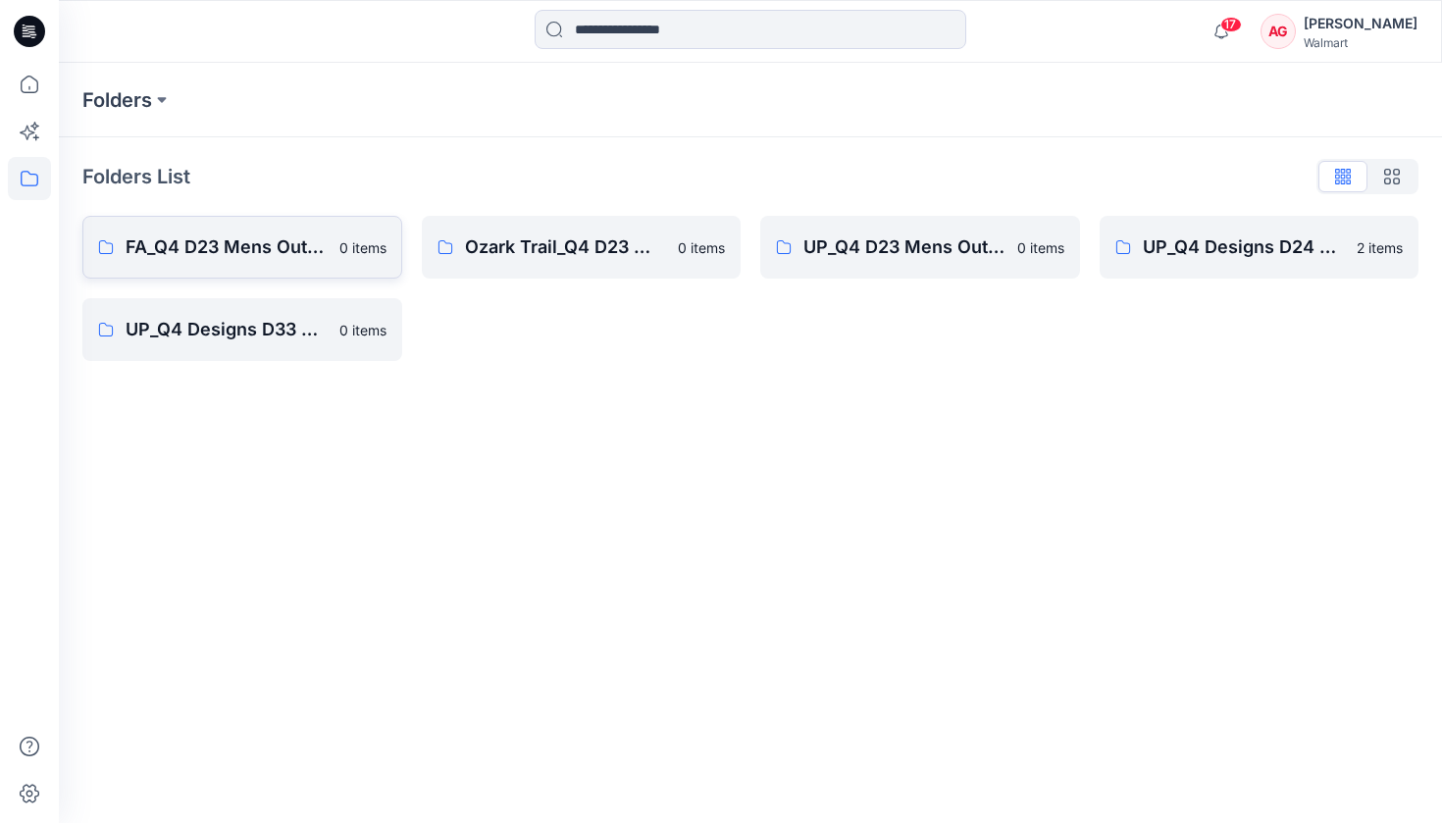
click at [284, 243] on p "FA_Q4 D23 Mens Outerwear" at bounding box center [227, 246] width 202 height 27
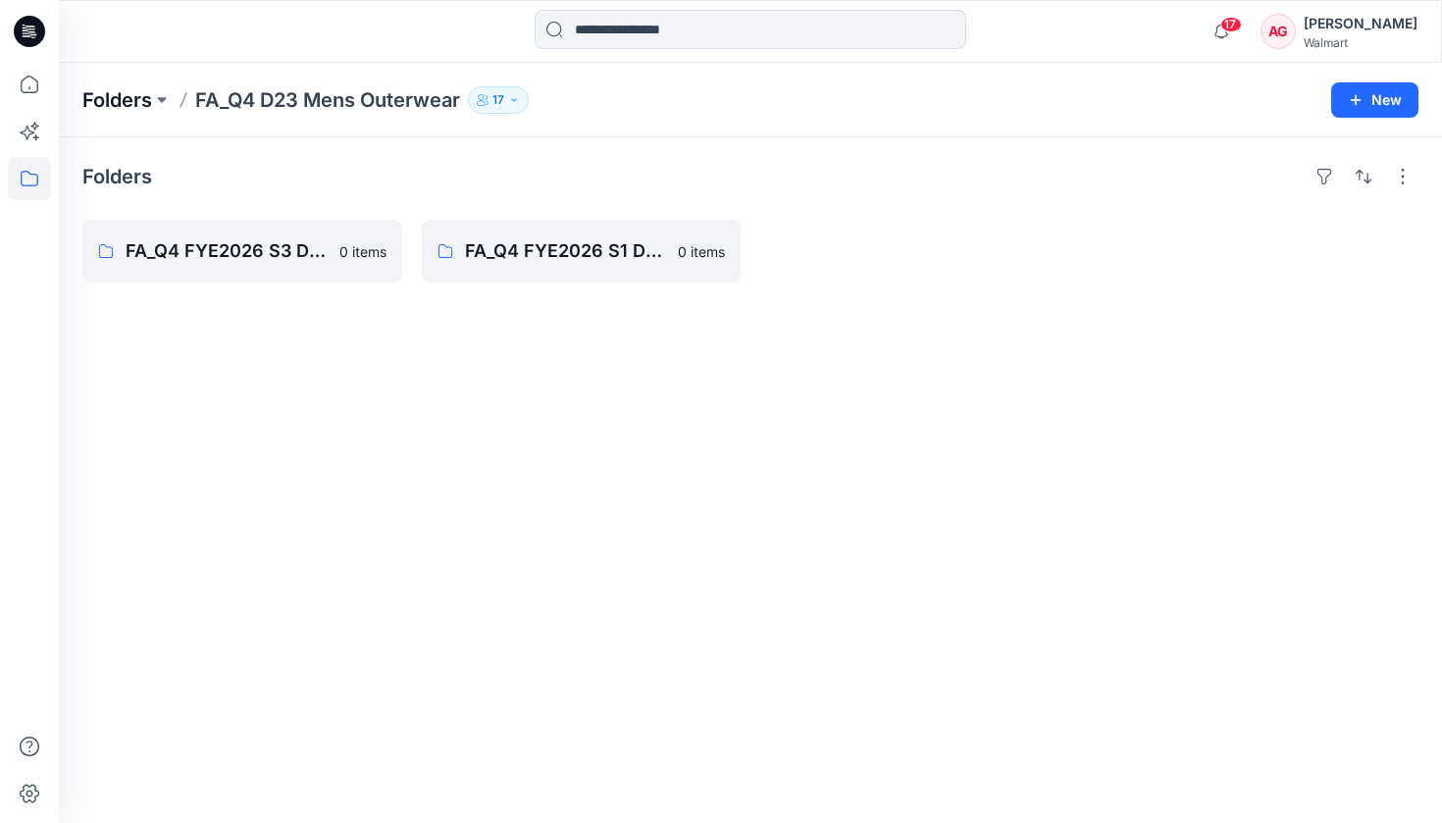
click at [128, 88] on p "Folders" at bounding box center [117, 99] width 70 height 27
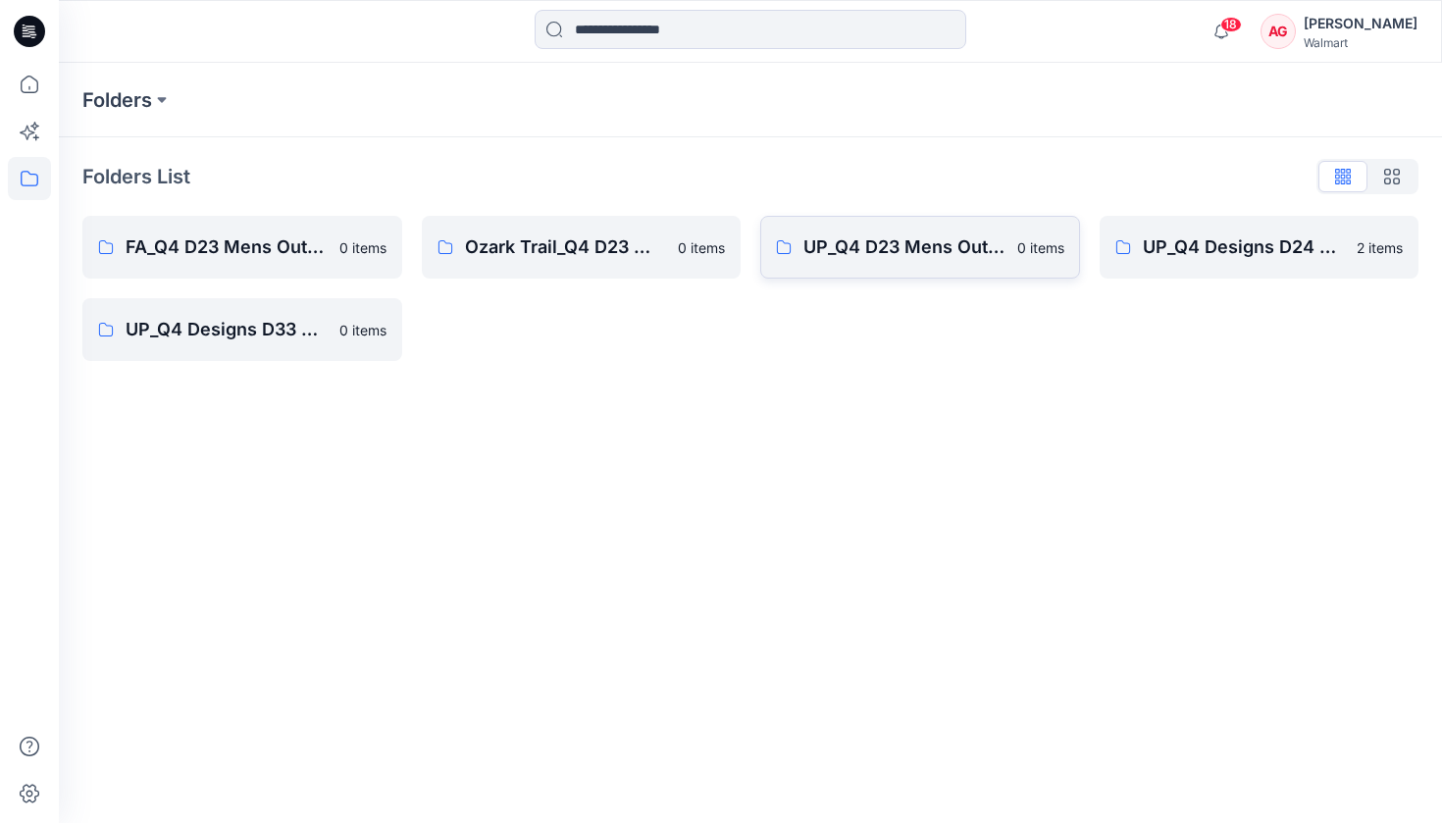
click at [840, 229] on link "UP_Q4 D23 Mens Outerwear 0 items" at bounding box center [920, 247] width 320 height 63
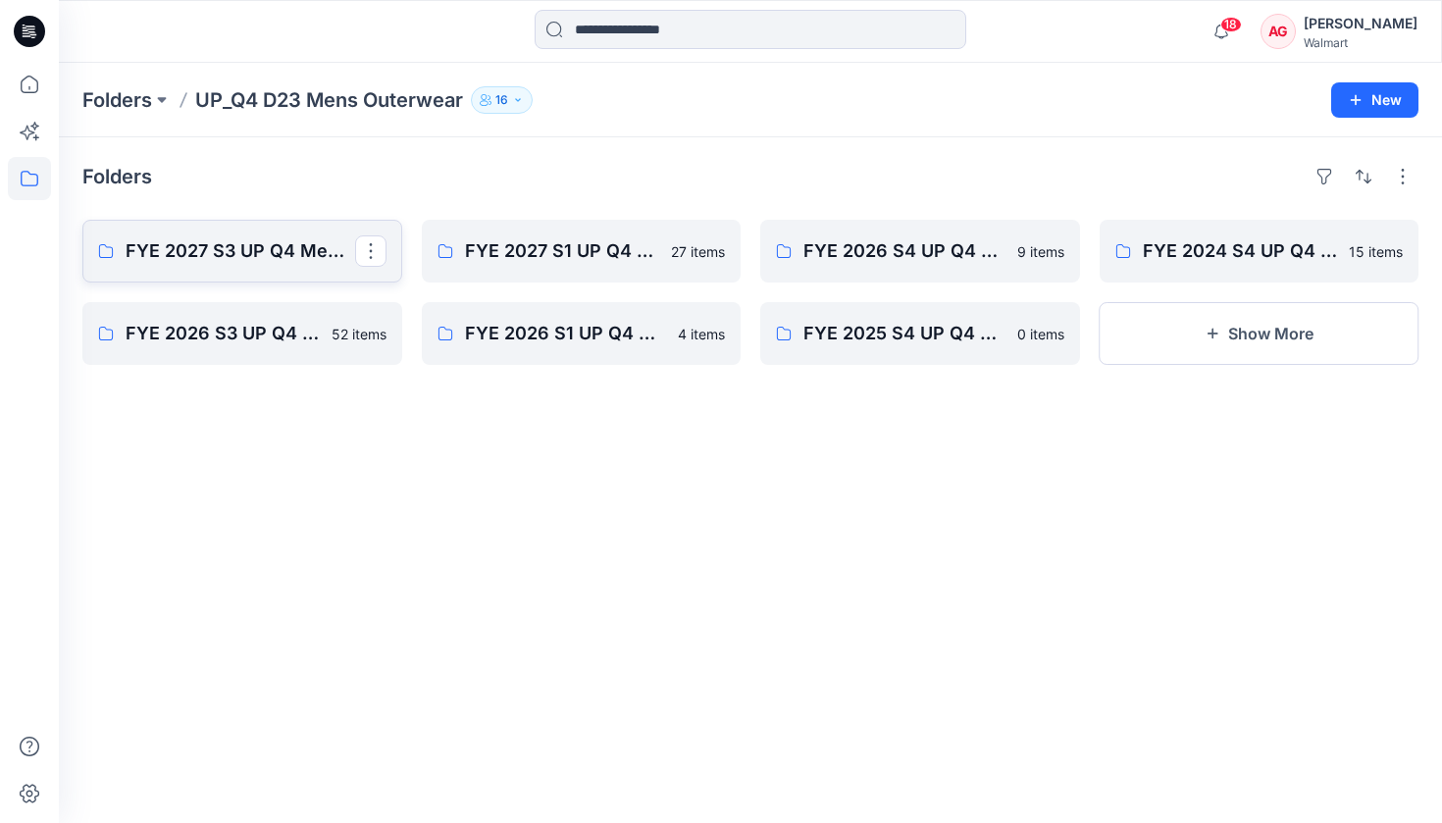
click at [250, 241] on p "FYE 2027 S3 UP Q4 Men's Outerwear" at bounding box center [241, 250] width 230 height 27
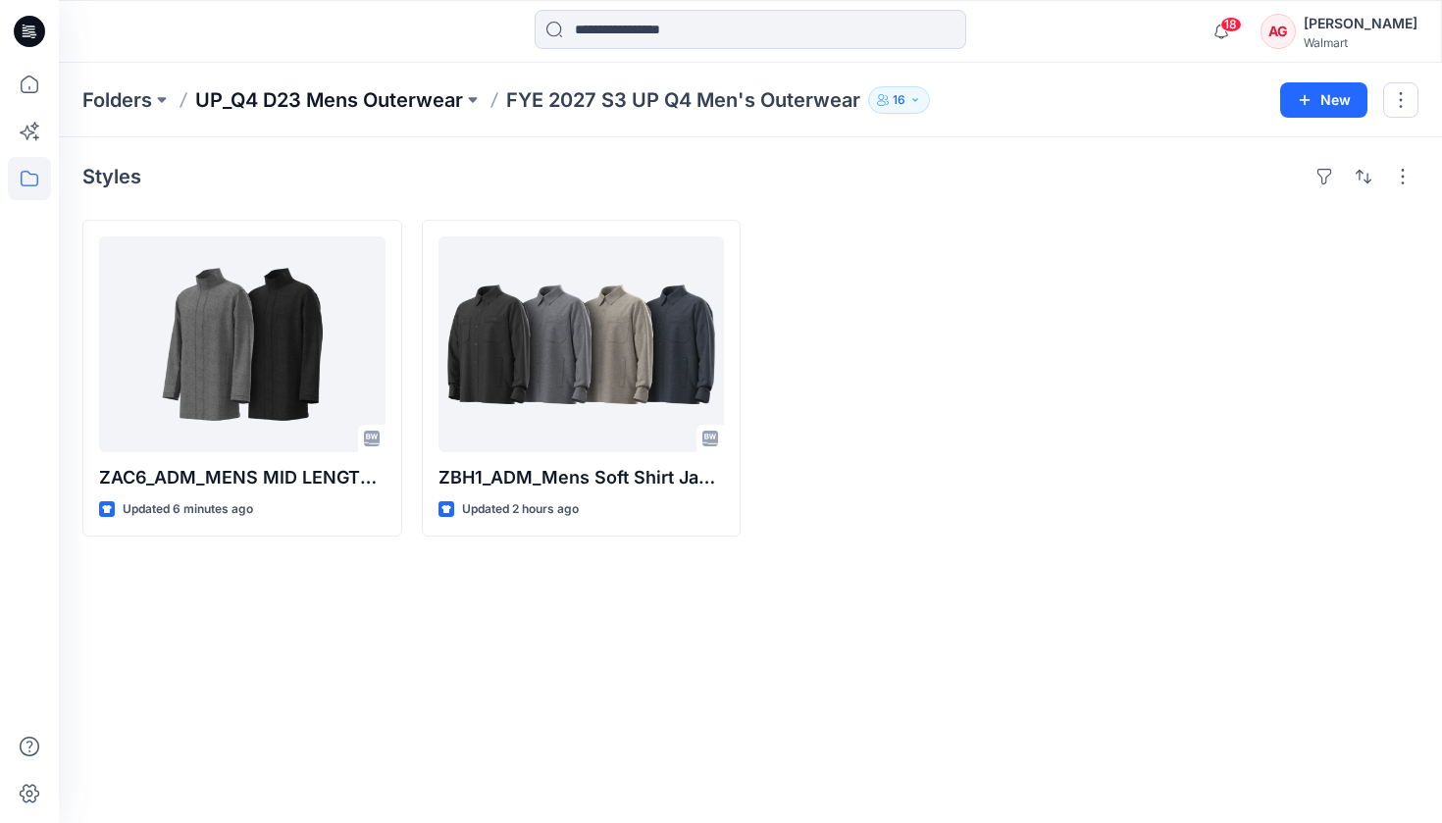
click at [301, 101] on p "UP_Q4 D23 Mens Outerwear" at bounding box center [329, 99] width 268 height 27
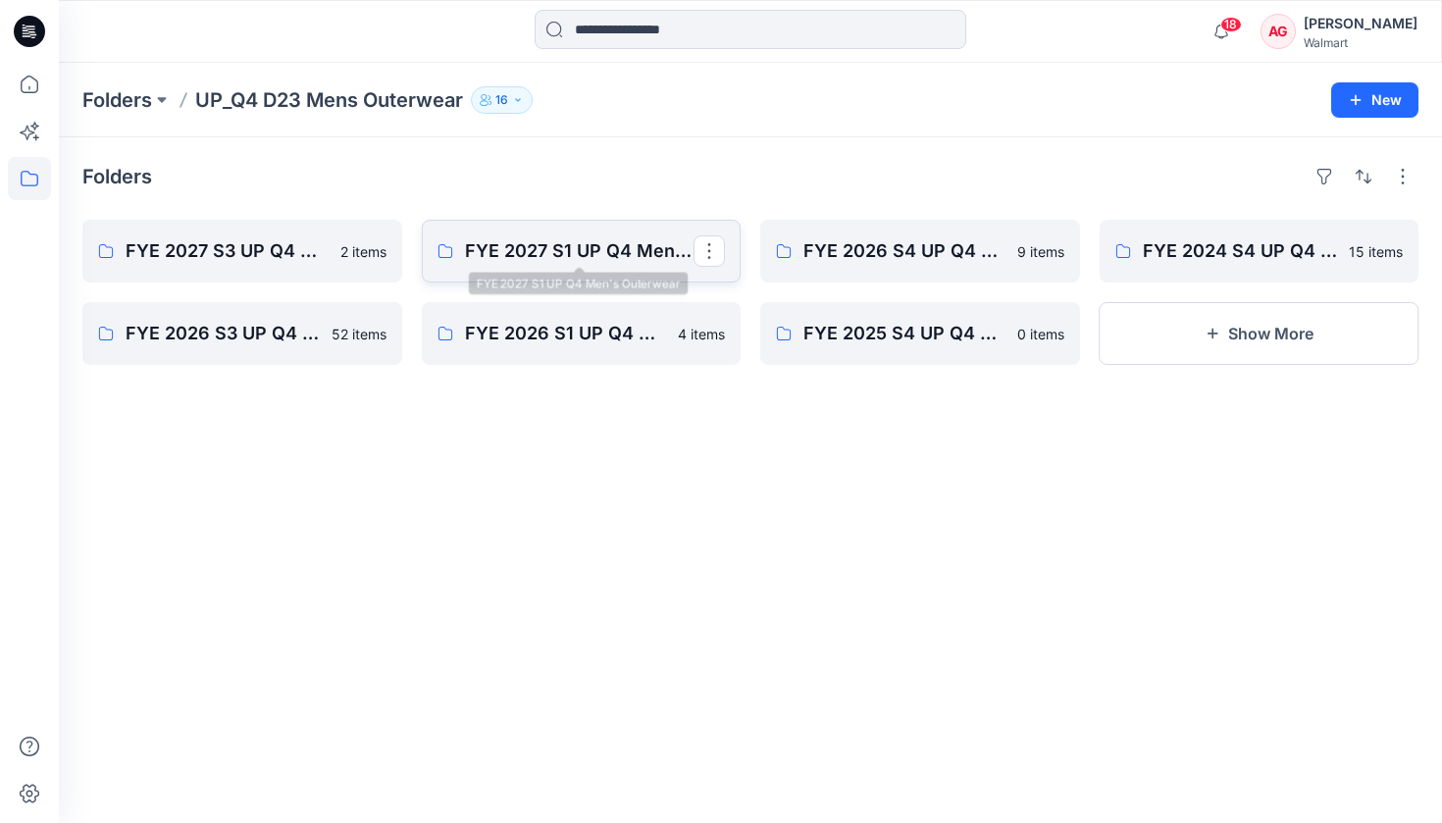
click at [665, 240] on p "FYE 2027 S1 UP Q4 Men's Outerwear" at bounding box center [580, 250] width 230 height 27
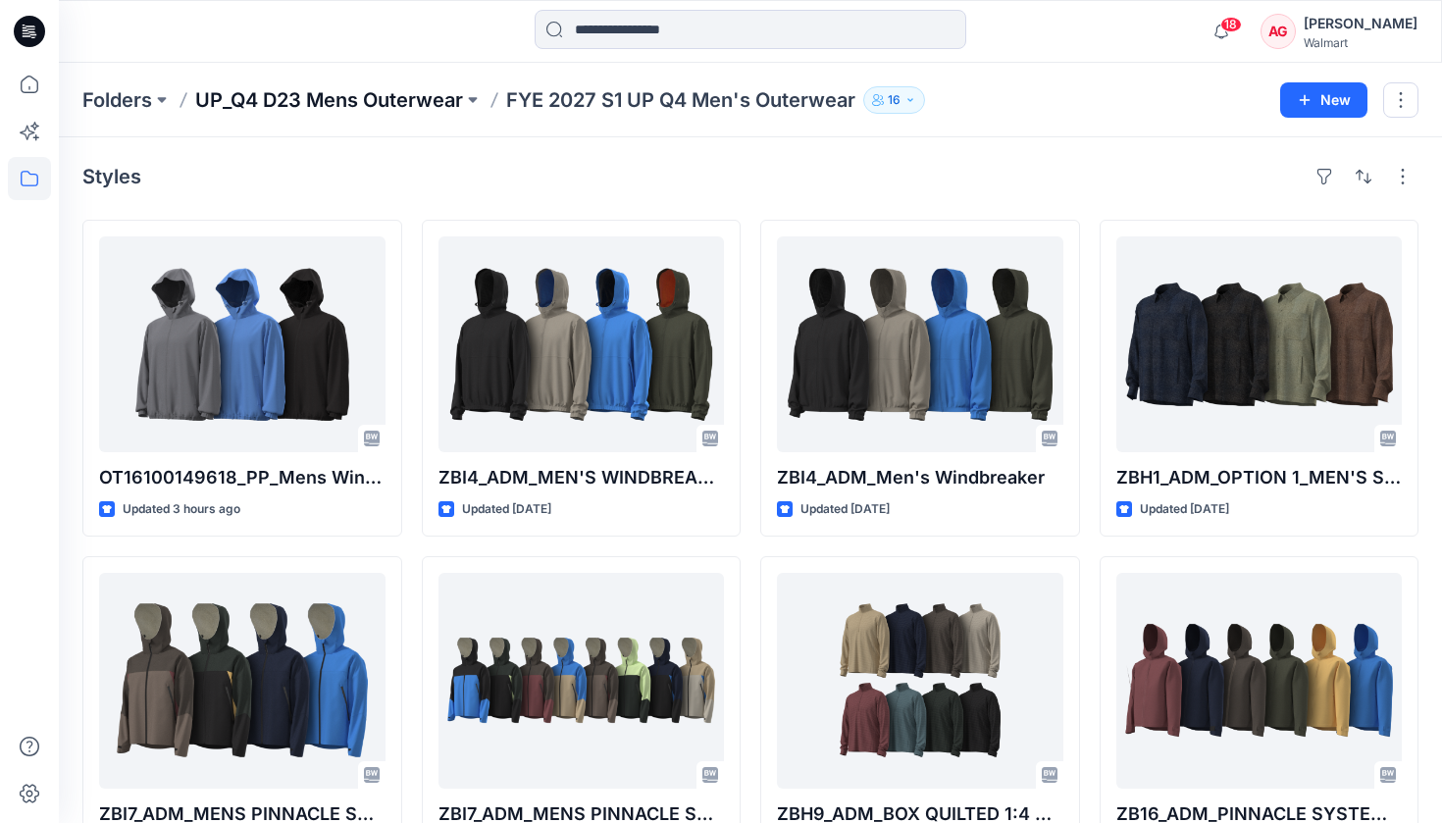
click at [428, 98] on p "UP_Q4 D23 Mens Outerwear" at bounding box center [329, 99] width 268 height 27
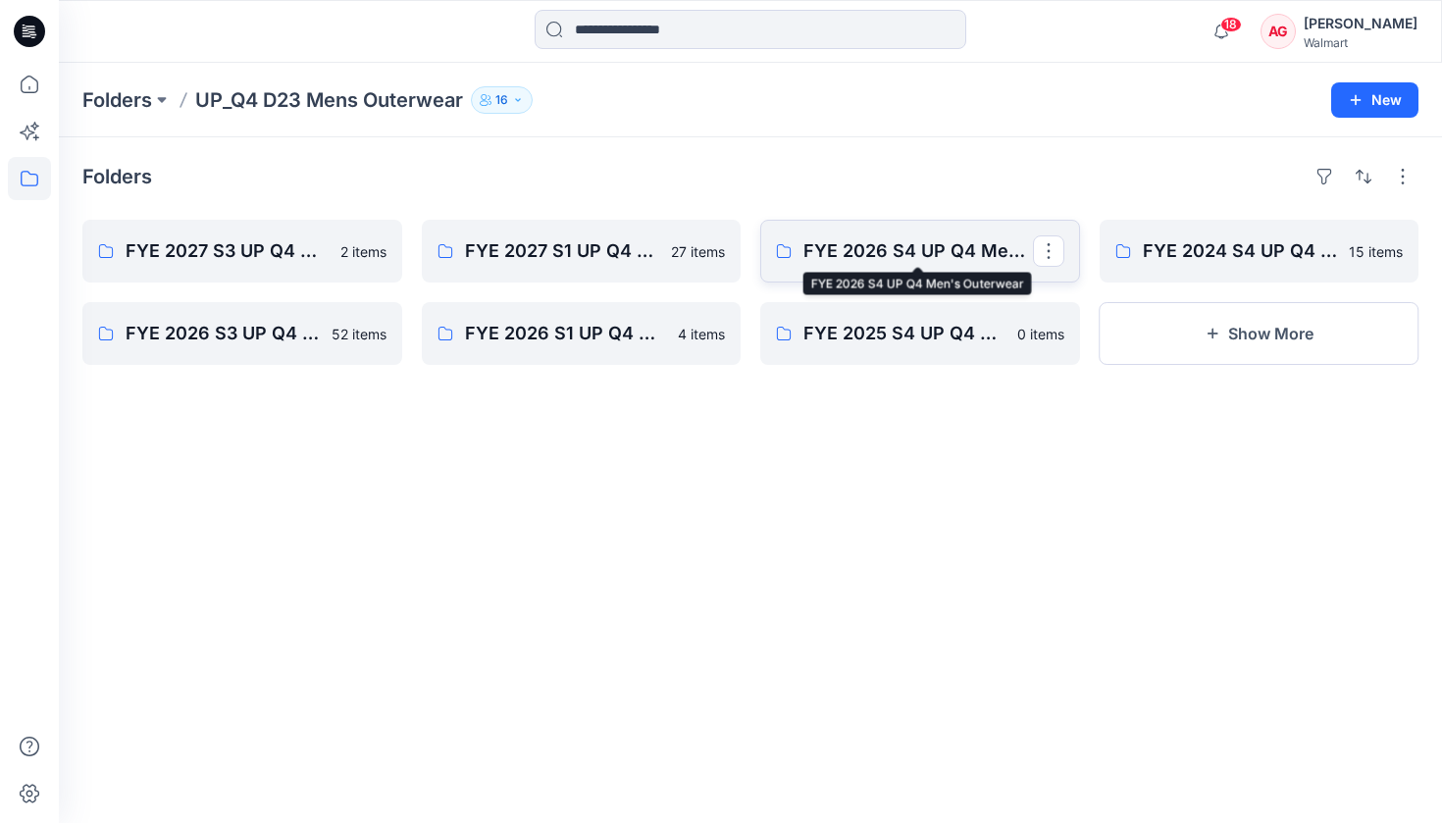
click at [969, 236] on link "FYE 2026 S4 UP Q4 Men's Outerwear" at bounding box center [920, 251] width 320 height 63
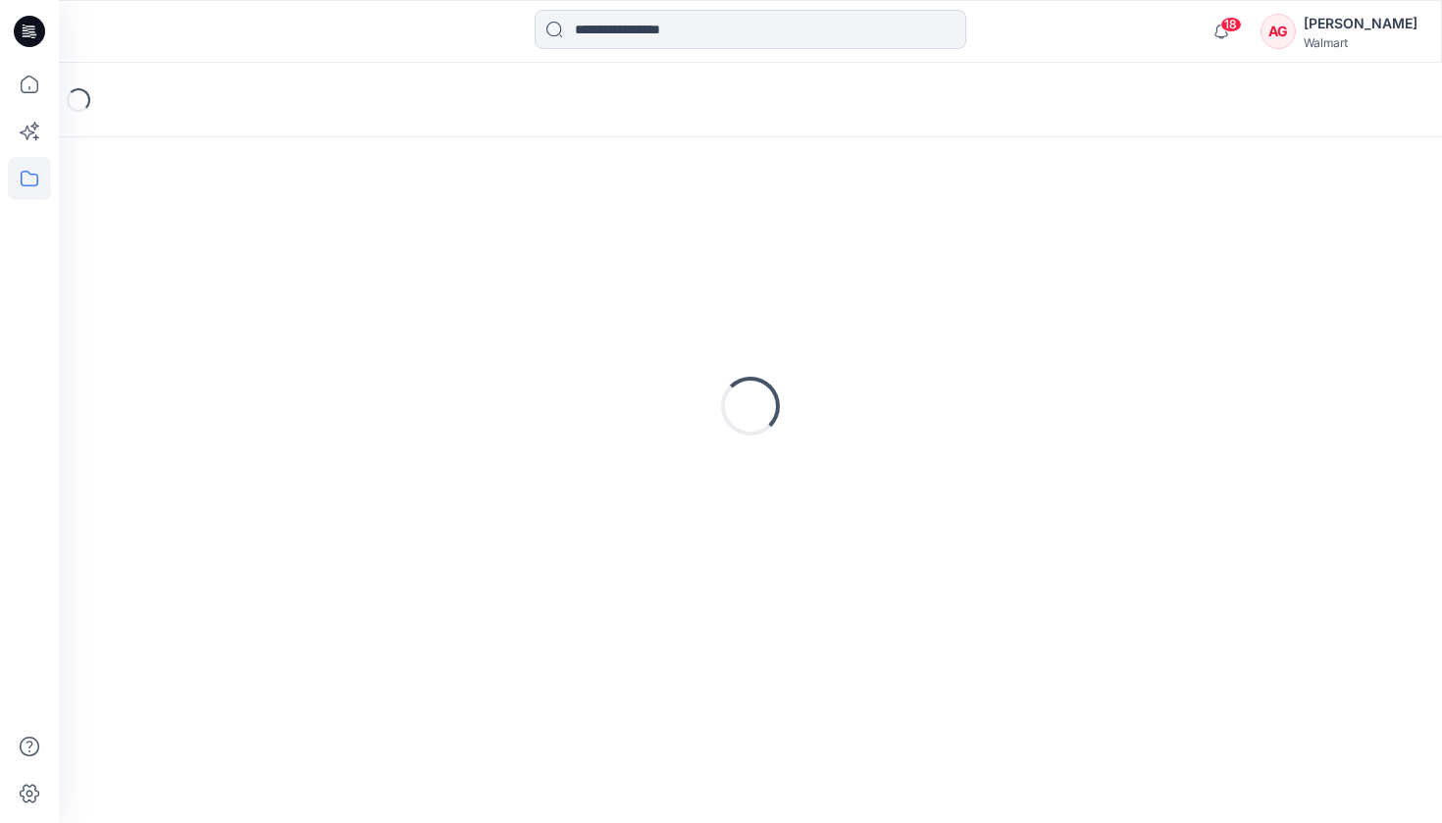
click at [969, 236] on div "Loading..." at bounding box center [750, 406] width 1336 height 490
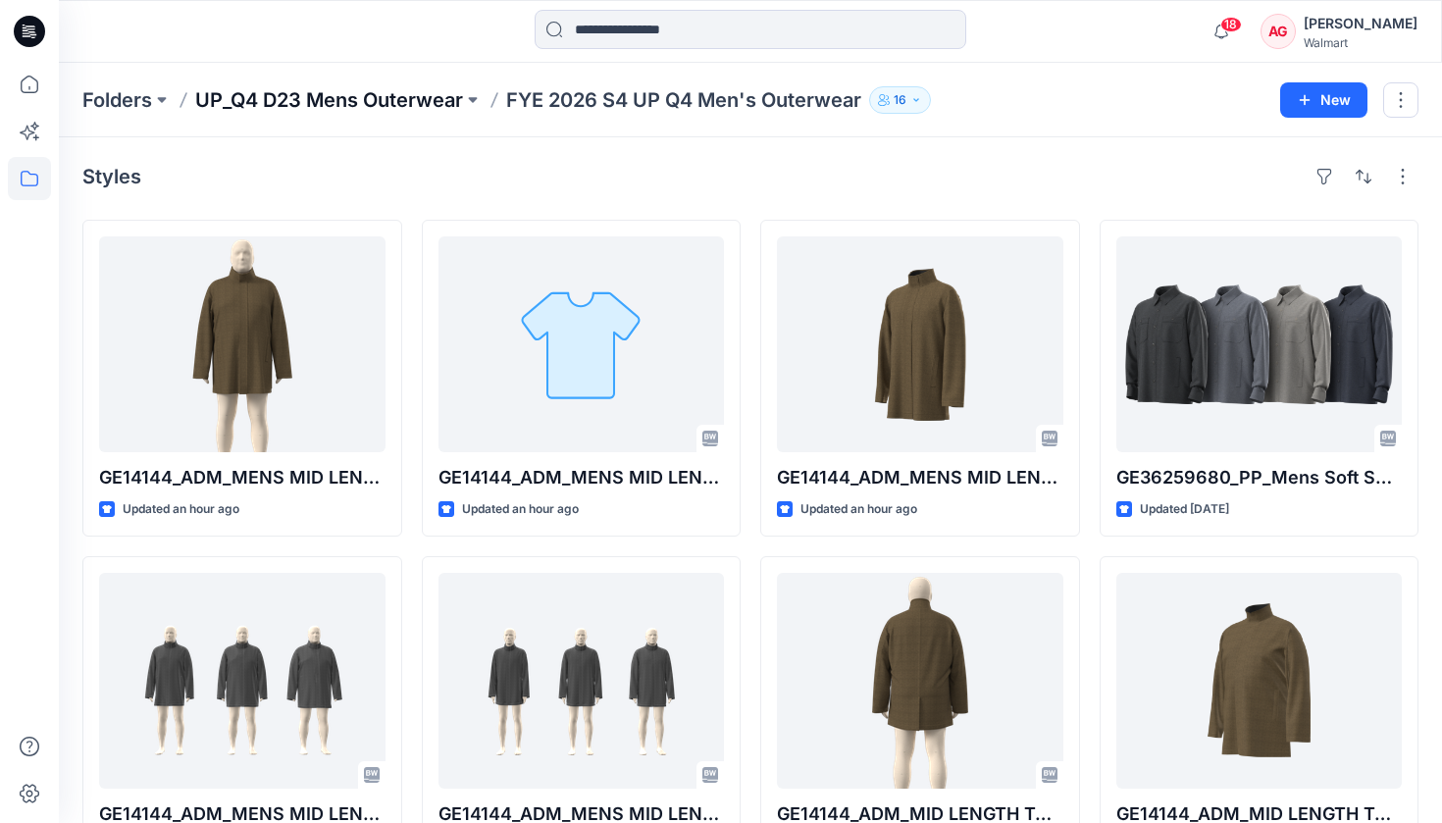
click at [279, 92] on p "UP_Q4 D23 Mens Outerwear" at bounding box center [329, 99] width 268 height 27
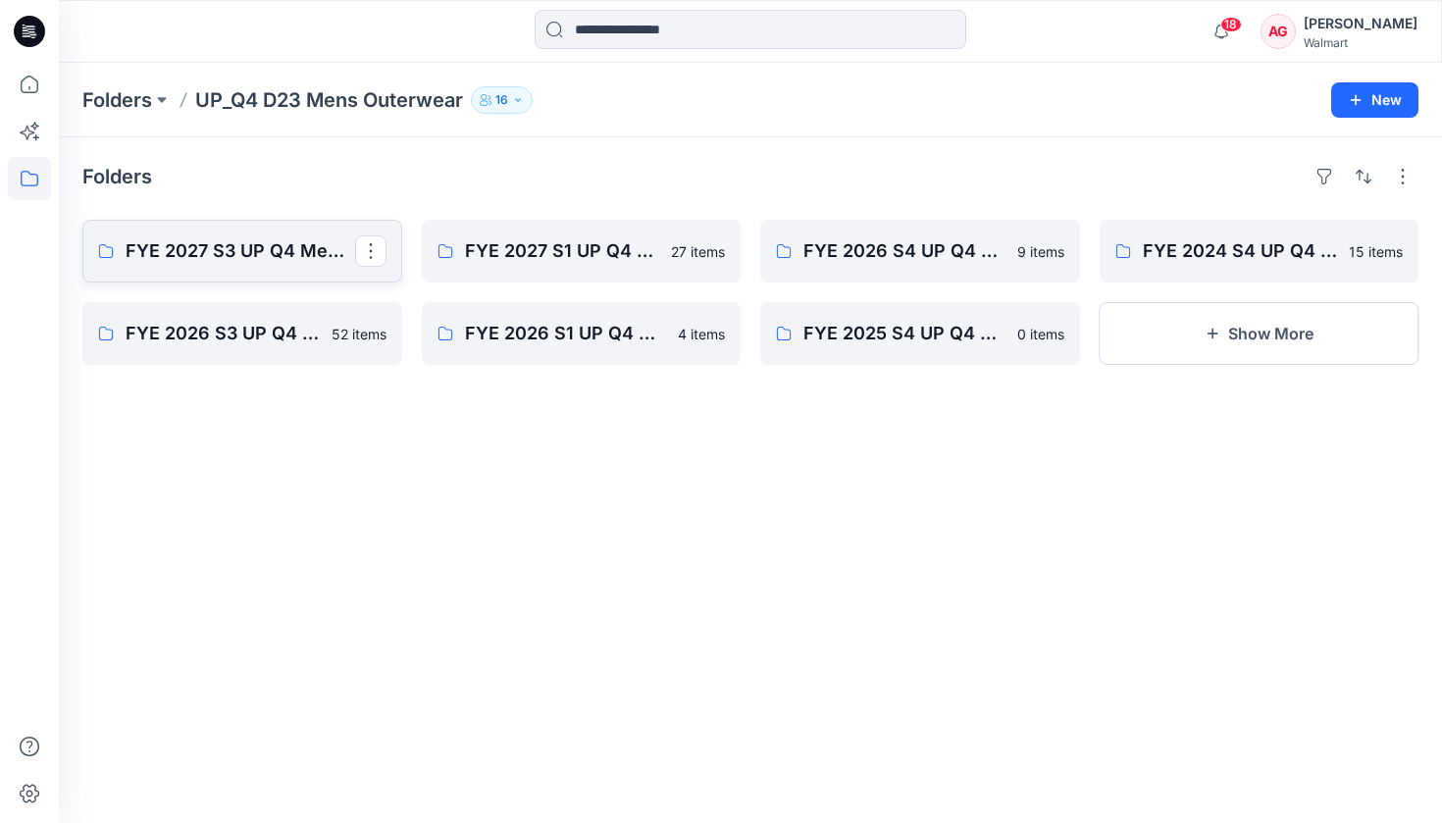
click at [276, 263] on p "FYE 2027 S3 UP Q4 Men's Outerwear" at bounding box center [241, 250] width 230 height 27
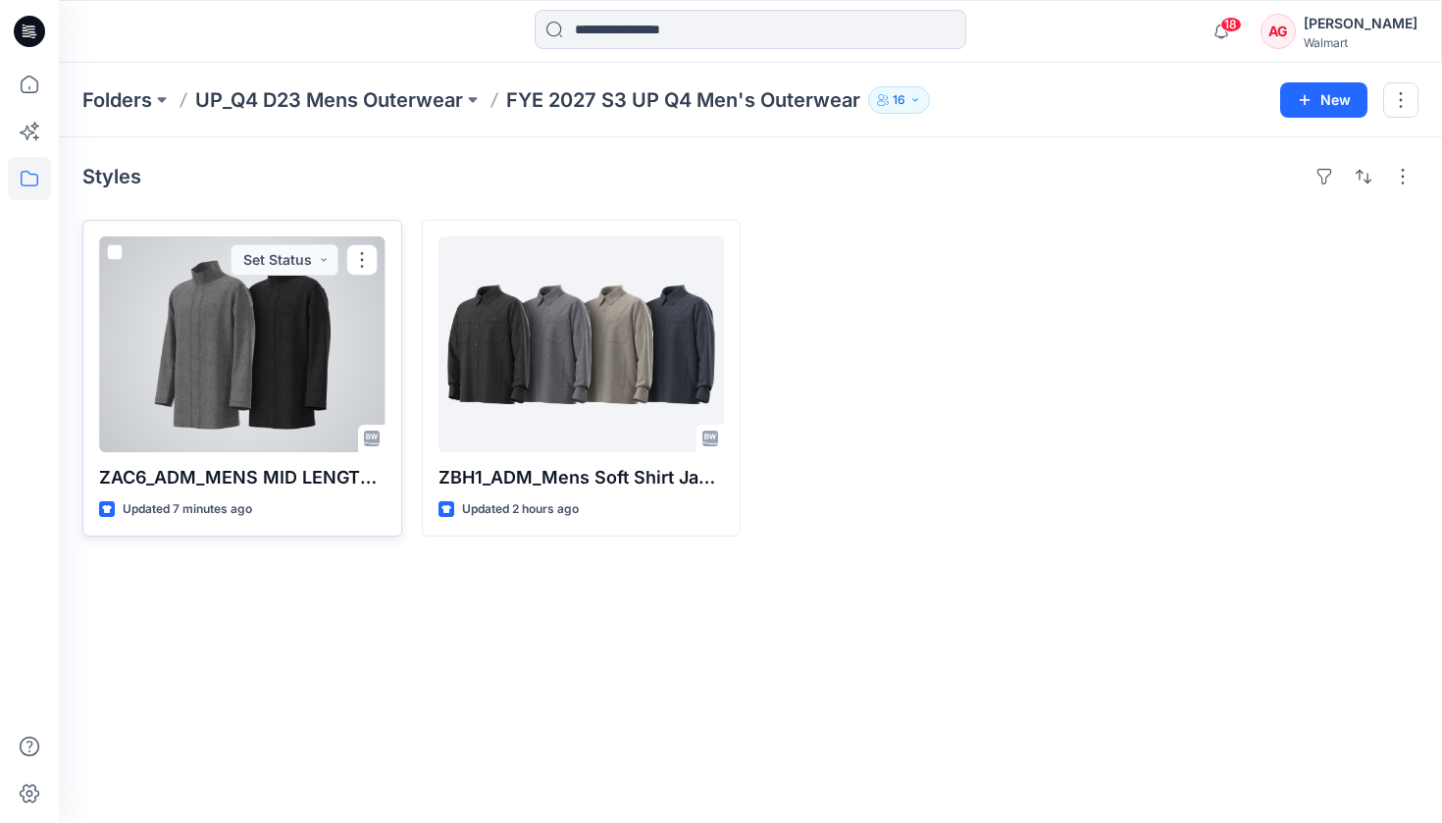
click at [365, 483] on p "ZAC6_ADM_MENS MID LENGTH TOP COAT_S-XL" at bounding box center [242, 477] width 286 height 27
click at [374, 479] on p "ZAC6_ADM_MENS MID LENGTH TOP COAT_S-XL" at bounding box center [242, 477] width 286 height 27
click at [364, 267] on button "button" at bounding box center [361, 259] width 31 height 31
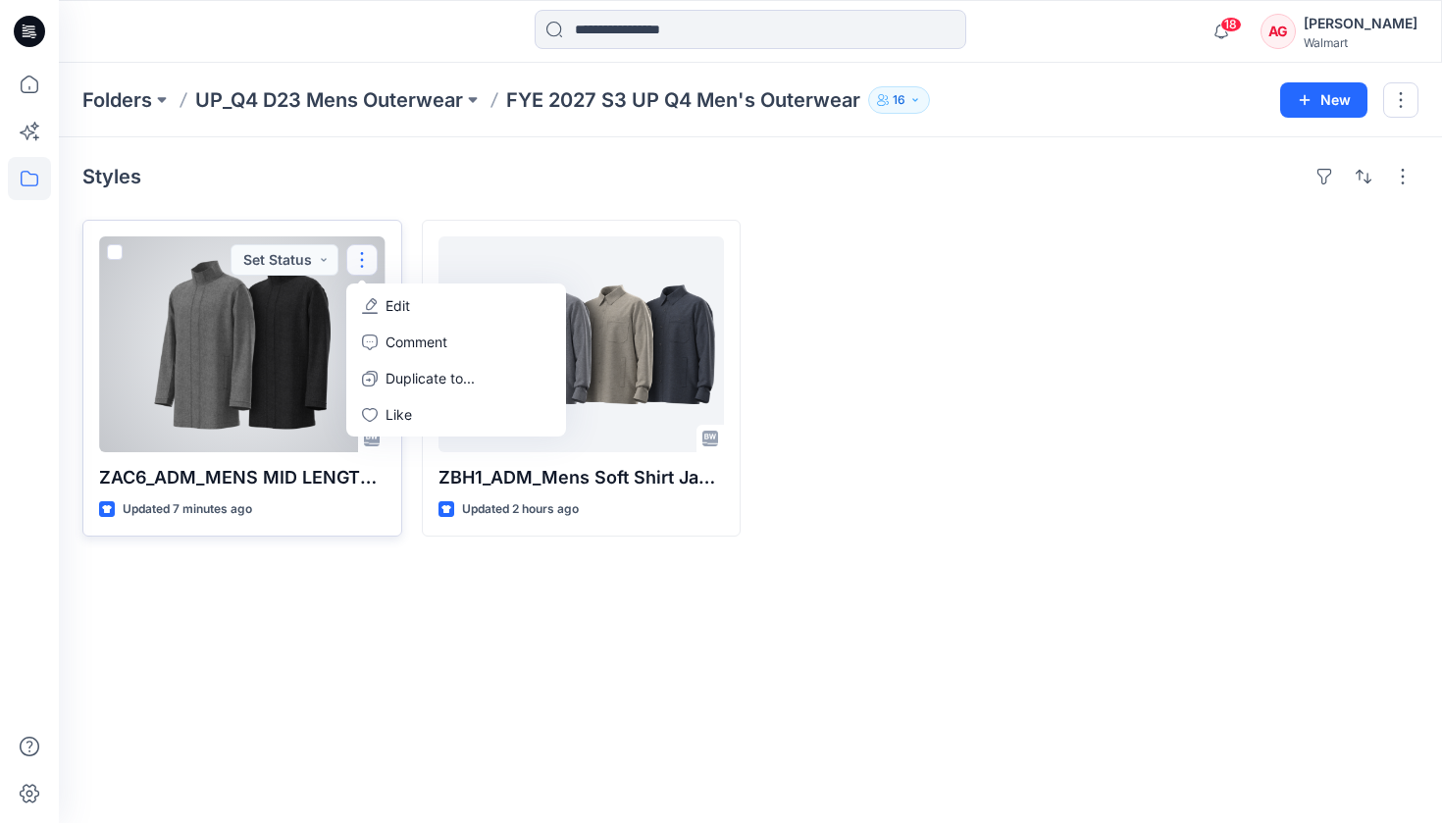
click at [395, 303] on p "Edit" at bounding box center [398, 305] width 25 height 21
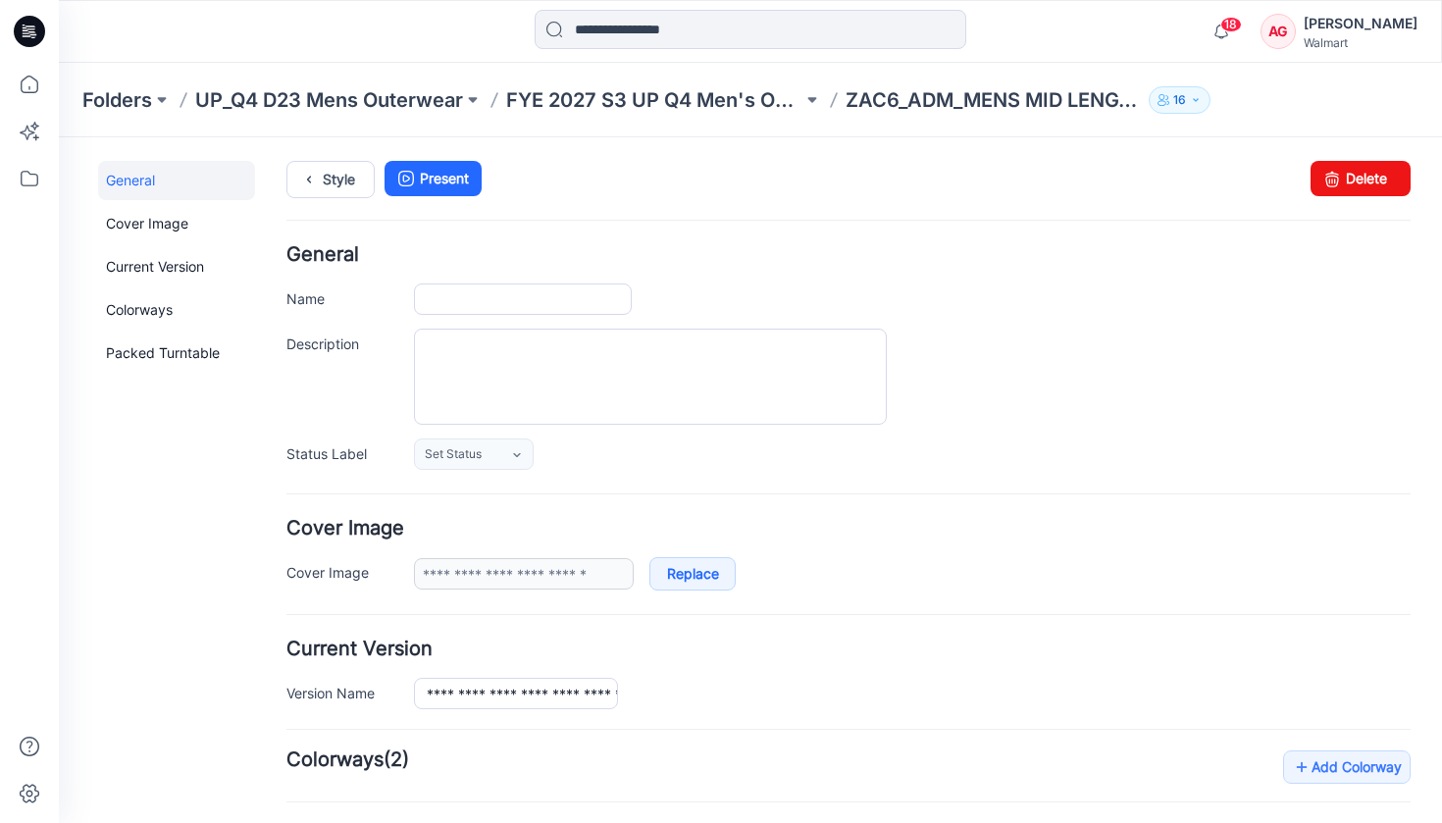
type input "**********"
click at [532, 302] on input "**********" at bounding box center [523, 298] width 218 height 31
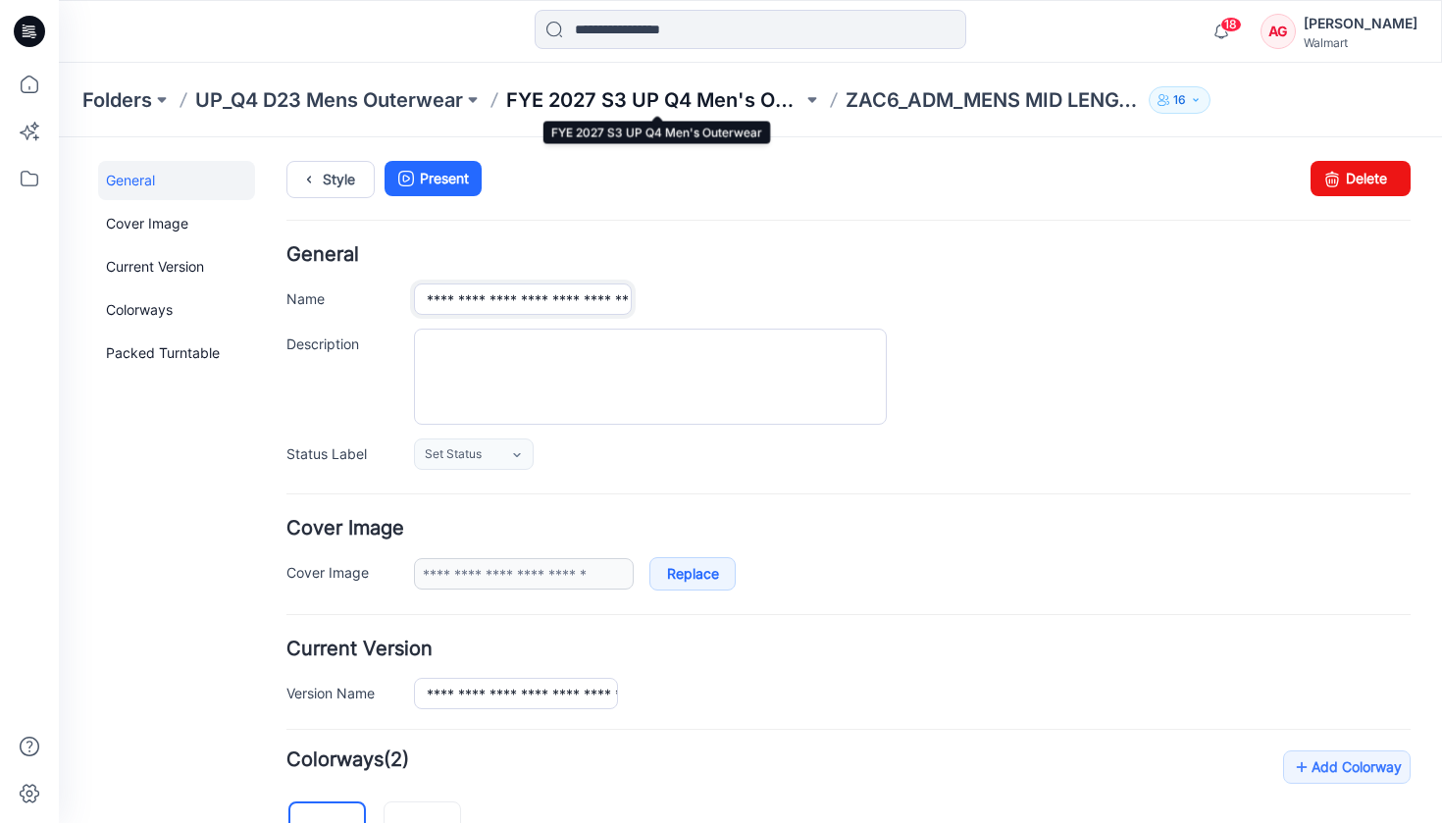
type input "**********"
click at [621, 94] on p "FYE 2027 S3 UP Q4 Men's Outerwear" at bounding box center [654, 99] width 296 height 27
